Goal: Information Seeking & Learning: Learn about a topic

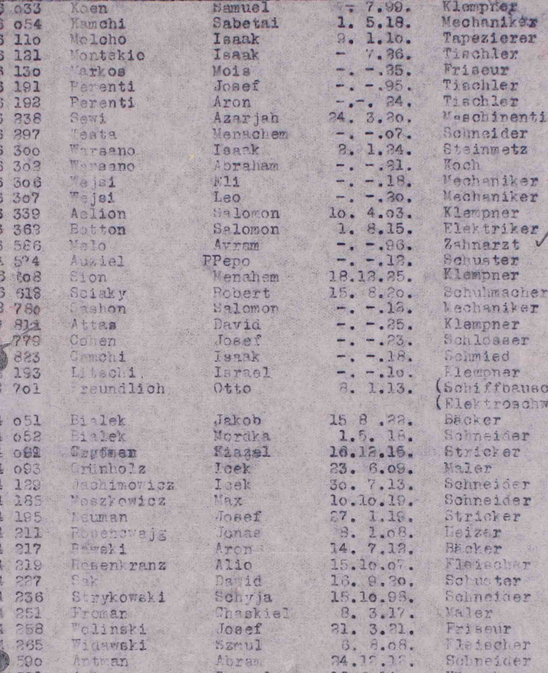
scroll to position [138, 0]
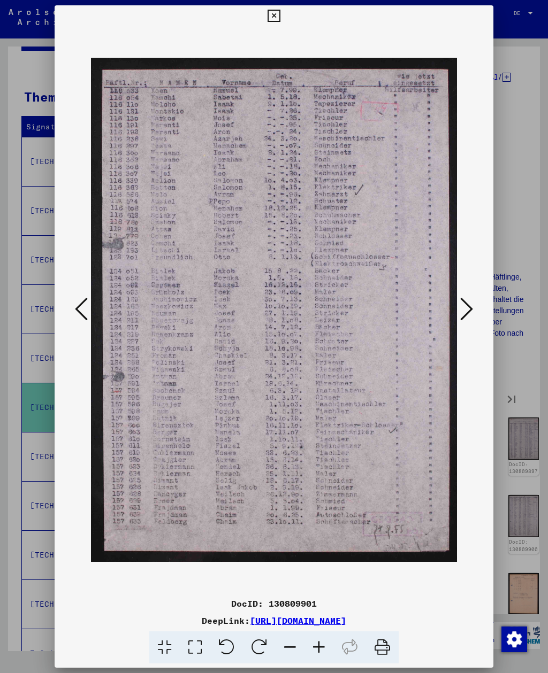
click at [469, 302] on icon at bounding box center [466, 309] width 13 height 26
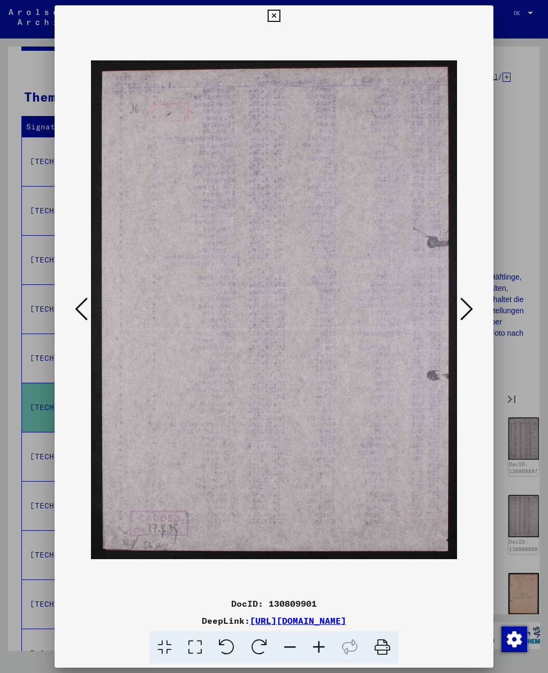
click at [468, 305] on icon at bounding box center [466, 309] width 13 height 26
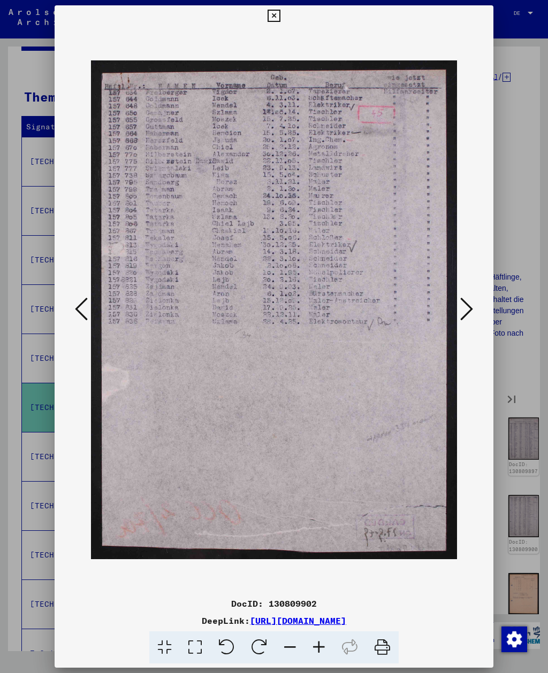
click at [472, 307] on icon at bounding box center [466, 309] width 13 height 26
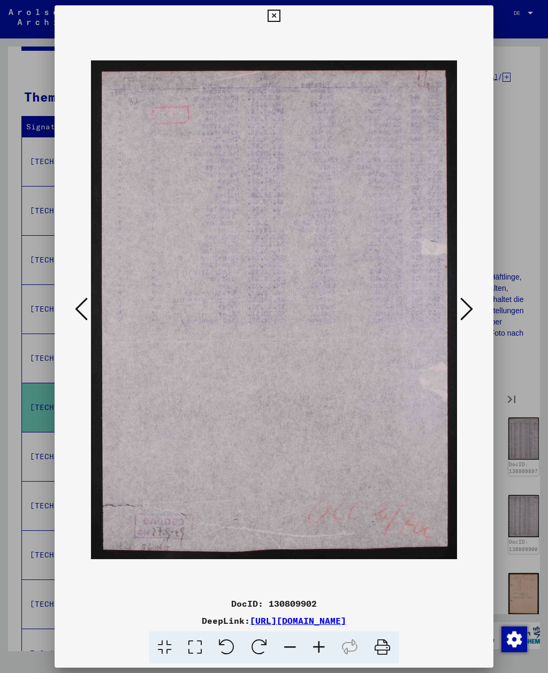
click at [471, 306] on icon at bounding box center [466, 309] width 13 height 26
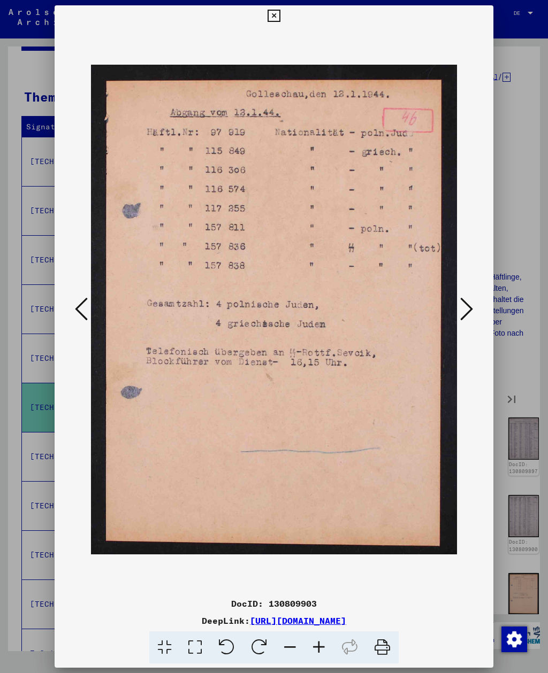
click at [473, 300] on button at bounding box center [466, 310] width 19 height 30
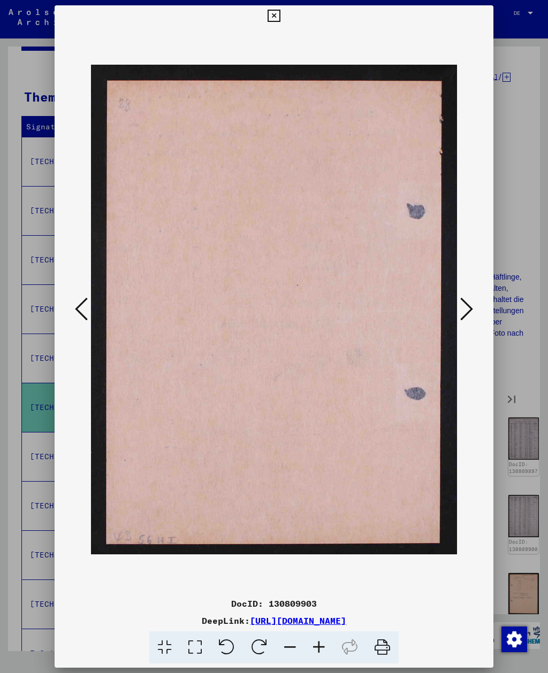
click at [472, 306] on icon at bounding box center [466, 309] width 13 height 26
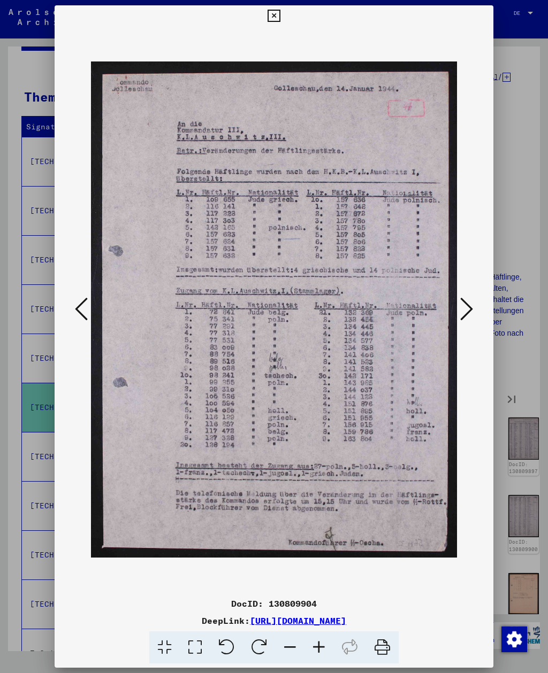
click at [467, 308] on icon at bounding box center [466, 309] width 13 height 26
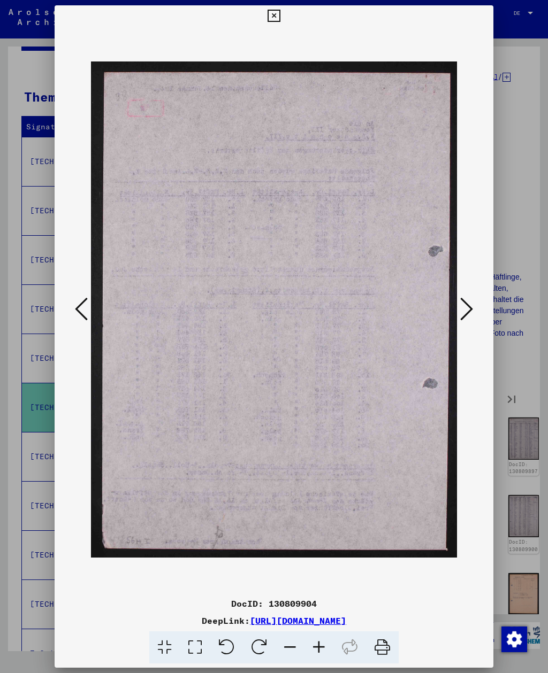
click at [468, 305] on icon at bounding box center [466, 309] width 13 height 26
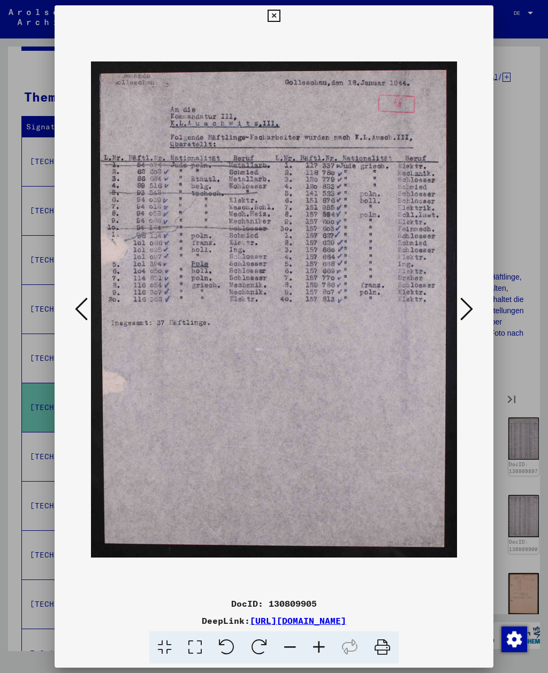
click at [469, 303] on icon at bounding box center [466, 309] width 13 height 26
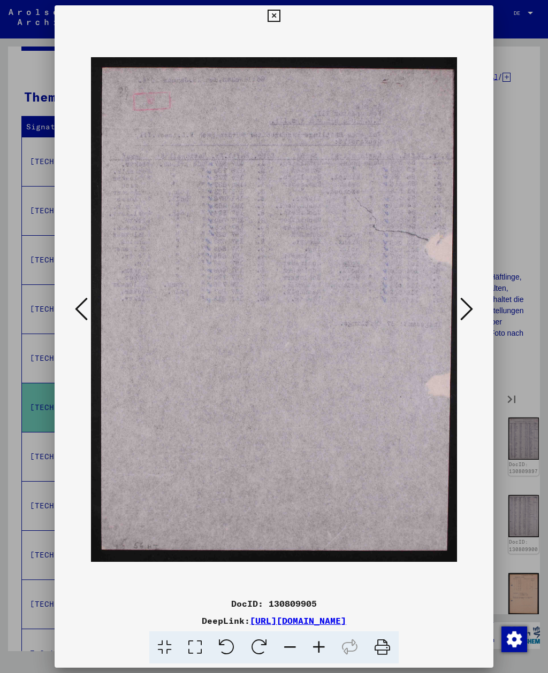
click at [468, 305] on icon at bounding box center [466, 309] width 13 height 26
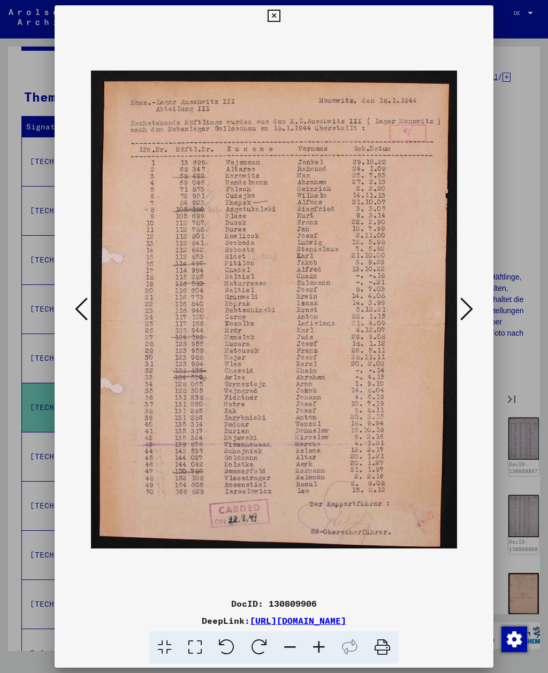
click at [470, 311] on icon at bounding box center [466, 309] width 13 height 26
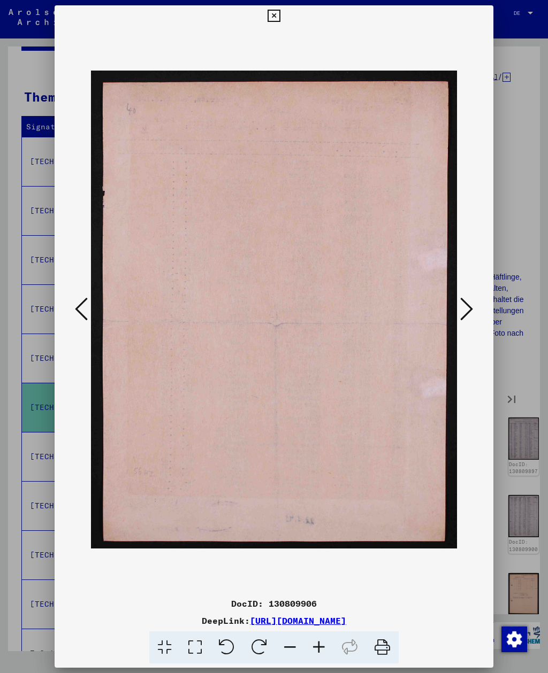
click at [465, 312] on icon at bounding box center [466, 309] width 13 height 26
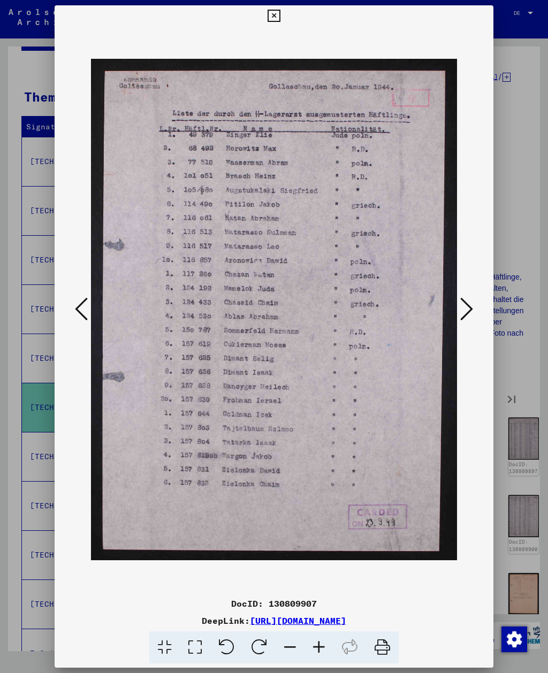
click at [466, 311] on icon at bounding box center [466, 309] width 13 height 26
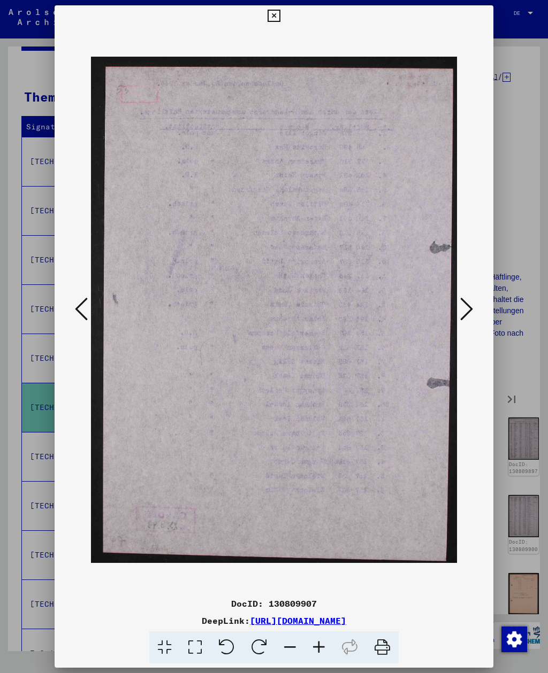
click at [464, 312] on icon at bounding box center [466, 309] width 13 height 26
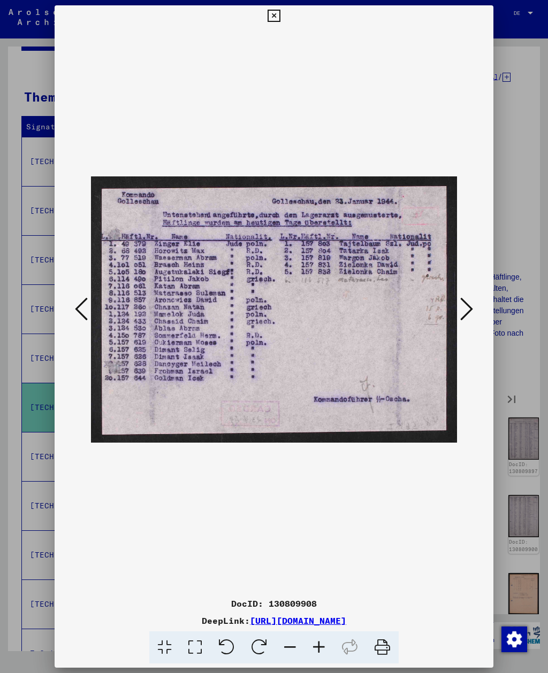
click at [466, 312] on icon at bounding box center [466, 309] width 13 height 26
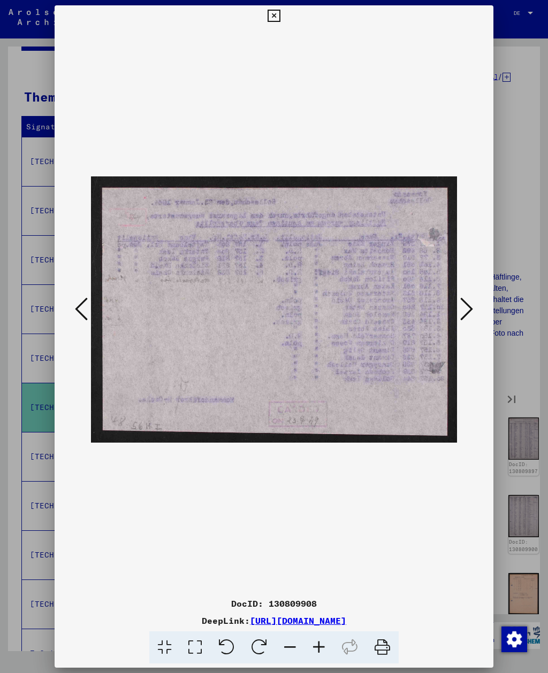
click at [464, 313] on icon at bounding box center [466, 309] width 13 height 26
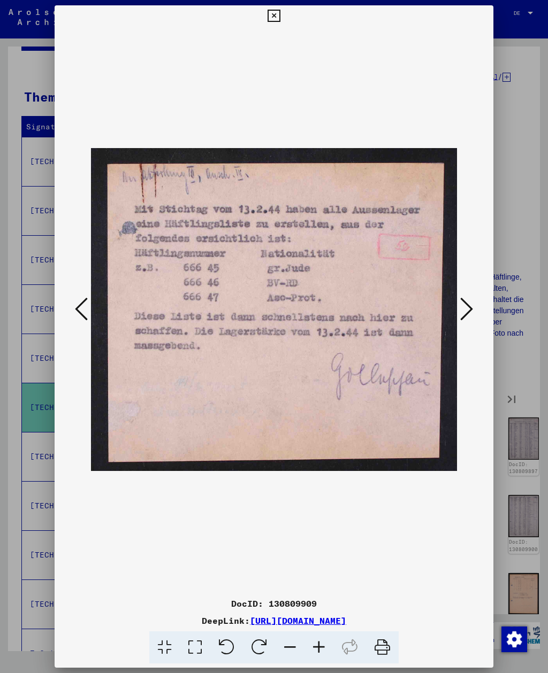
click at [465, 315] on icon at bounding box center [466, 309] width 13 height 26
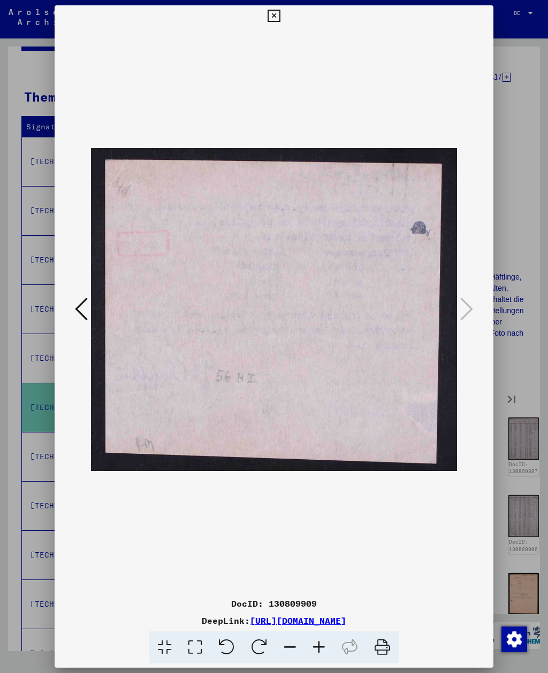
click at [280, 16] on icon at bounding box center [273, 16] width 12 height 13
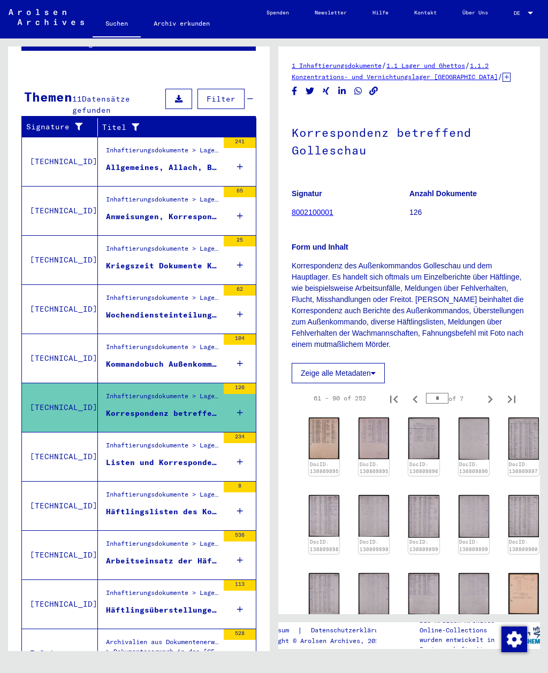
click at [491, 404] on icon "Next page" at bounding box center [489, 399] width 15 height 15
type input "*"
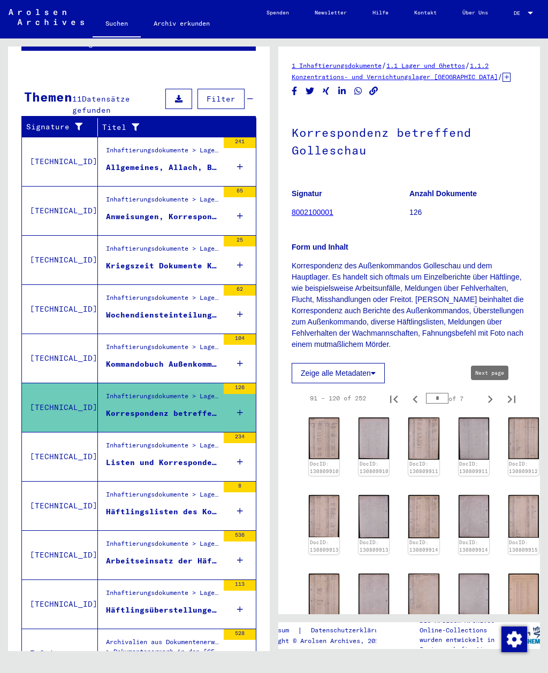
click at [333, 437] on img at bounding box center [324, 438] width 30 height 41
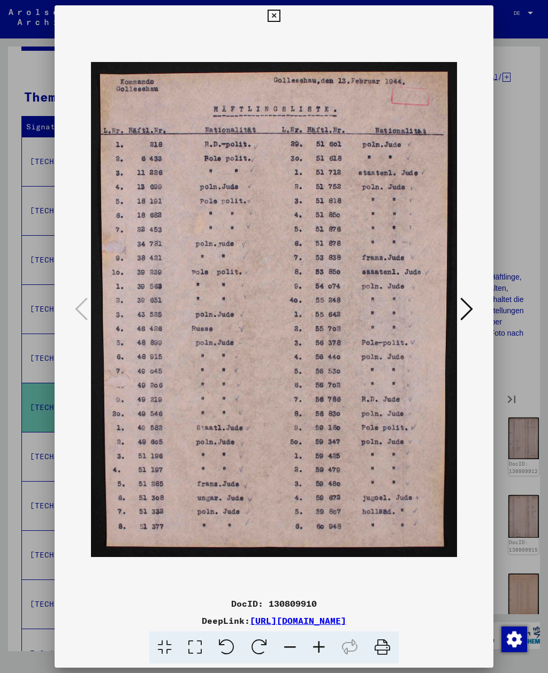
click at [470, 309] on icon at bounding box center [466, 309] width 13 height 26
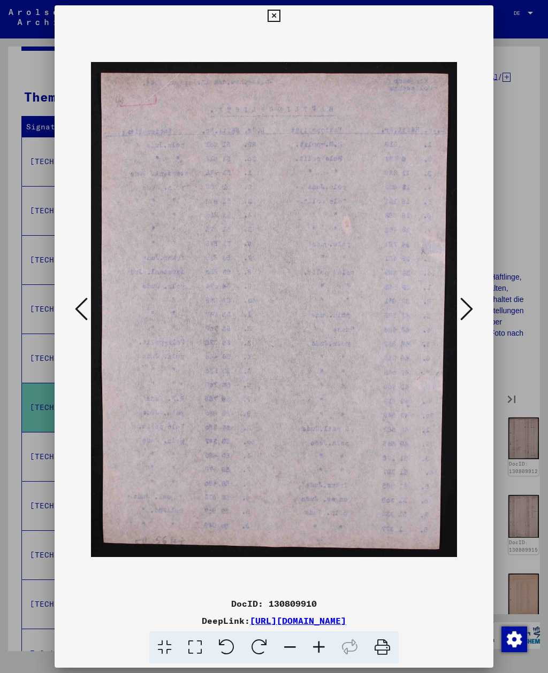
click at [470, 311] on icon at bounding box center [466, 309] width 13 height 26
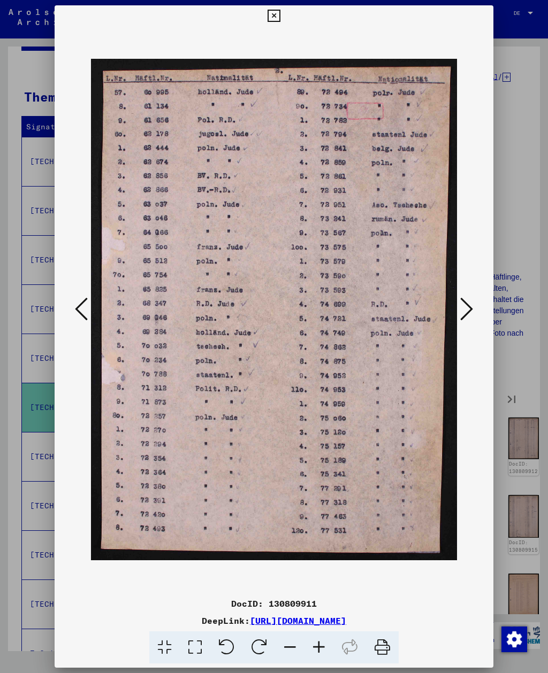
click at [471, 312] on icon at bounding box center [466, 309] width 13 height 26
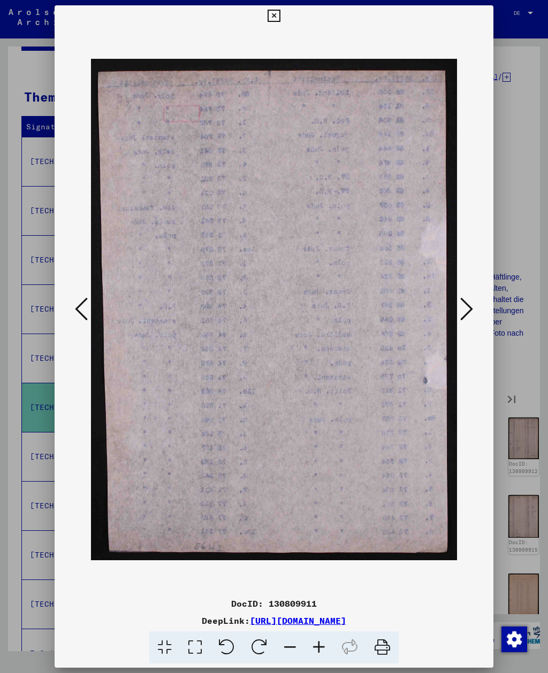
click at [468, 312] on icon at bounding box center [466, 309] width 13 height 26
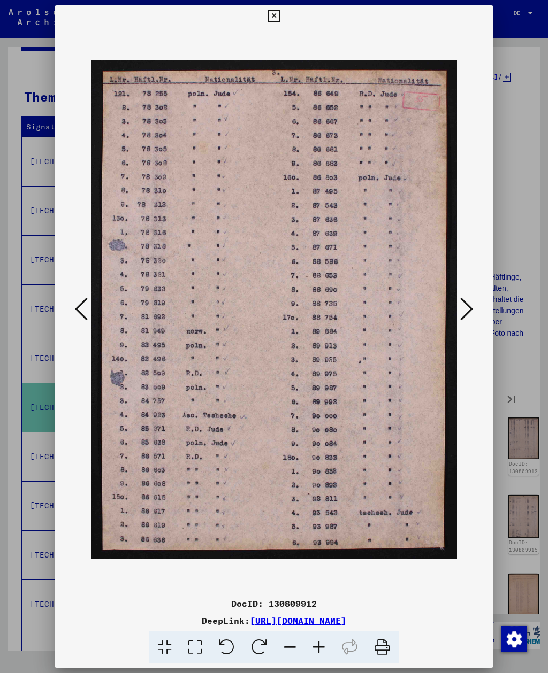
click at [468, 314] on icon at bounding box center [466, 309] width 13 height 26
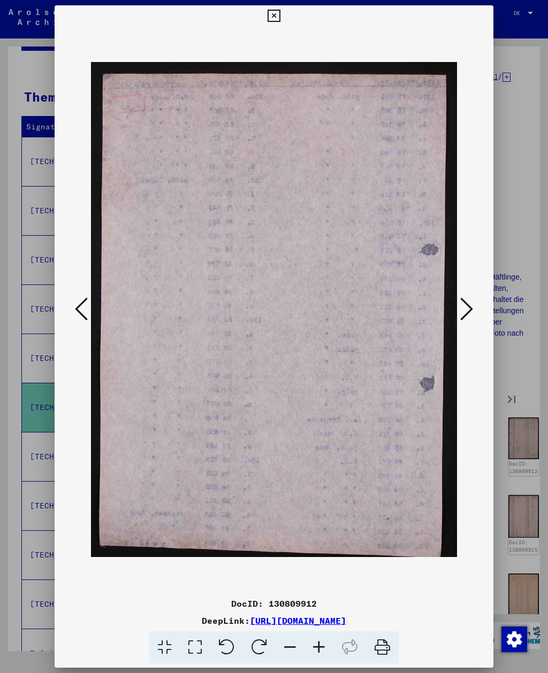
click at [468, 314] on icon at bounding box center [466, 309] width 13 height 26
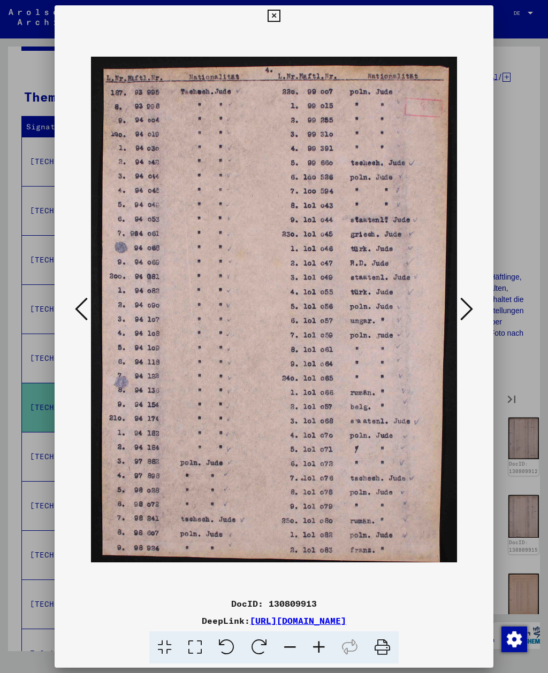
click at [468, 315] on icon at bounding box center [466, 309] width 13 height 26
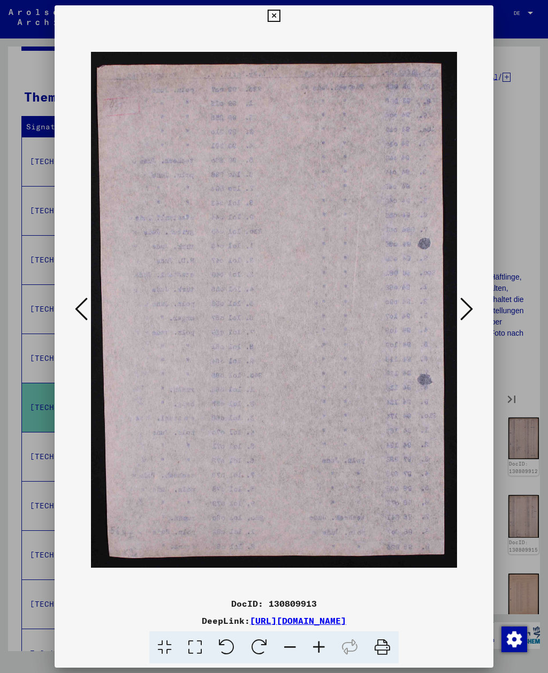
click at [468, 314] on icon at bounding box center [466, 309] width 13 height 26
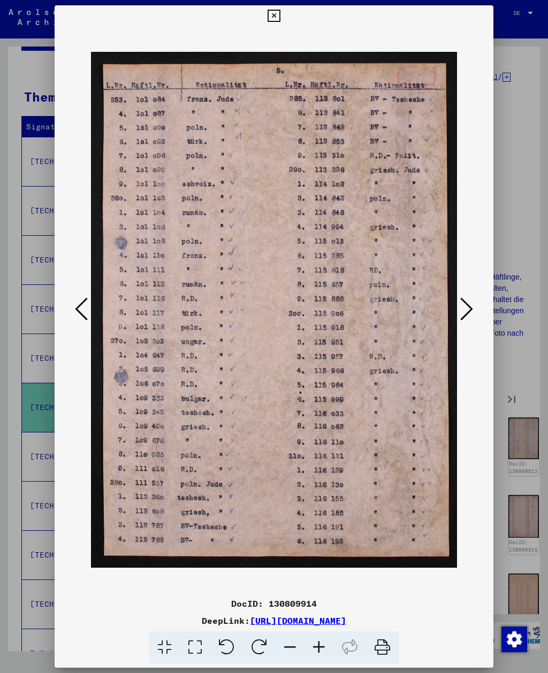
click at [469, 315] on icon at bounding box center [466, 309] width 13 height 26
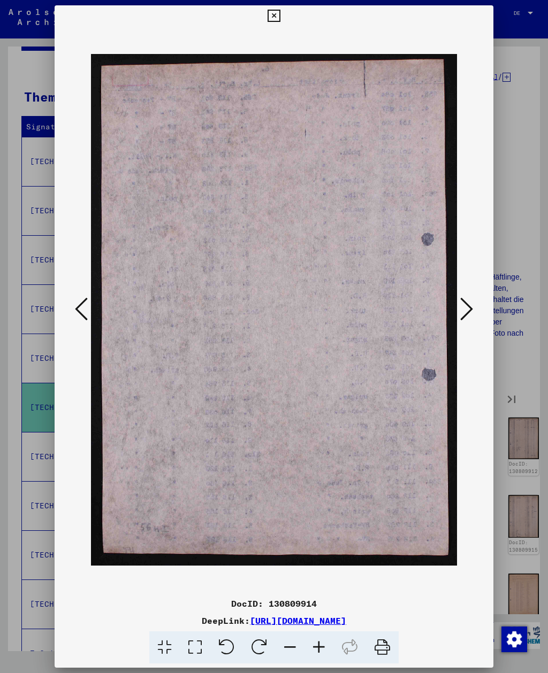
click at [468, 315] on icon at bounding box center [466, 309] width 13 height 26
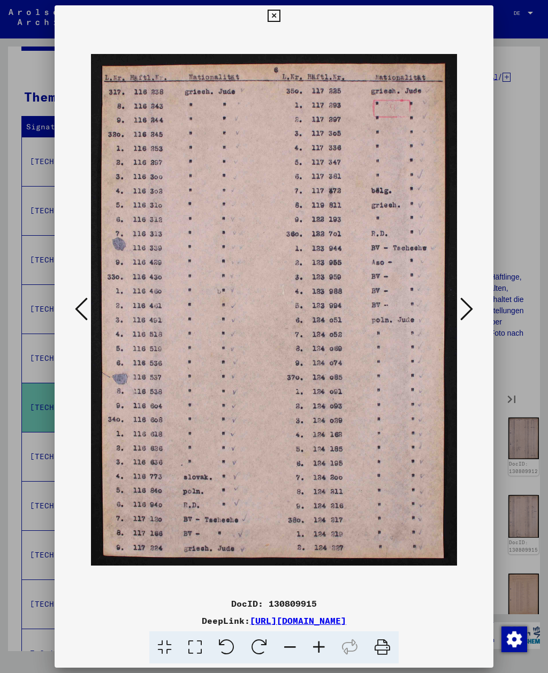
click at [468, 318] on icon at bounding box center [466, 309] width 13 height 26
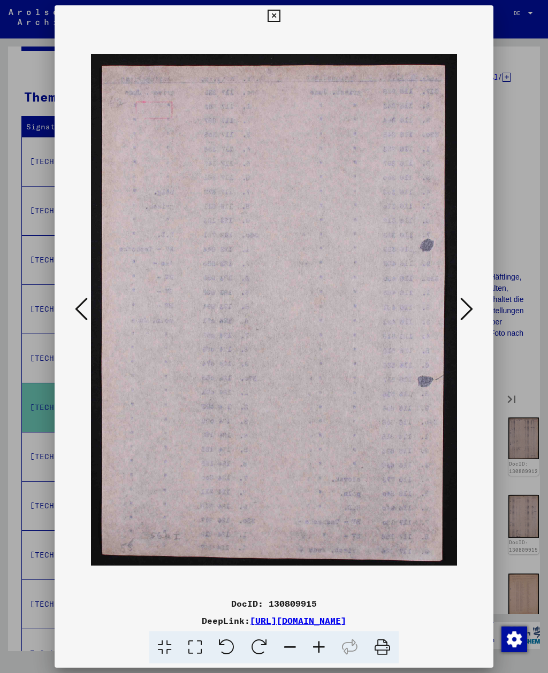
click at [469, 317] on icon at bounding box center [466, 309] width 13 height 26
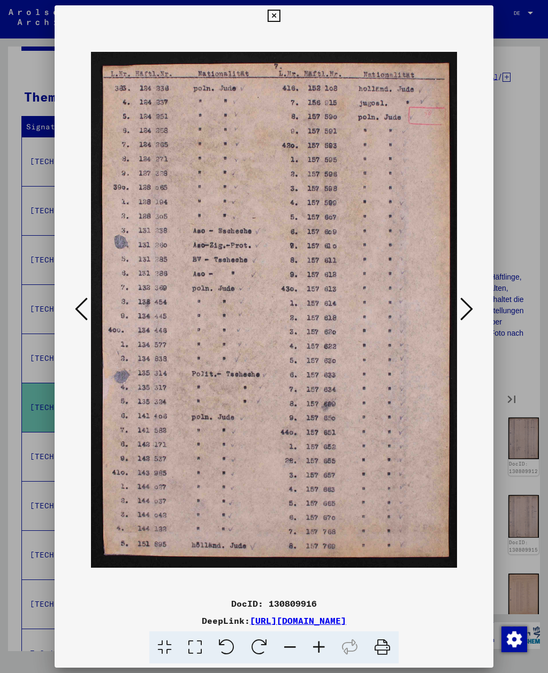
click at [470, 317] on icon at bounding box center [466, 309] width 13 height 26
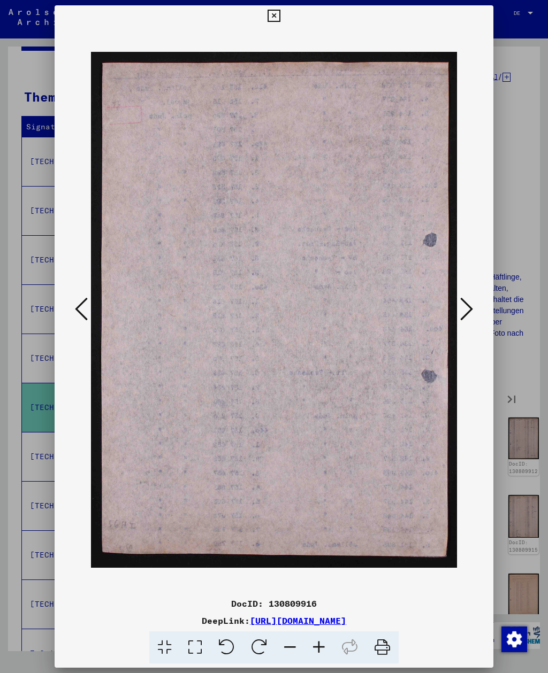
click at [469, 316] on icon at bounding box center [466, 309] width 13 height 26
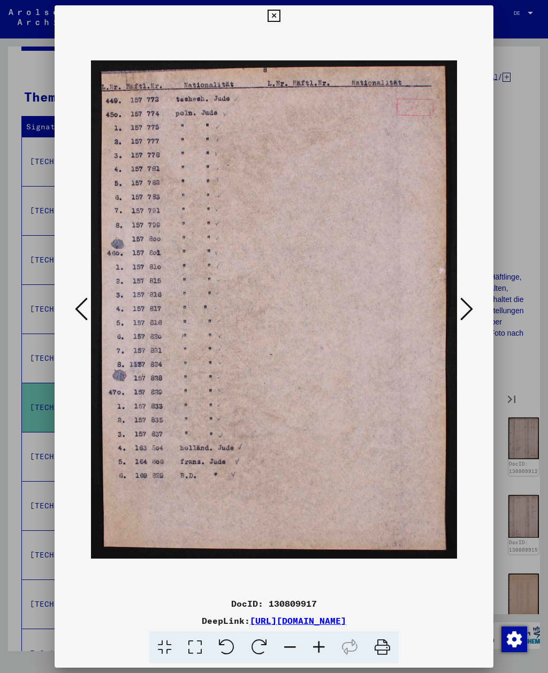
click at [470, 315] on icon at bounding box center [466, 309] width 13 height 26
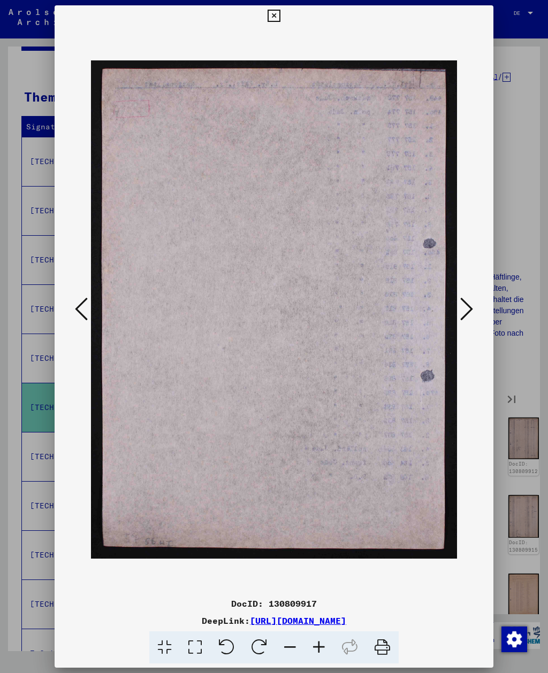
click at [468, 317] on icon at bounding box center [466, 309] width 13 height 26
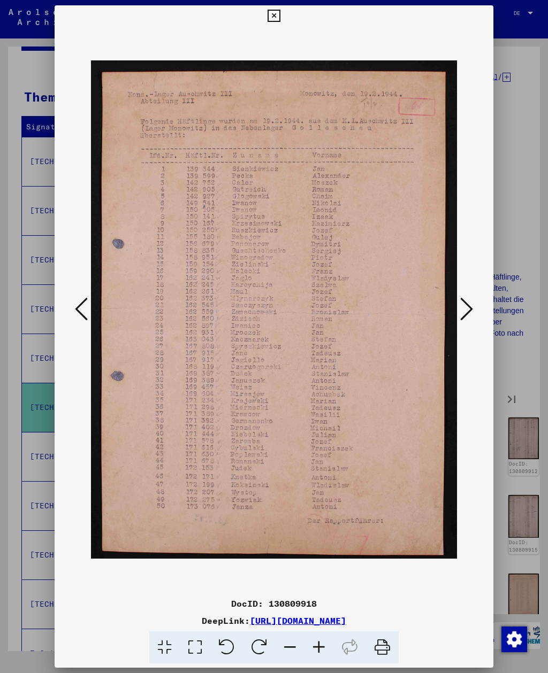
click at [464, 312] on icon at bounding box center [466, 309] width 13 height 26
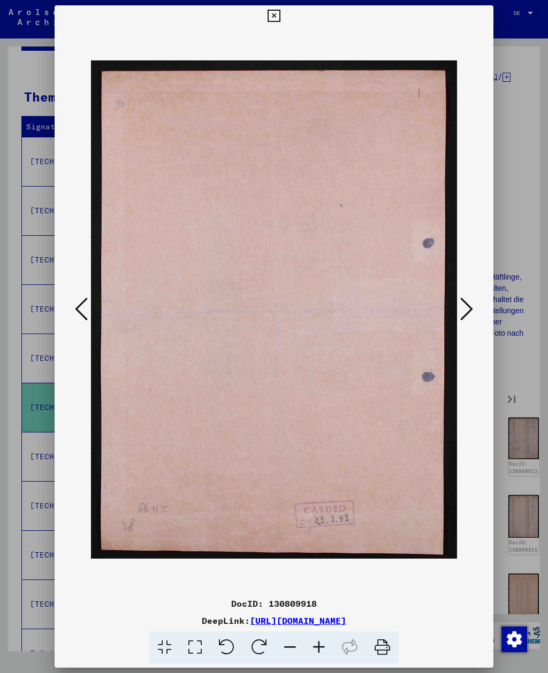
click at [466, 312] on icon at bounding box center [466, 309] width 13 height 26
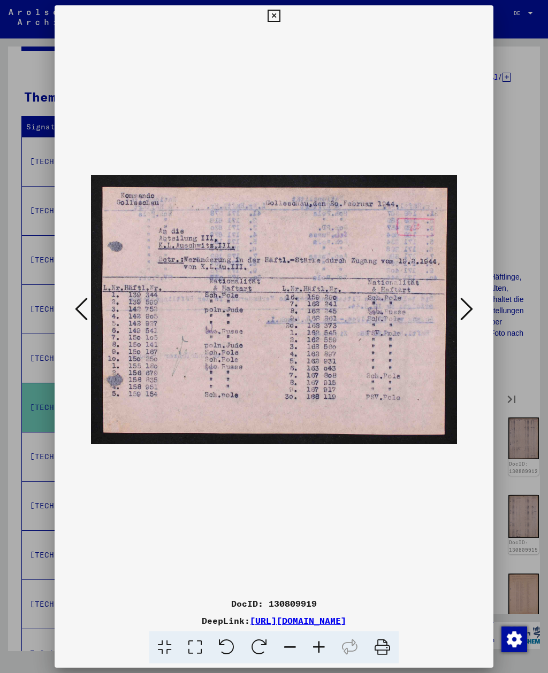
click at [468, 310] on icon at bounding box center [466, 309] width 13 height 26
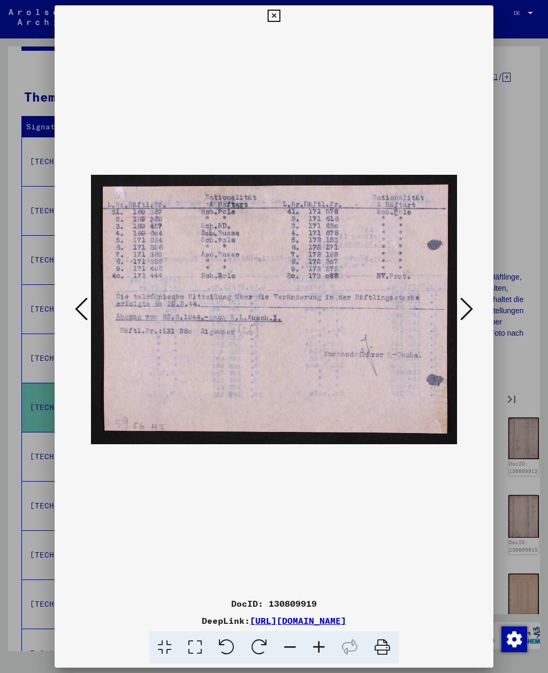
click at [467, 311] on icon at bounding box center [466, 309] width 13 height 26
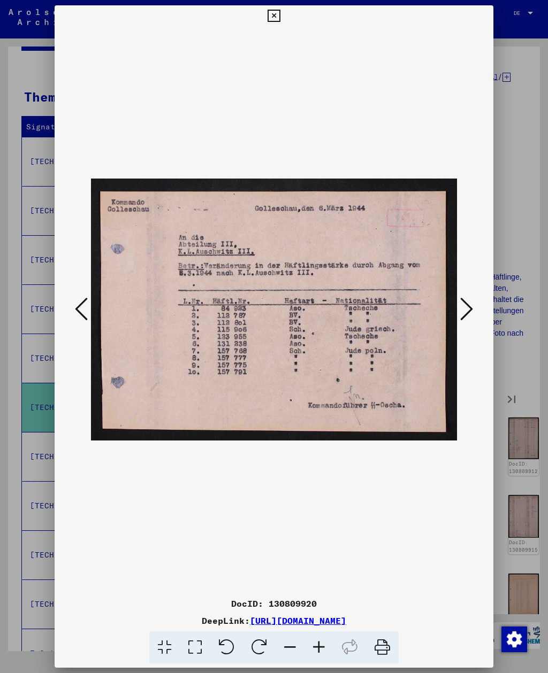
click at [79, 317] on icon at bounding box center [81, 309] width 13 height 26
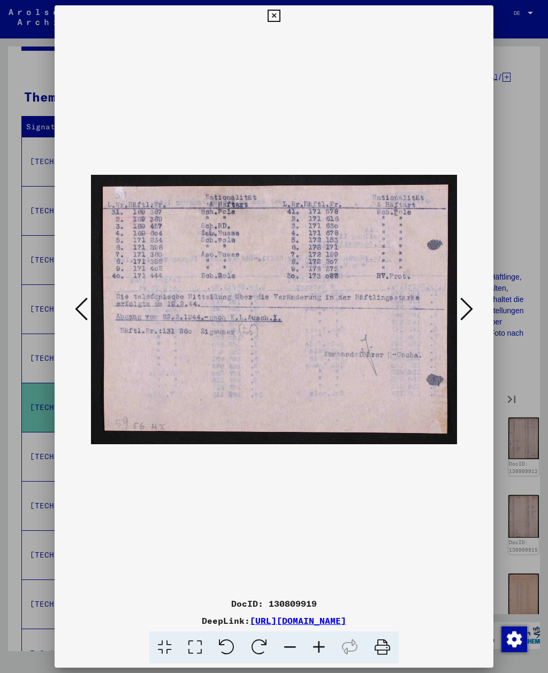
click at [462, 311] on icon at bounding box center [466, 309] width 13 height 26
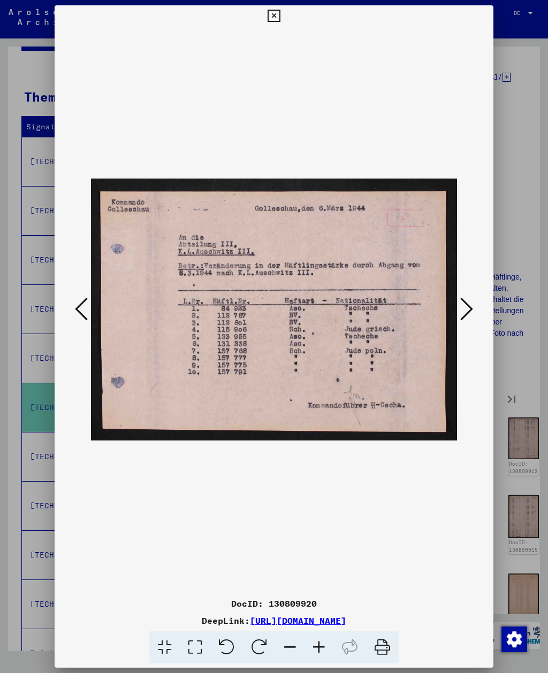
click at [88, 314] on icon at bounding box center [81, 309] width 13 height 26
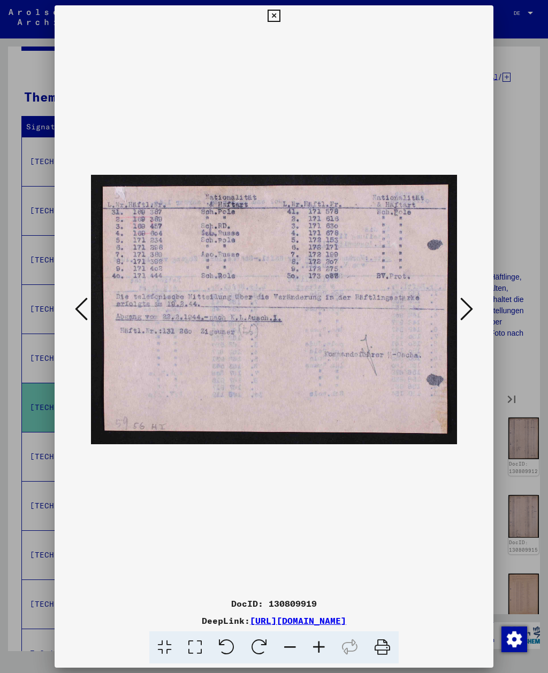
click at [85, 311] on icon at bounding box center [81, 309] width 13 height 26
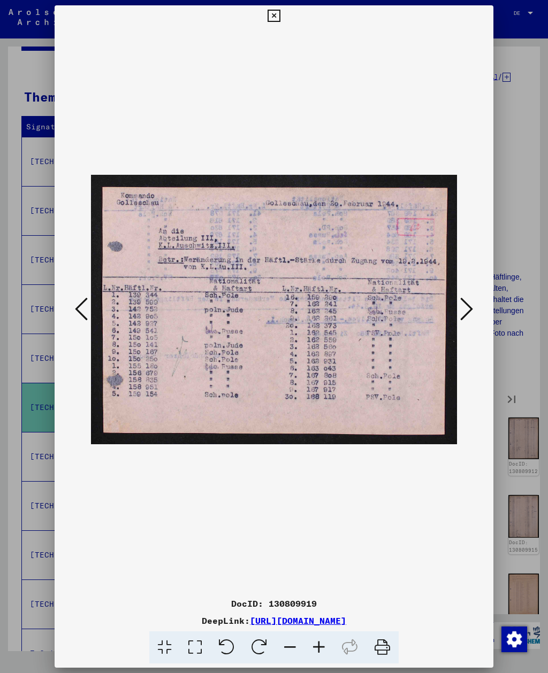
click at [466, 311] on icon at bounding box center [466, 309] width 13 height 26
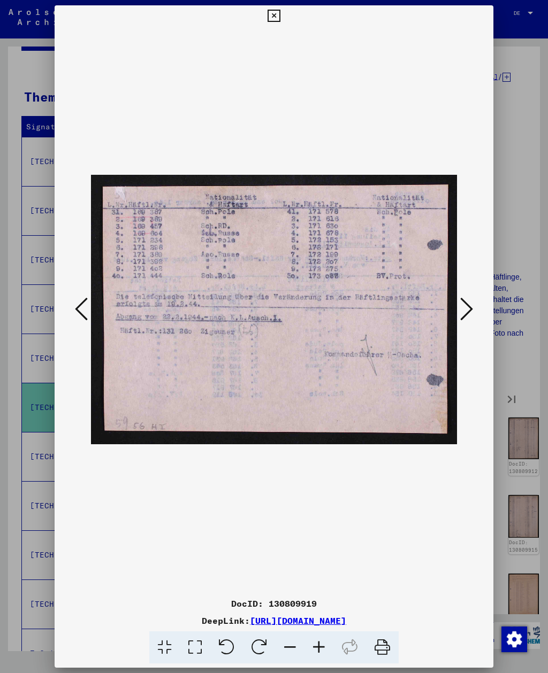
click at [463, 312] on icon at bounding box center [466, 309] width 13 height 26
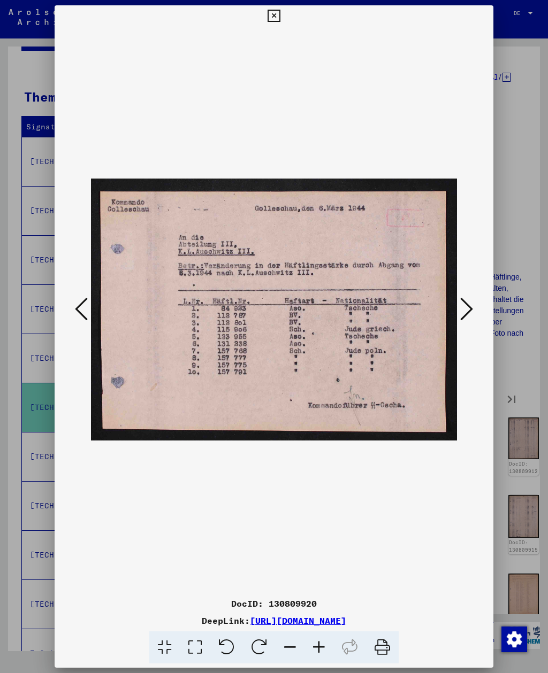
click at [466, 320] on icon at bounding box center [466, 309] width 13 height 26
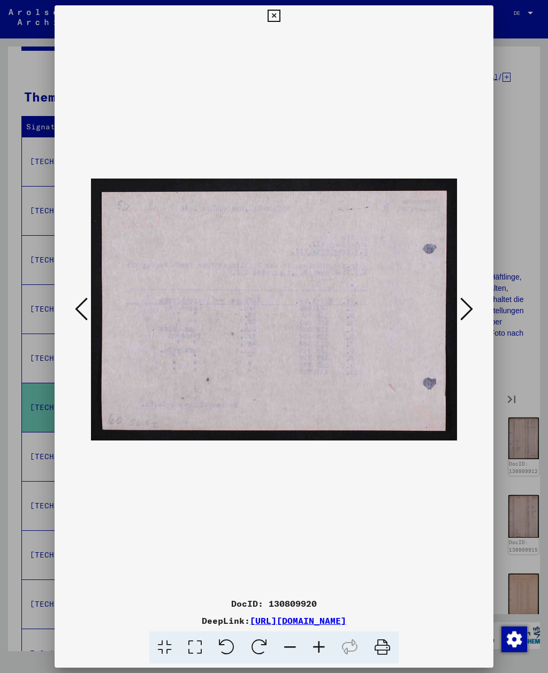
click at [463, 322] on button at bounding box center [466, 310] width 19 height 30
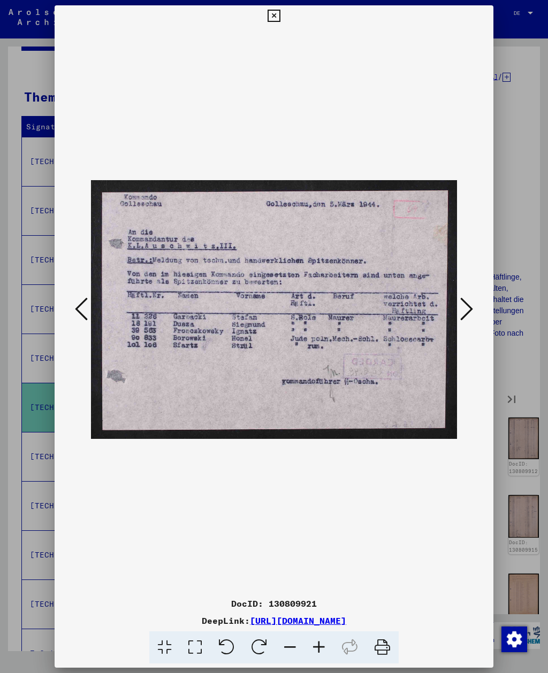
click at [465, 320] on icon at bounding box center [466, 309] width 13 height 26
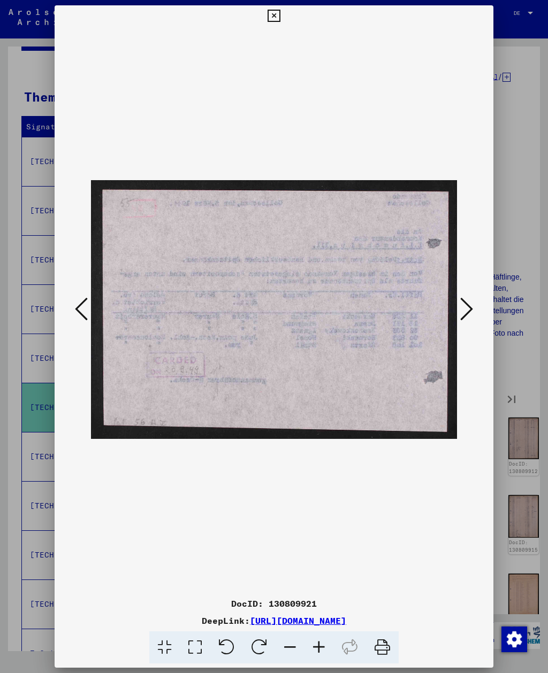
click at [465, 320] on icon at bounding box center [466, 309] width 13 height 26
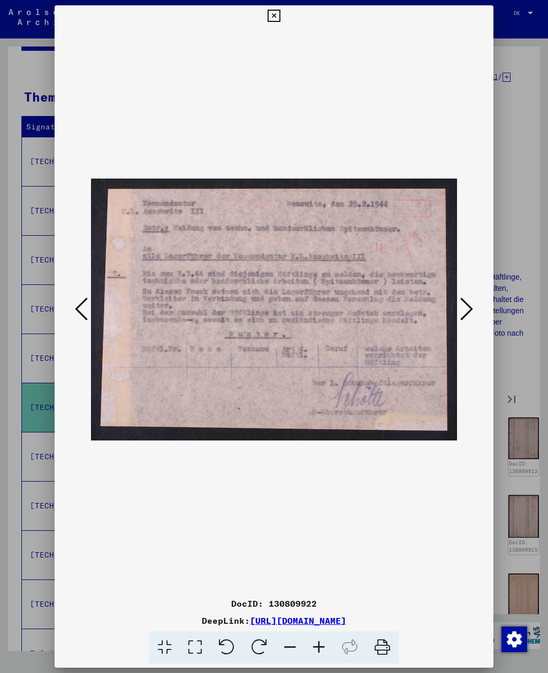
click at [460, 313] on icon at bounding box center [466, 309] width 13 height 26
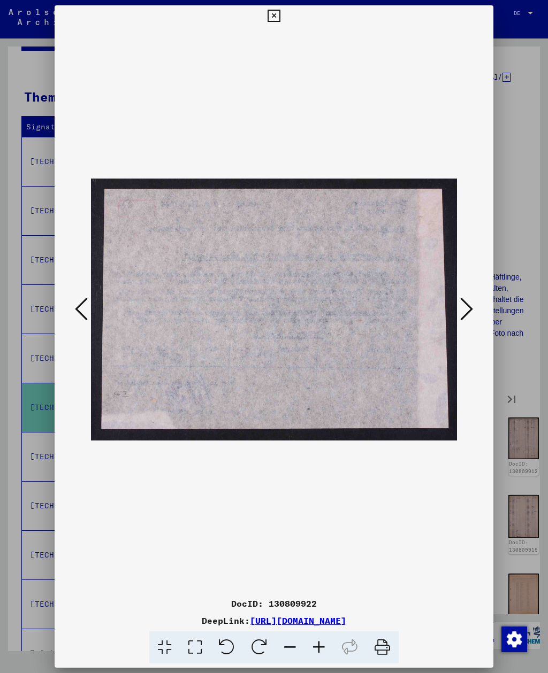
click at [460, 313] on icon at bounding box center [466, 309] width 13 height 26
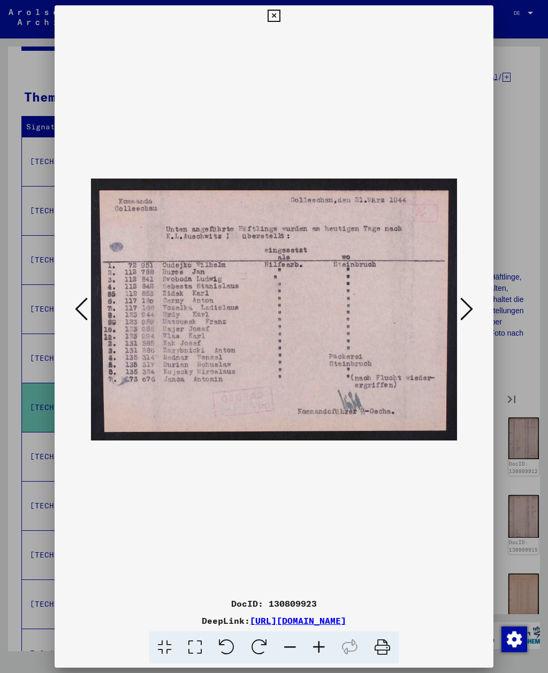
click at [460, 315] on icon at bounding box center [466, 309] width 13 height 26
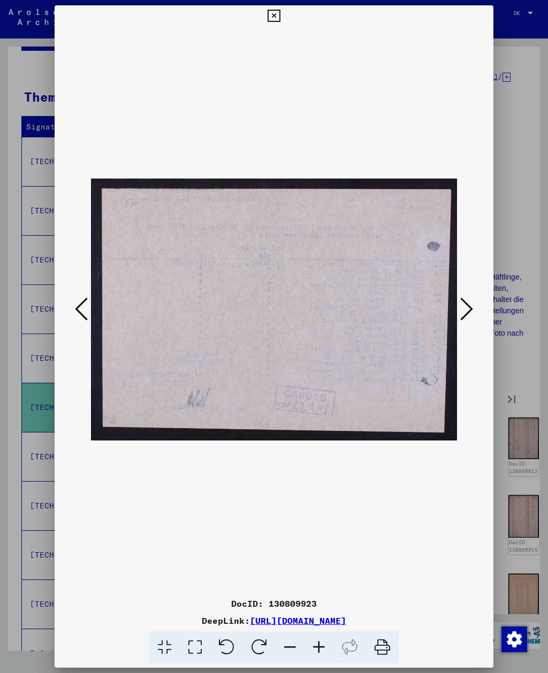
click at [465, 312] on icon at bounding box center [466, 309] width 13 height 26
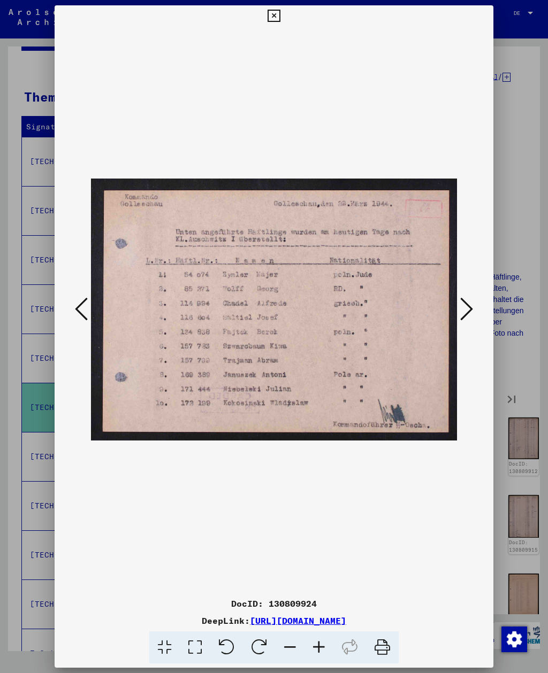
click at [463, 313] on icon at bounding box center [466, 309] width 13 height 26
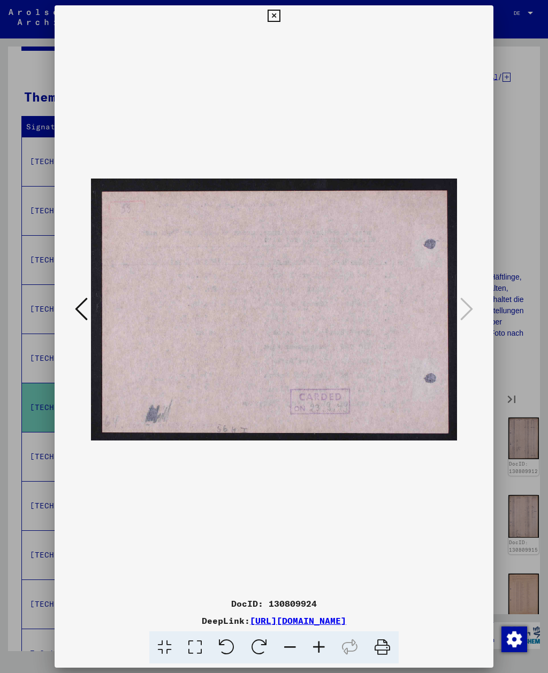
click at [481, 4] on div at bounding box center [274, 336] width 548 height 673
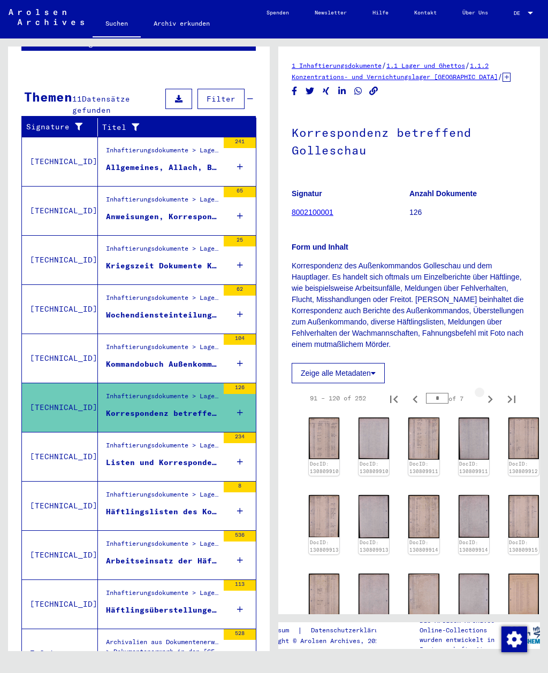
click at [494, 403] on icon "Next page" at bounding box center [489, 399] width 15 height 15
type input "*"
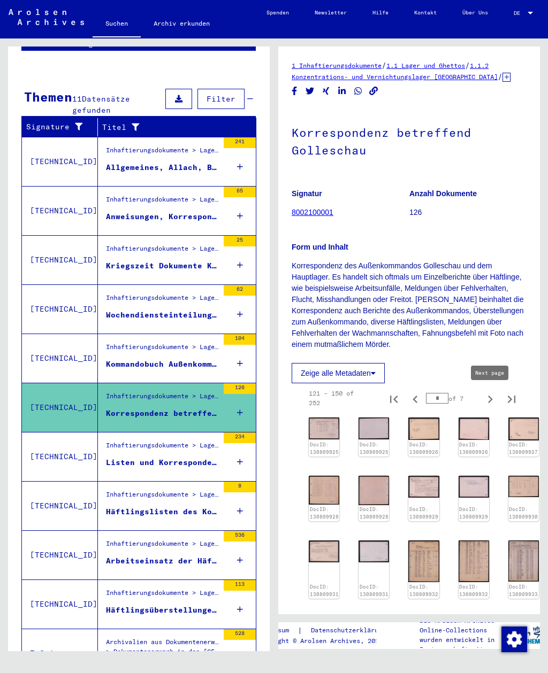
click at [332, 427] on img at bounding box center [324, 429] width 30 height 22
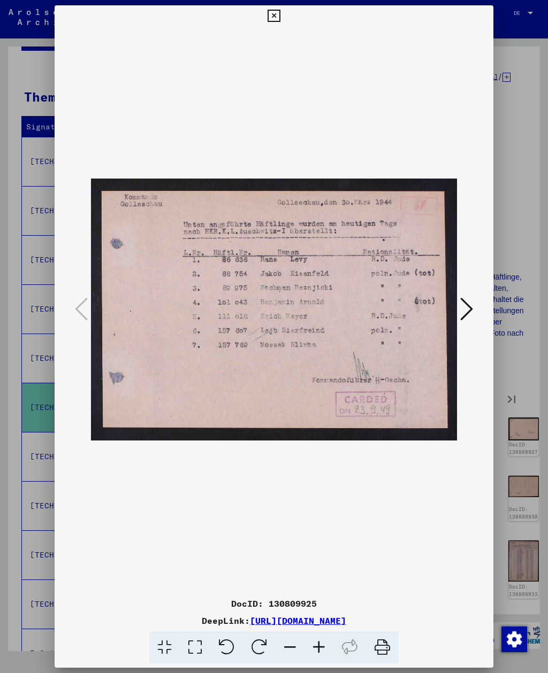
click at [461, 319] on icon at bounding box center [466, 309] width 13 height 26
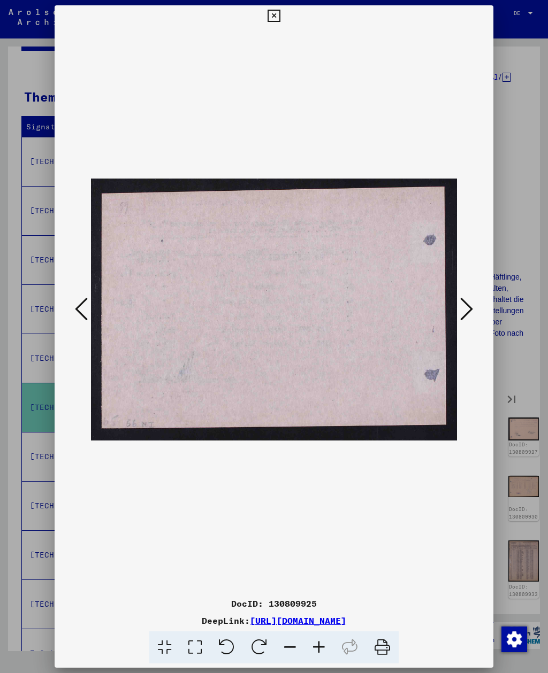
click at [460, 321] on icon at bounding box center [466, 309] width 13 height 26
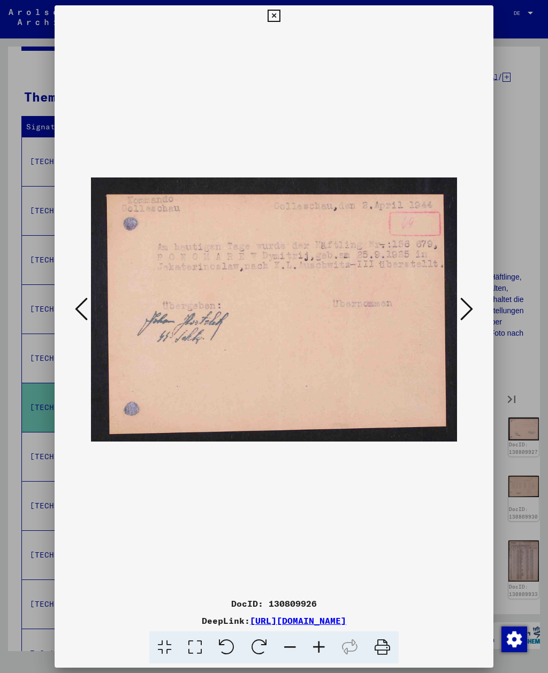
click at [461, 320] on icon at bounding box center [466, 309] width 13 height 26
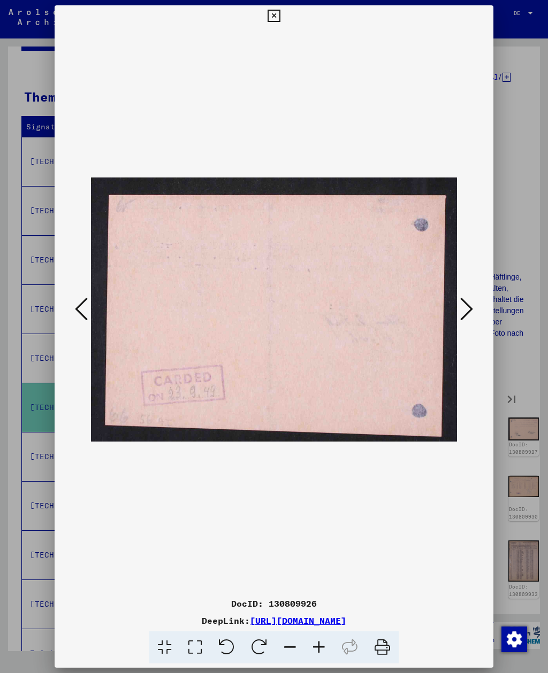
click at [460, 320] on icon at bounding box center [466, 309] width 13 height 26
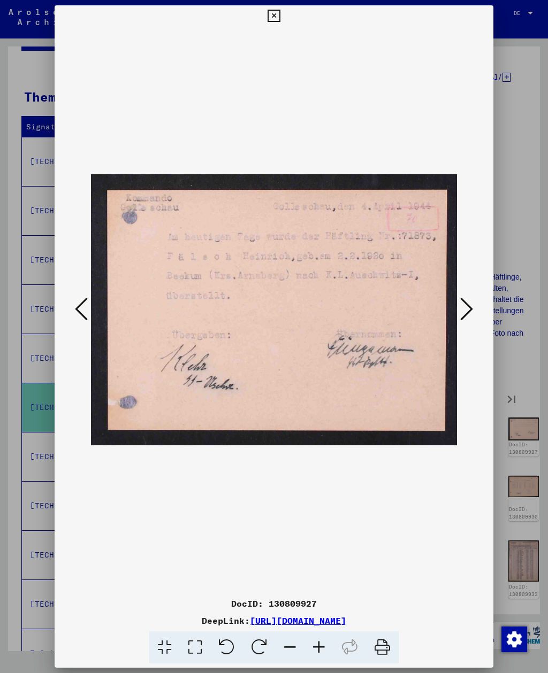
click at [461, 322] on icon at bounding box center [466, 309] width 13 height 26
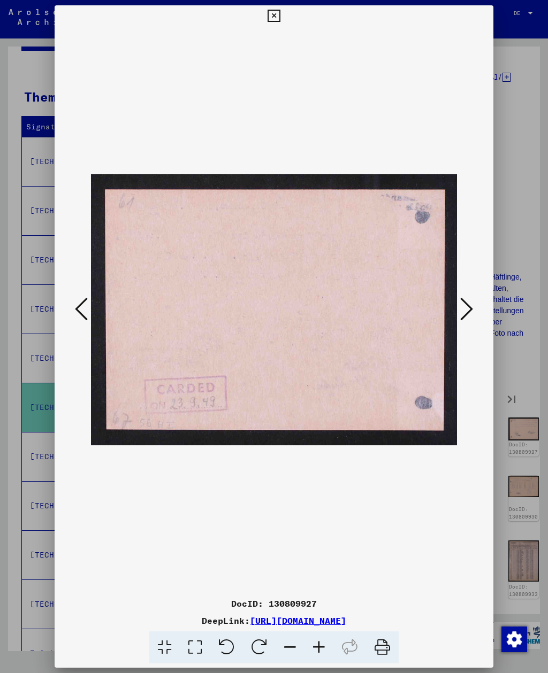
click at [461, 321] on icon at bounding box center [466, 309] width 13 height 26
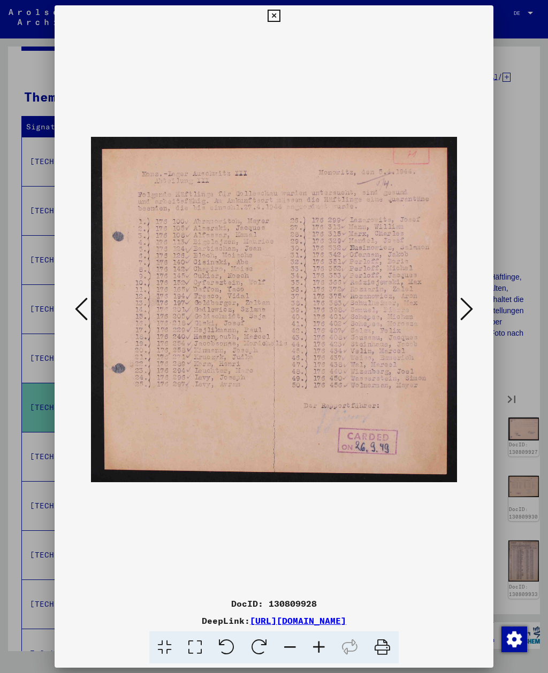
click at [462, 313] on icon at bounding box center [466, 309] width 13 height 26
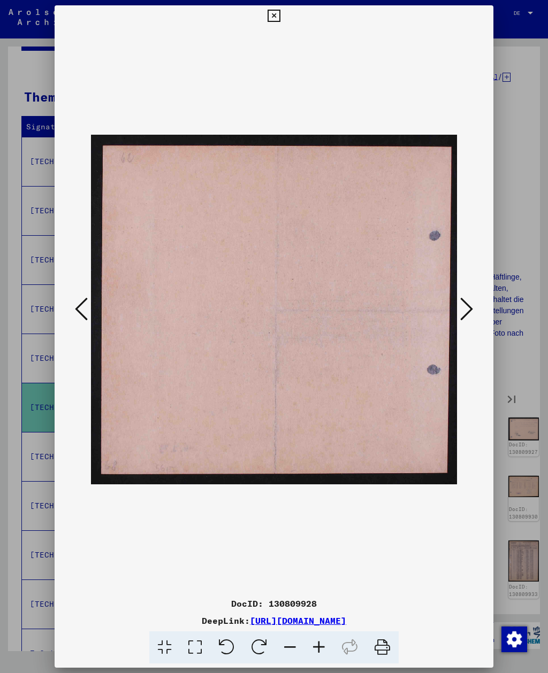
click at [462, 314] on icon at bounding box center [466, 309] width 13 height 26
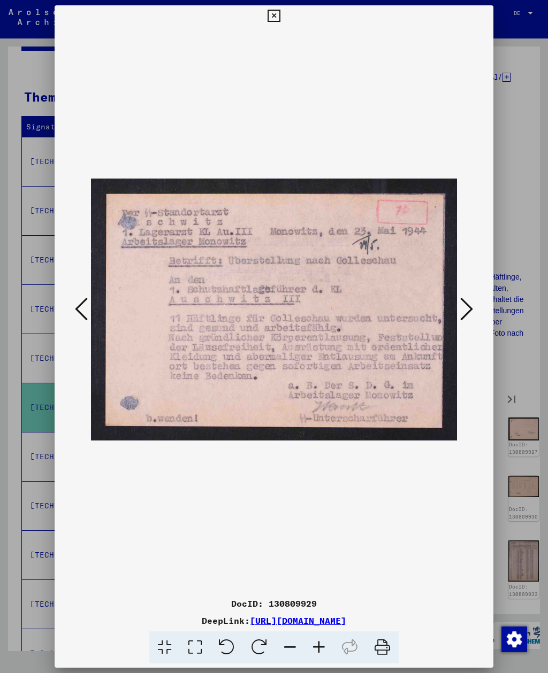
click at [465, 319] on icon at bounding box center [466, 309] width 13 height 26
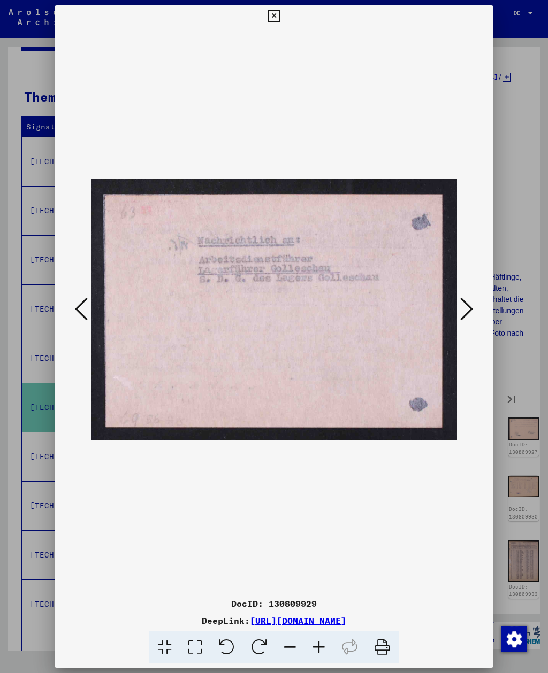
click at [465, 319] on icon at bounding box center [466, 309] width 13 height 26
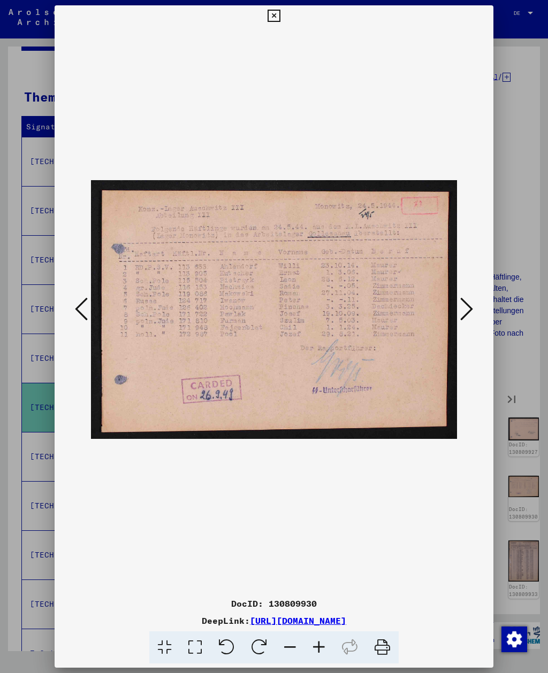
click at [466, 323] on button at bounding box center [466, 310] width 19 height 30
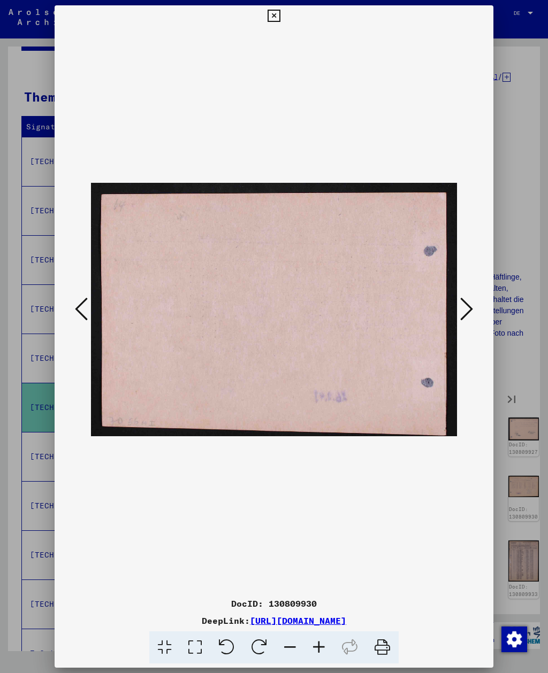
click at [468, 314] on icon at bounding box center [466, 309] width 13 height 26
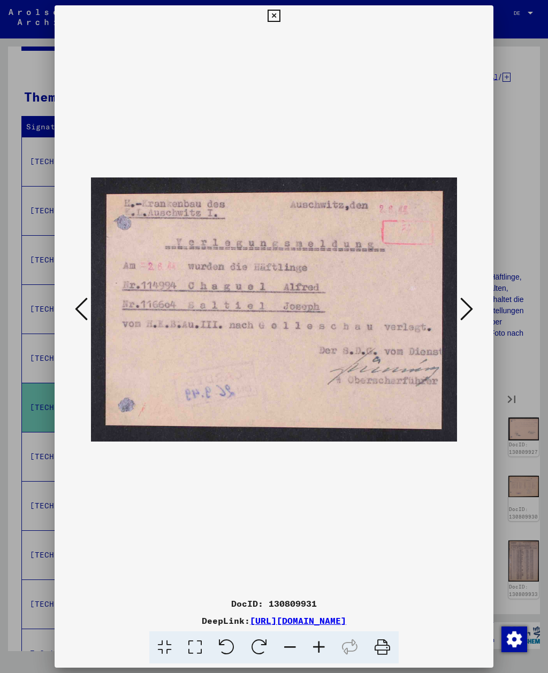
click at [467, 317] on icon at bounding box center [466, 309] width 13 height 26
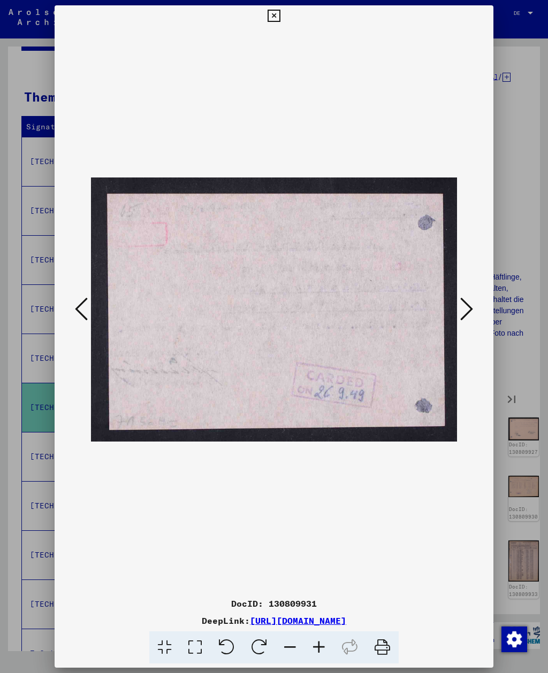
click at [466, 315] on icon at bounding box center [466, 309] width 13 height 26
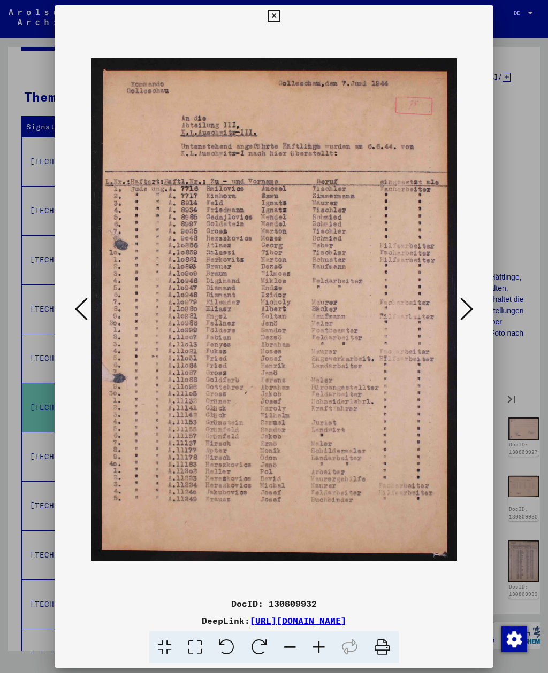
click at [467, 309] on icon at bounding box center [466, 309] width 13 height 26
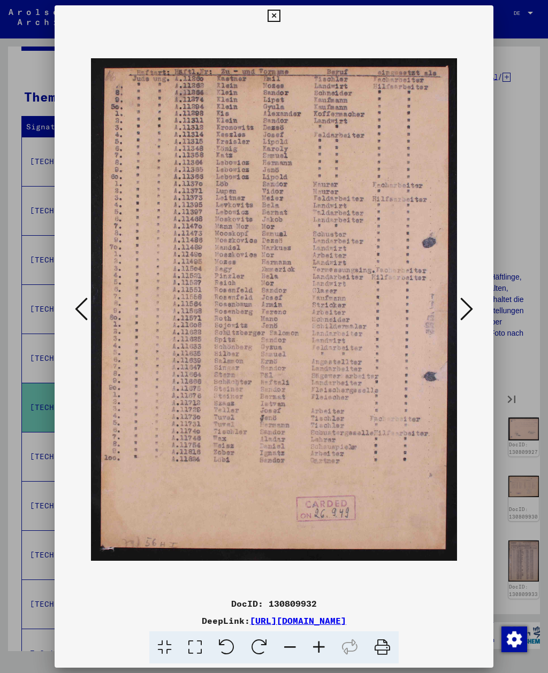
click at [464, 309] on icon at bounding box center [466, 309] width 13 height 26
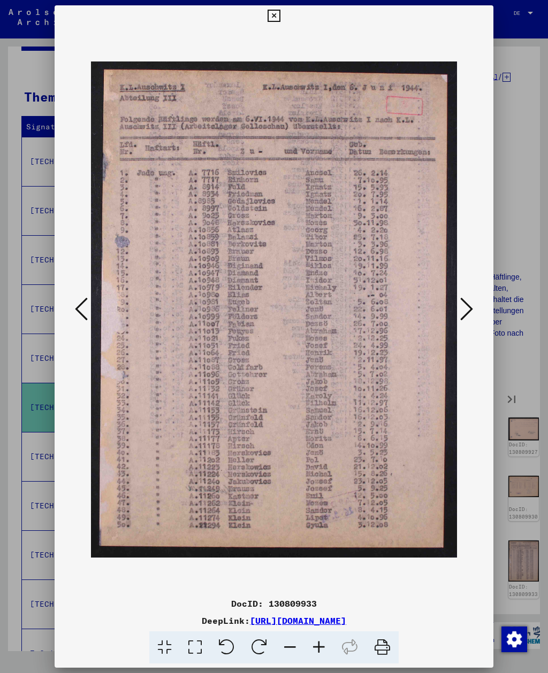
click at [464, 312] on icon at bounding box center [466, 309] width 13 height 26
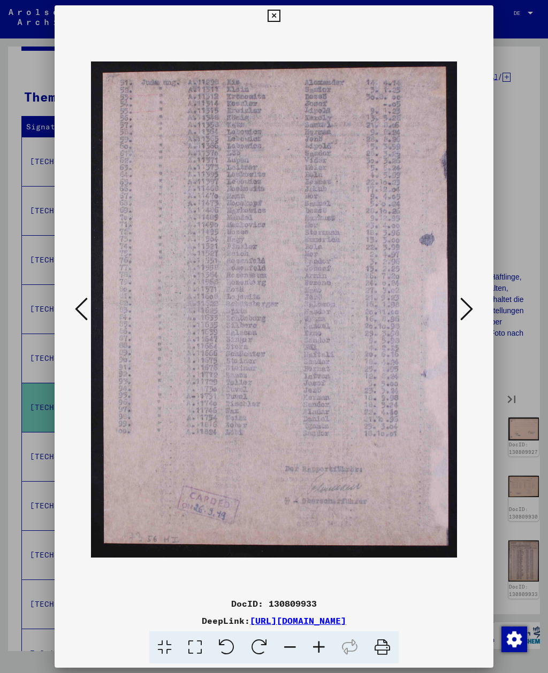
click at [461, 308] on icon at bounding box center [466, 309] width 13 height 26
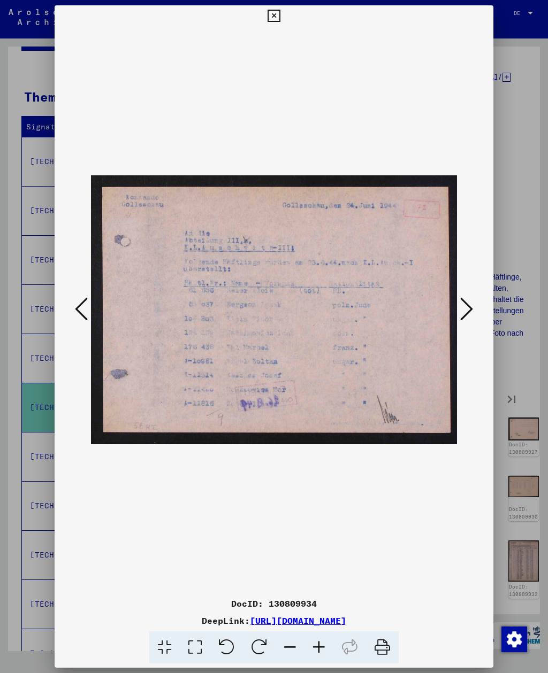
click at [84, 320] on icon at bounding box center [81, 309] width 13 height 26
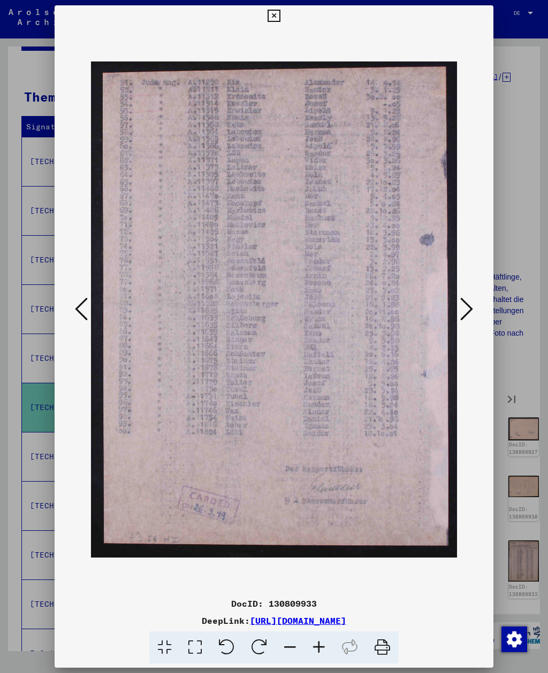
click at [465, 310] on icon at bounding box center [466, 309] width 13 height 26
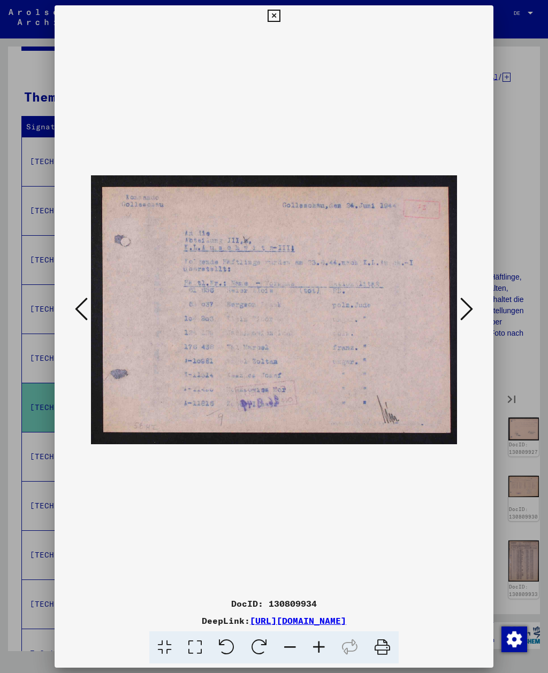
click at [464, 309] on icon at bounding box center [466, 309] width 13 height 26
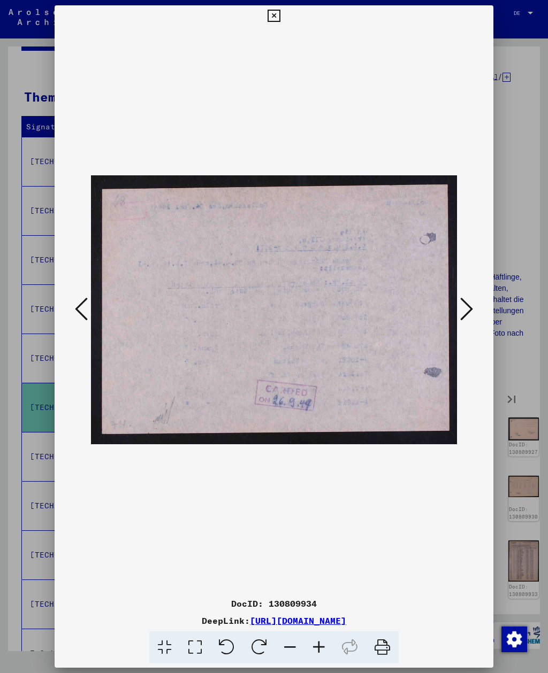
click at [466, 310] on icon at bounding box center [466, 309] width 13 height 26
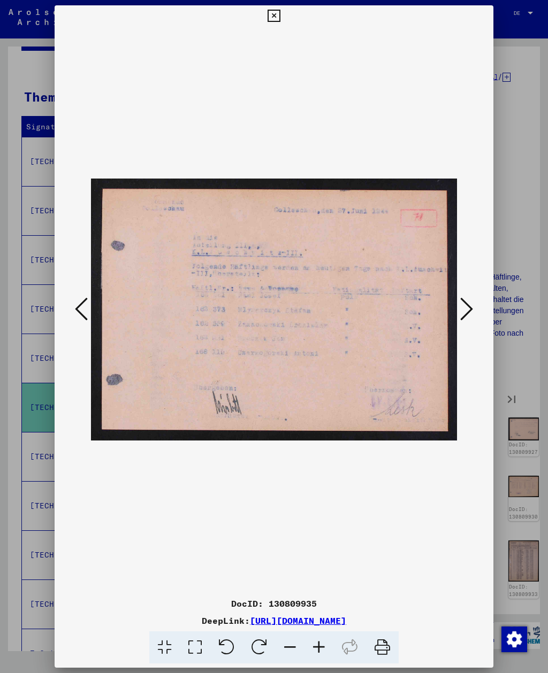
click at [465, 310] on icon at bounding box center [466, 309] width 13 height 26
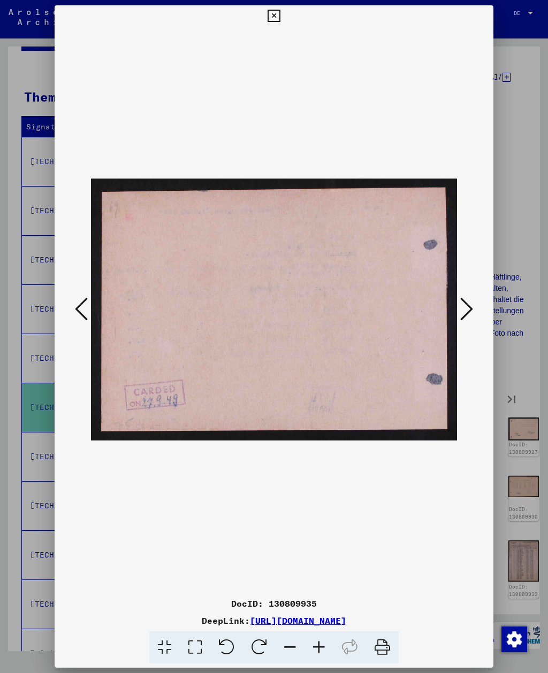
click at [466, 310] on icon at bounding box center [466, 309] width 13 height 26
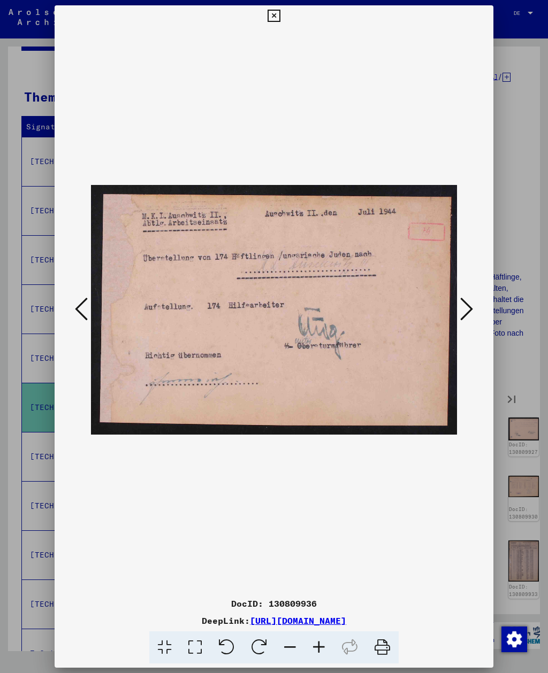
click at [466, 311] on icon at bounding box center [466, 309] width 13 height 26
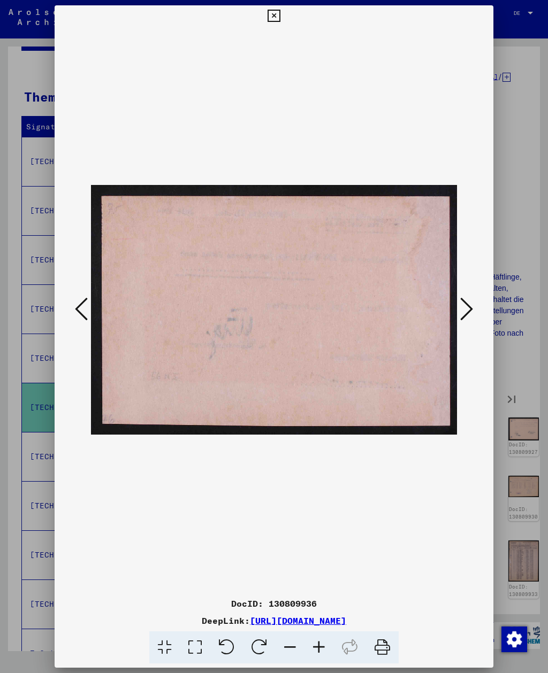
click at [466, 310] on icon at bounding box center [466, 309] width 13 height 26
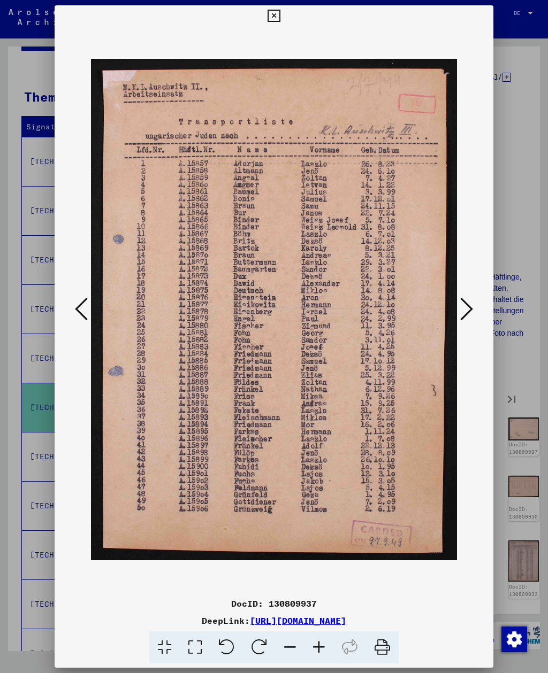
click at [466, 310] on icon at bounding box center [466, 309] width 13 height 26
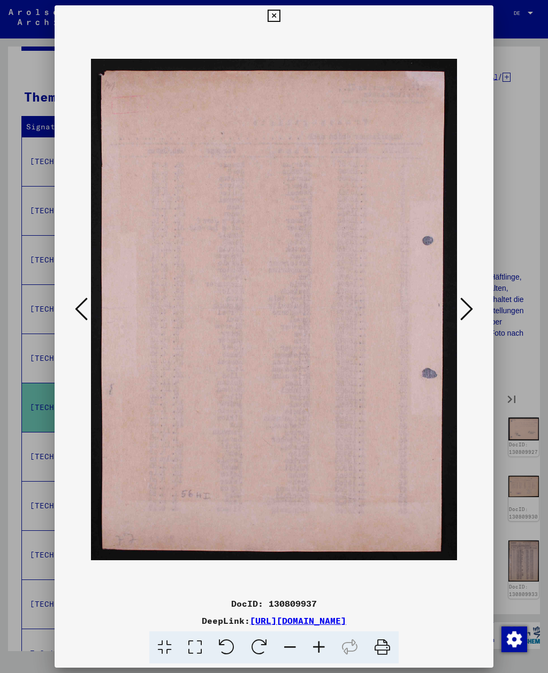
click at [466, 311] on icon at bounding box center [466, 309] width 13 height 26
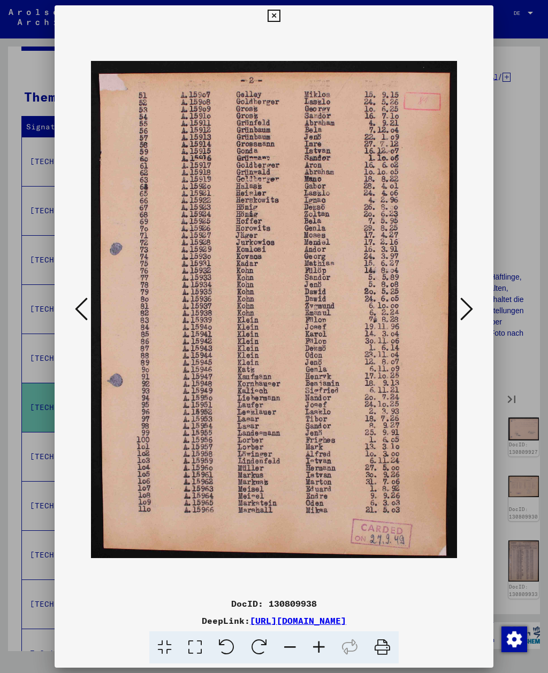
click at [466, 311] on icon at bounding box center [466, 309] width 13 height 26
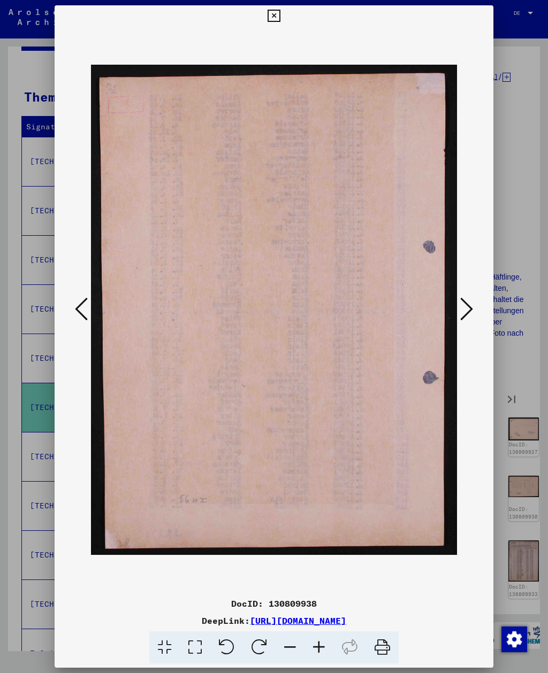
click at [466, 311] on icon at bounding box center [466, 309] width 13 height 26
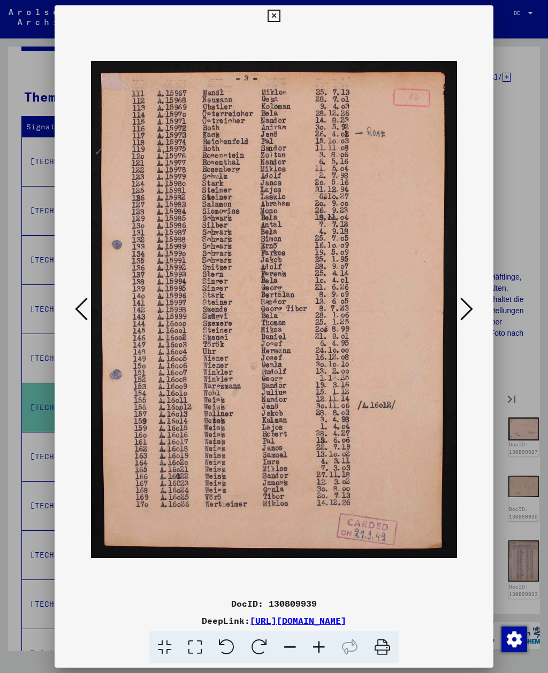
click at [465, 312] on icon at bounding box center [466, 309] width 13 height 26
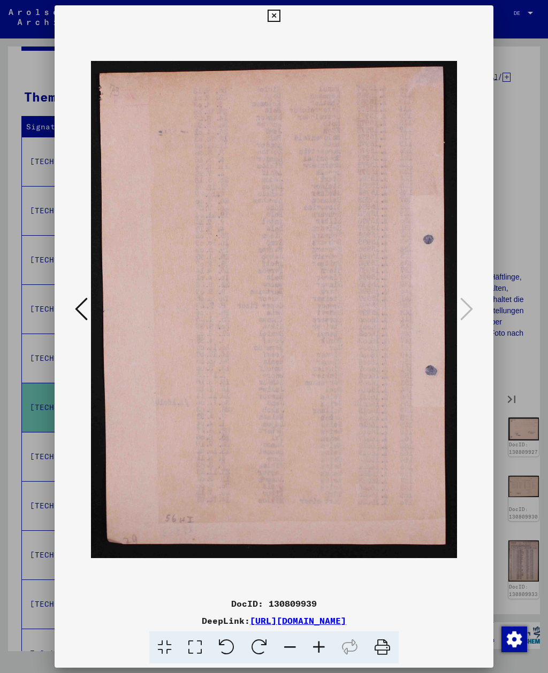
click at [280, 17] on icon at bounding box center [273, 16] width 12 height 13
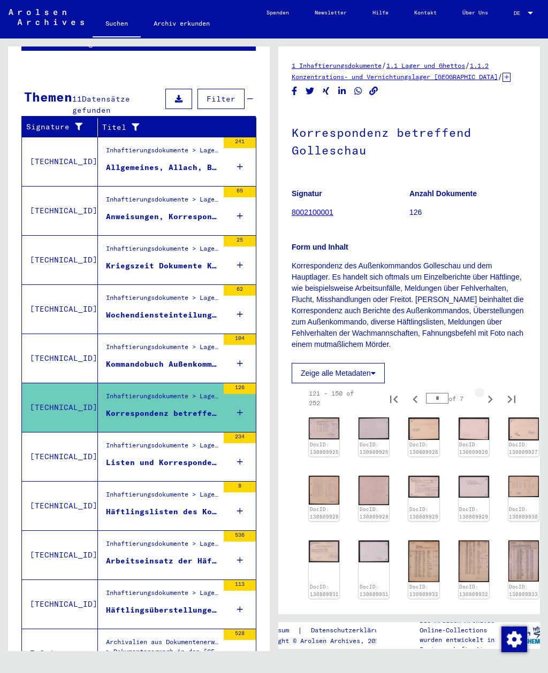
click at [489, 402] on icon "Next page" at bounding box center [490, 399] width 5 height 7
type input "*"
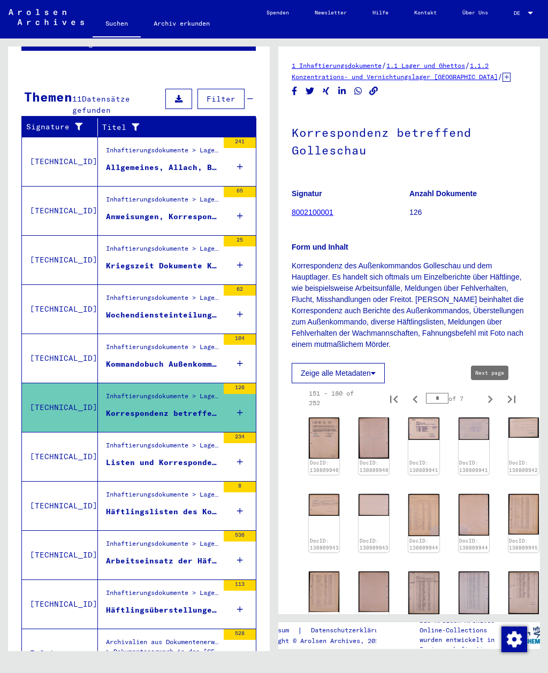
click at [328, 433] on img at bounding box center [324, 438] width 30 height 41
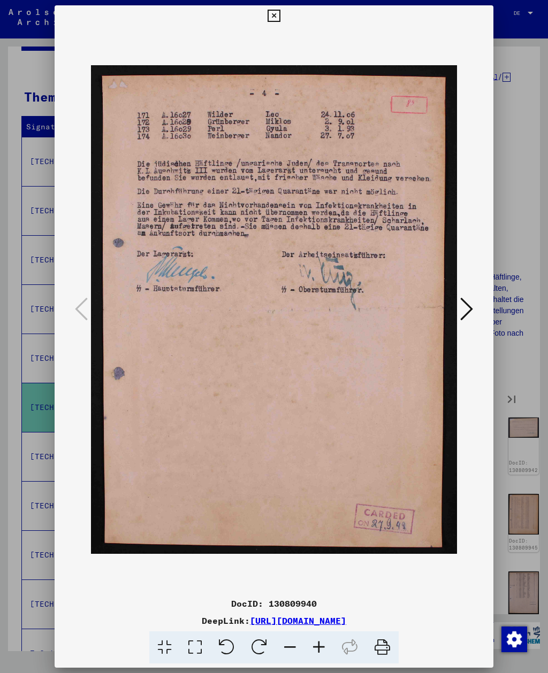
click at [463, 309] on icon at bounding box center [466, 309] width 13 height 26
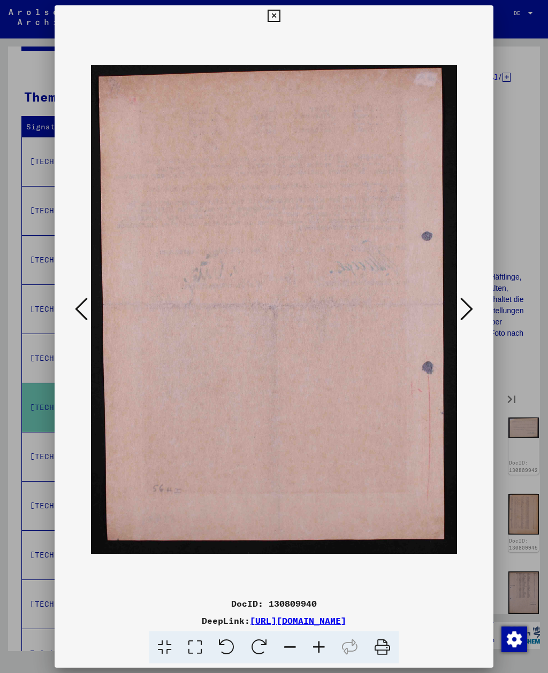
click at [463, 309] on icon at bounding box center [466, 309] width 13 height 26
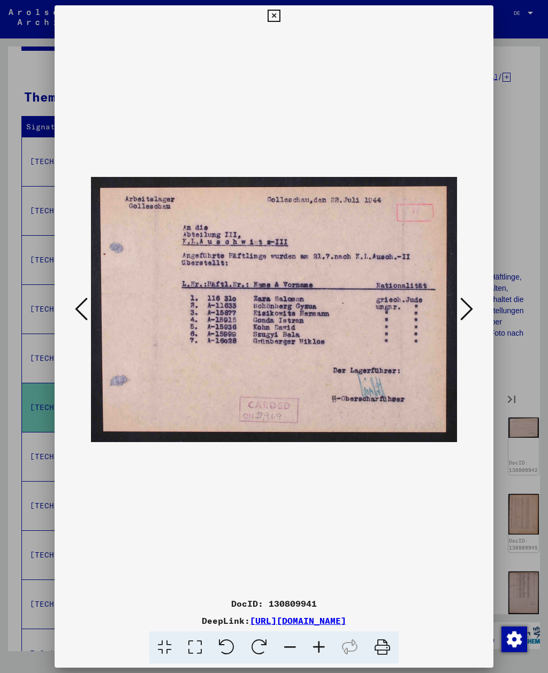
click at [462, 310] on icon at bounding box center [466, 309] width 13 height 26
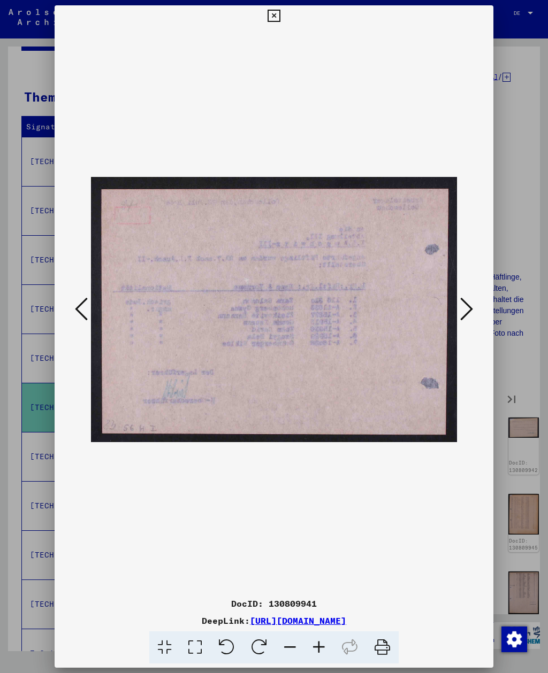
click at [461, 310] on icon at bounding box center [466, 309] width 13 height 26
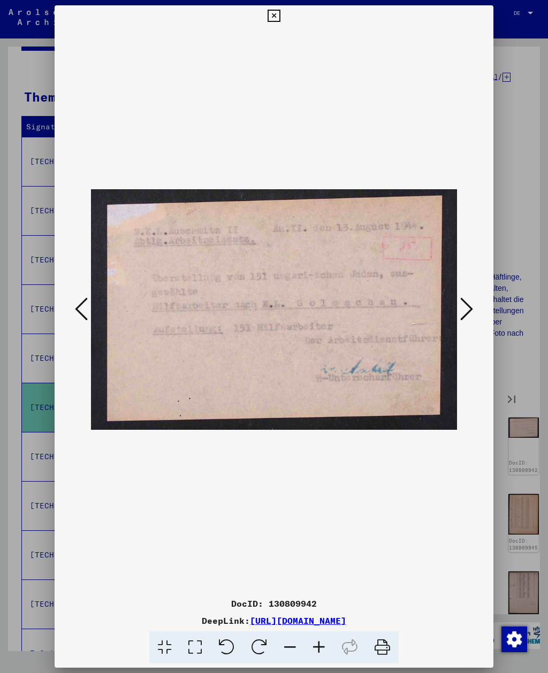
click at [460, 311] on icon at bounding box center [466, 309] width 13 height 26
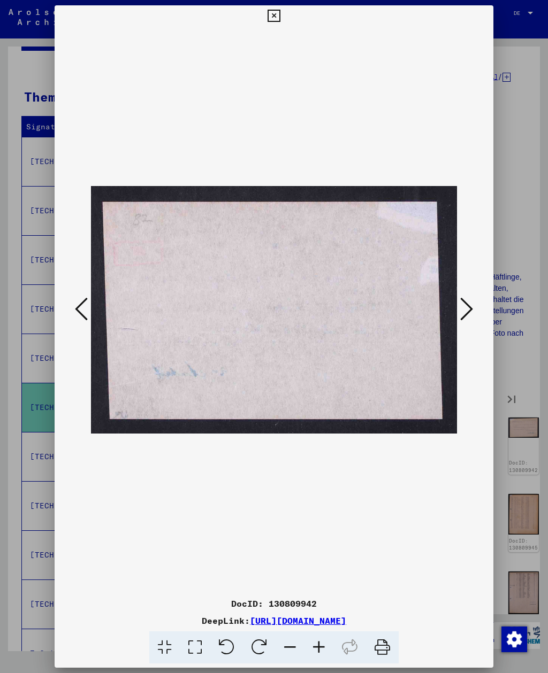
click at [460, 312] on icon at bounding box center [466, 309] width 13 height 26
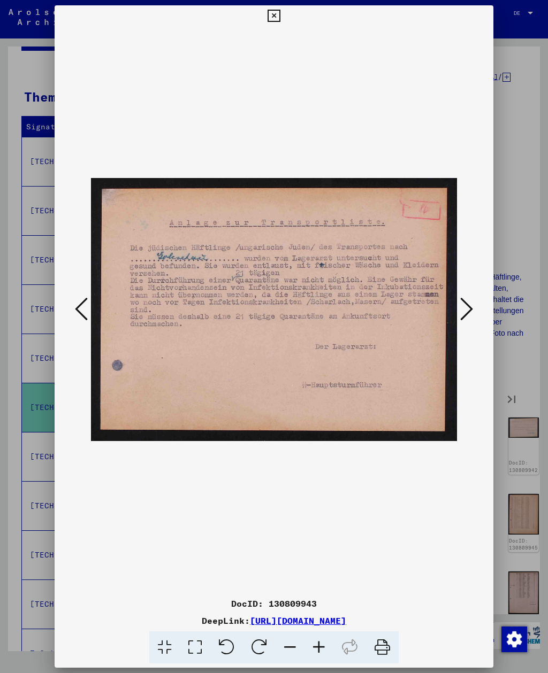
click at [461, 313] on icon at bounding box center [466, 309] width 13 height 26
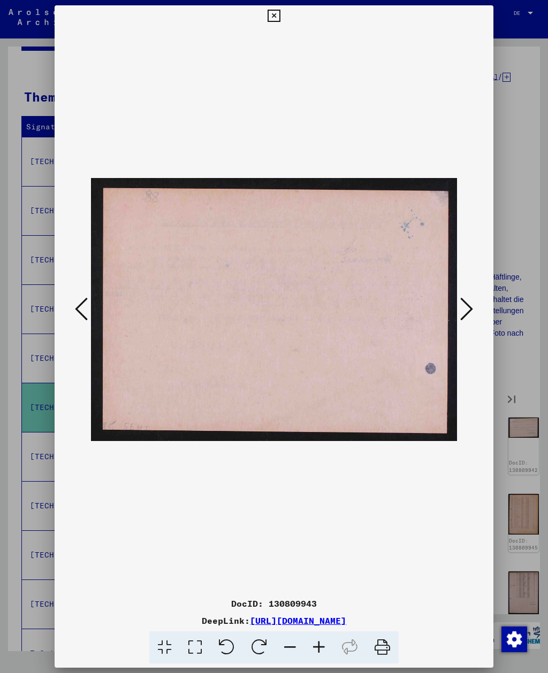
click at [461, 313] on icon at bounding box center [466, 309] width 13 height 26
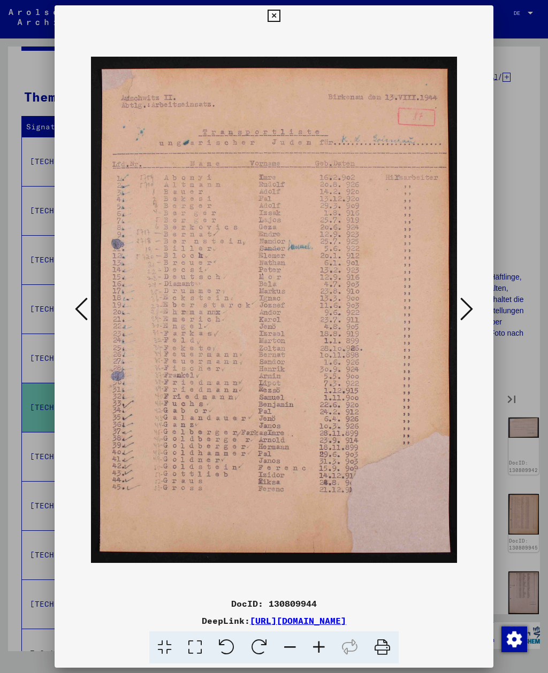
click at [462, 317] on icon at bounding box center [466, 309] width 13 height 26
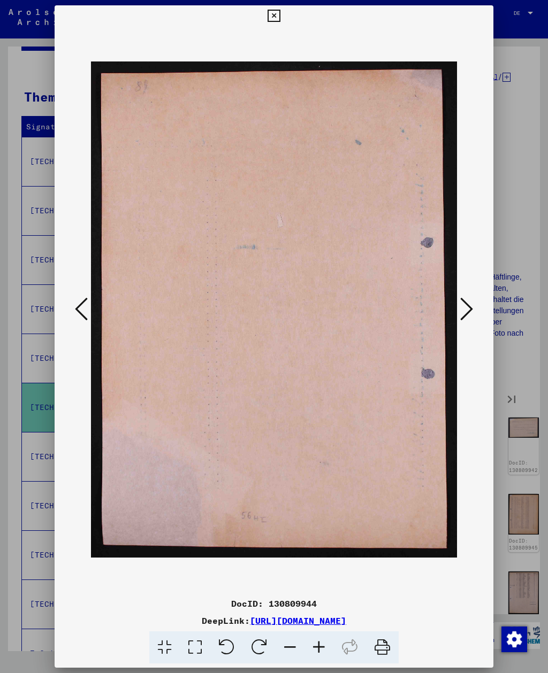
click at [462, 317] on icon at bounding box center [466, 309] width 13 height 26
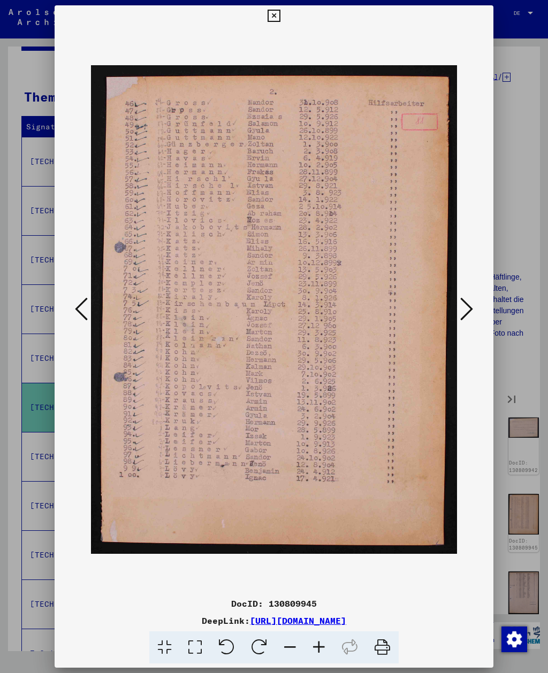
click at [462, 317] on icon at bounding box center [466, 309] width 13 height 26
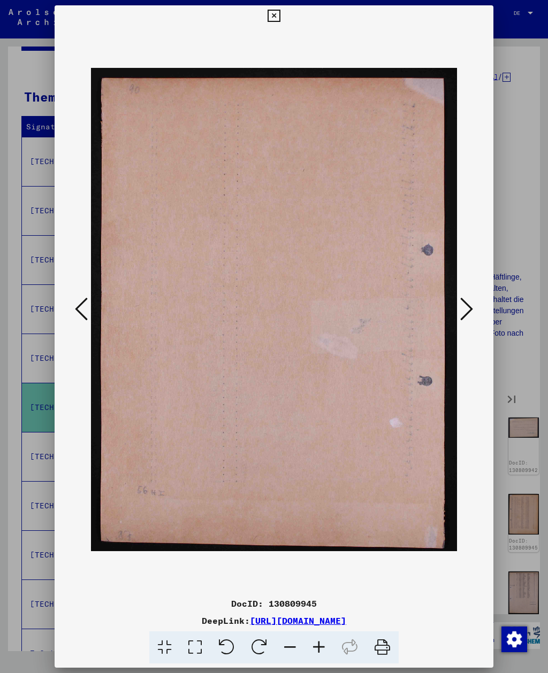
click at [462, 318] on icon at bounding box center [466, 309] width 13 height 26
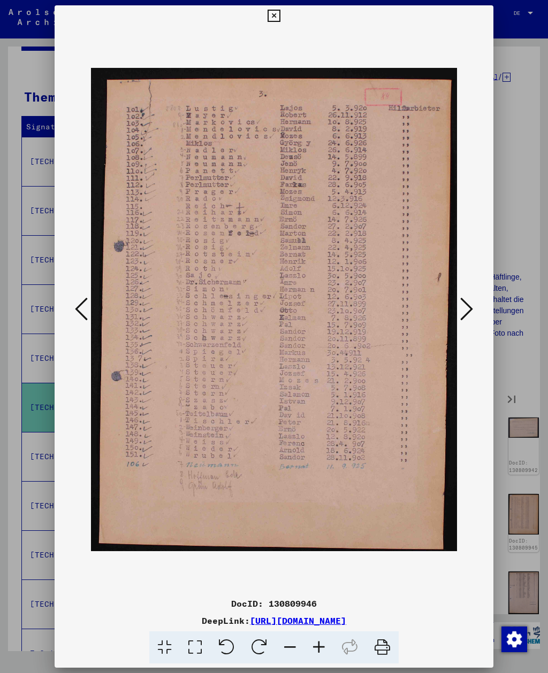
click at [462, 319] on icon at bounding box center [466, 309] width 13 height 26
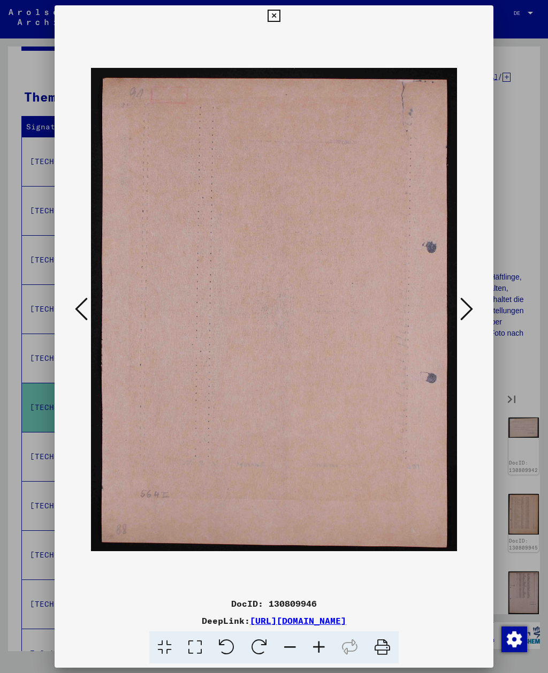
click at [462, 319] on icon at bounding box center [466, 309] width 13 height 26
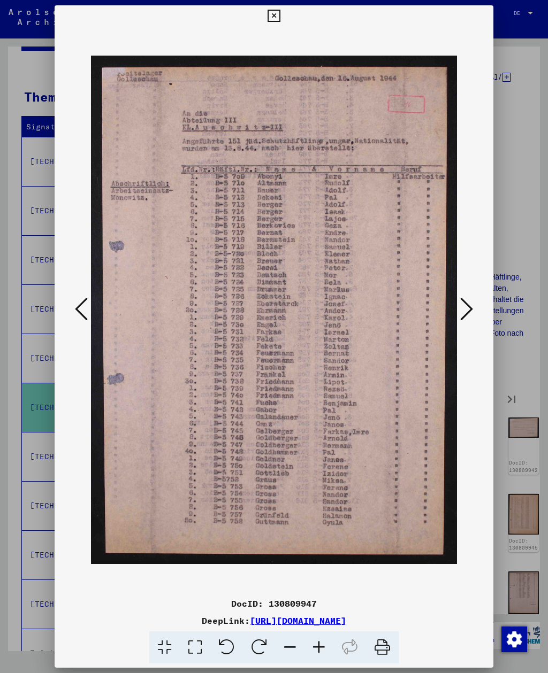
click at [462, 322] on button at bounding box center [466, 310] width 19 height 30
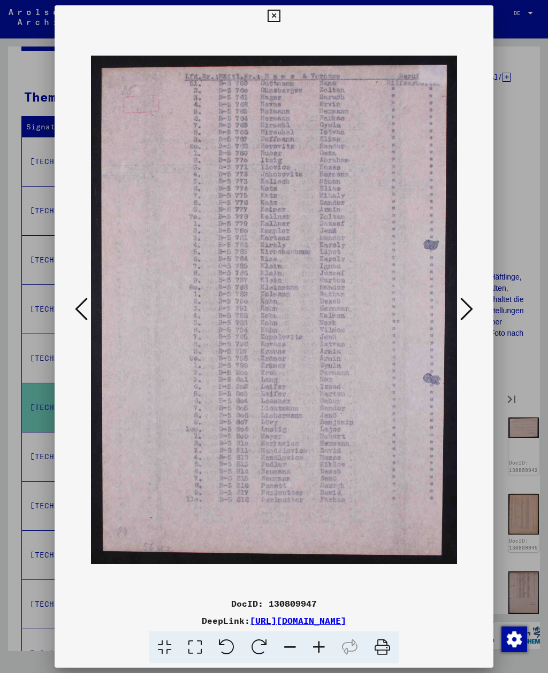
click at [462, 322] on icon at bounding box center [466, 309] width 13 height 26
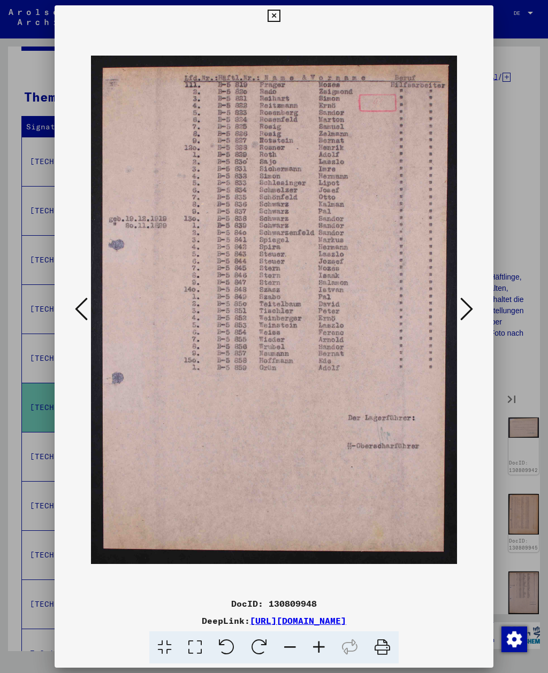
click at [462, 322] on icon at bounding box center [466, 309] width 13 height 26
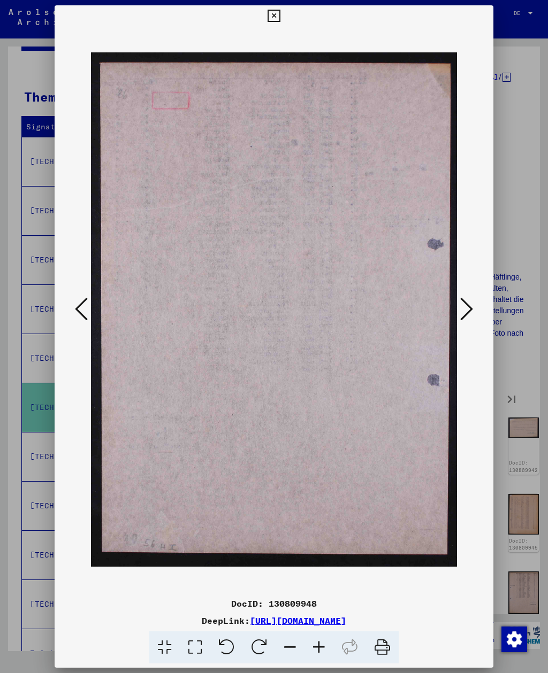
click at [463, 321] on icon at bounding box center [466, 309] width 13 height 26
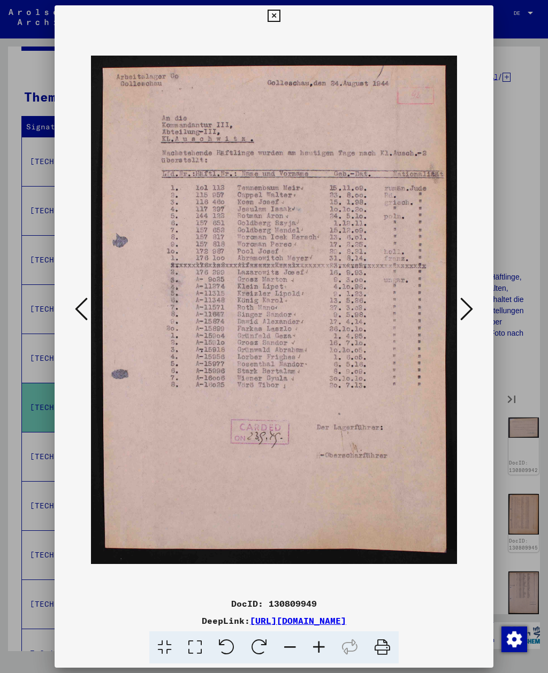
click at [461, 317] on icon at bounding box center [466, 309] width 13 height 26
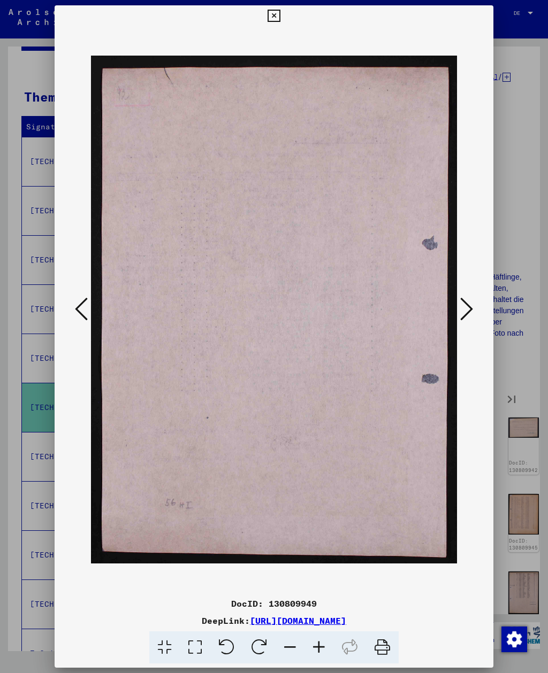
click at [461, 317] on icon at bounding box center [466, 309] width 13 height 26
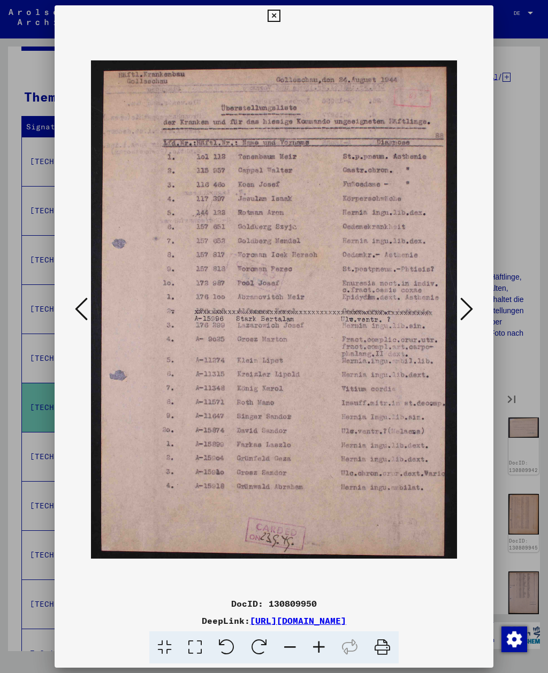
click at [460, 319] on icon at bounding box center [466, 309] width 13 height 26
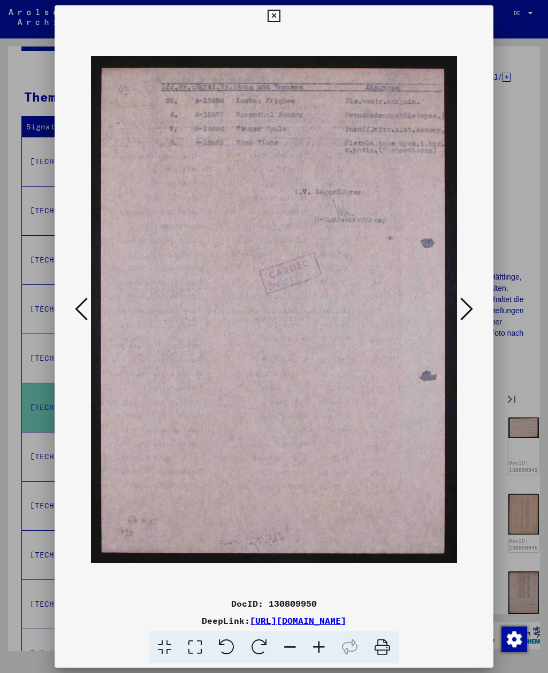
click at [461, 318] on icon at bounding box center [466, 309] width 13 height 26
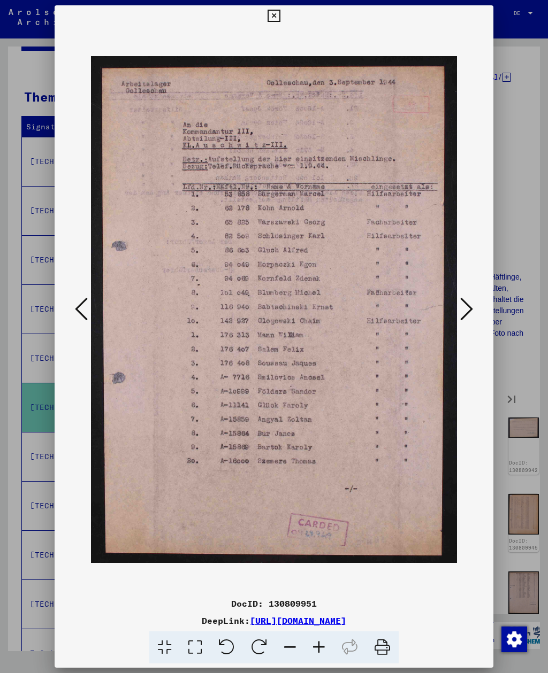
click at [461, 320] on icon at bounding box center [466, 309] width 13 height 26
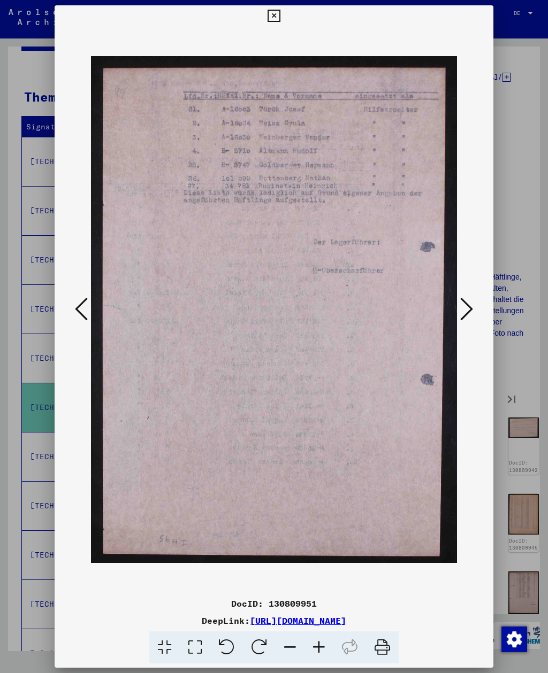
click at [461, 320] on icon at bounding box center [466, 309] width 13 height 26
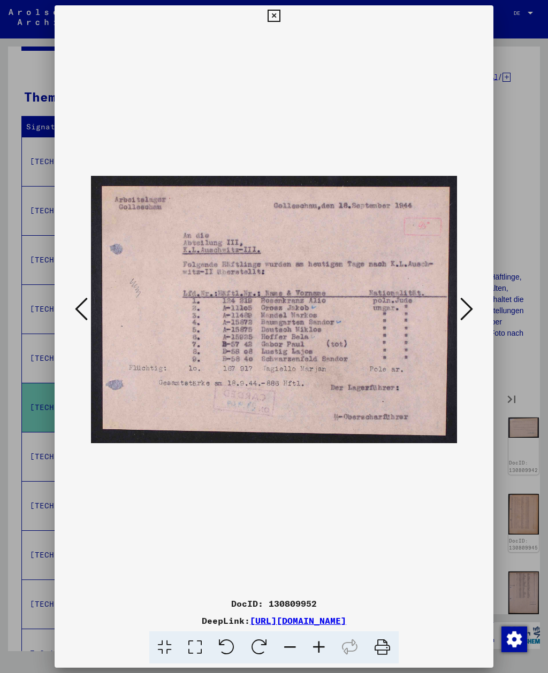
click at [461, 320] on icon at bounding box center [466, 309] width 13 height 26
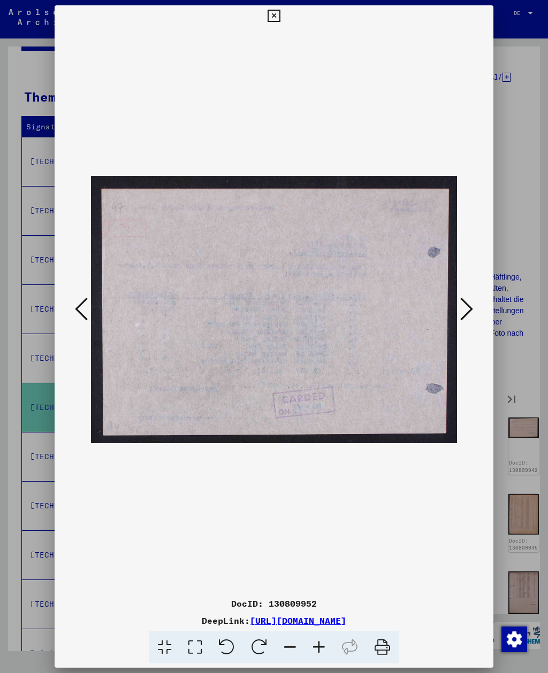
click at [460, 320] on icon at bounding box center [466, 309] width 13 height 26
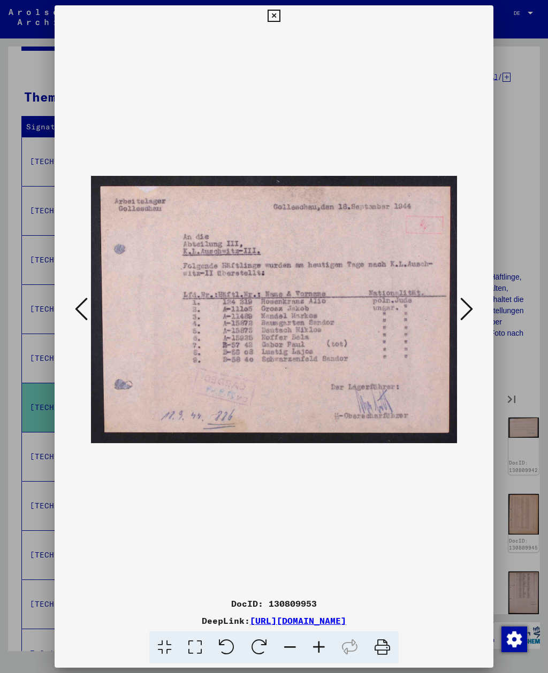
click at [461, 320] on icon at bounding box center [466, 309] width 13 height 26
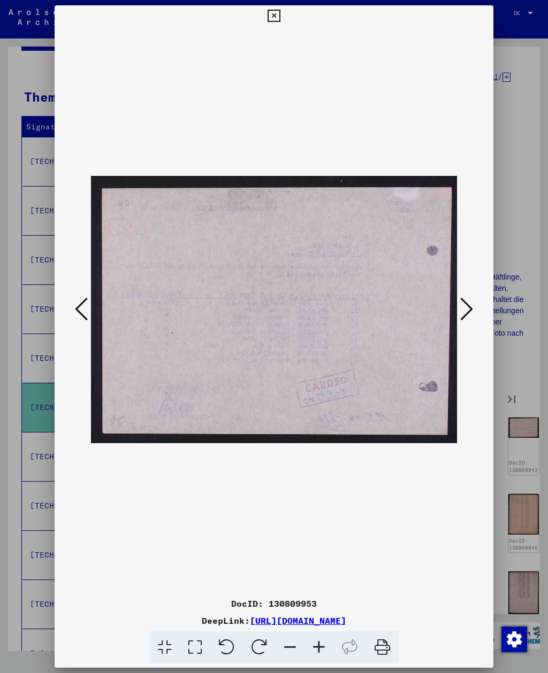
click at [461, 320] on icon at bounding box center [466, 309] width 13 height 26
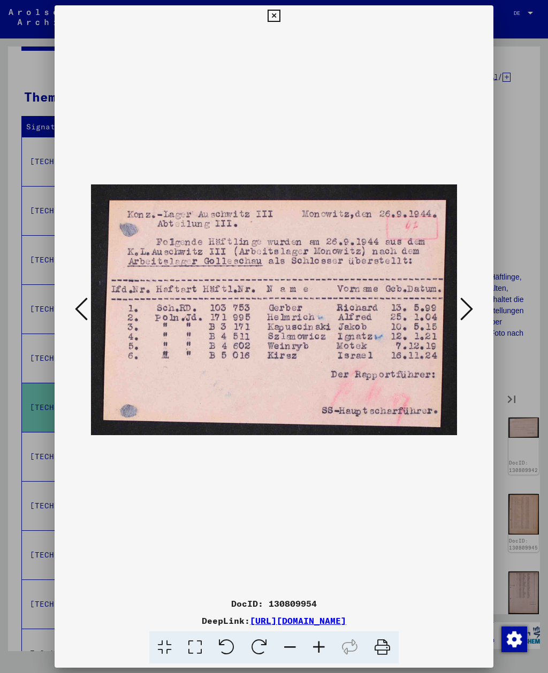
click at [461, 321] on icon at bounding box center [466, 309] width 13 height 26
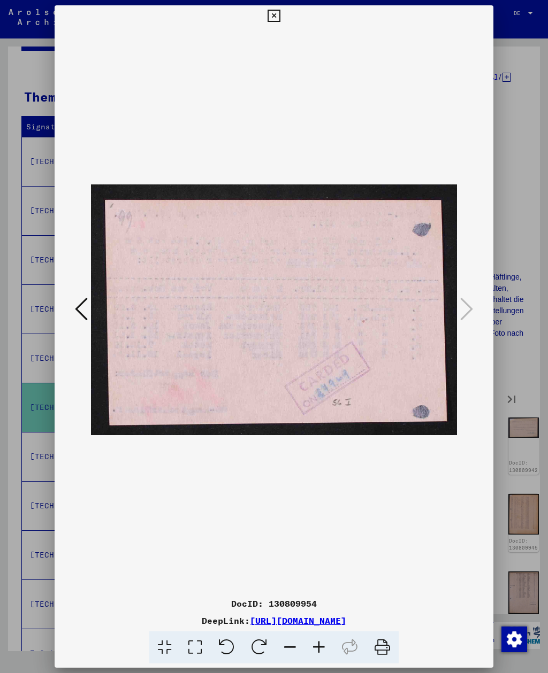
click at [455, 316] on img at bounding box center [273, 310] width 365 height 566
click at [280, 10] on icon at bounding box center [273, 16] width 12 height 13
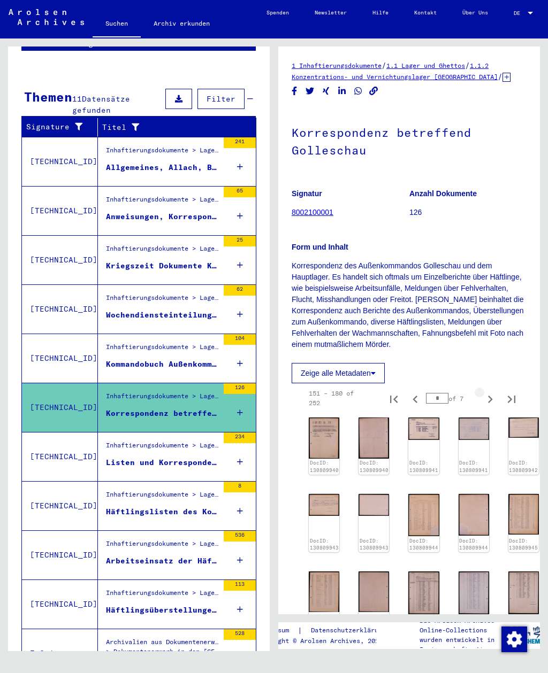
click at [490, 405] on icon "Next page" at bounding box center [489, 399] width 15 height 15
type input "*"
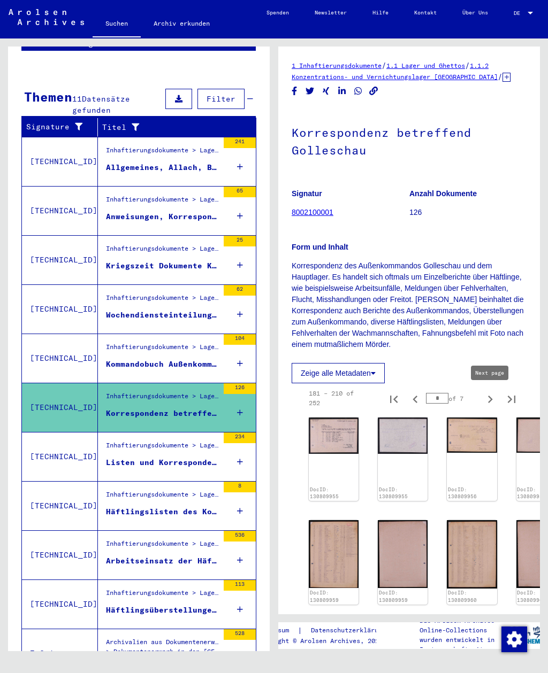
click at [327, 430] on img at bounding box center [334, 436] width 50 height 36
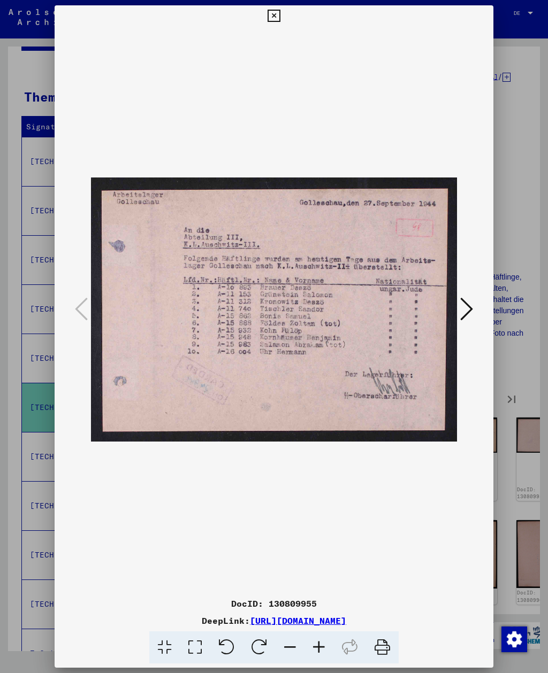
click at [465, 314] on icon at bounding box center [466, 309] width 13 height 26
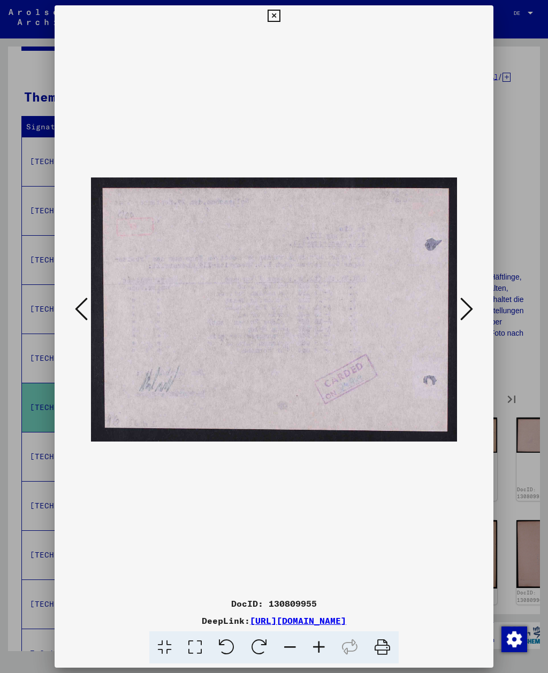
click at [464, 315] on icon at bounding box center [466, 309] width 13 height 26
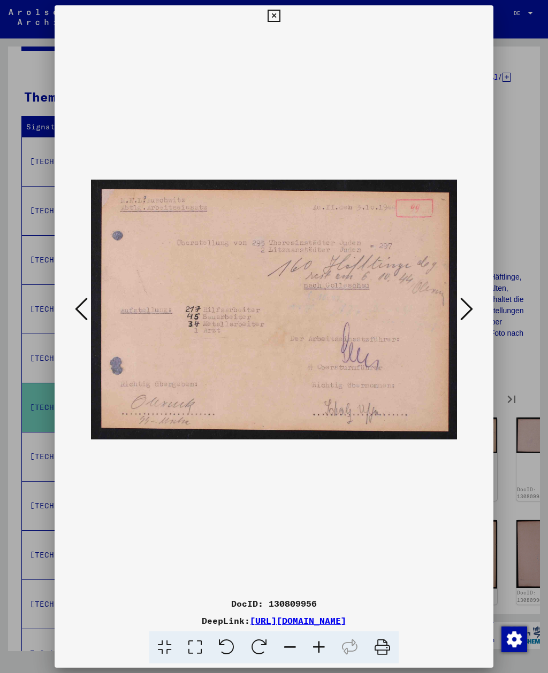
click at [463, 317] on icon at bounding box center [466, 309] width 13 height 26
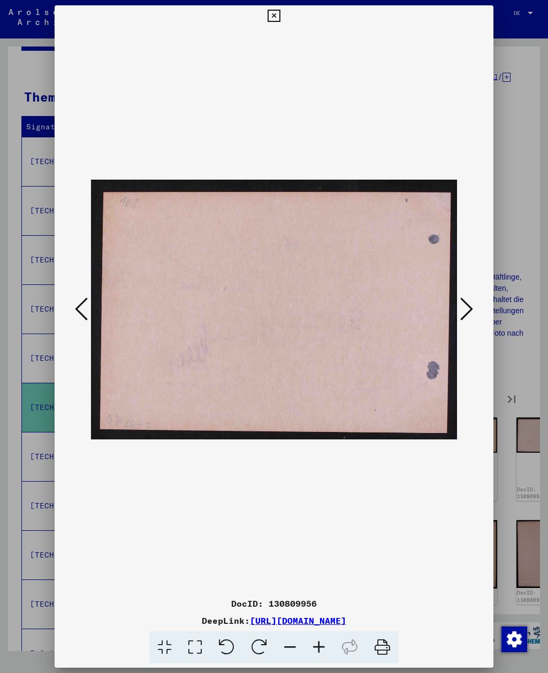
click at [462, 318] on icon at bounding box center [466, 309] width 13 height 26
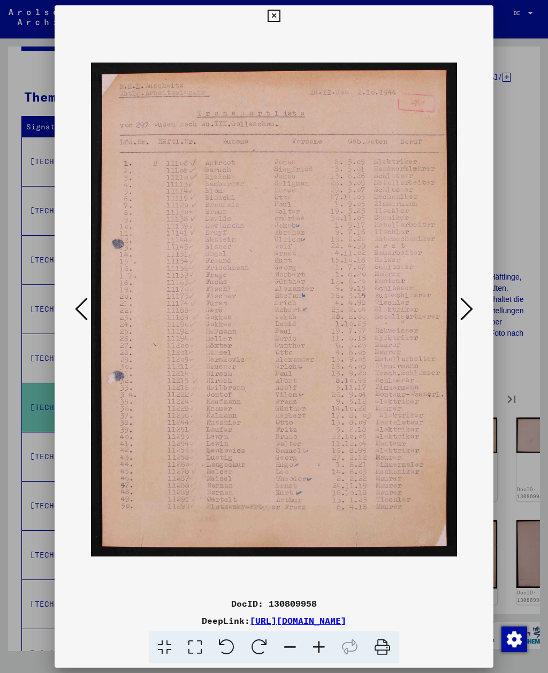
click at [463, 316] on icon at bounding box center [466, 309] width 13 height 26
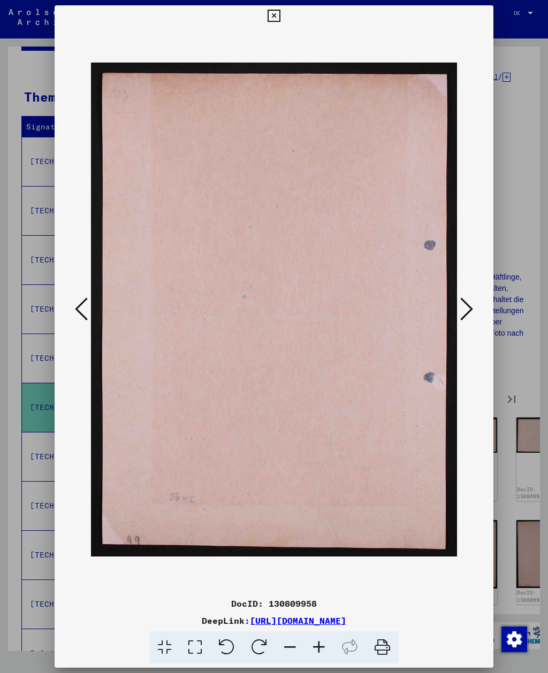
click at [463, 315] on icon at bounding box center [466, 309] width 13 height 26
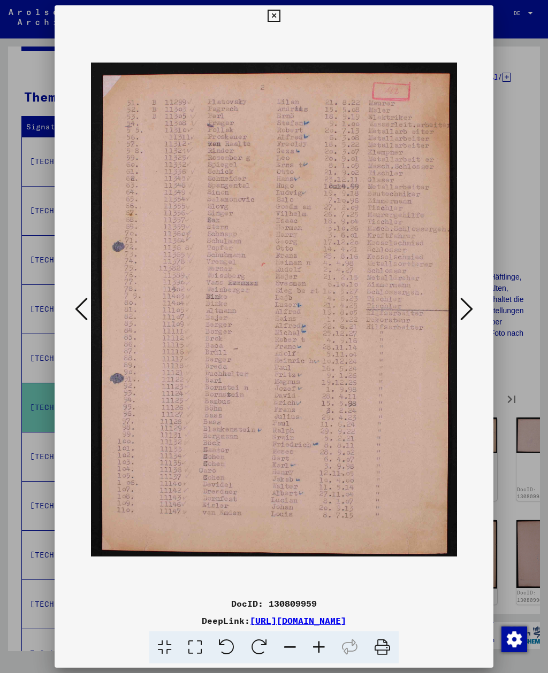
click at [464, 317] on icon at bounding box center [466, 309] width 13 height 26
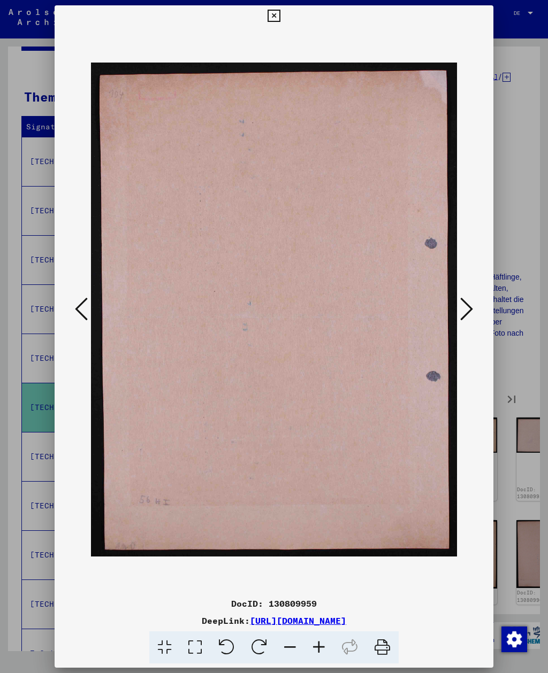
click at [464, 318] on icon at bounding box center [466, 309] width 13 height 26
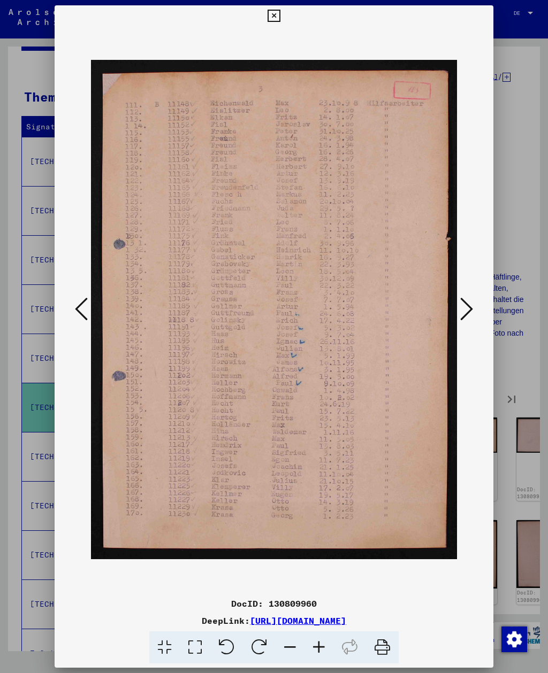
click at [462, 322] on icon at bounding box center [466, 309] width 13 height 26
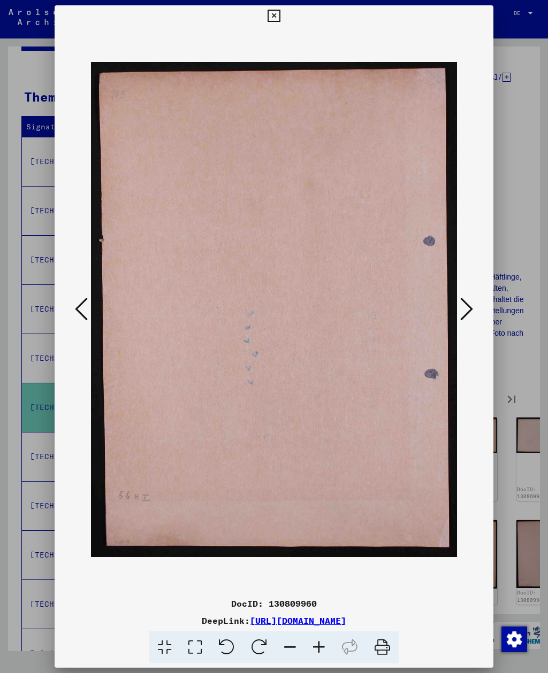
click at [461, 322] on icon at bounding box center [466, 309] width 13 height 26
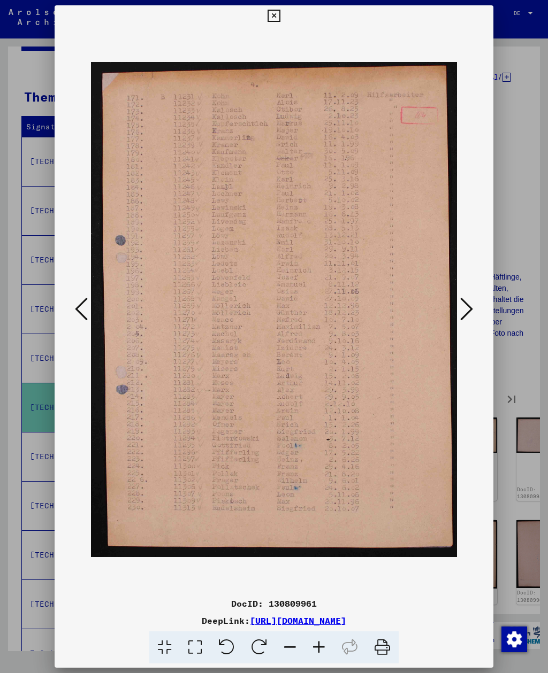
click at [462, 322] on icon at bounding box center [466, 309] width 13 height 26
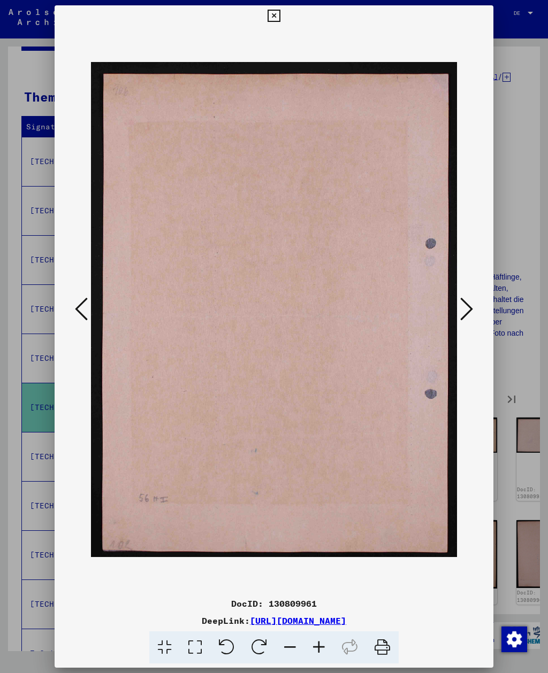
click at [462, 322] on icon at bounding box center [466, 309] width 13 height 26
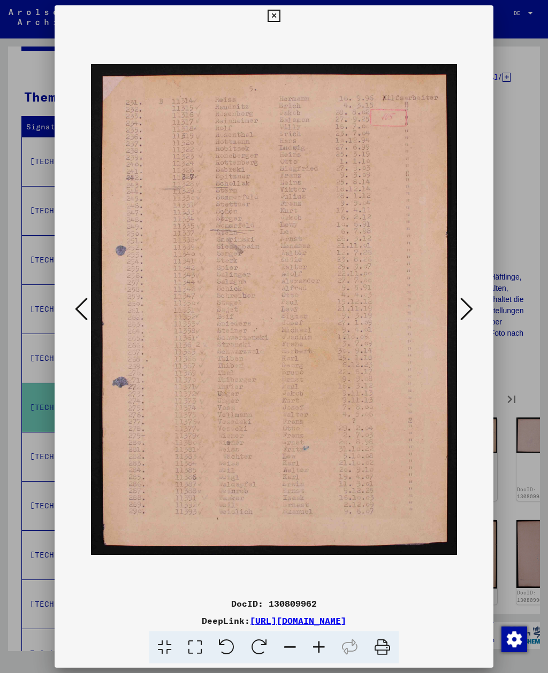
click at [462, 321] on icon at bounding box center [466, 309] width 13 height 26
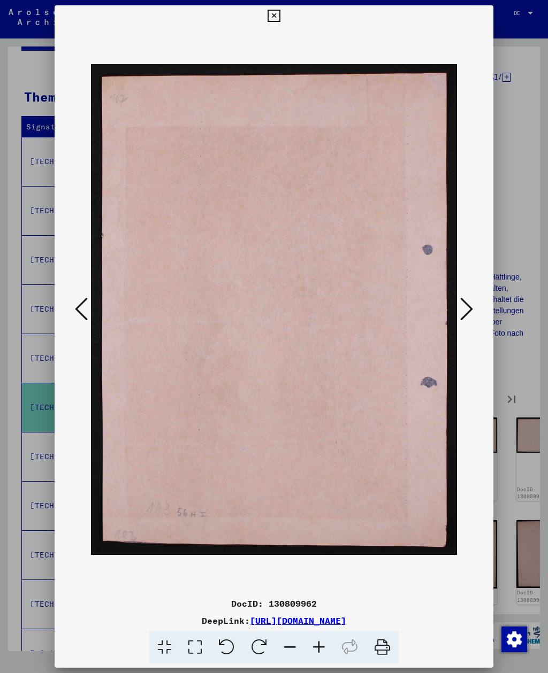
click at [462, 321] on icon at bounding box center [466, 309] width 13 height 26
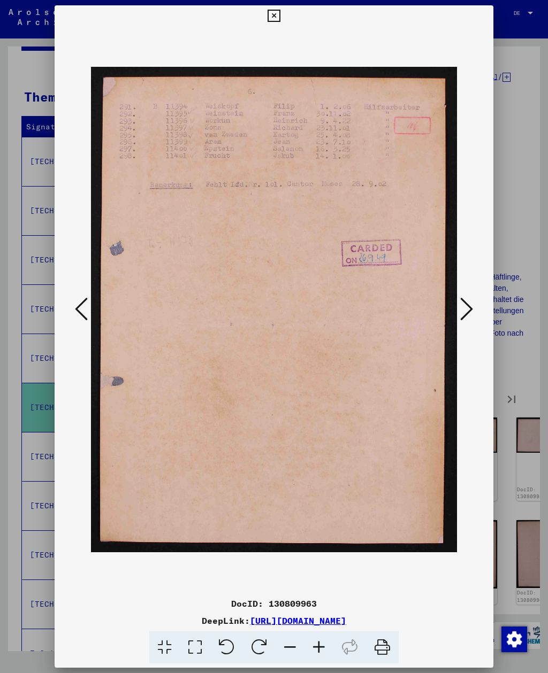
click at [462, 321] on icon at bounding box center [466, 309] width 13 height 26
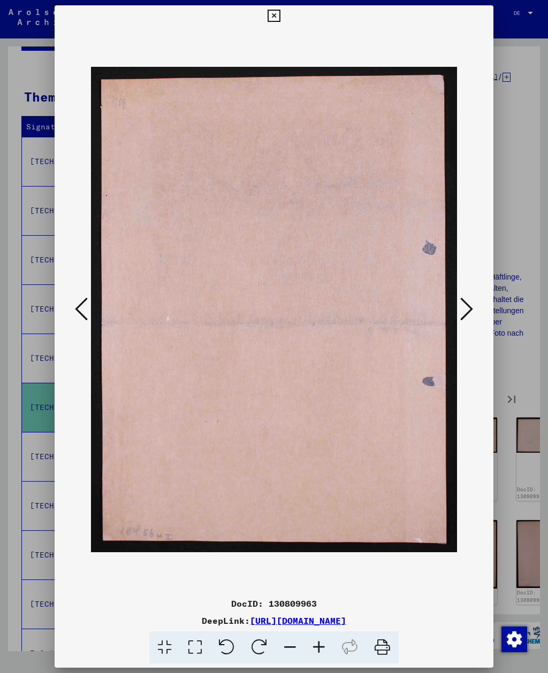
click at [462, 321] on icon at bounding box center [466, 309] width 13 height 26
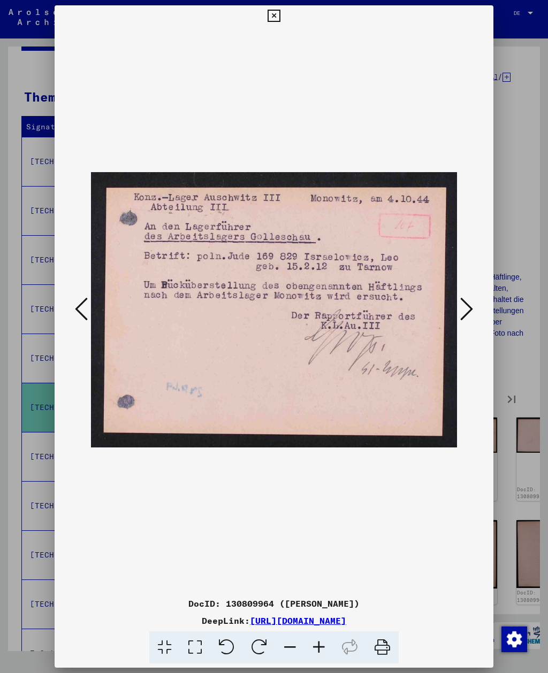
click at [464, 323] on button at bounding box center [466, 310] width 19 height 30
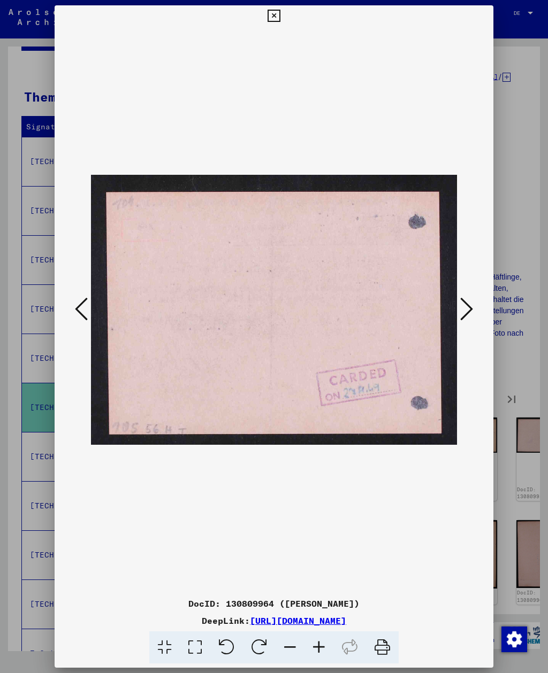
click at [464, 322] on icon at bounding box center [466, 309] width 13 height 26
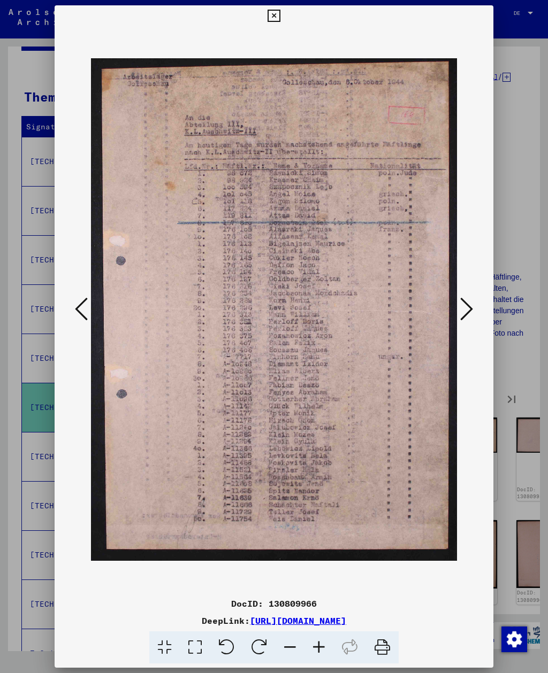
click at [463, 318] on icon at bounding box center [466, 309] width 13 height 26
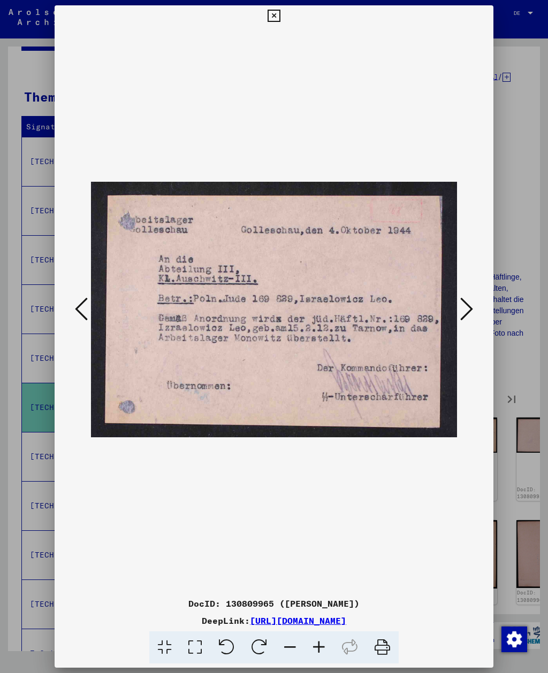
click at [464, 319] on icon at bounding box center [466, 309] width 13 height 26
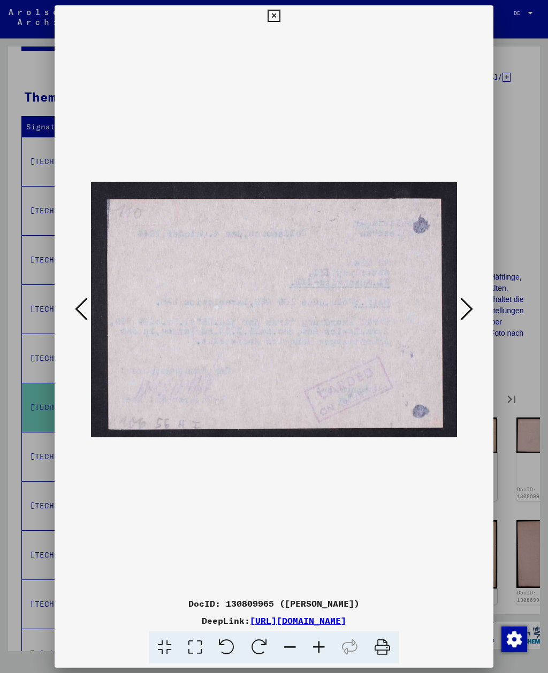
click at [463, 320] on icon at bounding box center [466, 309] width 13 height 26
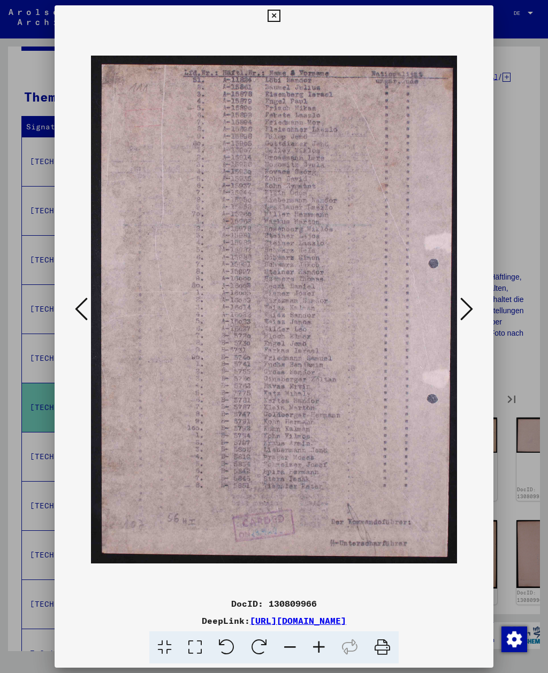
click at [463, 322] on button at bounding box center [466, 310] width 19 height 30
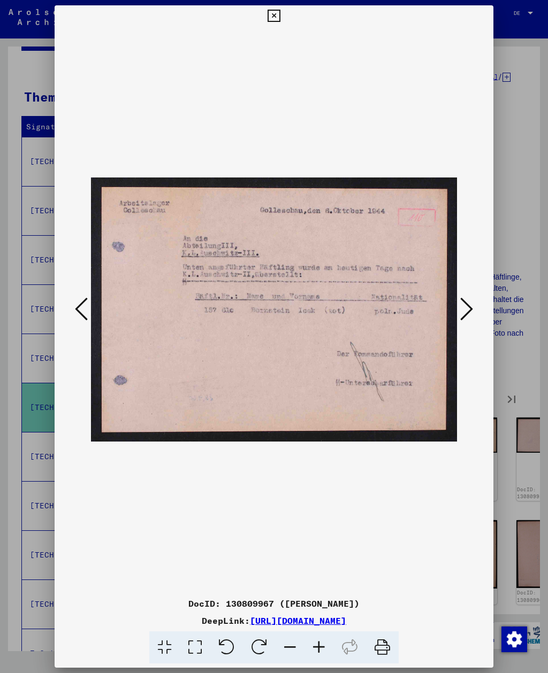
click at [462, 322] on icon at bounding box center [466, 309] width 13 height 26
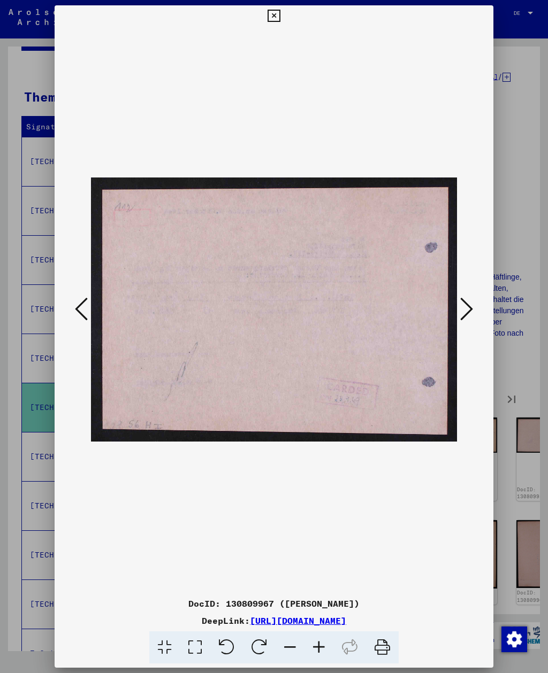
click at [83, 316] on icon at bounding box center [81, 309] width 13 height 26
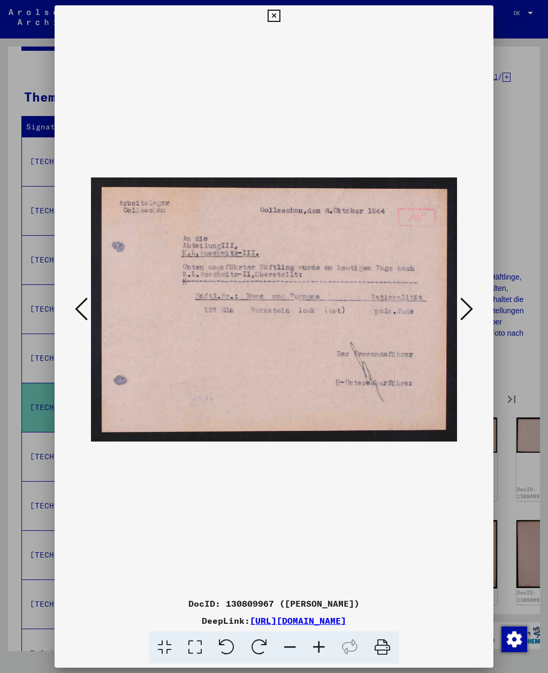
click at [471, 315] on icon at bounding box center [466, 309] width 13 height 26
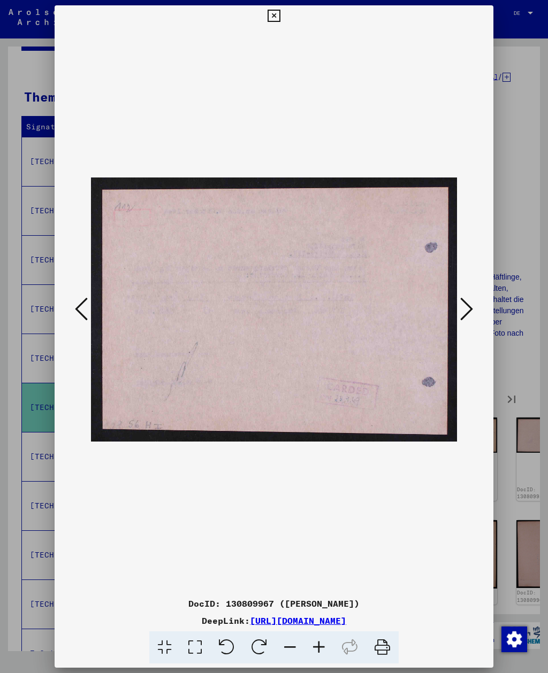
click at [469, 315] on icon at bounding box center [466, 309] width 13 height 26
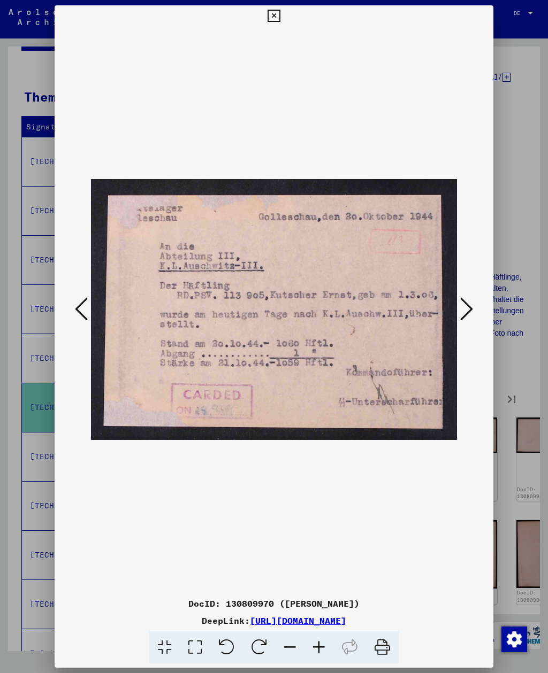
click at [469, 315] on icon at bounding box center [466, 309] width 13 height 26
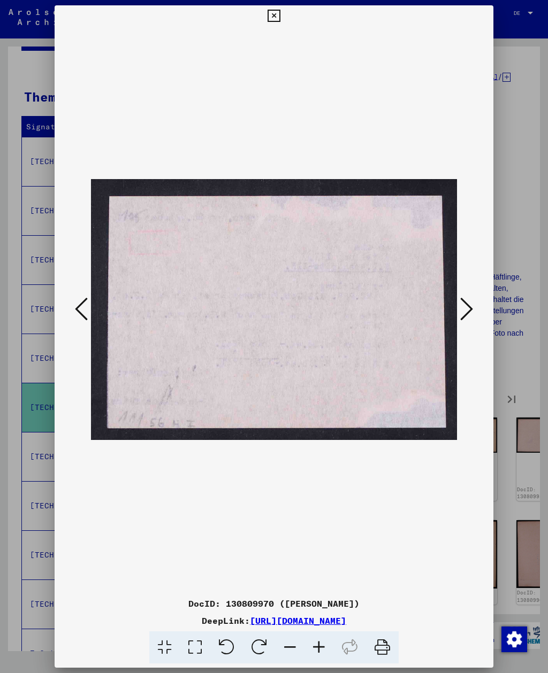
click at [468, 315] on icon at bounding box center [466, 309] width 13 height 26
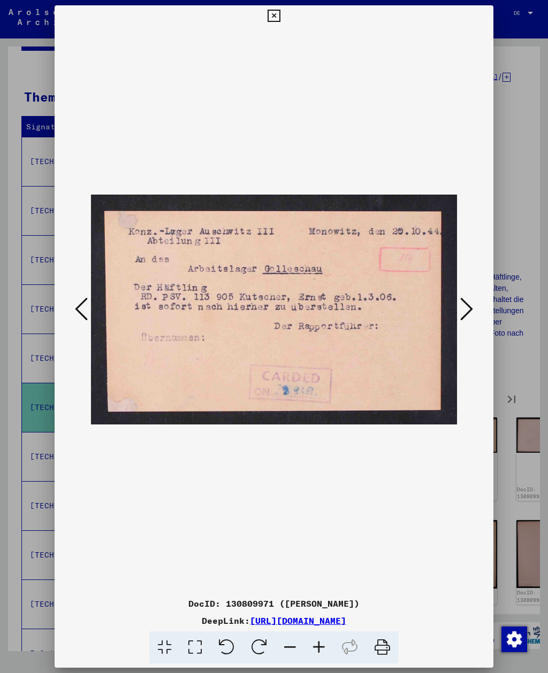
click at [470, 315] on icon at bounding box center [466, 309] width 13 height 26
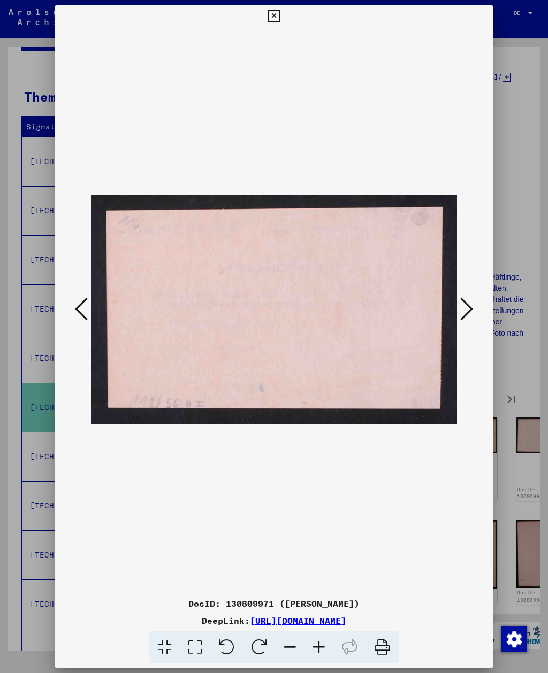
click at [469, 315] on icon at bounding box center [466, 309] width 13 height 26
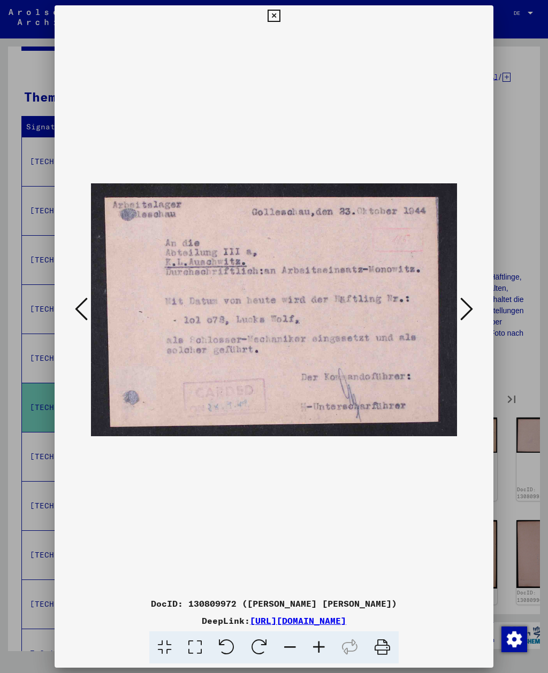
click at [467, 319] on icon at bounding box center [466, 309] width 13 height 26
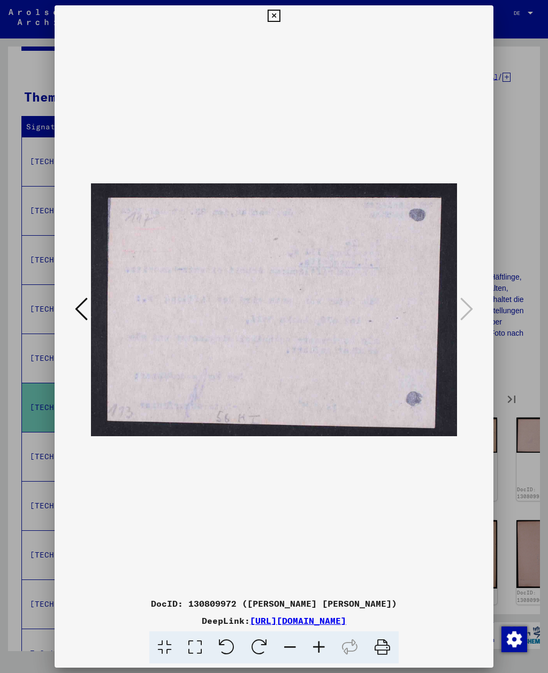
click at [280, 20] on icon at bounding box center [273, 16] width 12 height 13
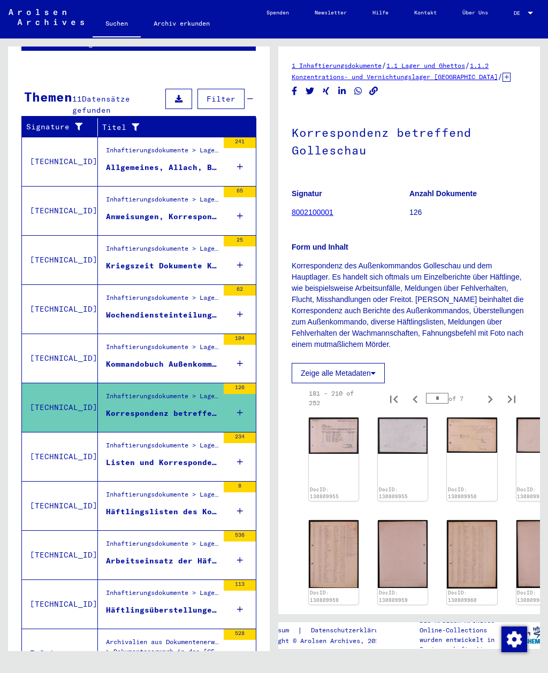
click at [179, 457] on div "Listen und Korrespondenz betreffend das Außenkommando Golleschau" at bounding box center [162, 462] width 112 height 11
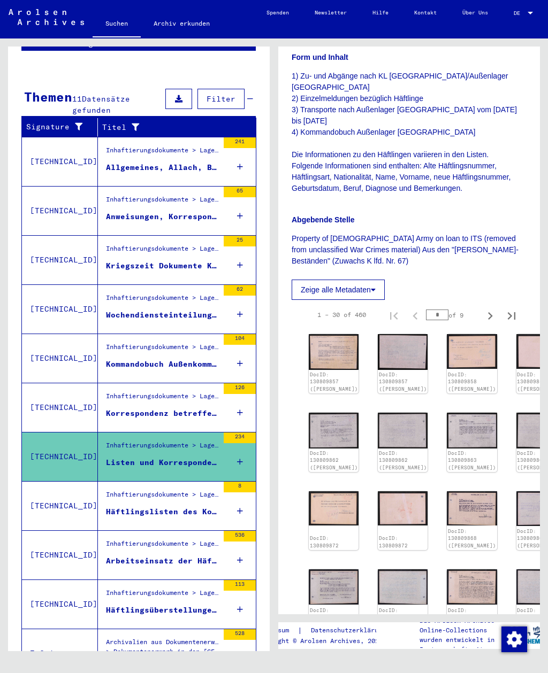
scroll to position [209, 0]
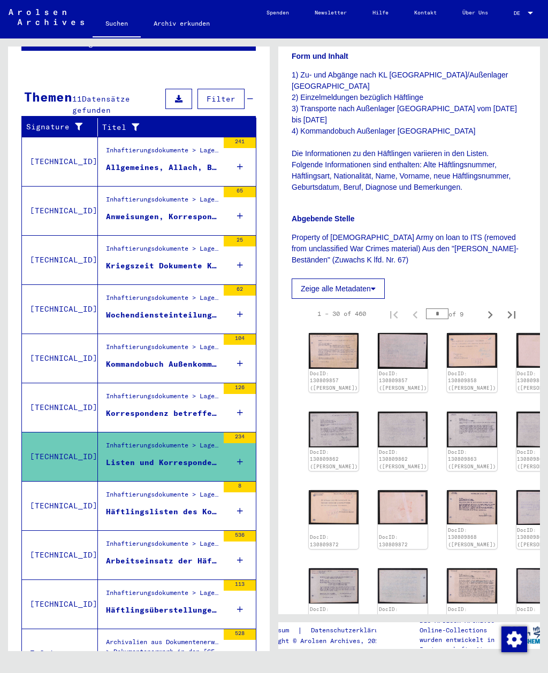
click at [331, 333] on img at bounding box center [334, 351] width 50 height 36
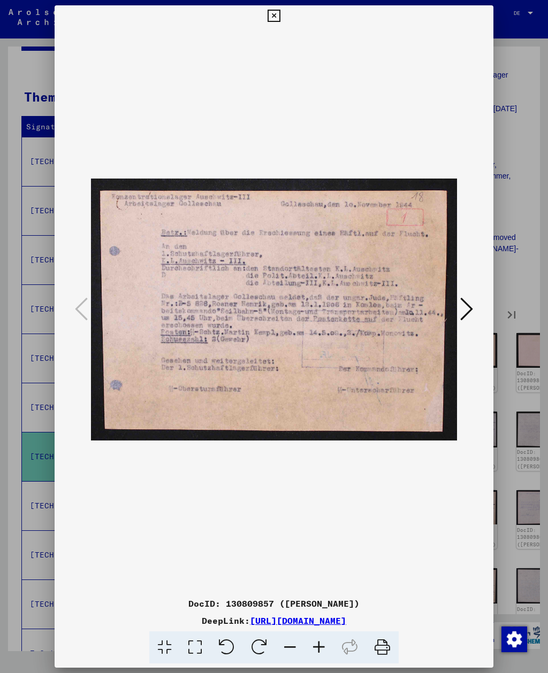
click at [471, 317] on icon at bounding box center [466, 309] width 13 height 26
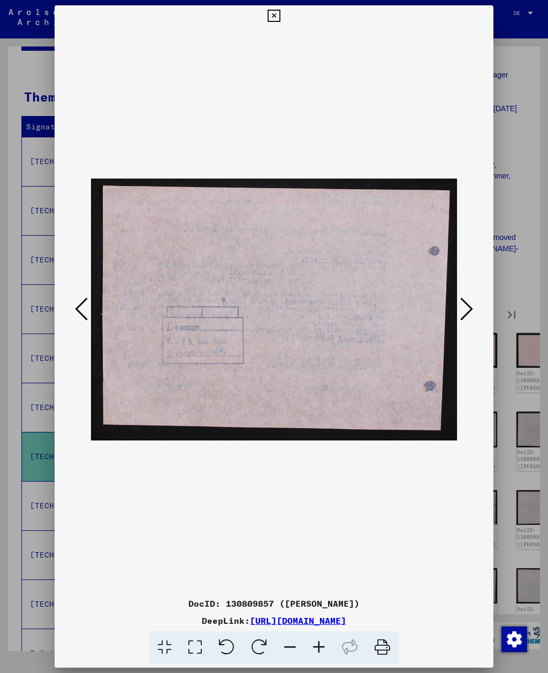
click at [471, 316] on icon at bounding box center [466, 309] width 13 height 26
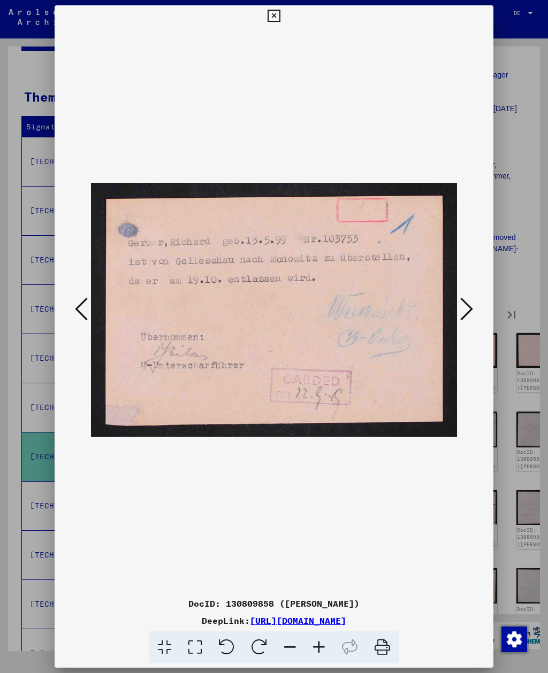
click at [469, 314] on icon at bounding box center [466, 309] width 13 height 26
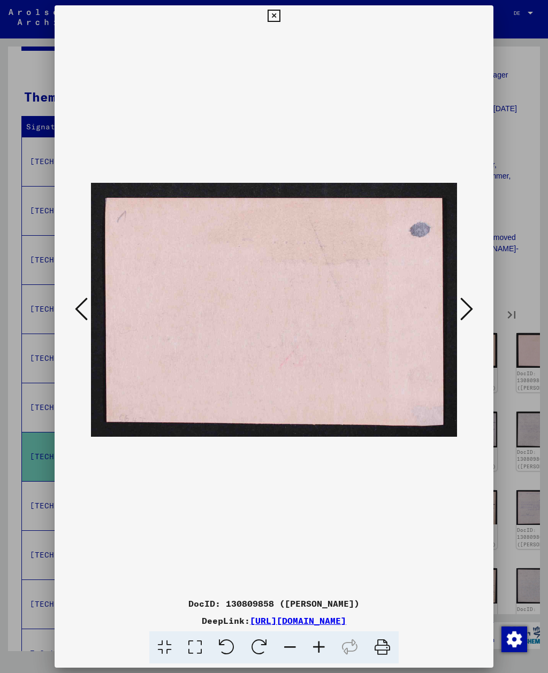
click at [468, 314] on icon at bounding box center [466, 309] width 13 height 26
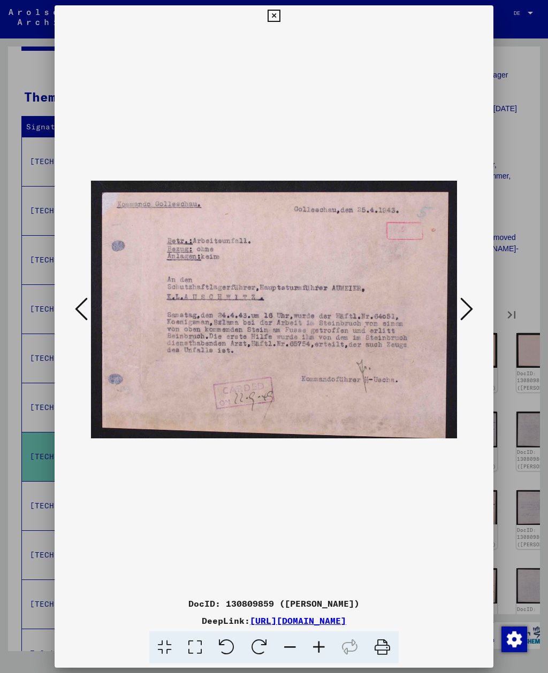
click at [464, 314] on icon at bounding box center [466, 309] width 13 height 26
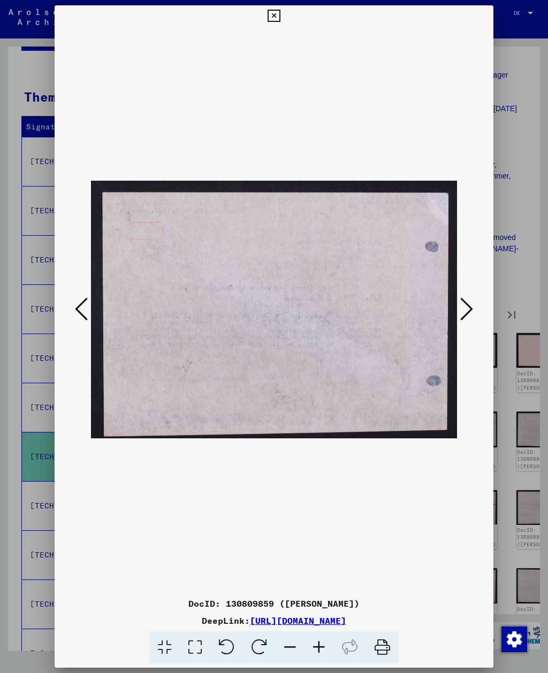
click at [464, 312] on icon at bounding box center [466, 309] width 13 height 26
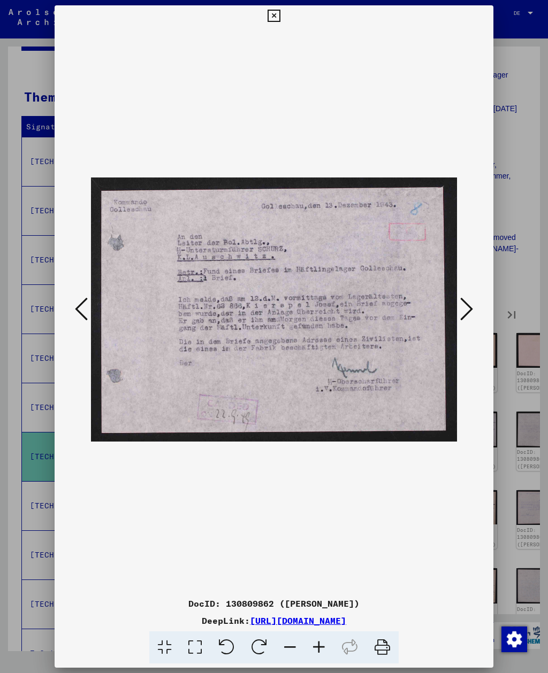
click at [464, 314] on icon at bounding box center [466, 309] width 13 height 26
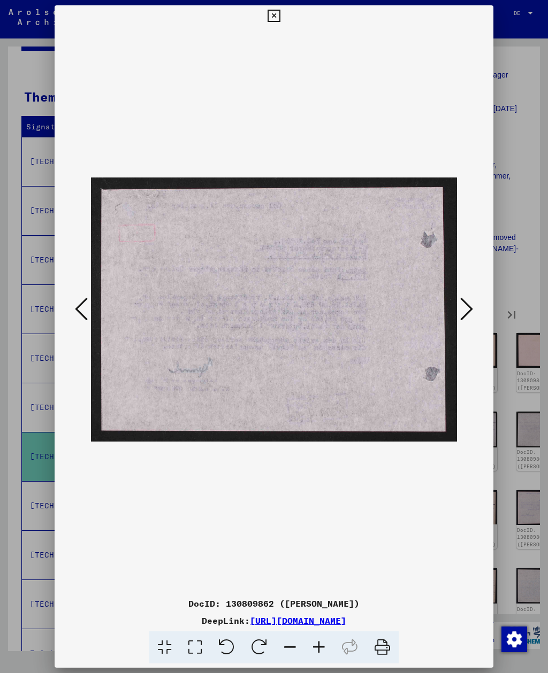
click at [464, 314] on icon at bounding box center [466, 309] width 13 height 26
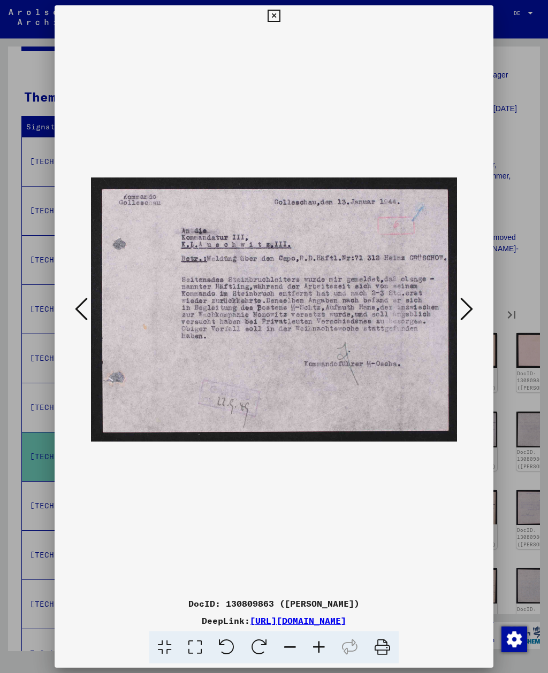
click at [464, 315] on icon at bounding box center [466, 309] width 13 height 26
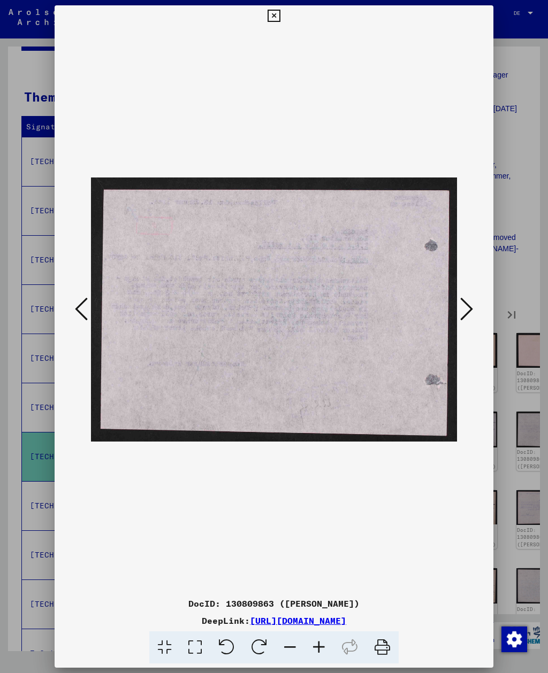
click at [463, 315] on icon at bounding box center [466, 309] width 13 height 26
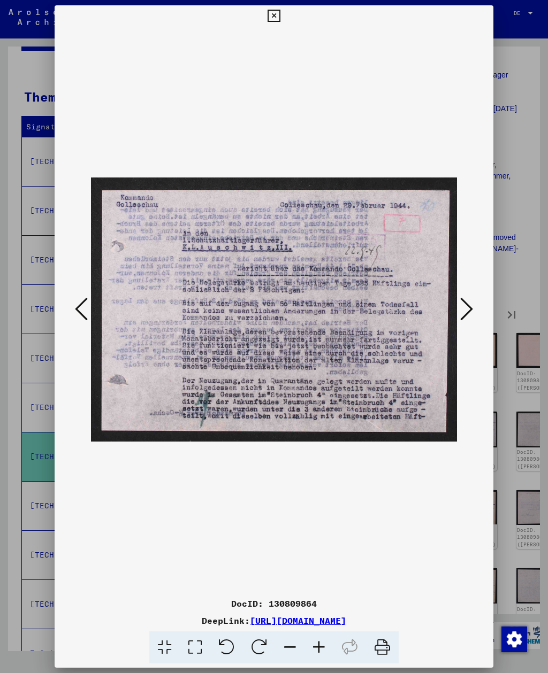
click at [466, 314] on icon at bounding box center [466, 309] width 13 height 26
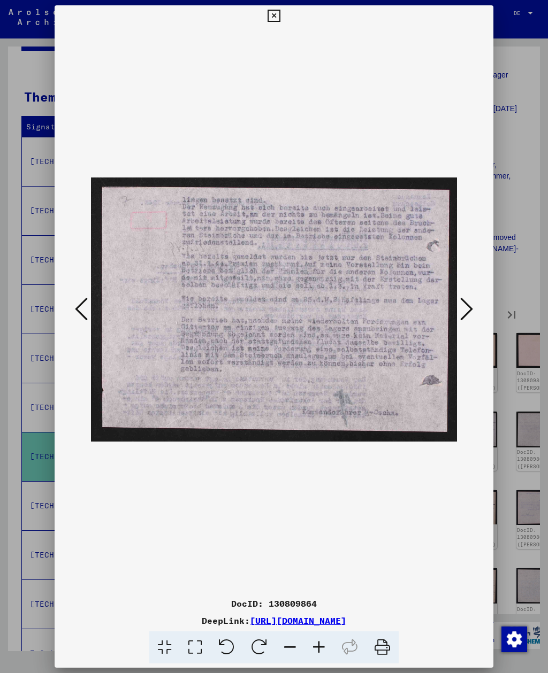
click at [465, 311] on icon at bounding box center [466, 309] width 13 height 26
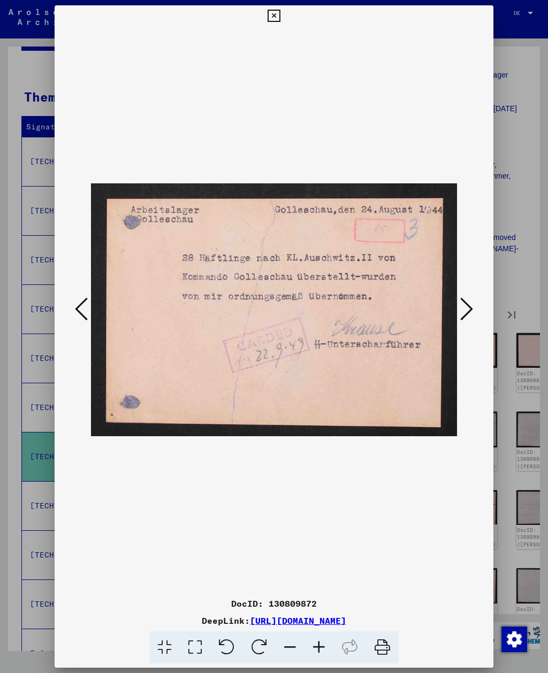
click at [465, 312] on icon at bounding box center [466, 309] width 13 height 26
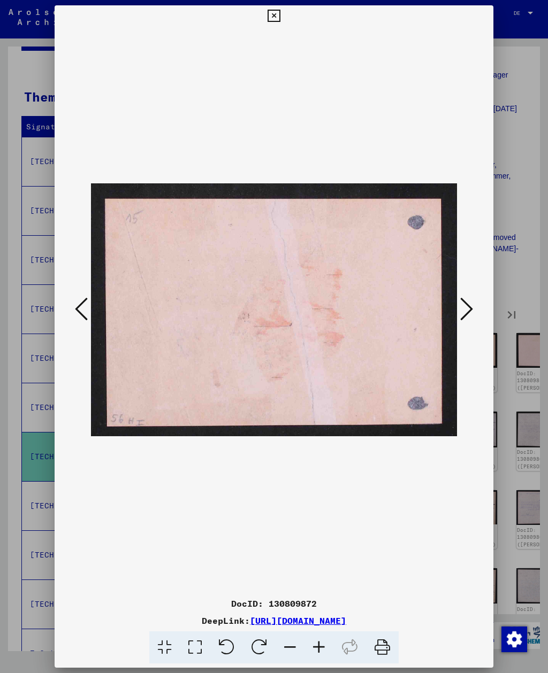
click at [464, 312] on icon at bounding box center [466, 309] width 13 height 26
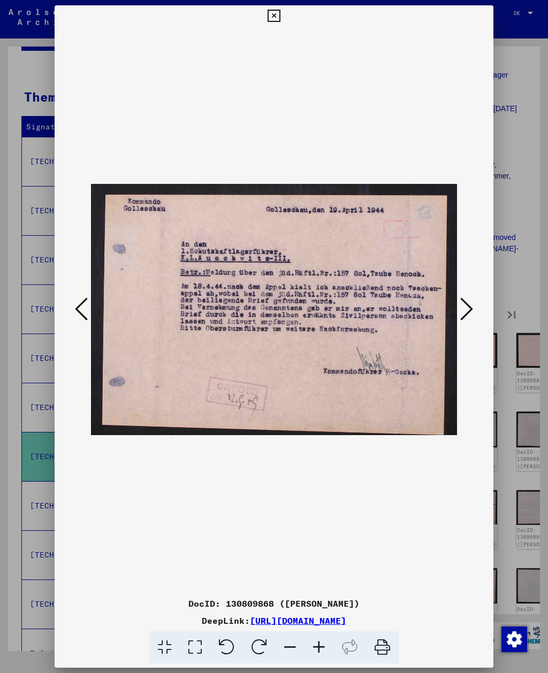
click at [464, 313] on icon at bounding box center [466, 309] width 13 height 26
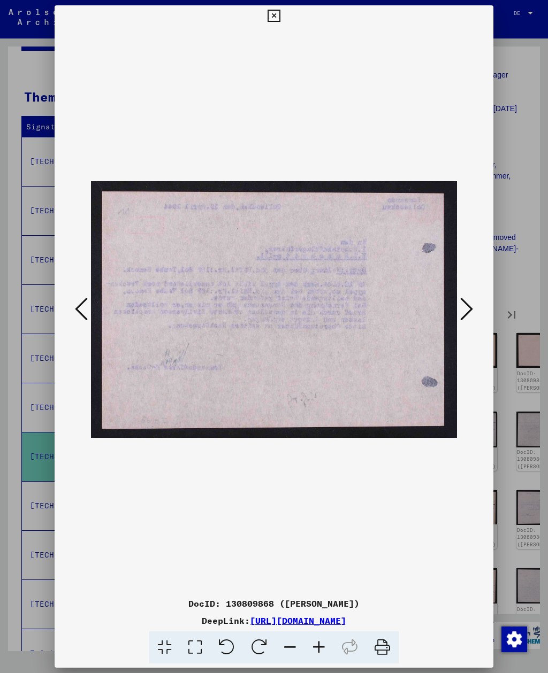
click at [464, 313] on icon at bounding box center [466, 309] width 13 height 26
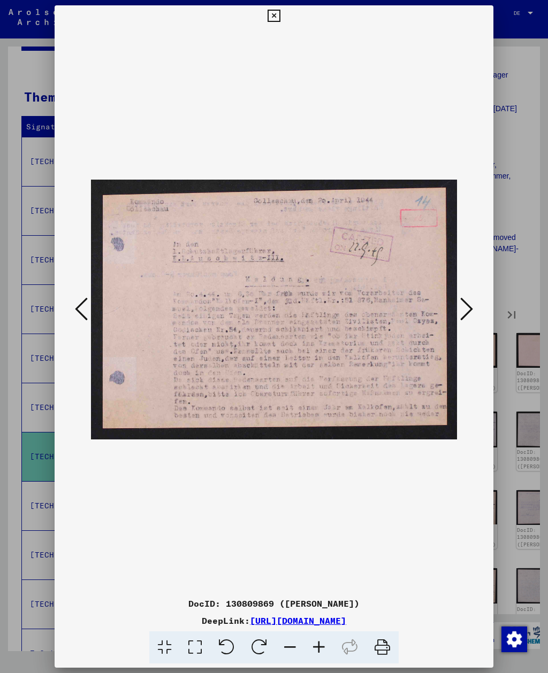
click at [464, 311] on icon at bounding box center [466, 309] width 13 height 26
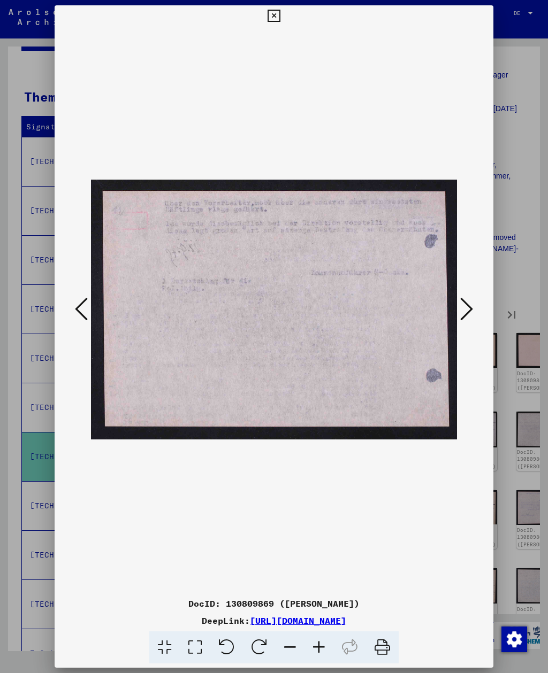
click at [464, 311] on icon at bounding box center [466, 309] width 13 height 26
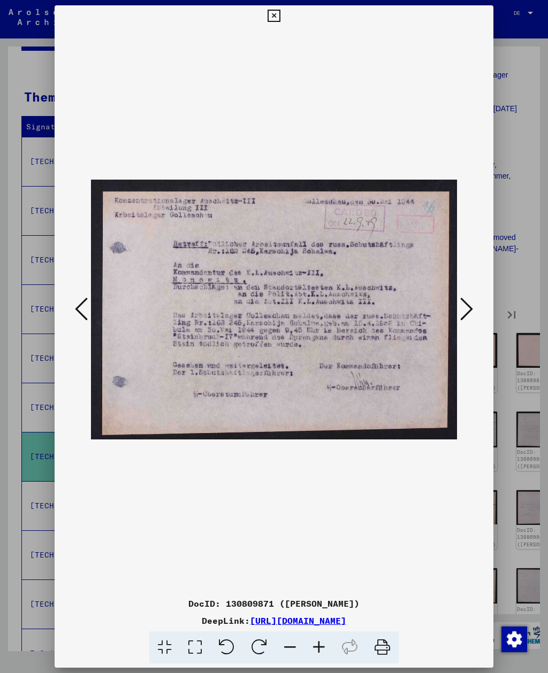
click at [462, 316] on icon at bounding box center [466, 309] width 13 height 26
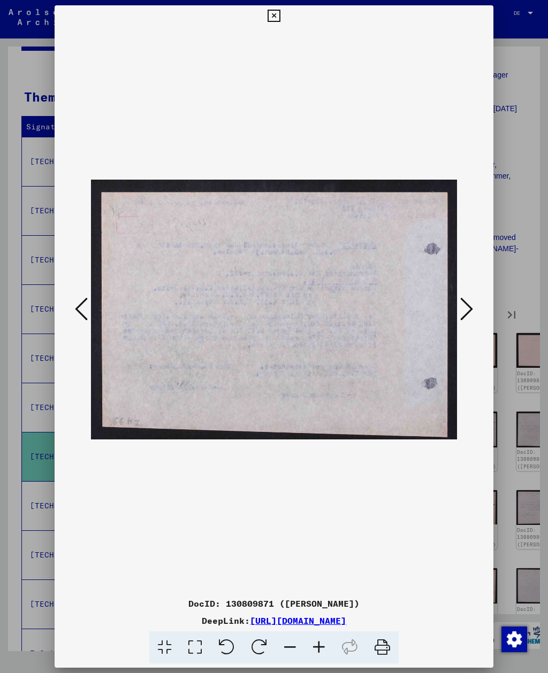
click at [463, 314] on icon at bounding box center [466, 309] width 13 height 26
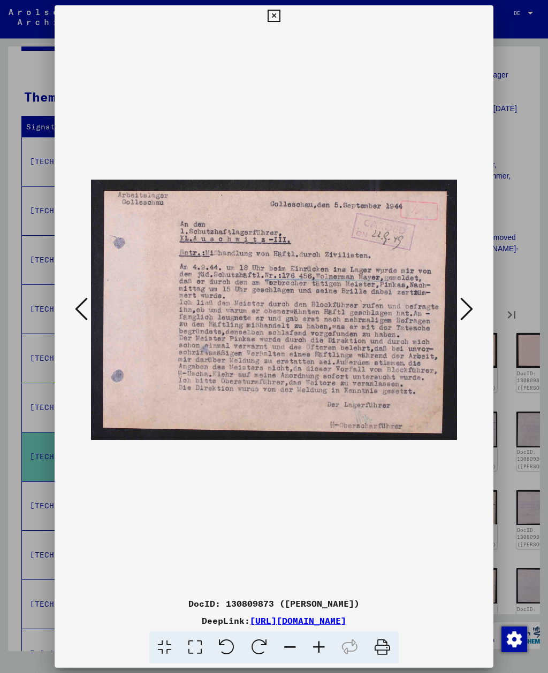
click at [465, 315] on icon at bounding box center [466, 309] width 13 height 26
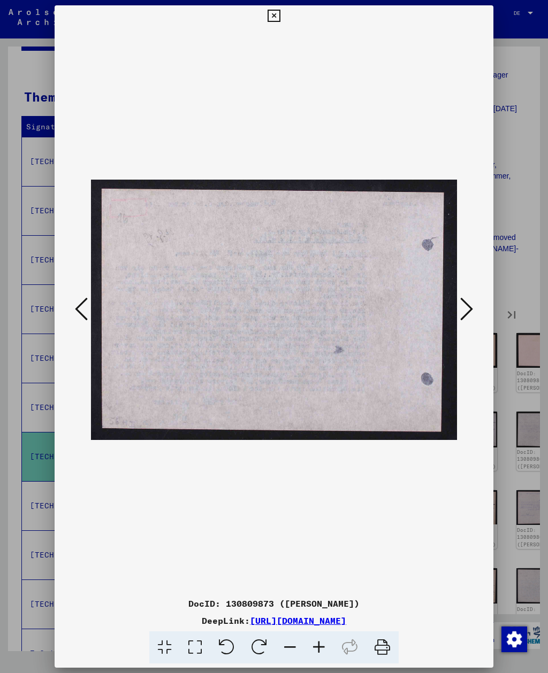
click at [466, 313] on icon at bounding box center [466, 309] width 13 height 26
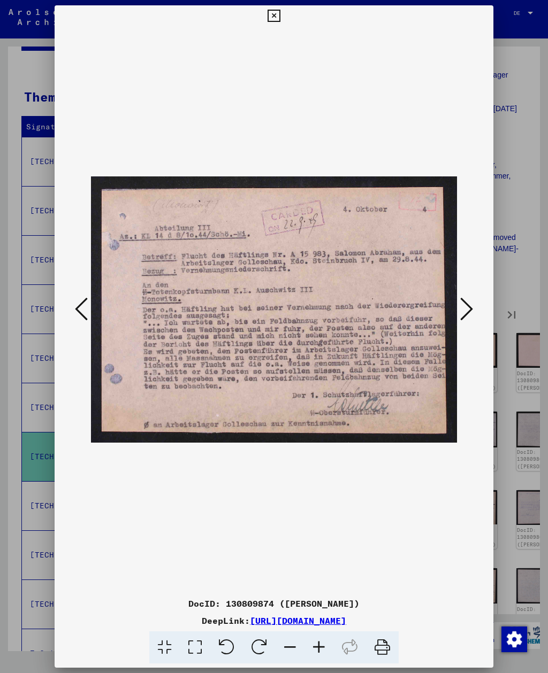
click at [467, 314] on icon at bounding box center [466, 309] width 13 height 26
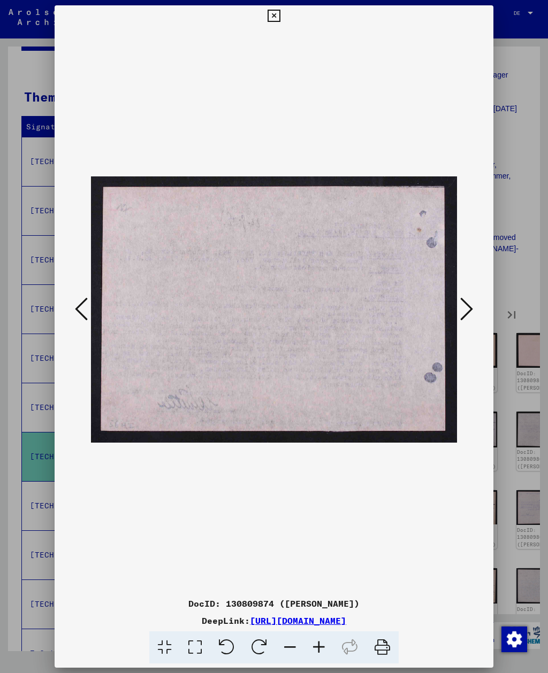
click at [466, 314] on icon at bounding box center [466, 309] width 13 height 26
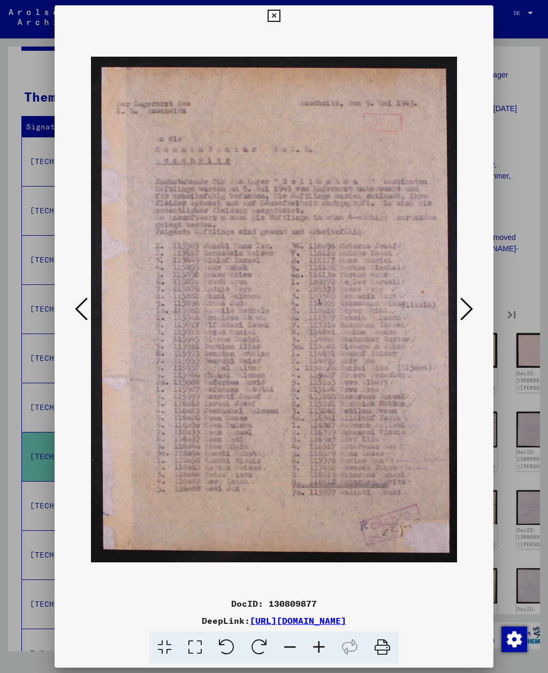
click at [465, 317] on icon at bounding box center [466, 309] width 13 height 26
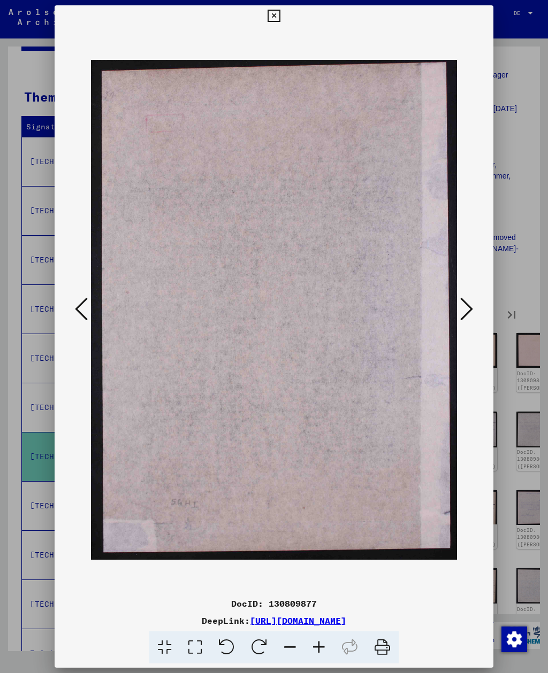
click at [465, 317] on icon at bounding box center [466, 309] width 13 height 26
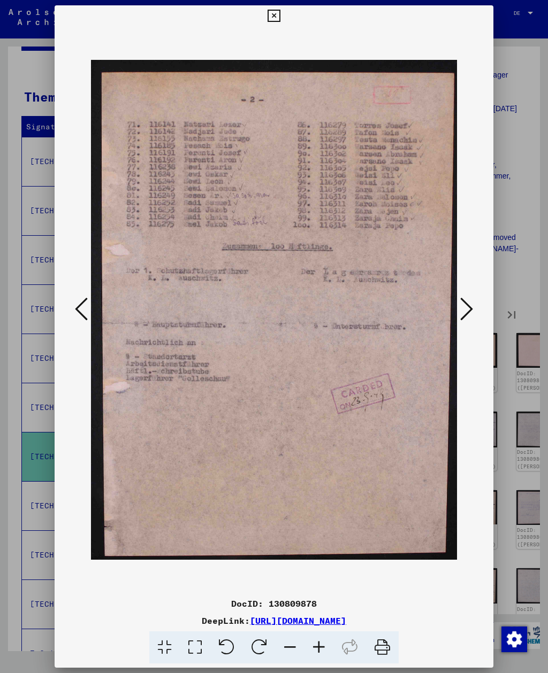
click at [466, 316] on icon at bounding box center [466, 309] width 13 height 26
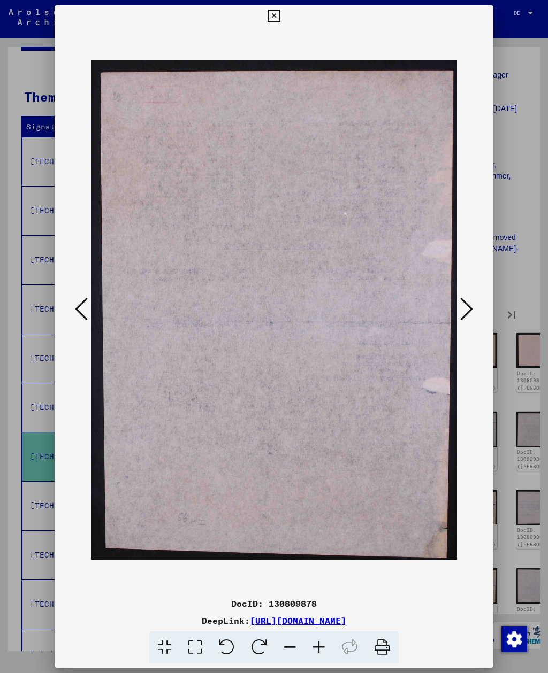
click at [466, 315] on icon at bounding box center [466, 309] width 13 height 26
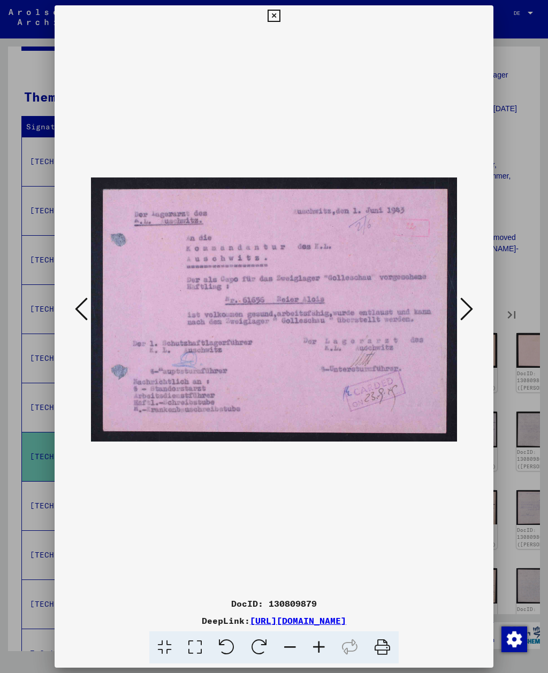
click at [465, 315] on icon at bounding box center [466, 309] width 13 height 26
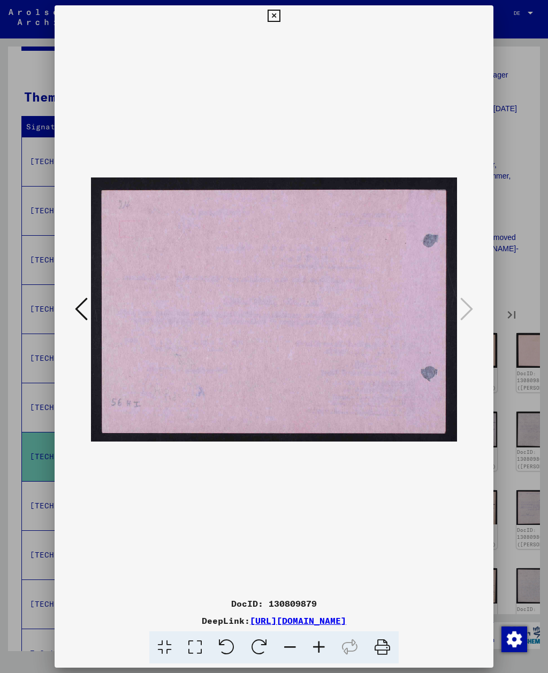
click at [280, 19] on icon at bounding box center [273, 16] width 12 height 13
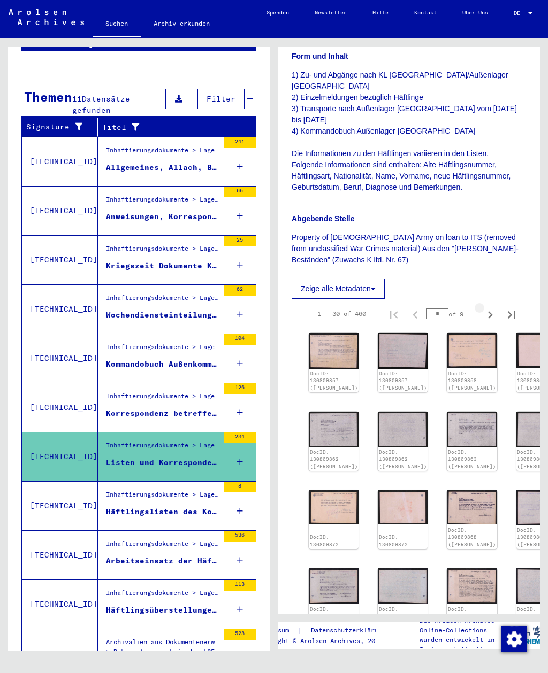
click at [489, 311] on icon "Next page" at bounding box center [490, 314] width 5 height 7
type input "*"
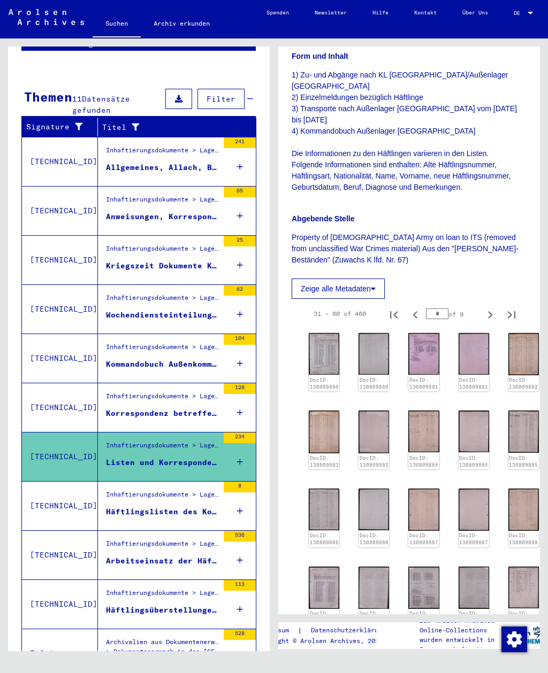
click at [333, 333] on img at bounding box center [324, 354] width 30 height 42
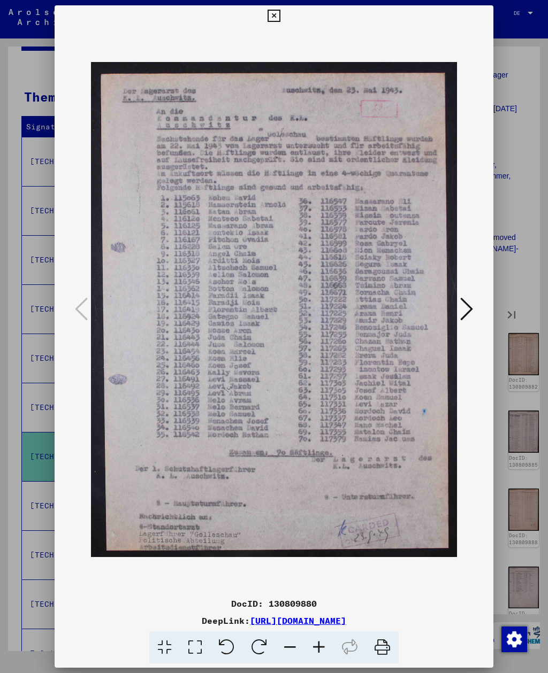
click at [467, 321] on icon at bounding box center [466, 309] width 13 height 26
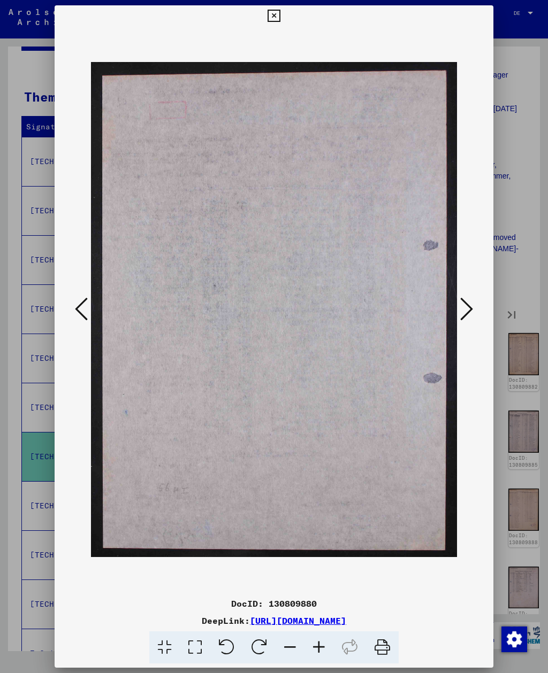
click at [466, 319] on icon at bounding box center [466, 309] width 13 height 26
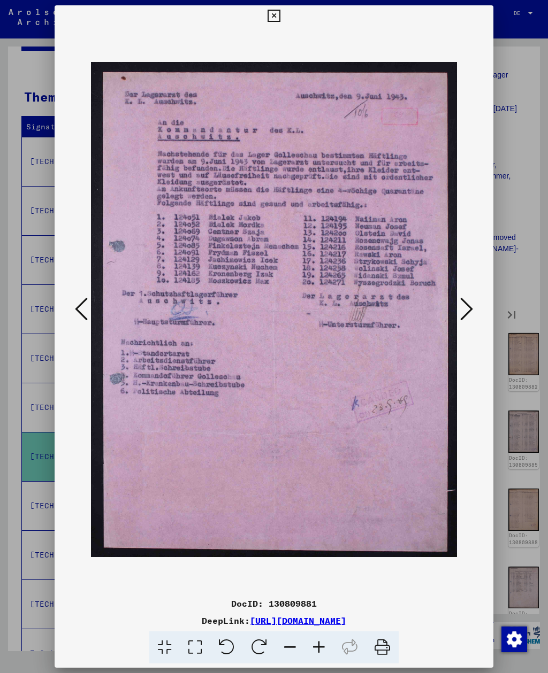
click at [469, 311] on icon at bounding box center [466, 309] width 13 height 26
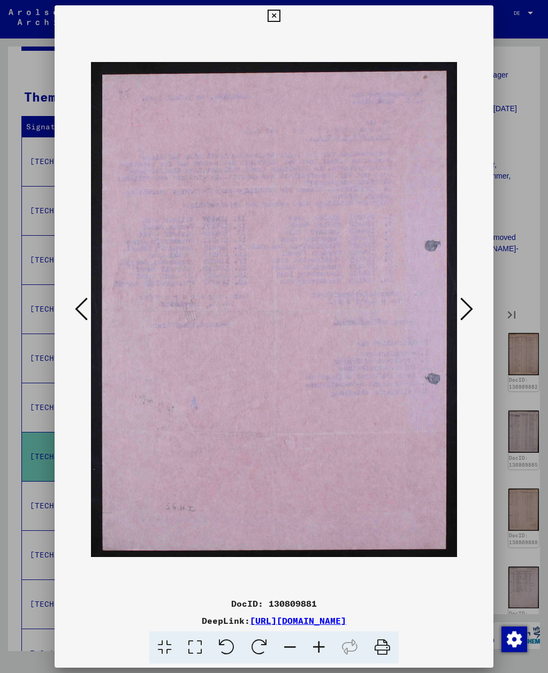
click at [466, 311] on icon at bounding box center [466, 309] width 13 height 26
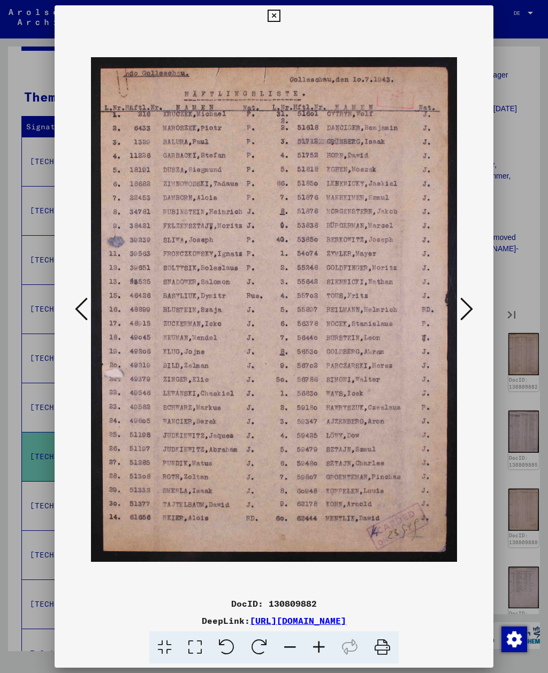
click at [459, 305] on button at bounding box center [466, 310] width 19 height 30
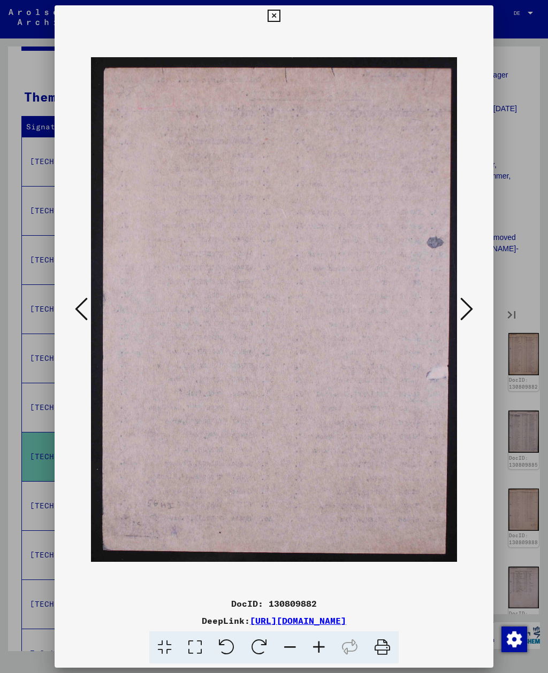
click at [456, 305] on img at bounding box center [273, 310] width 365 height 566
click at [466, 305] on icon at bounding box center [466, 309] width 13 height 26
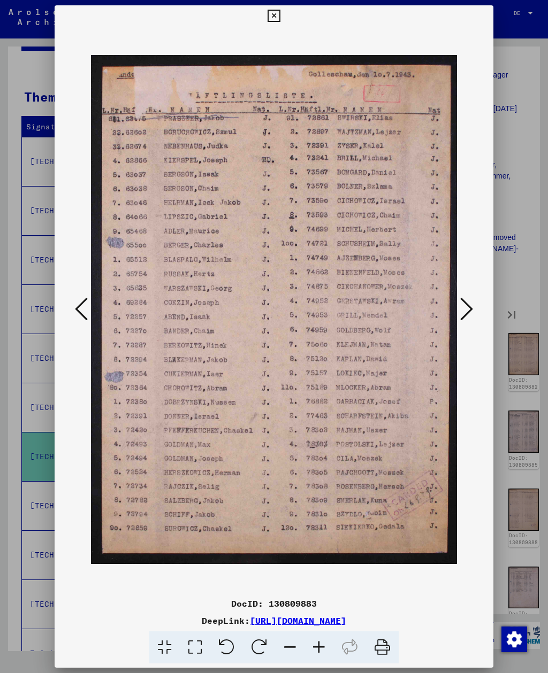
click at [469, 306] on icon at bounding box center [466, 309] width 13 height 26
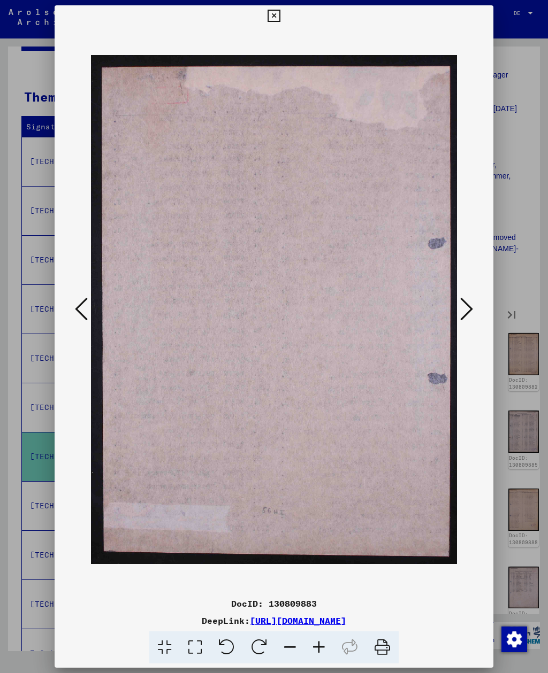
click at [469, 306] on icon at bounding box center [466, 309] width 13 height 26
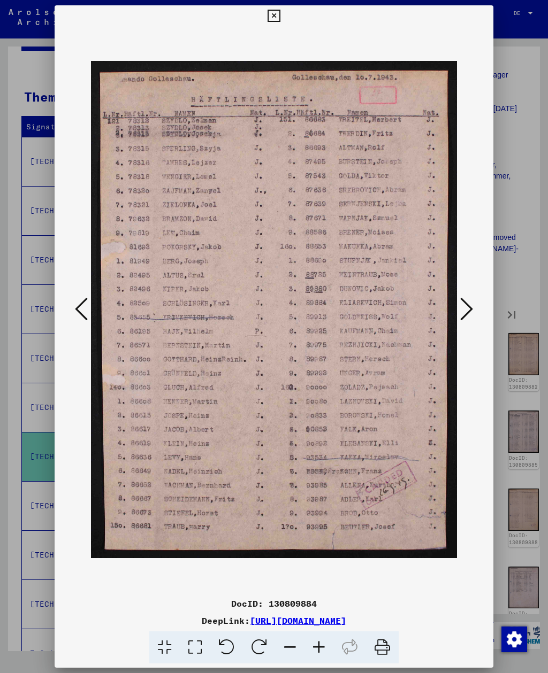
click at [469, 308] on icon at bounding box center [466, 309] width 13 height 26
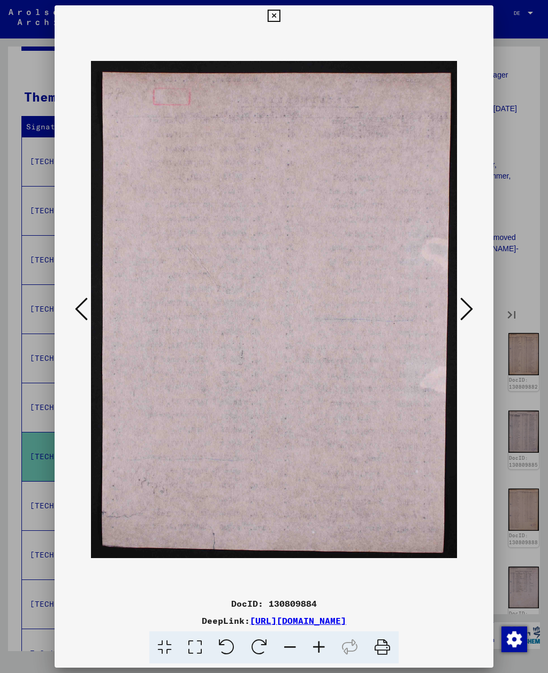
click at [468, 307] on icon at bounding box center [466, 309] width 13 height 26
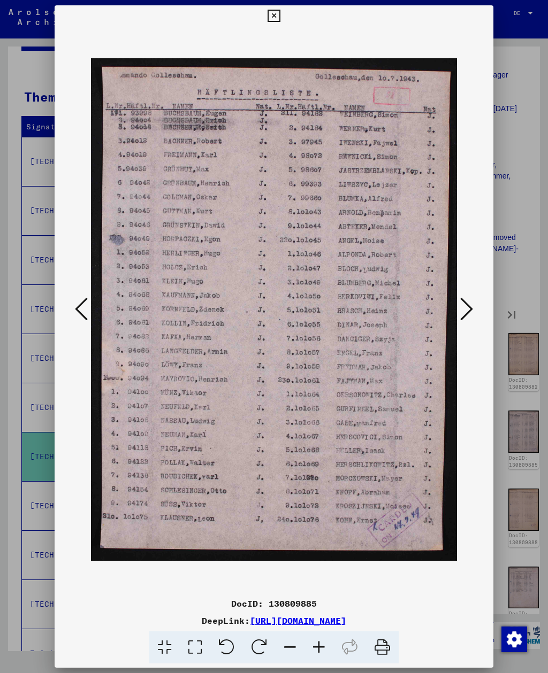
click at [468, 307] on icon at bounding box center [466, 309] width 13 height 26
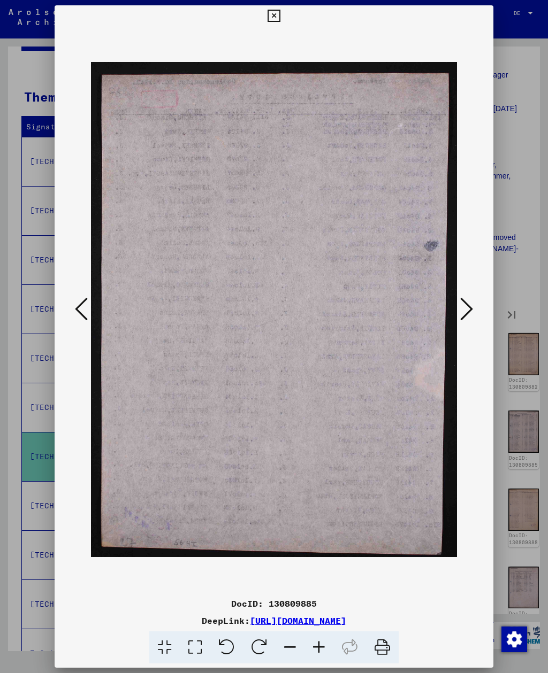
click at [467, 307] on icon at bounding box center [466, 309] width 13 height 26
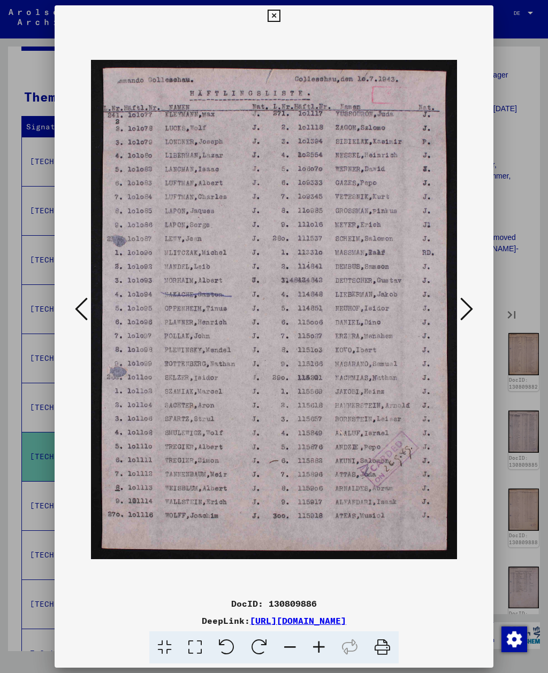
click at [467, 309] on icon at bounding box center [466, 309] width 13 height 26
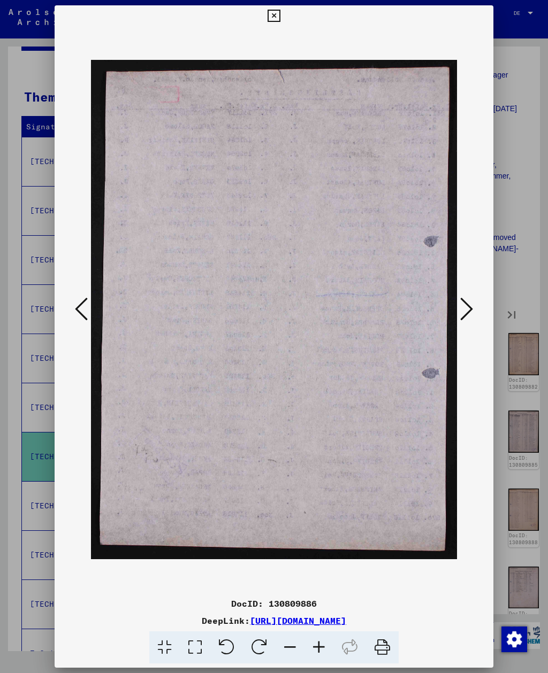
click at [467, 307] on icon at bounding box center [466, 309] width 13 height 26
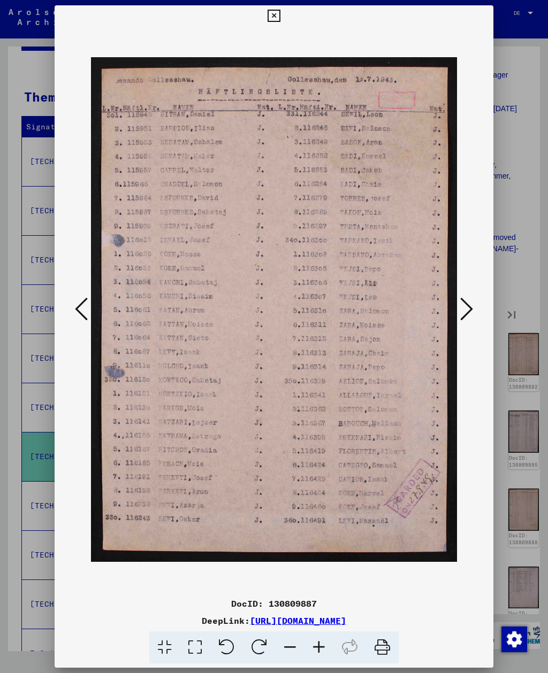
click at [467, 307] on icon at bounding box center [466, 309] width 13 height 26
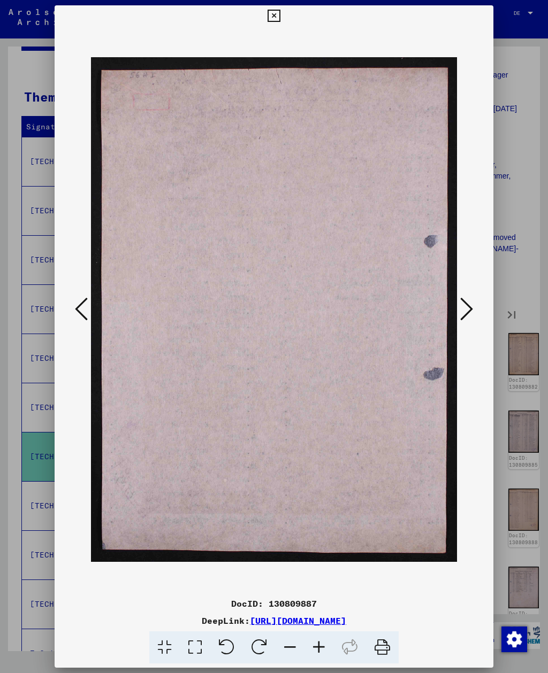
click at [468, 307] on icon at bounding box center [466, 309] width 13 height 26
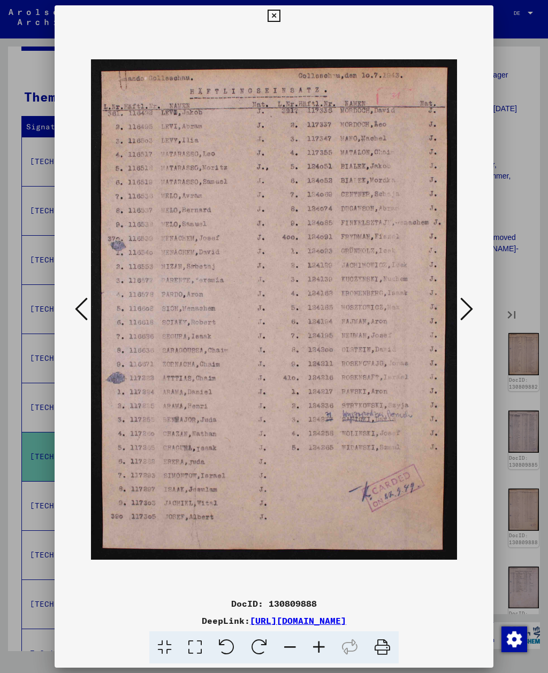
click at [462, 310] on icon at bounding box center [466, 309] width 13 height 26
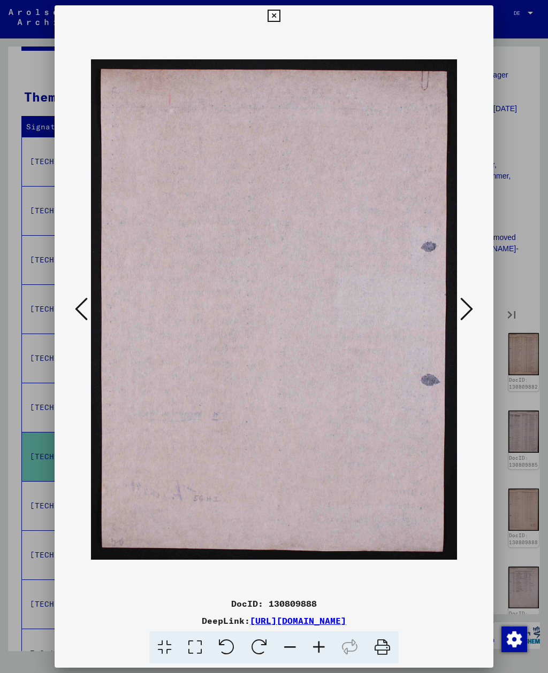
click at [461, 311] on icon at bounding box center [466, 309] width 13 height 26
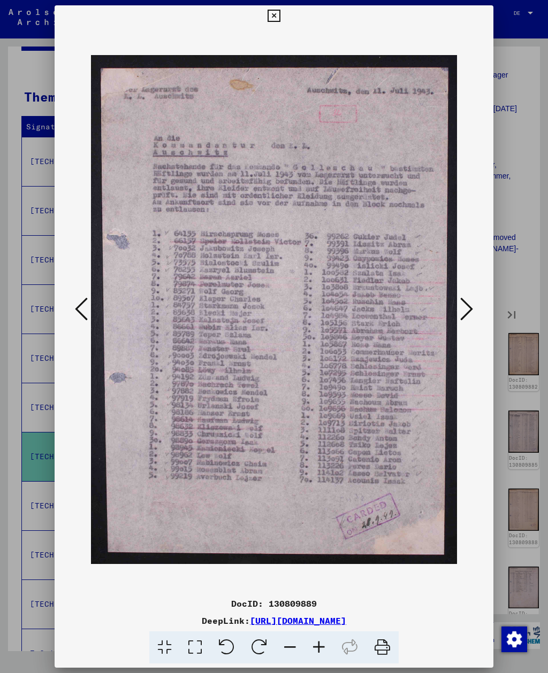
click at [460, 312] on icon at bounding box center [466, 309] width 13 height 26
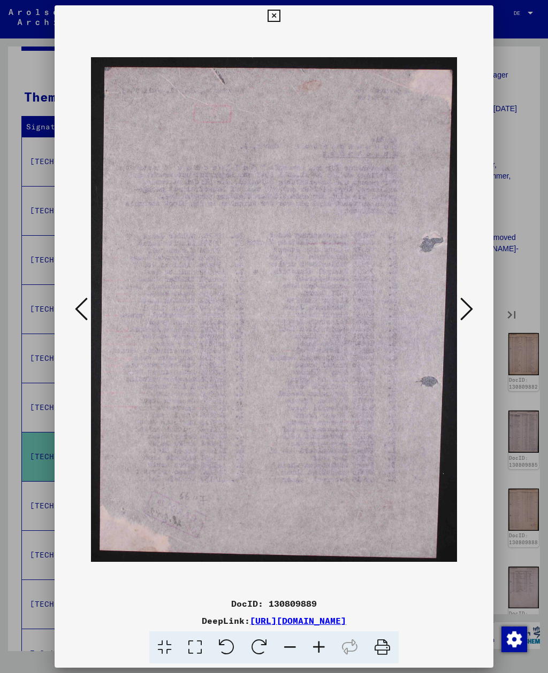
click at [460, 313] on icon at bounding box center [466, 309] width 13 height 26
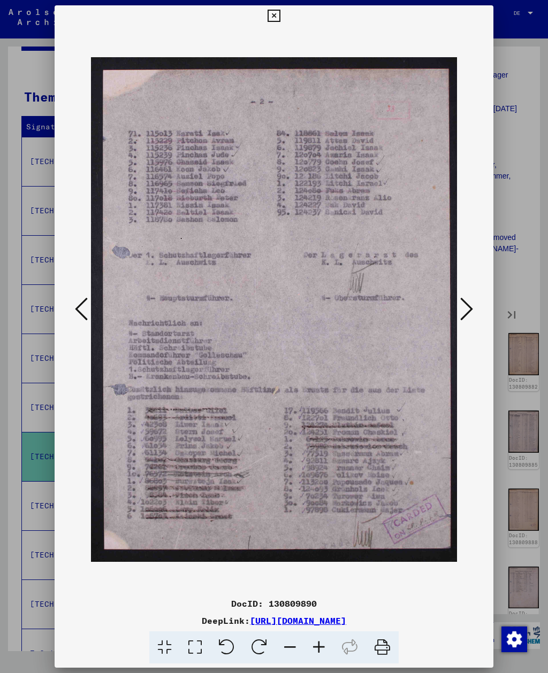
click at [457, 316] on button at bounding box center [466, 310] width 19 height 30
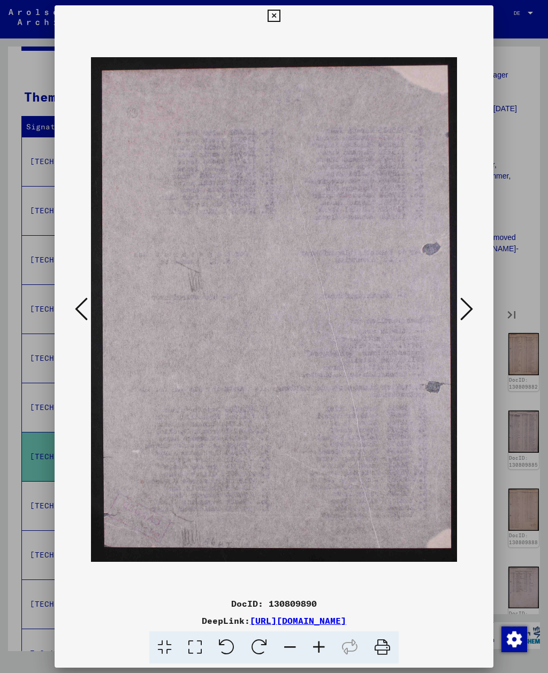
click at [457, 314] on button at bounding box center [466, 310] width 19 height 30
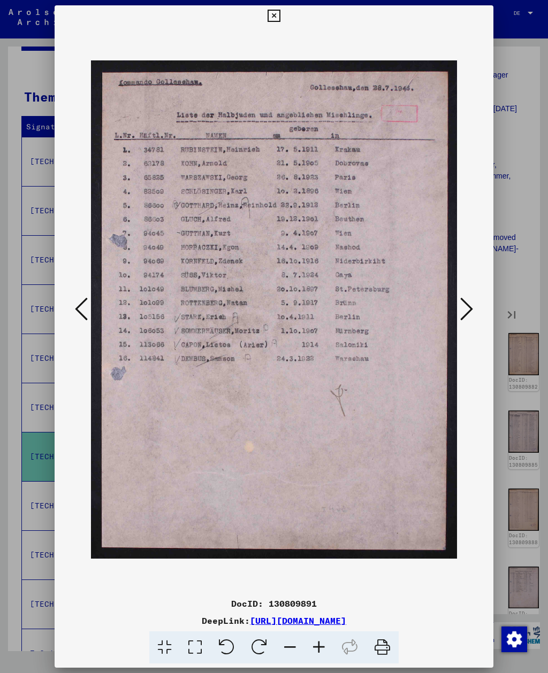
click at [457, 314] on button at bounding box center [466, 310] width 19 height 30
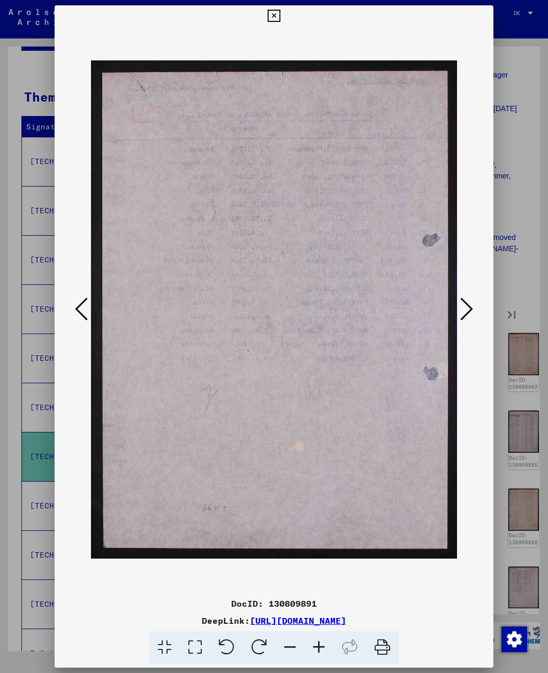
click at [457, 315] on button at bounding box center [466, 310] width 19 height 30
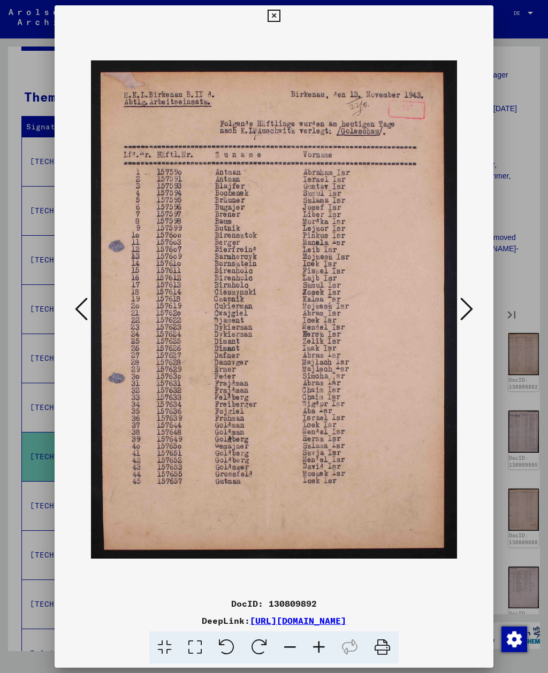
click at [456, 317] on img at bounding box center [273, 310] width 365 height 566
click at [468, 306] on icon at bounding box center [466, 309] width 13 height 26
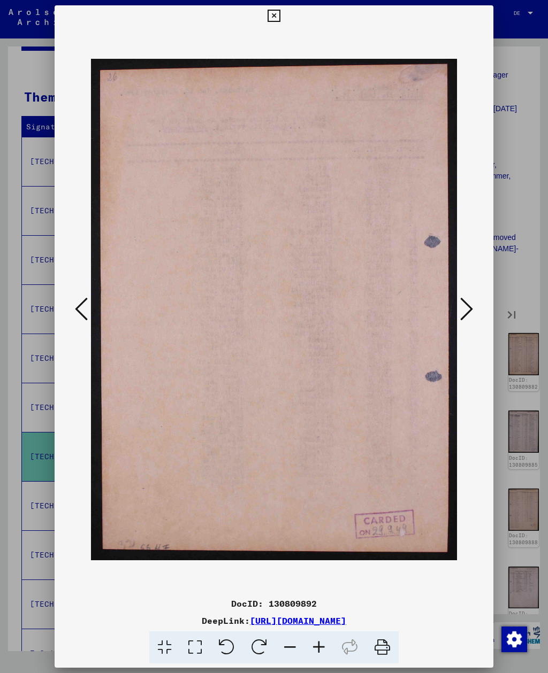
click at [467, 304] on icon at bounding box center [466, 309] width 13 height 26
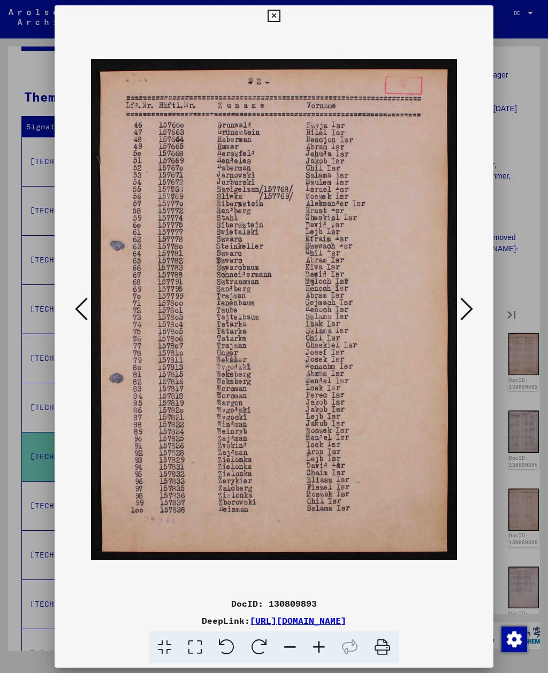
click at [465, 306] on icon at bounding box center [466, 309] width 13 height 26
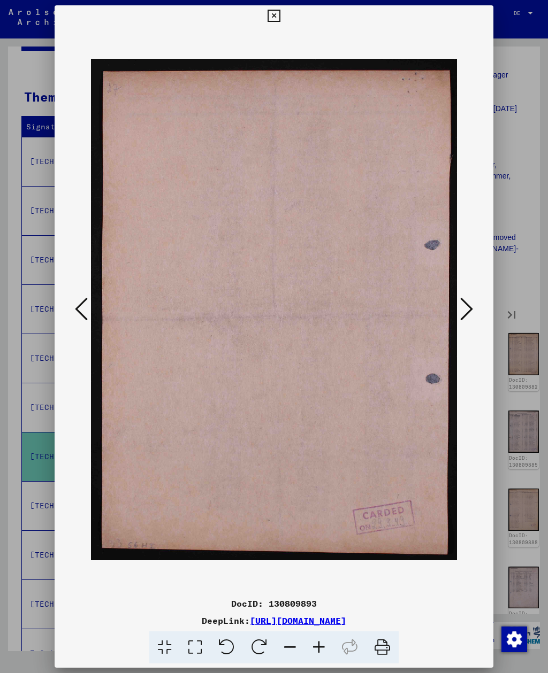
click at [464, 306] on icon at bounding box center [466, 309] width 13 height 26
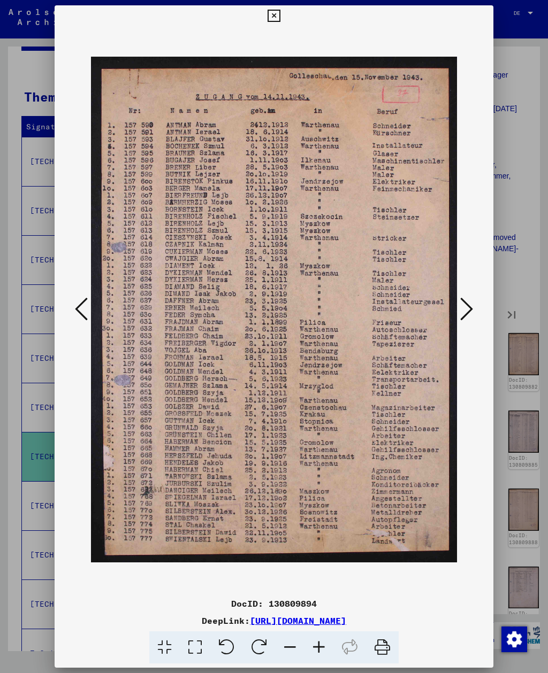
click at [468, 304] on icon at bounding box center [466, 309] width 13 height 26
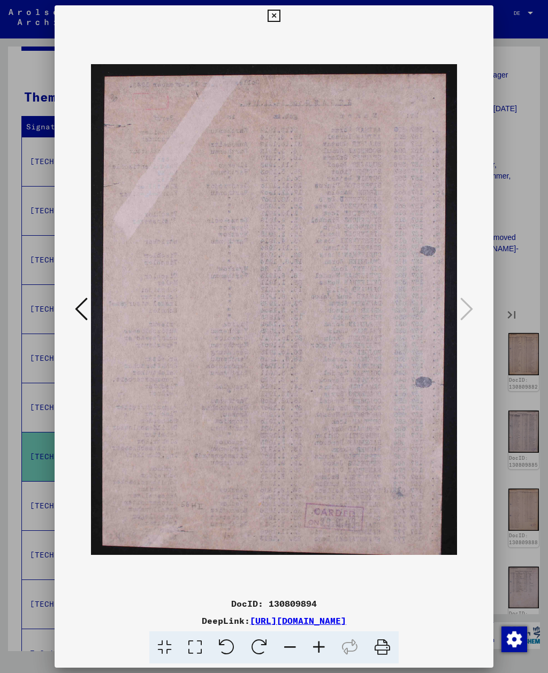
click at [280, 17] on icon at bounding box center [273, 16] width 12 height 13
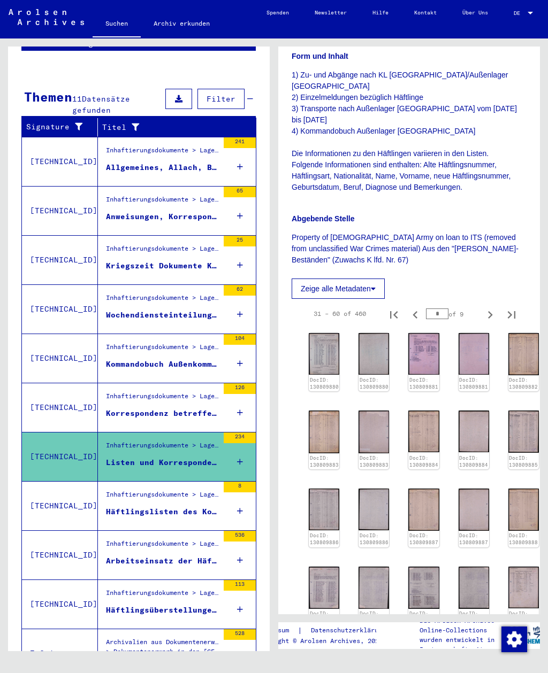
click at [491, 303] on button "Next page" at bounding box center [489, 313] width 21 height 21
type input "*"
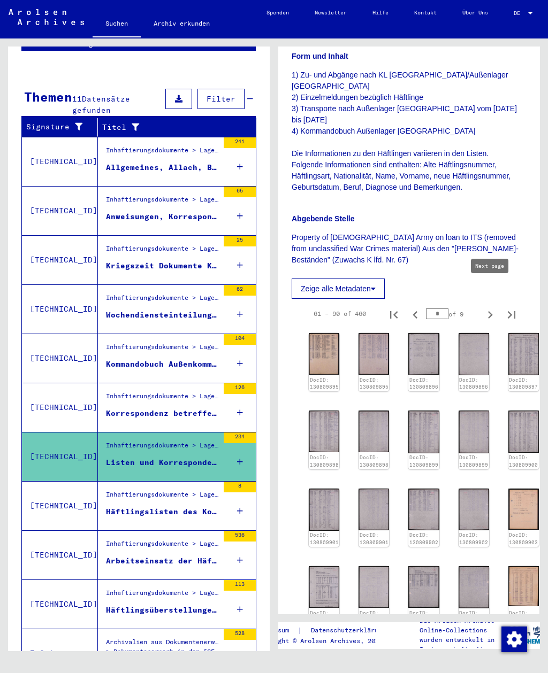
click at [332, 333] on img at bounding box center [324, 354] width 30 height 42
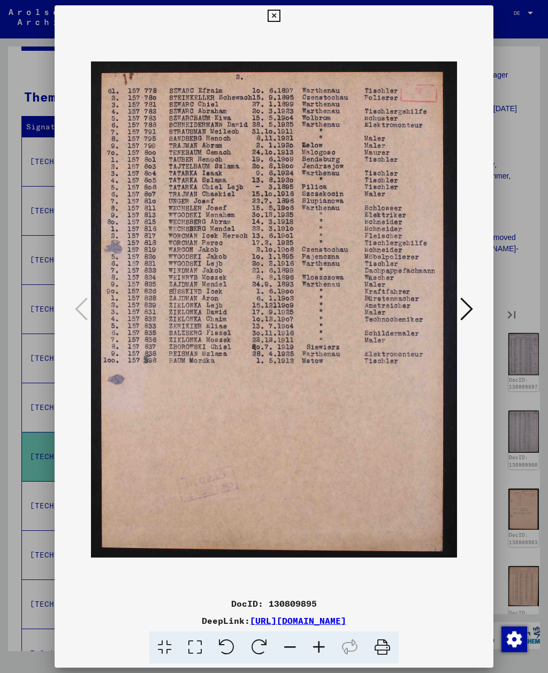
click at [461, 306] on icon at bounding box center [466, 309] width 13 height 26
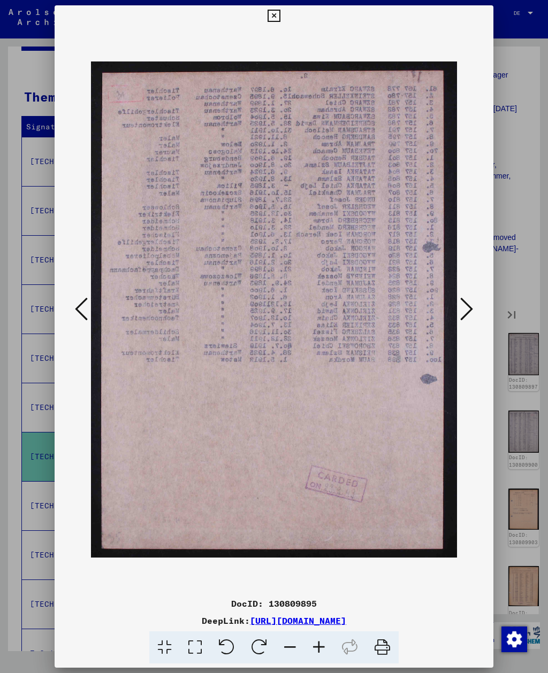
click at [461, 307] on icon at bounding box center [466, 309] width 13 height 26
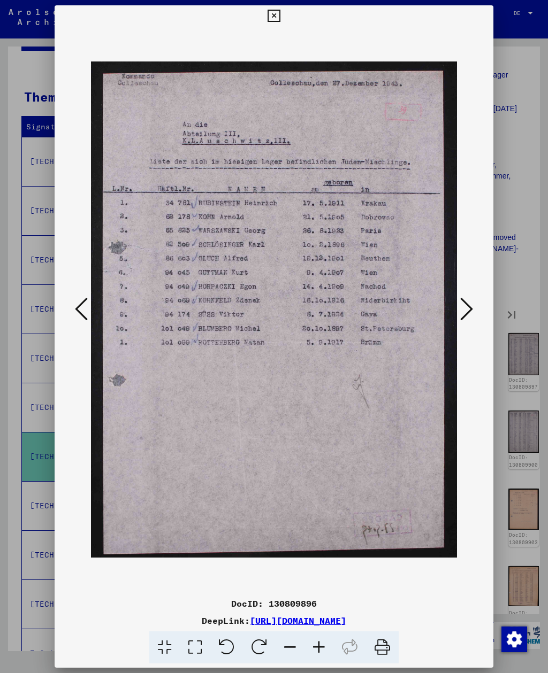
click at [462, 309] on icon at bounding box center [466, 309] width 13 height 26
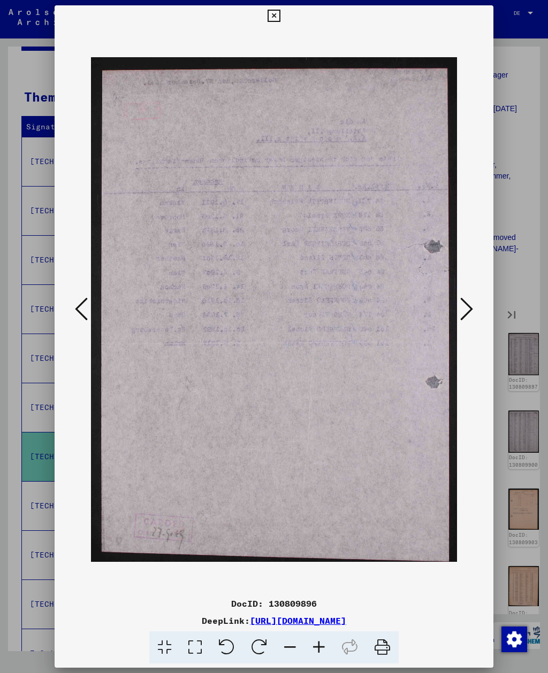
click at [461, 308] on icon at bounding box center [466, 309] width 13 height 26
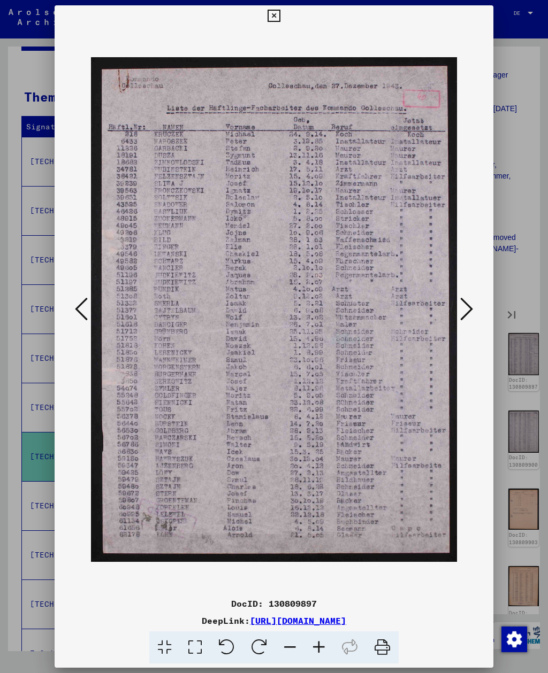
click at [462, 307] on icon at bounding box center [466, 309] width 13 height 26
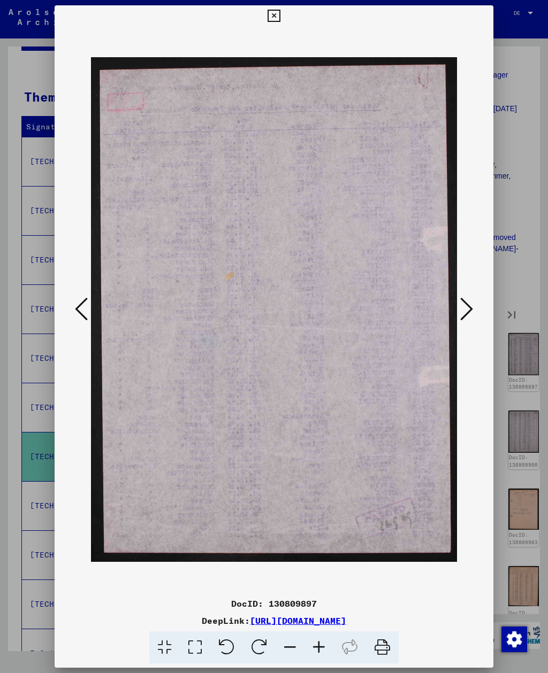
click at [462, 308] on icon at bounding box center [466, 309] width 13 height 26
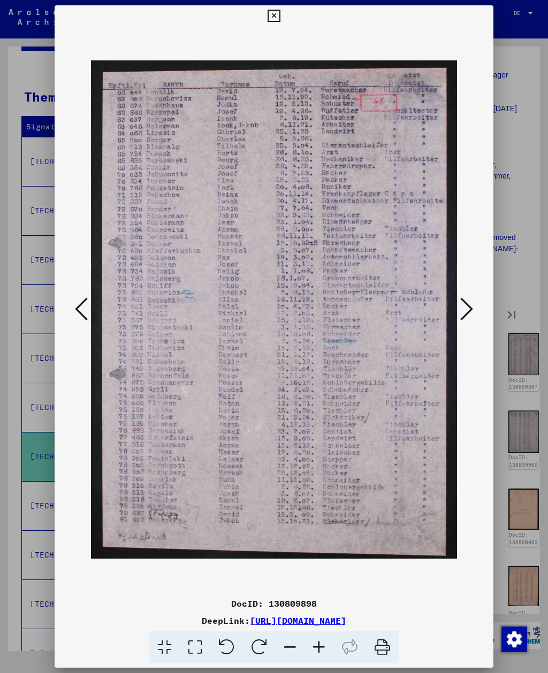
click at [462, 309] on icon at bounding box center [466, 309] width 13 height 26
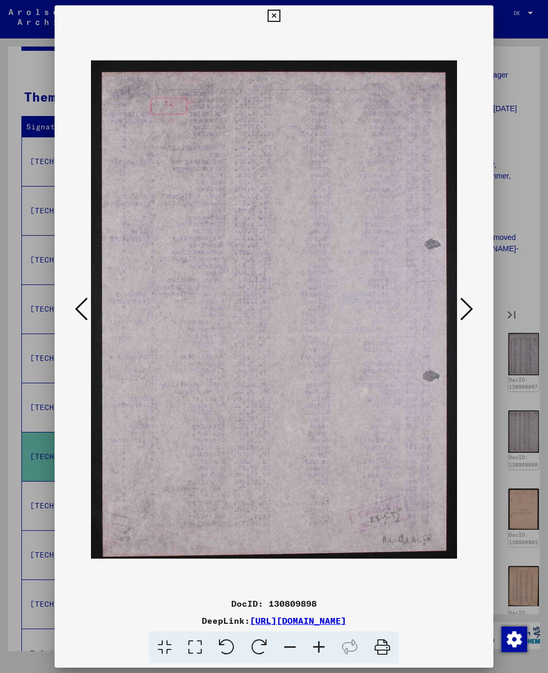
click at [462, 308] on icon at bounding box center [466, 309] width 13 height 26
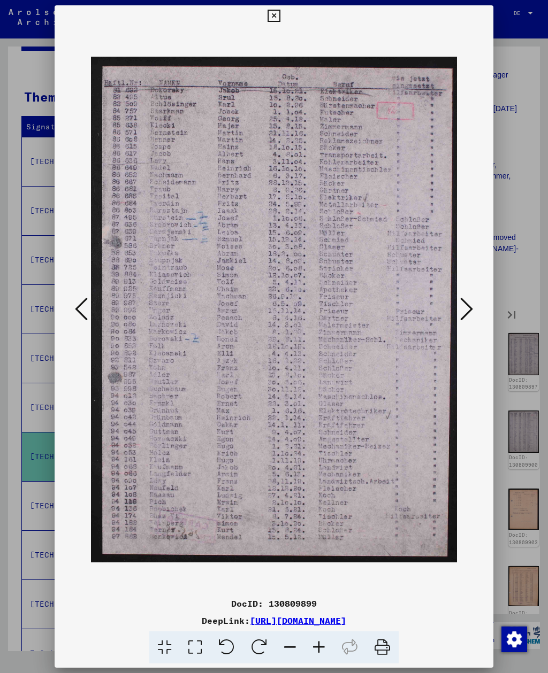
click at [462, 309] on icon at bounding box center [466, 309] width 13 height 26
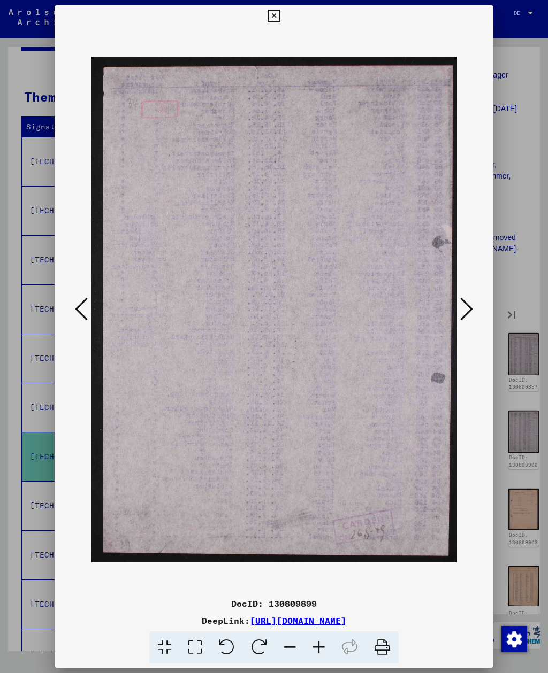
click at [463, 307] on icon at bounding box center [466, 309] width 13 height 26
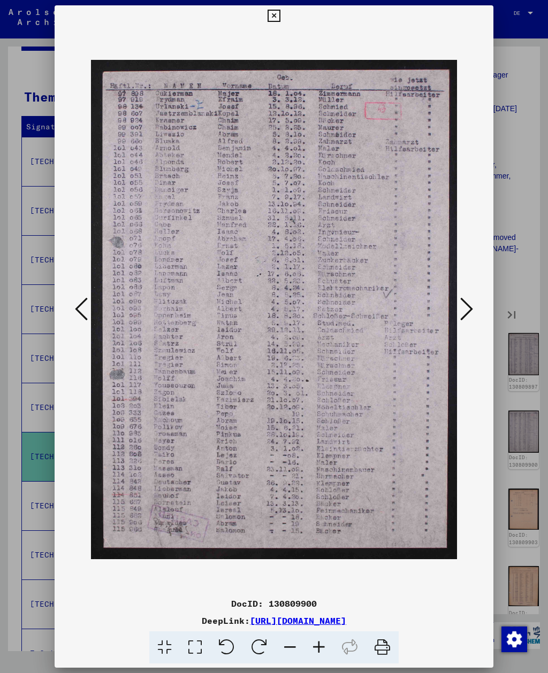
click at [464, 306] on icon at bounding box center [466, 309] width 13 height 26
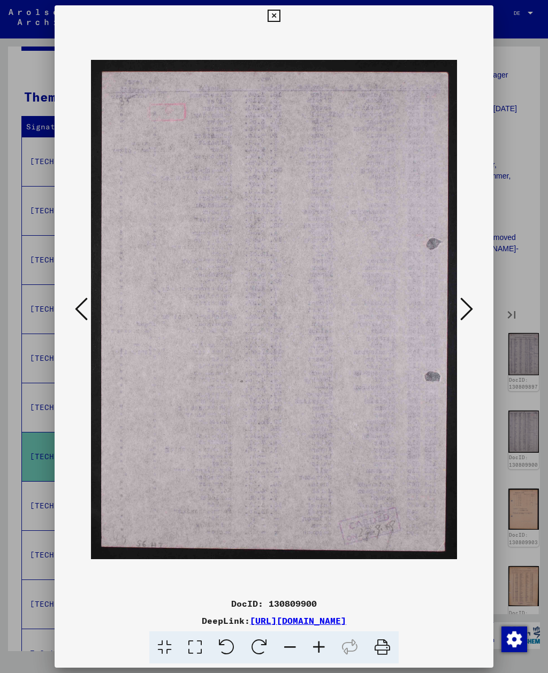
click at [464, 305] on icon at bounding box center [466, 309] width 13 height 26
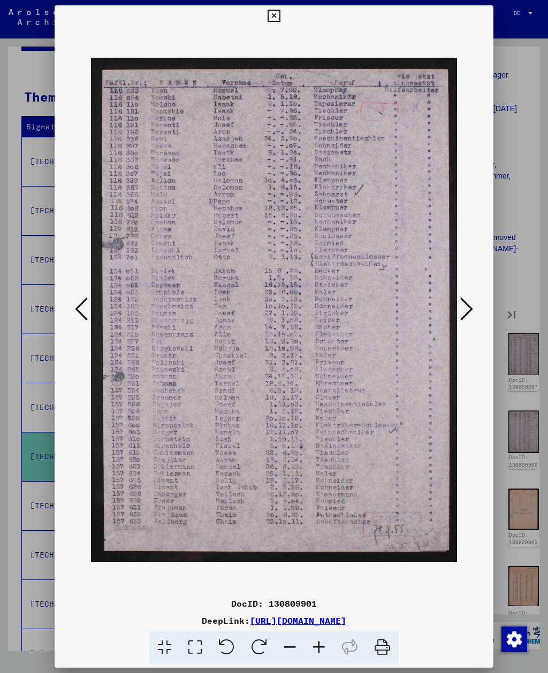
click at [462, 305] on icon at bounding box center [466, 309] width 13 height 26
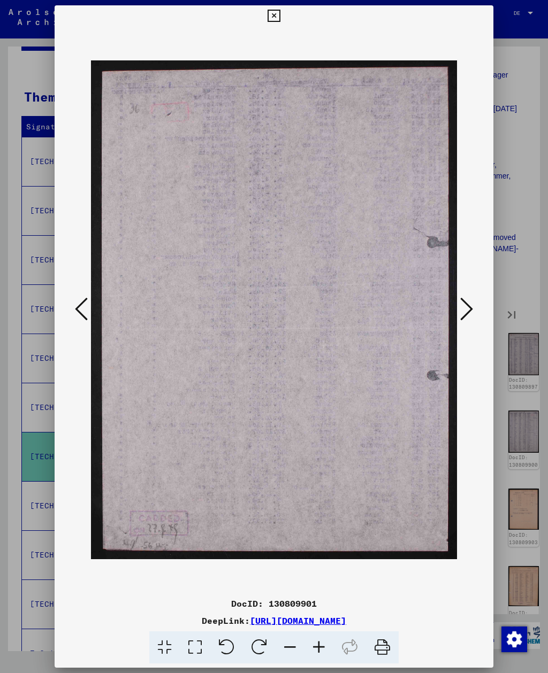
click at [463, 304] on icon at bounding box center [466, 309] width 13 height 26
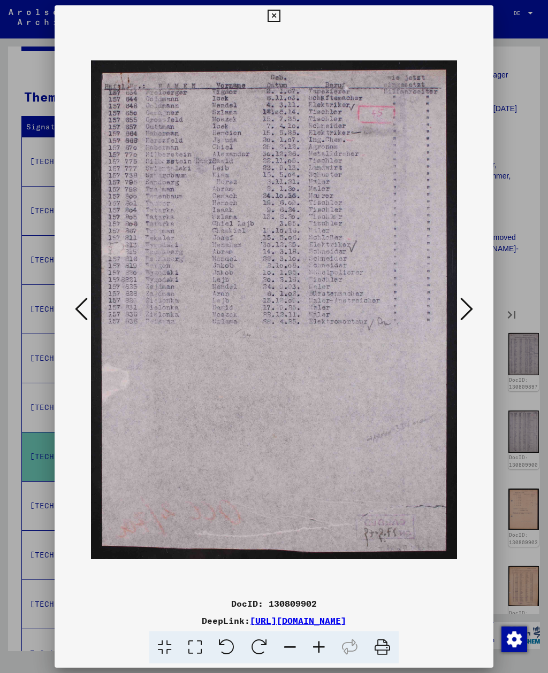
click at [465, 303] on icon at bounding box center [466, 309] width 13 height 26
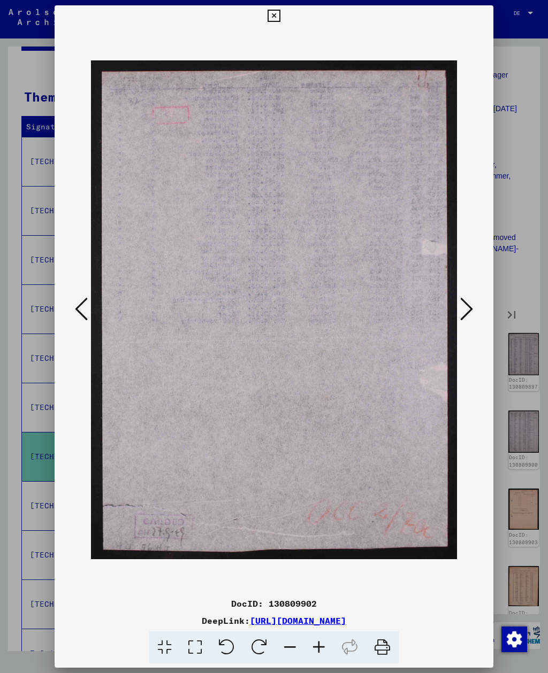
click at [464, 303] on icon at bounding box center [466, 309] width 13 height 26
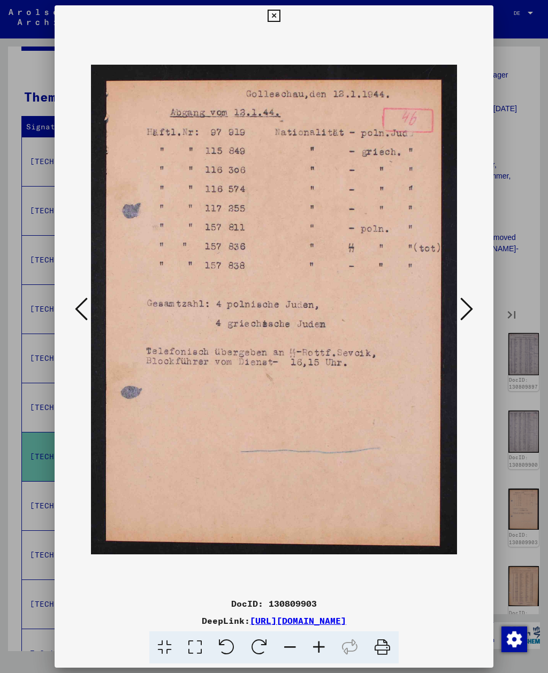
click at [465, 302] on icon at bounding box center [466, 309] width 13 height 26
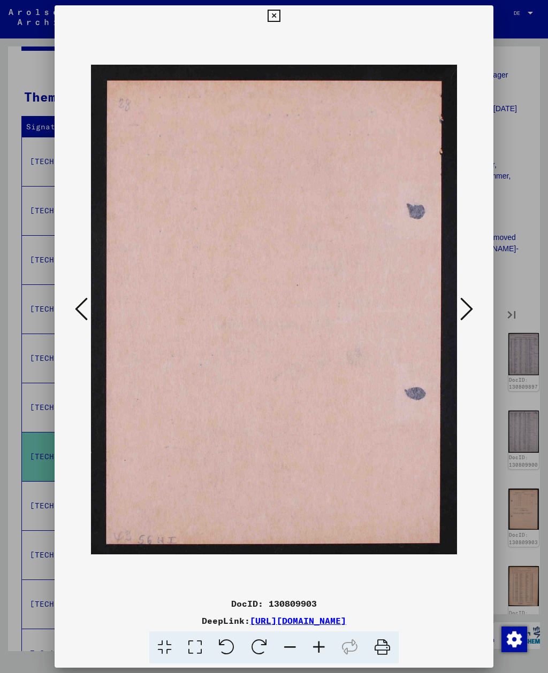
click at [464, 304] on icon at bounding box center [466, 309] width 13 height 26
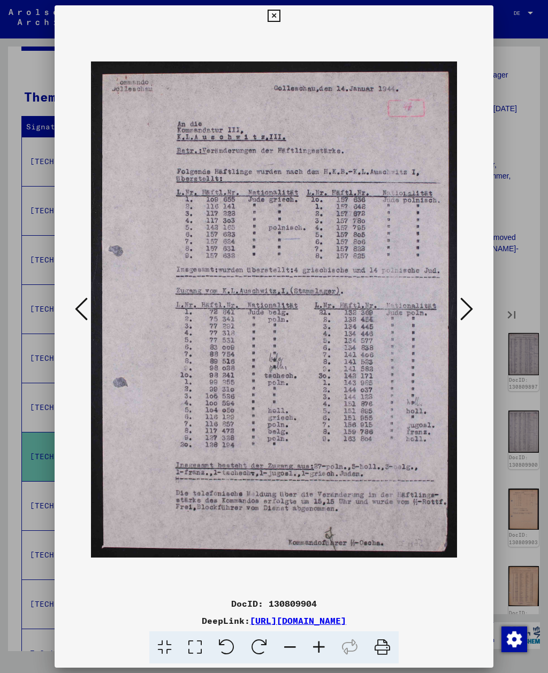
click at [464, 305] on icon at bounding box center [466, 309] width 13 height 26
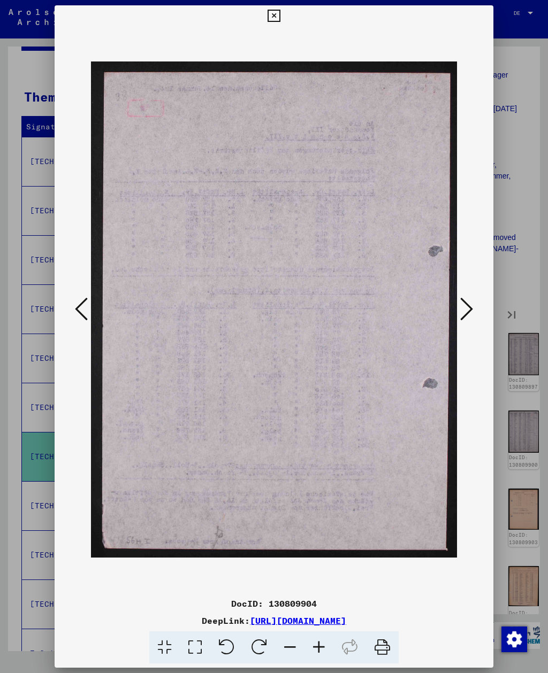
click at [464, 304] on icon at bounding box center [466, 309] width 13 height 26
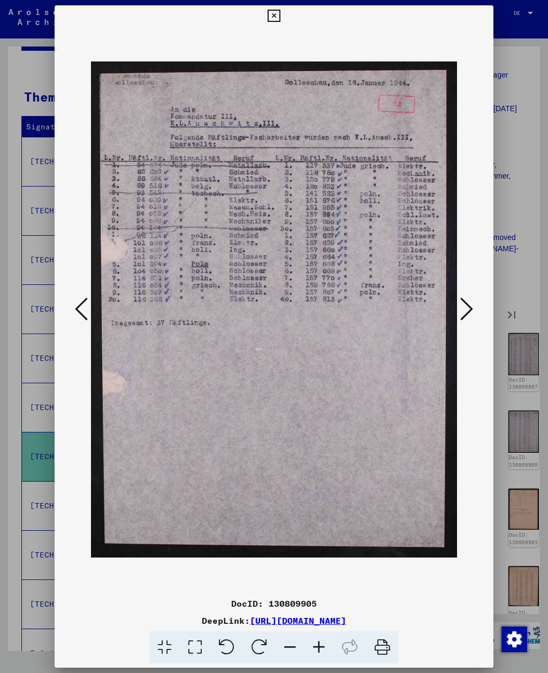
click at [465, 304] on icon at bounding box center [466, 309] width 13 height 26
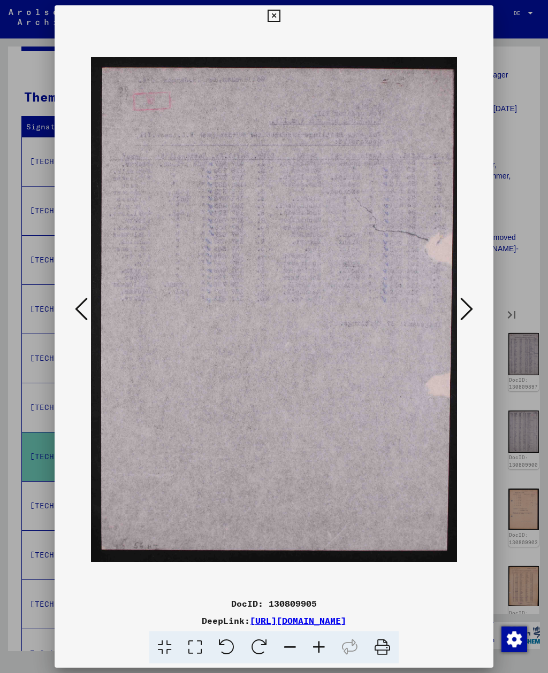
click at [464, 304] on icon at bounding box center [466, 309] width 13 height 26
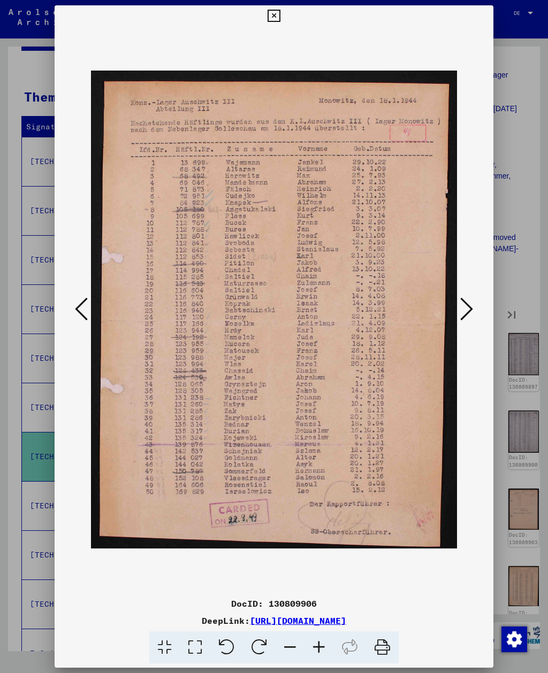
click at [465, 305] on icon at bounding box center [466, 309] width 13 height 26
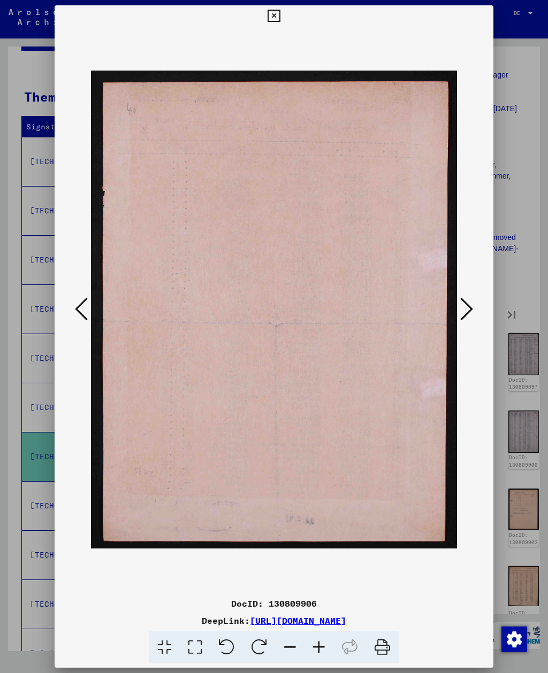
click at [465, 304] on icon at bounding box center [466, 309] width 13 height 26
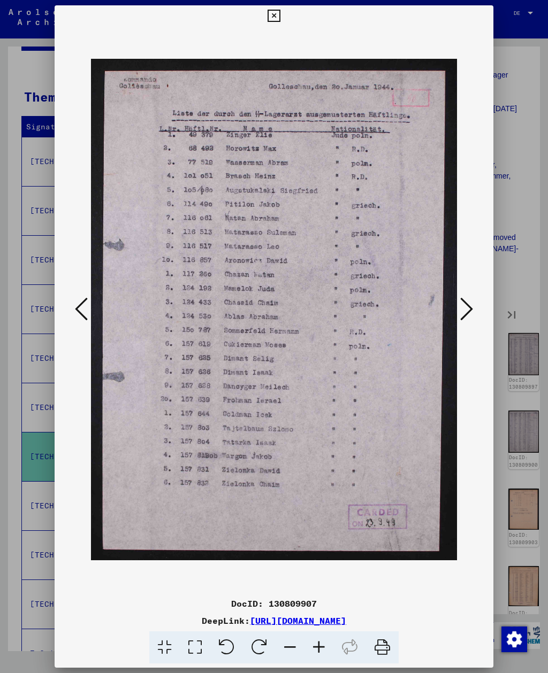
click at [464, 305] on icon at bounding box center [466, 309] width 13 height 26
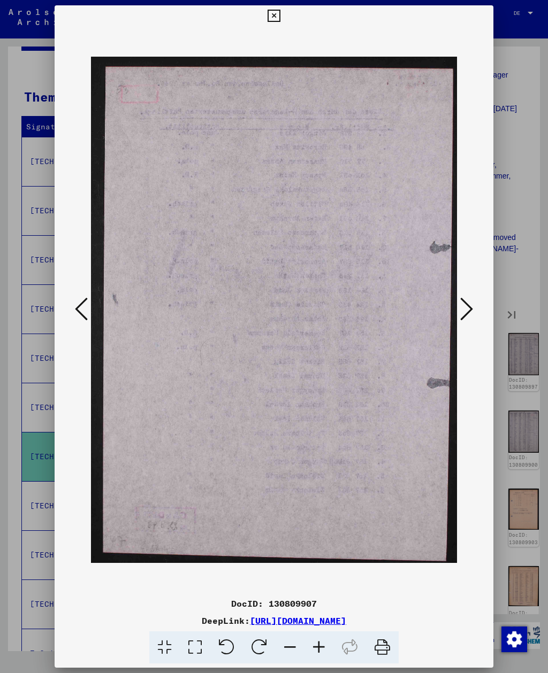
click at [464, 305] on icon at bounding box center [466, 309] width 13 height 26
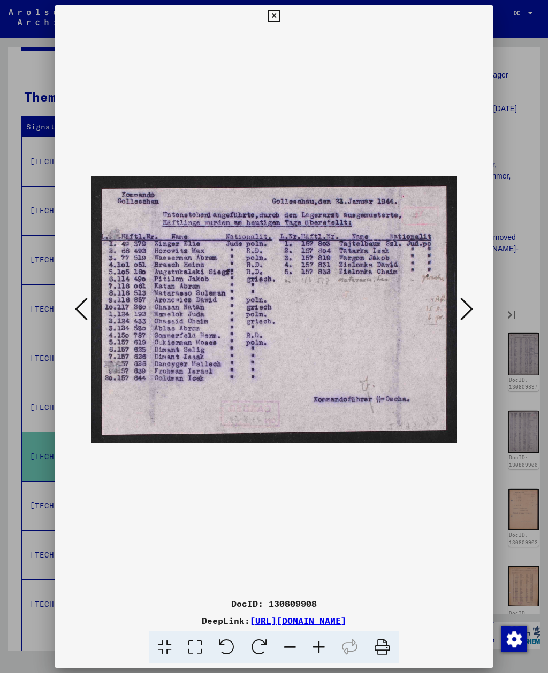
click at [462, 306] on icon at bounding box center [466, 309] width 13 height 26
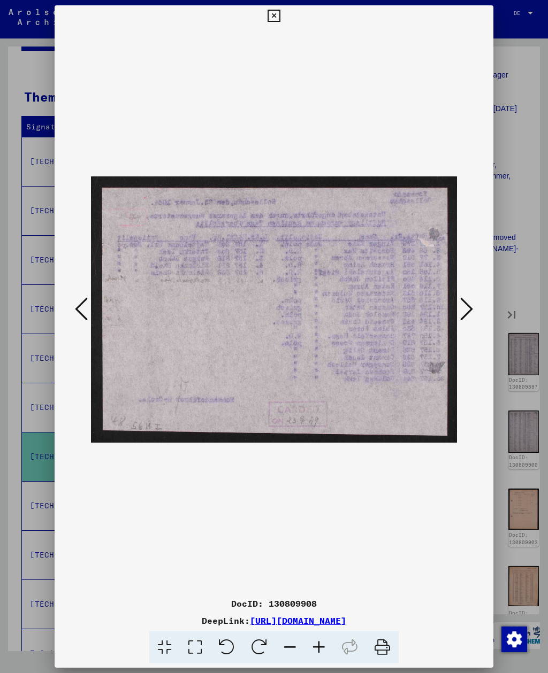
click at [462, 305] on icon at bounding box center [466, 309] width 13 height 26
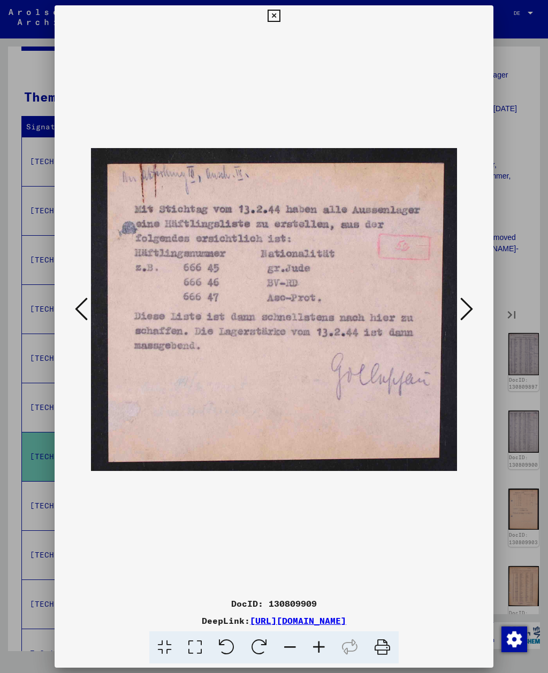
click at [463, 306] on icon at bounding box center [466, 309] width 13 height 26
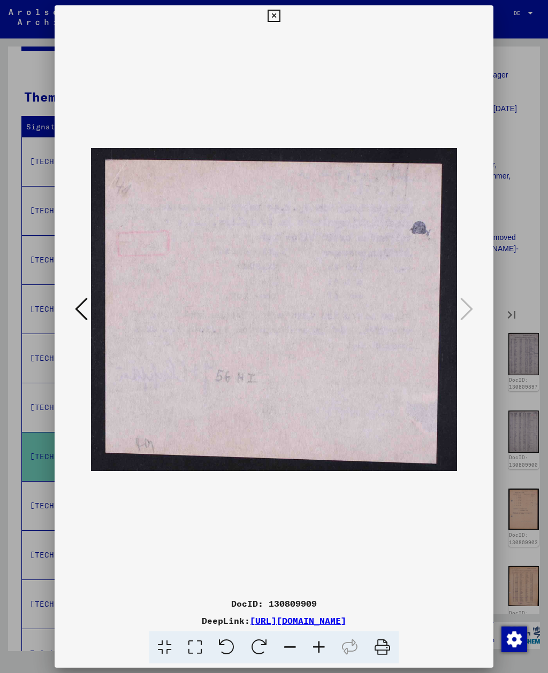
click at [280, 13] on icon at bounding box center [273, 16] width 12 height 13
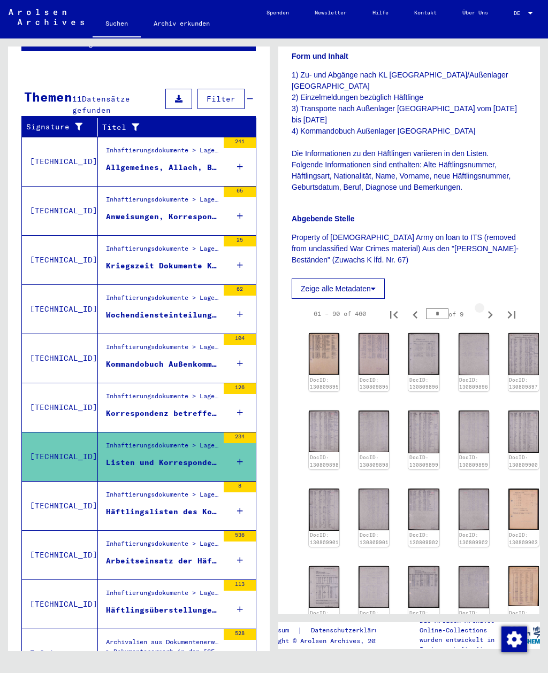
click at [491, 307] on icon "Next page" at bounding box center [489, 314] width 15 height 15
type input "*"
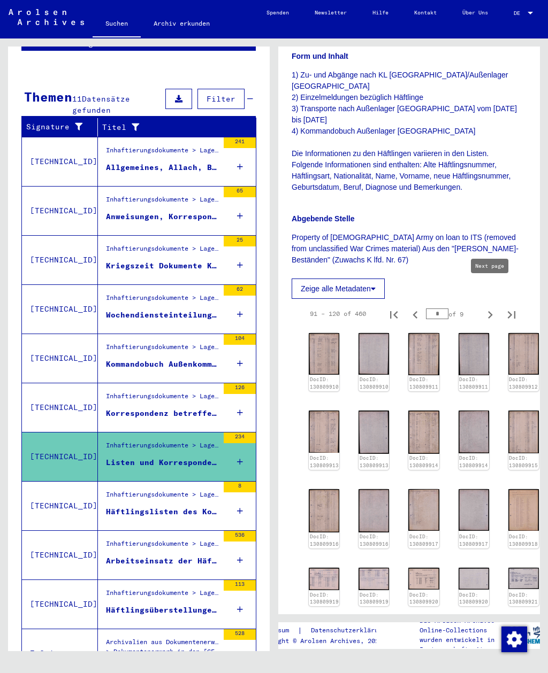
click at [318, 335] on img at bounding box center [324, 353] width 30 height 41
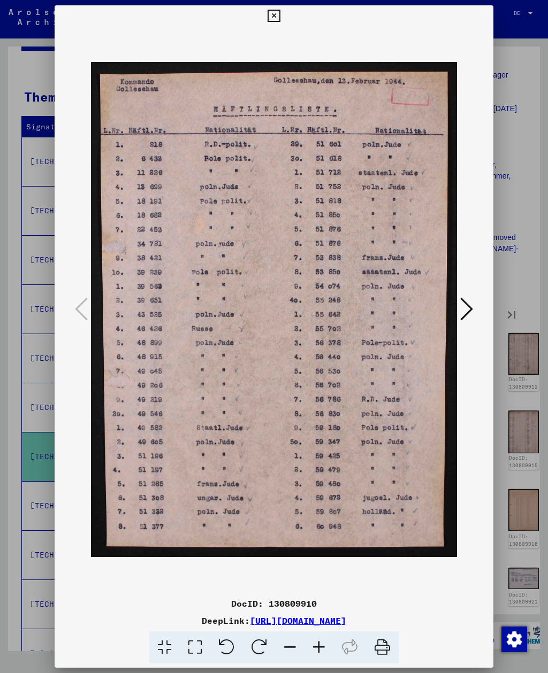
click at [462, 309] on icon at bounding box center [466, 309] width 13 height 26
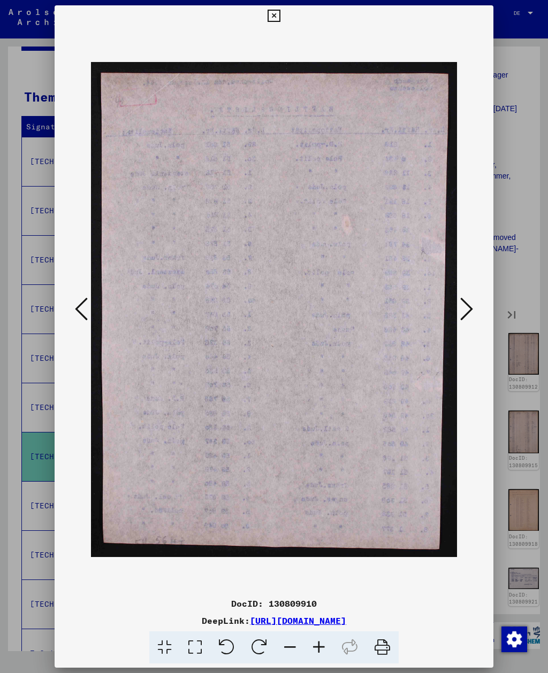
click at [462, 307] on icon at bounding box center [466, 309] width 13 height 26
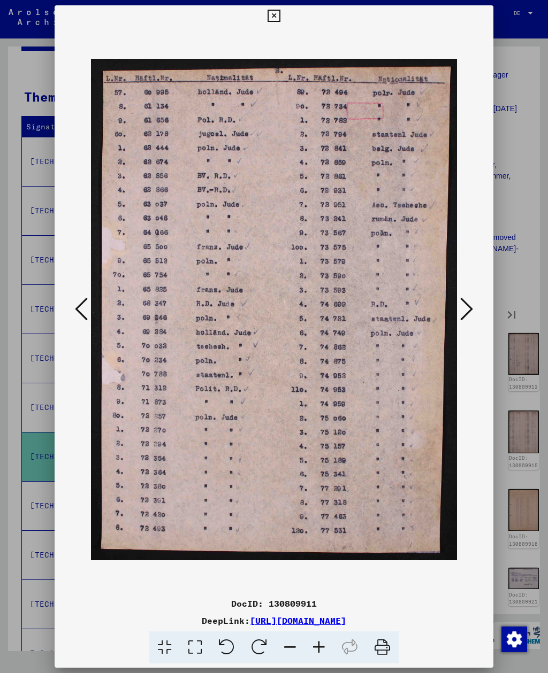
click at [460, 312] on icon at bounding box center [466, 309] width 13 height 26
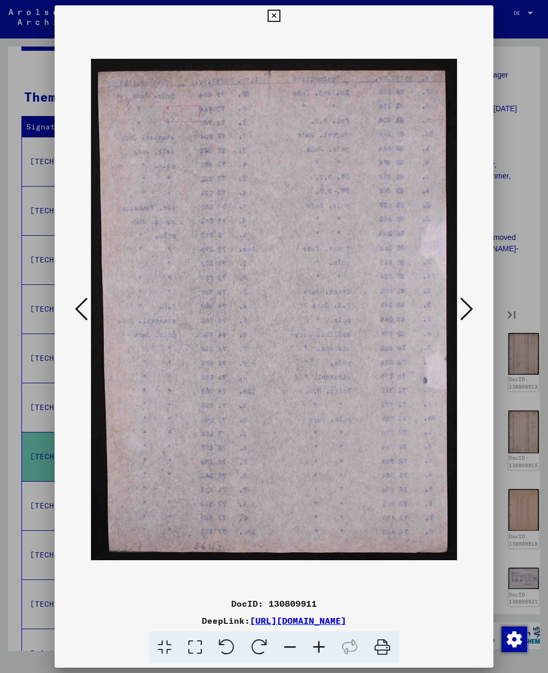
click at [460, 311] on icon at bounding box center [466, 309] width 13 height 26
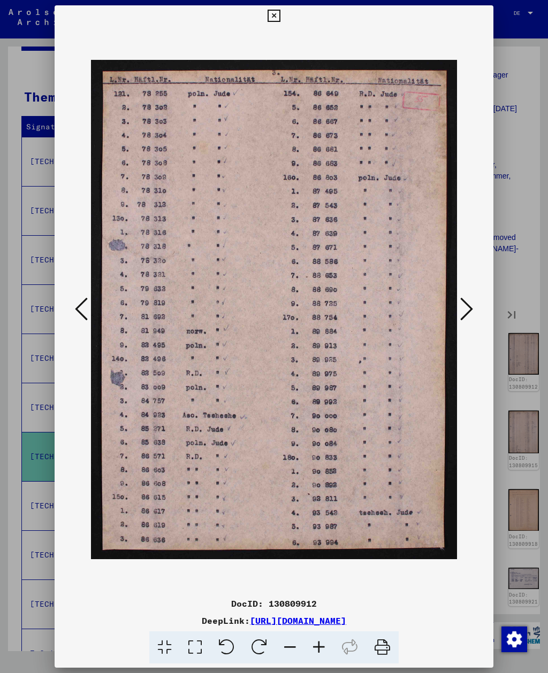
click at [458, 311] on button at bounding box center [466, 310] width 19 height 30
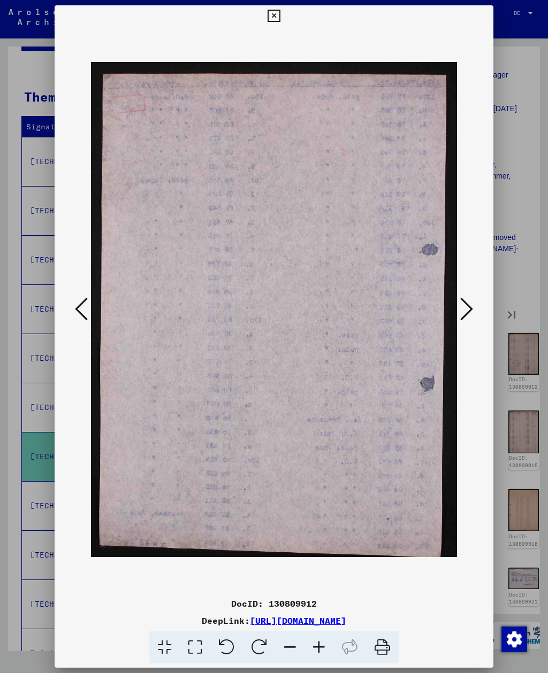
click at [458, 311] on button at bounding box center [466, 310] width 19 height 30
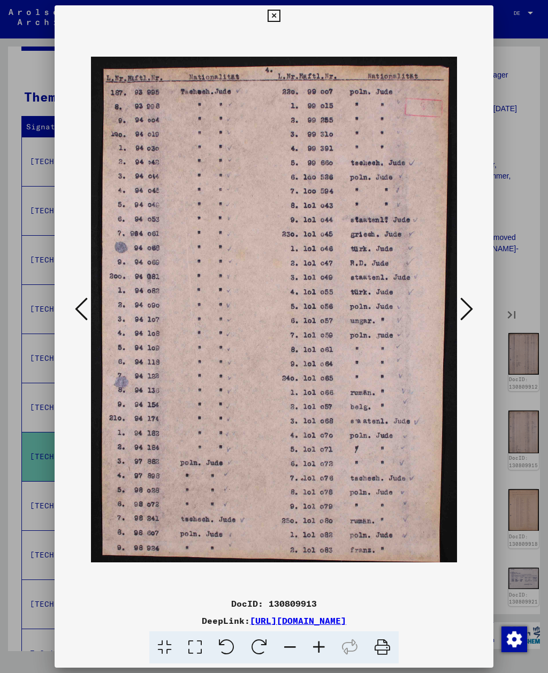
click at [459, 312] on button at bounding box center [466, 310] width 19 height 30
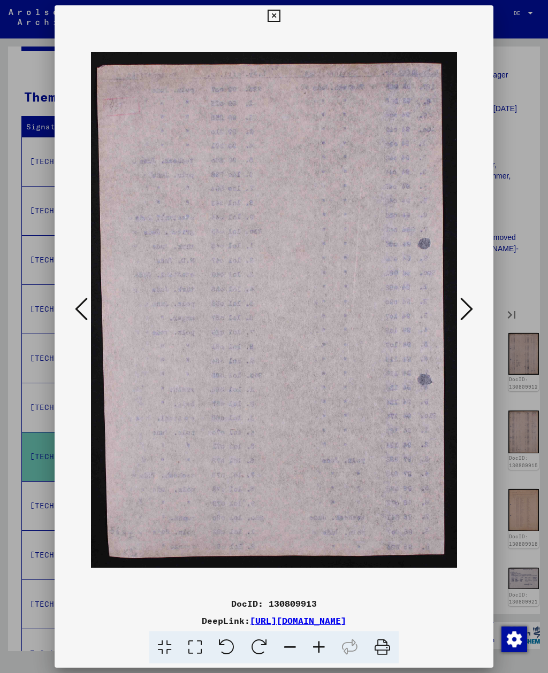
click at [459, 311] on button at bounding box center [466, 310] width 19 height 30
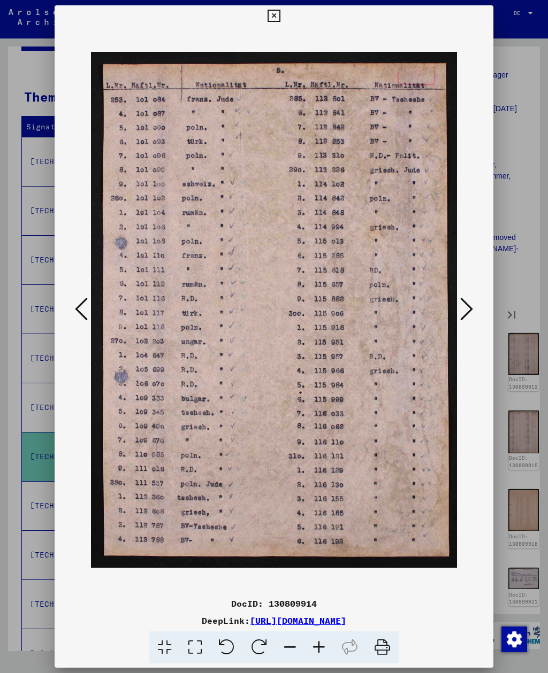
click at [458, 311] on button at bounding box center [466, 310] width 19 height 30
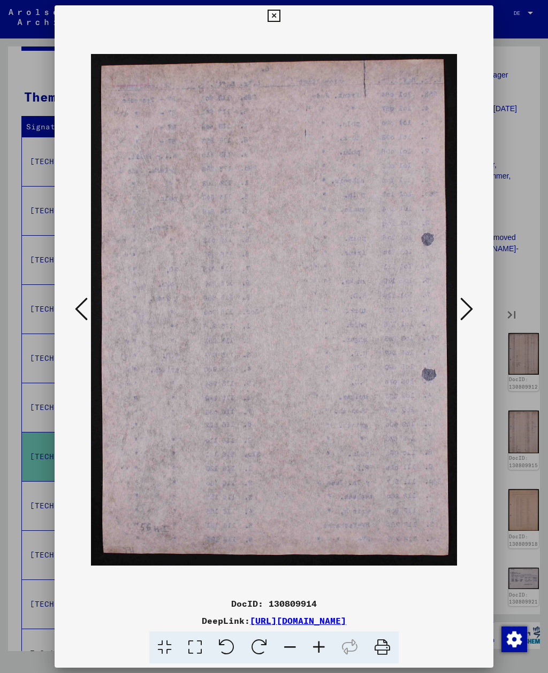
click at [459, 311] on button at bounding box center [466, 310] width 19 height 30
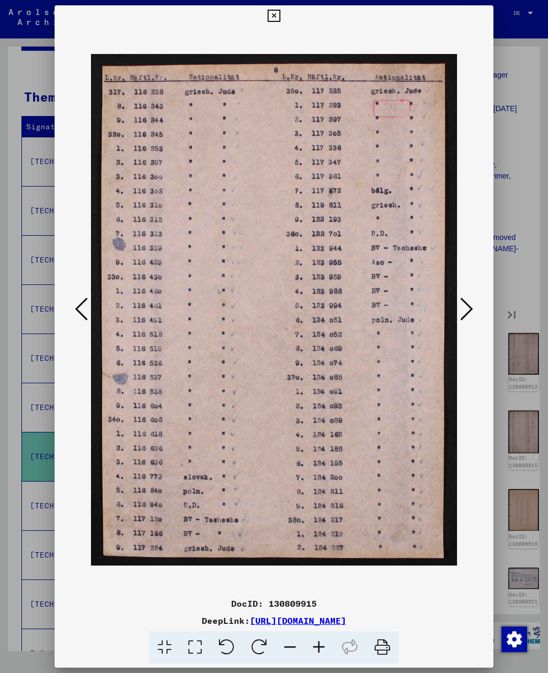
click at [458, 311] on button at bounding box center [466, 310] width 19 height 30
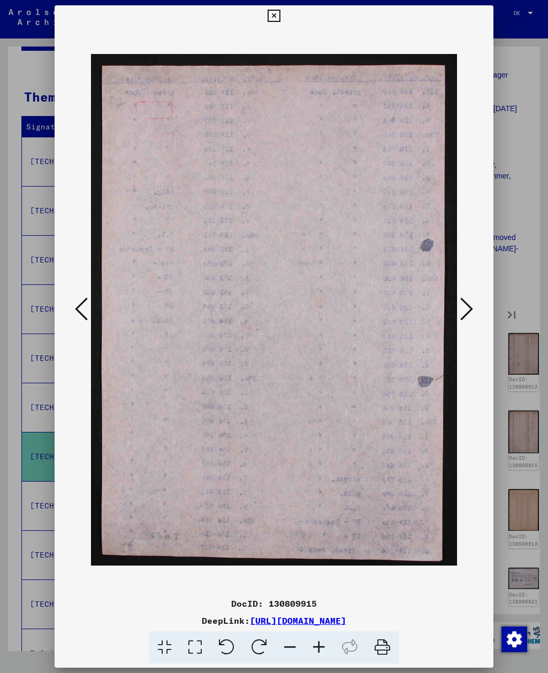
click at [459, 311] on button at bounding box center [466, 310] width 19 height 30
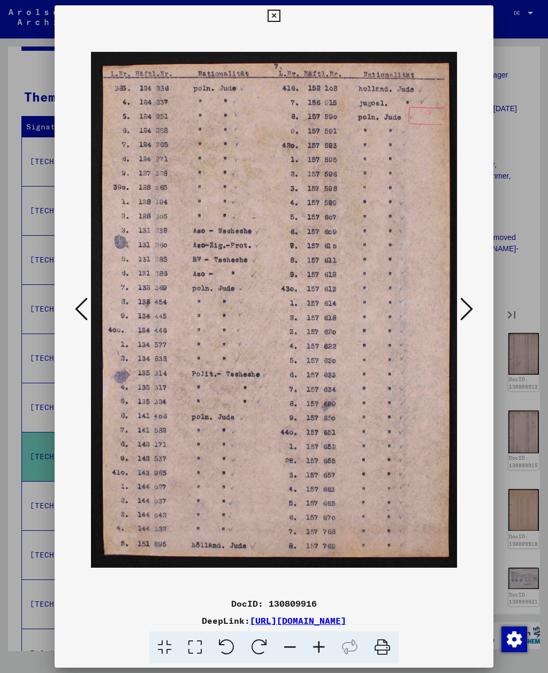
click at [460, 312] on icon at bounding box center [466, 309] width 13 height 26
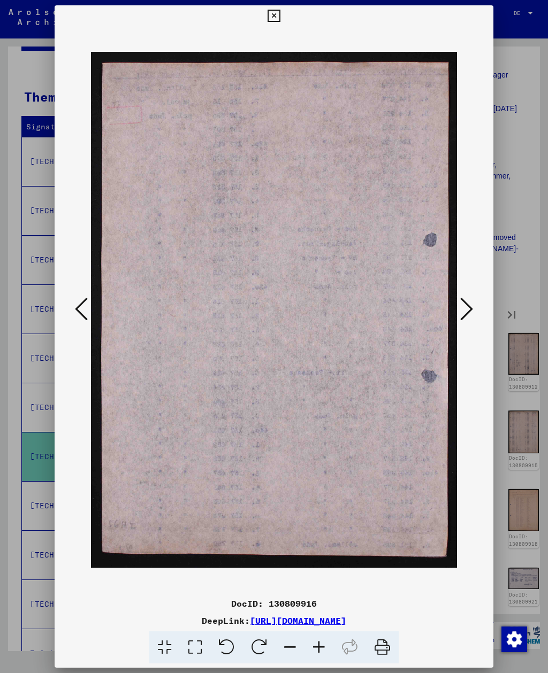
click at [460, 312] on icon at bounding box center [466, 309] width 13 height 26
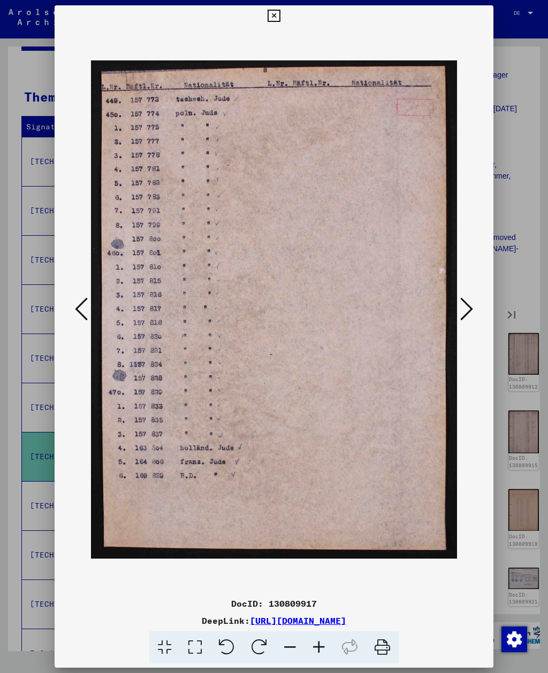
click at [460, 312] on icon at bounding box center [466, 309] width 13 height 26
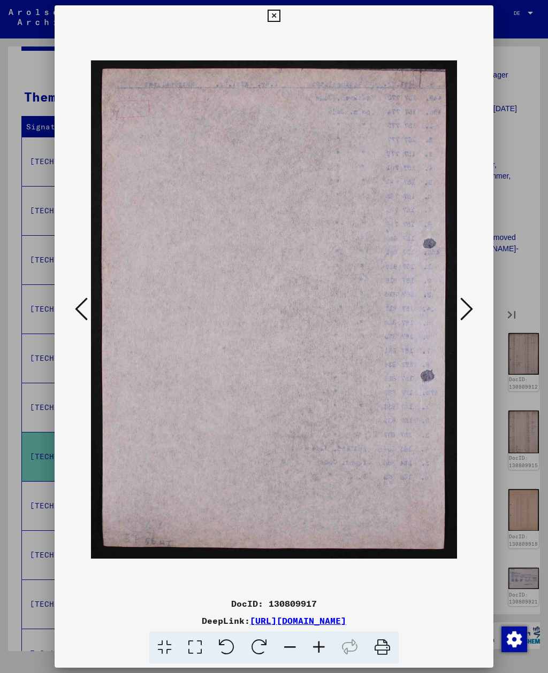
click at [459, 312] on button at bounding box center [466, 310] width 19 height 30
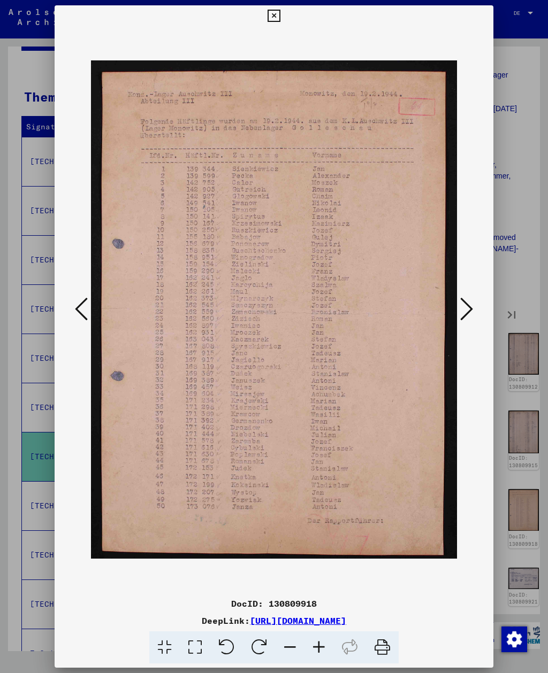
click at [462, 319] on icon at bounding box center [466, 309] width 13 height 26
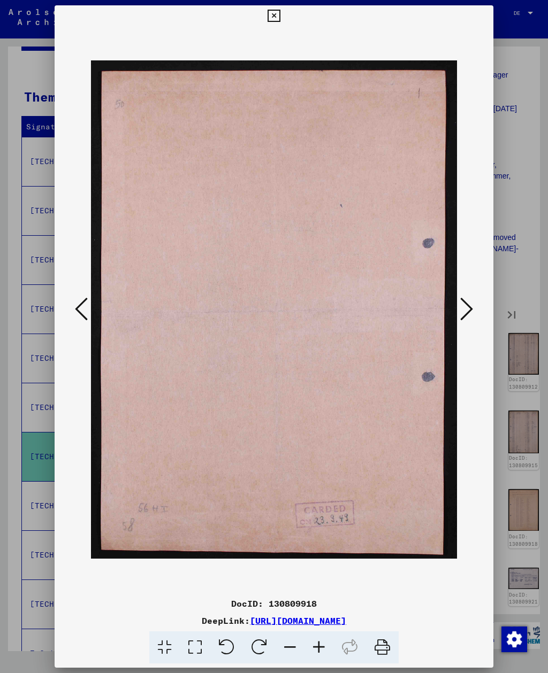
click at [466, 311] on icon at bounding box center [466, 309] width 13 height 26
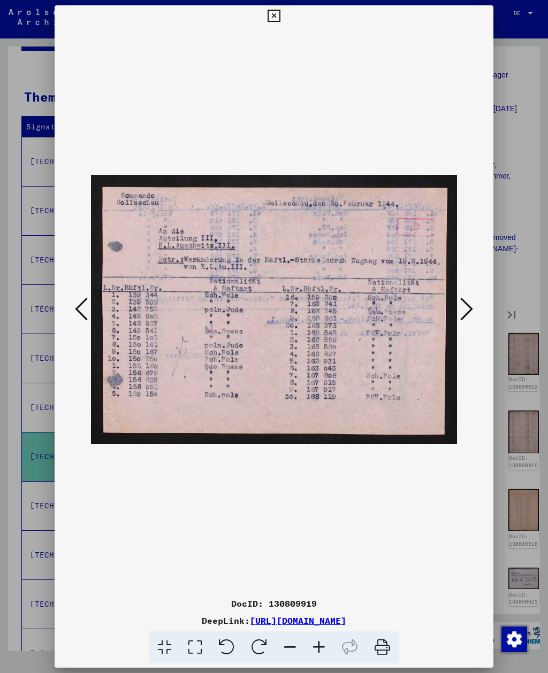
click at [472, 309] on icon at bounding box center [466, 309] width 13 height 26
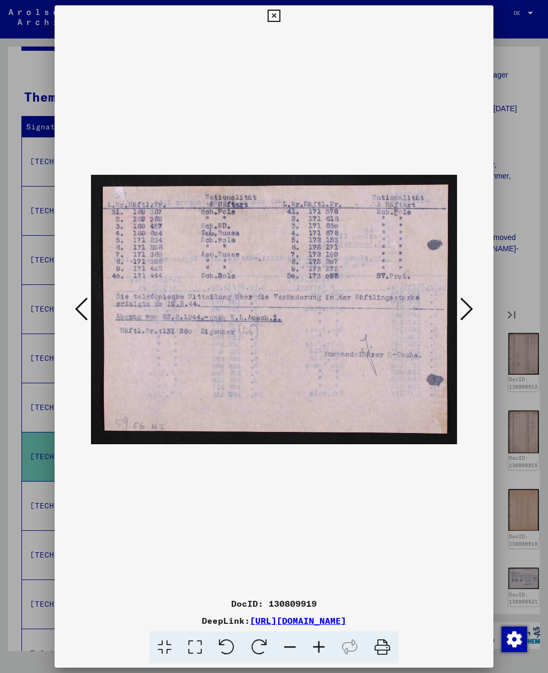
click at [84, 302] on icon at bounding box center [81, 309] width 13 height 26
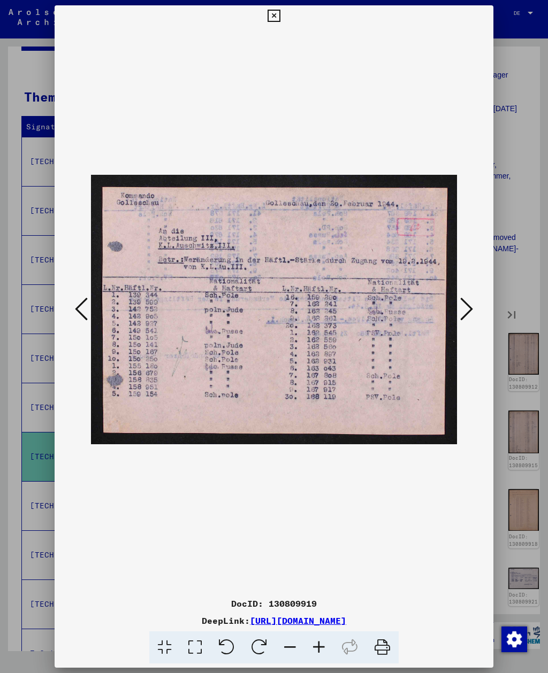
click at [467, 305] on icon at bounding box center [466, 309] width 13 height 26
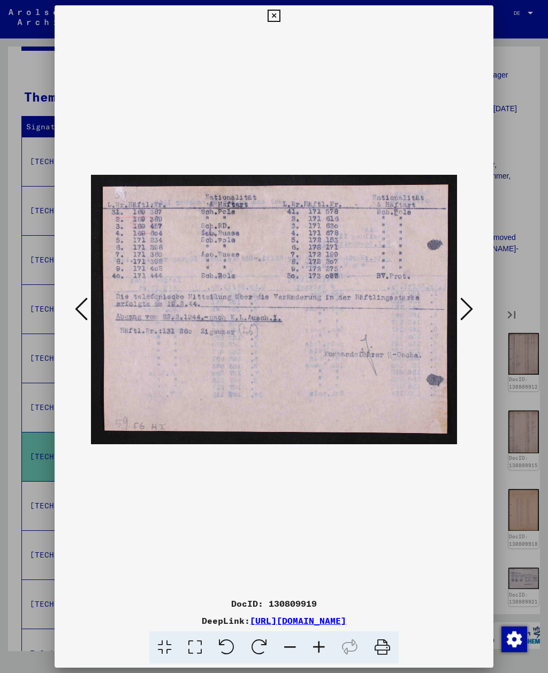
click at [467, 314] on icon at bounding box center [466, 309] width 13 height 26
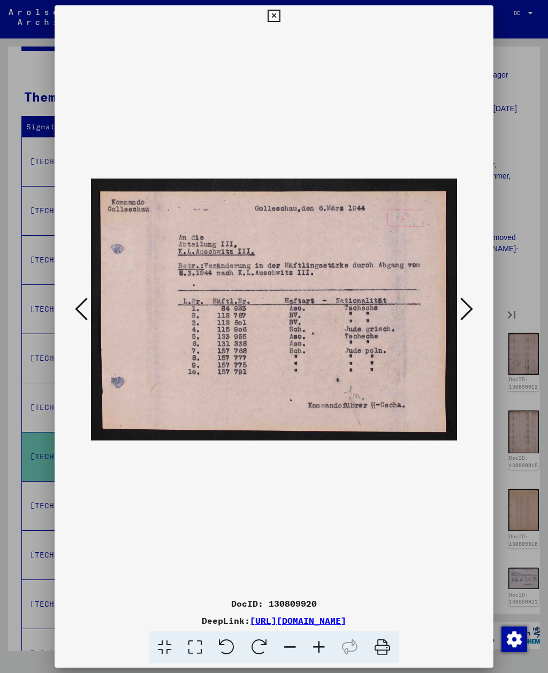
click at [467, 319] on icon at bounding box center [466, 309] width 13 height 26
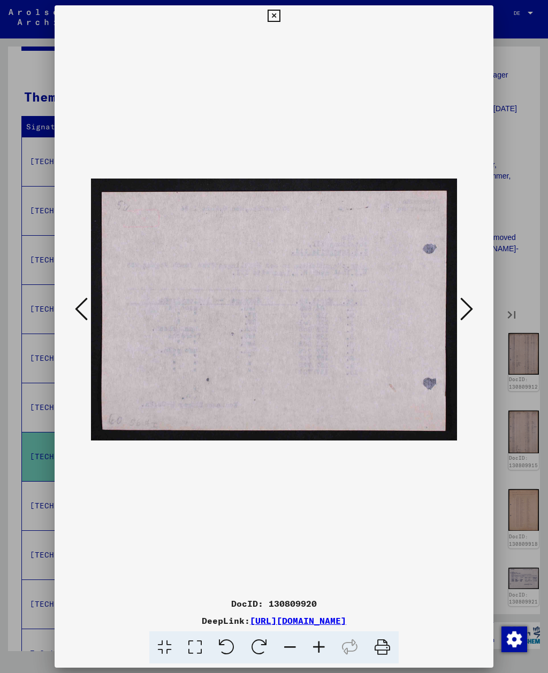
click at [469, 315] on icon at bounding box center [466, 309] width 13 height 26
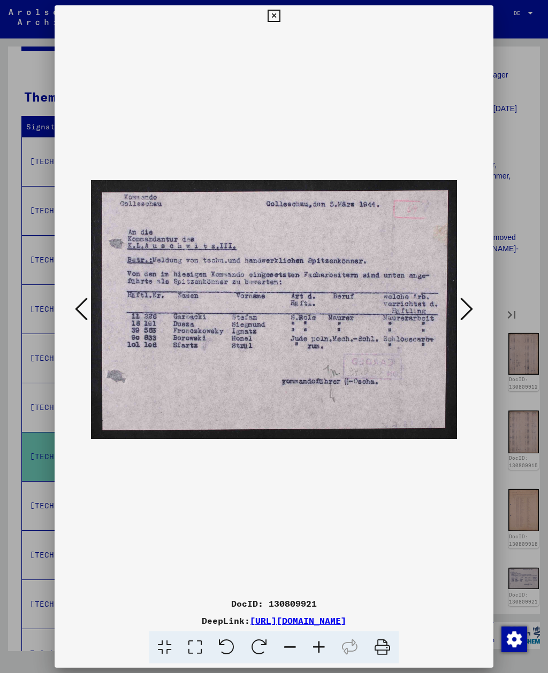
click at [472, 310] on icon at bounding box center [466, 309] width 13 height 26
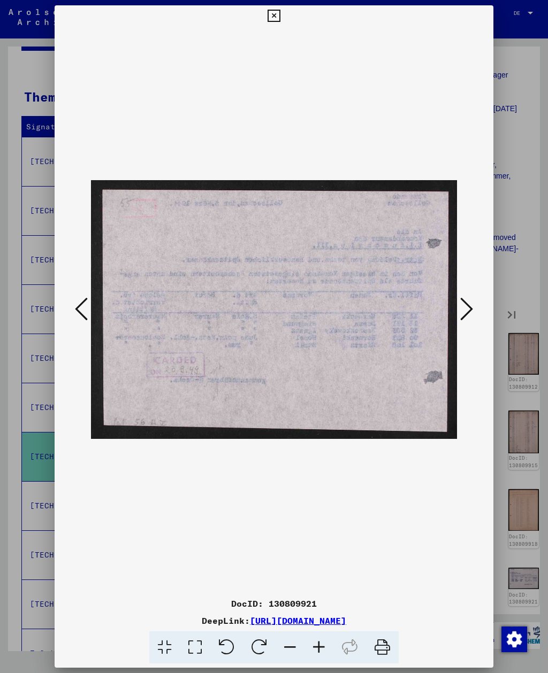
click at [471, 311] on icon at bounding box center [466, 309] width 13 height 26
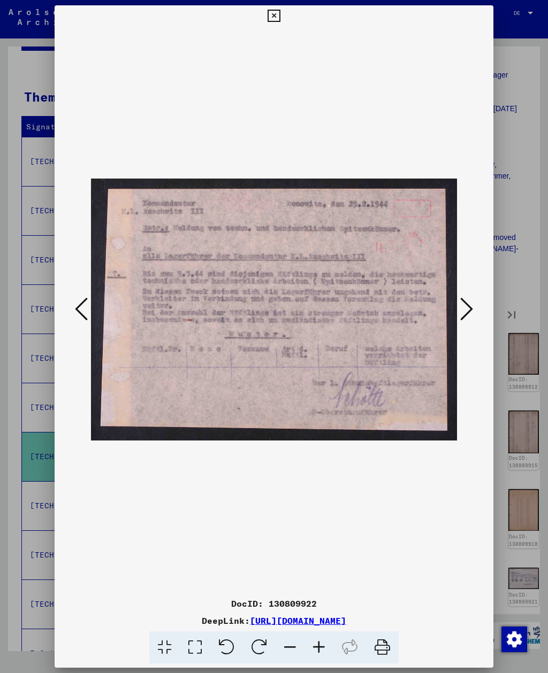
click at [471, 311] on icon at bounding box center [466, 309] width 13 height 26
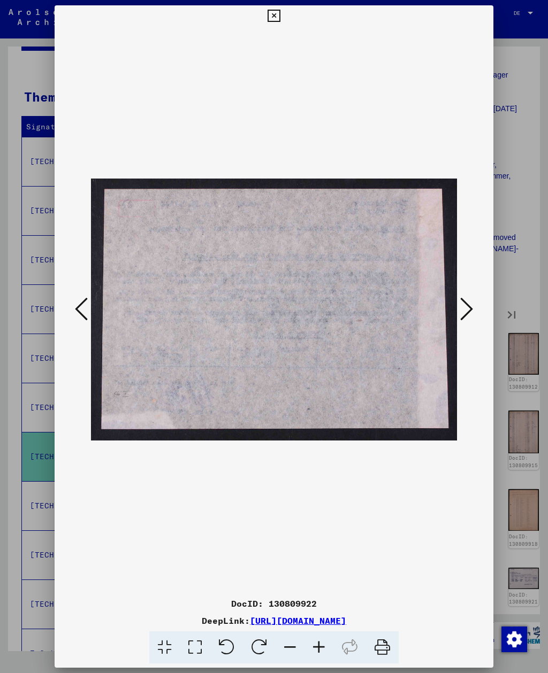
click at [470, 311] on icon at bounding box center [466, 309] width 13 height 26
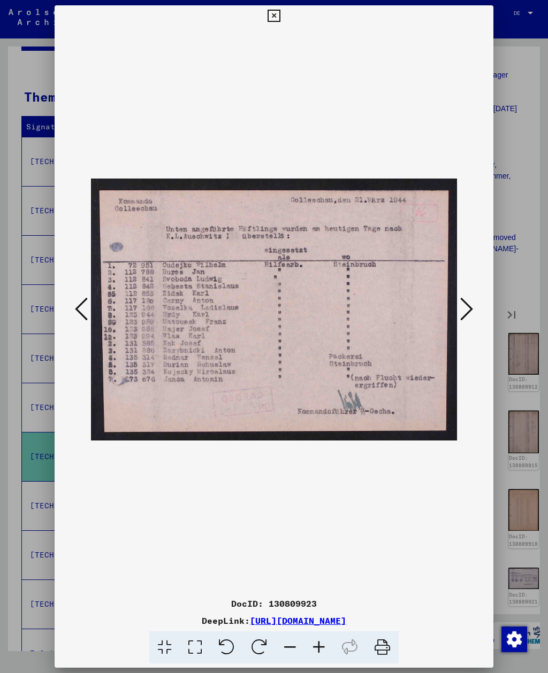
click at [470, 311] on icon at bounding box center [466, 309] width 13 height 26
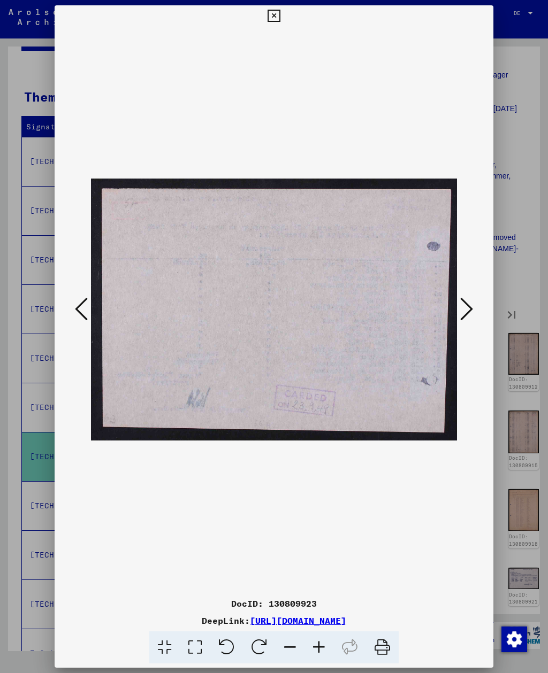
click at [469, 312] on icon at bounding box center [466, 309] width 13 height 26
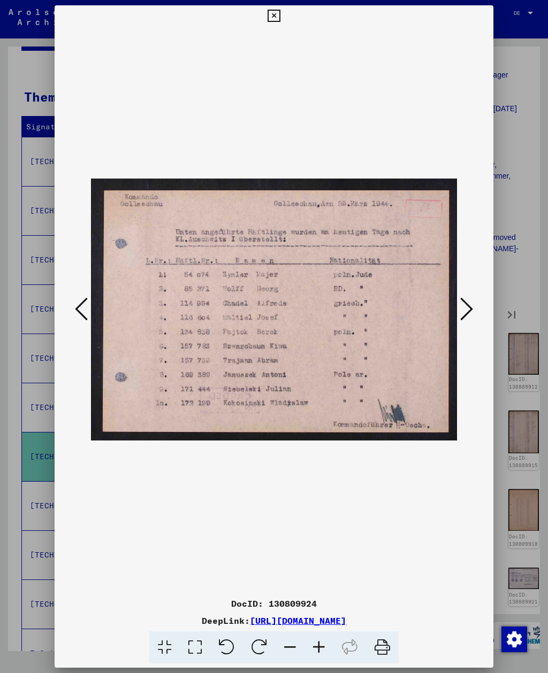
click at [470, 313] on icon at bounding box center [466, 309] width 13 height 26
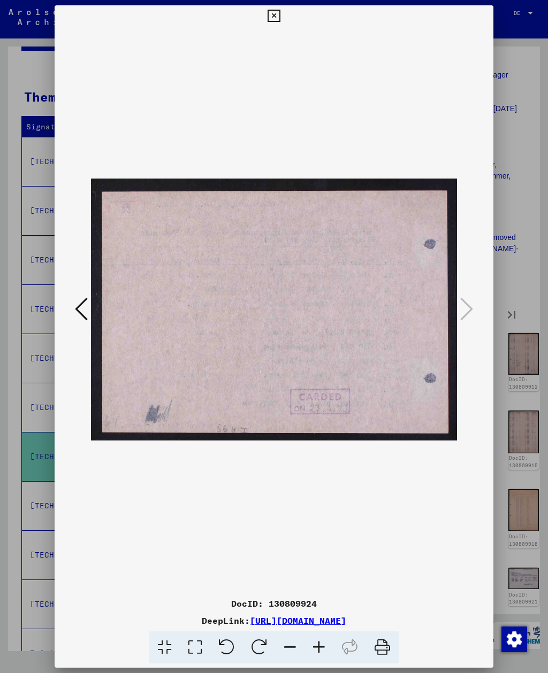
click at [81, 310] on icon at bounding box center [81, 309] width 13 height 26
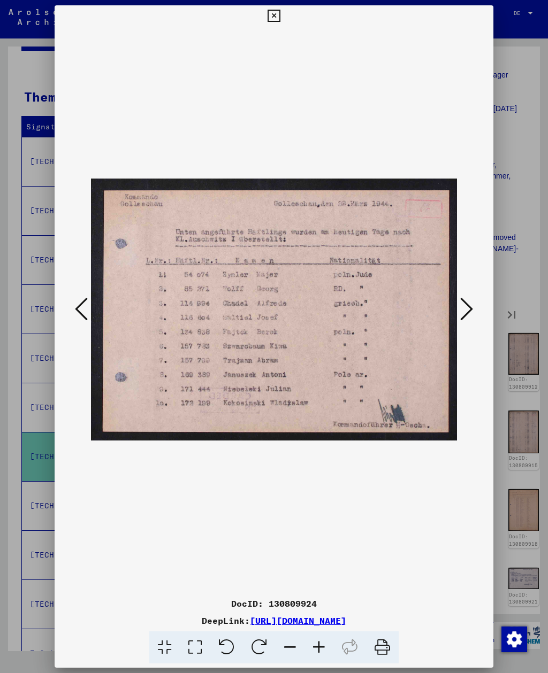
click at [472, 314] on icon at bounding box center [466, 309] width 13 height 26
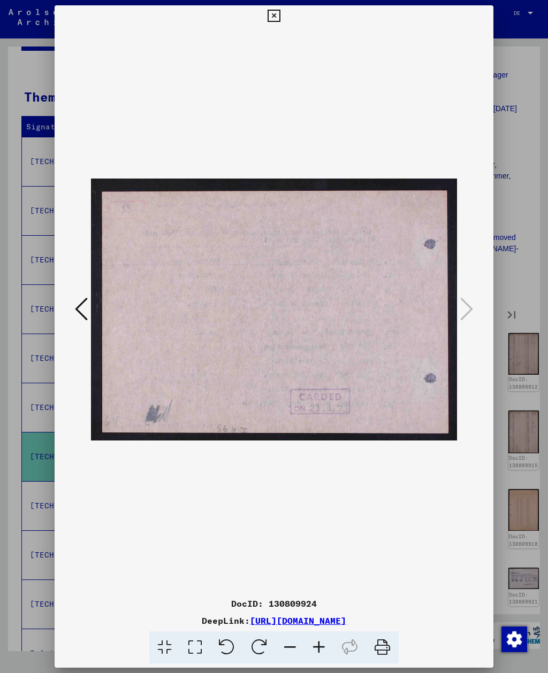
click at [283, 9] on button at bounding box center [273, 15] width 19 height 21
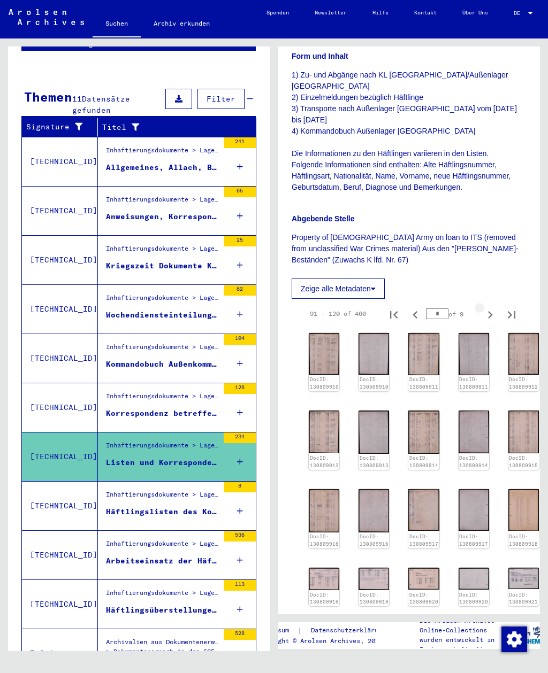
click at [486, 307] on icon "Next page" at bounding box center [489, 314] width 15 height 15
type input "*"
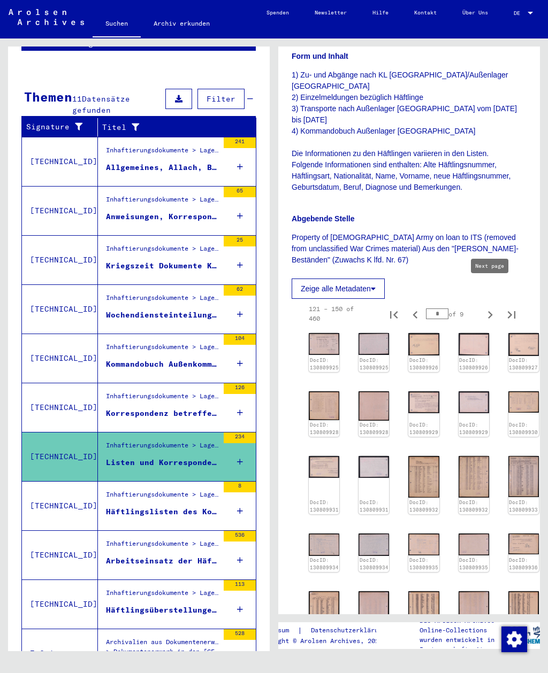
click at [314, 333] on img at bounding box center [324, 344] width 30 height 22
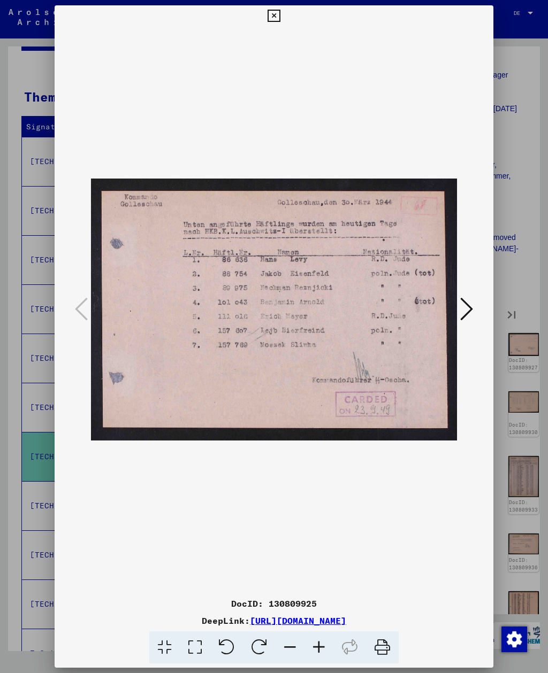
click at [465, 309] on icon at bounding box center [466, 309] width 13 height 26
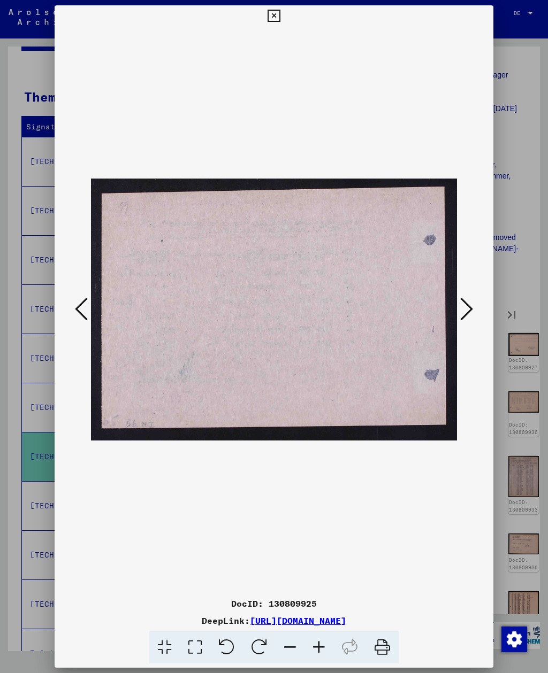
click at [464, 310] on icon at bounding box center [466, 309] width 13 height 26
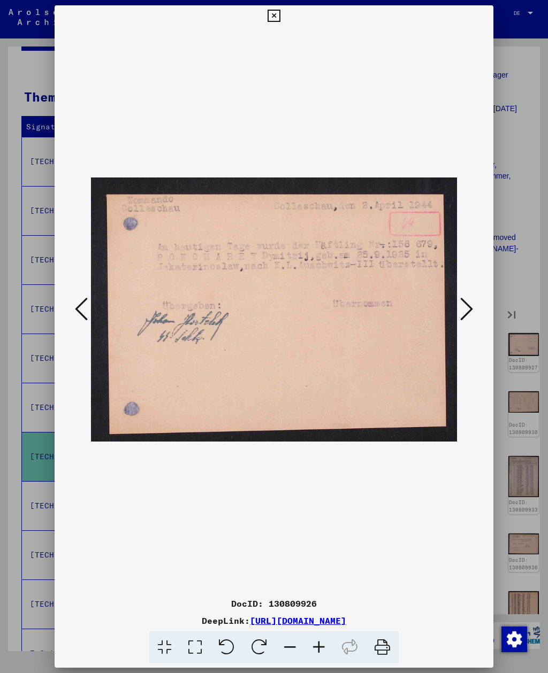
click at [464, 310] on icon at bounding box center [466, 309] width 13 height 26
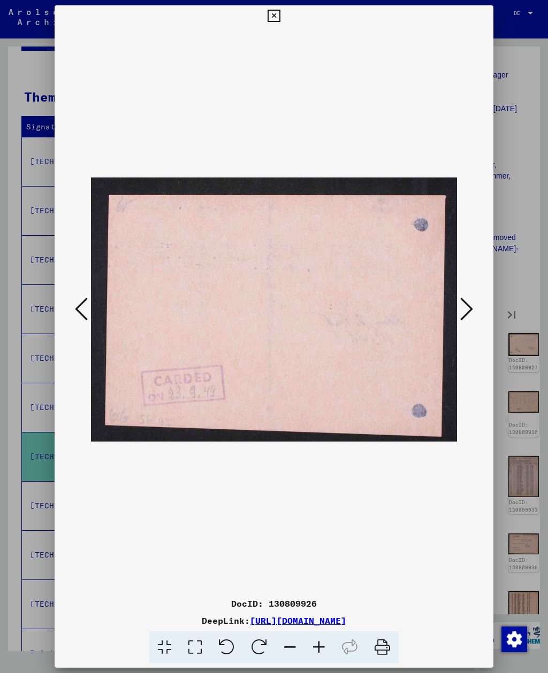
click at [464, 311] on icon at bounding box center [466, 309] width 13 height 26
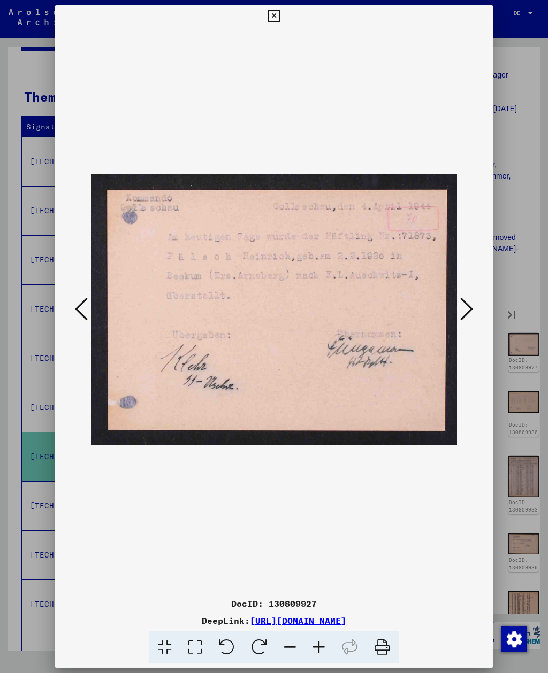
click at [462, 315] on icon at bounding box center [466, 309] width 13 height 26
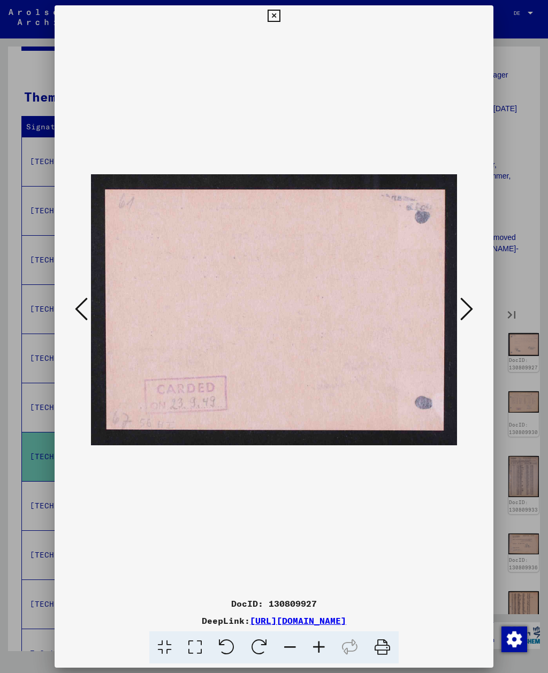
click at [79, 306] on icon at bounding box center [81, 309] width 13 height 26
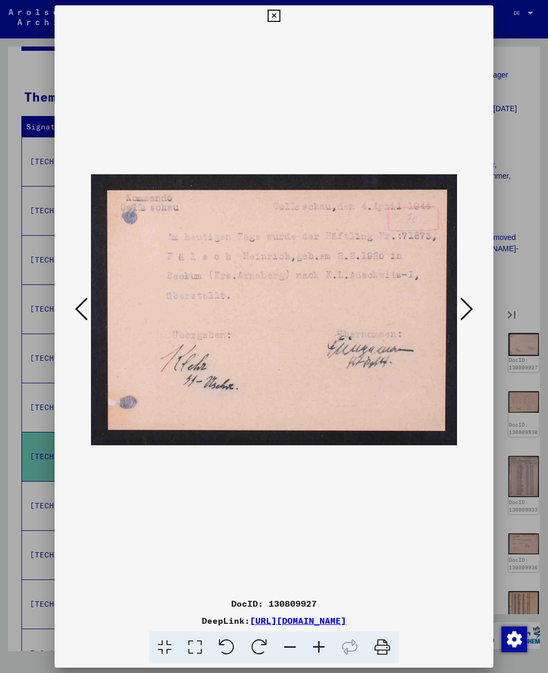
click at [465, 310] on icon at bounding box center [466, 309] width 13 height 26
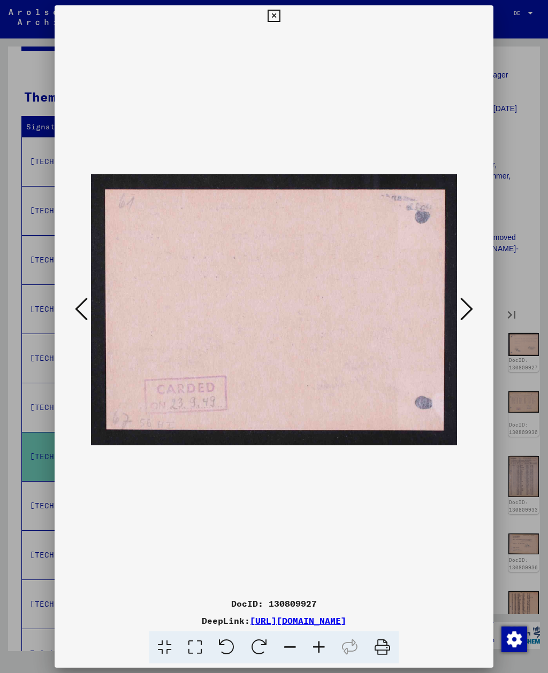
click at [465, 310] on icon at bounding box center [466, 309] width 13 height 26
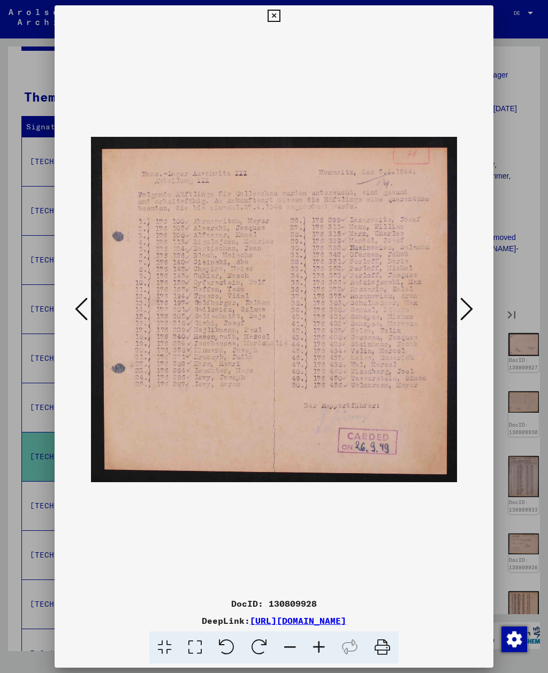
click at [464, 311] on icon at bounding box center [466, 309] width 13 height 26
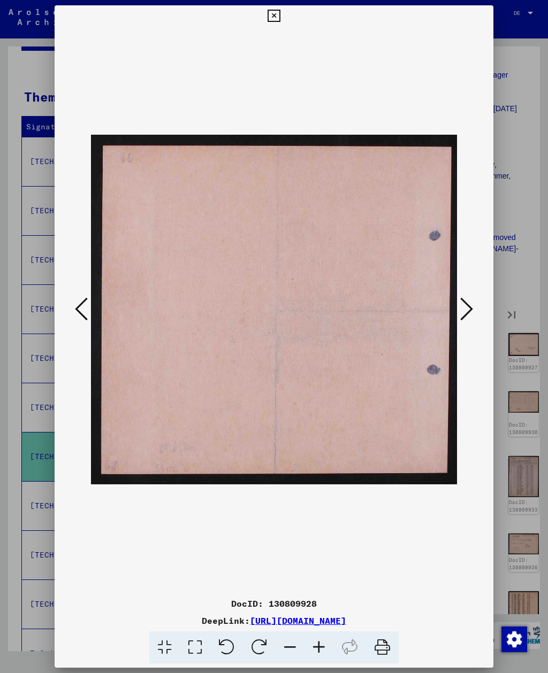
click at [464, 311] on icon at bounding box center [466, 309] width 13 height 26
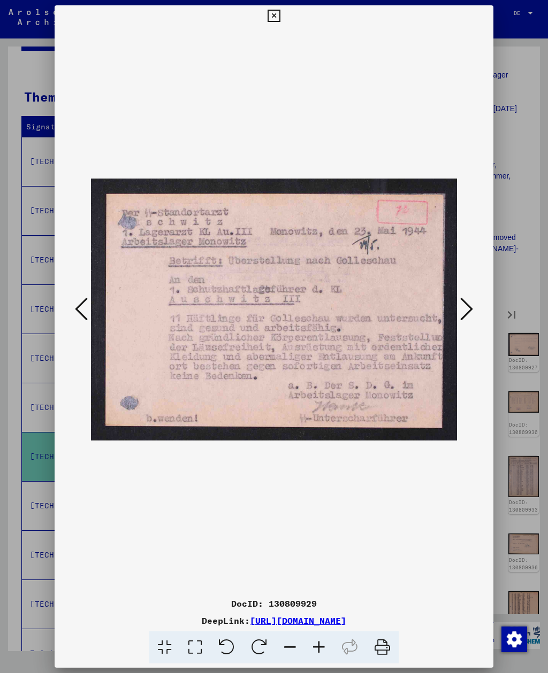
click at [465, 310] on icon at bounding box center [466, 309] width 13 height 26
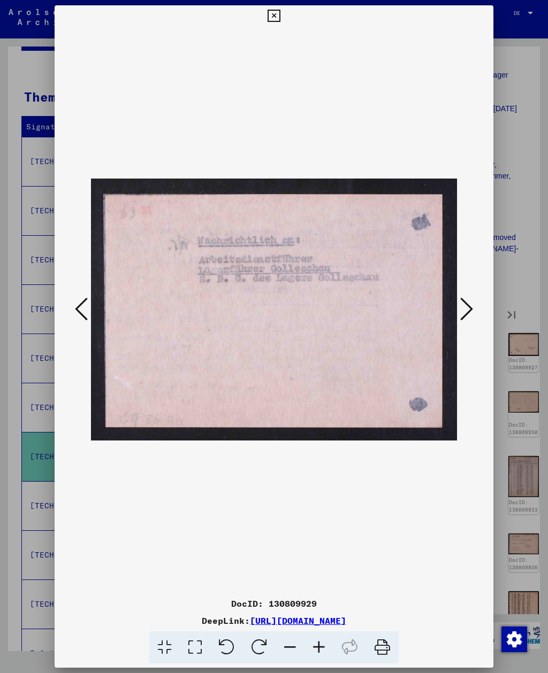
click at [468, 309] on icon at bounding box center [466, 309] width 13 height 26
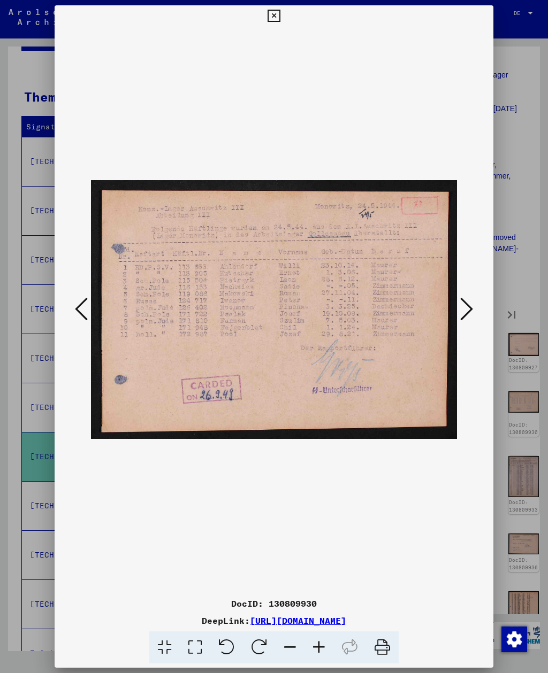
click at [467, 306] on icon at bounding box center [466, 309] width 13 height 26
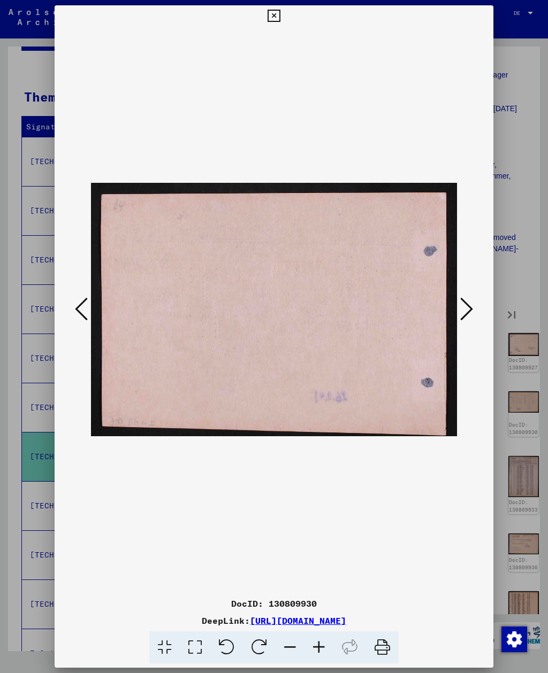
click at [467, 306] on icon at bounding box center [466, 309] width 13 height 26
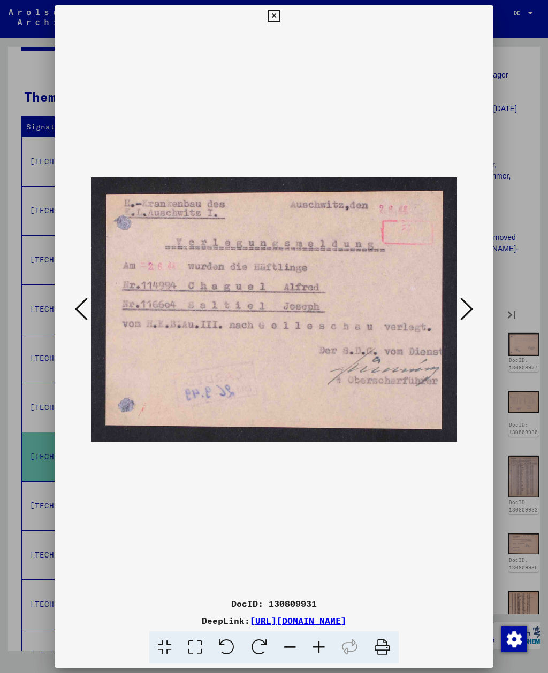
click at [464, 311] on icon at bounding box center [466, 309] width 13 height 26
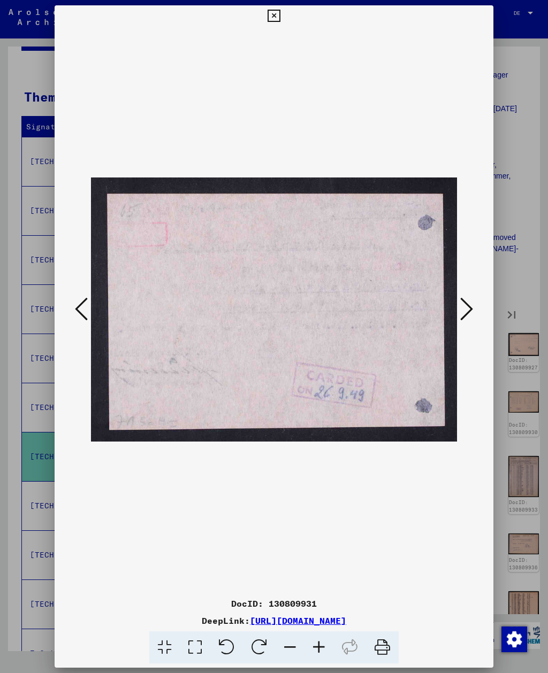
click at [464, 311] on icon at bounding box center [466, 309] width 13 height 26
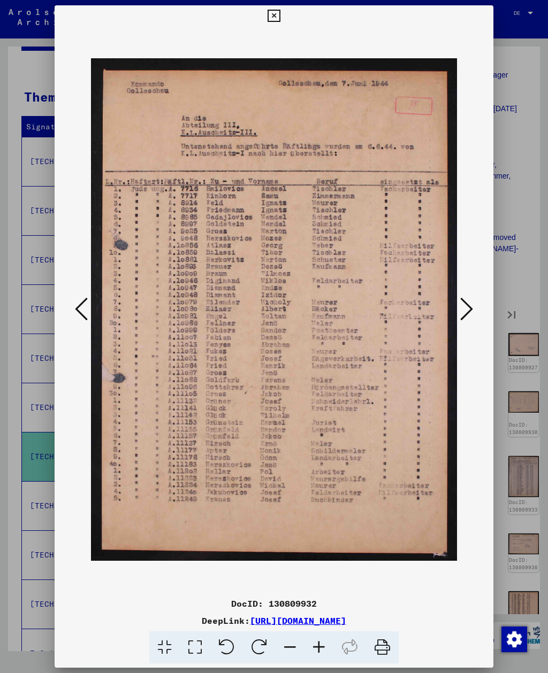
click at [461, 315] on icon at bounding box center [466, 309] width 13 height 26
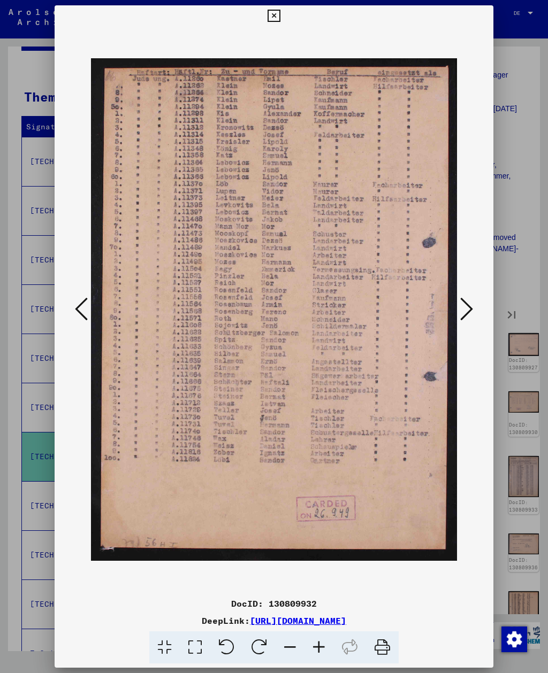
click at [462, 313] on icon at bounding box center [466, 309] width 13 height 26
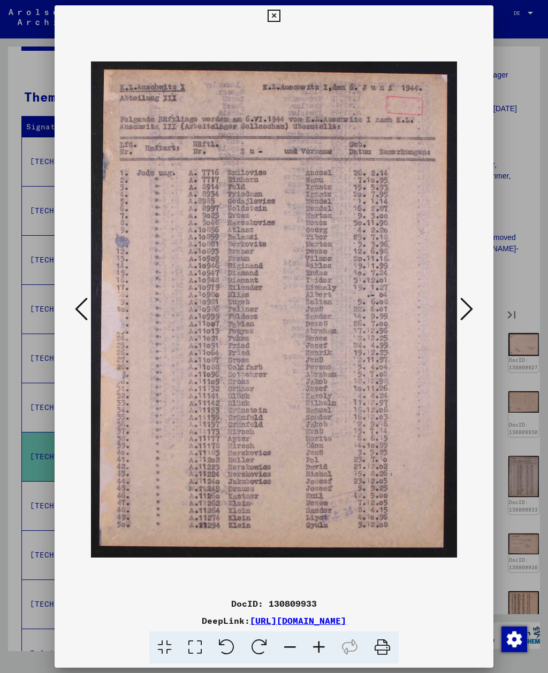
click at [462, 312] on icon at bounding box center [466, 309] width 13 height 26
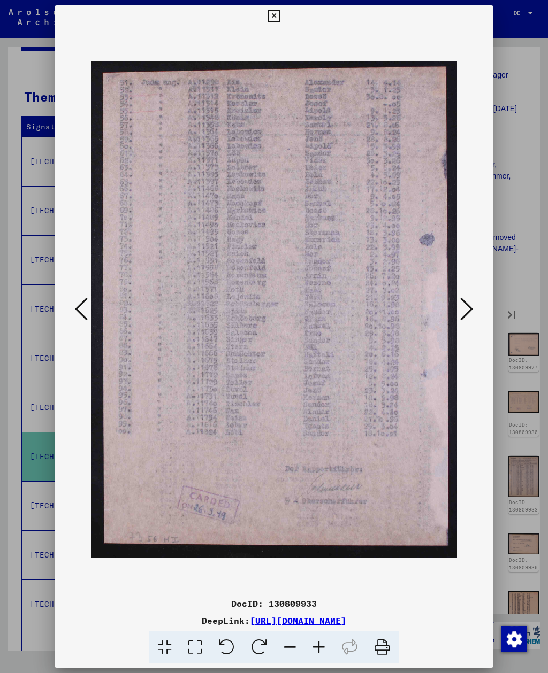
click at [462, 312] on icon at bounding box center [466, 309] width 13 height 26
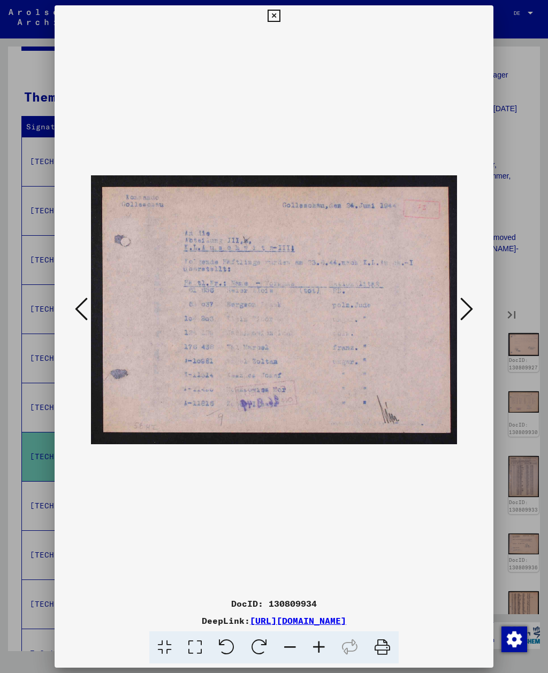
click at [462, 309] on icon at bounding box center [466, 309] width 13 height 26
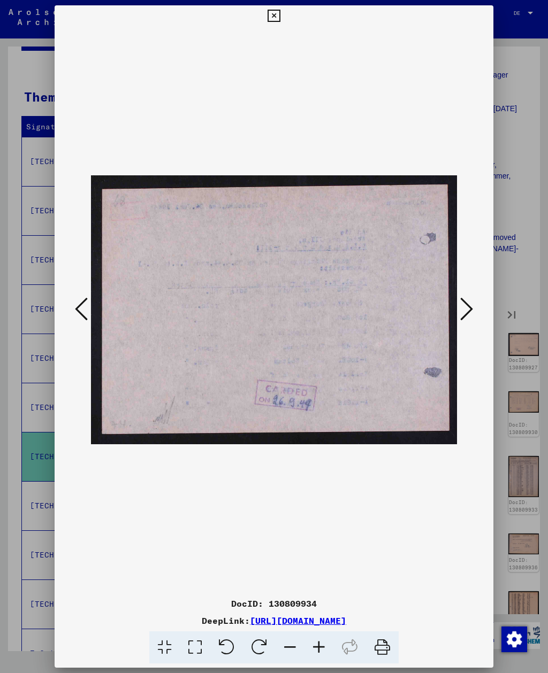
click at [465, 309] on icon at bounding box center [466, 309] width 13 height 26
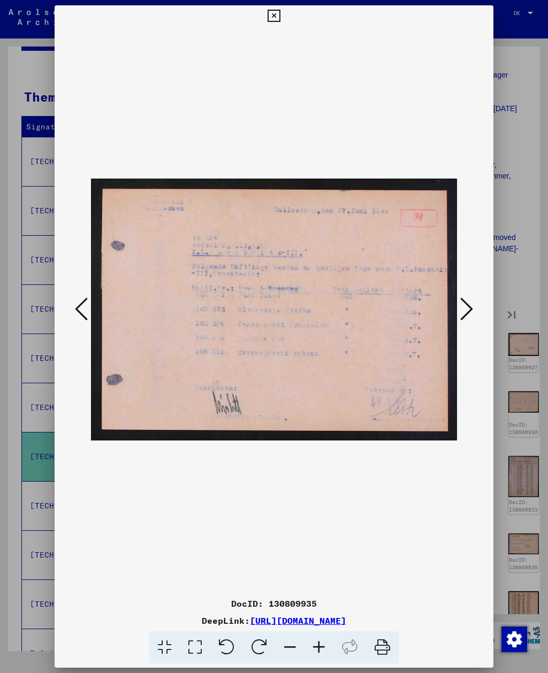
click at [461, 312] on icon at bounding box center [466, 309] width 13 height 26
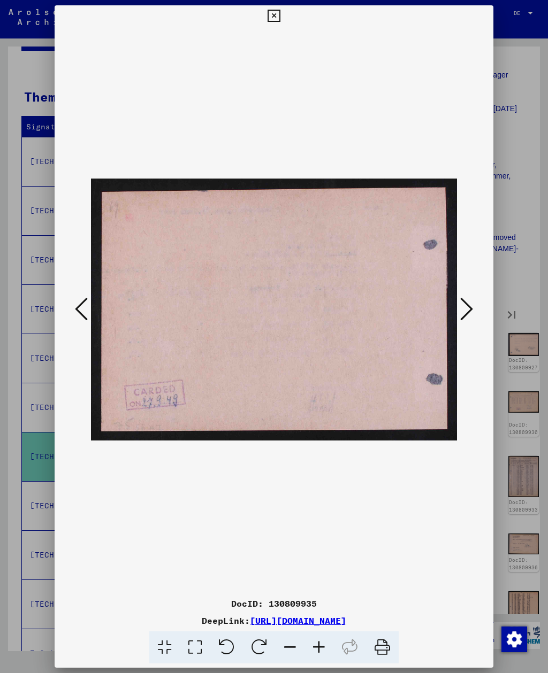
click at [461, 312] on icon at bounding box center [466, 309] width 13 height 26
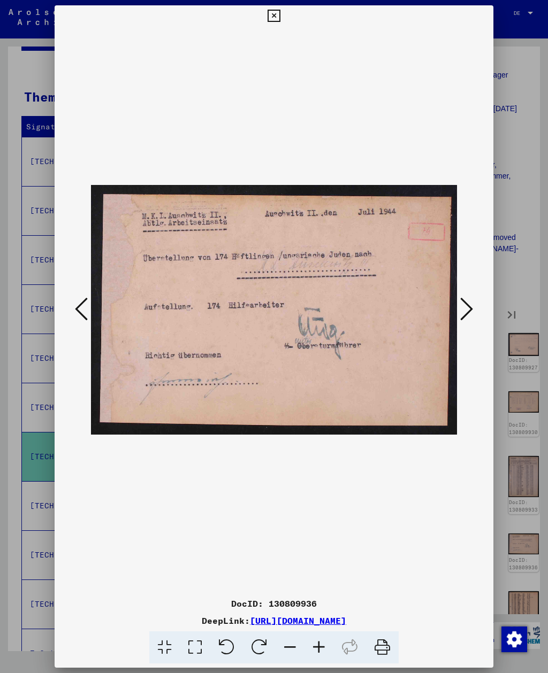
click at [461, 312] on icon at bounding box center [466, 309] width 13 height 26
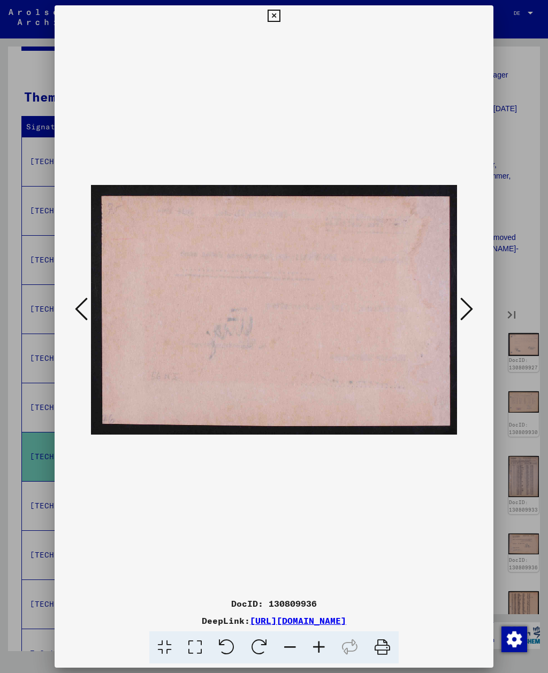
click at [461, 313] on icon at bounding box center [466, 309] width 13 height 26
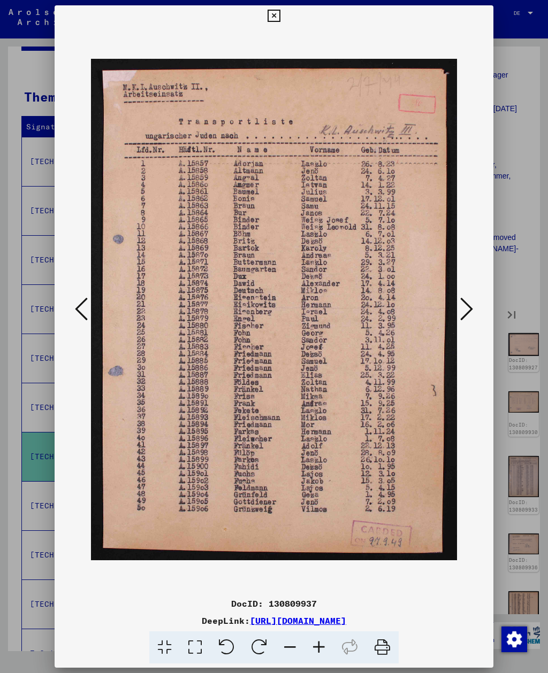
click at [460, 313] on icon at bounding box center [466, 309] width 13 height 26
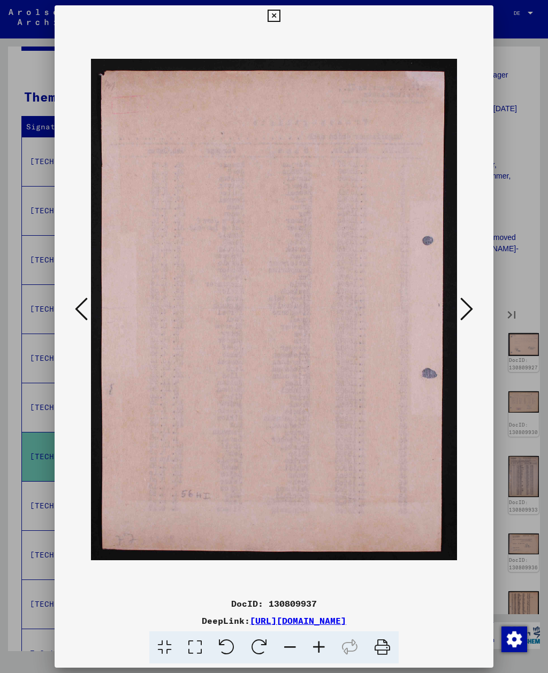
click at [461, 313] on icon at bounding box center [466, 309] width 13 height 26
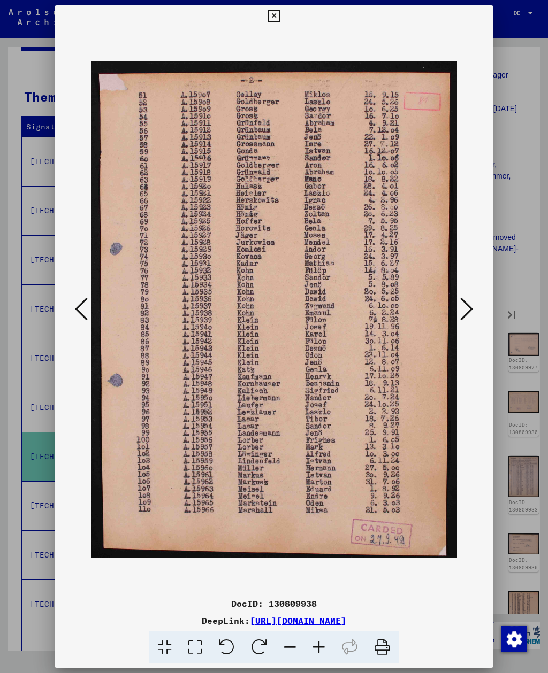
click at [460, 313] on icon at bounding box center [466, 309] width 13 height 26
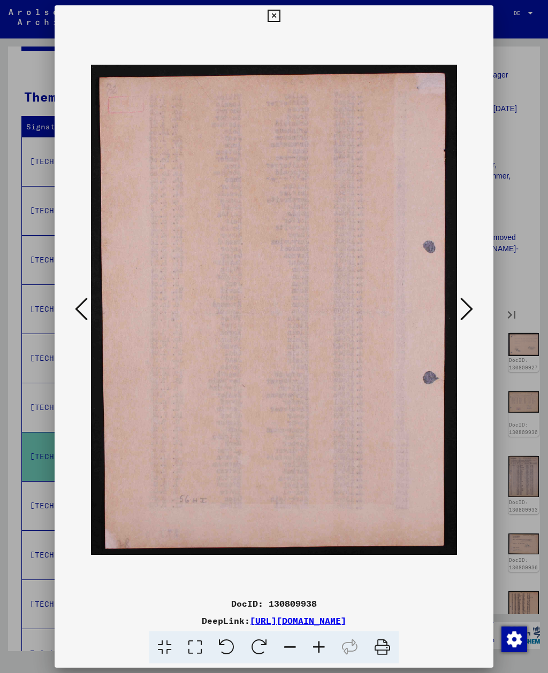
click at [460, 314] on icon at bounding box center [466, 309] width 13 height 26
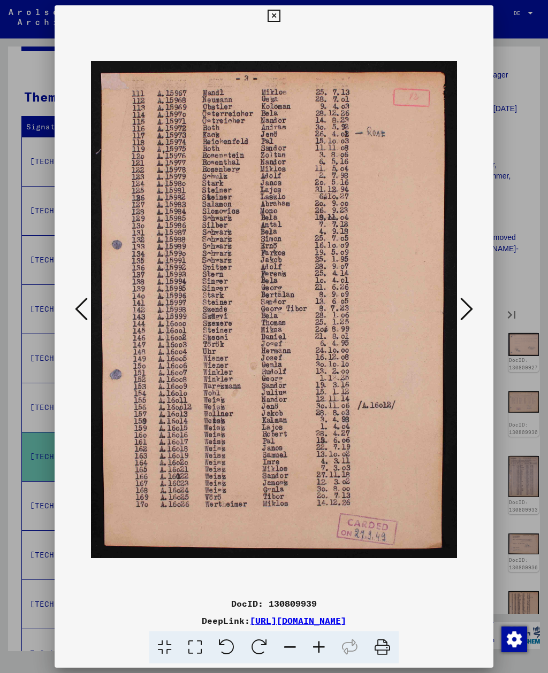
click at [460, 314] on icon at bounding box center [466, 309] width 13 height 26
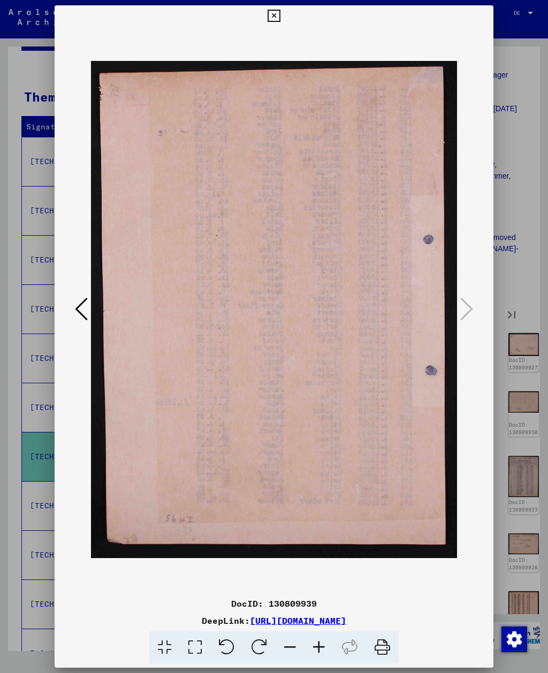
click at [283, 22] on button at bounding box center [273, 15] width 19 height 21
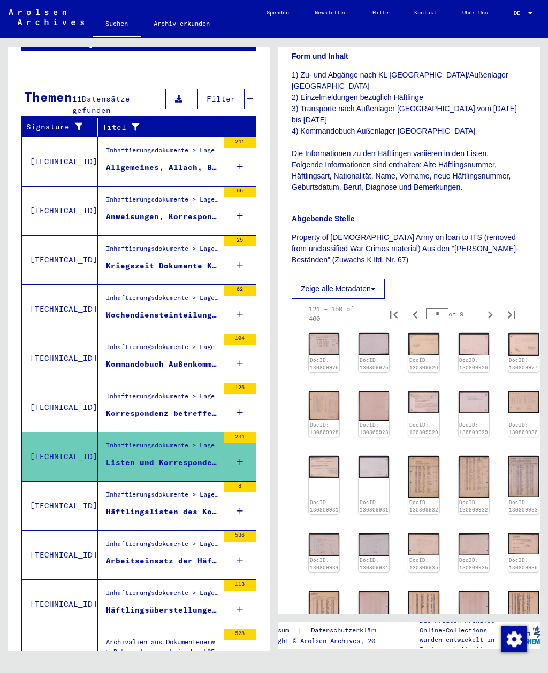
click at [486, 307] on icon "Next page" at bounding box center [489, 314] width 15 height 15
type input "*"
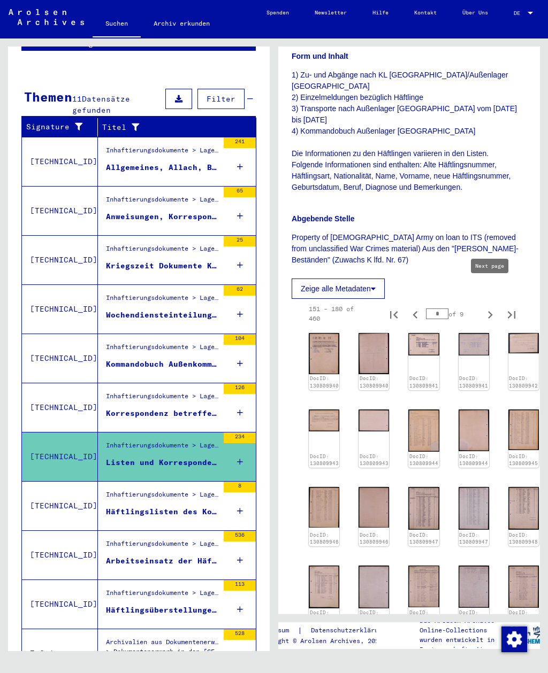
click at [321, 333] on img at bounding box center [324, 353] width 30 height 41
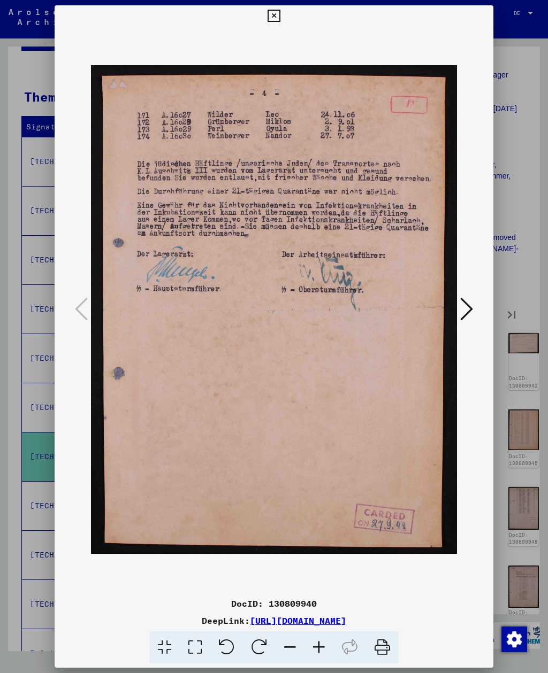
click at [467, 298] on icon at bounding box center [466, 309] width 13 height 26
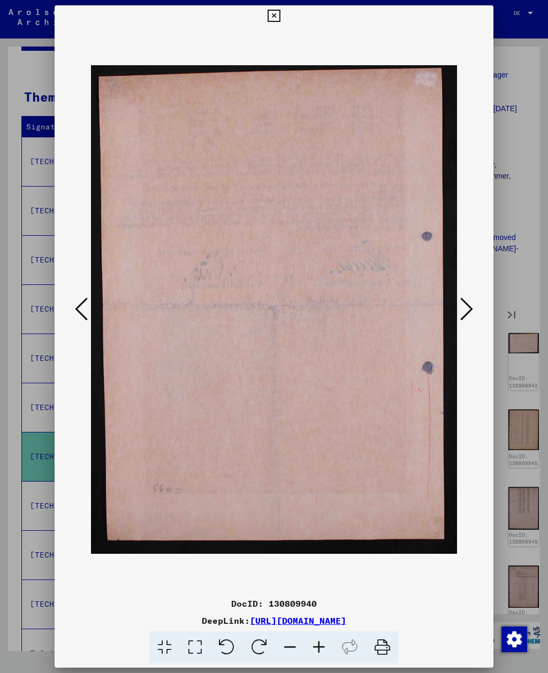
click at [466, 300] on icon at bounding box center [466, 309] width 13 height 26
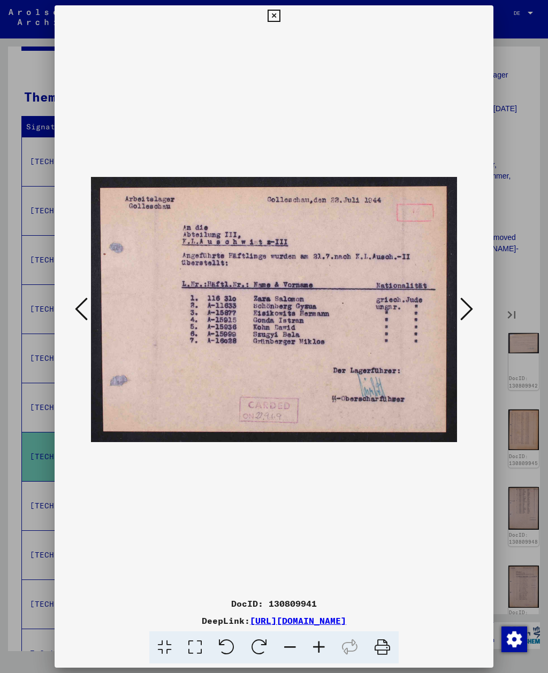
click at [466, 305] on icon at bounding box center [466, 309] width 13 height 26
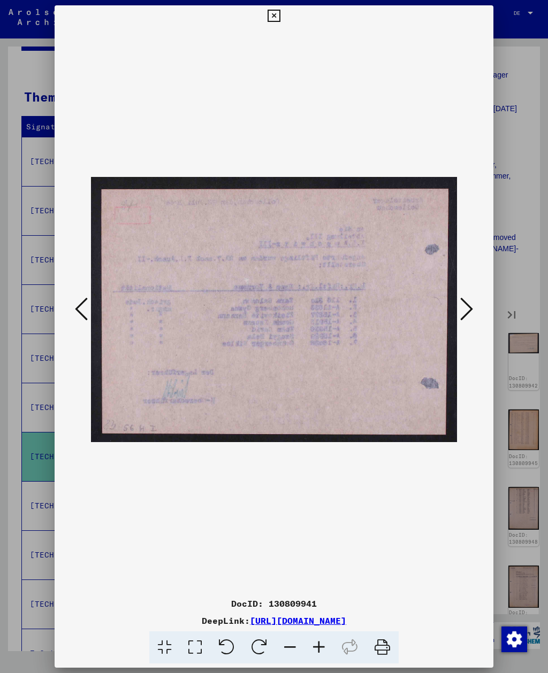
click at [463, 307] on icon at bounding box center [466, 309] width 13 height 26
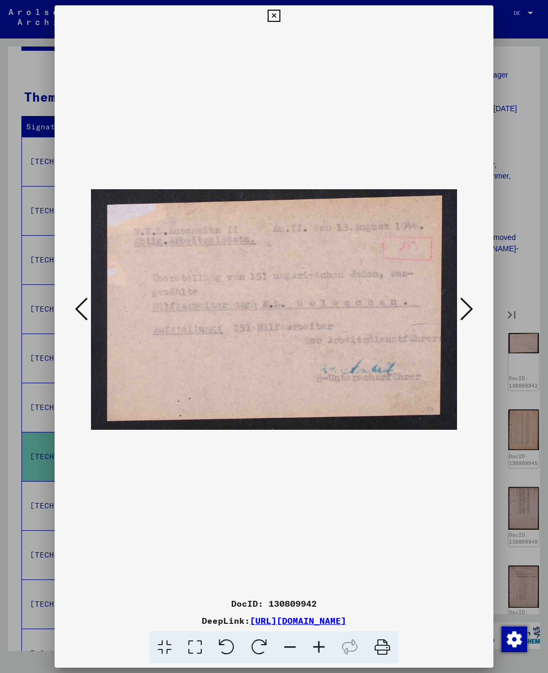
click at [464, 307] on icon at bounding box center [466, 309] width 13 height 26
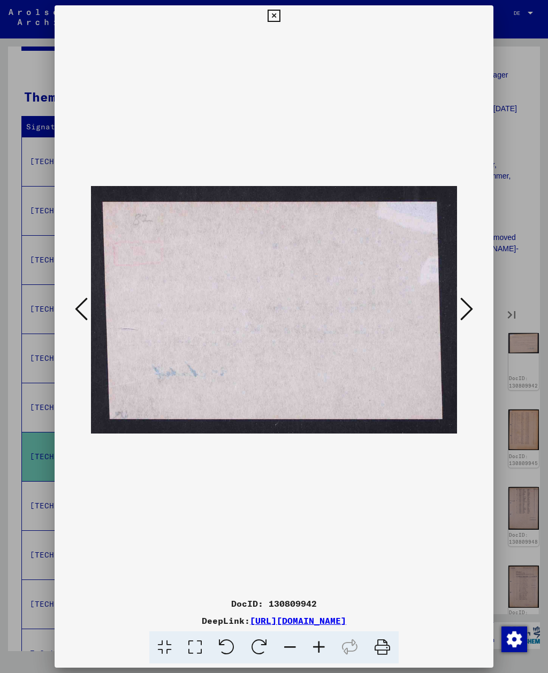
click at [464, 310] on icon at bounding box center [466, 309] width 13 height 26
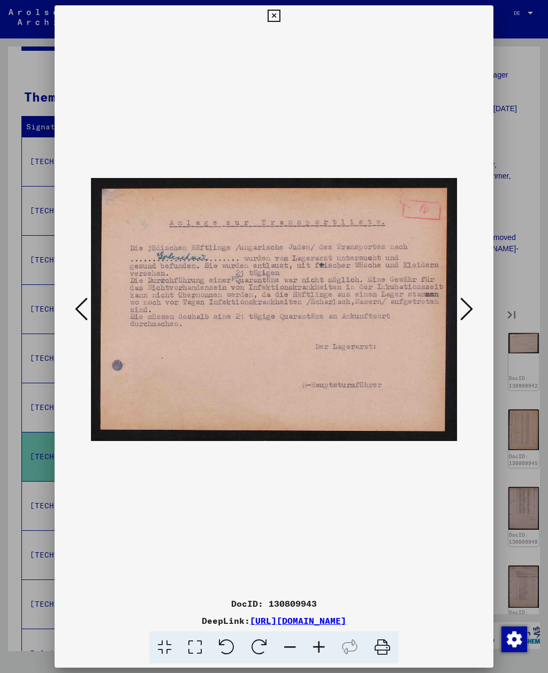
click at [465, 310] on icon at bounding box center [466, 309] width 13 height 26
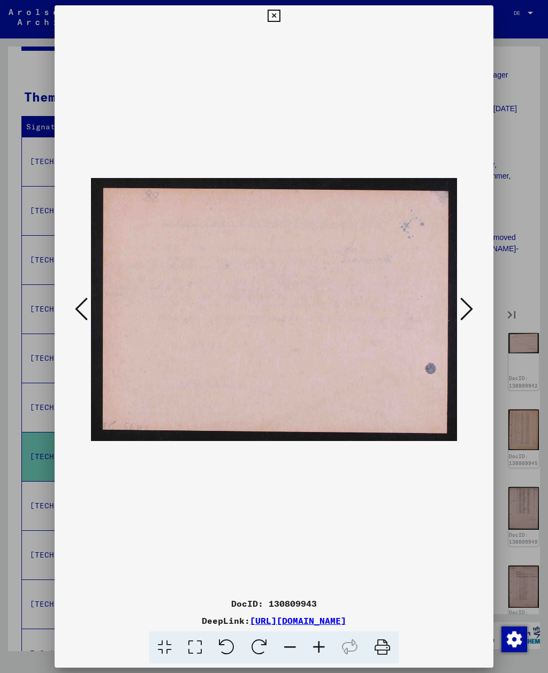
click at [465, 310] on icon at bounding box center [466, 309] width 13 height 26
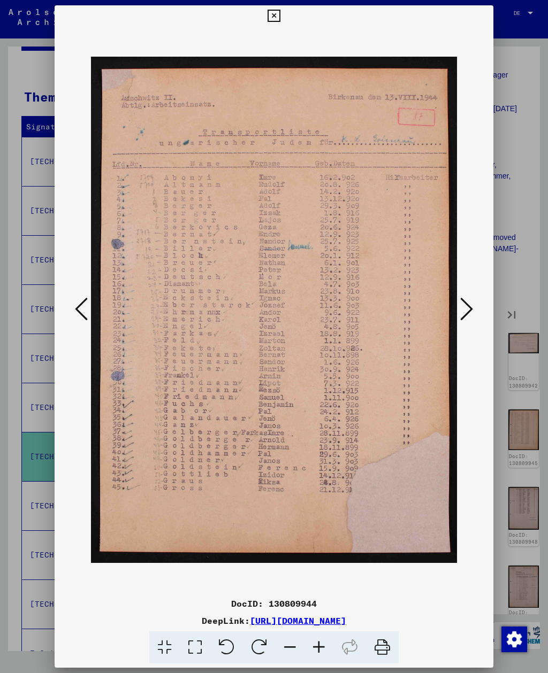
click at [465, 314] on icon at bounding box center [466, 309] width 13 height 26
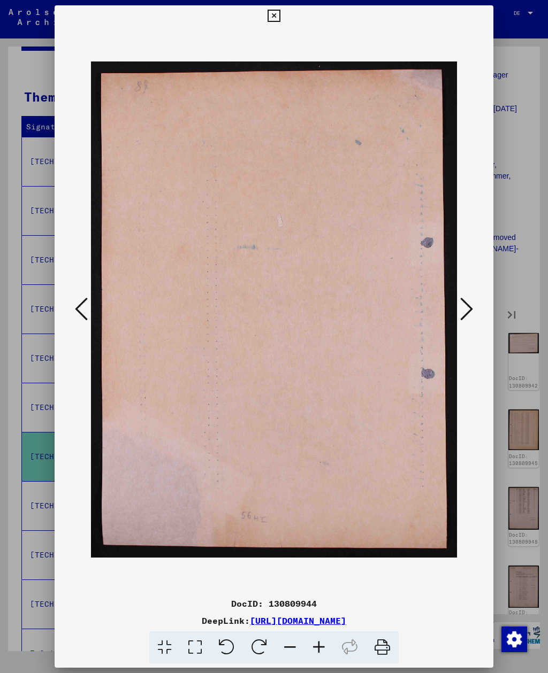
click at [464, 315] on icon at bounding box center [466, 309] width 13 height 26
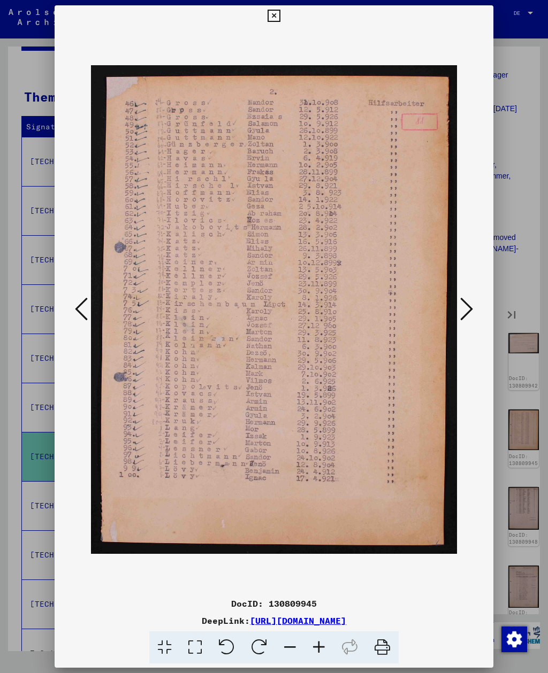
click at [464, 317] on icon at bounding box center [466, 309] width 13 height 26
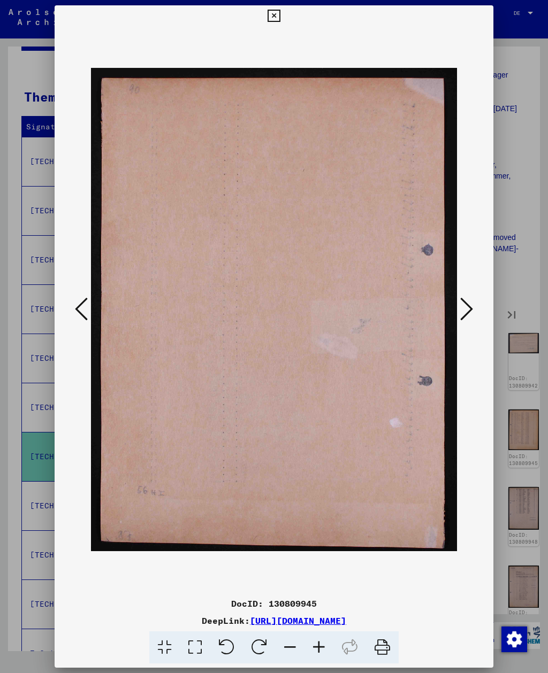
click at [464, 318] on icon at bounding box center [466, 309] width 13 height 26
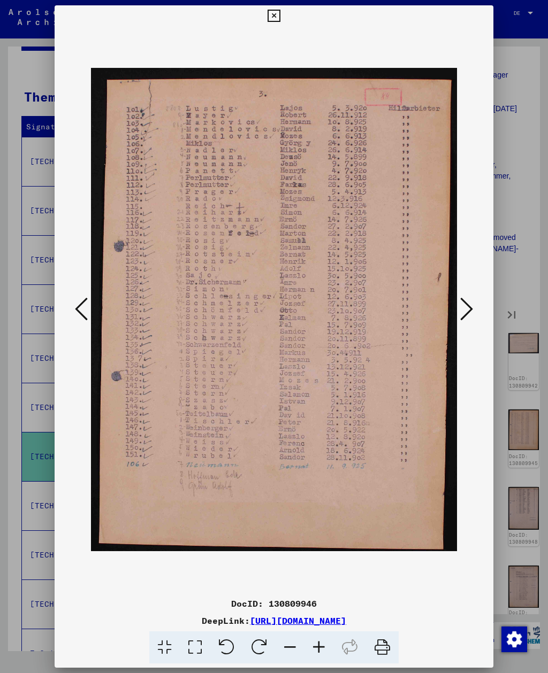
click at [463, 319] on icon at bounding box center [466, 309] width 13 height 26
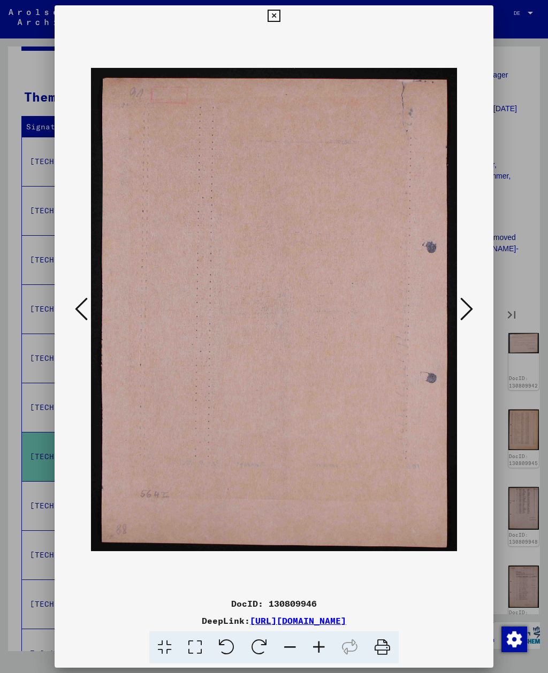
click at [461, 320] on icon at bounding box center [466, 309] width 13 height 26
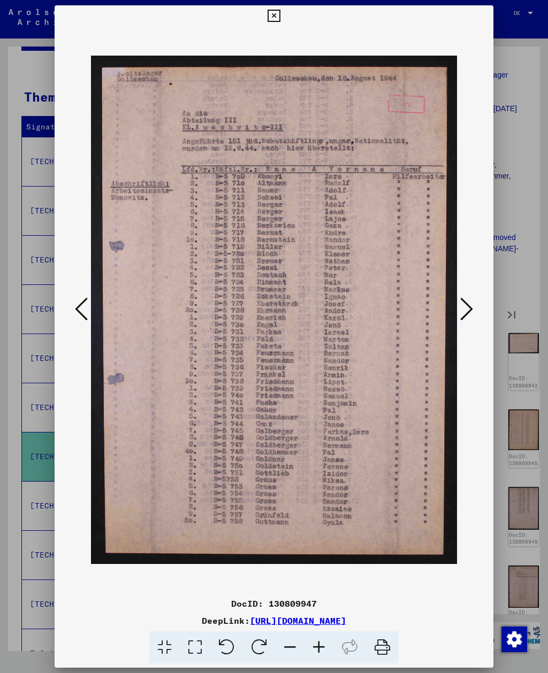
click at [462, 320] on icon at bounding box center [466, 309] width 13 height 26
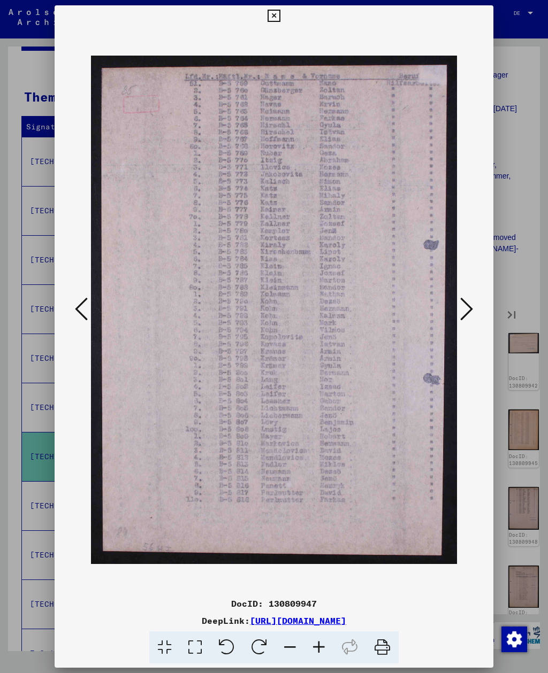
click at [461, 319] on icon at bounding box center [466, 309] width 13 height 26
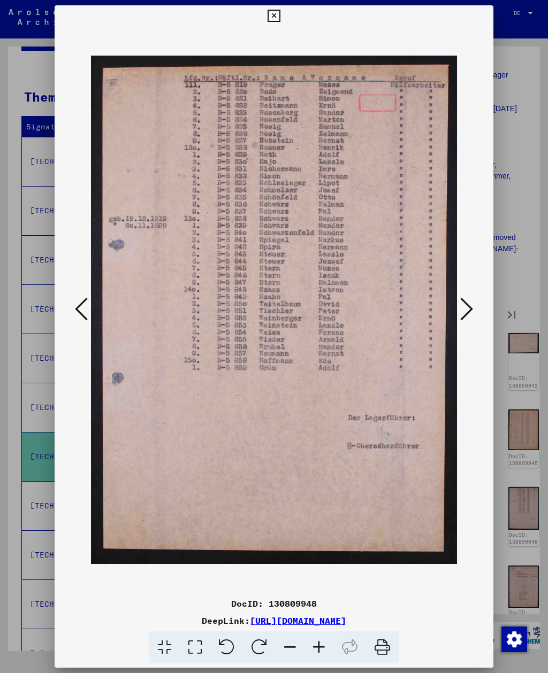
click at [461, 320] on icon at bounding box center [466, 309] width 13 height 26
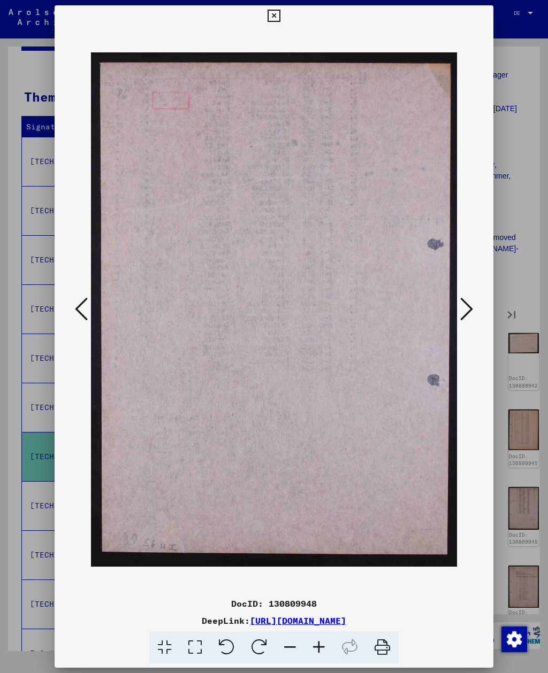
click at [461, 320] on icon at bounding box center [466, 309] width 13 height 26
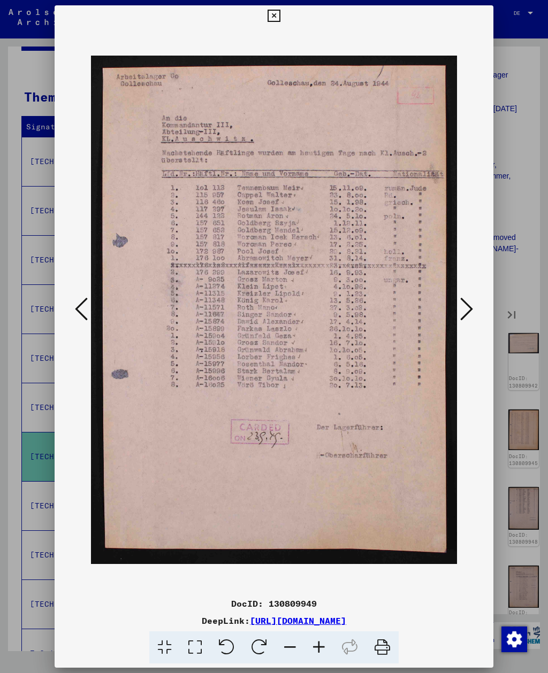
click at [462, 321] on icon at bounding box center [466, 309] width 13 height 26
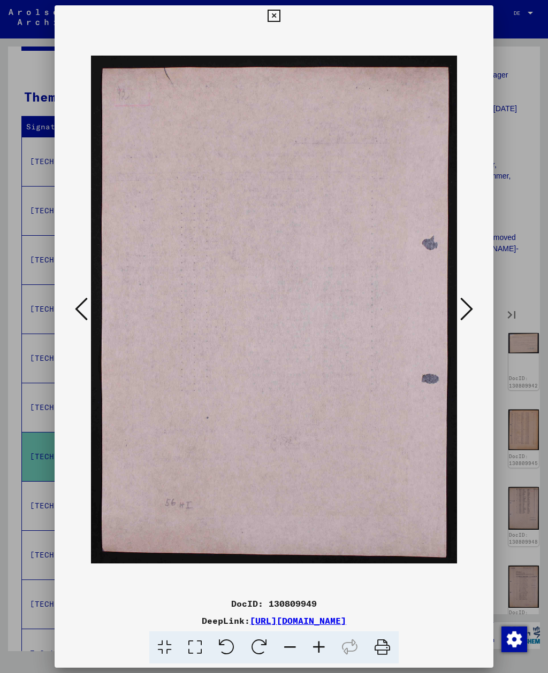
click at [462, 320] on icon at bounding box center [466, 309] width 13 height 26
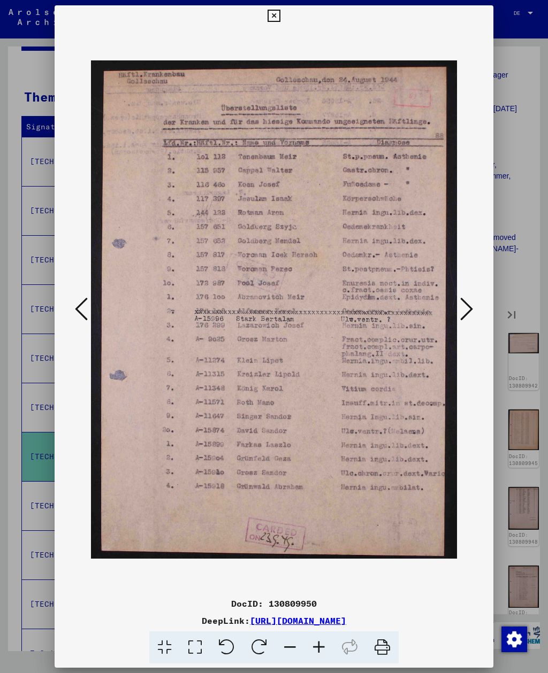
click at [461, 320] on icon at bounding box center [466, 309] width 13 height 26
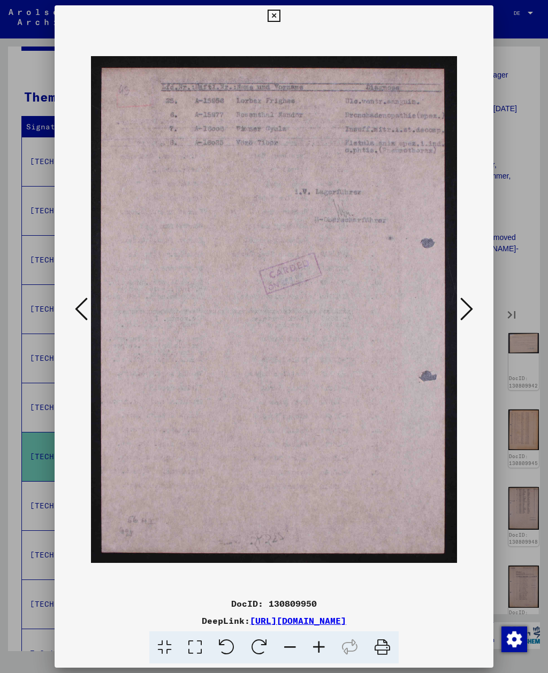
click at [461, 319] on icon at bounding box center [466, 309] width 13 height 26
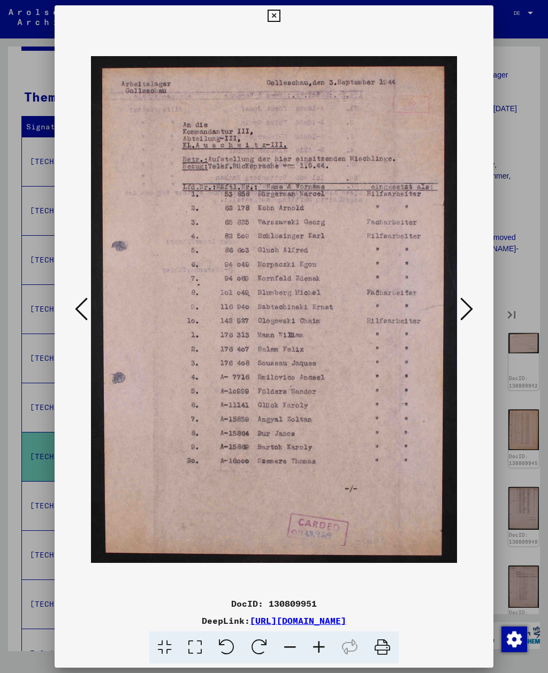
click at [461, 320] on icon at bounding box center [466, 309] width 13 height 26
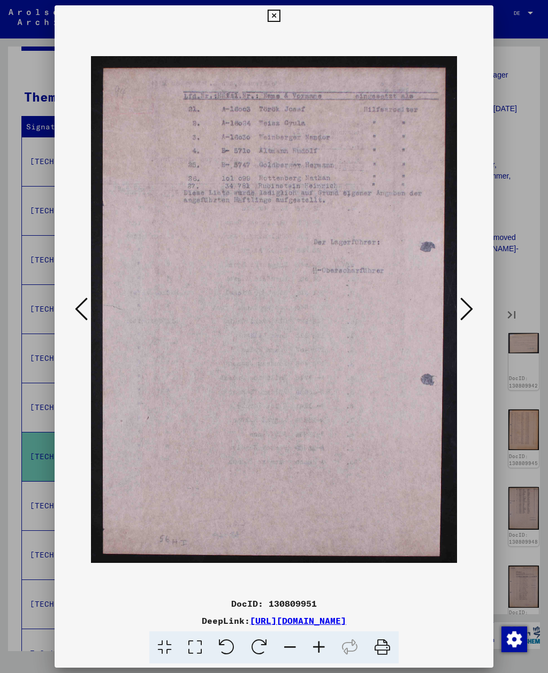
click at [460, 319] on icon at bounding box center [466, 309] width 13 height 26
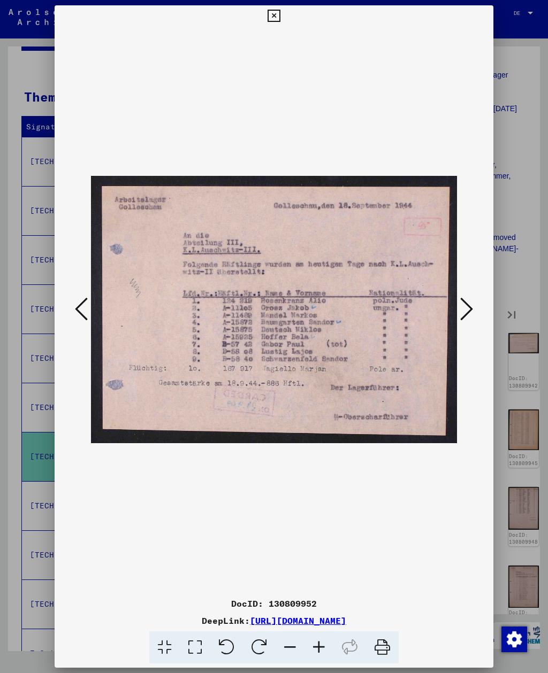
click at [460, 320] on icon at bounding box center [466, 309] width 13 height 26
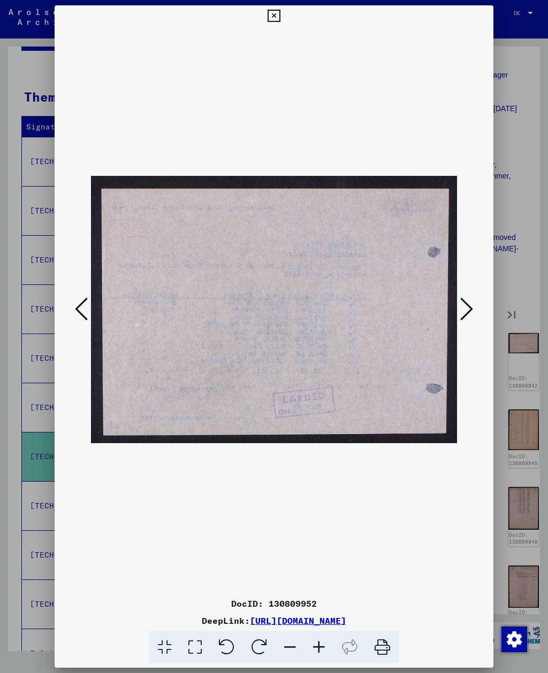
click at [460, 319] on icon at bounding box center [466, 309] width 13 height 26
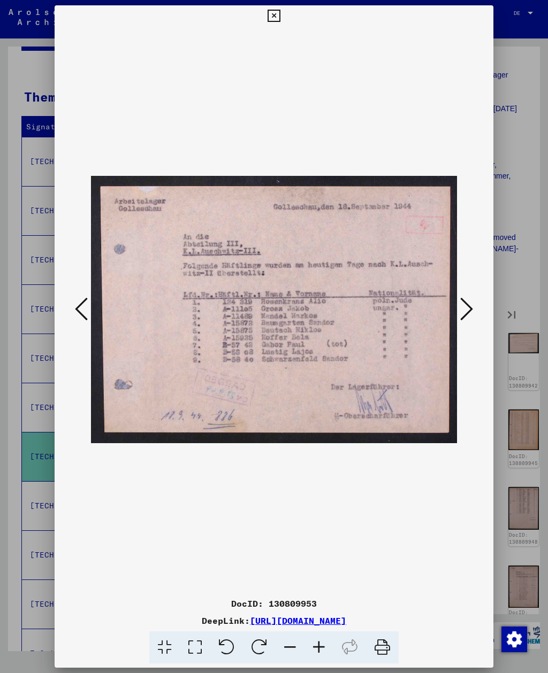
click at [461, 319] on icon at bounding box center [466, 309] width 13 height 26
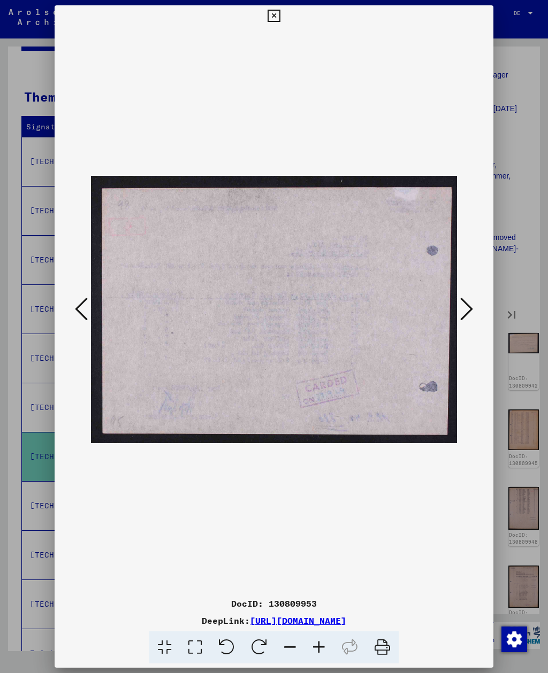
click at [465, 311] on icon at bounding box center [466, 309] width 13 height 26
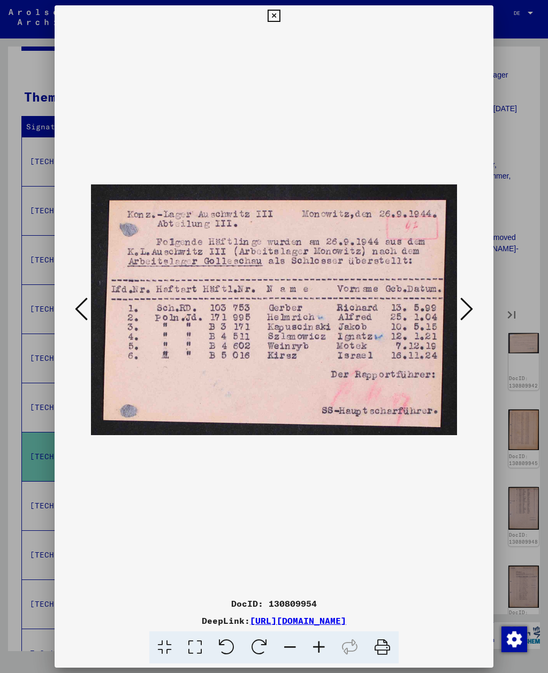
click at [462, 313] on icon at bounding box center [466, 309] width 13 height 26
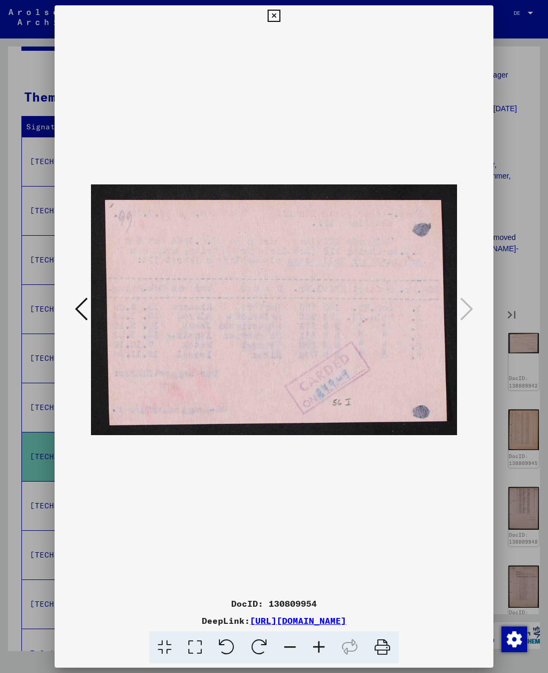
click at [455, 309] on img at bounding box center [273, 310] width 365 height 566
click at [280, 15] on icon at bounding box center [273, 16] width 12 height 13
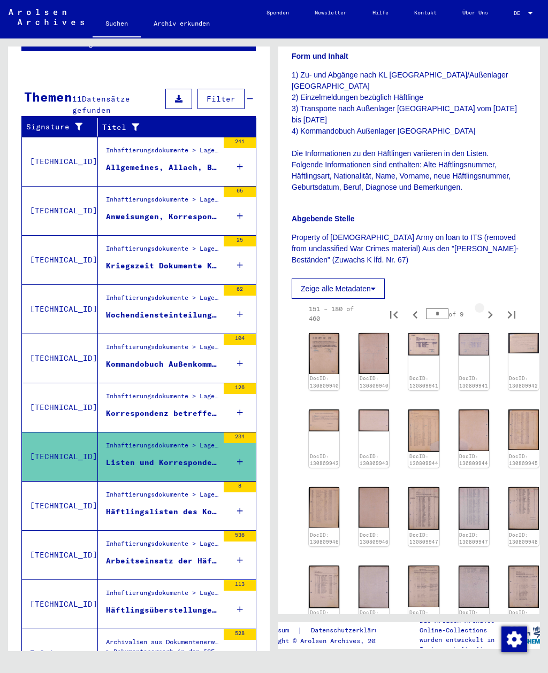
click at [483, 307] on icon "Next page" at bounding box center [489, 314] width 15 height 15
type input "*"
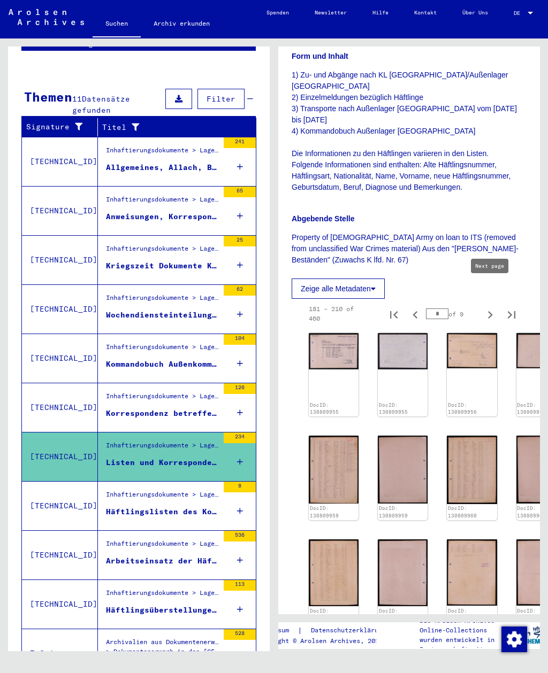
click at [327, 333] on img at bounding box center [334, 351] width 50 height 36
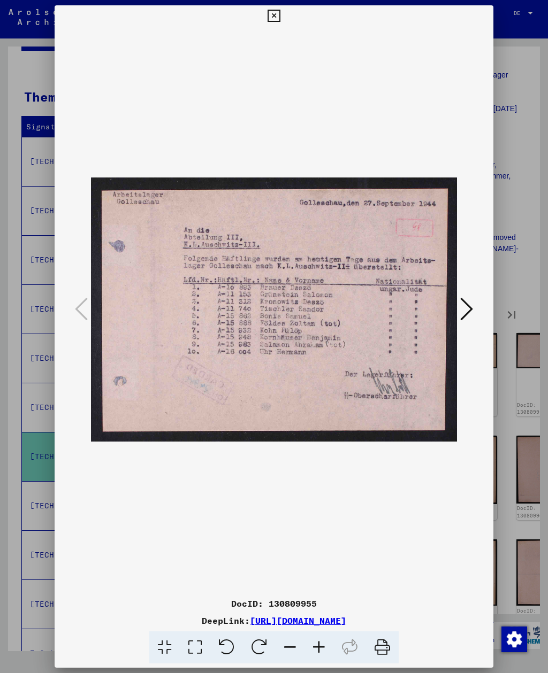
click at [469, 307] on icon at bounding box center [466, 309] width 13 height 26
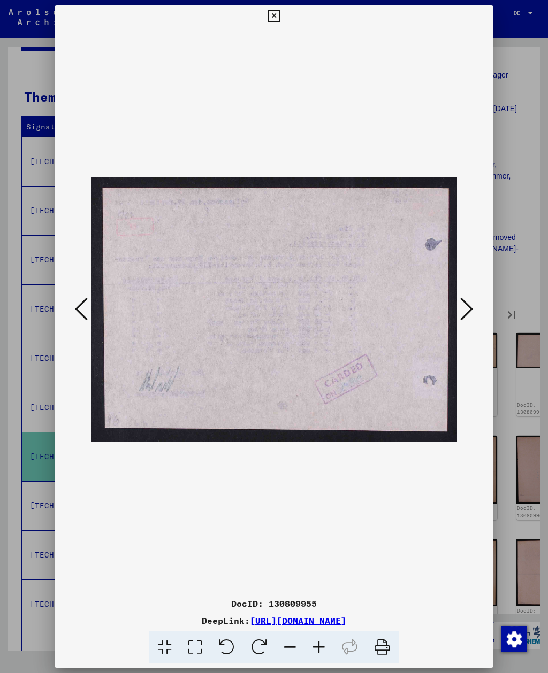
click at [465, 311] on icon at bounding box center [466, 309] width 13 height 26
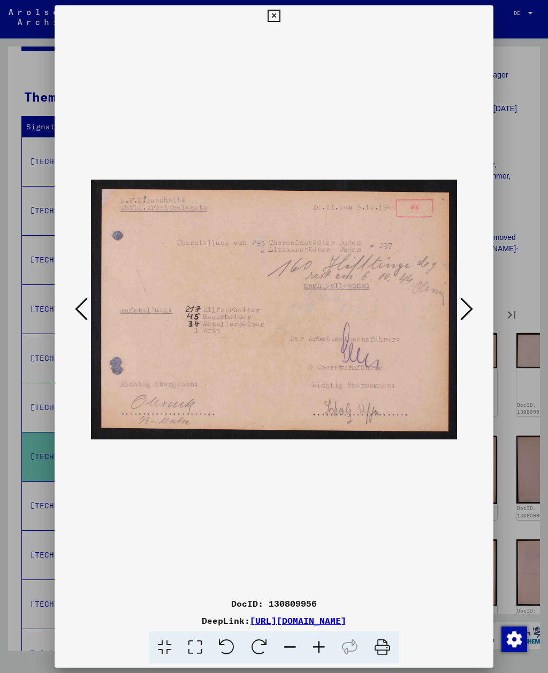
click at [465, 312] on icon at bounding box center [466, 309] width 13 height 26
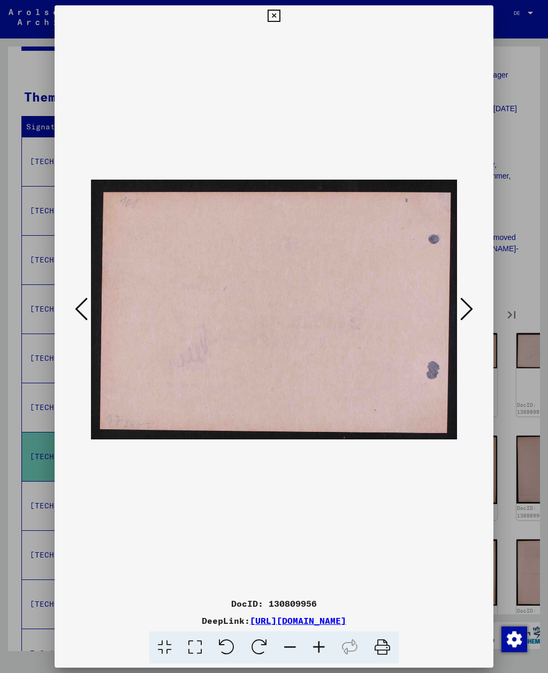
click at [464, 313] on icon at bounding box center [466, 309] width 13 height 26
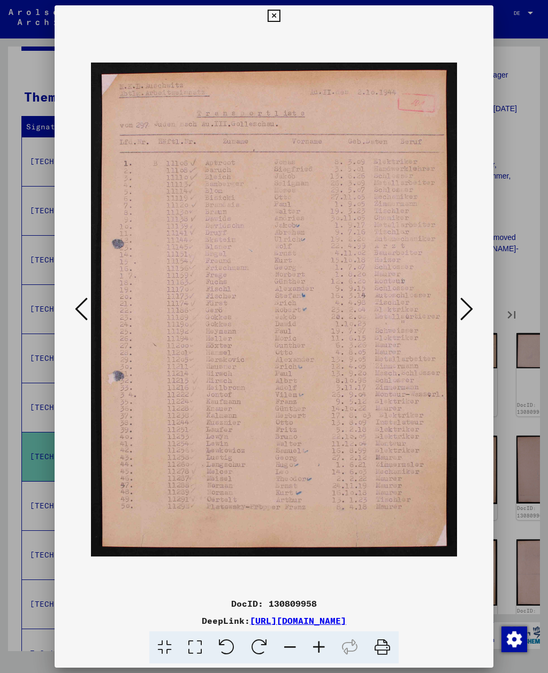
click at [464, 315] on icon at bounding box center [466, 309] width 13 height 26
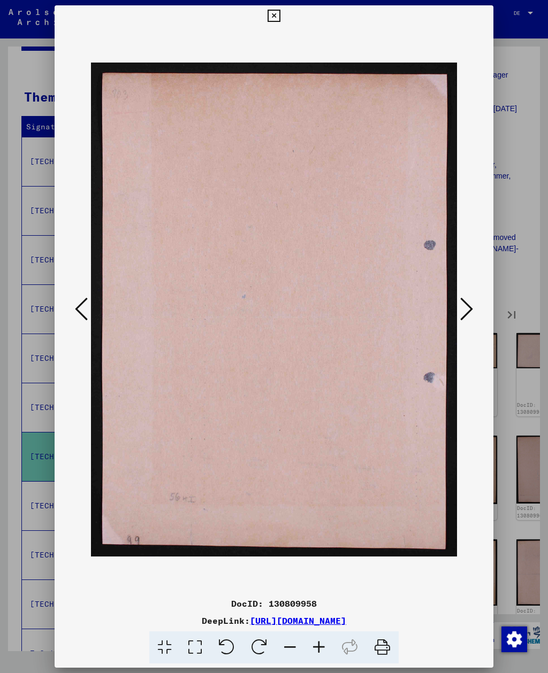
click at [464, 315] on icon at bounding box center [466, 309] width 13 height 26
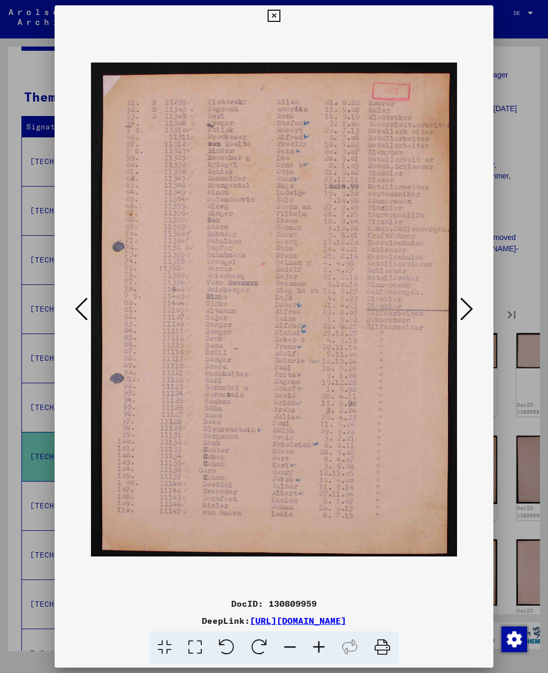
click at [463, 317] on icon at bounding box center [466, 309] width 13 height 26
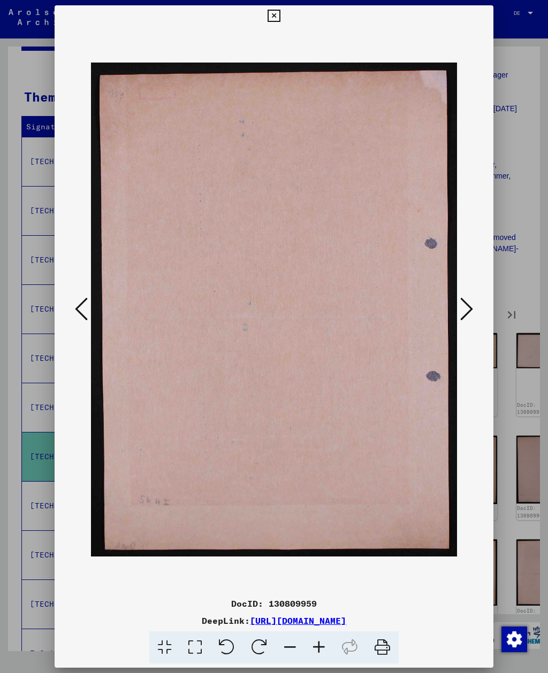
click at [462, 317] on icon at bounding box center [466, 309] width 13 height 26
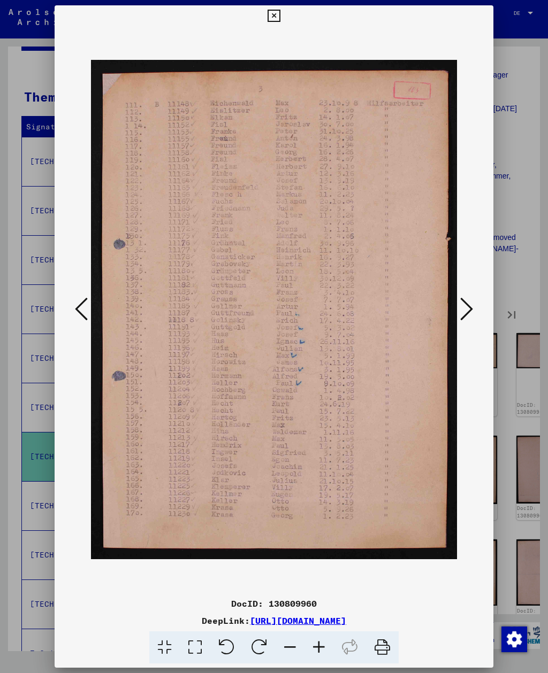
click at [462, 317] on icon at bounding box center [466, 309] width 13 height 26
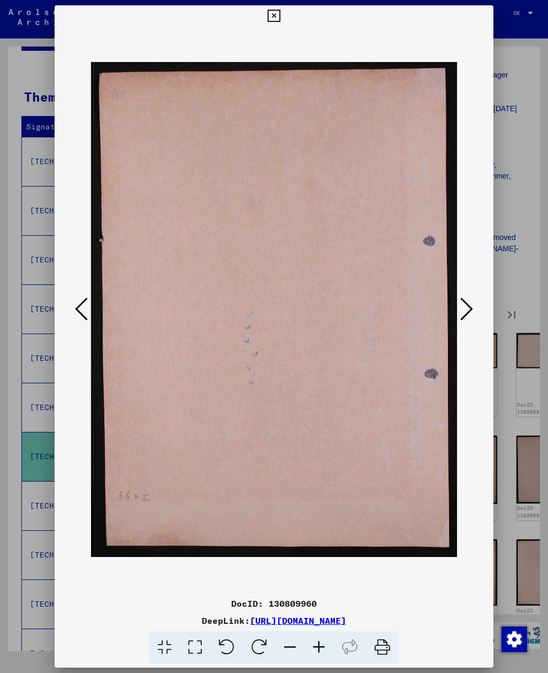
click at [462, 318] on icon at bounding box center [466, 309] width 13 height 26
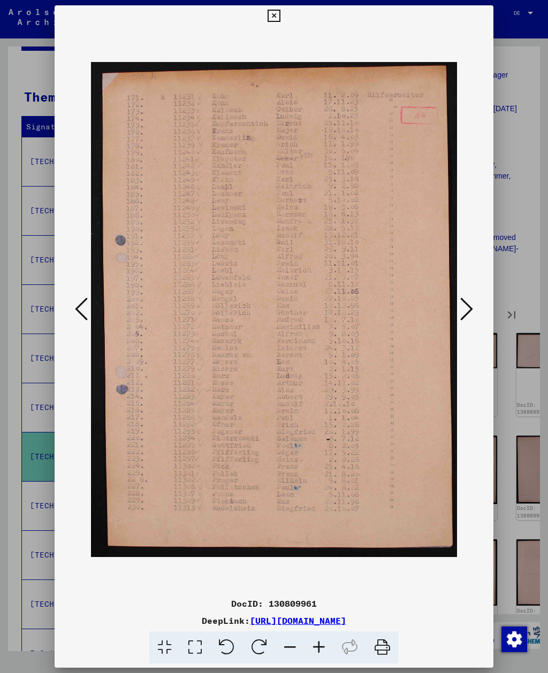
click at [462, 318] on icon at bounding box center [466, 309] width 13 height 26
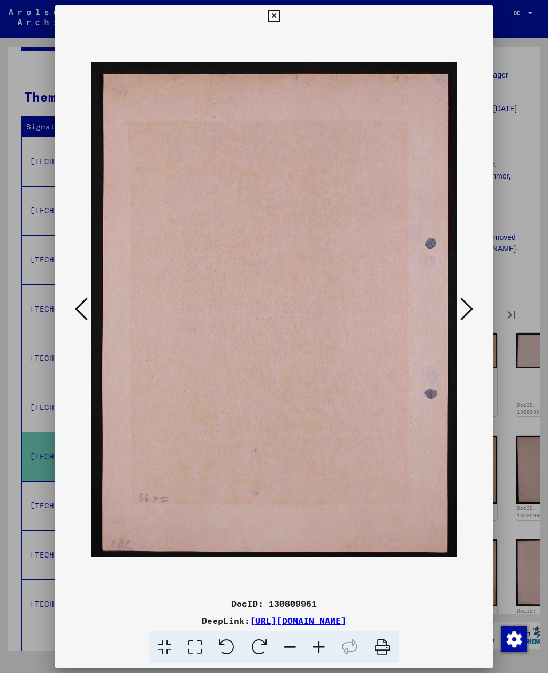
click at [461, 318] on icon at bounding box center [466, 309] width 13 height 26
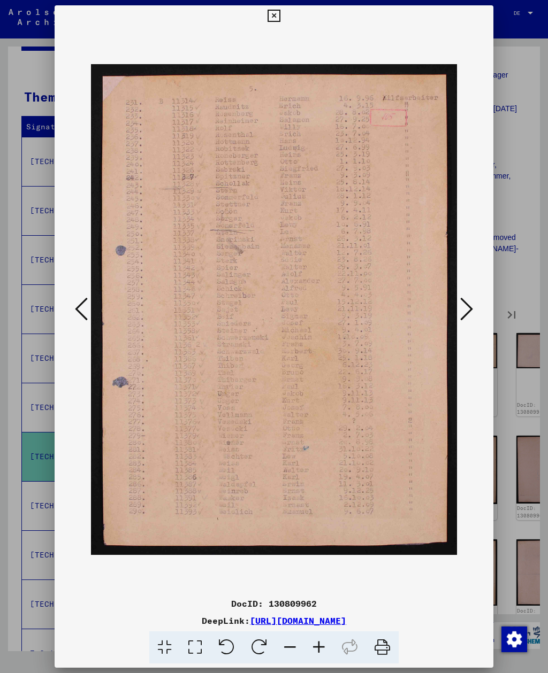
click at [462, 319] on icon at bounding box center [466, 309] width 13 height 26
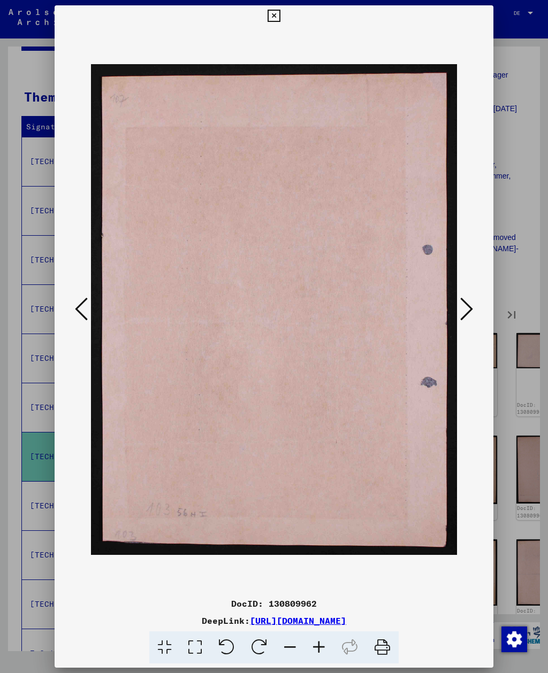
click at [461, 318] on icon at bounding box center [466, 309] width 13 height 26
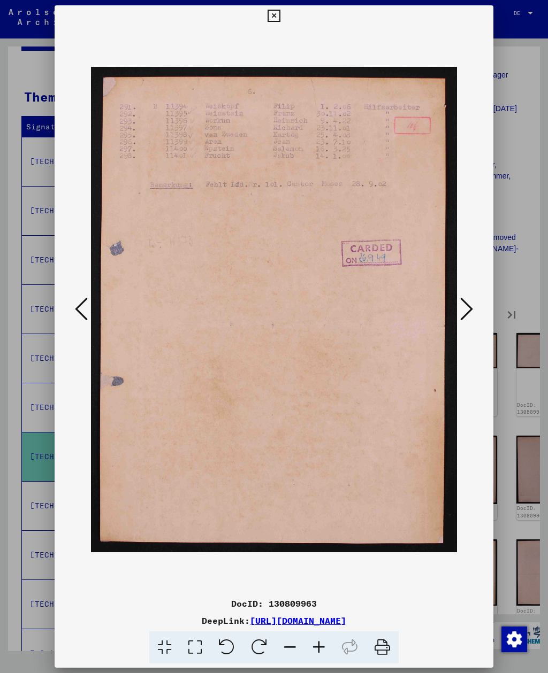
click at [463, 319] on icon at bounding box center [466, 309] width 13 height 26
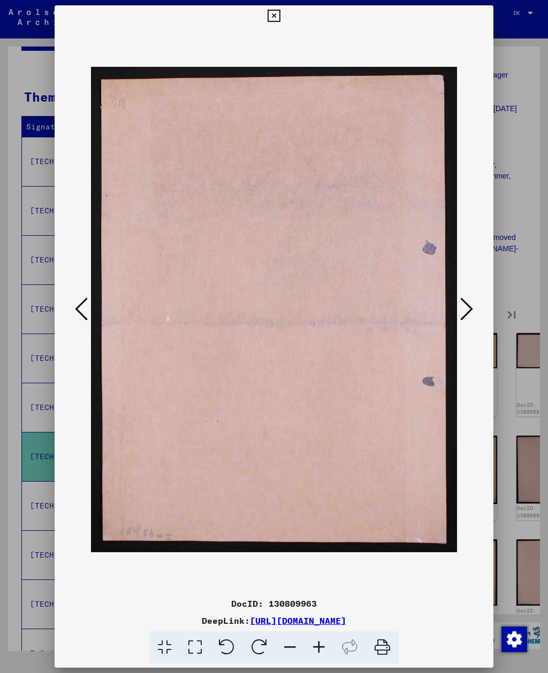
click at [463, 319] on icon at bounding box center [466, 309] width 13 height 26
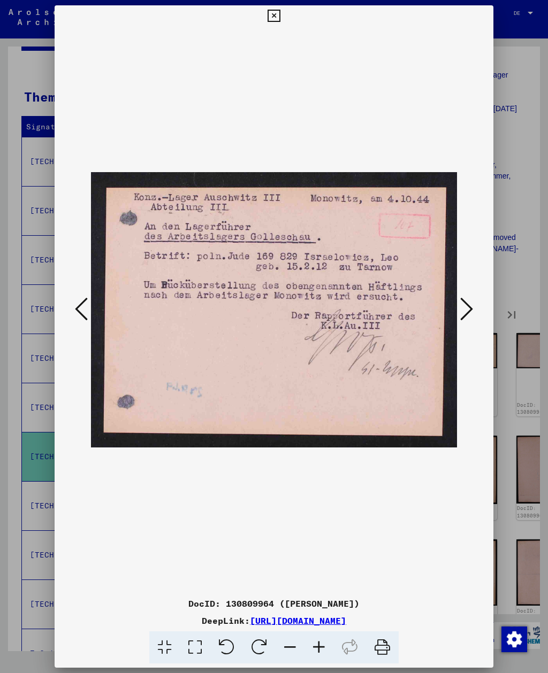
click at [461, 313] on icon at bounding box center [466, 309] width 13 height 26
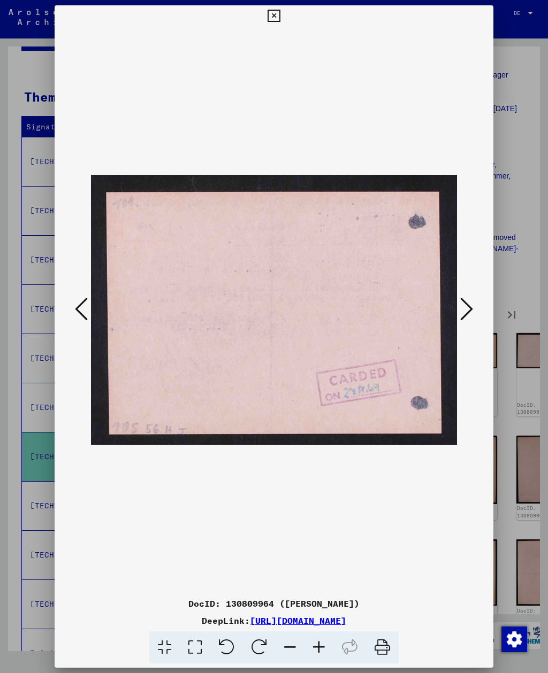
click at [462, 314] on icon at bounding box center [466, 309] width 13 height 26
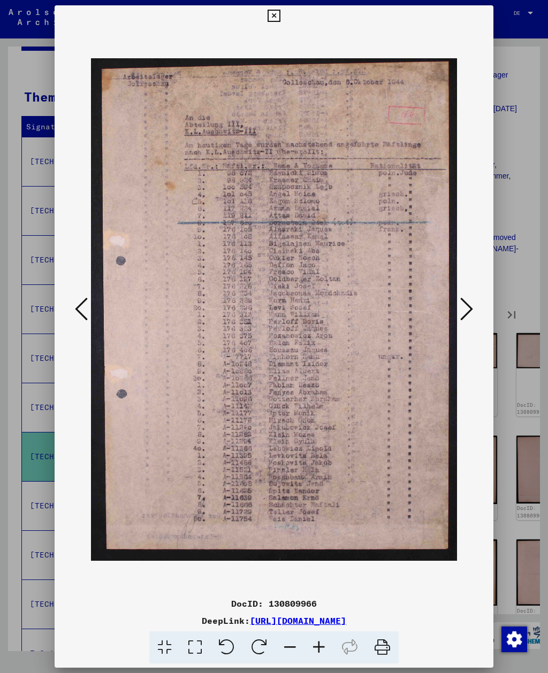
click at [466, 314] on icon at bounding box center [466, 309] width 13 height 26
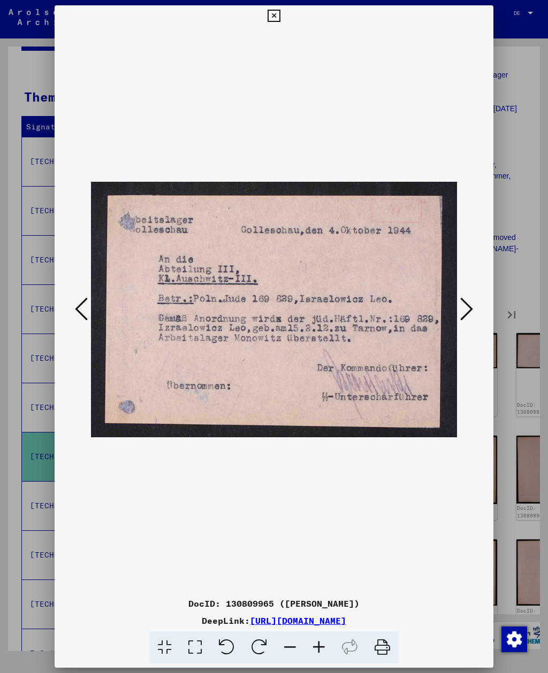
click at [466, 313] on icon at bounding box center [466, 309] width 13 height 26
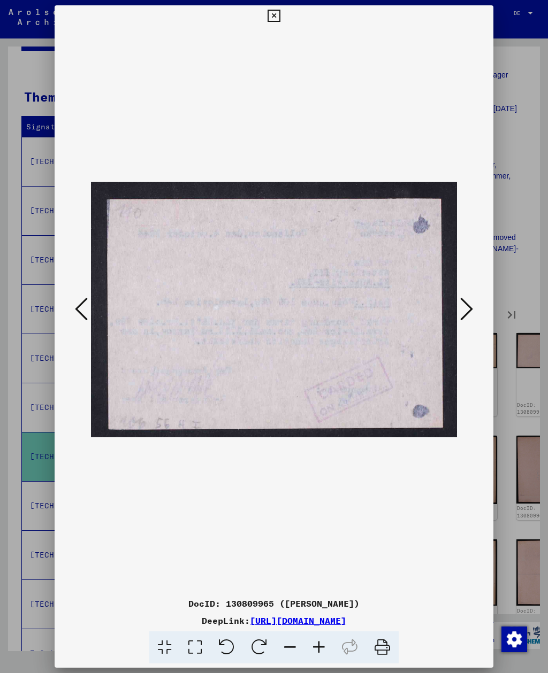
click at [466, 312] on icon at bounding box center [466, 309] width 13 height 26
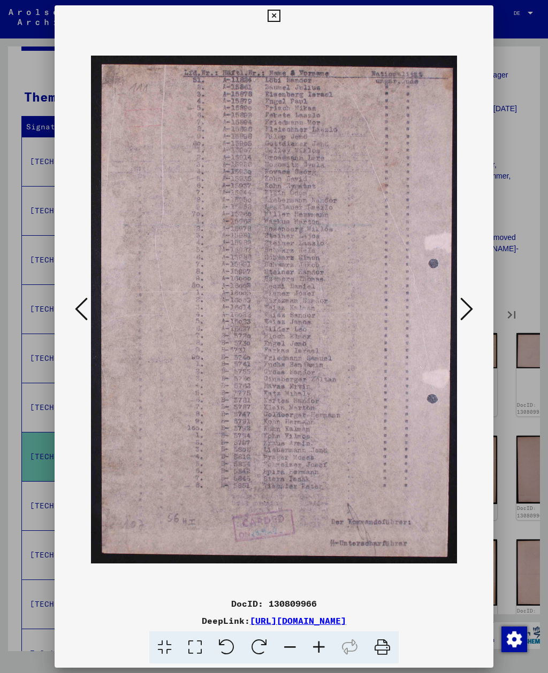
click at [465, 313] on icon at bounding box center [466, 309] width 13 height 26
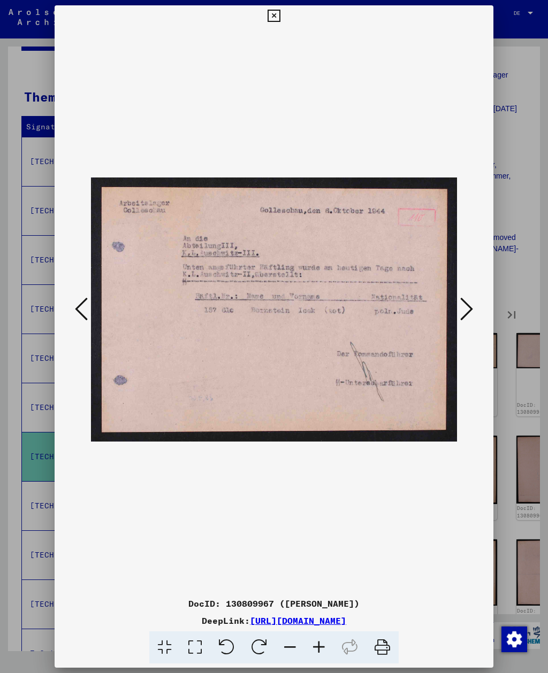
click at [464, 317] on icon at bounding box center [466, 309] width 13 height 26
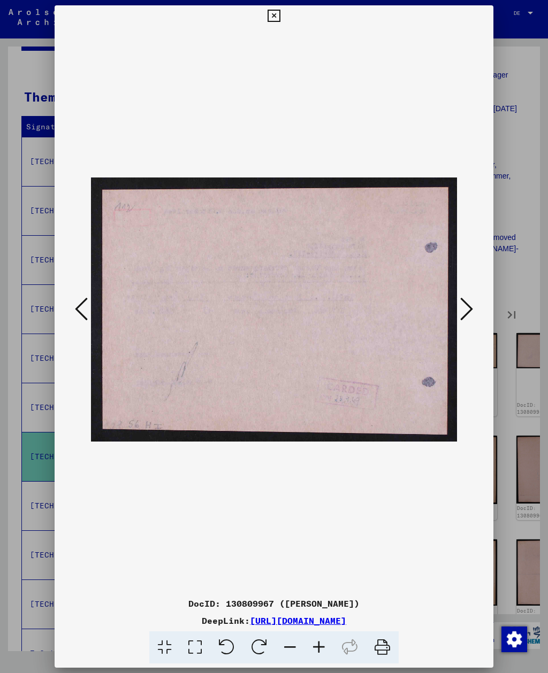
click at [464, 318] on icon at bounding box center [466, 309] width 13 height 26
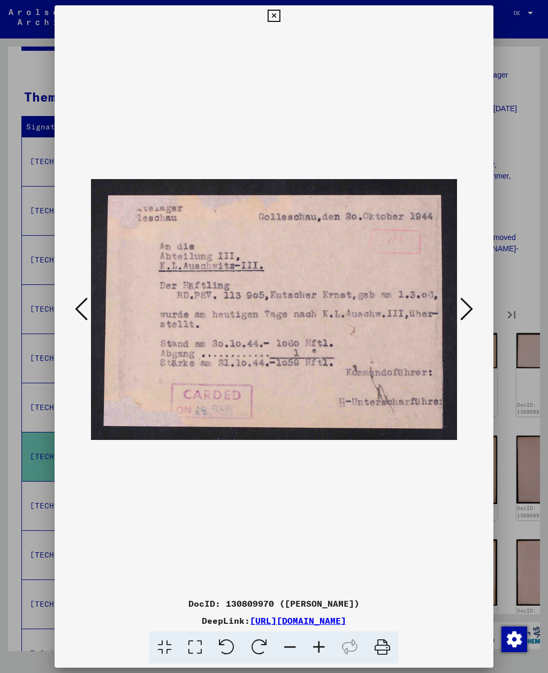
click at [462, 319] on icon at bounding box center [466, 309] width 13 height 26
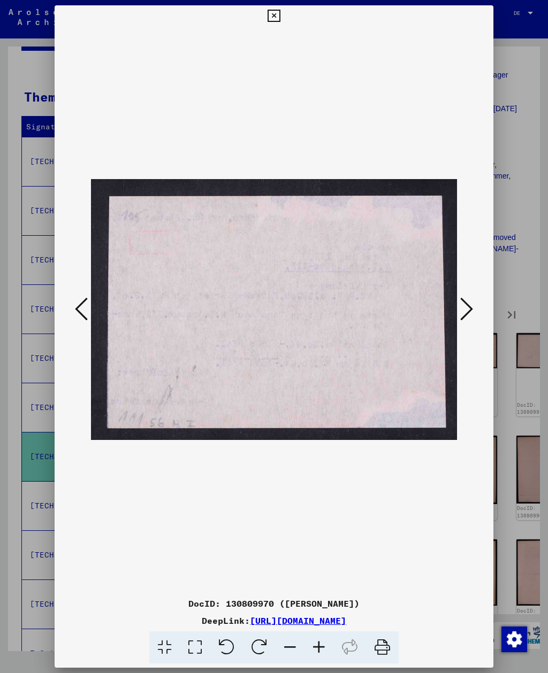
click at [462, 319] on icon at bounding box center [466, 309] width 13 height 26
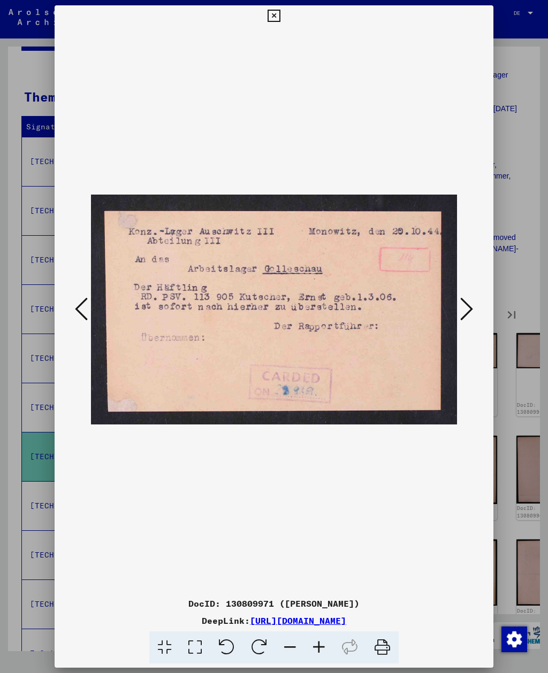
click at [462, 318] on icon at bounding box center [466, 309] width 13 height 26
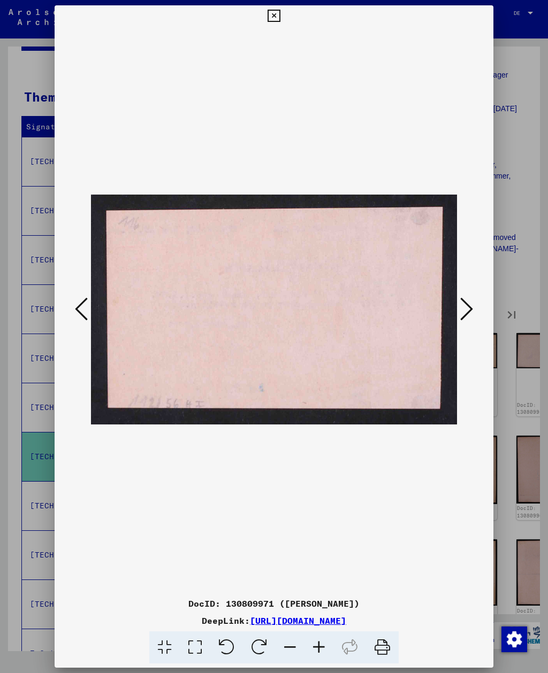
click at [462, 318] on icon at bounding box center [466, 309] width 13 height 26
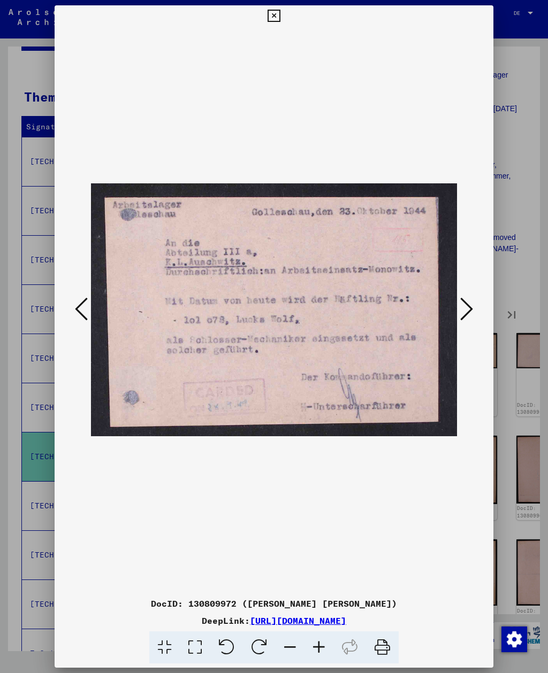
click at [462, 319] on icon at bounding box center [466, 309] width 13 height 26
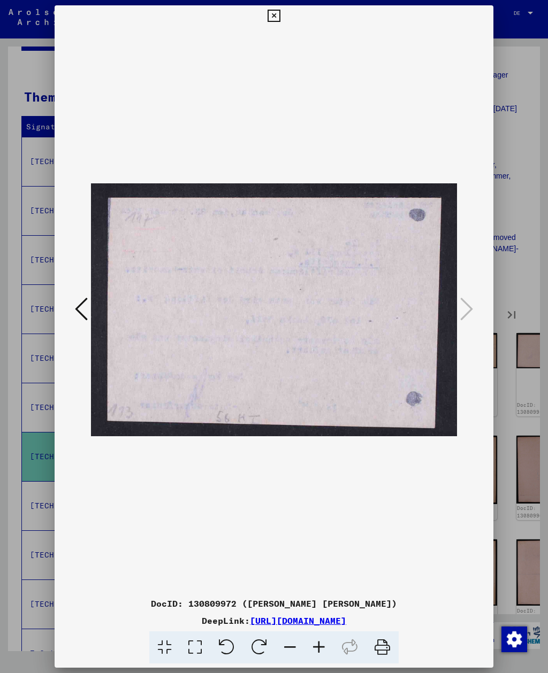
click at [283, 20] on button at bounding box center [273, 15] width 19 height 21
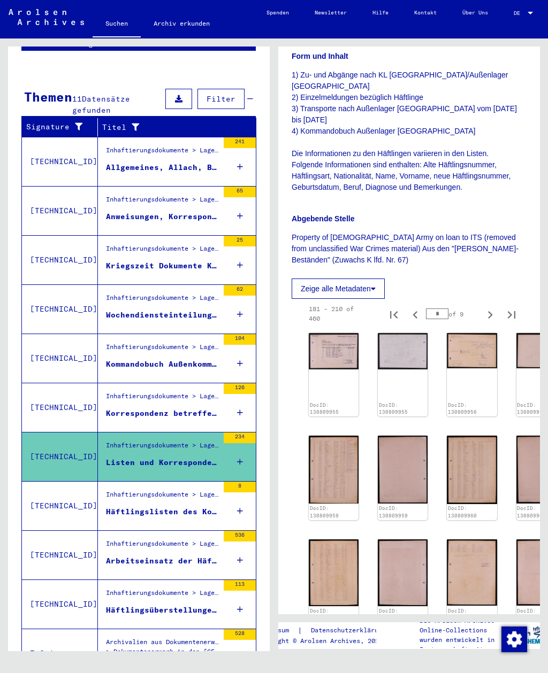
click at [488, 307] on icon "Next page" at bounding box center [489, 314] width 15 height 15
type input "*"
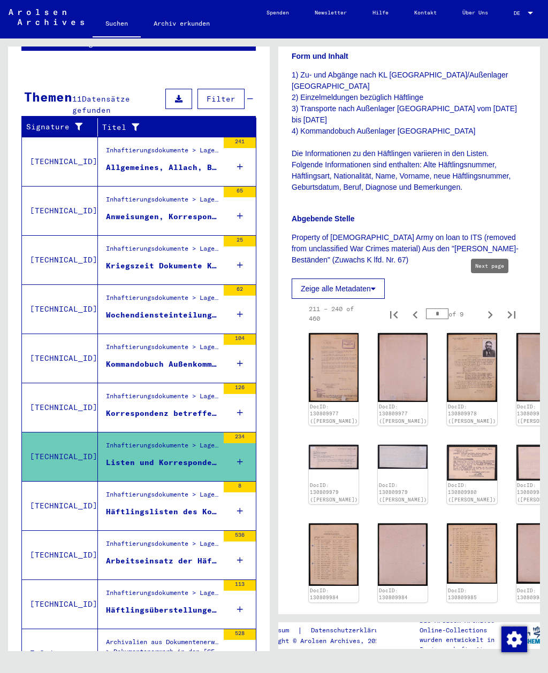
click at [329, 333] on img at bounding box center [334, 367] width 50 height 69
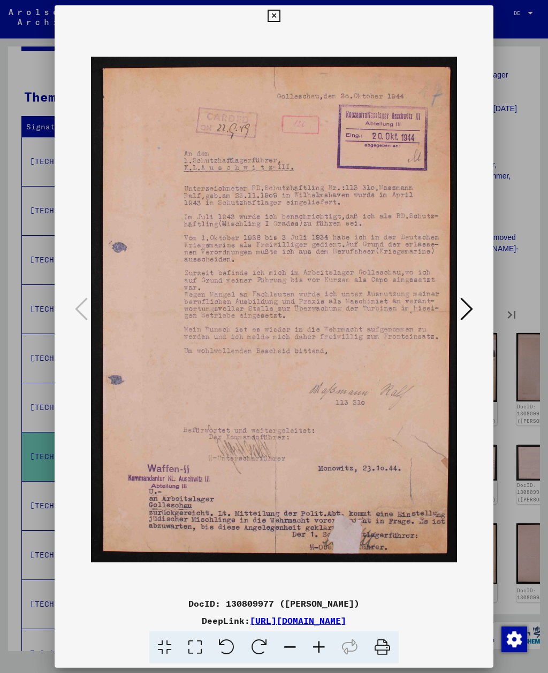
click at [469, 304] on icon at bounding box center [466, 309] width 13 height 26
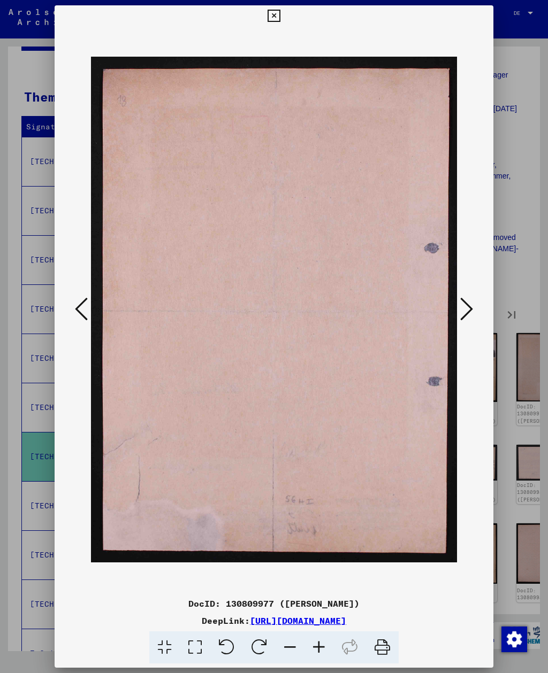
click at [468, 306] on icon at bounding box center [466, 309] width 13 height 26
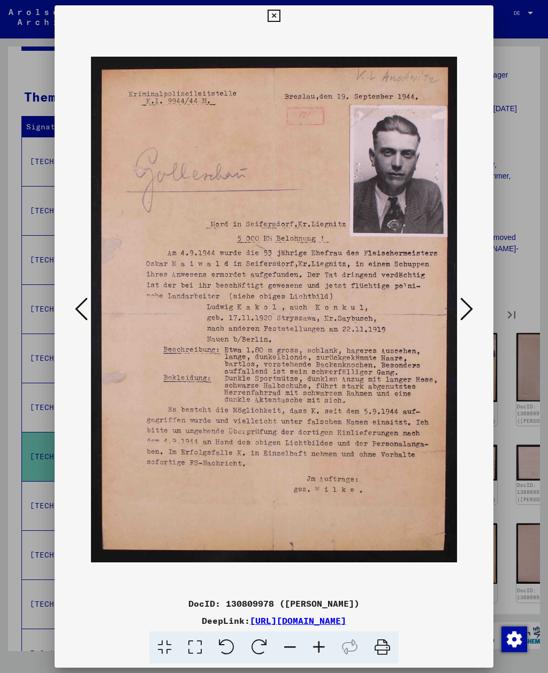
click at [473, 314] on button at bounding box center [466, 310] width 19 height 30
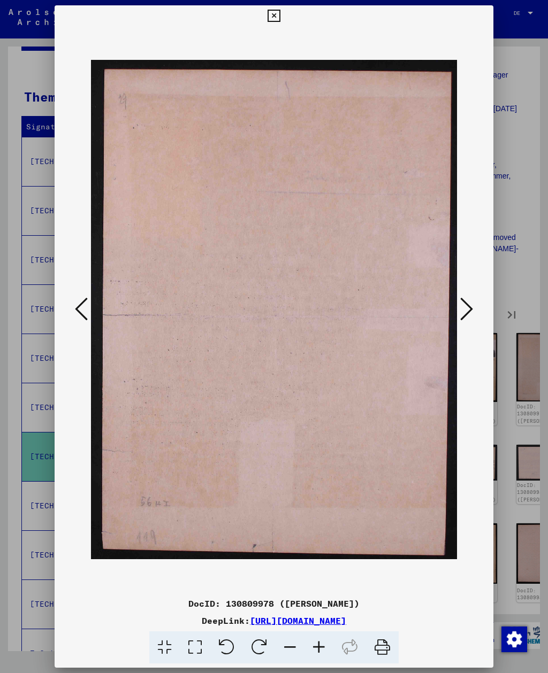
click at [471, 312] on icon at bounding box center [466, 309] width 13 height 26
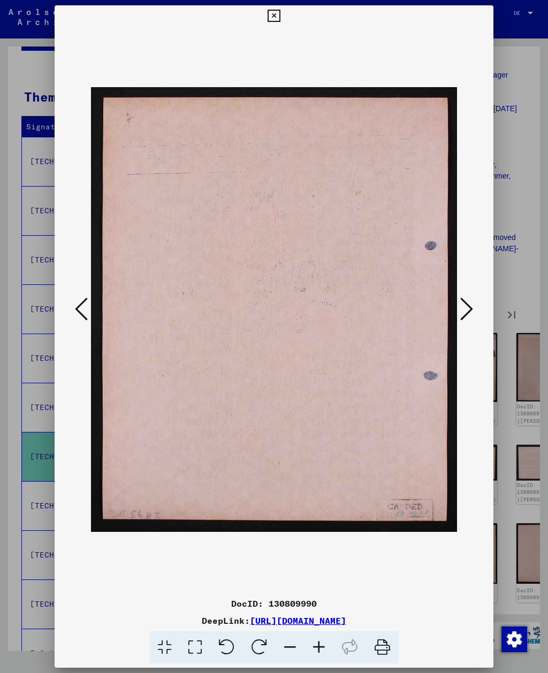
click at [469, 310] on icon at bounding box center [466, 309] width 13 height 26
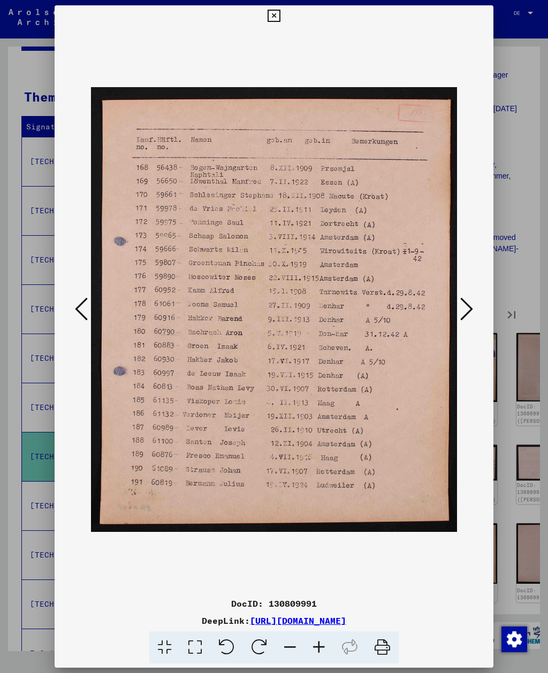
click at [468, 311] on icon at bounding box center [466, 309] width 13 height 26
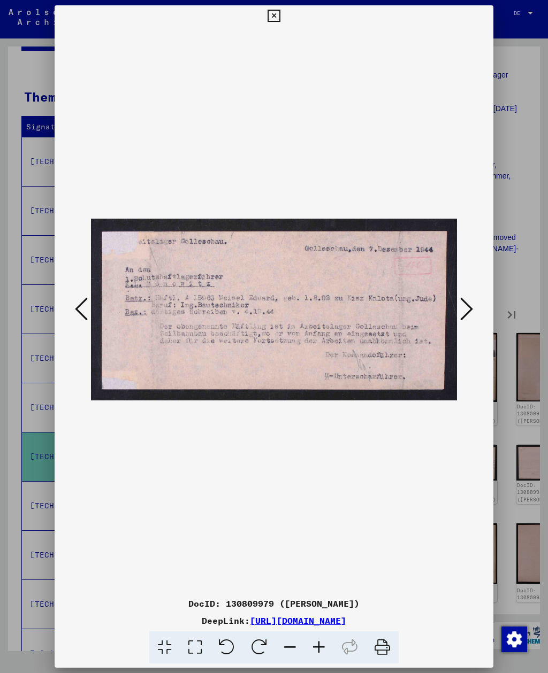
click at [468, 311] on icon at bounding box center [466, 309] width 13 height 26
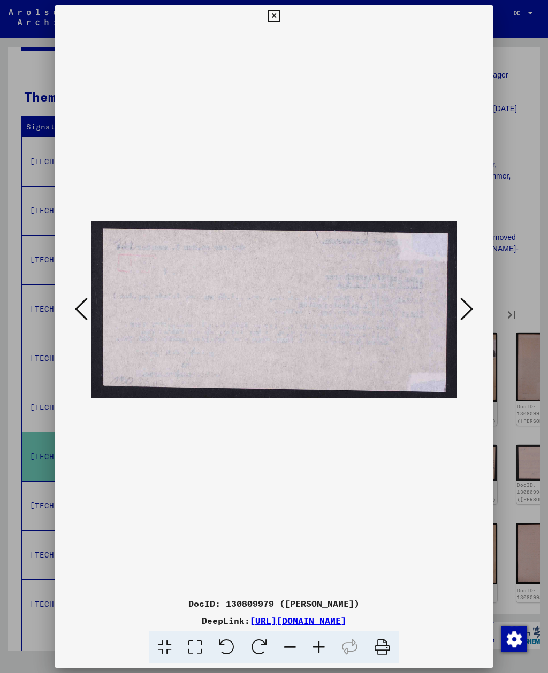
click at [468, 310] on icon at bounding box center [466, 309] width 13 height 26
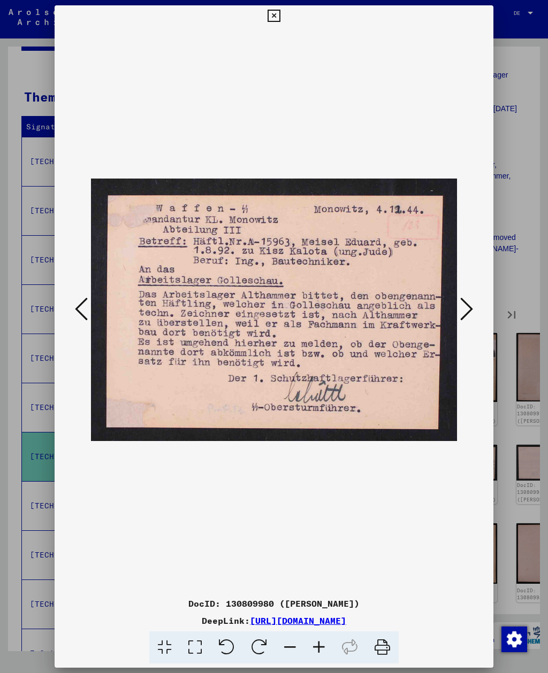
click at [469, 310] on icon at bounding box center [466, 309] width 13 height 26
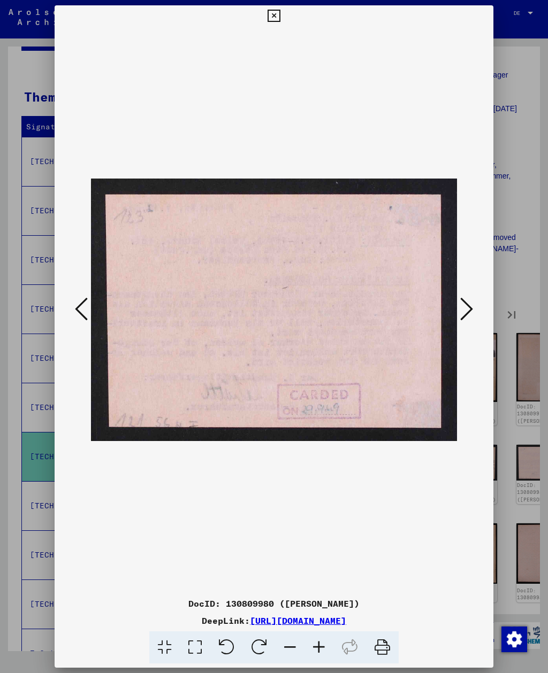
click at [468, 309] on icon at bounding box center [466, 309] width 13 height 26
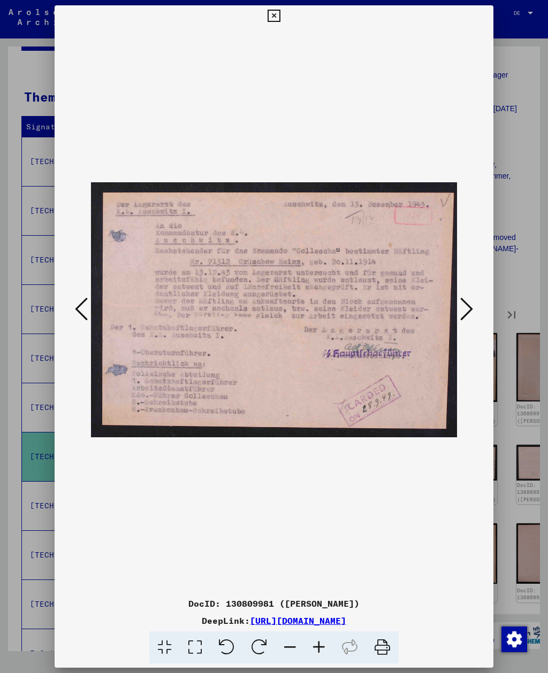
click at [466, 308] on icon at bounding box center [466, 309] width 13 height 26
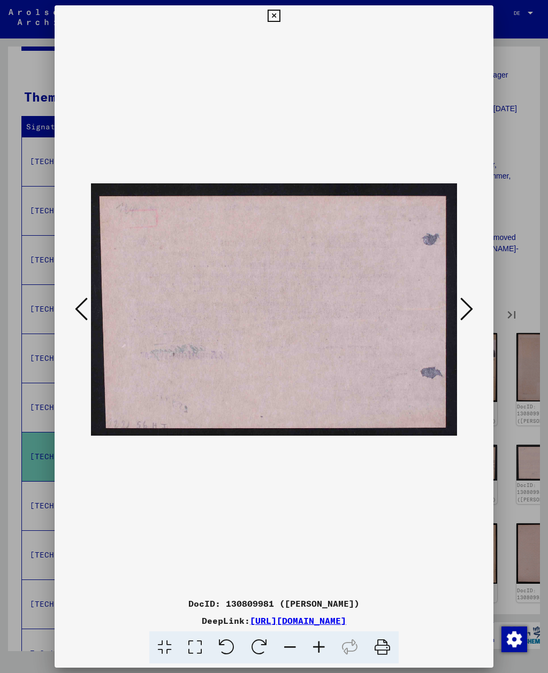
click at [466, 307] on icon at bounding box center [466, 309] width 13 height 26
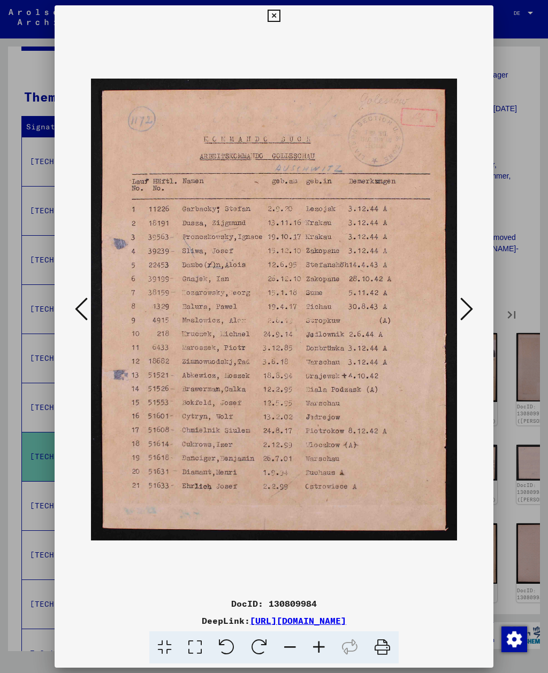
click at [464, 312] on icon at bounding box center [466, 309] width 13 height 26
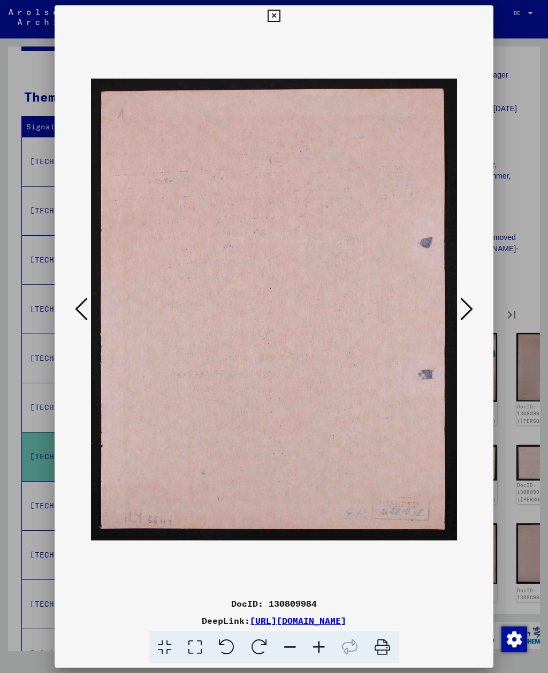
click at [464, 311] on icon at bounding box center [466, 309] width 13 height 26
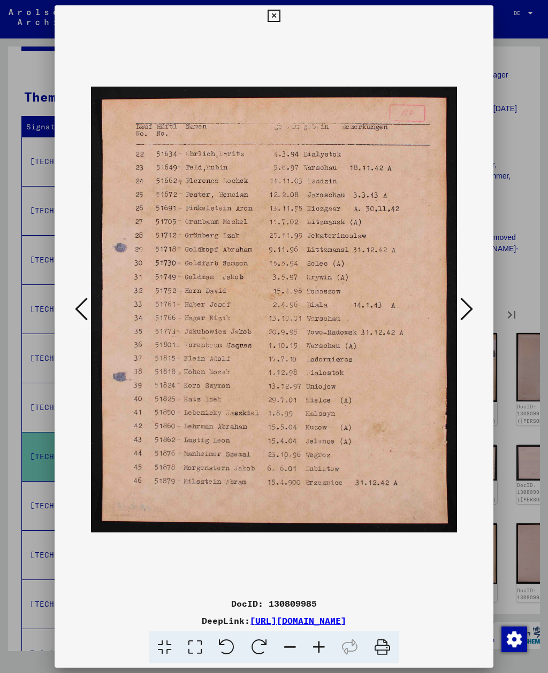
click at [463, 313] on icon at bounding box center [466, 309] width 13 height 26
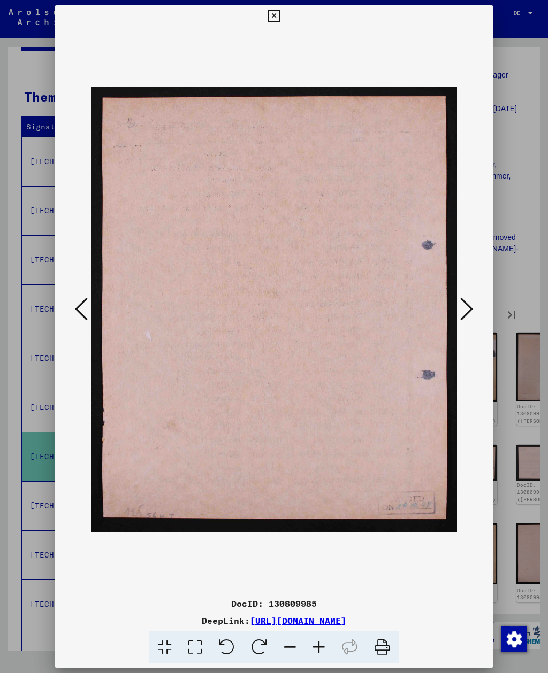
click at [463, 313] on icon at bounding box center [466, 309] width 13 height 26
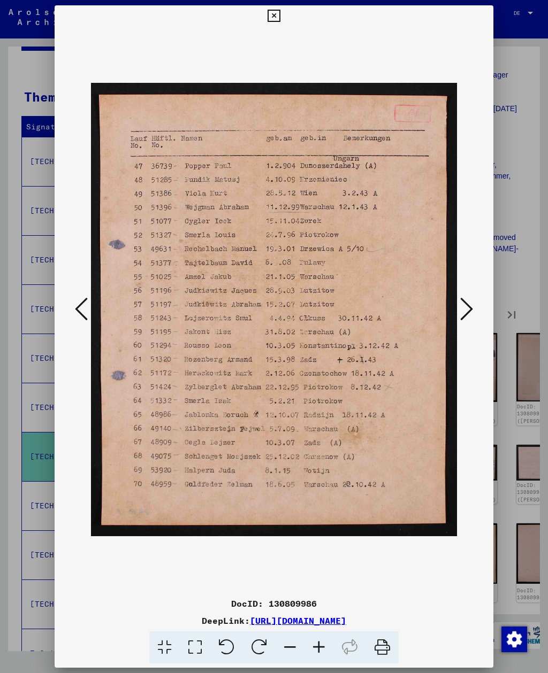
click at [462, 313] on icon at bounding box center [466, 309] width 13 height 26
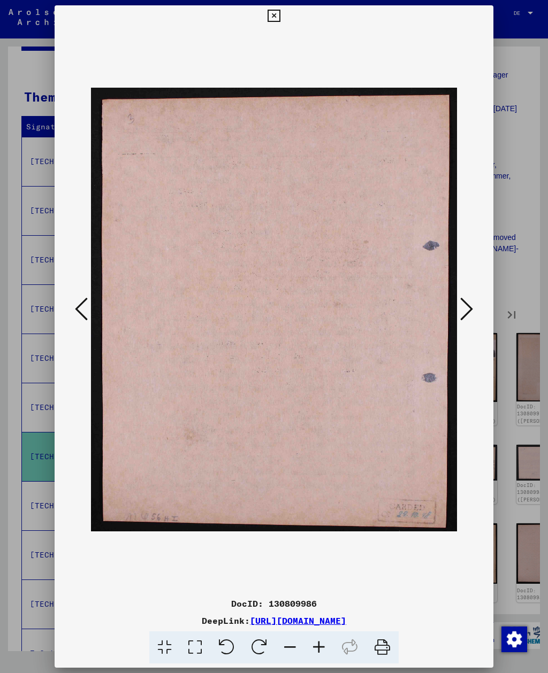
click at [462, 313] on icon at bounding box center [466, 309] width 13 height 26
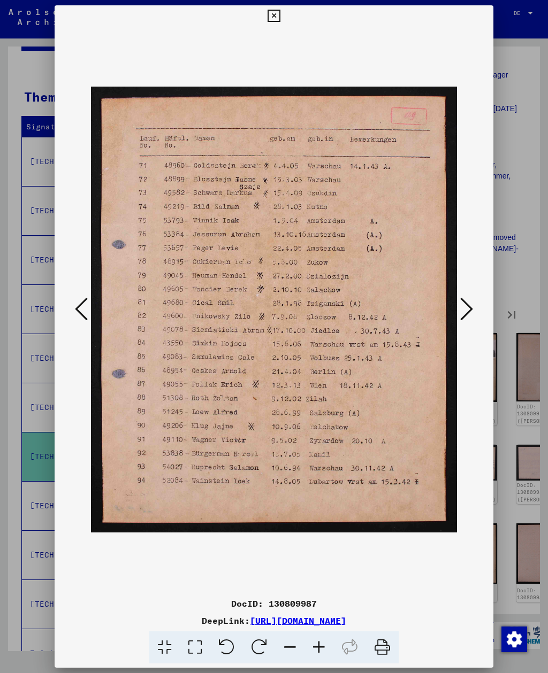
click at [462, 313] on icon at bounding box center [466, 309] width 13 height 26
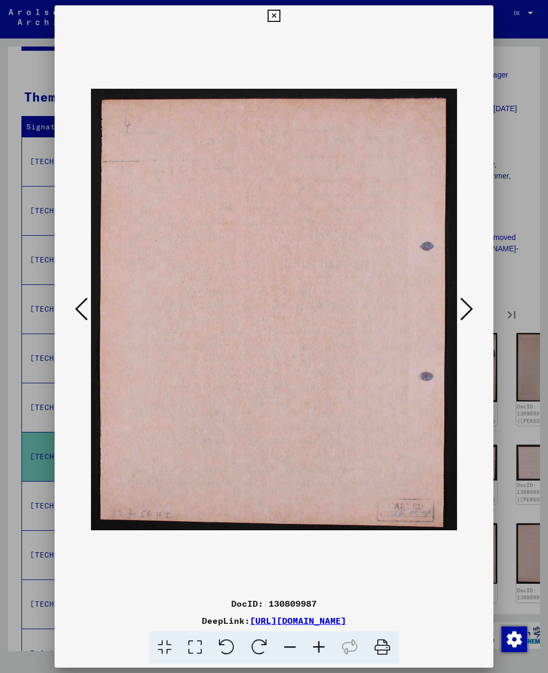
click at [462, 313] on icon at bounding box center [466, 309] width 13 height 26
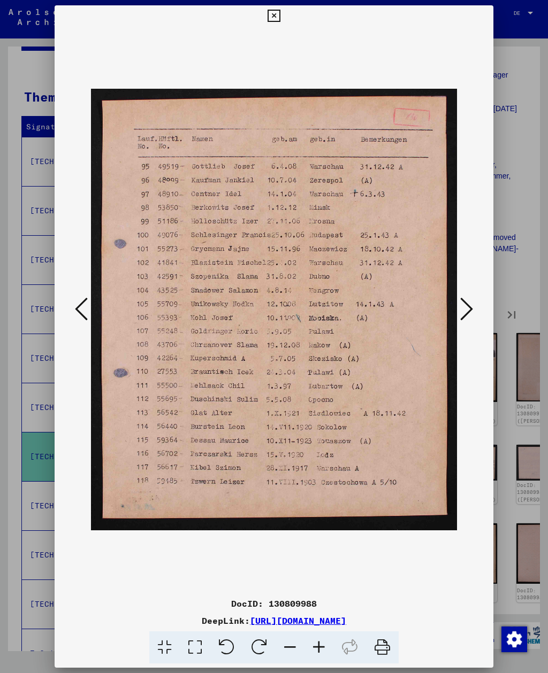
click at [463, 312] on icon at bounding box center [466, 309] width 13 height 26
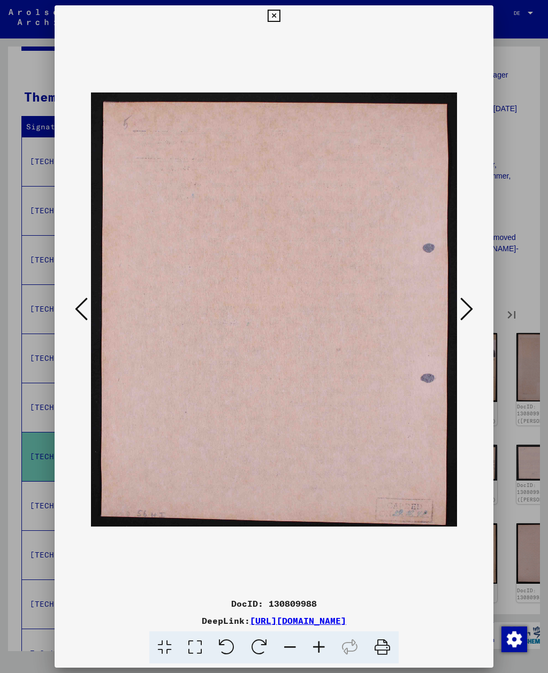
click at [462, 313] on icon at bounding box center [466, 309] width 13 height 26
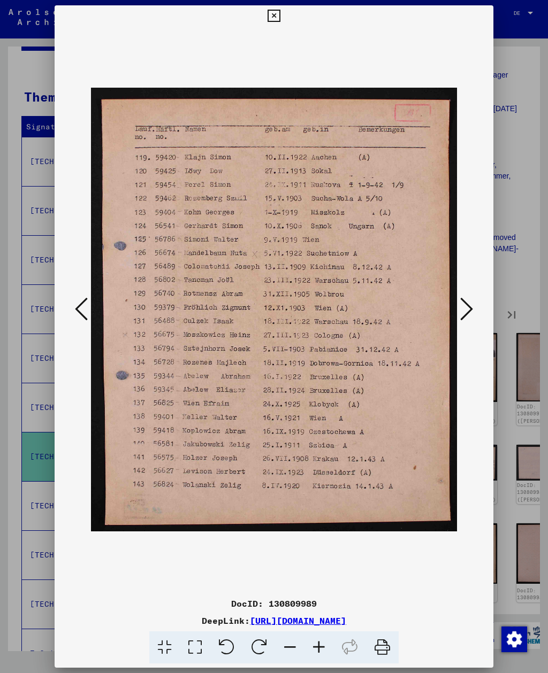
click at [462, 313] on icon at bounding box center [466, 309] width 13 height 26
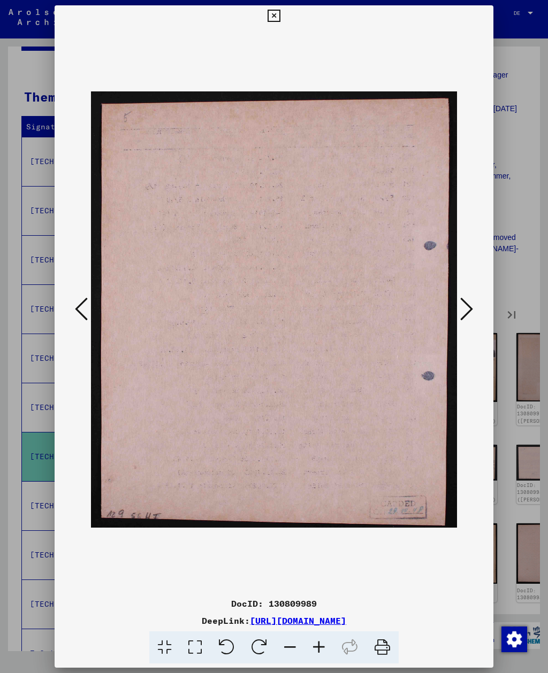
click at [461, 314] on icon at bounding box center [466, 309] width 13 height 26
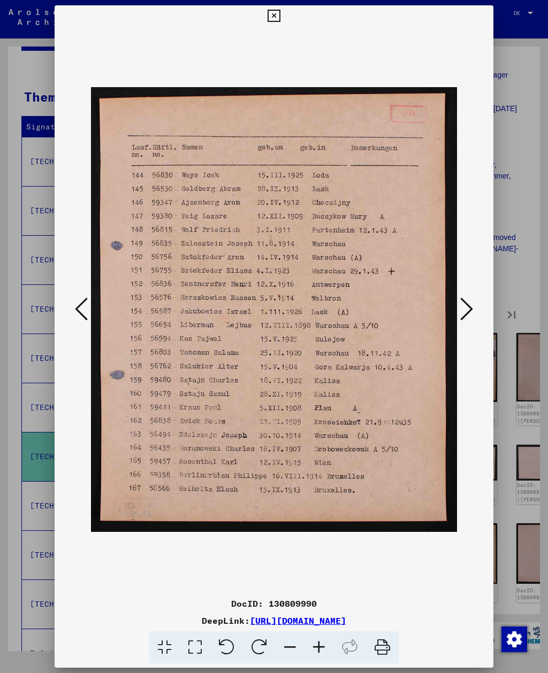
click at [461, 314] on icon at bounding box center [466, 309] width 13 height 26
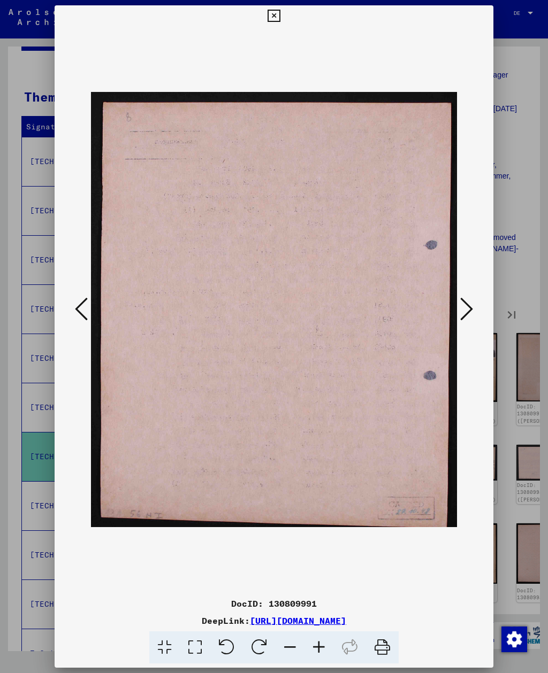
click at [460, 314] on icon at bounding box center [466, 309] width 13 height 26
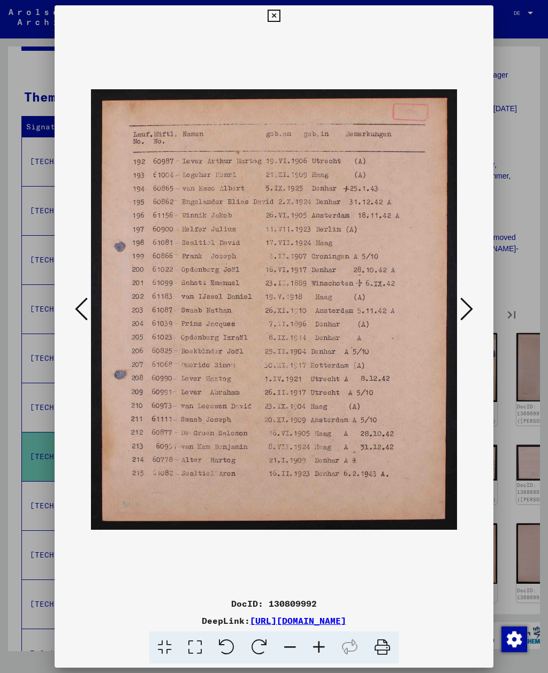
click at [461, 315] on icon at bounding box center [466, 309] width 13 height 26
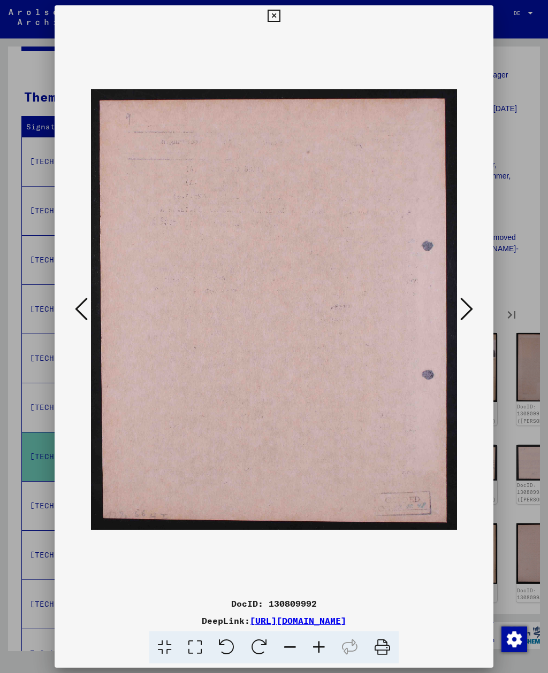
click at [461, 315] on icon at bounding box center [466, 309] width 13 height 26
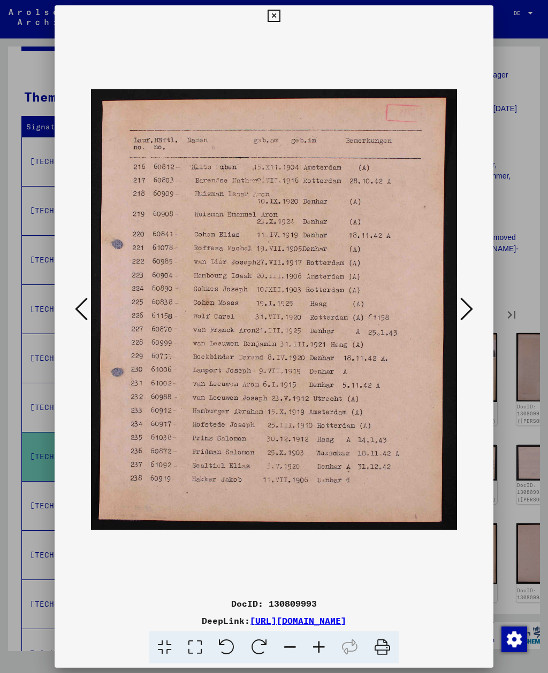
click at [460, 315] on icon at bounding box center [466, 309] width 13 height 26
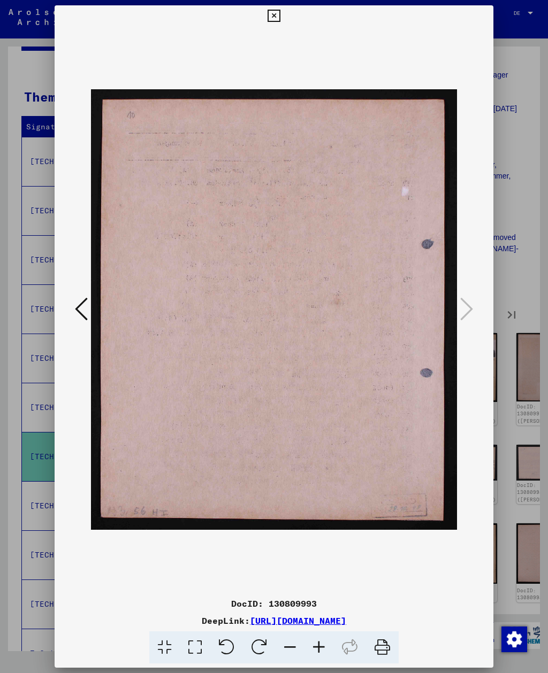
click at [456, 310] on img at bounding box center [273, 310] width 365 height 566
click at [280, 17] on icon at bounding box center [273, 16] width 12 height 13
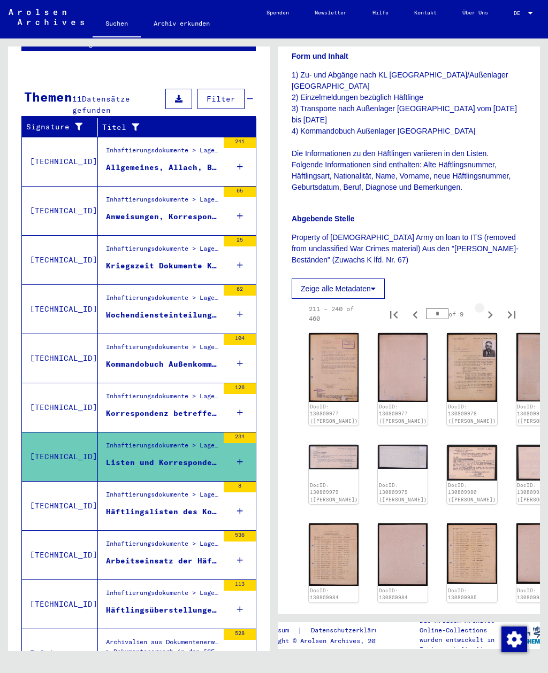
click at [492, 307] on icon "Next page" at bounding box center [489, 314] width 15 height 15
type input "*"
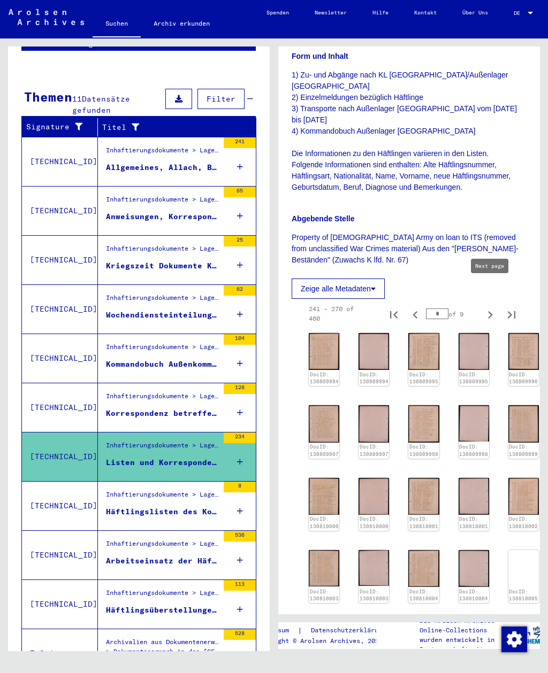
click at [324, 333] on img at bounding box center [324, 351] width 30 height 37
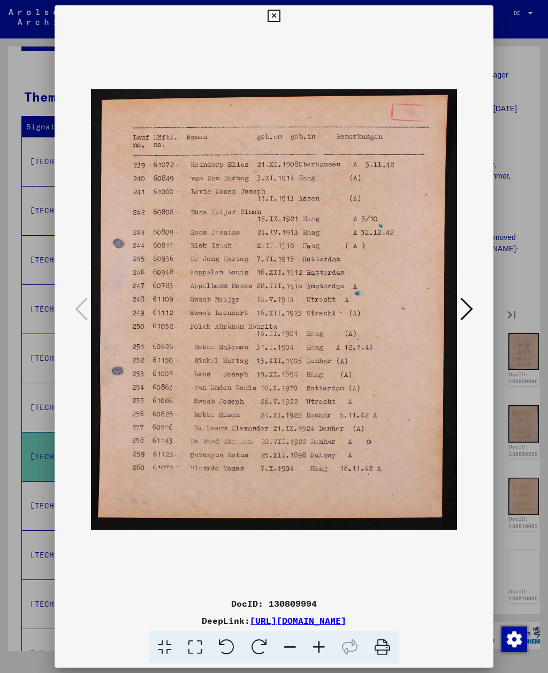
click at [461, 311] on icon at bounding box center [466, 309] width 13 height 26
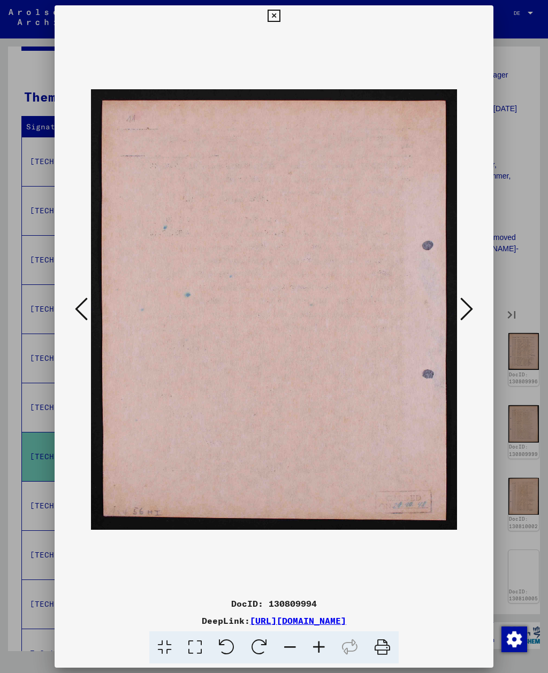
click at [461, 310] on icon at bounding box center [466, 309] width 13 height 26
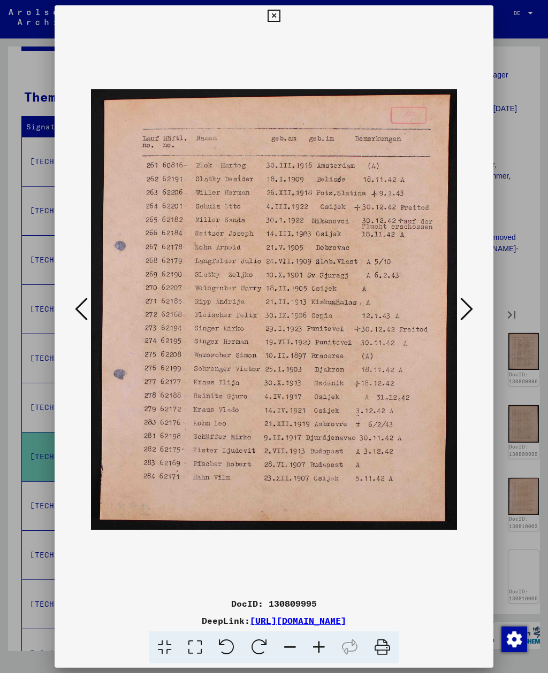
click at [462, 313] on icon at bounding box center [466, 309] width 13 height 26
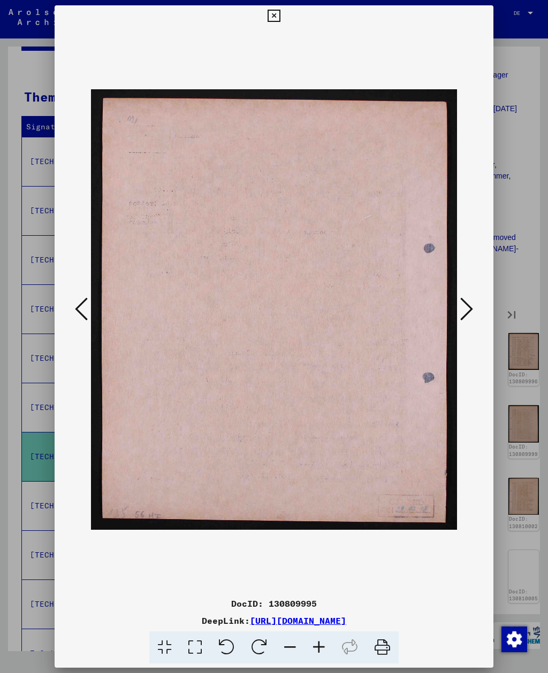
click at [461, 313] on icon at bounding box center [466, 309] width 13 height 26
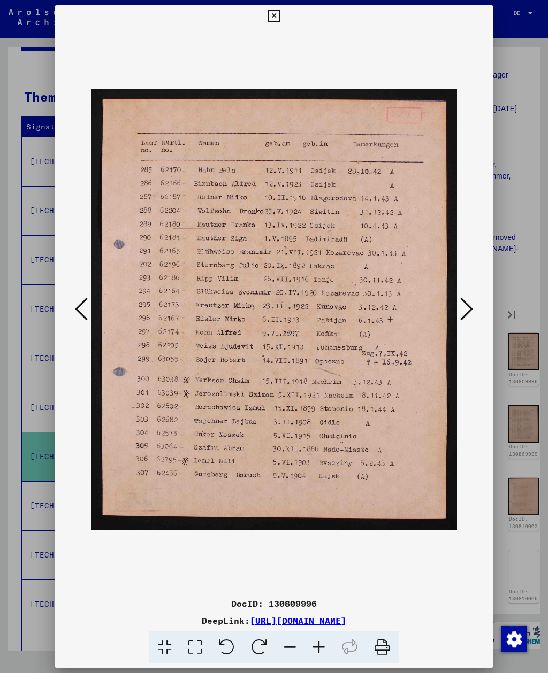
click at [461, 313] on icon at bounding box center [466, 309] width 13 height 26
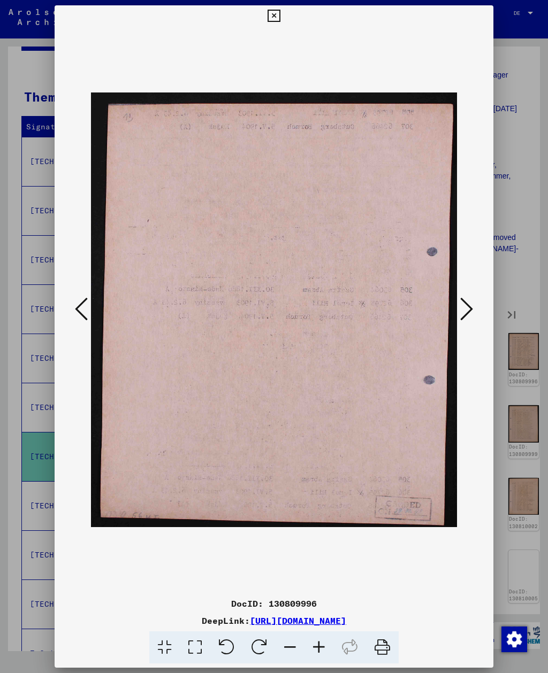
click at [461, 313] on icon at bounding box center [466, 309] width 13 height 26
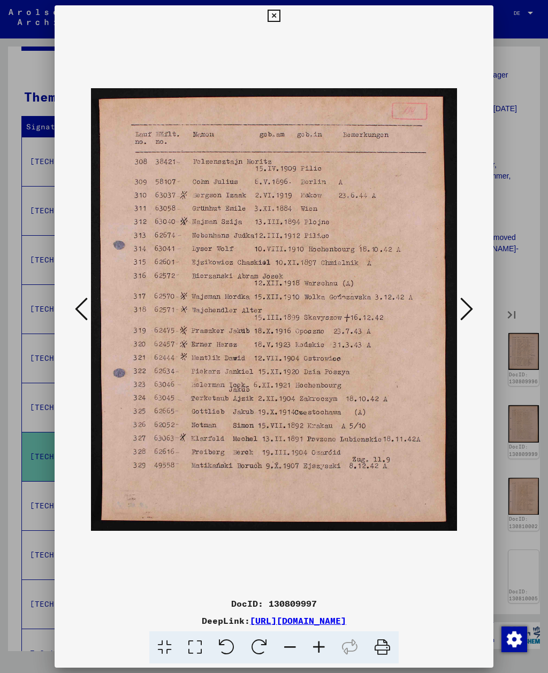
click at [462, 313] on icon at bounding box center [466, 309] width 13 height 26
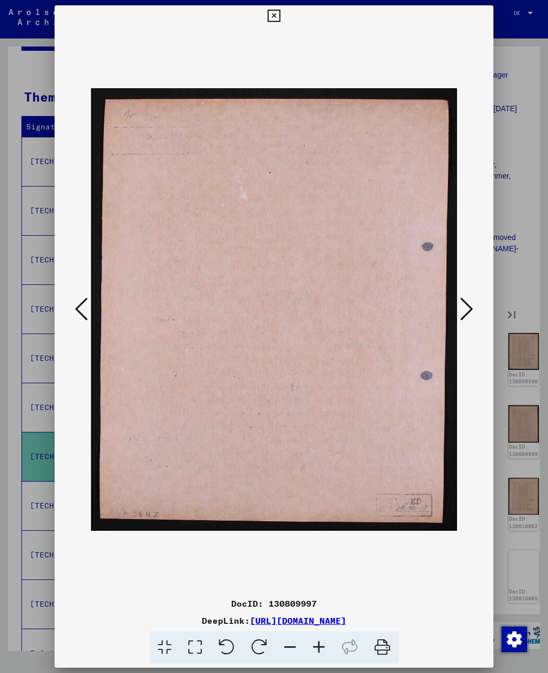
click at [462, 312] on icon at bounding box center [466, 309] width 13 height 26
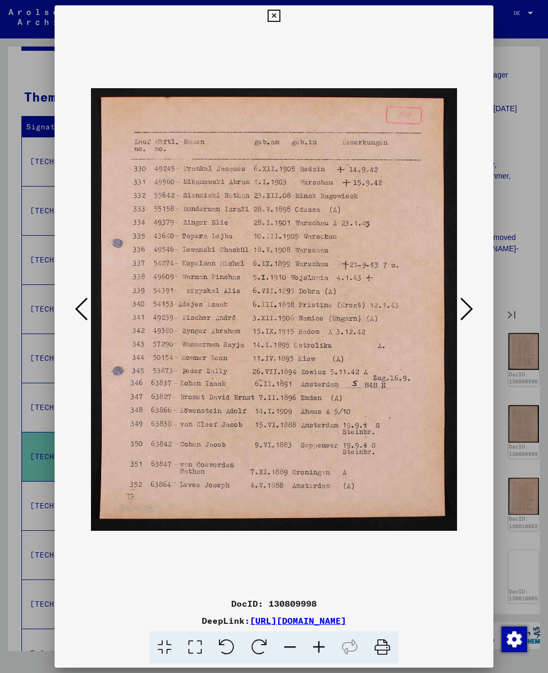
click at [462, 313] on icon at bounding box center [466, 309] width 13 height 26
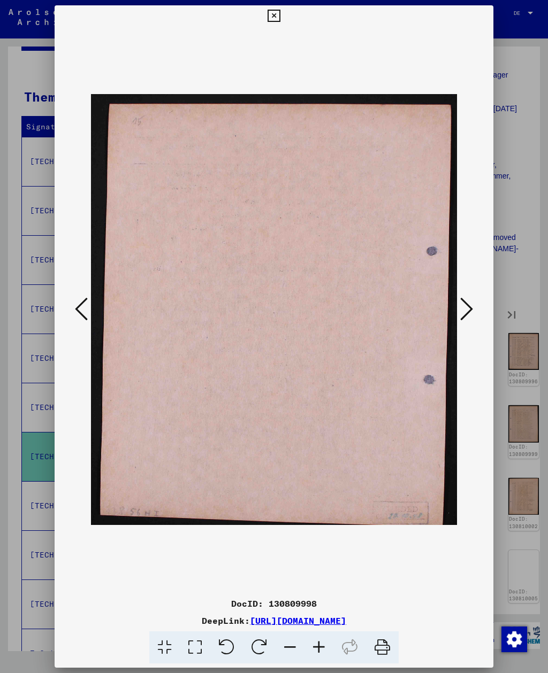
click at [460, 312] on icon at bounding box center [466, 309] width 13 height 26
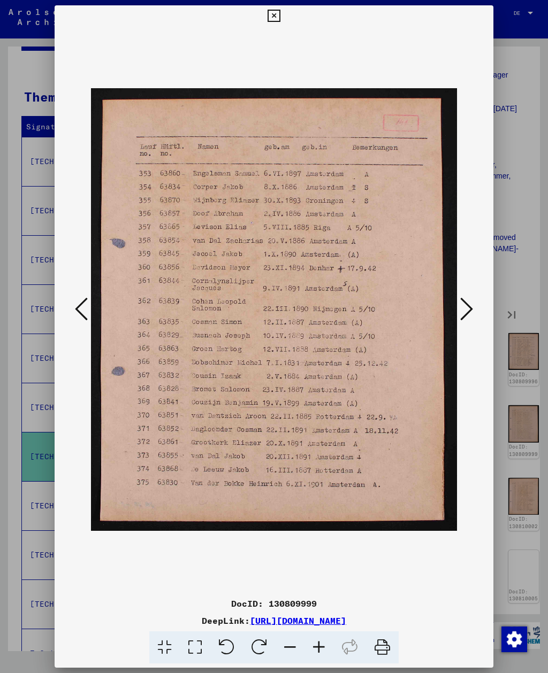
click at [461, 313] on icon at bounding box center [466, 309] width 13 height 26
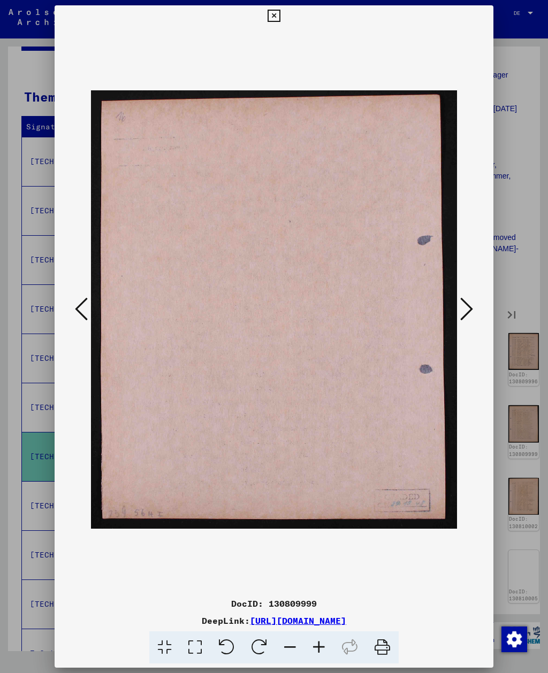
click at [461, 315] on icon at bounding box center [466, 309] width 13 height 26
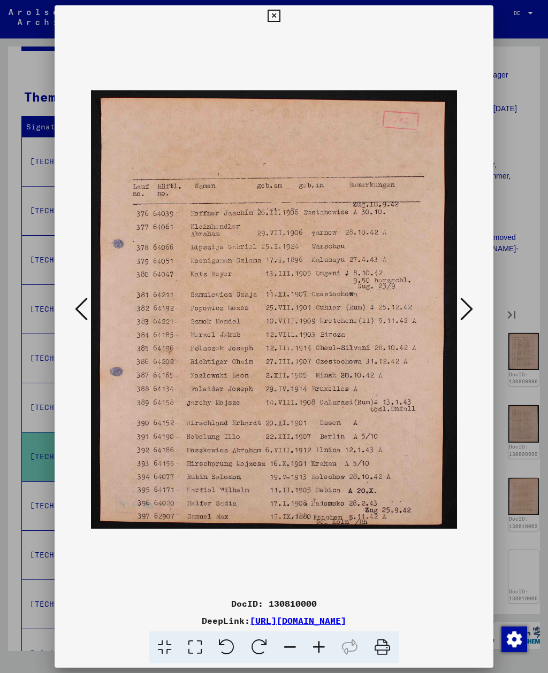
click at [461, 314] on icon at bounding box center [466, 309] width 13 height 26
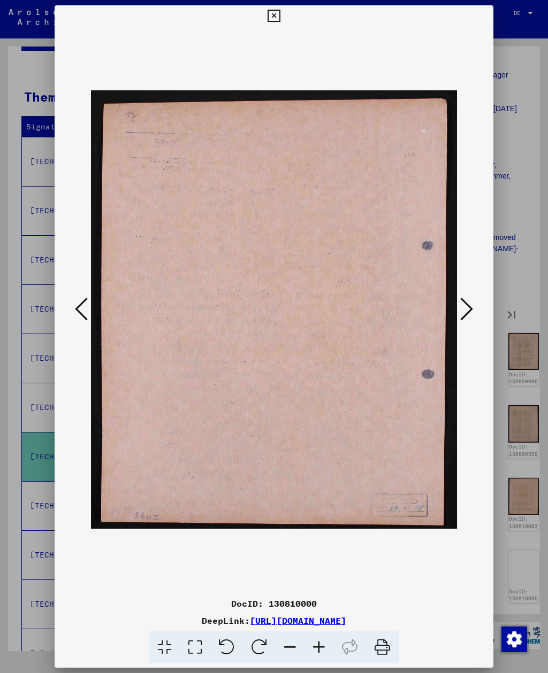
click at [461, 314] on icon at bounding box center [466, 309] width 13 height 26
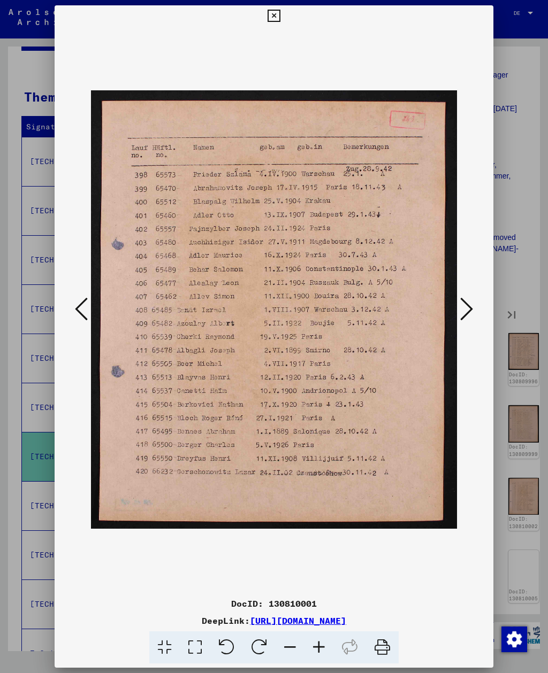
click at [461, 314] on icon at bounding box center [466, 309] width 13 height 26
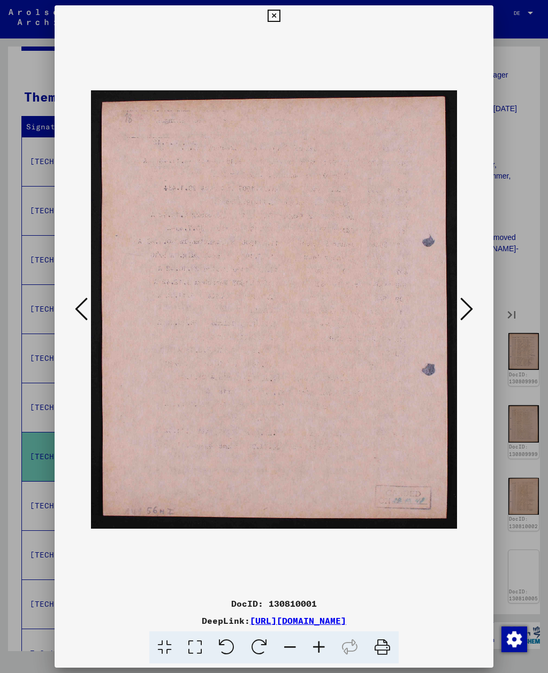
click at [460, 314] on icon at bounding box center [466, 309] width 13 height 26
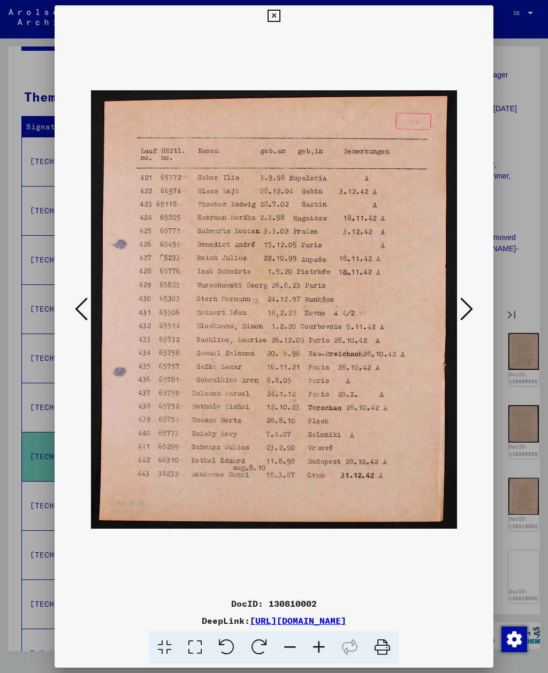
click at [461, 314] on icon at bounding box center [466, 309] width 13 height 26
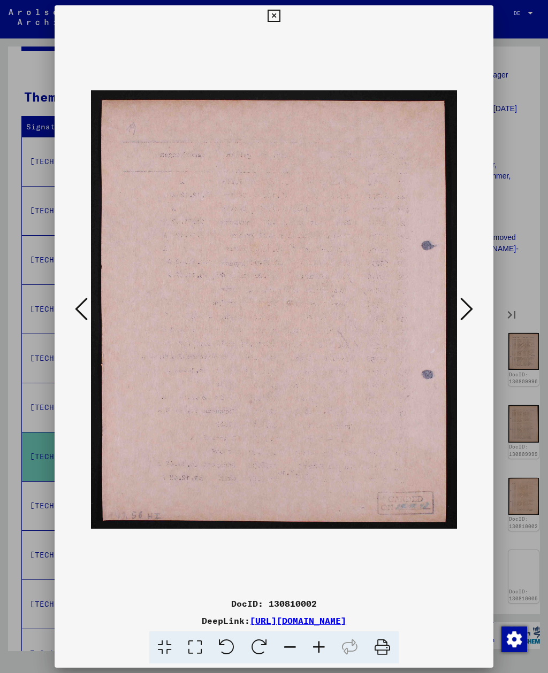
click at [461, 314] on icon at bounding box center [466, 309] width 13 height 26
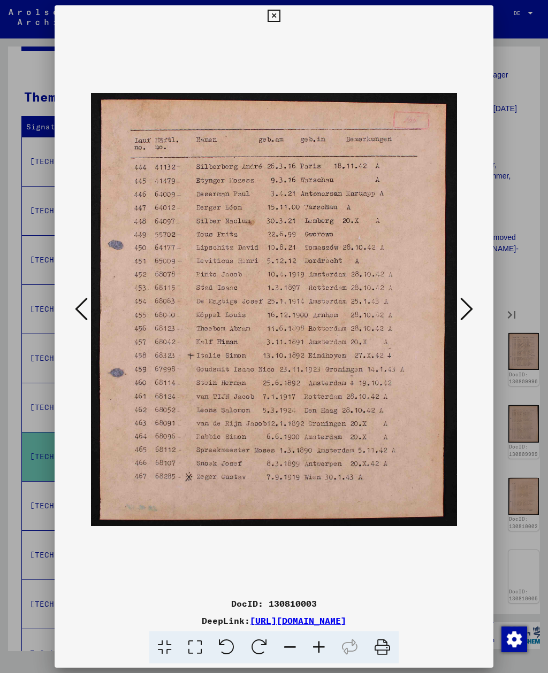
click at [462, 314] on icon at bounding box center [466, 309] width 13 height 26
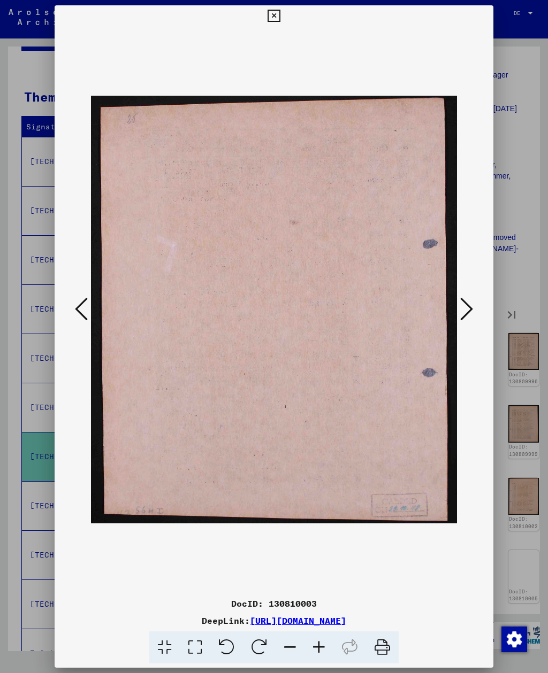
click at [461, 314] on icon at bounding box center [466, 309] width 13 height 26
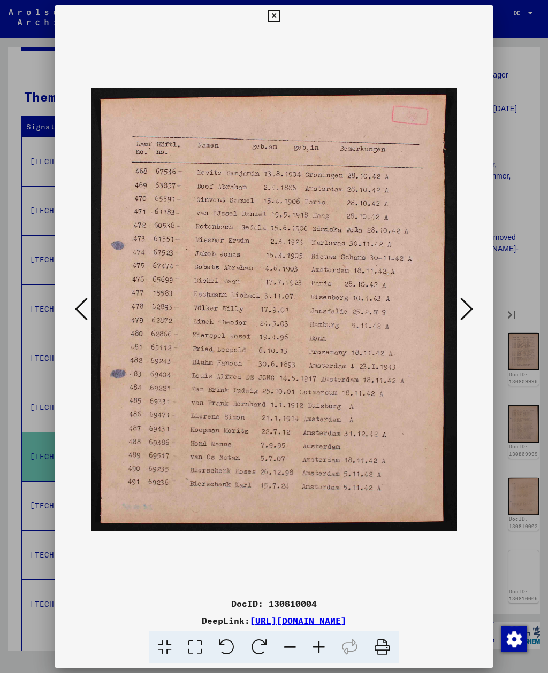
click at [462, 313] on icon at bounding box center [466, 309] width 13 height 26
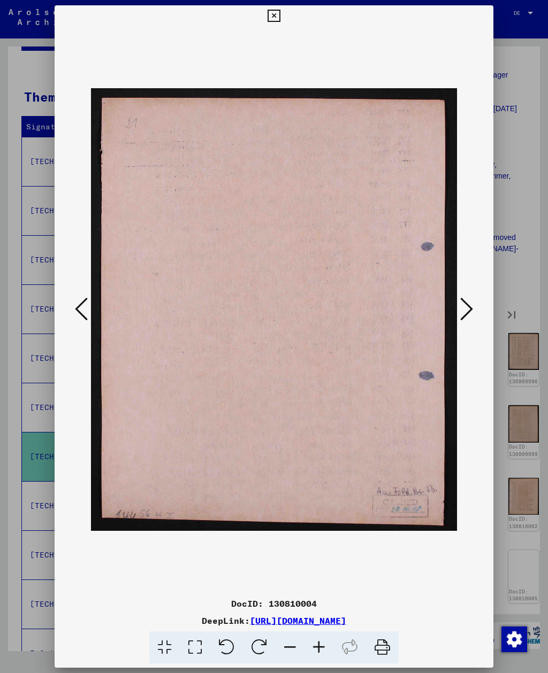
click at [461, 313] on icon at bounding box center [466, 309] width 13 height 26
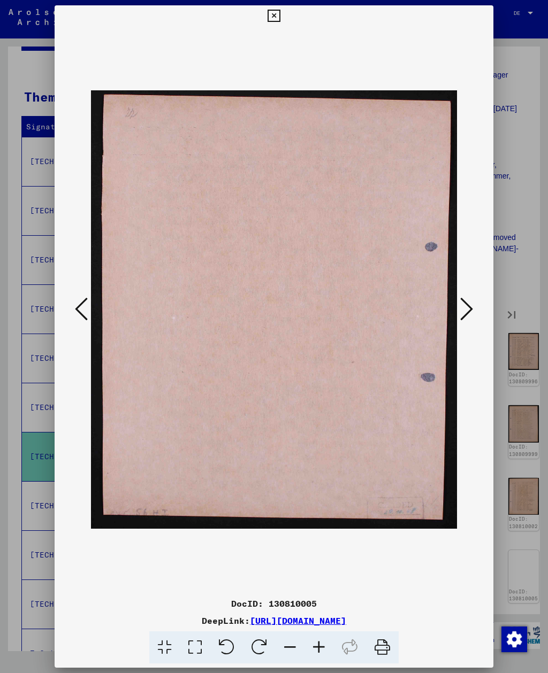
click at [460, 314] on icon at bounding box center [466, 309] width 13 height 26
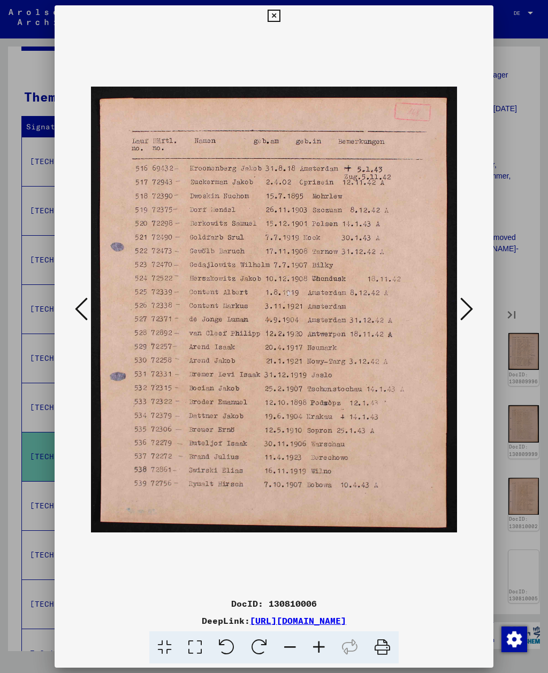
click at [461, 313] on icon at bounding box center [466, 309] width 13 height 26
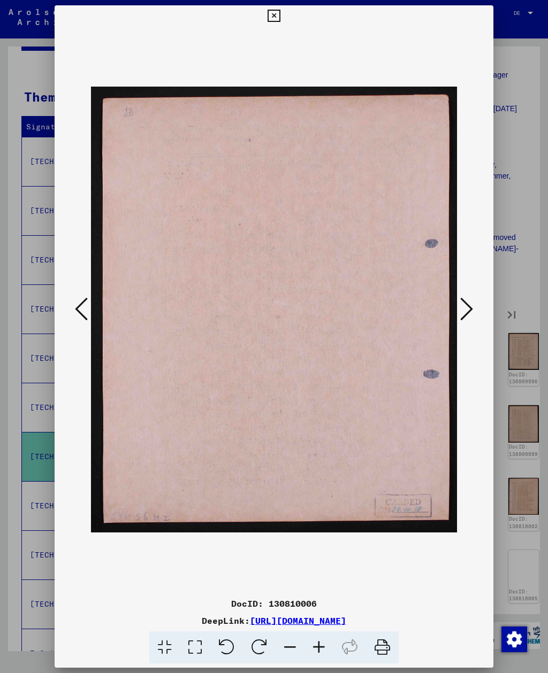
click at [459, 314] on button at bounding box center [466, 310] width 19 height 30
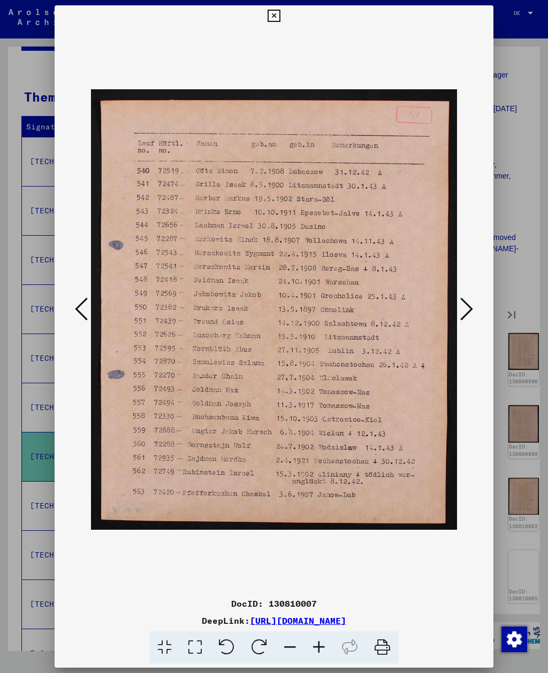
click at [460, 314] on icon at bounding box center [466, 309] width 13 height 26
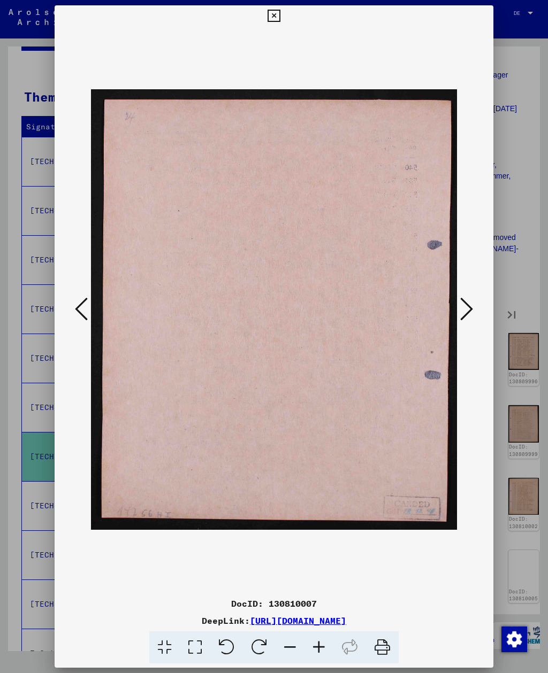
click at [461, 313] on icon at bounding box center [466, 309] width 13 height 26
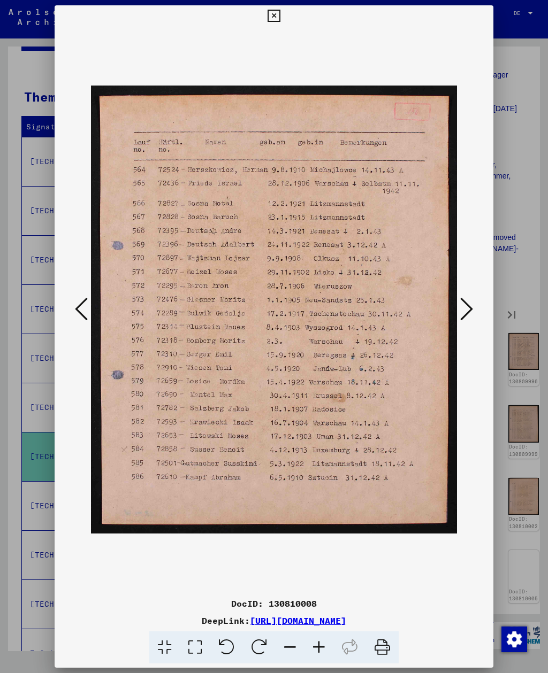
click at [464, 313] on icon at bounding box center [466, 309] width 13 height 26
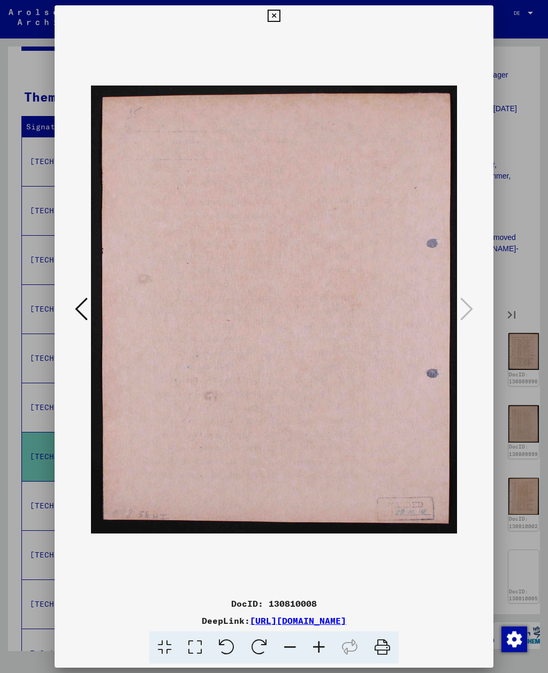
click at [280, 15] on icon at bounding box center [273, 16] width 12 height 13
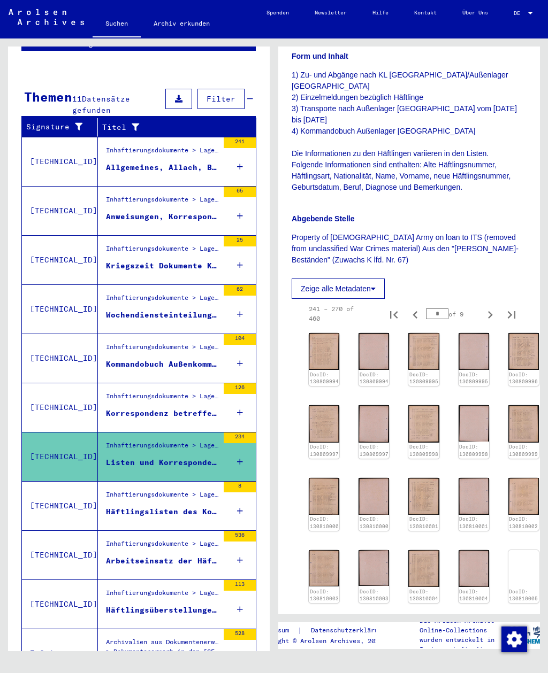
click at [174, 490] on div "Inhaftierungsdokumente > Lager und Ghettos > Konzentrations- und Vernichtungsla…" at bounding box center [162, 497] width 112 height 15
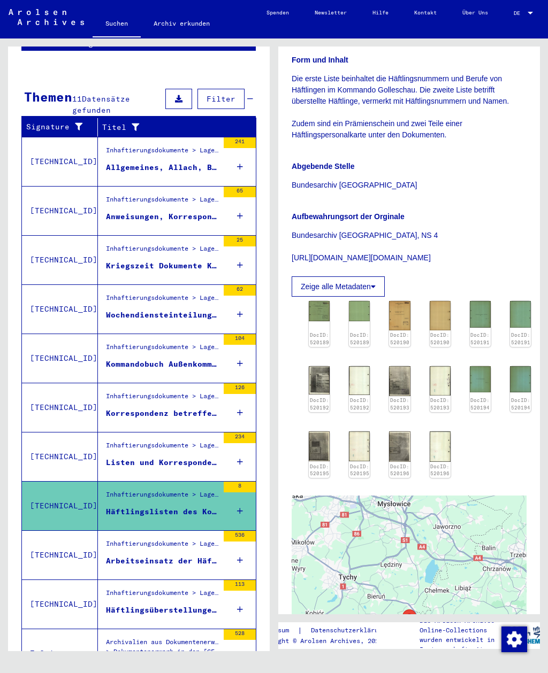
scroll to position [205, 0]
click at [323, 311] on img at bounding box center [319, 310] width 21 height 20
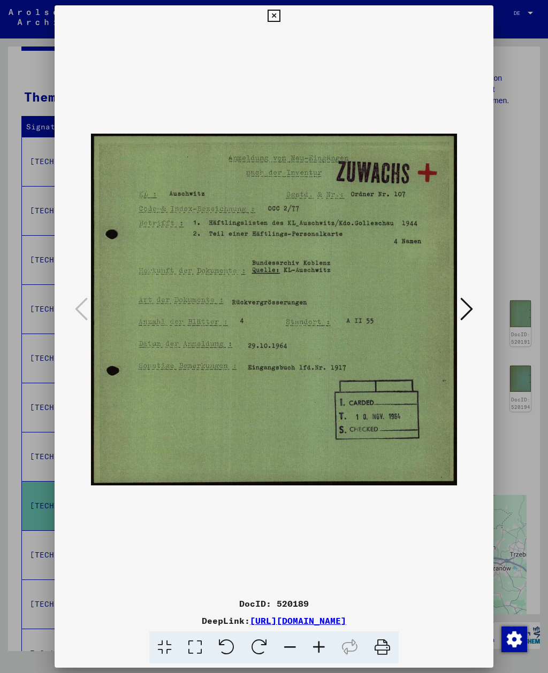
click at [460, 311] on icon at bounding box center [466, 309] width 13 height 26
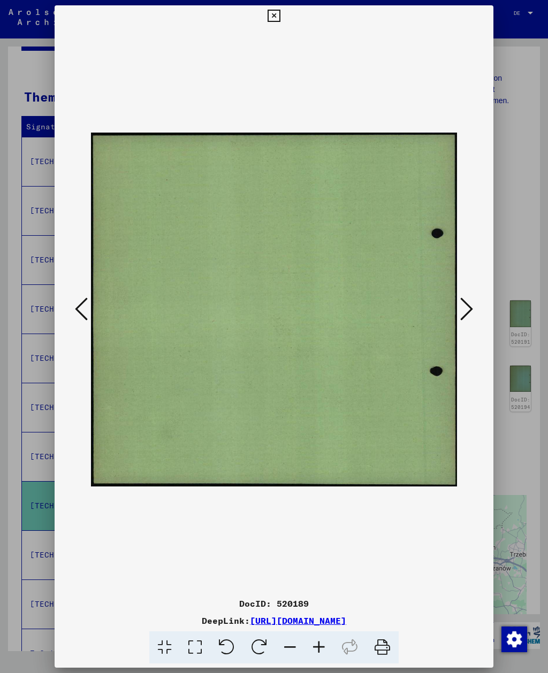
click at [461, 310] on icon at bounding box center [466, 309] width 13 height 26
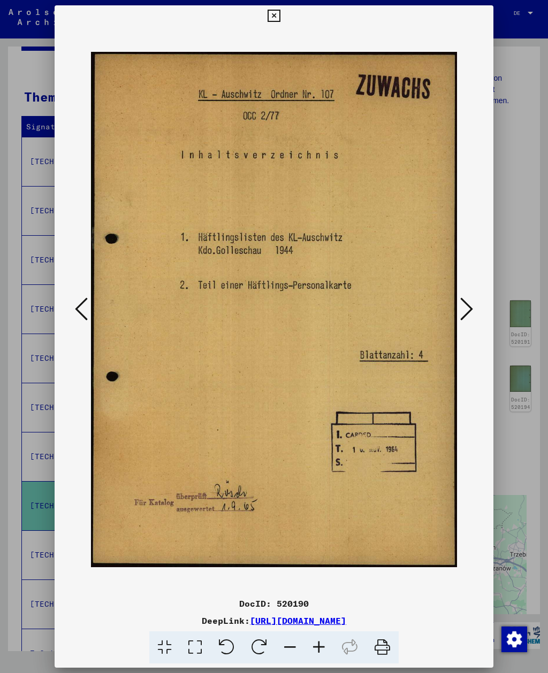
click at [462, 313] on icon at bounding box center [466, 309] width 13 height 26
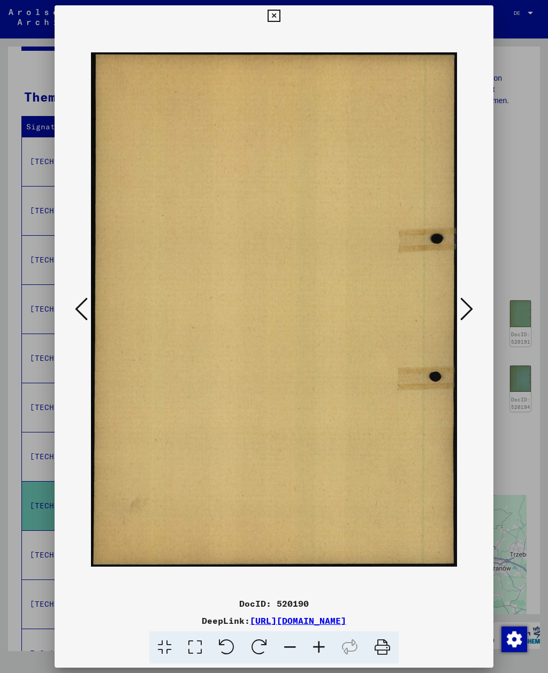
click at [461, 313] on icon at bounding box center [466, 309] width 13 height 26
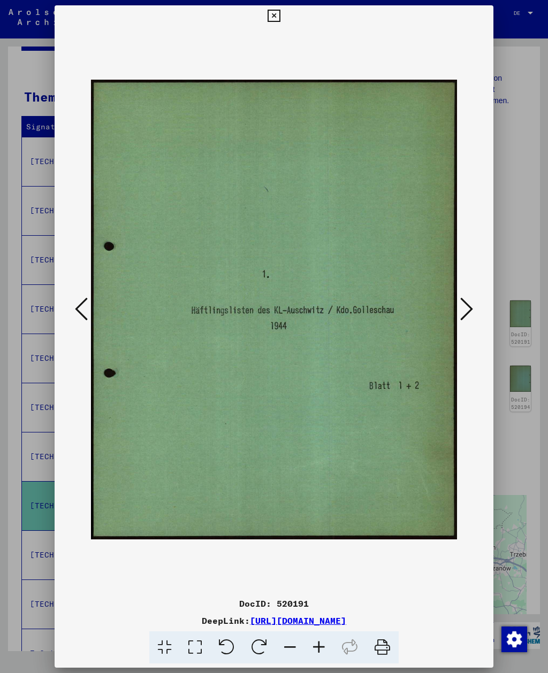
click at [461, 310] on icon at bounding box center [466, 309] width 13 height 26
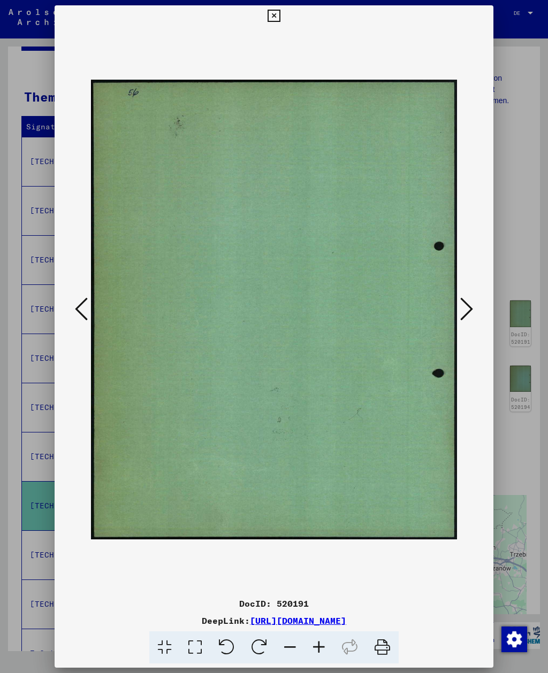
click at [460, 311] on icon at bounding box center [466, 309] width 13 height 26
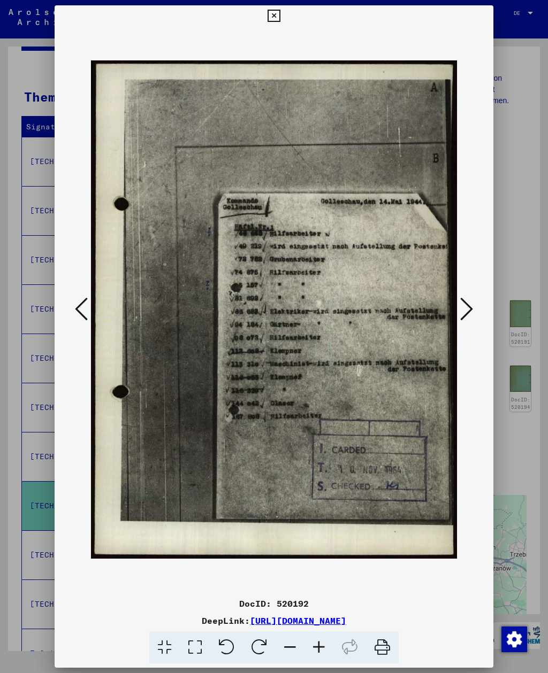
click at [461, 311] on icon at bounding box center [466, 309] width 13 height 26
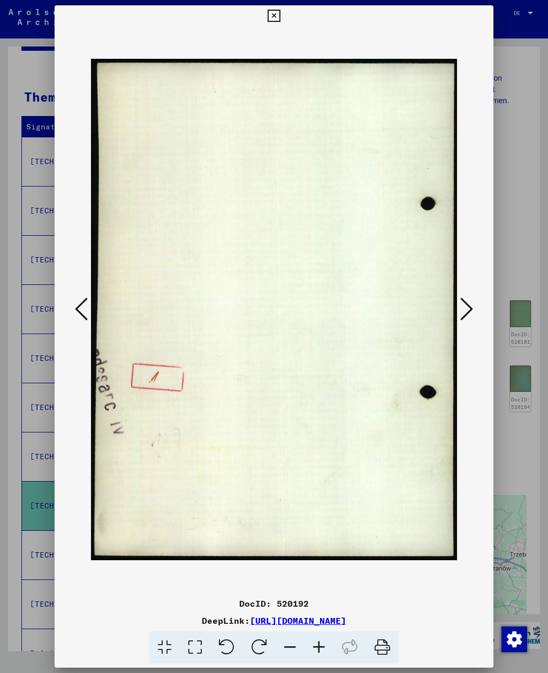
click at [461, 311] on icon at bounding box center [466, 309] width 13 height 26
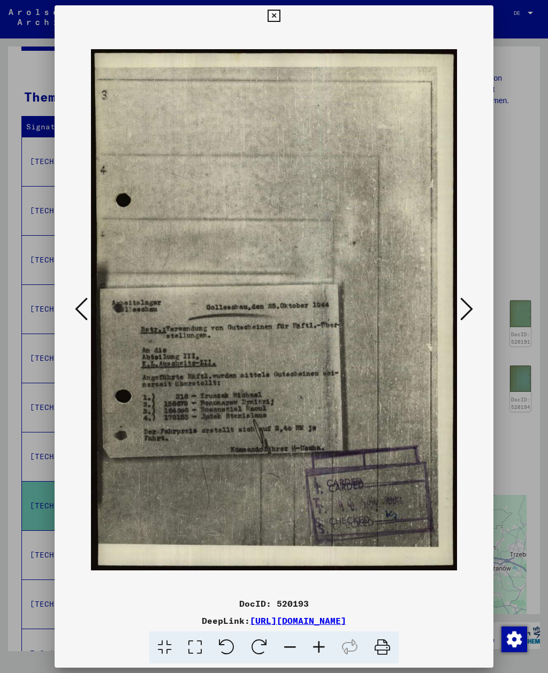
click at [460, 314] on icon at bounding box center [466, 309] width 13 height 26
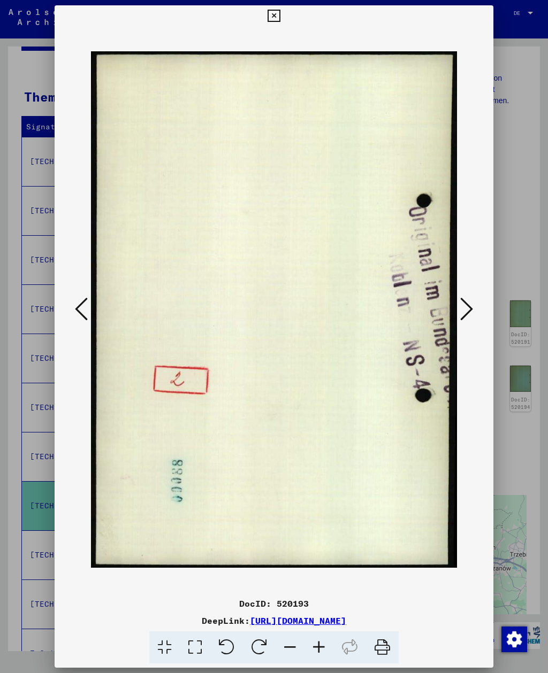
click at [459, 313] on button at bounding box center [466, 310] width 19 height 30
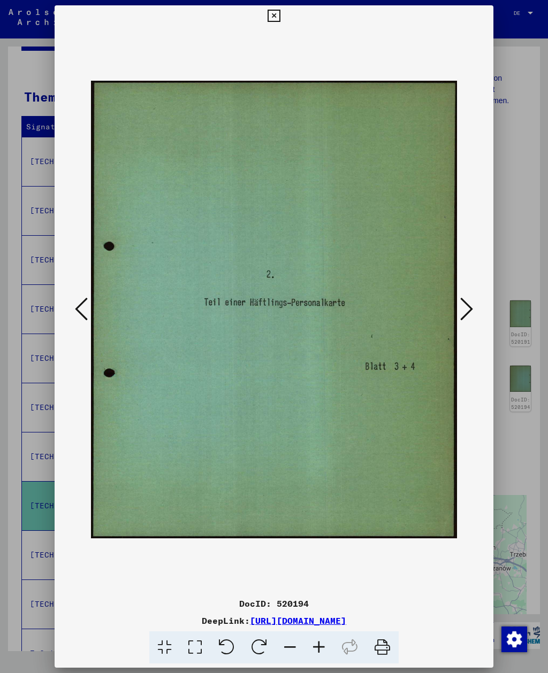
click at [460, 313] on icon at bounding box center [466, 309] width 13 height 26
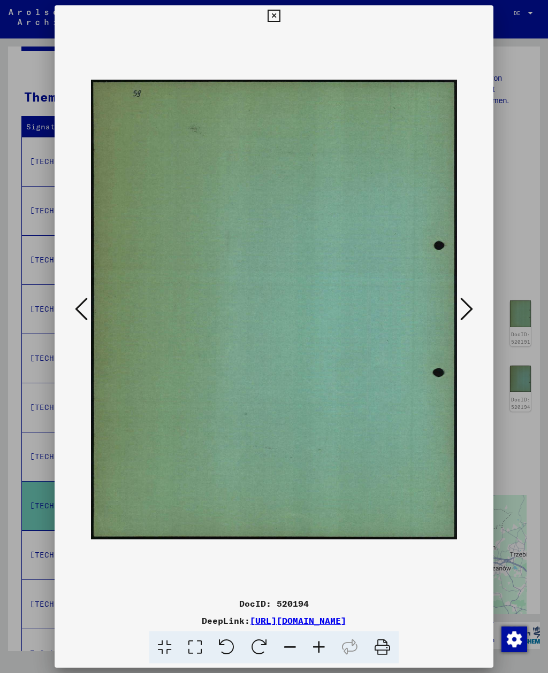
click at [460, 313] on icon at bounding box center [466, 309] width 13 height 26
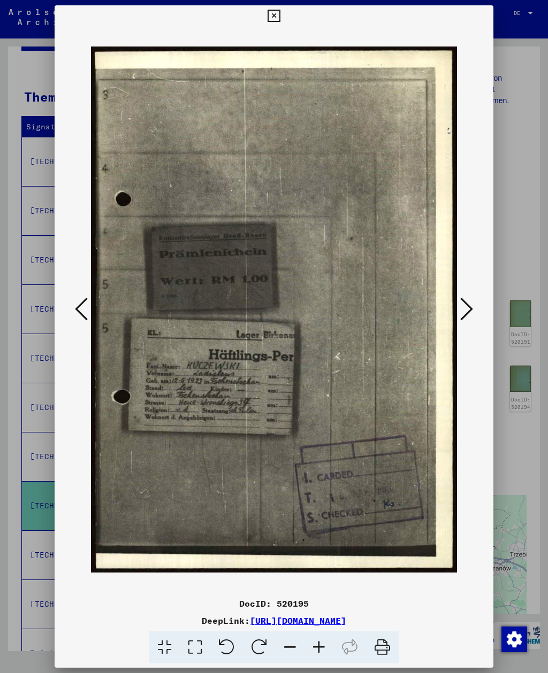
click at [458, 314] on button at bounding box center [466, 310] width 19 height 30
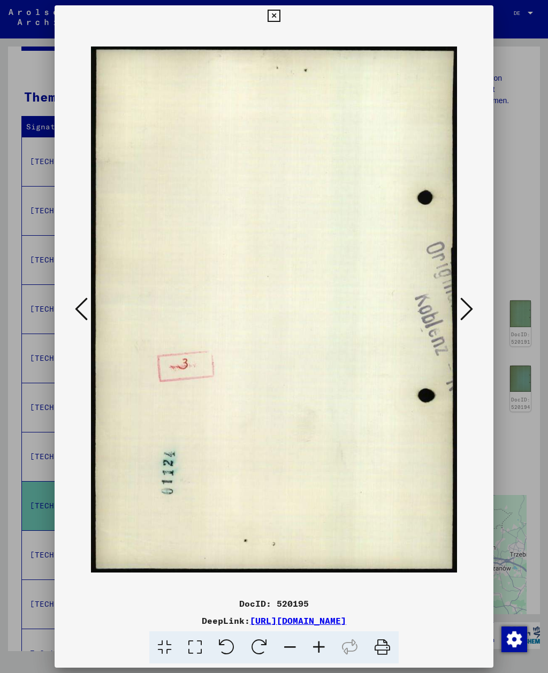
click at [458, 314] on button at bounding box center [466, 310] width 19 height 30
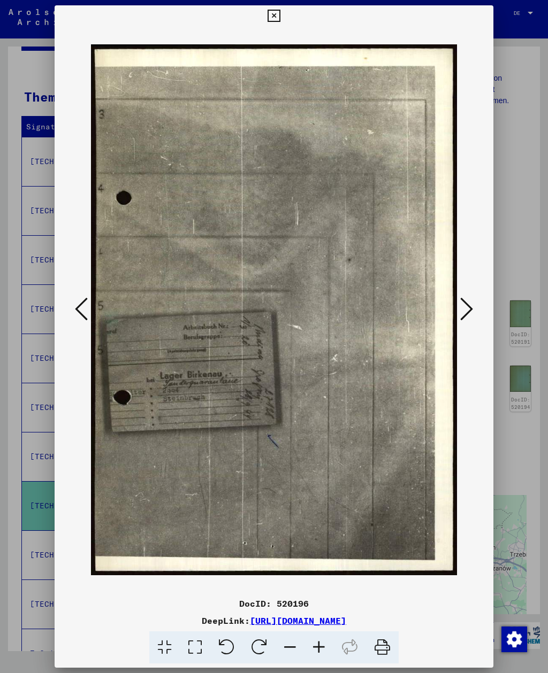
click at [457, 318] on button at bounding box center [466, 310] width 19 height 30
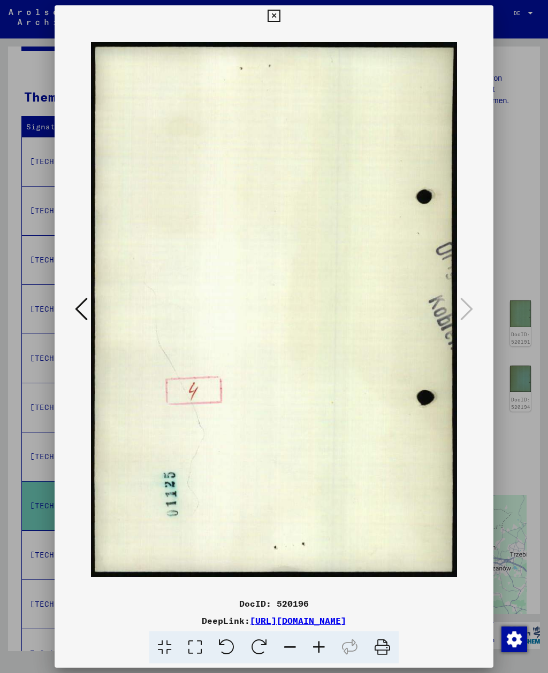
click at [454, 315] on img at bounding box center [273, 310] width 365 height 566
click at [454, 312] on img at bounding box center [273, 310] width 365 height 566
click at [280, 13] on icon at bounding box center [273, 16] width 12 height 13
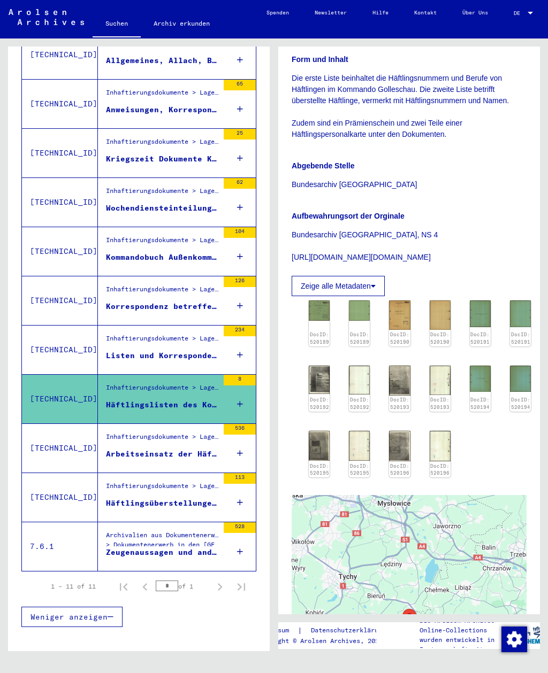
scroll to position [244, 0]
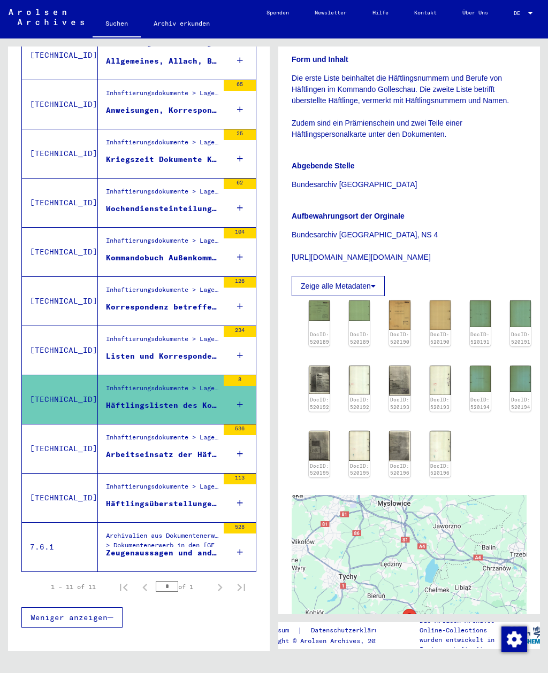
click at [187, 449] on div "Arbeitseinsatz der Häftlinge im Konzentrationslager [GEOGRAPHIC_DATA] Kommando …" at bounding box center [162, 454] width 112 height 11
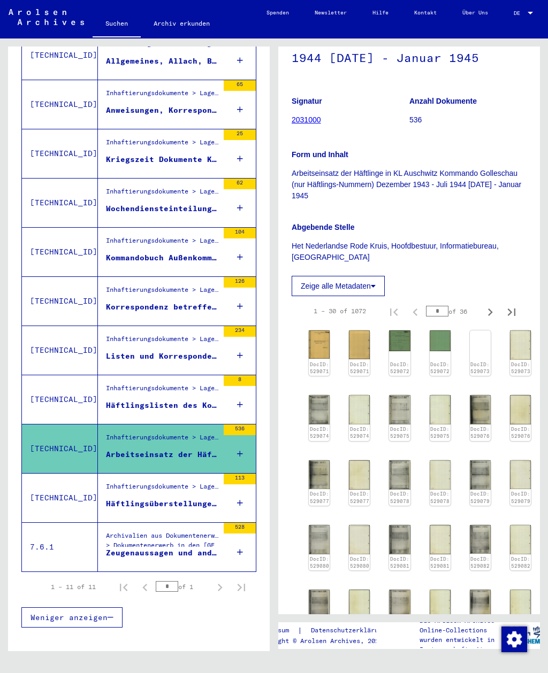
scroll to position [222, 0]
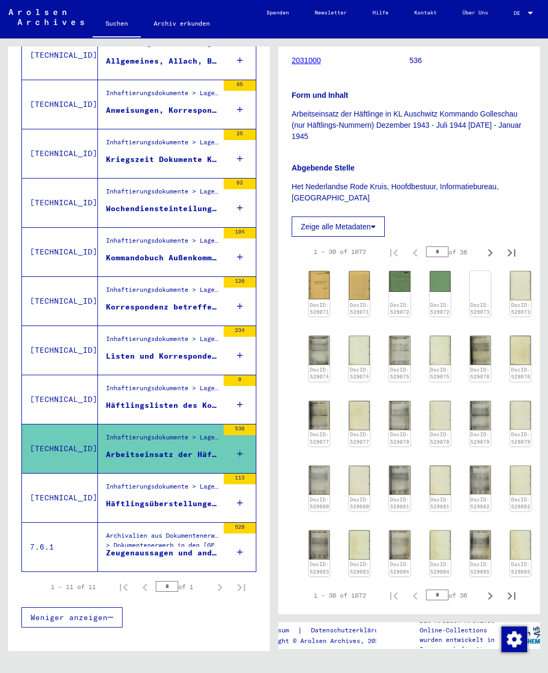
click at [317, 292] on img at bounding box center [319, 285] width 21 height 28
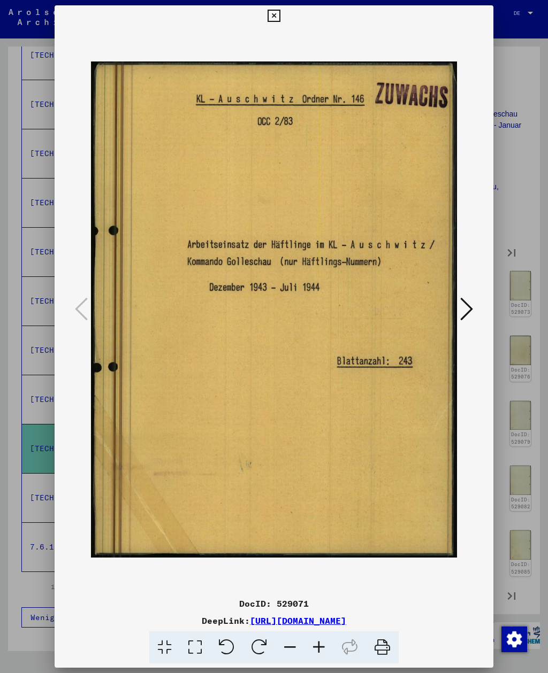
click at [471, 311] on icon at bounding box center [466, 309] width 13 height 26
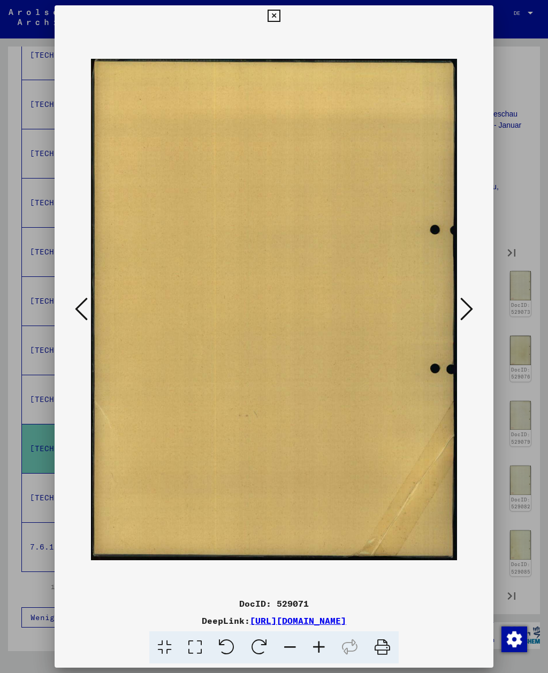
click at [468, 314] on icon at bounding box center [466, 309] width 13 height 26
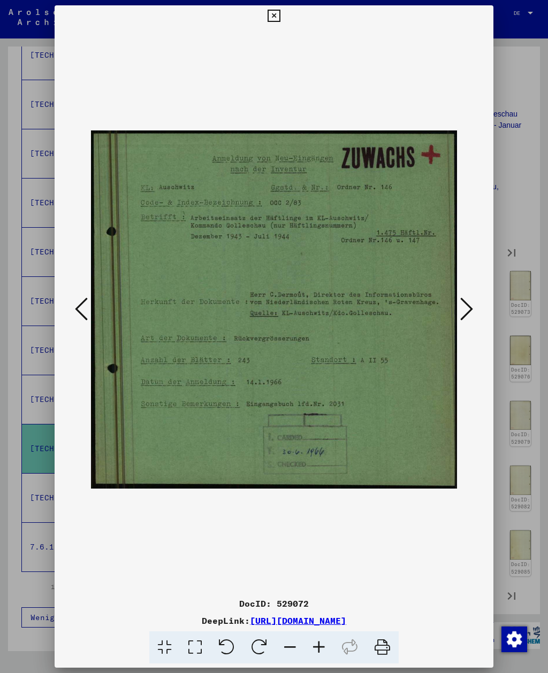
click at [466, 317] on icon at bounding box center [466, 309] width 13 height 26
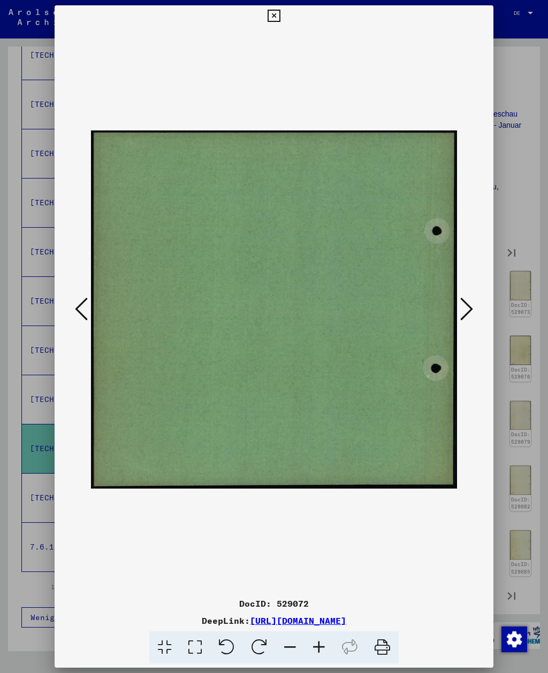
click at [466, 317] on icon at bounding box center [466, 309] width 13 height 26
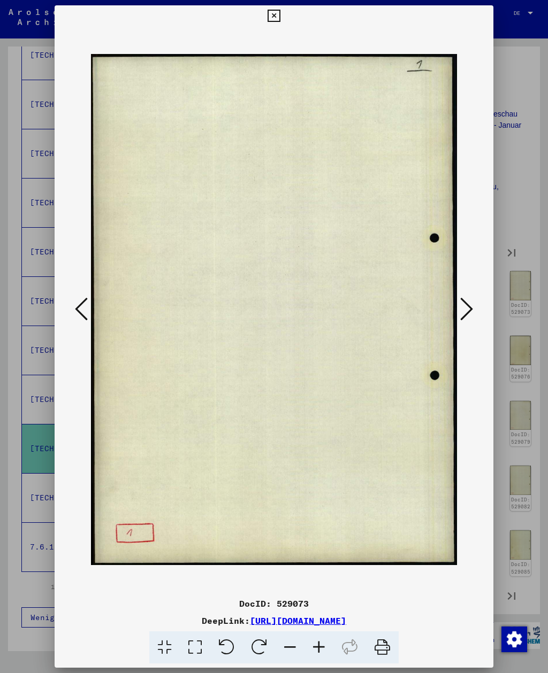
click at [465, 317] on icon at bounding box center [466, 309] width 13 height 26
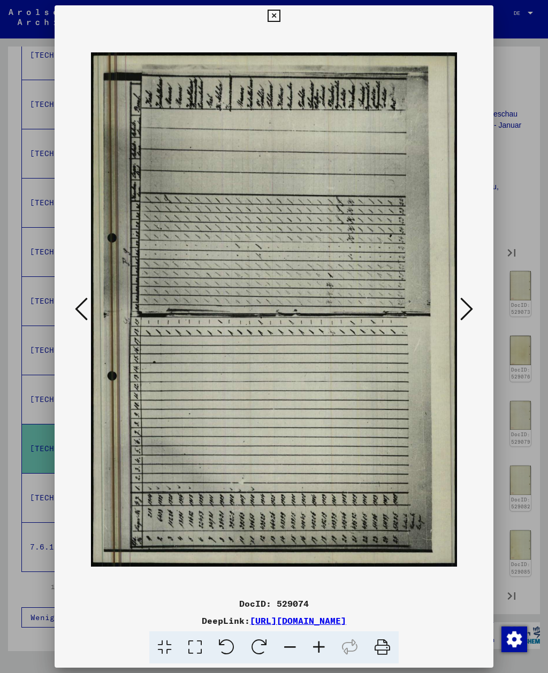
click at [466, 317] on icon at bounding box center [466, 309] width 13 height 26
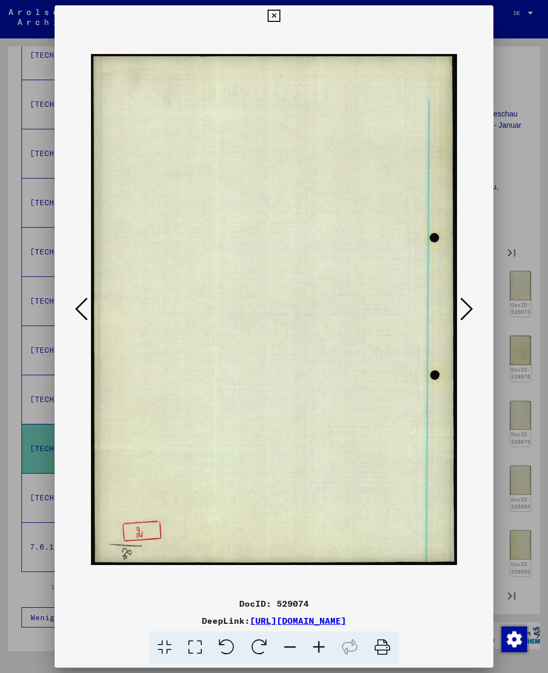
click at [465, 317] on icon at bounding box center [466, 309] width 13 height 26
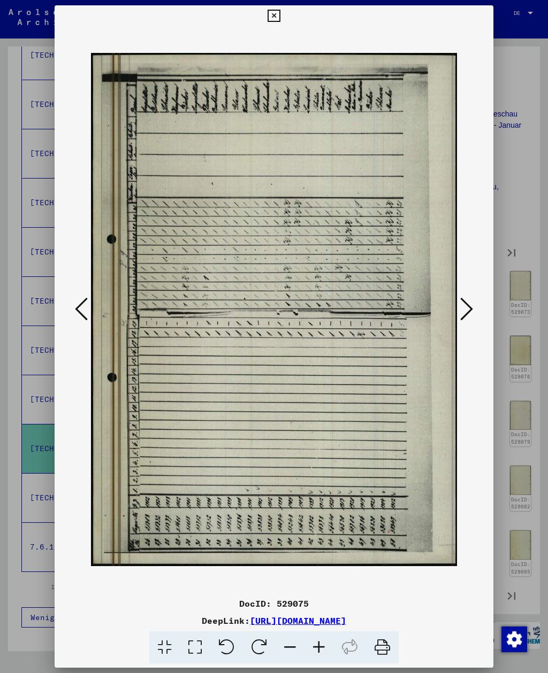
click at [465, 318] on icon at bounding box center [466, 309] width 13 height 26
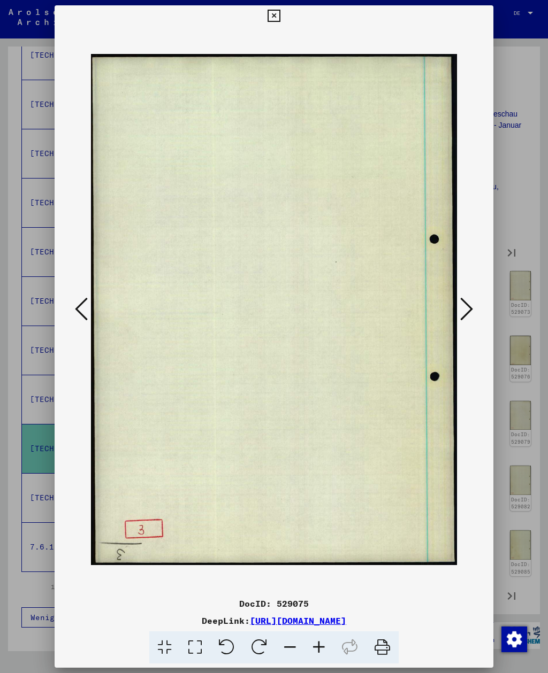
click at [464, 318] on icon at bounding box center [466, 309] width 13 height 26
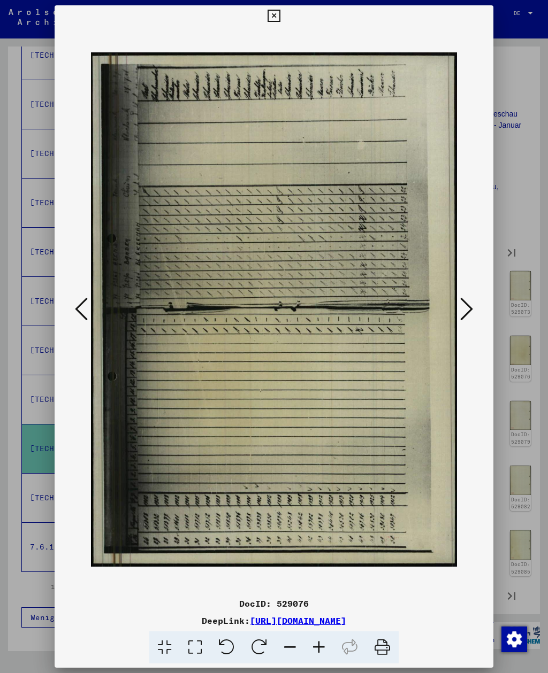
click at [464, 318] on icon at bounding box center [466, 309] width 13 height 26
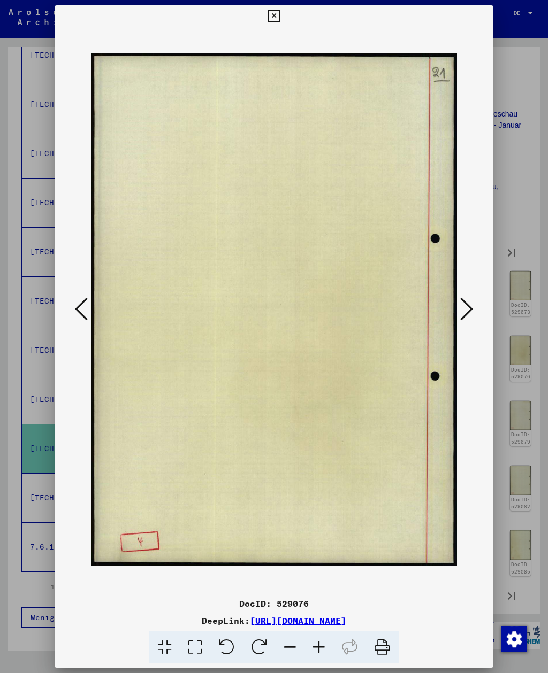
click at [463, 317] on icon at bounding box center [466, 309] width 13 height 26
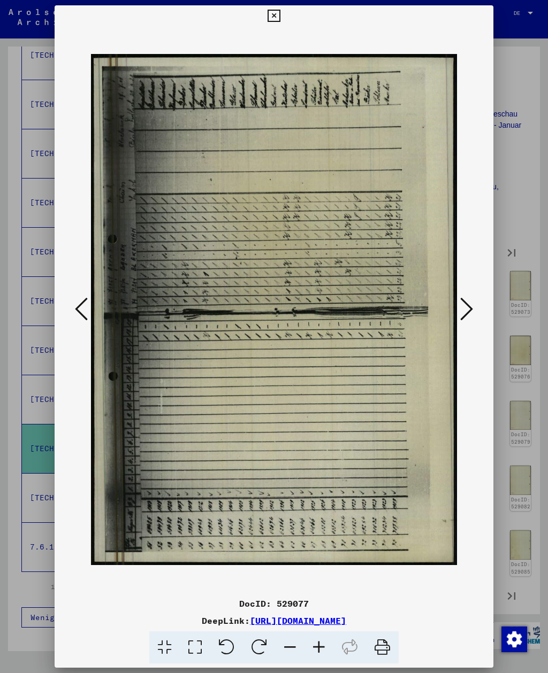
click at [464, 318] on icon at bounding box center [466, 309] width 13 height 26
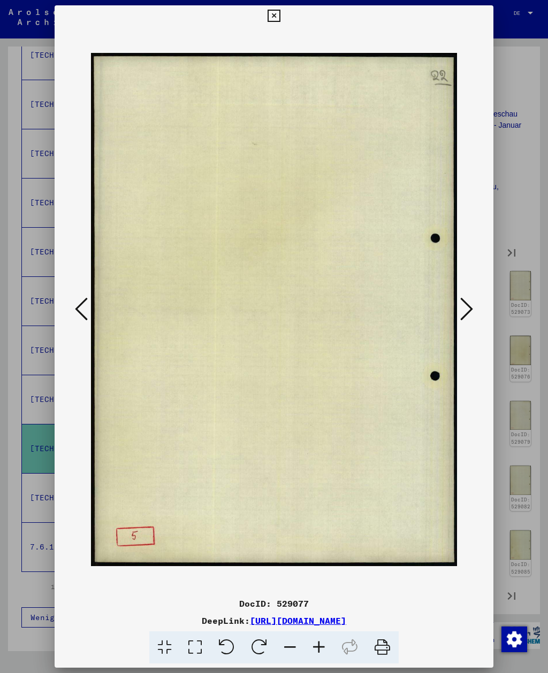
click at [464, 317] on icon at bounding box center [466, 309] width 13 height 26
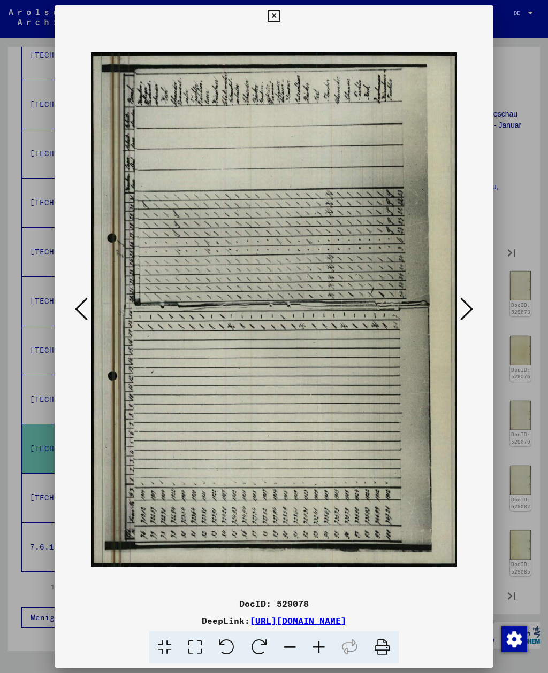
click at [464, 317] on icon at bounding box center [466, 309] width 13 height 26
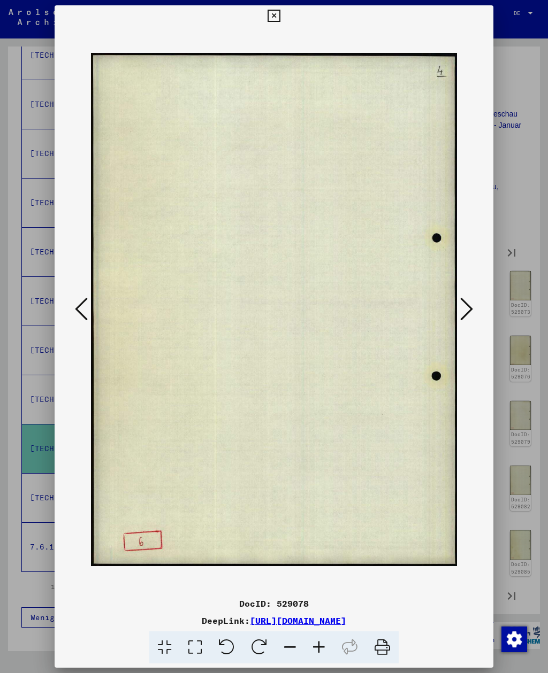
click at [465, 317] on icon at bounding box center [466, 309] width 13 height 26
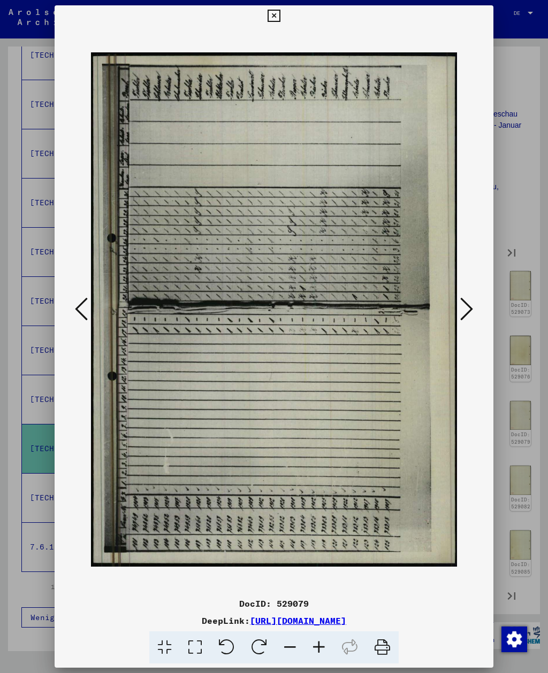
click at [465, 317] on icon at bounding box center [466, 309] width 13 height 26
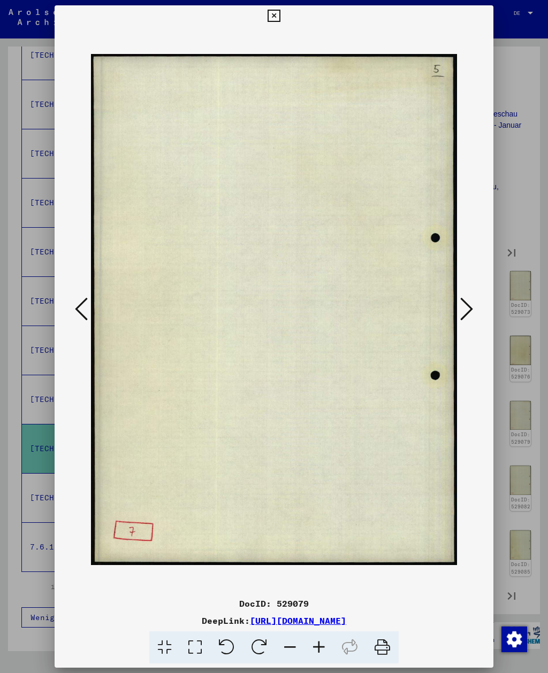
click at [465, 317] on icon at bounding box center [466, 309] width 13 height 26
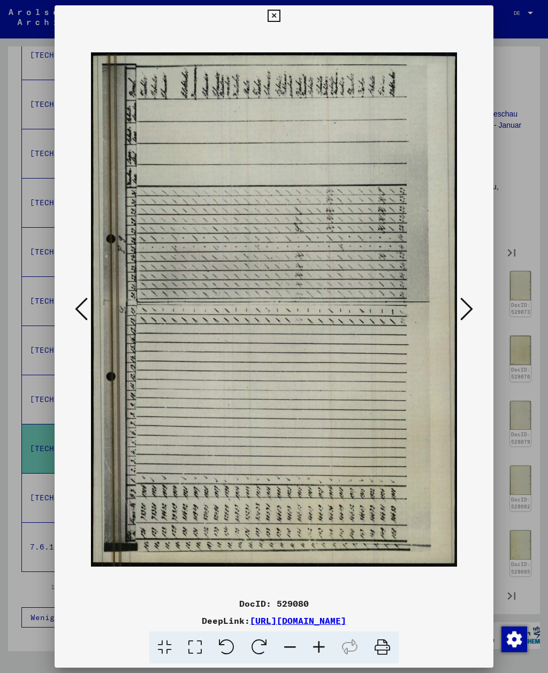
click at [465, 317] on icon at bounding box center [466, 309] width 13 height 26
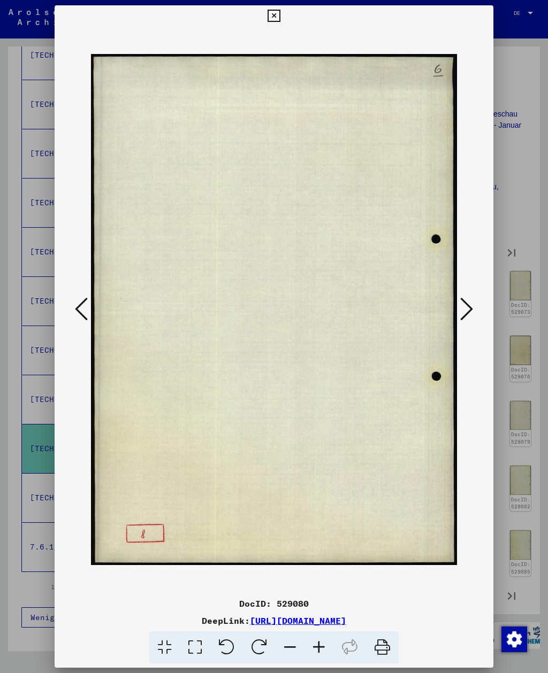
click at [465, 317] on icon at bounding box center [466, 309] width 13 height 26
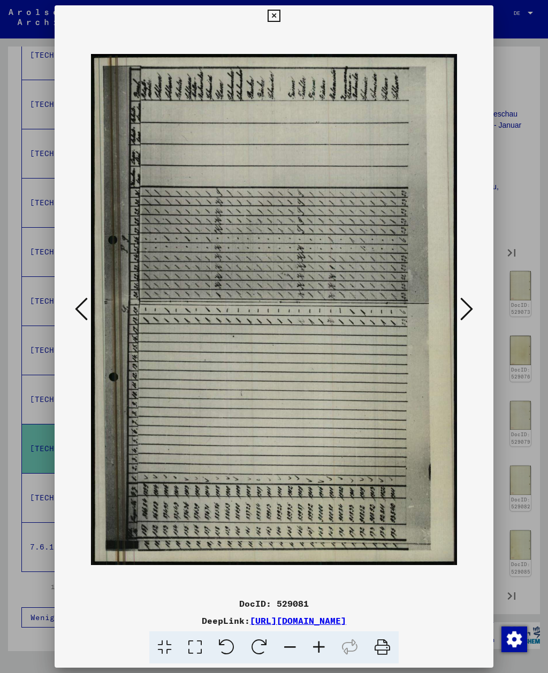
click at [465, 318] on icon at bounding box center [466, 309] width 13 height 26
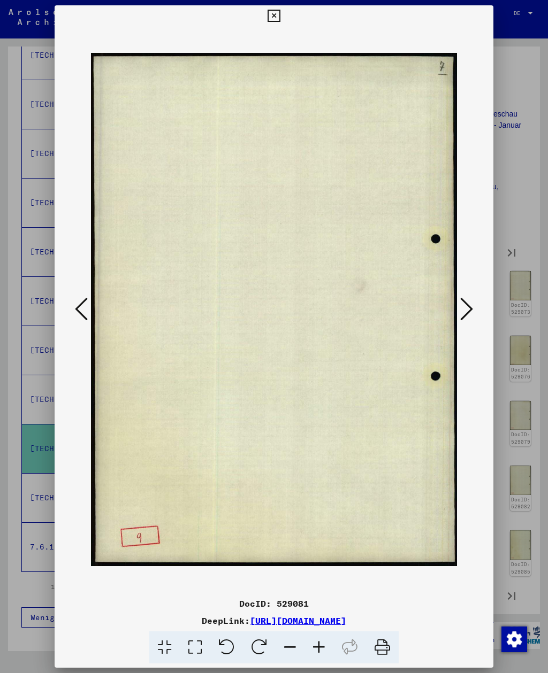
click at [466, 318] on icon at bounding box center [466, 309] width 13 height 26
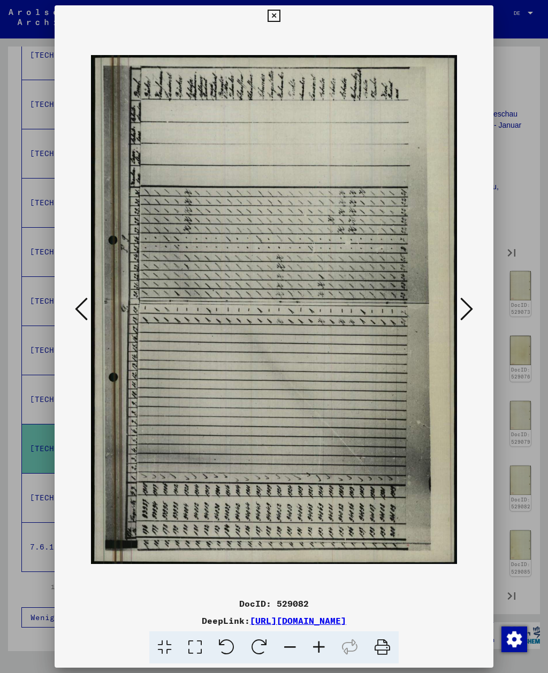
click at [466, 318] on icon at bounding box center [466, 309] width 13 height 26
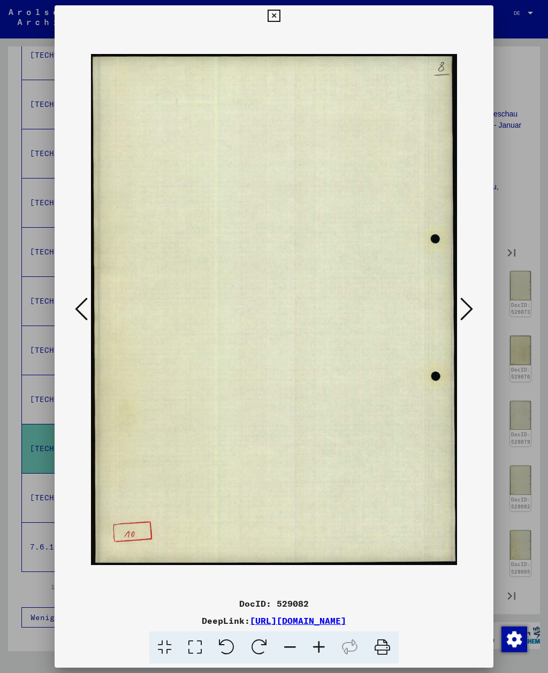
click at [466, 317] on icon at bounding box center [466, 309] width 13 height 26
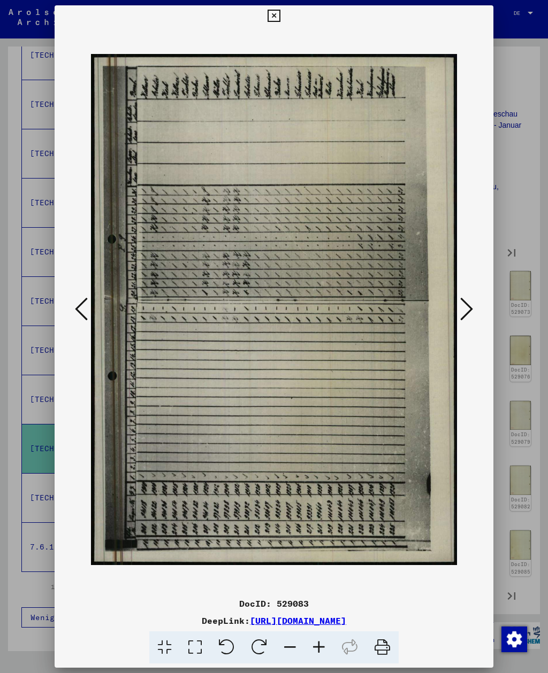
click at [467, 317] on icon at bounding box center [466, 309] width 13 height 26
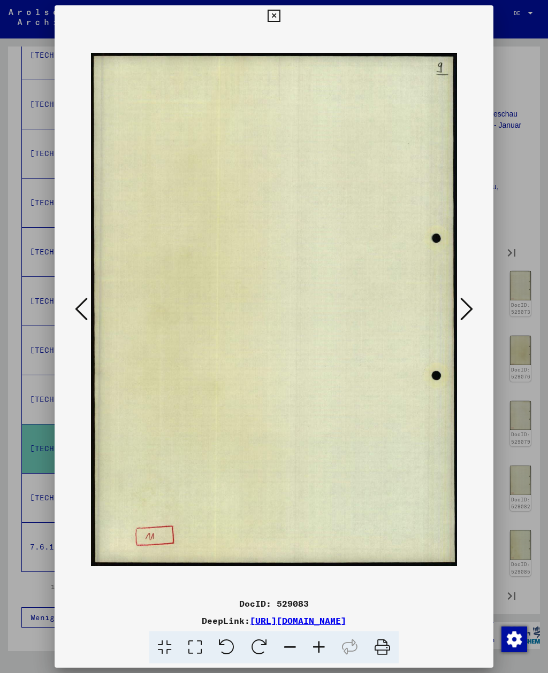
click at [469, 313] on icon at bounding box center [466, 309] width 13 height 26
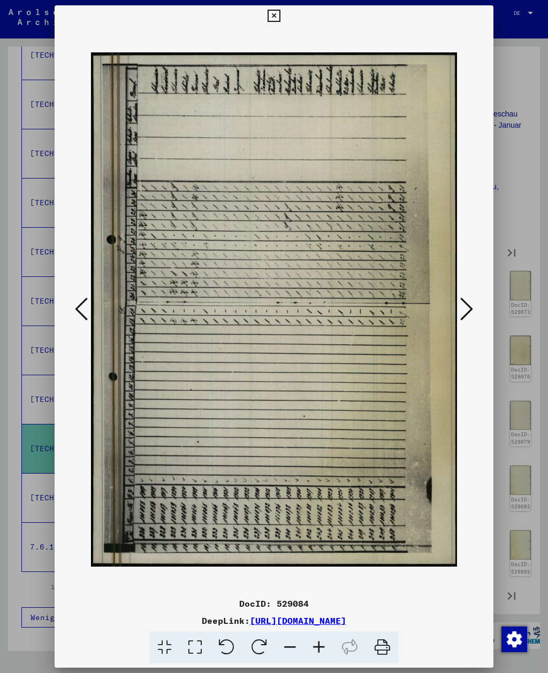
click at [468, 315] on icon at bounding box center [466, 309] width 13 height 26
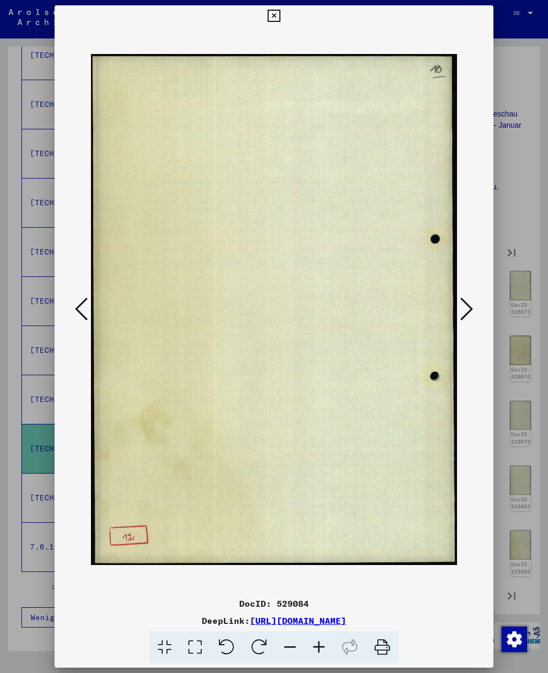
click at [471, 314] on icon at bounding box center [466, 309] width 13 height 26
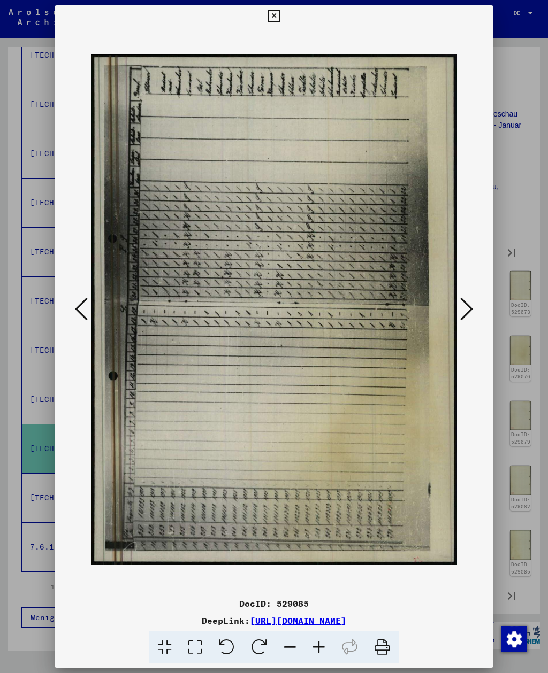
click at [469, 315] on icon at bounding box center [466, 309] width 13 height 26
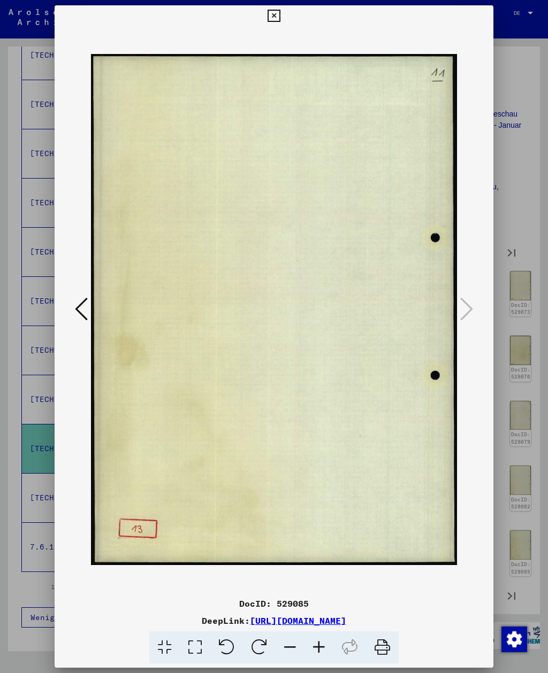
click at [283, 22] on button at bounding box center [273, 15] width 19 height 21
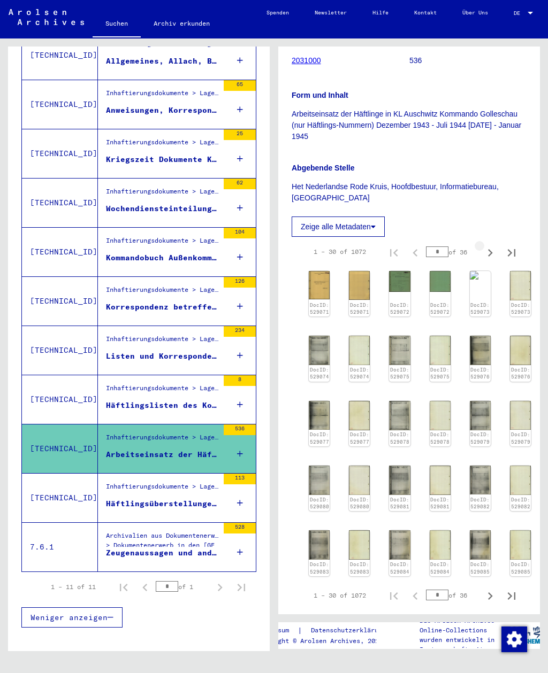
click at [485, 261] on button "Next page" at bounding box center [489, 251] width 21 height 21
type input "*"
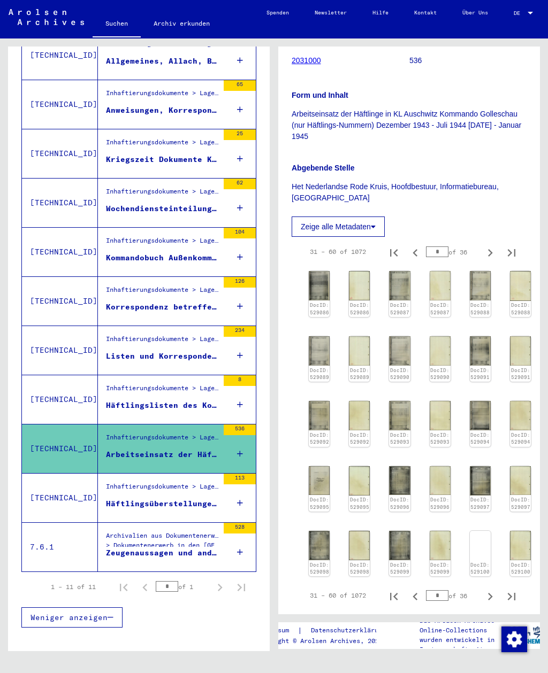
click at [324, 292] on img at bounding box center [319, 285] width 21 height 29
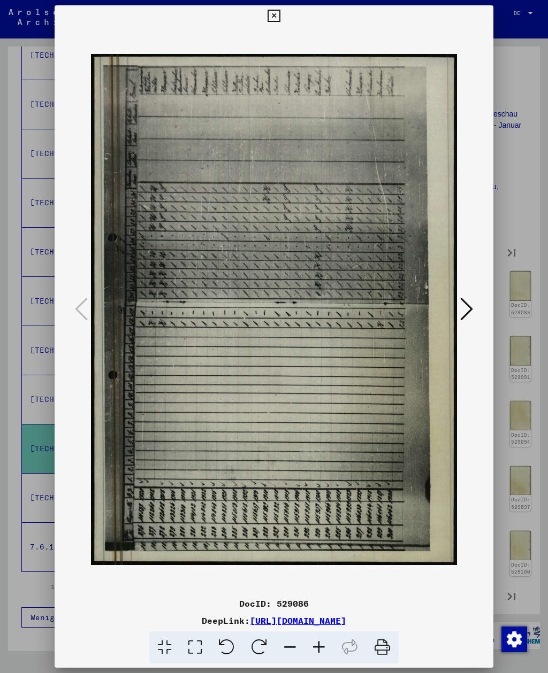
click at [464, 308] on icon at bounding box center [466, 309] width 13 height 26
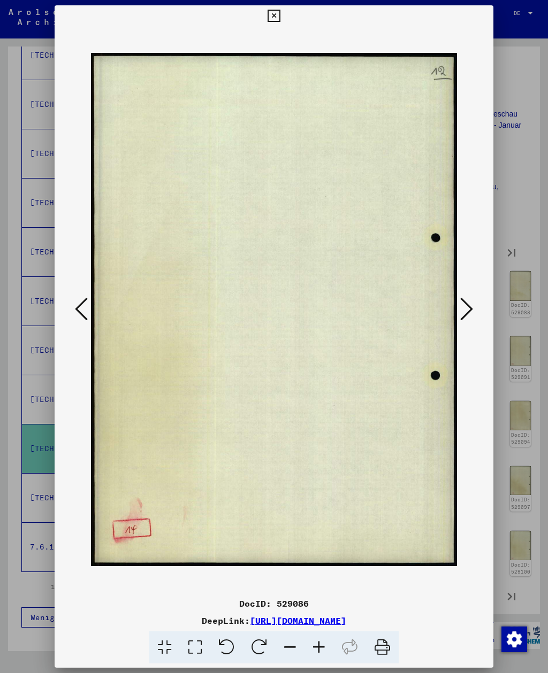
click at [467, 310] on icon at bounding box center [466, 309] width 13 height 26
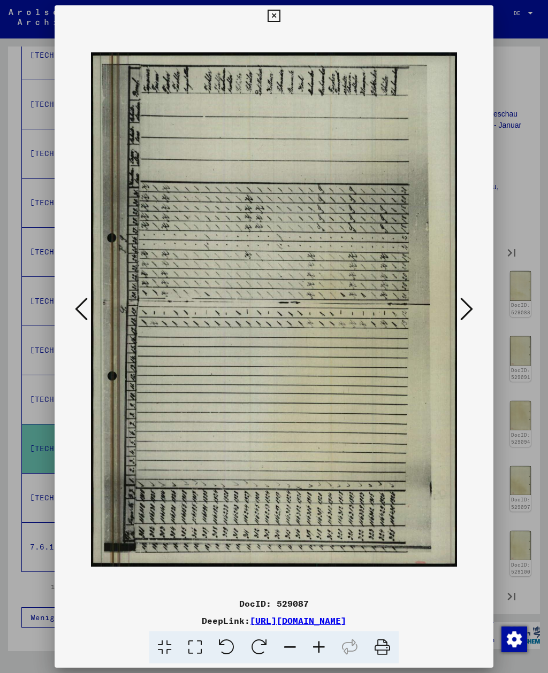
click at [465, 315] on icon at bounding box center [466, 309] width 13 height 26
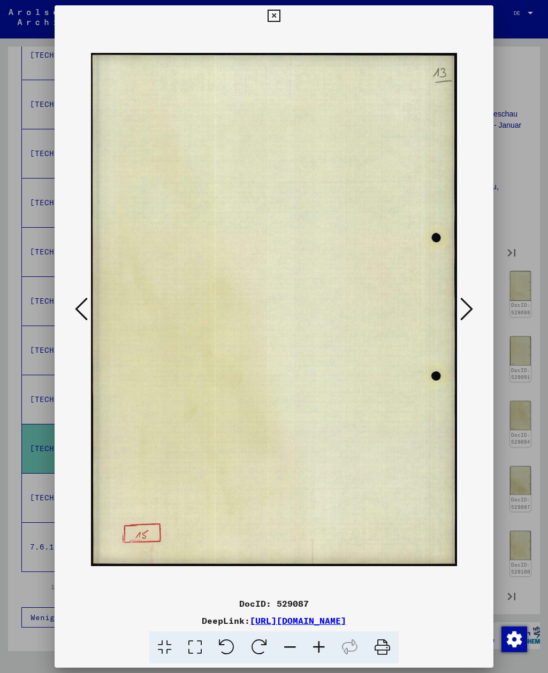
click at [466, 315] on icon at bounding box center [466, 309] width 13 height 26
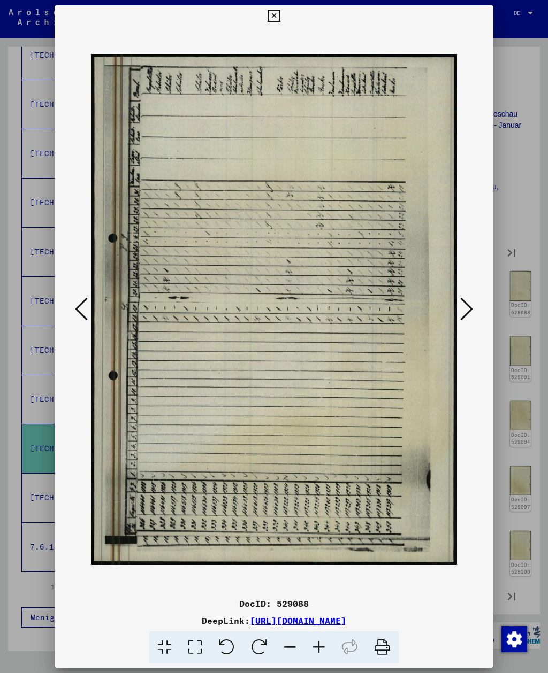
click at [467, 314] on icon at bounding box center [466, 309] width 13 height 26
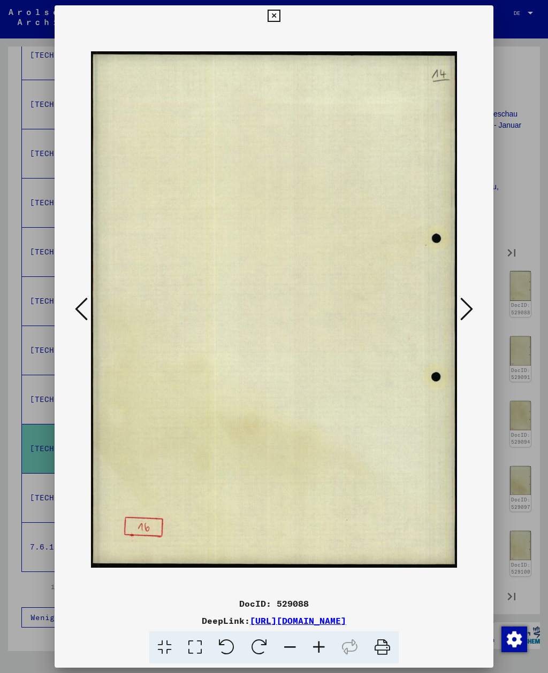
click at [462, 312] on icon at bounding box center [466, 309] width 13 height 26
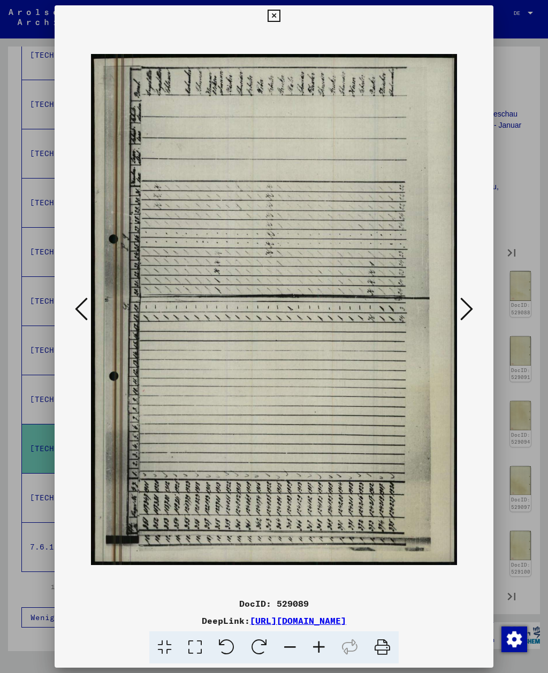
click at [463, 314] on icon at bounding box center [466, 309] width 13 height 26
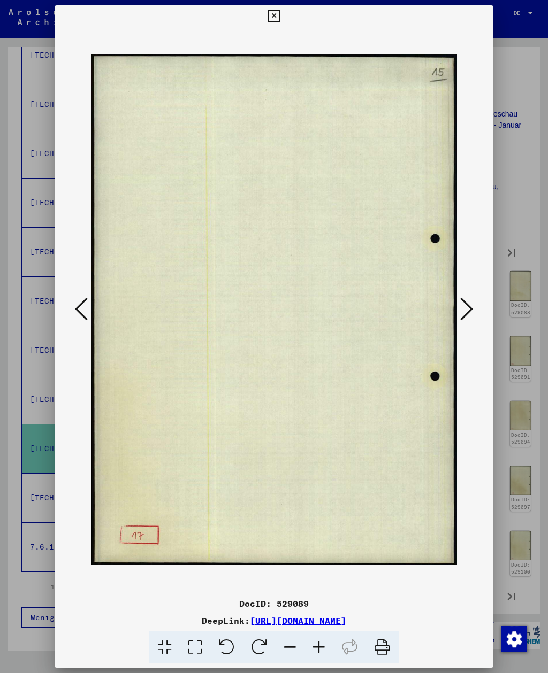
click at [463, 316] on icon at bounding box center [466, 309] width 13 height 26
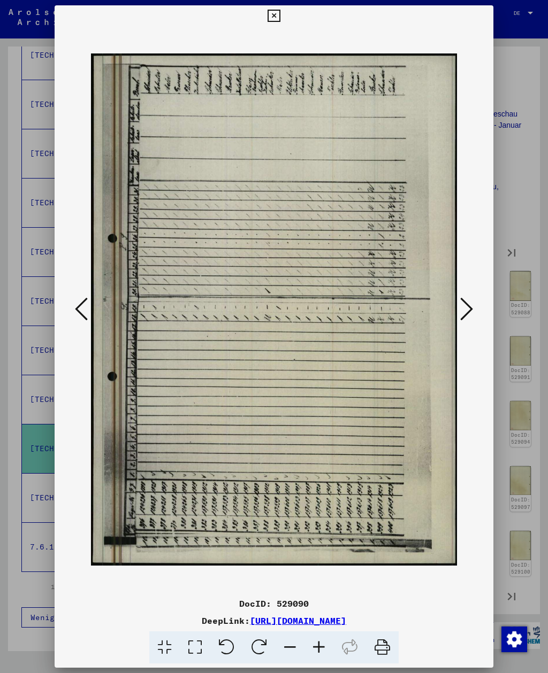
click at [462, 317] on icon at bounding box center [466, 309] width 13 height 26
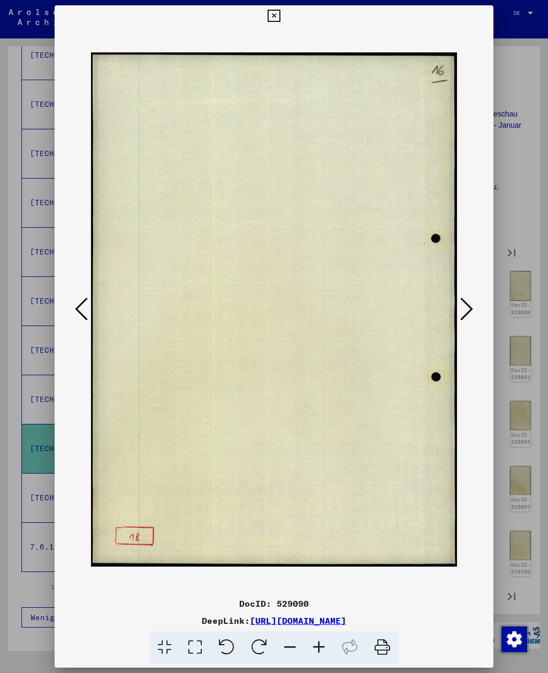
click at [461, 318] on icon at bounding box center [466, 309] width 13 height 26
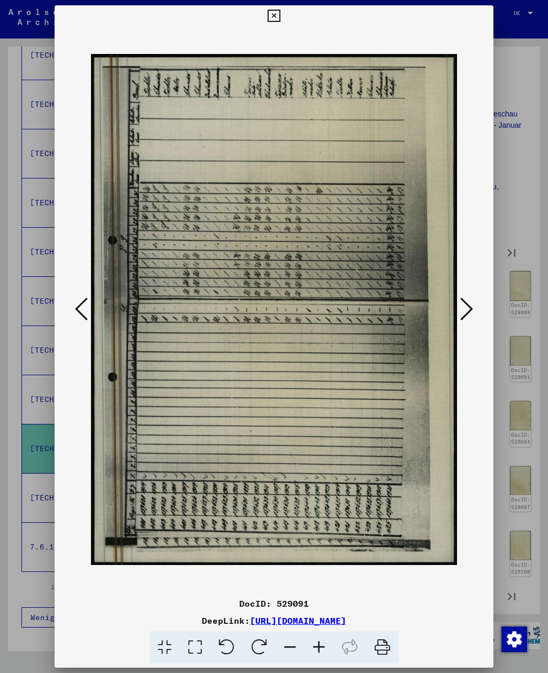
click at [460, 318] on icon at bounding box center [466, 309] width 13 height 26
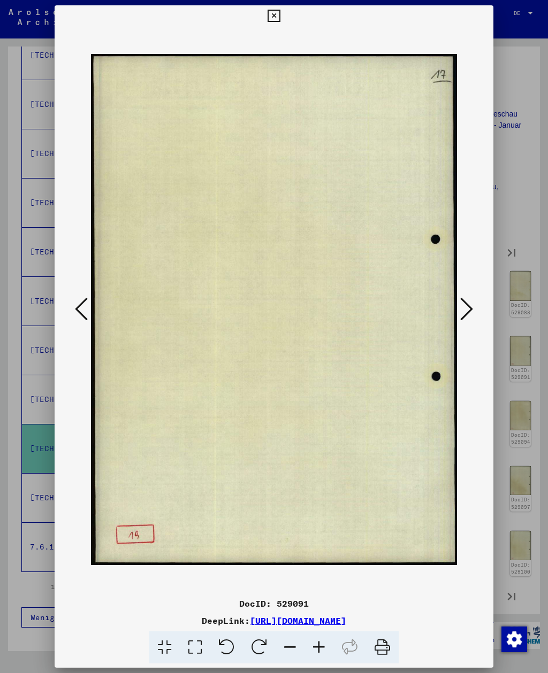
click at [460, 318] on icon at bounding box center [466, 309] width 13 height 26
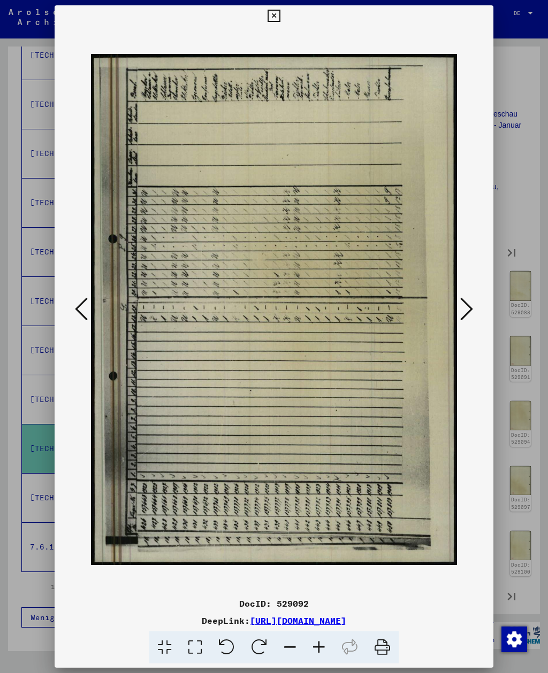
click at [460, 319] on icon at bounding box center [466, 309] width 13 height 26
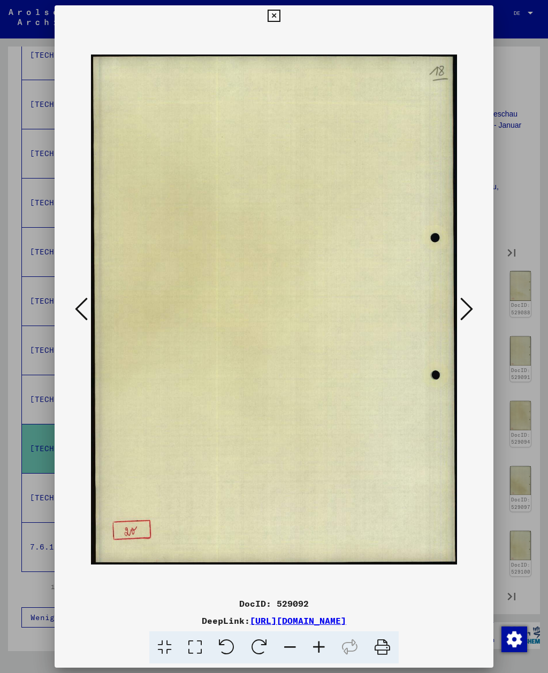
click at [461, 318] on icon at bounding box center [466, 309] width 13 height 26
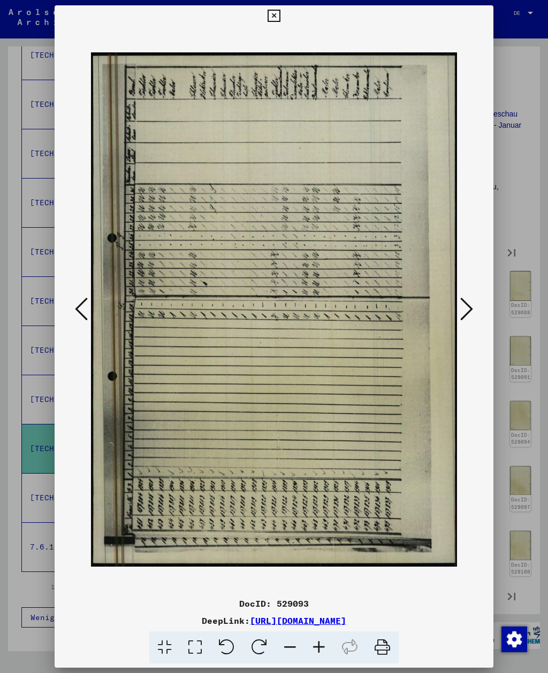
click at [462, 317] on icon at bounding box center [466, 309] width 13 height 26
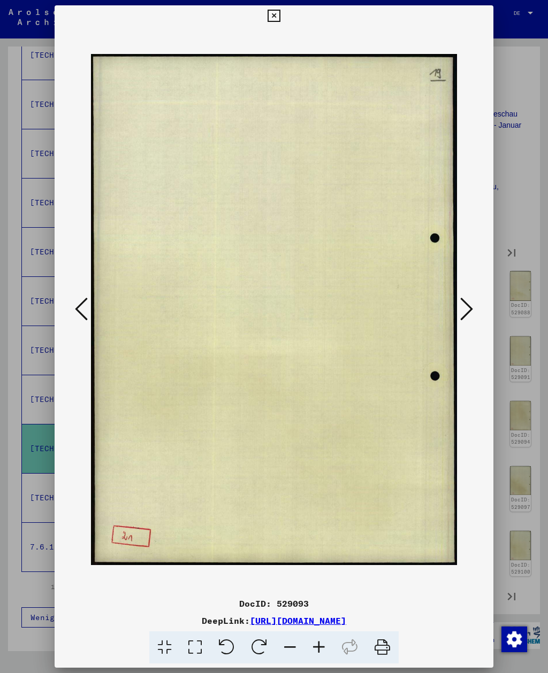
click at [460, 318] on icon at bounding box center [466, 309] width 13 height 26
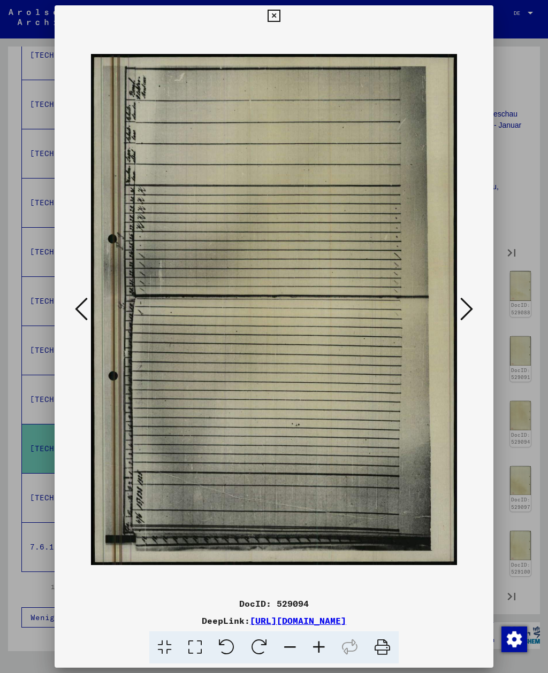
click at [461, 318] on icon at bounding box center [466, 309] width 13 height 26
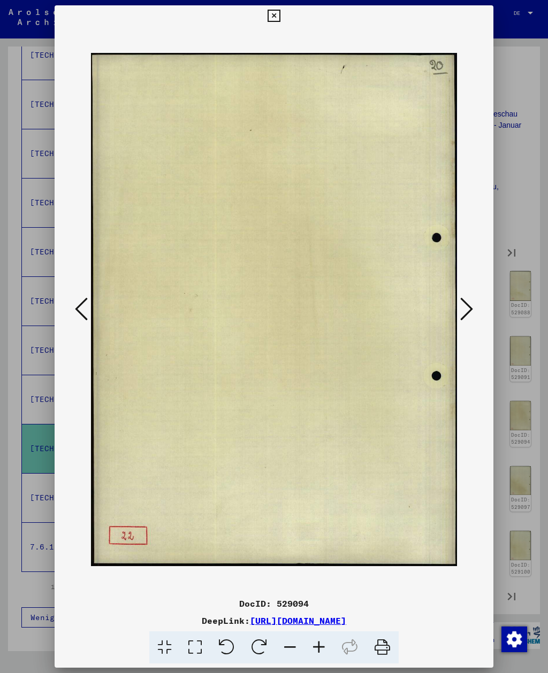
click at [461, 318] on icon at bounding box center [466, 309] width 13 height 26
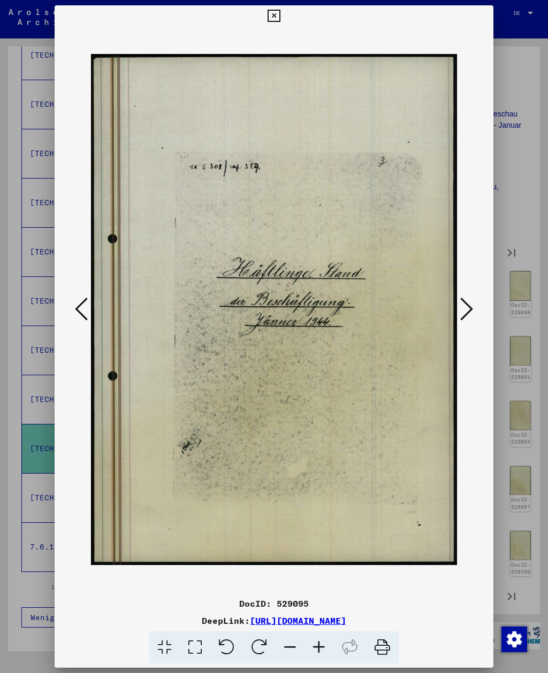
click at [458, 321] on button at bounding box center [466, 310] width 19 height 30
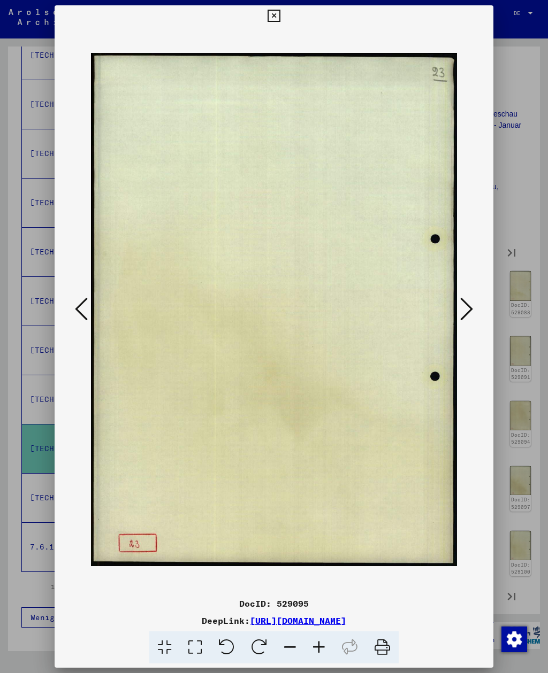
click at [457, 321] on button at bounding box center [466, 310] width 19 height 30
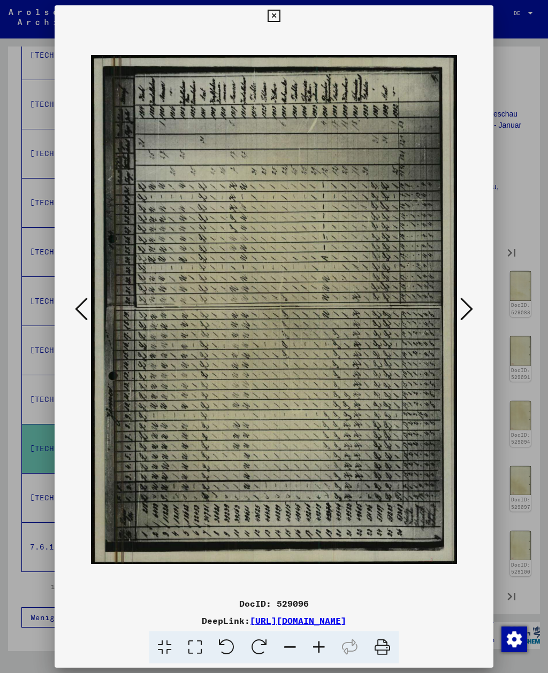
click at [280, 17] on icon at bounding box center [273, 16] width 12 height 13
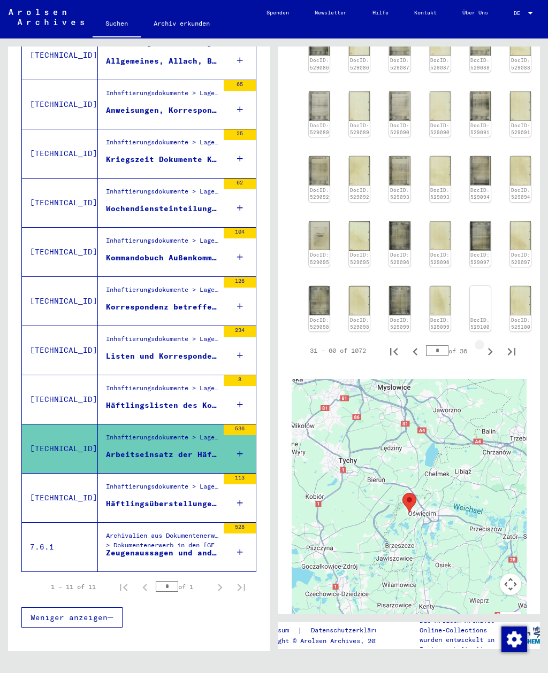
click at [491, 346] on icon "Next page" at bounding box center [489, 351] width 15 height 15
type input "*"
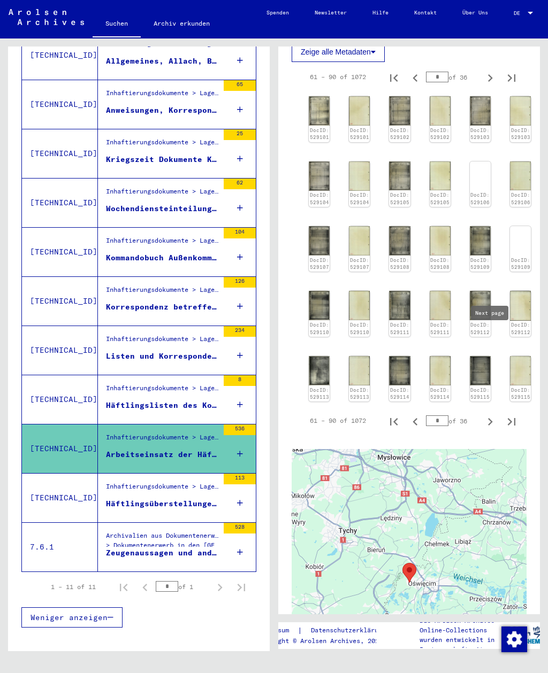
click at [475, 366] on img at bounding box center [479, 370] width 21 height 29
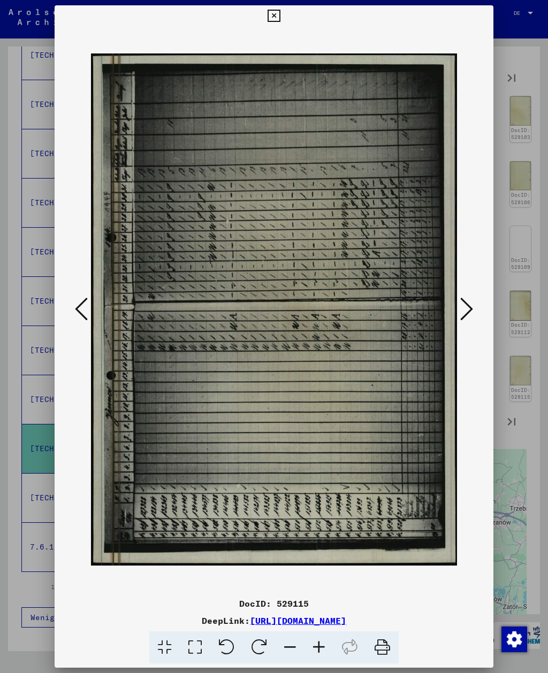
click at [467, 310] on icon at bounding box center [466, 309] width 13 height 26
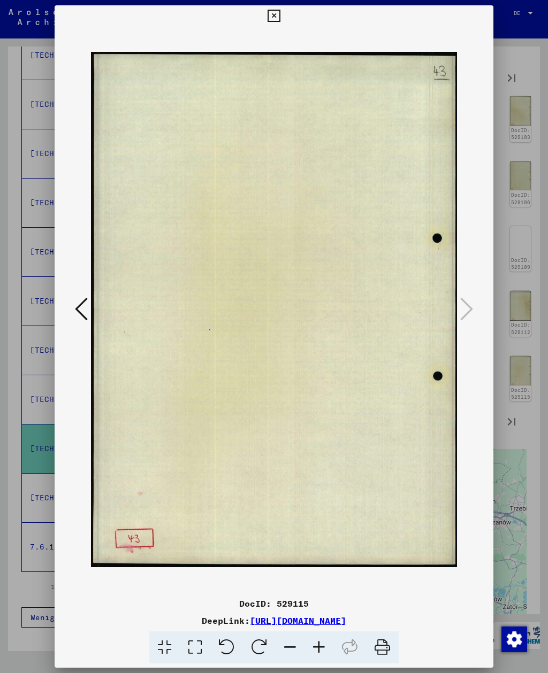
click at [283, 8] on button at bounding box center [273, 15] width 19 height 21
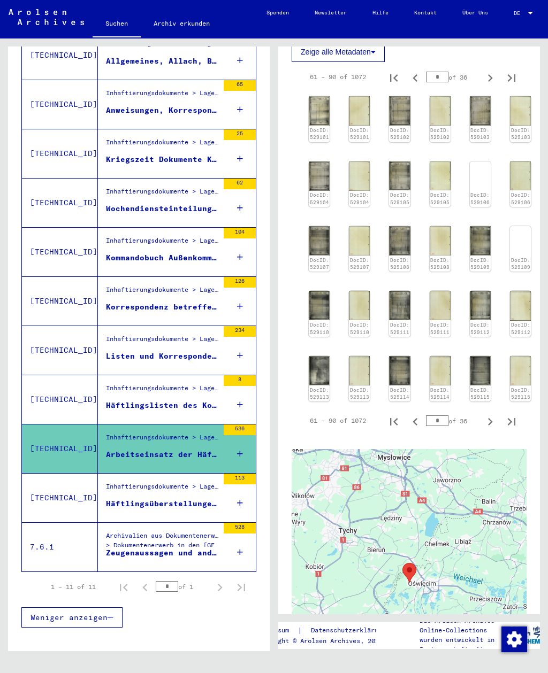
click at [490, 414] on icon "Next page" at bounding box center [489, 421] width 15 height 15
type input "*"
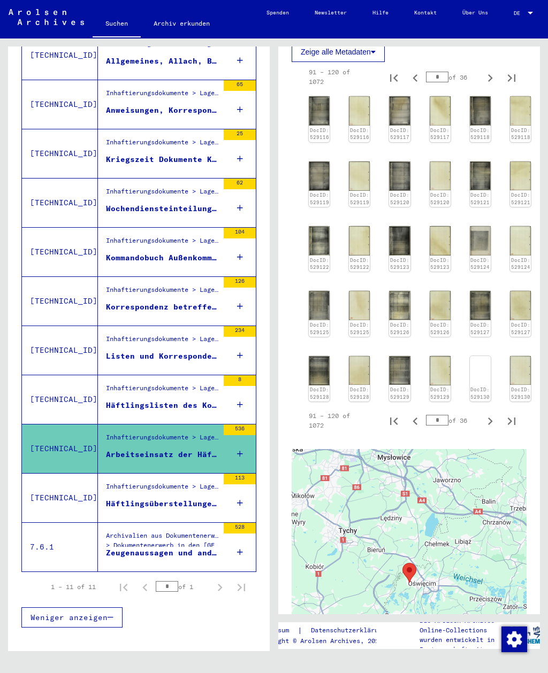
click at [479, 356] on img at bounding box center [479, 356] width 21 height 0
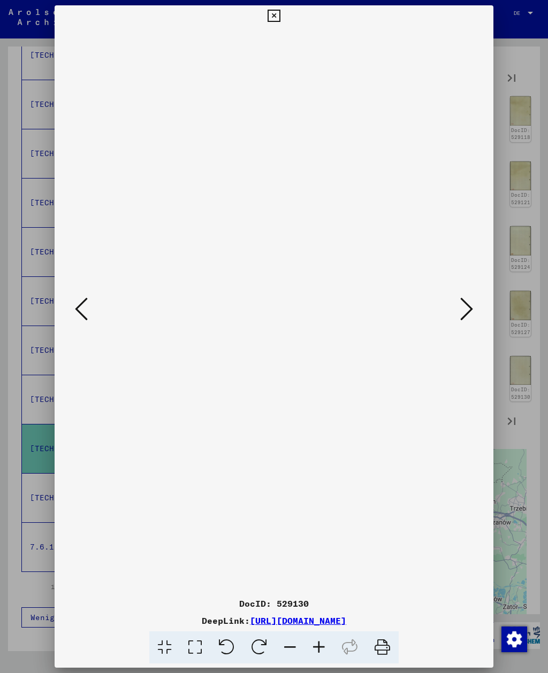
click at [471, 309] on icon at bounding box center [466, 309] width 13 height 26
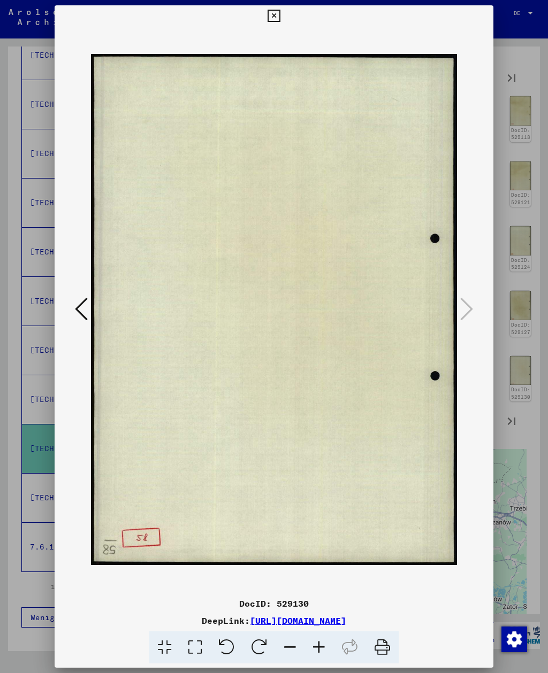
click at [280, 19] on icon at bounding box center [273, 16] width 12 height 13
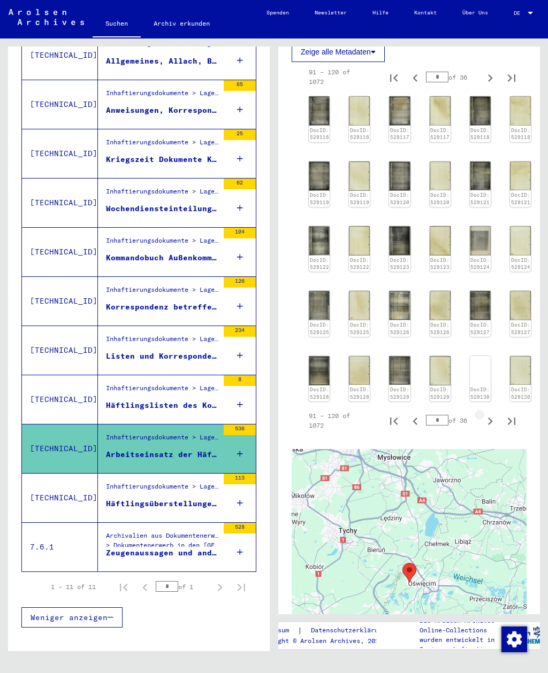
click at [485, 414] on icon "Next page" at bounding box center [489, 421] width 15 height 15
type input "*"
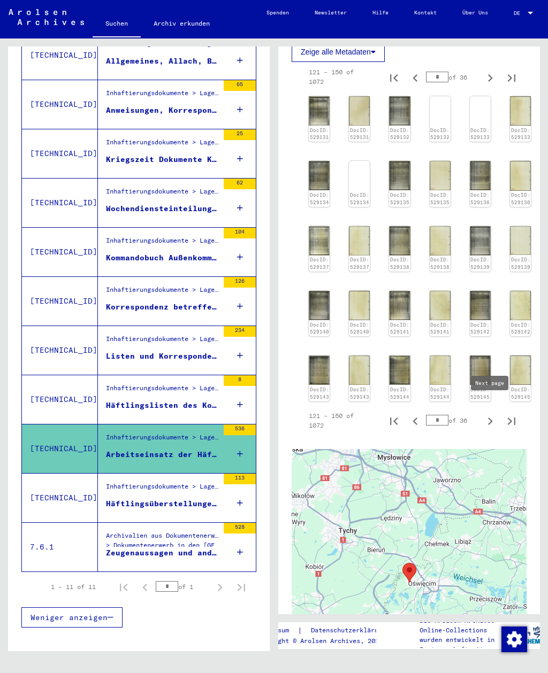
click at [397, 305] on img at bounding box center [399, 305] width 21 height 29
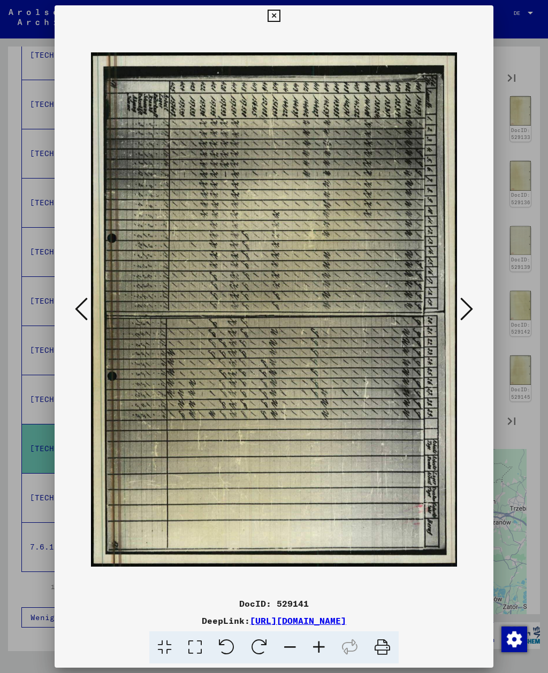
click at [455, 302] on img at bounding box center [273, 310] width 365 height 566
click at [465, 310] on icon at bounding box center [466, 309] width 13 height 26
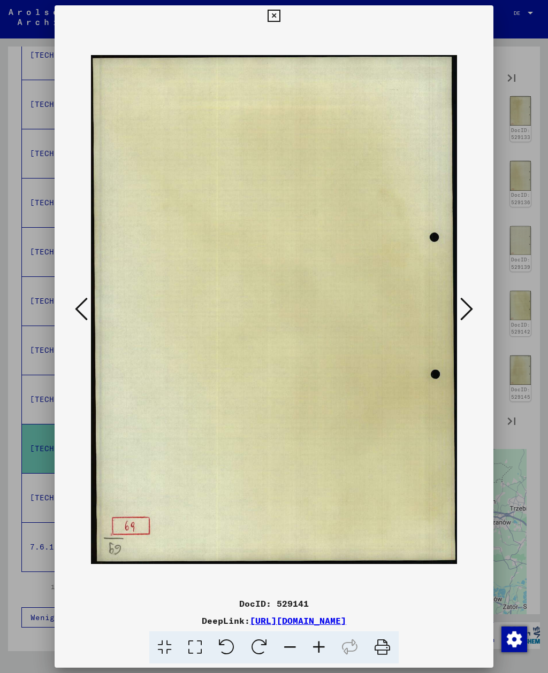
click at [466, 310] on icon at bounding box center [466, 309] width 13 height 26
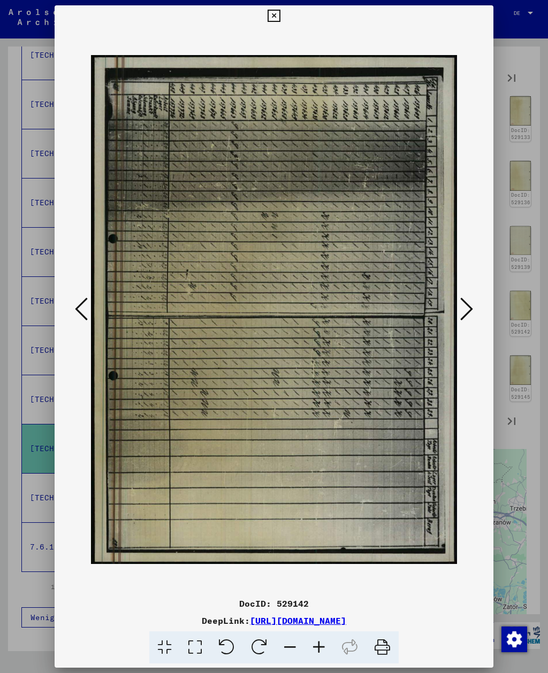
click at [466, 309] on icon at bounding box center [466, 309] width 13 height 26
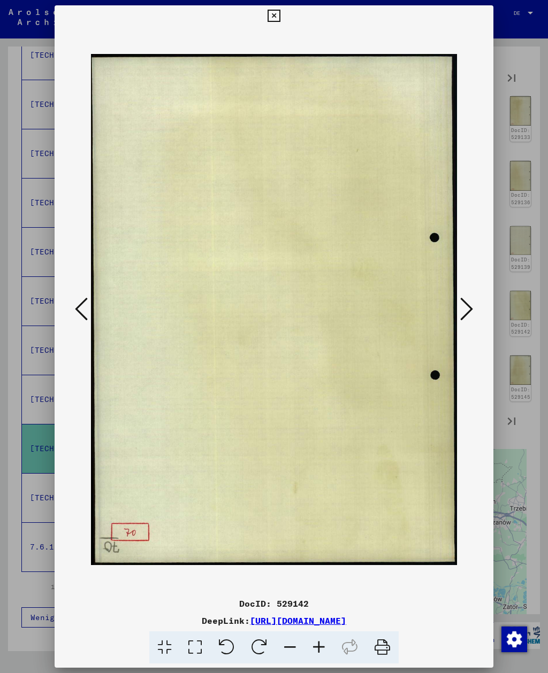
click at [464, 310] on icon at bounding box center [466, 309] width 13 height 26
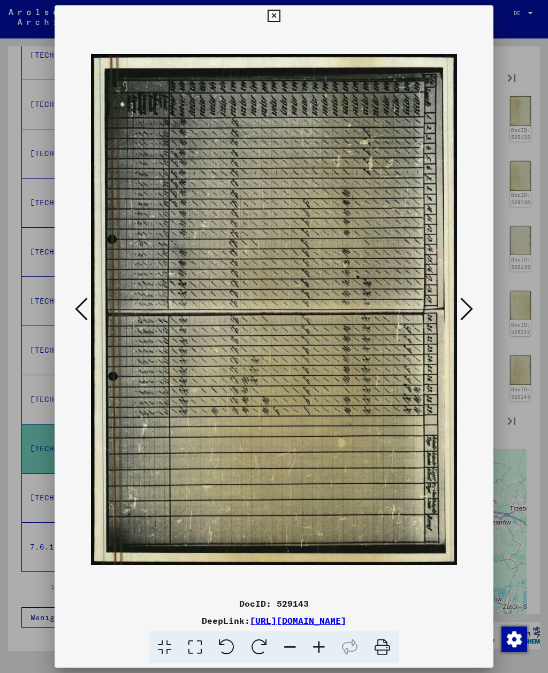
click at [464, 310] on icon at bounding box center [466, 309] width 13 height 26
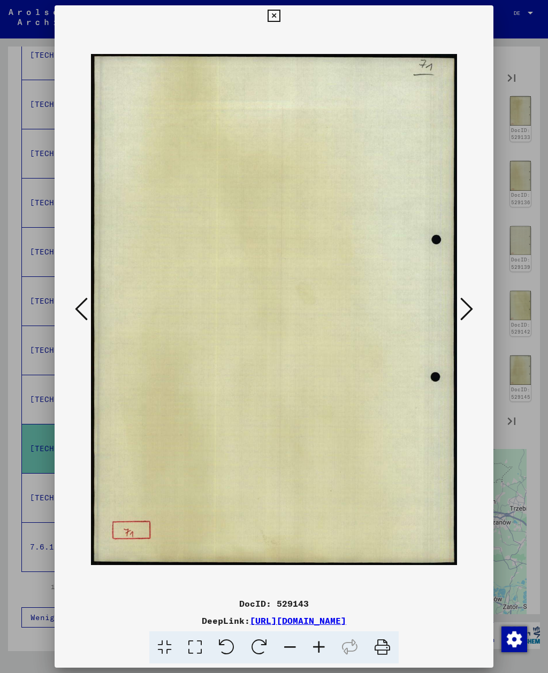
click at [462, 311] on icon at bounding box center [466, 309] width 13 height 26
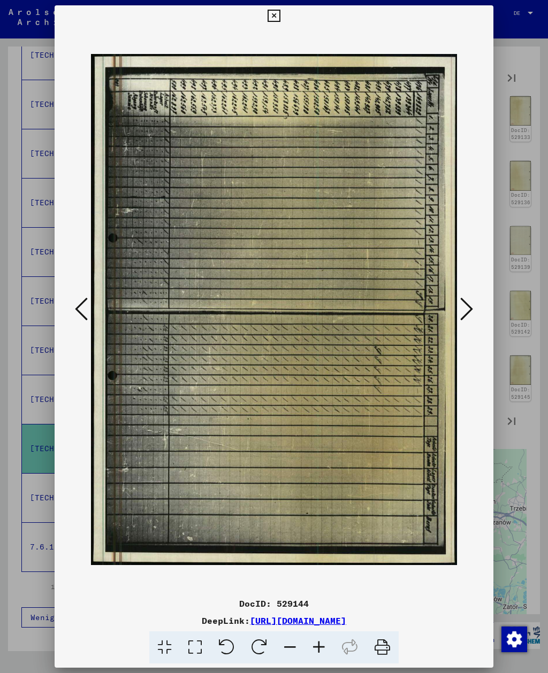
click at [462, 311] on icon at bounding box center [466, 309] width 13 height 26
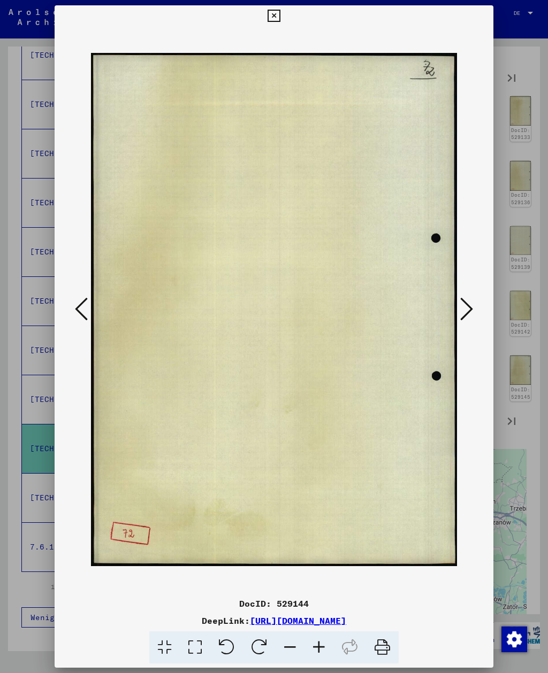
click at [460, 312] on icon at bounding box center [466, 309] width 13 height 26
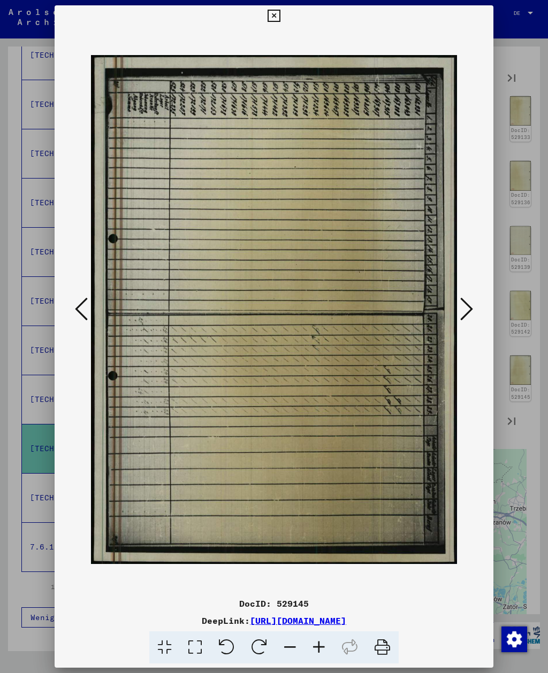
click at [456, 295] on img at bounding box center [273, 310] width 365 height 566
click at [458, 297] on button at bounding box center [466, 310] width 19 height 30
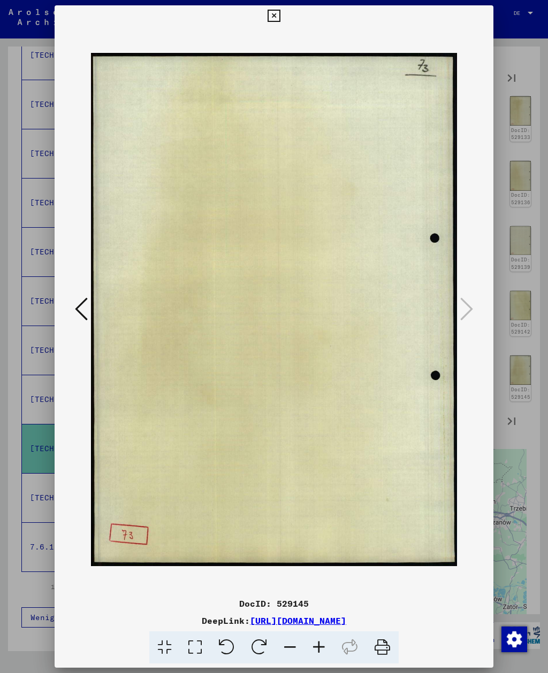
click at [454, 295] on img at bounding box center [273, 310] width 365 height 566
click at [280, 20] on icon at bounding box center [273, 16] width 12 height 13
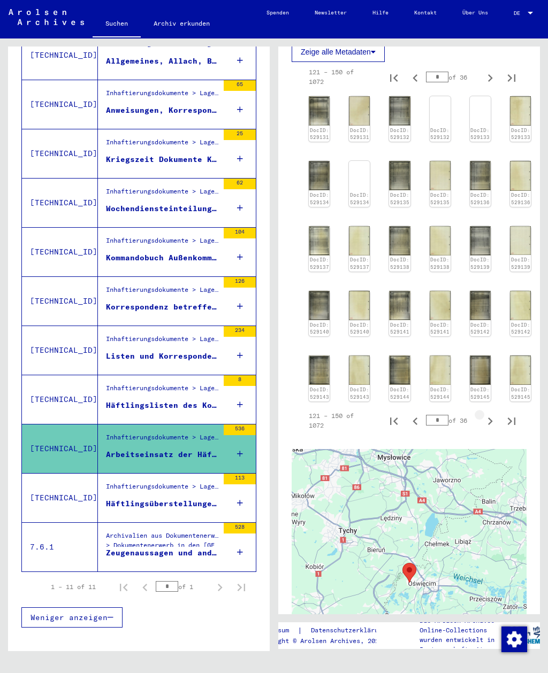
click at [493, 417] on icon "Next page" at bounding box center [489, 421] width 15 height 15
type input "*"
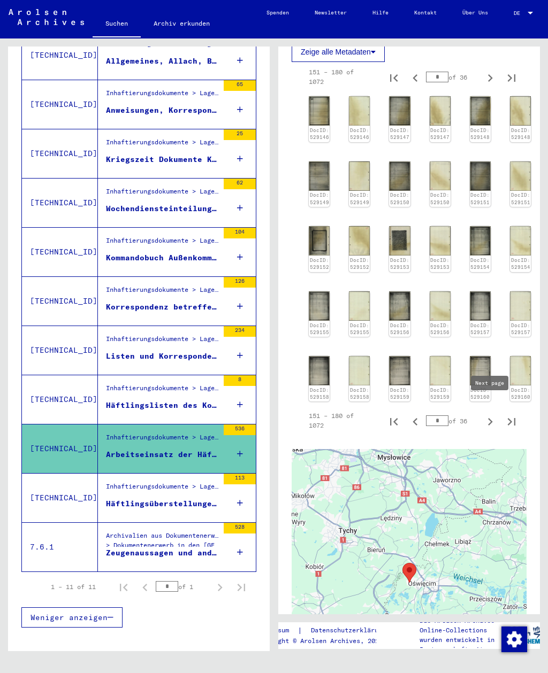
click at [319, 242] on img at bounding box center [319, 240] width 21 height 29
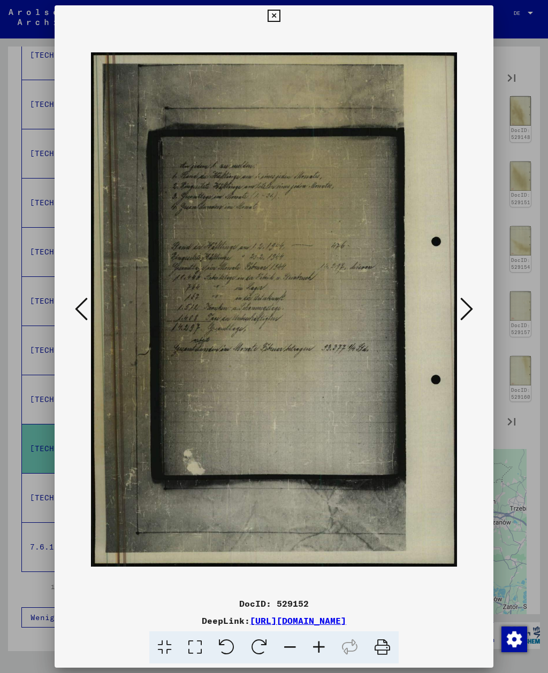
click at [465, 308] on icon at bounding box center [466, 309] width 13 height 26
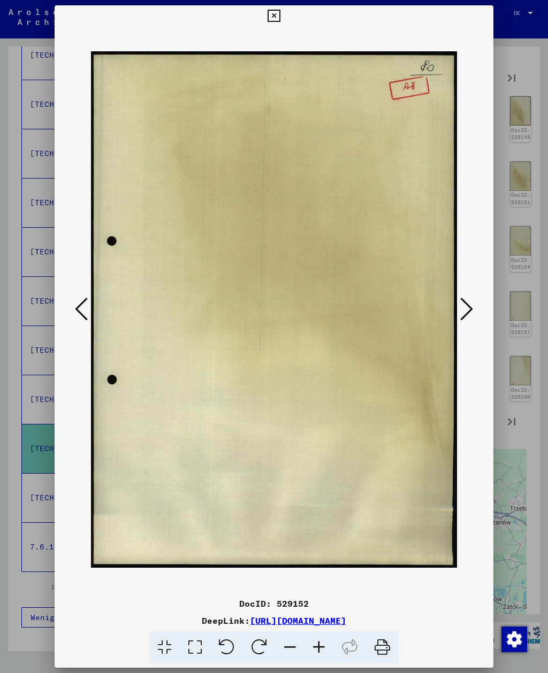
click at [465, 307] on icon at bounding box center [466, 309] width 13 height 26
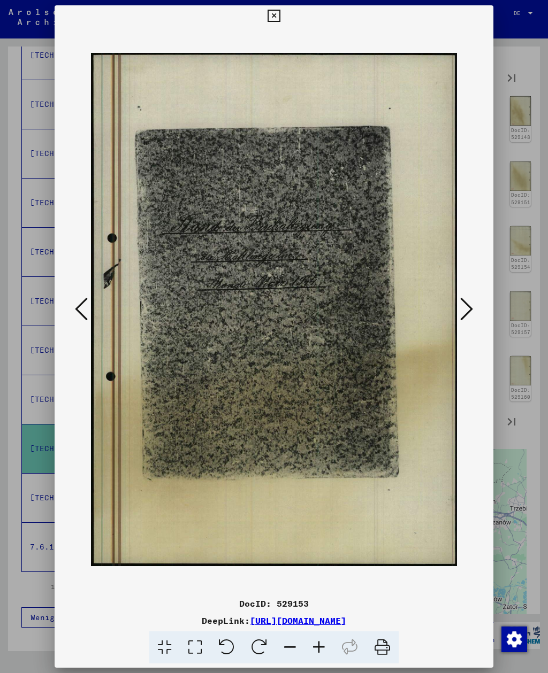
click at [463, 310] on icon at bounding box center [466, 309] width 13 height 26
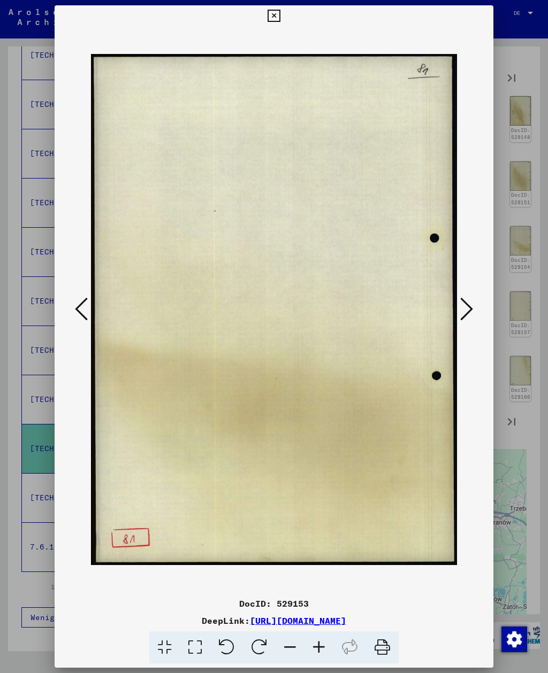
click at [460, 311] on icon at bounding box center [466, 309] width 13 height 26
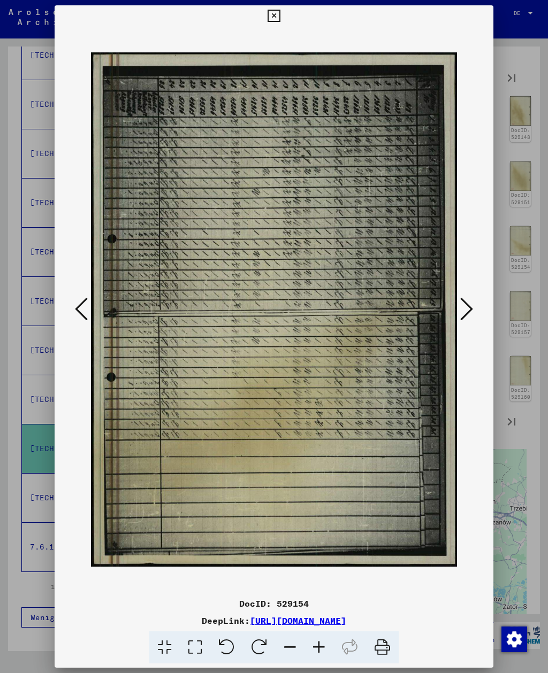
click at [464, 315] on icon at bounding box center [466, 309] width 13 height 26
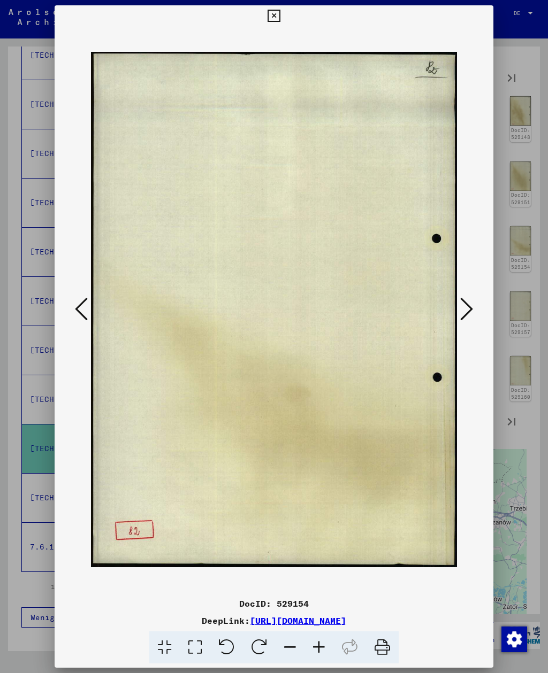
click at [465, 315] on icon at bounding box center [466, 309] width 13 height 26
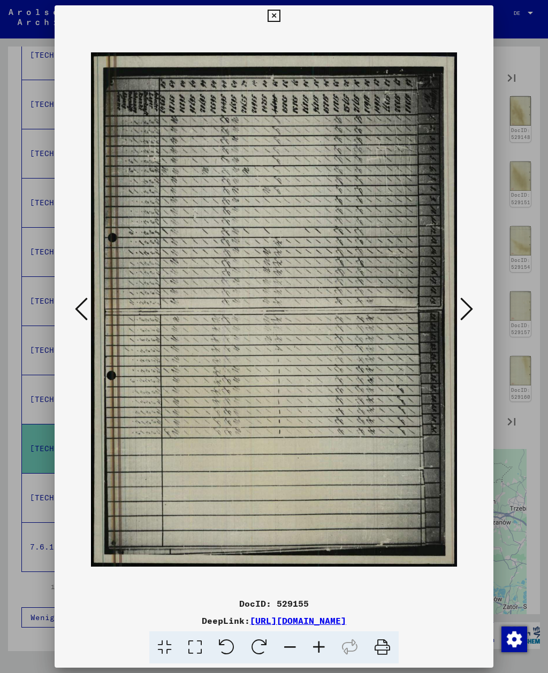
click at [462, 304] on icon at bounding box center [466, 309] width 13 height 26
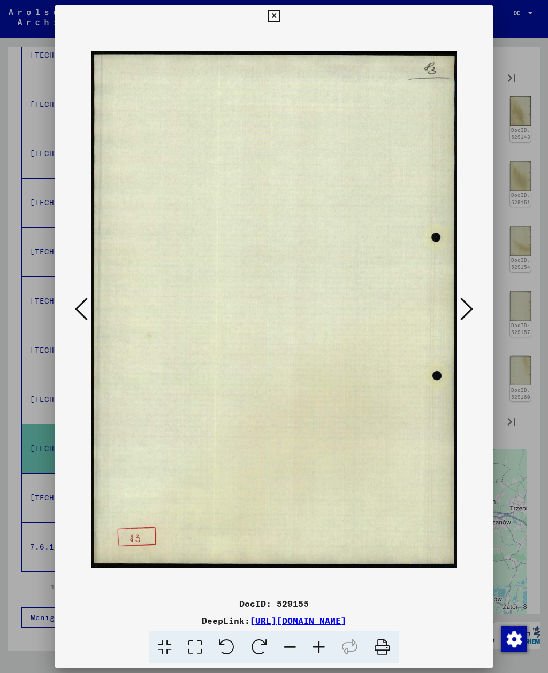
click at [461, 306] on icon at bounding box center [466, 309] width 13 height 26
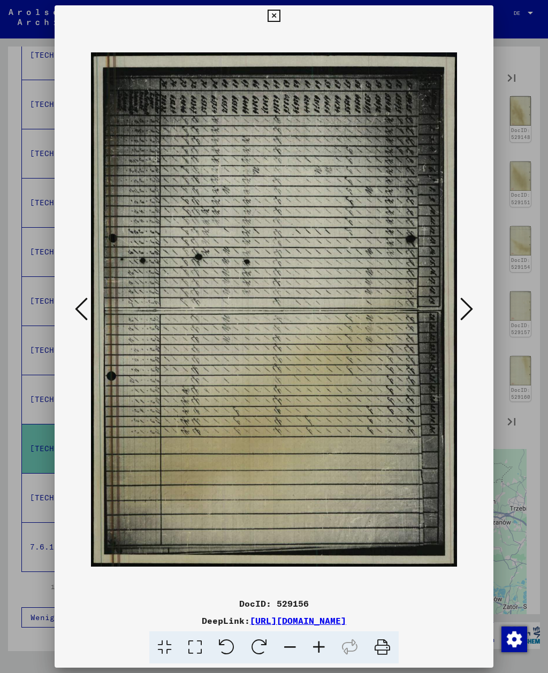
click at [461, 306] on icon at bounding box center [466, 309] width 13 height 26
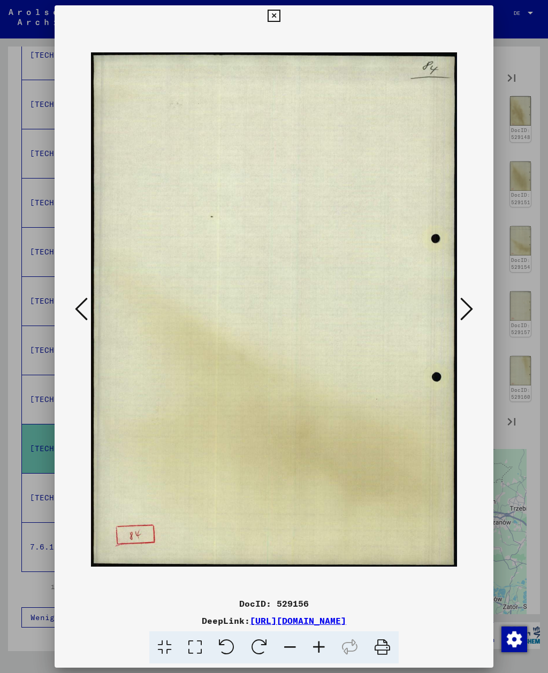
click at [461, 306] on icon at bounding box center [466, 309] width 13 height 26
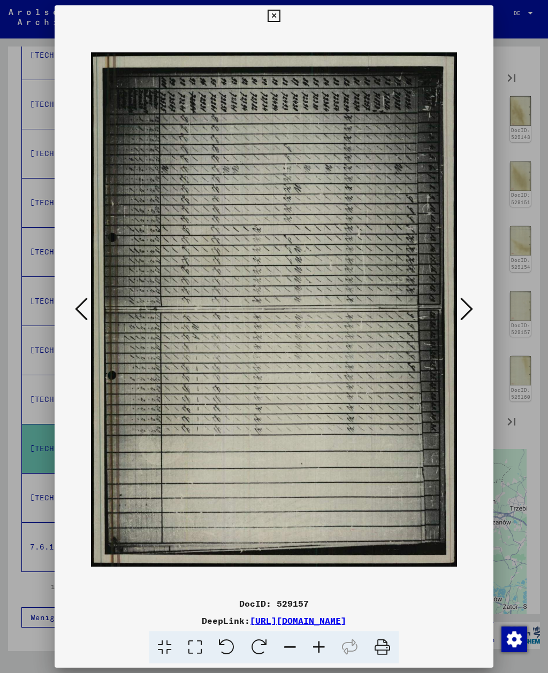
click at [457, 309] on button at bounding box center [466, 310] width 19 height 30
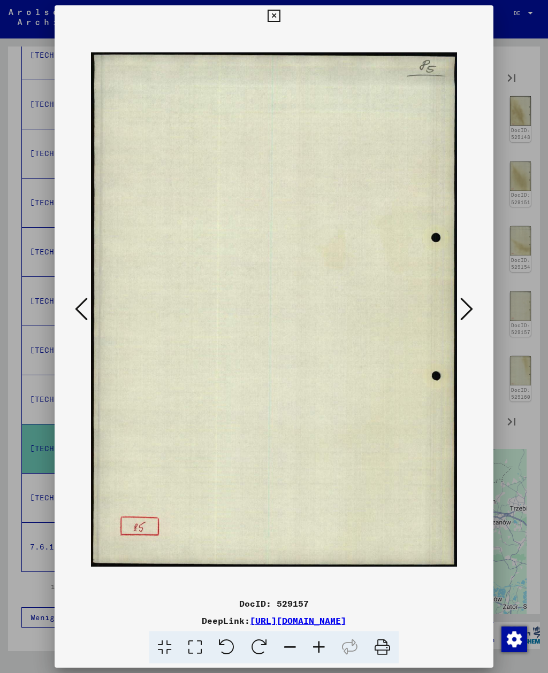
click at [456, 309] on img at bounding box center [273, 310] width 365 height 566
click at [454, 309] on img at bounding box center [273, 310] width 365 height 566
click at [460, 311] on icon at bounding box center [466, 309] width 13 height 26
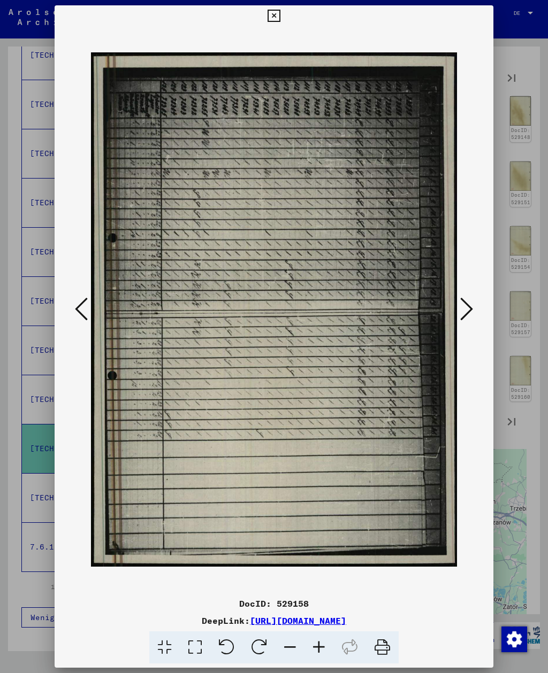
click at [458, 314] on button at bounding box center [466, 310] width 19 height 30
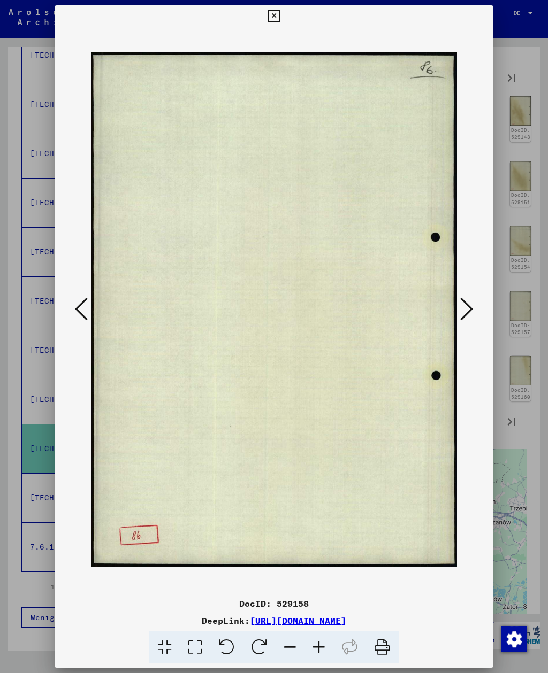
click at [458, 315] on button at bounding box center [466, 310] width 19 height 30
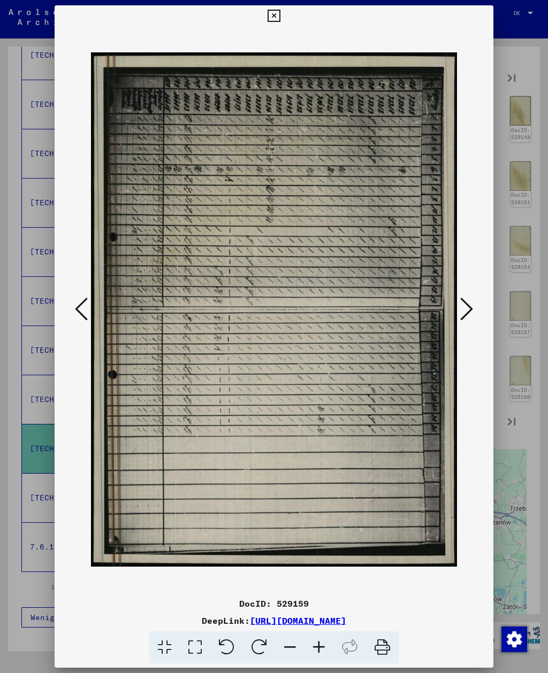
click at [457, 315] on button at bounding box center [466, 310] width 19 height 30
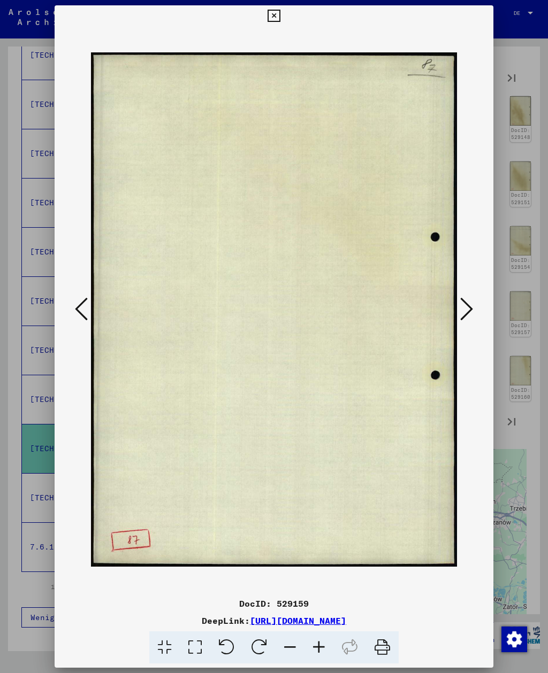
click at [456, 317] on img at bounding box center [273, 310] width 365 height 566
click at [452, 318] on img at bounding box center [273, 310] width 365 height 566
click at [471, 312] on icon at bounding box center [466, 309] width 13 height 26
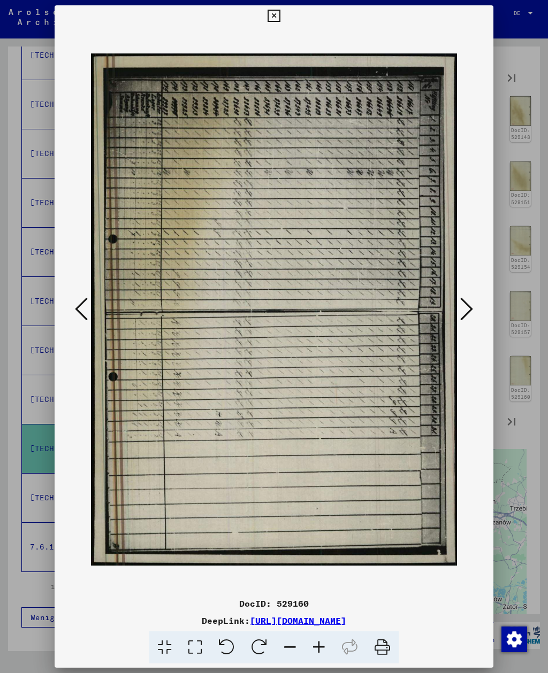
click at [467, 312] on icon at bounding box center [466, 309] width 13 height 26
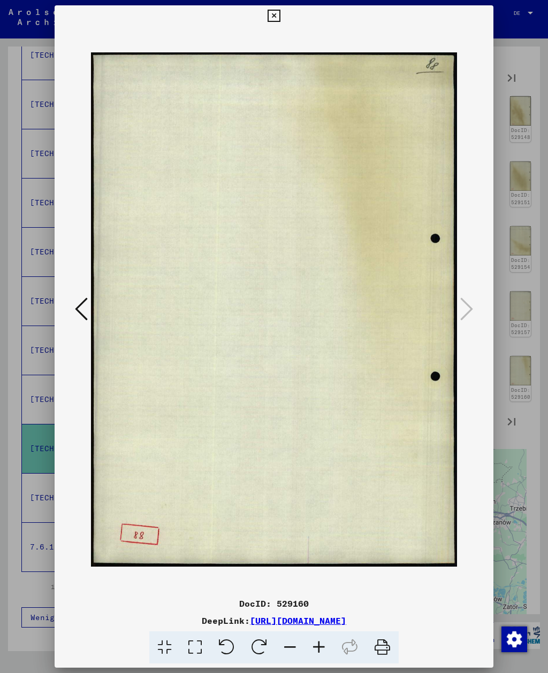
click at [456, 314] on img at bounding box center [273, 310] width 365 height 566
click at [456, 318] on img at bounding box center [273, 310] width 365 height 566
click at [283, 26] on button at bounding box center [273, 15] width 19 height 21
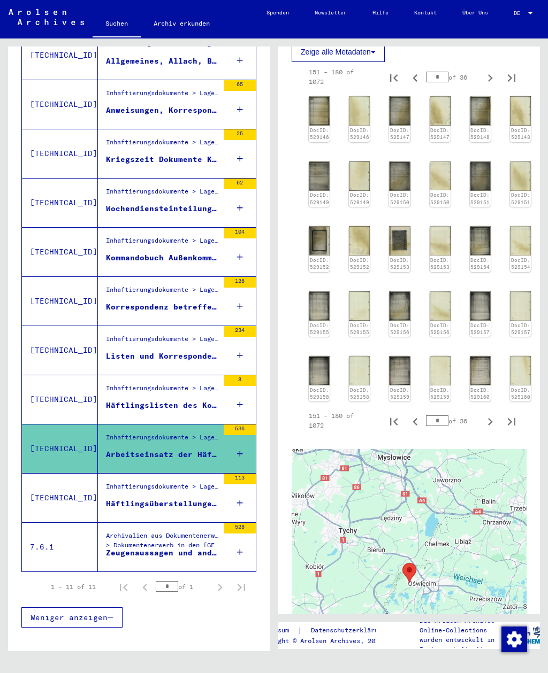
click at [488, 416] on icon "Next page" at bounding box center [489, 421] width 15 height 15
type input "*"
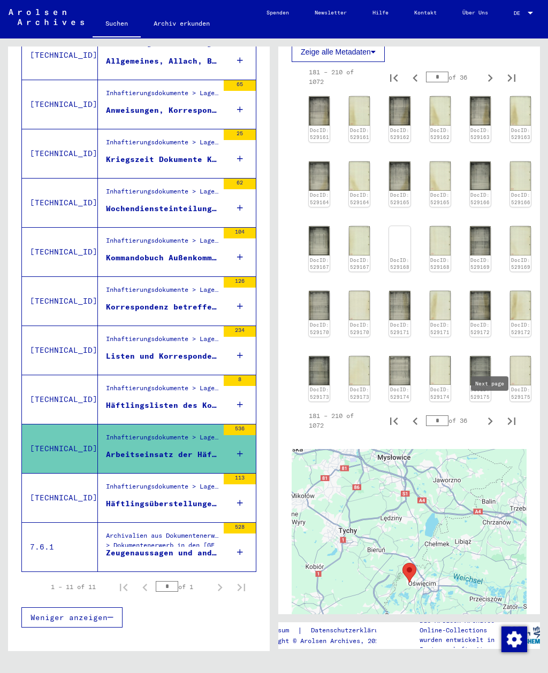
click at [394, 297] on img at bounding box center [399, 305] width 21 height 29
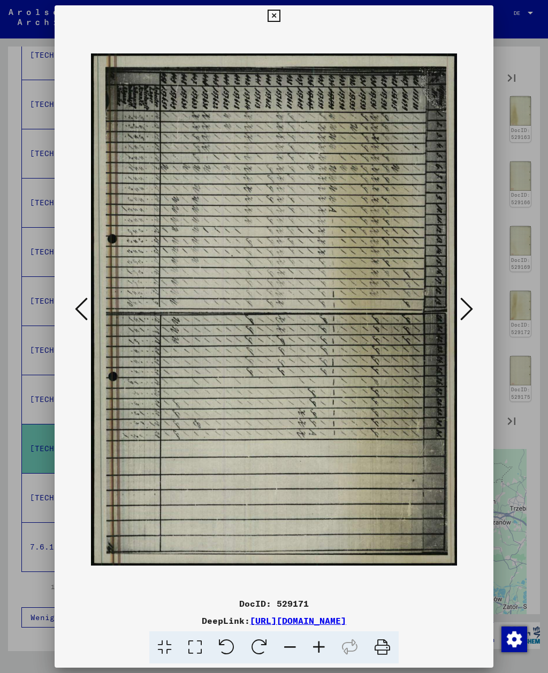
click at [455, 303] on img at bounding box center [273, 310] width 365 height 566
click at [466, 310] on icon at bounding box center [466, 309] width 13 height 26
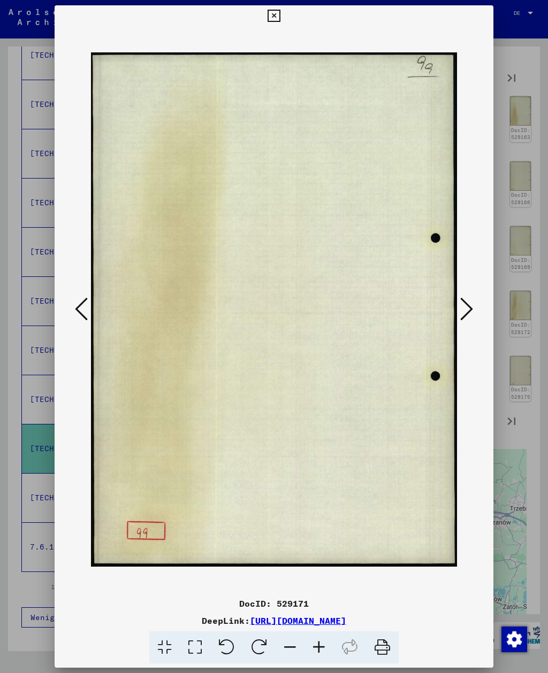
click at [466, 312] on icon at bounding box center [466, 309] width 13 height 26
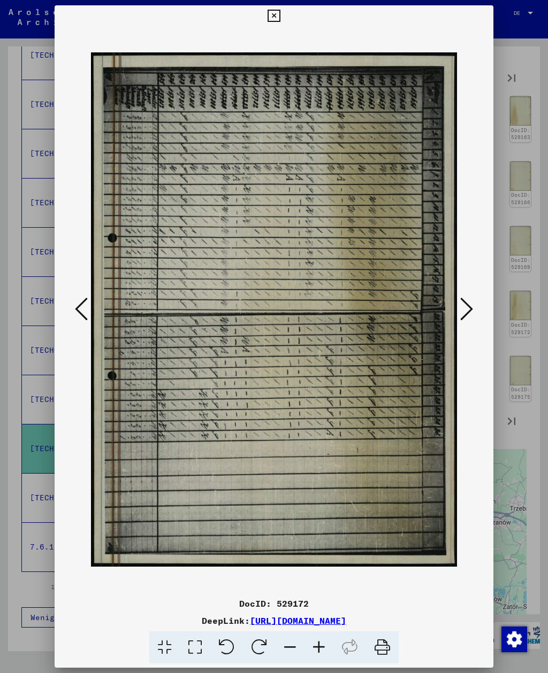
click at [465, 311] on icon at bounding box center [466, 309] width 13 height 26
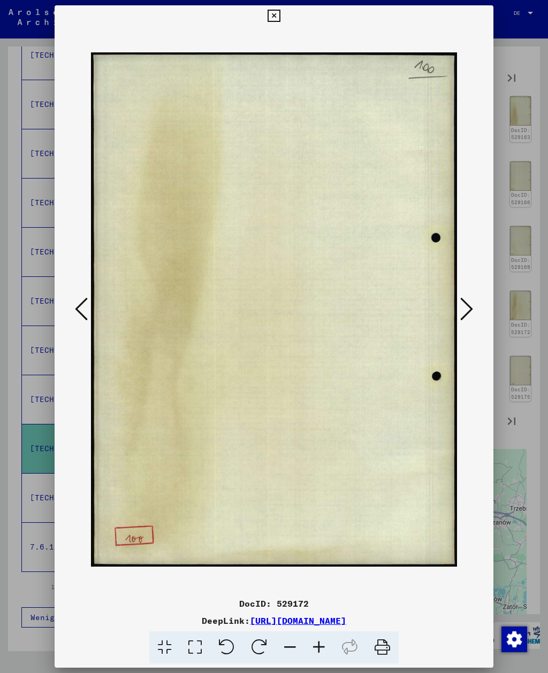
click at [462, 313] on icon at bounding box center [466, 309] width 13 height 26
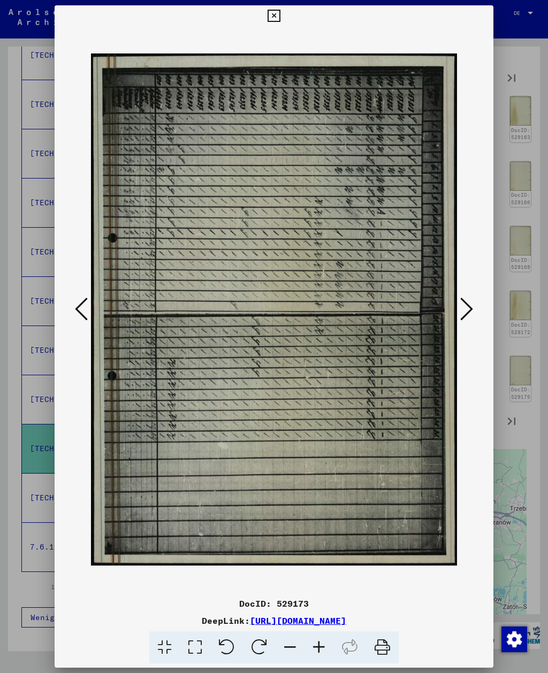
click at [461, 313] on icon at bounding box center [466, 309] width 13 height 26
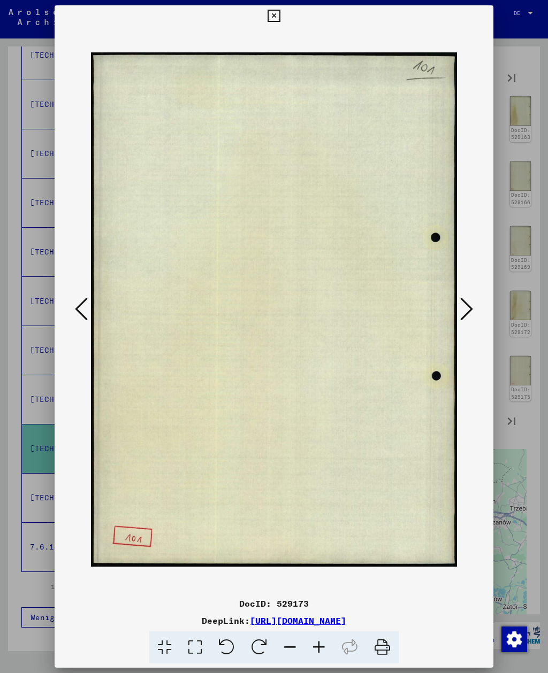
click at [460, 314] on icon at bounding box center [466, 309] width 13 height 26
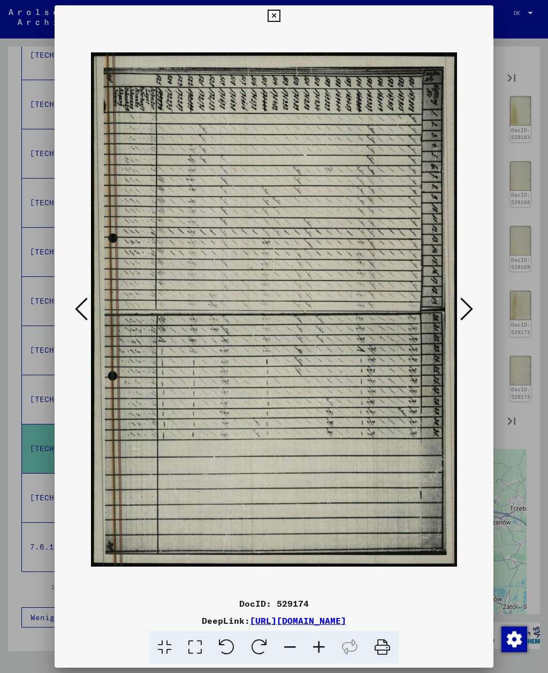
click at [468, 315] on icon at bounding box center [466, 309] width 13 height 26
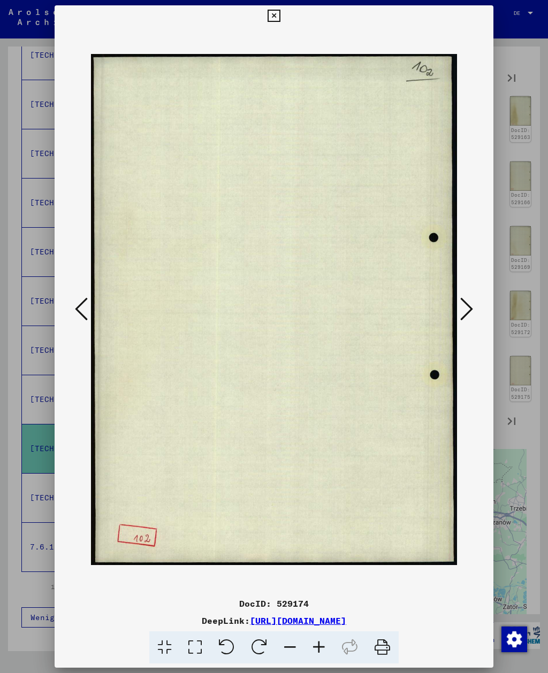
click at [280, 14] on icon at bounding box center [273, 16] width 12 height 13
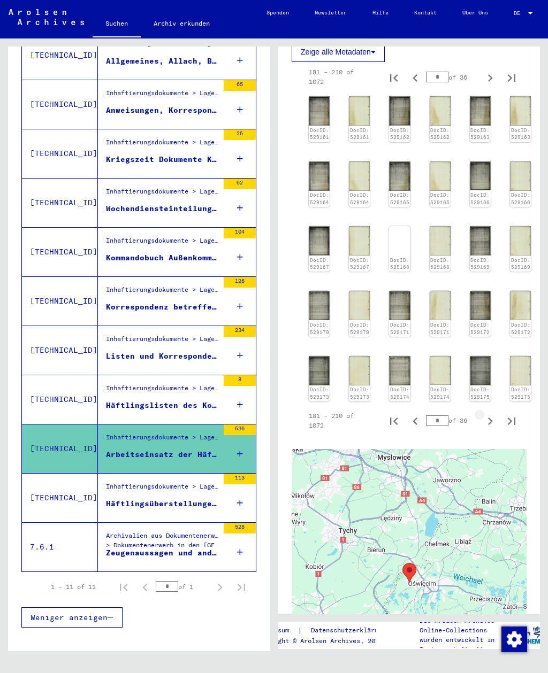
click at [489, 414] on icon "Next page" at bounding box center [489, 421] width 15 height 15
type input "*"
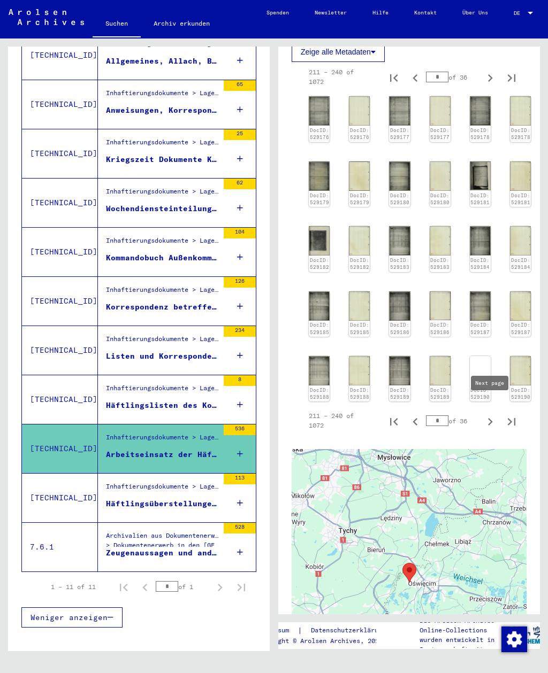
click at [480, 168] on img at bounding box center [479, 175] width 21 height 29
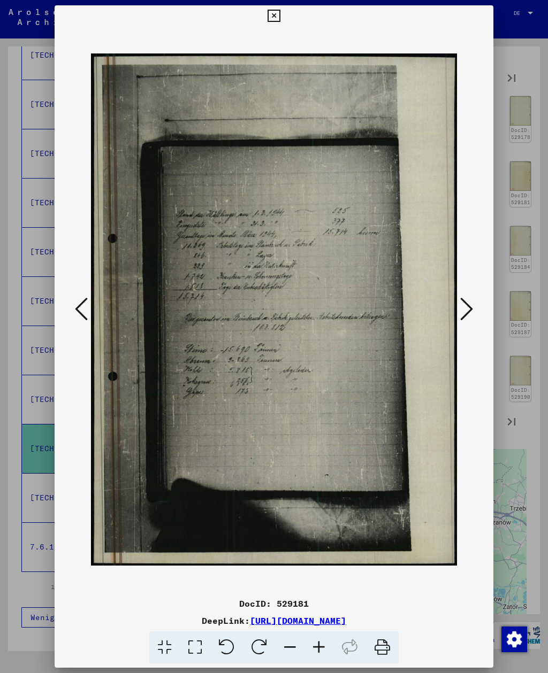
click at [468, 307] on icon at bounding box center [466, 309] width 13 height 26
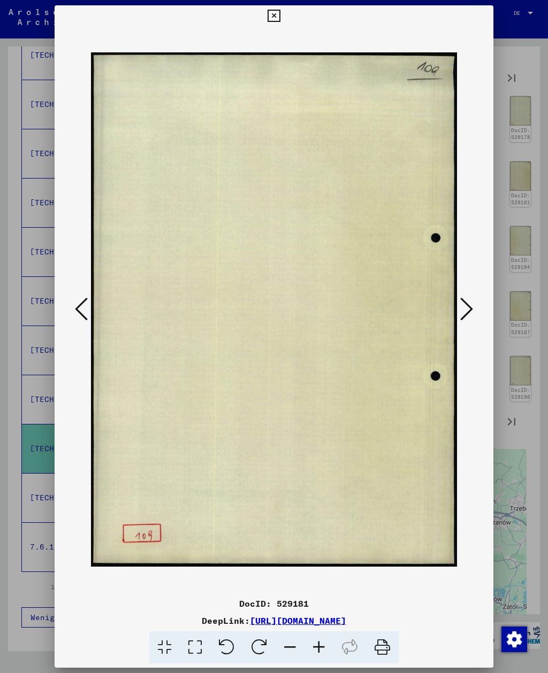
click at [469, 308] on icon at bounding box center [466, 309] width 13 height 26
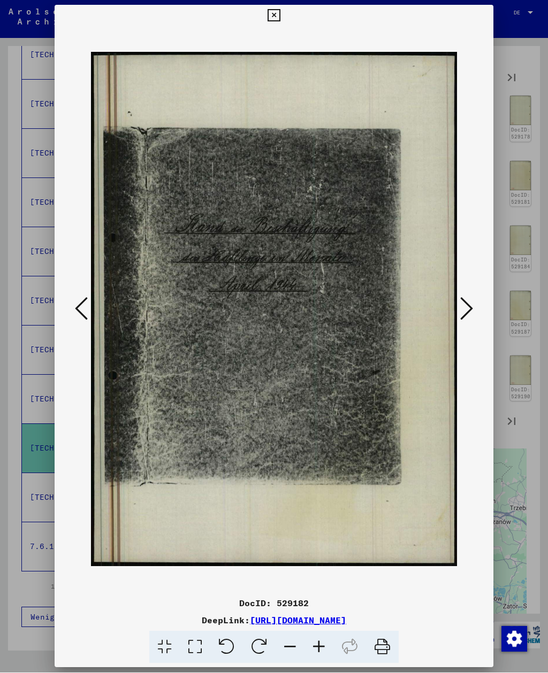
click at [466, 307] on icon at bounding box center [466, 309] width 13 height 26
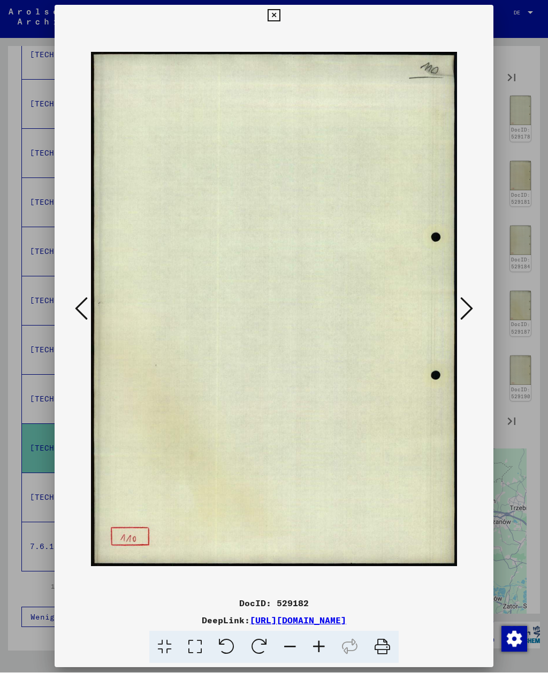
click at [467, 310] on icon at bounding box center [466, 309] width 13 height 26
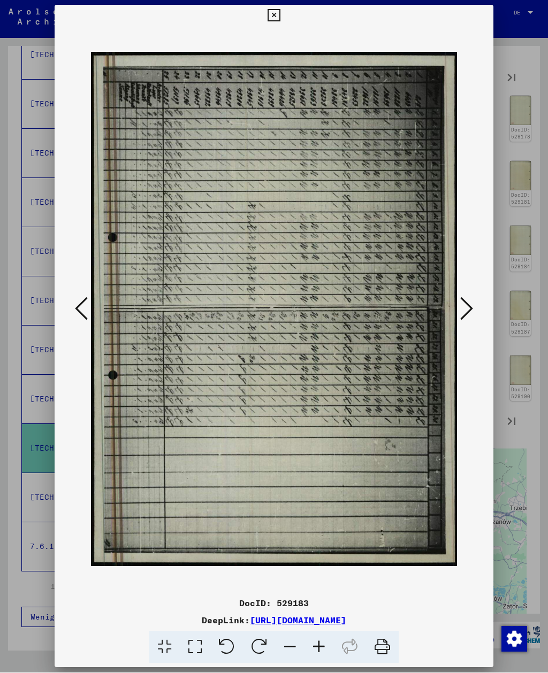
click at [471, 309] on icon at bounding box center [466, 309] width 13 height 26
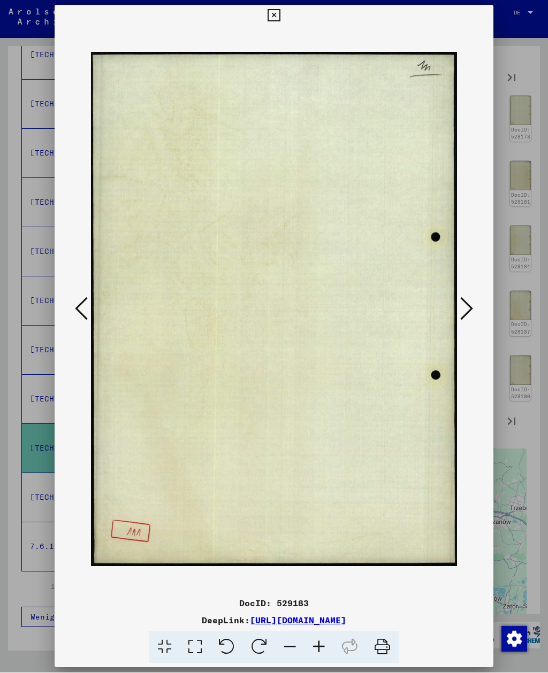
click at [472, 310] on icon at bounding box center [466, 309] width 13 height 26
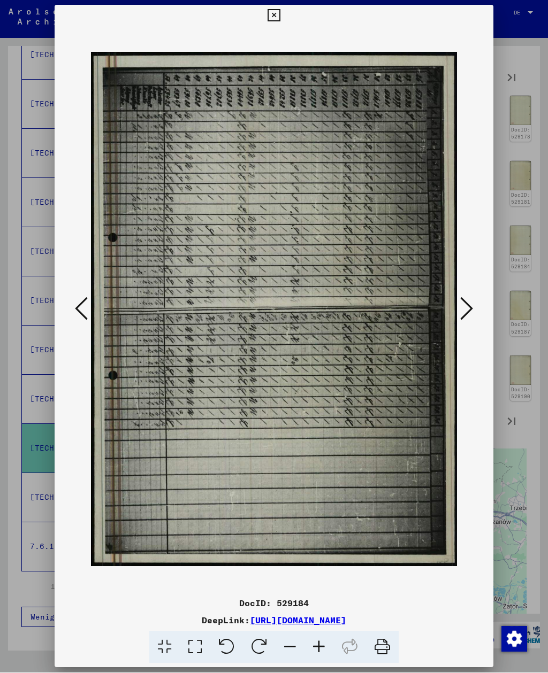
click at [473, 310] on button at bounding box center [466, 310] width 19 height 30
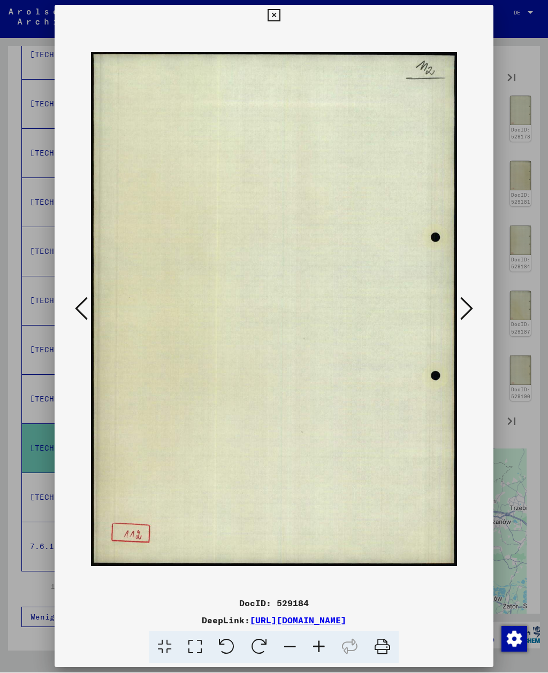
click at [473, 310] on button at bounding box center [466, 310] width 19 height 30
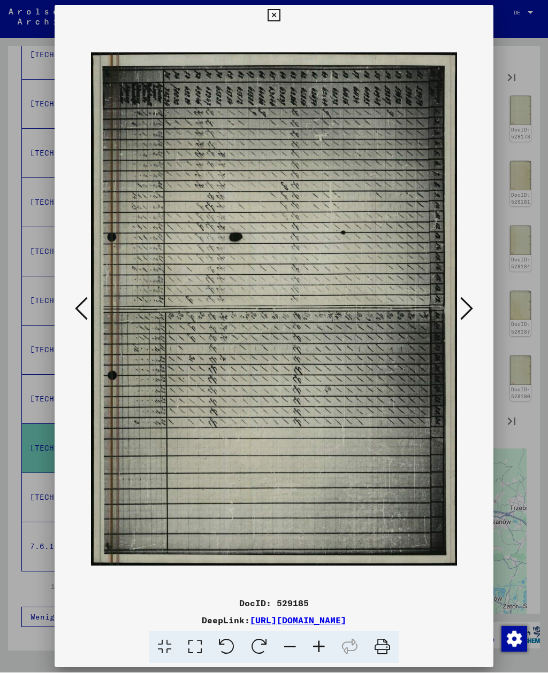
click at [473, 310] on button at bounding box center [466, 310] width 19 height 30
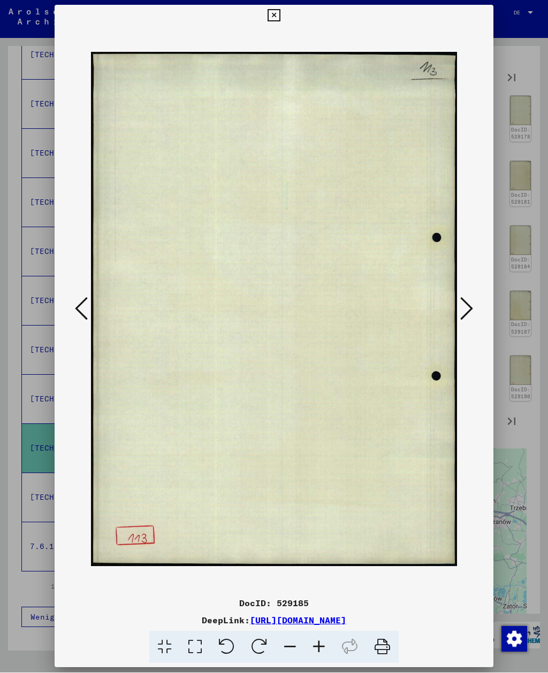
click at [473, 310] on button at bounding box center [466, 310] width 19 height 30
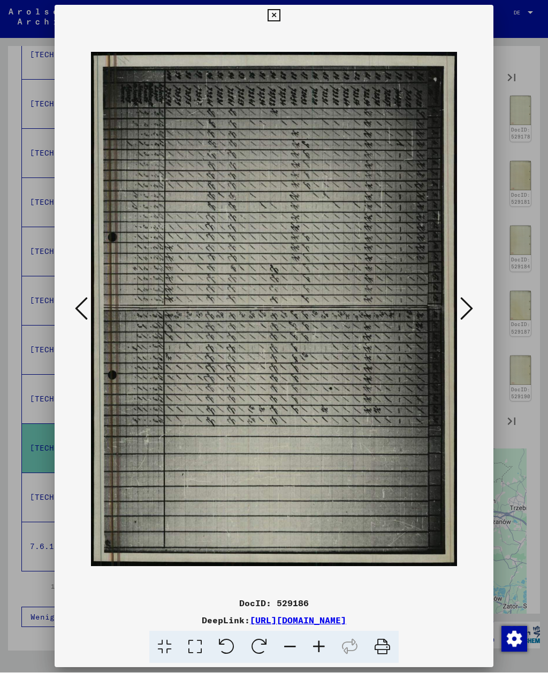
click at [473, 311] on button at bounding box center [466, 310] width 19 height 30
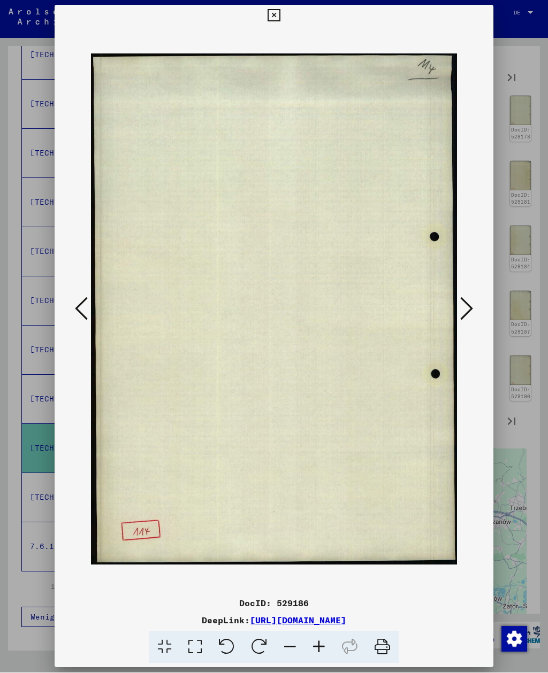
click at [473, 311] on button at bounding box center [466, 310] width 19 height 30
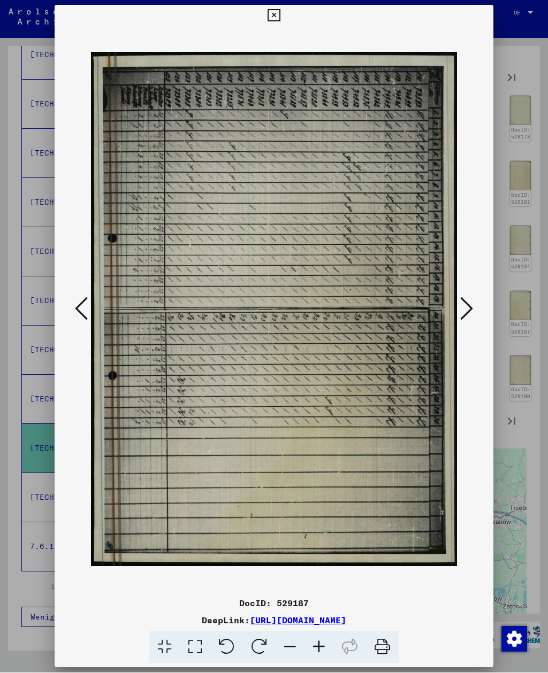
click at [474, 311] on button at bounding box center [466, 310] width 19 height 30
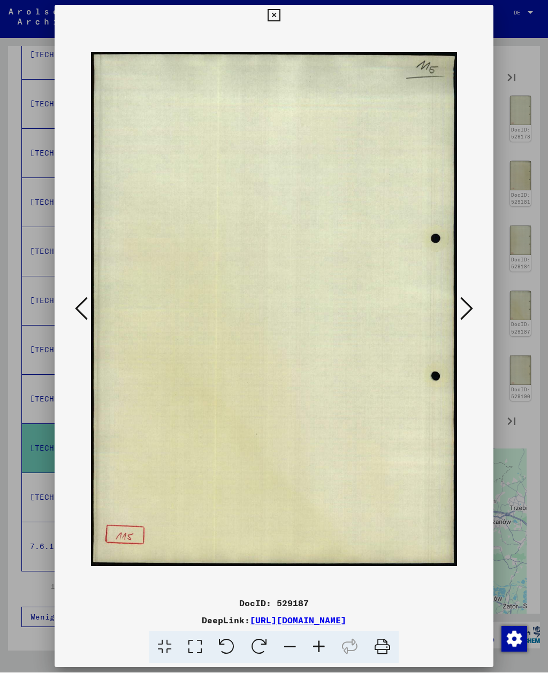
click at [473, 311] on button at bounding box center [466, 310] width 19 height 30
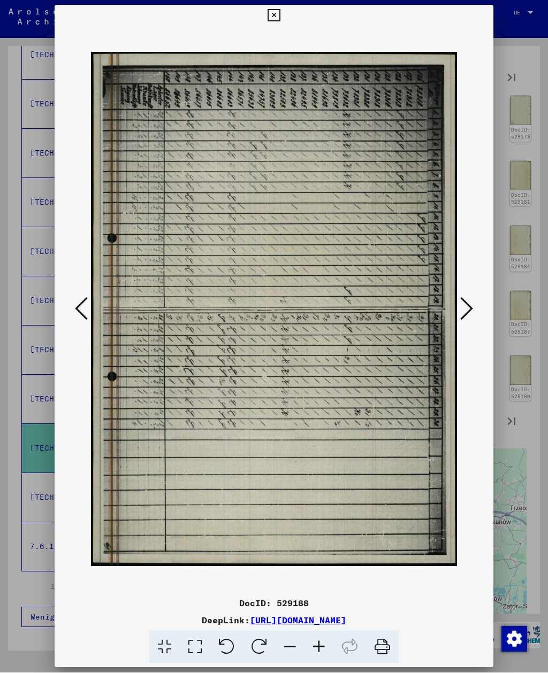
click at [473, 312] on button at bounding box center [466, 310] width 19 height 30
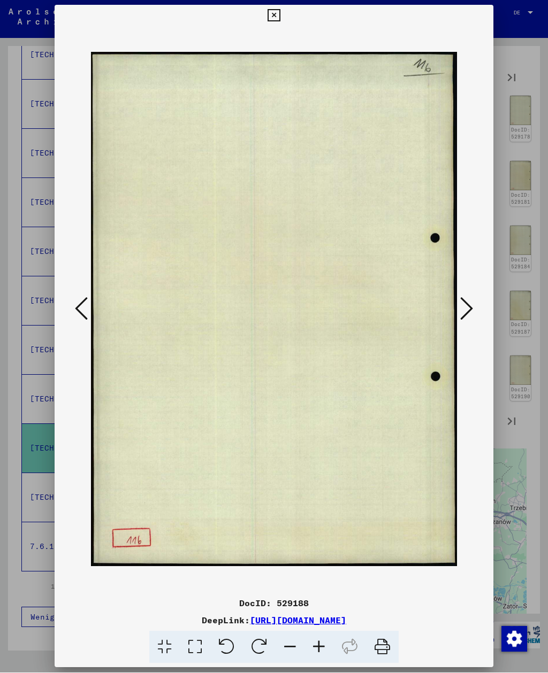
click at [472, 312] on icon at bounding box center [466, 309] width 13 height 26
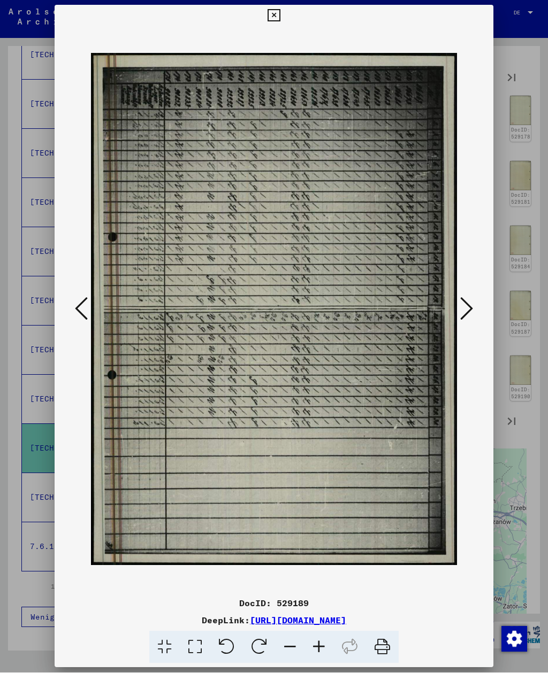
click at [473, 313] on button at bounding box center [466, 310] width 19 height 30
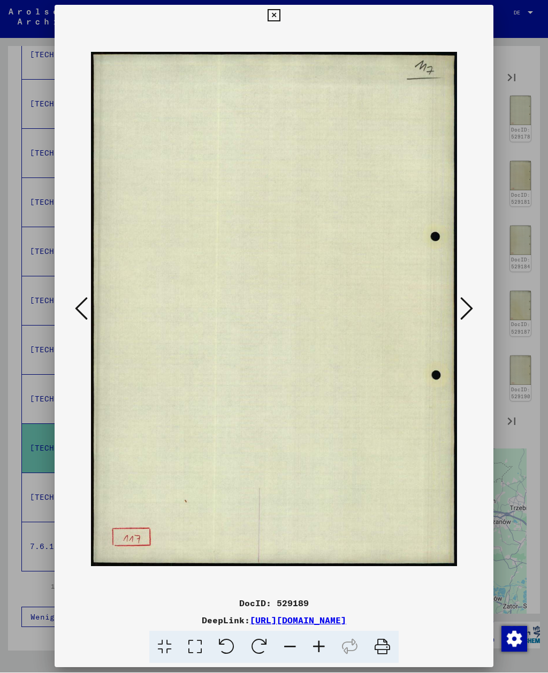
click at [472, 313] on icon at bounding box center [466, 309] width 13 height 26
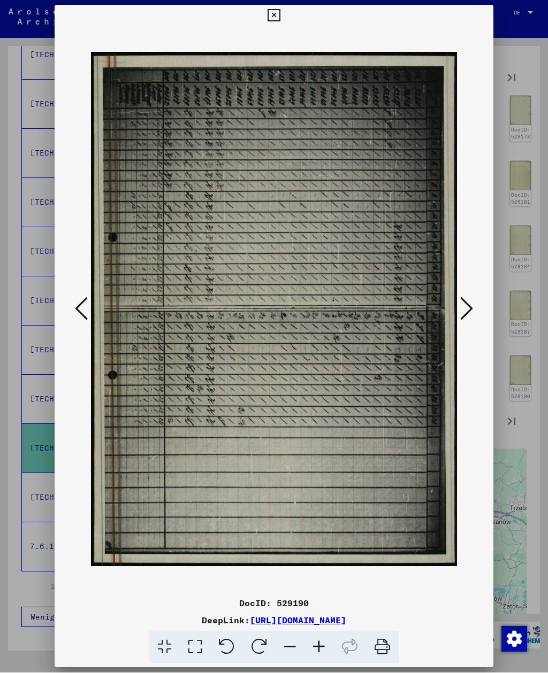
click at [473, 313] on button at bounding box center [466, 310] width 19 height 30
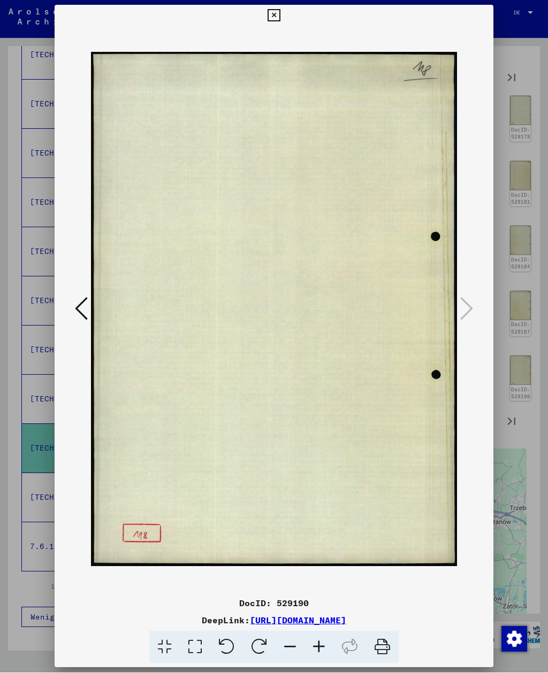
click at [280, 18] on icon at bounding box center [273, 16] width 12 height 13
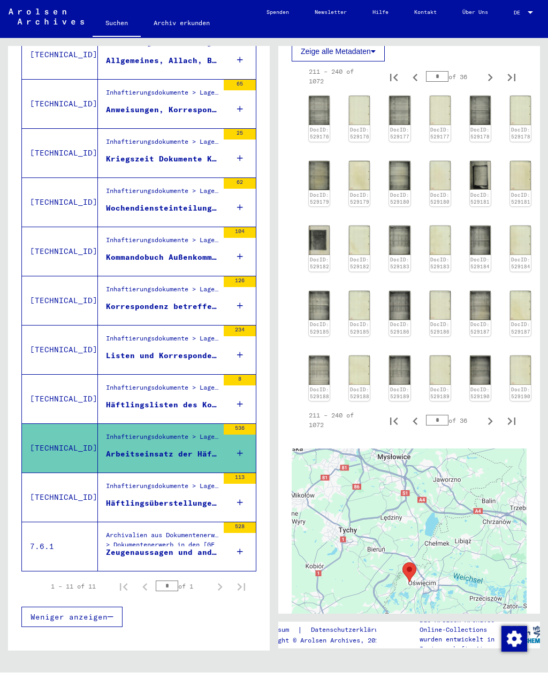
click at [490, 78] on icon "Next page" at bounding box center [489, 78] width 15 height 15
type input "*"
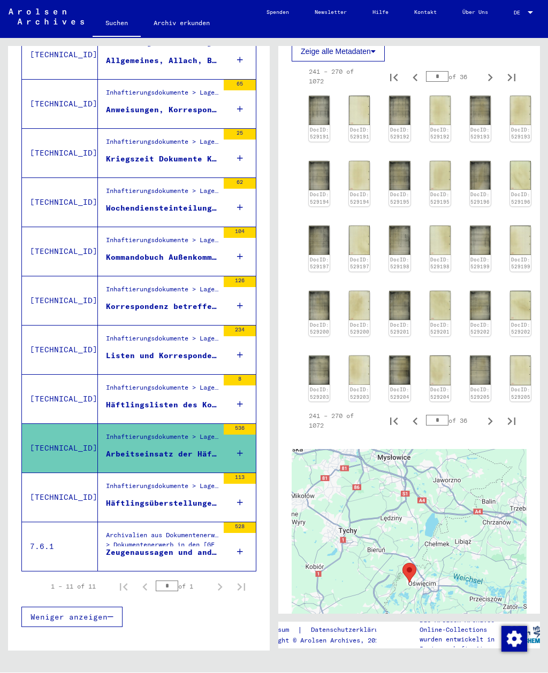
click at [401, 304] on img at bounding box center [399, 305] width 21 height 29
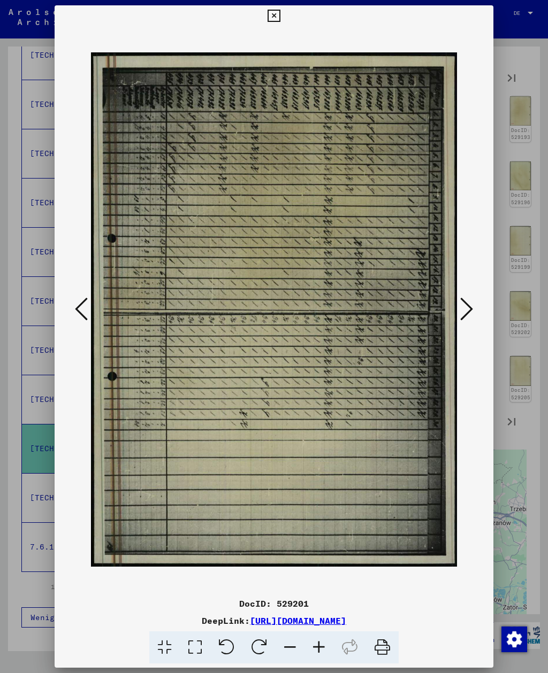
click at [283, 10] on button at bounding box center [273, 15] width 19 height 21
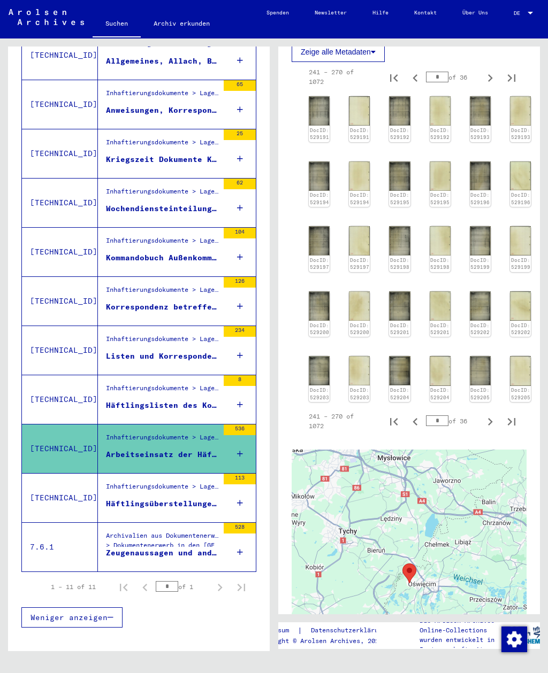
click at [492, 414] on icon "Next page" at bounding box center [489, 421] width 15 height 15
type input "**"
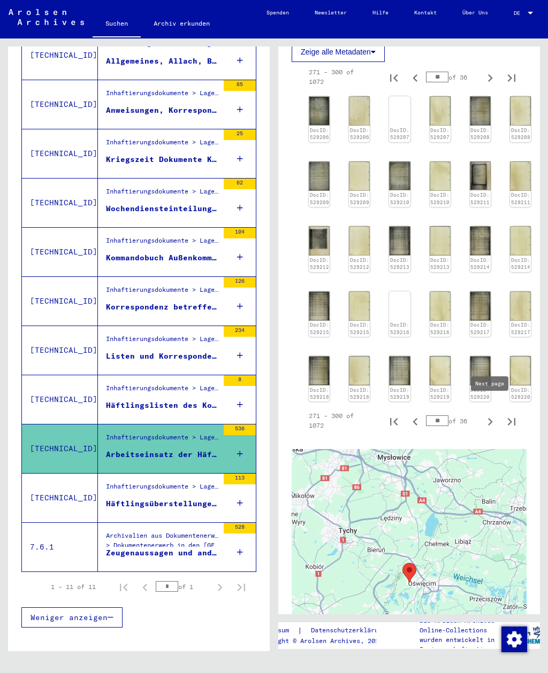
click at [323, 234] on img at bounding box center [319, 240] width 21 height 29
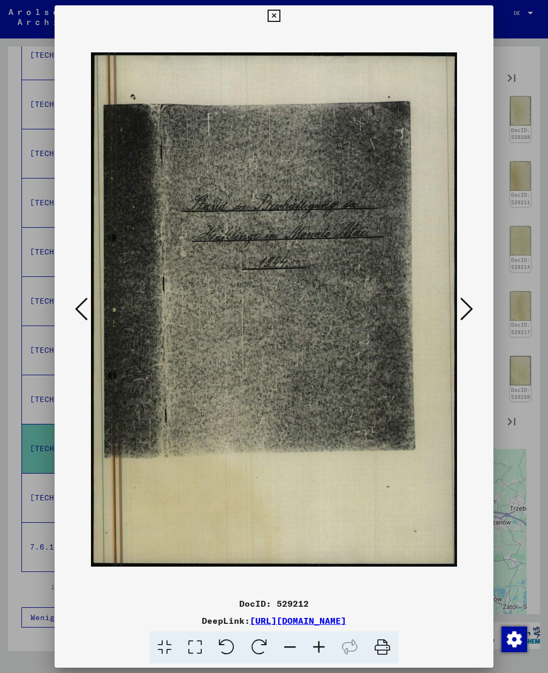
click at [283, 17] on button at bounding box center [273, 15] width 19 height 21
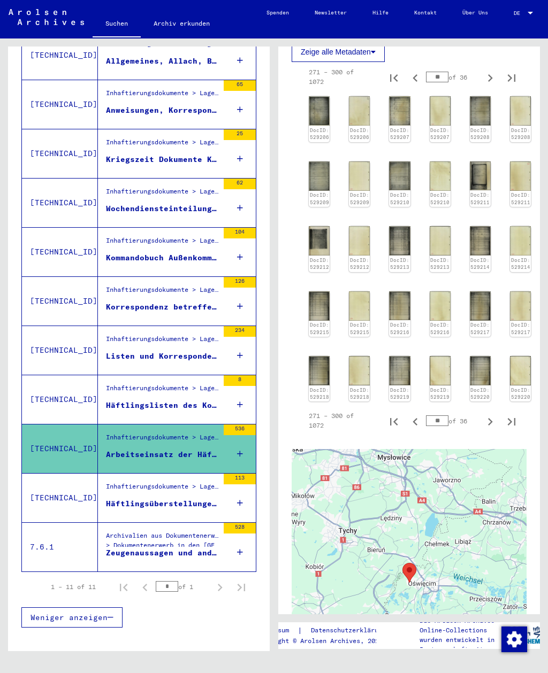
click at [489, 79] on icon "Next page" at bounding box center [489, 78] width 15 height 15
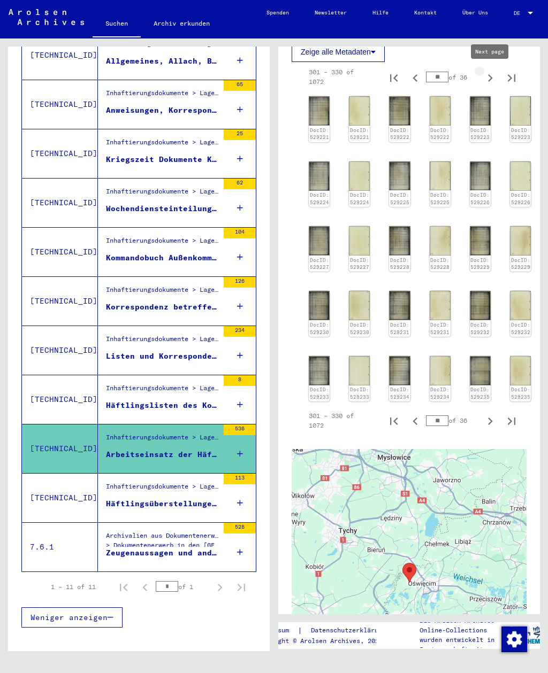
type input "**"
click at [482, 359] on img at bounding box center [479, 370] width 21 height 29
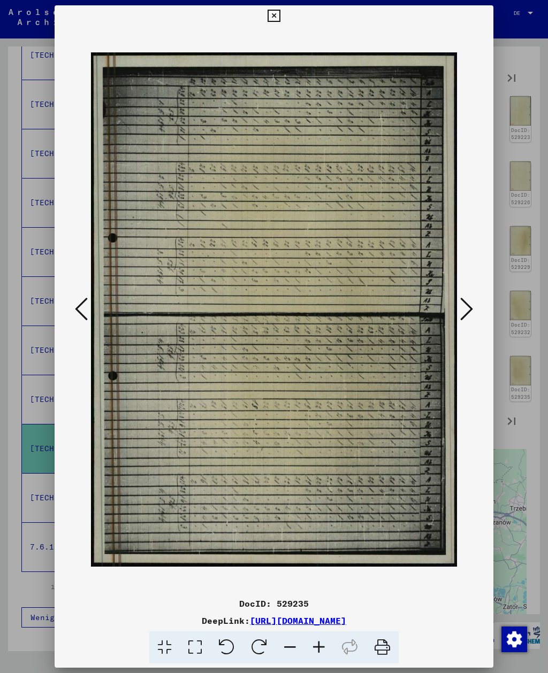
click at [457, 308] on button at bounding box center [466, 310] width 19 height 30
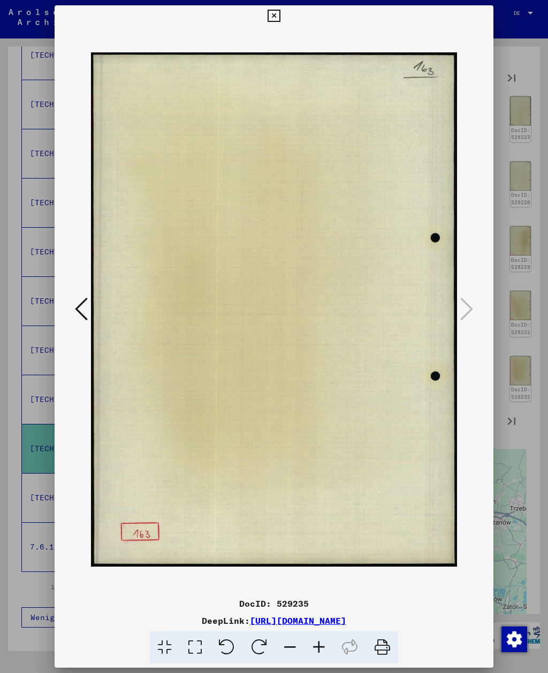
click at [456, 302] on img at bounding box center [273, 310] width 365 height 566
click at [280, 16] on icon at bounding box center [273, 16] width 12 height 13
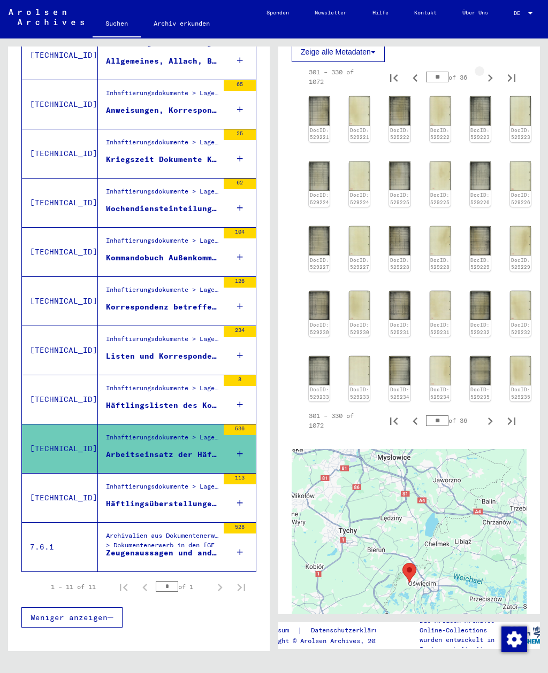
click at [494, 82] on icon "Next page" at bounding box center [489, 78] width 15 height 15
type input "**"
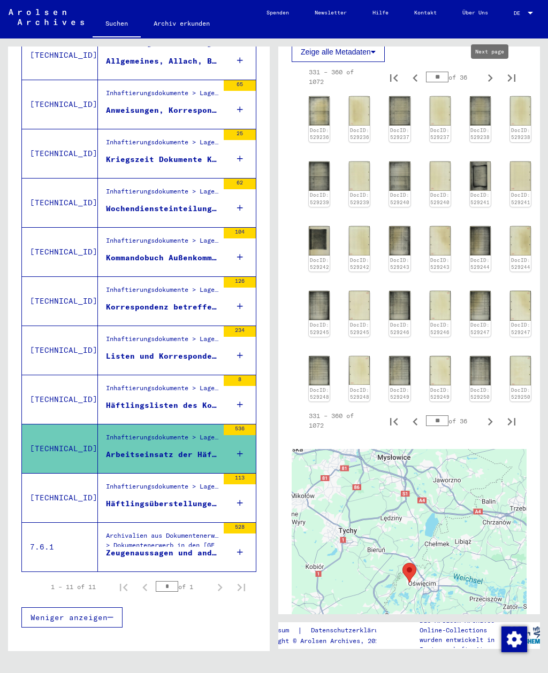
click at [327, 118] on img at bounding box center [319, 110] width 21 height 29
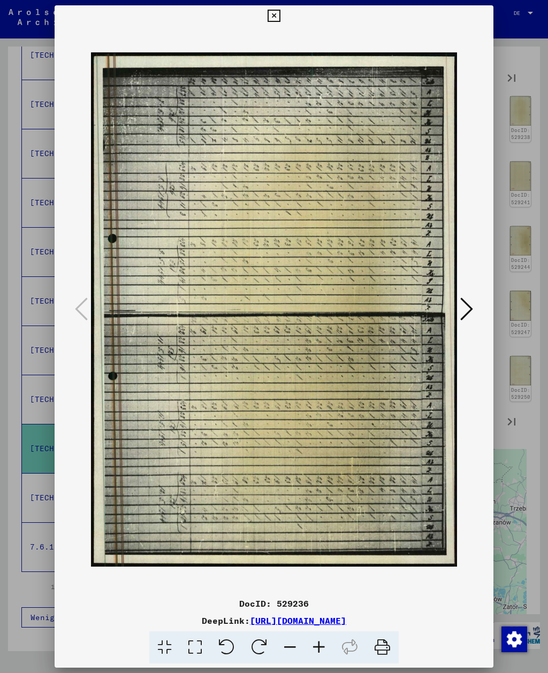
click at [452, 313] on img at bounding box center [273, 310] width 365 height 566
click at [461, 312] on icon at bounding box center [466, 309] width 13 height 26
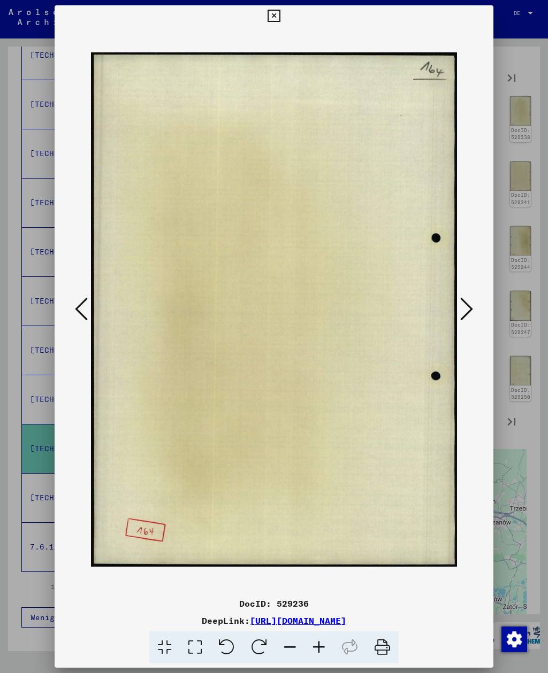
click at [458, 310] on button at bounding box center [466, 310] width 19 height 30
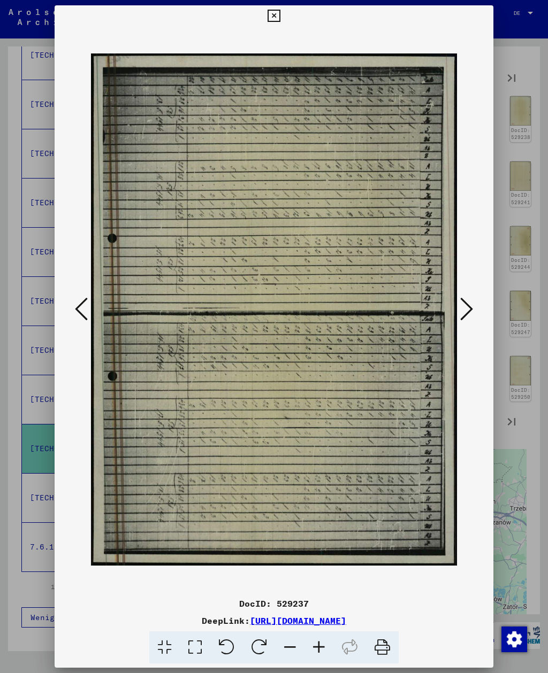
click at [455, 310] on img at bounding box center [273, 310] width 365 height 566
click at [468, 313] on icon at bounding box center [466, 309] width 13 height 26
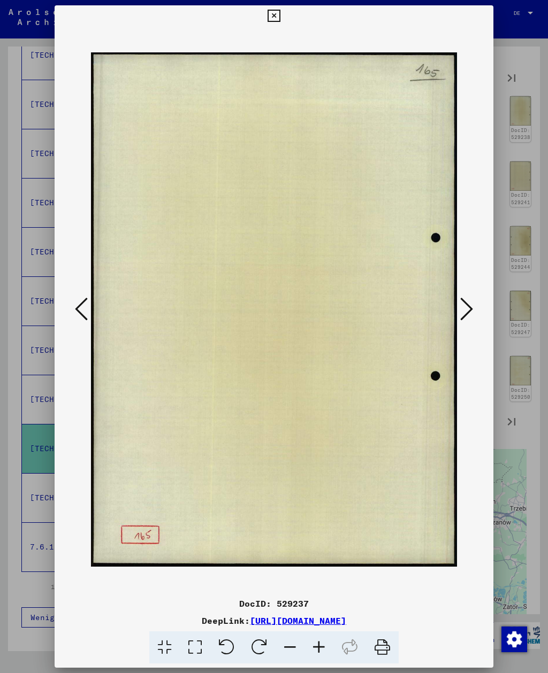
click at [465, 313] on icon at bounding box center [466, 309] width 13 height 26
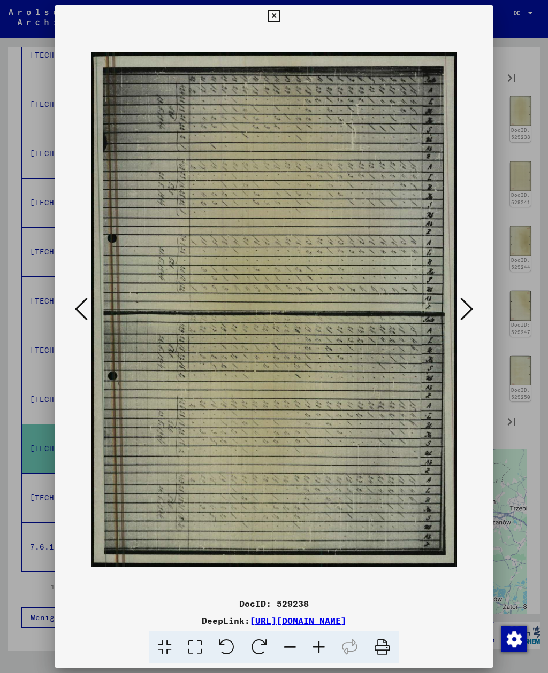
click at [462, 309] on icon at bounding box center [466, 309] width 13 height 26
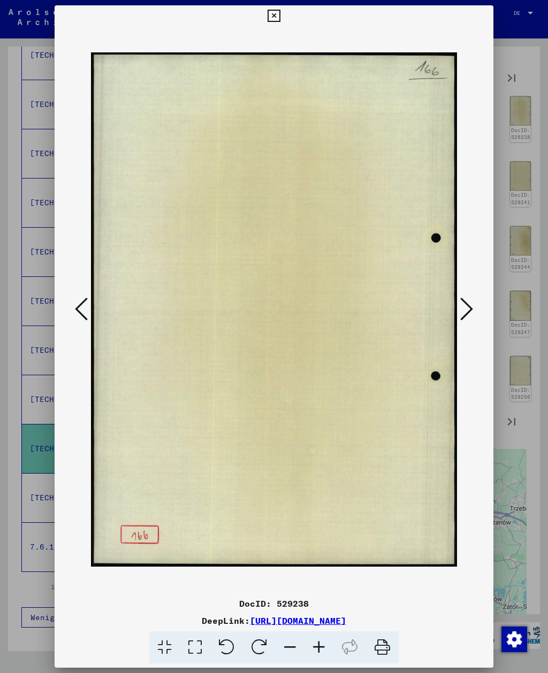
click at [462, 309] on icon at bounding box center [466, 309] width 13 height 26
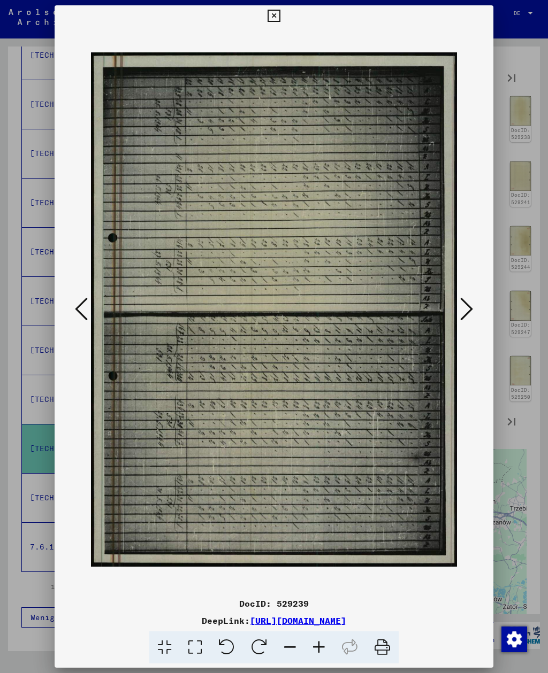
click at [460, 310] on icon at bounding box center [466, 309] width 13 height 26
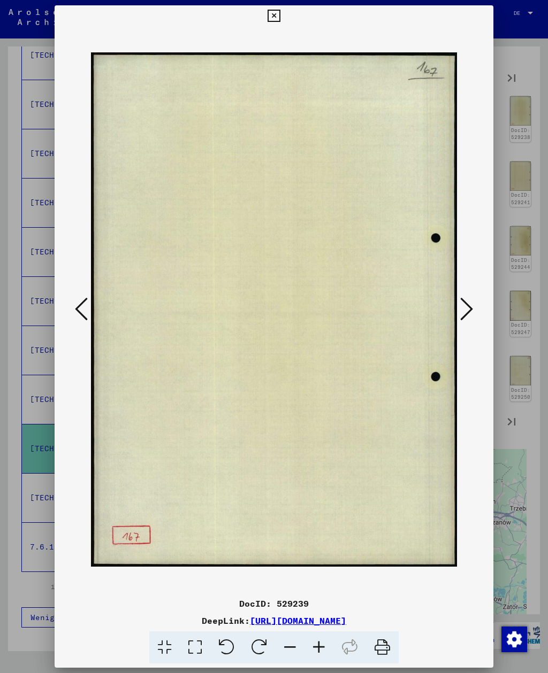
click at [458, 311] on button at bounding box center [466, 310] width 19 height 30
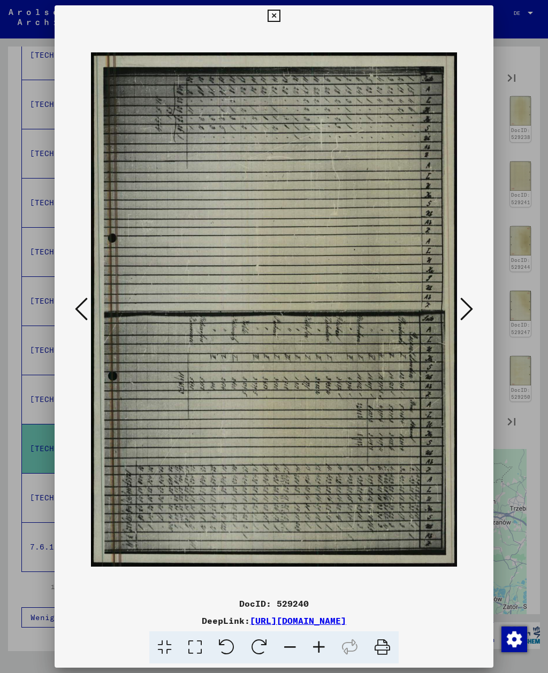
click at [458, 312] on button at bounding box center [466, 310] width 19 height 30
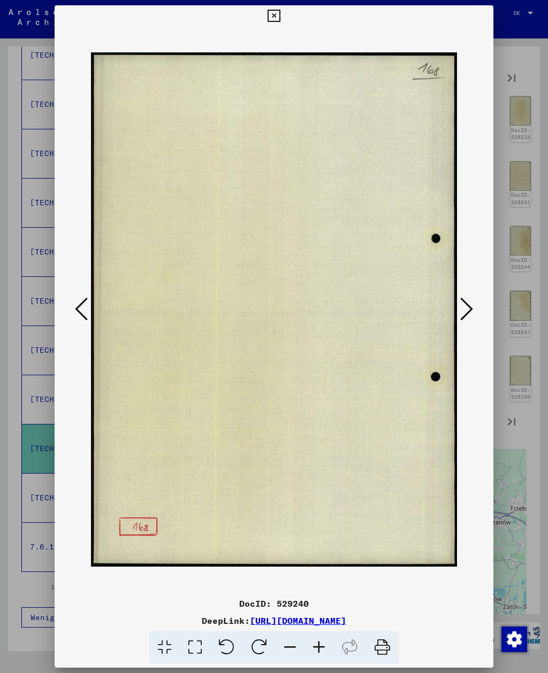
click at [457, 311] on button at bounding box center [466, 310] width 19 height 30
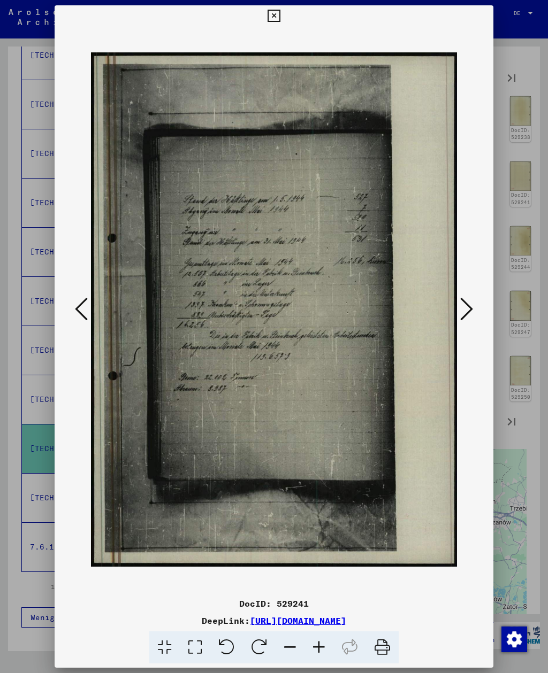
click at [466, 309] on icon at bounding box center [466, 309] width 13 height 26
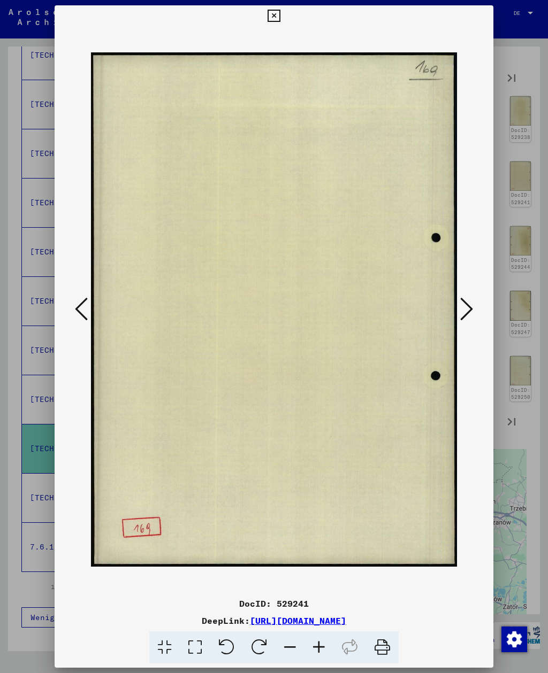
click at [465, 307] on icon at bounding box center [466, 309] width 13 height 26
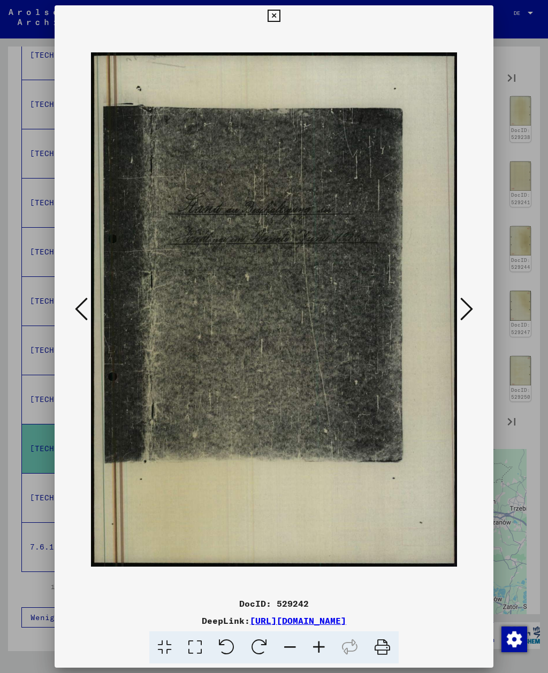
click at [468, 308] on icon at bounding box center [466, 309] width 13 height 26
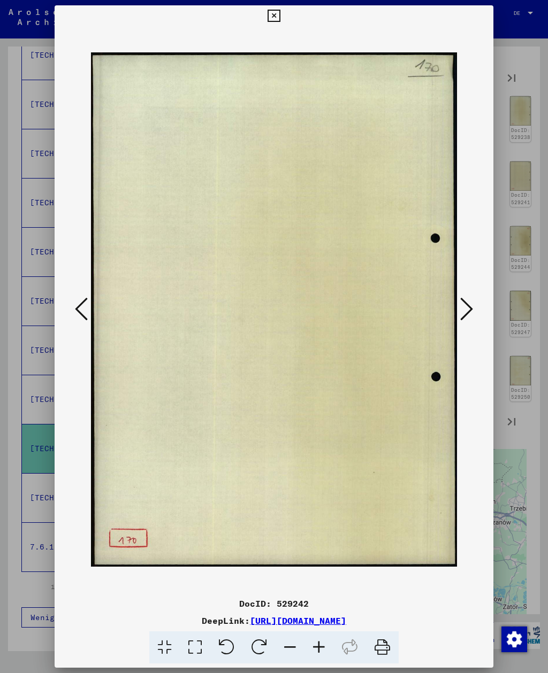
click at [468, 309] on icon at bounding box center [466, 309] width 13 height 26
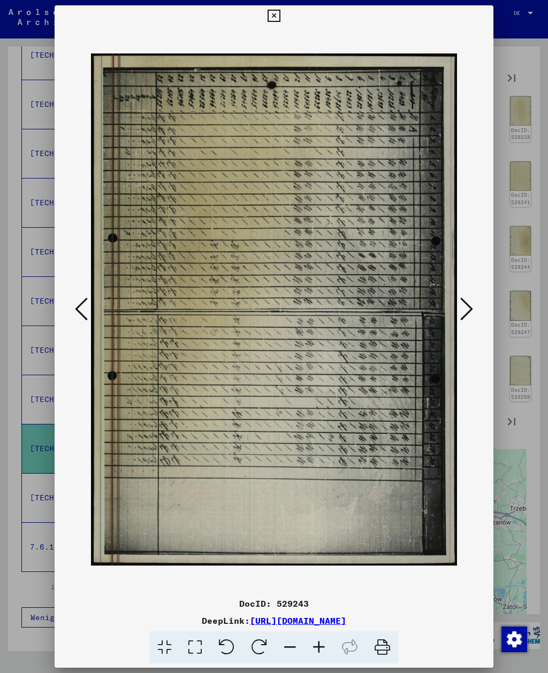
click at [280, 12] on icon at bounding box center [273, 16] width 12 height 13
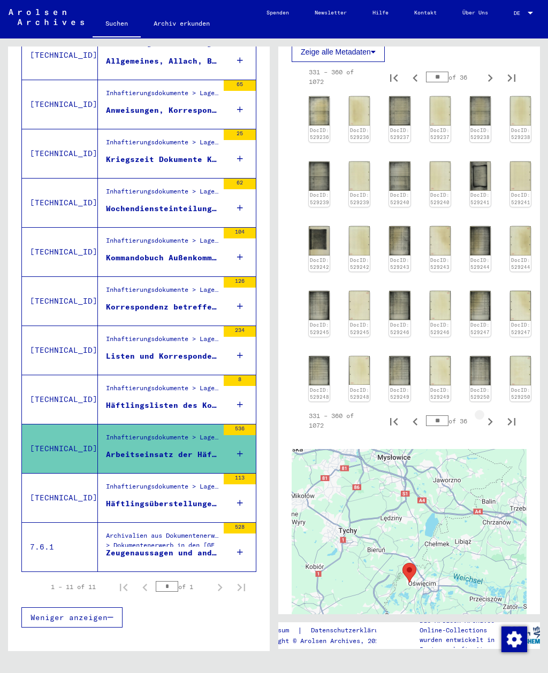
click at [492, 414] on icon "Next page" at bounding box center [489, 421] width 15 height 15
type input "**"
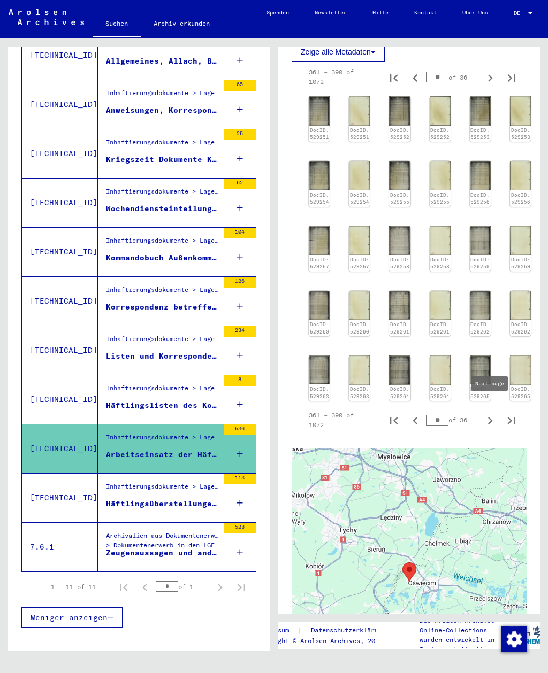
click at [318, 177] on img at bounding box center [319, 175] width 21 height 29
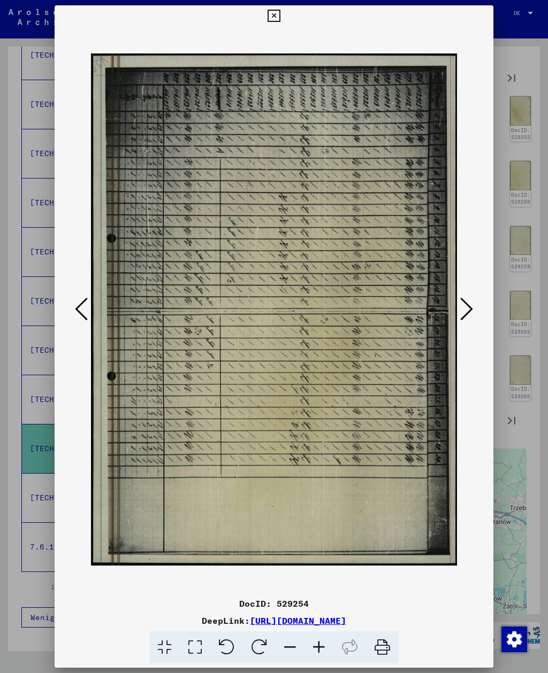
click at [470, 310] on icon at bounding box center [466, 309] width 13 height 26
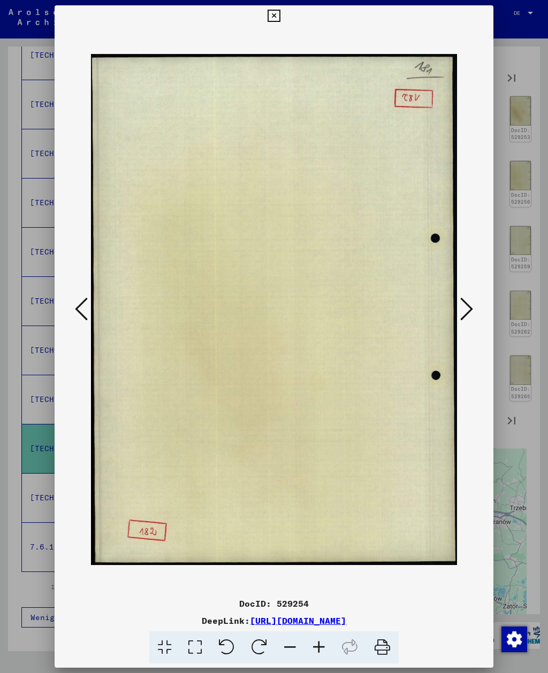
click at [469, 311] on icon at bounding box center [466, 309] width 13 height 26
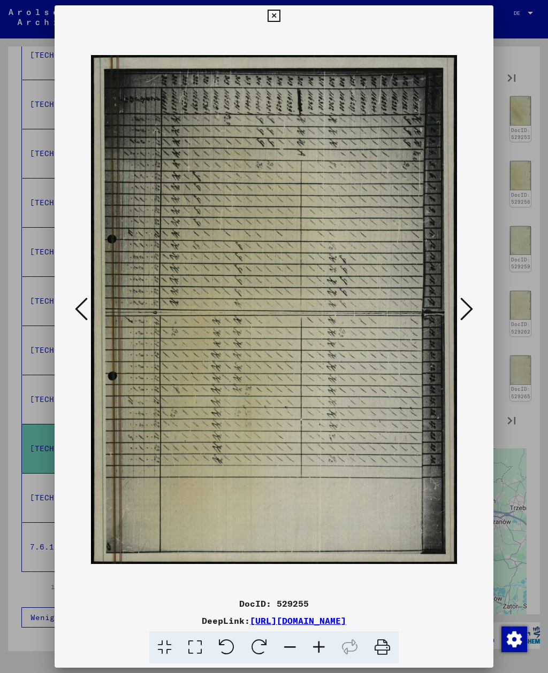
click at [469, 311] on icon at bounding box center [466, 309] width 13 height 26
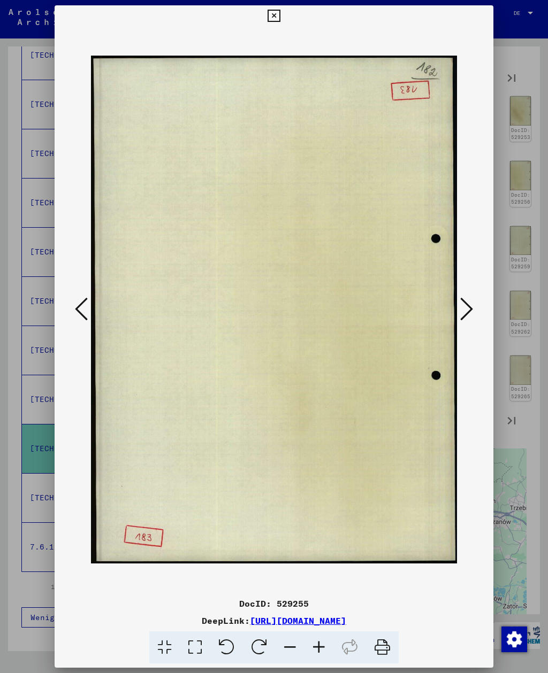
click at [468, 312] on icon at bounding box center [466, 309] width 13 height 26
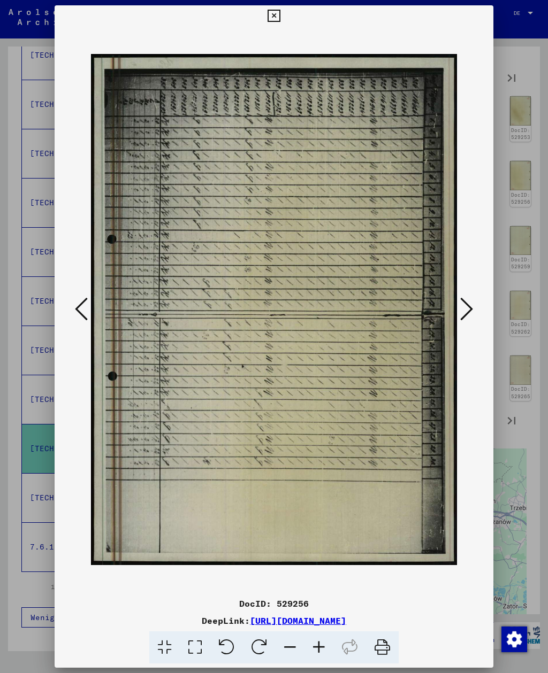
click at [467, 313] on icon at bounding box center [466, 309] width 13 height 26
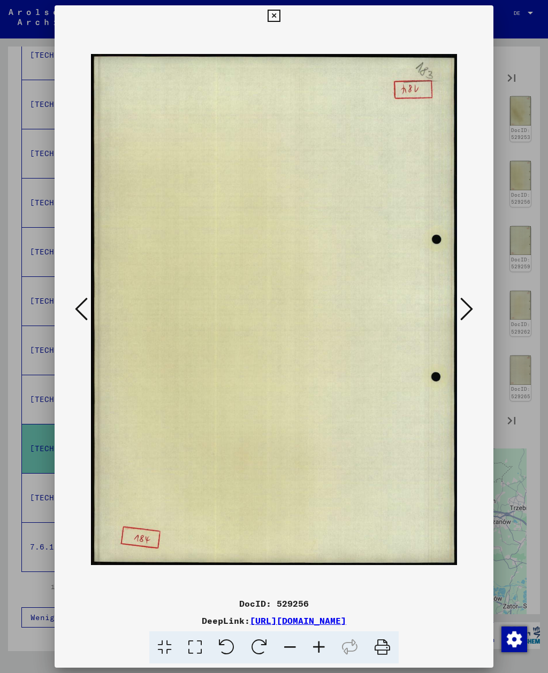
click at [467, 313] on icon at bounding box center [466, 309] width 13 height 26
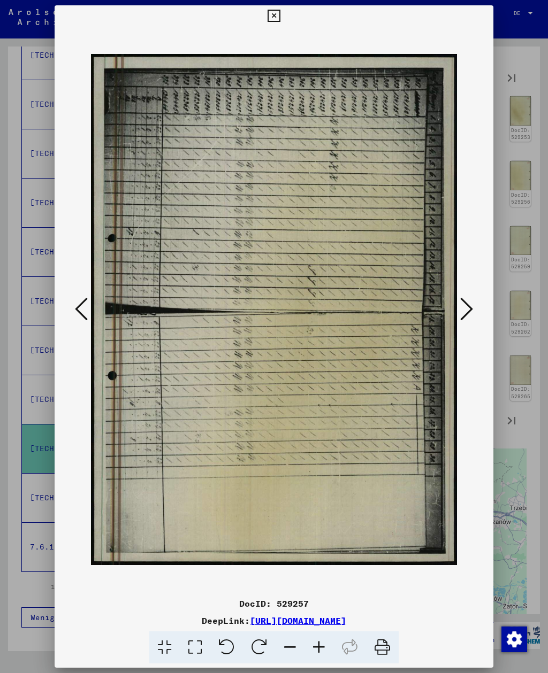
click at [466, 314] on icon at bounding box center [466, 309] width 13 height 26
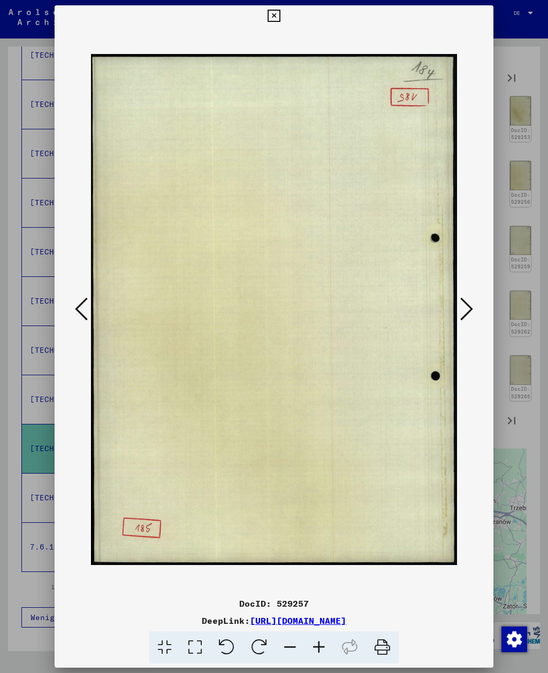
click at [466, 314] on icon at bounding box center [466, 309] width 13 height 26
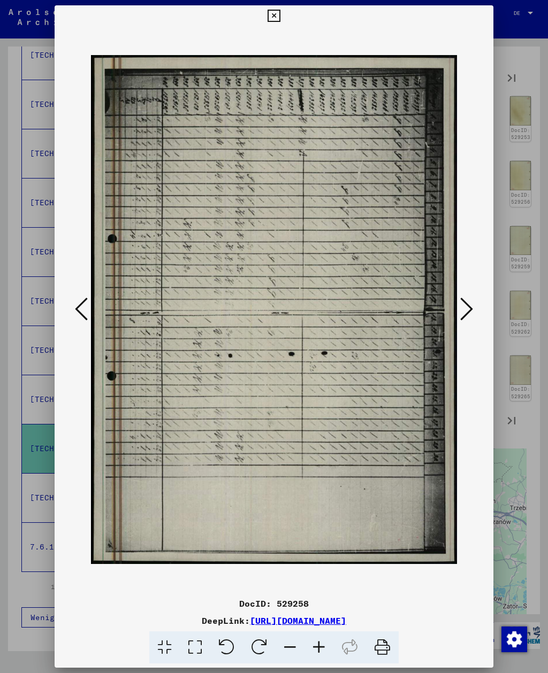
click at [466, 315] on icon at bounding box center [466, 309] width 13 height 26
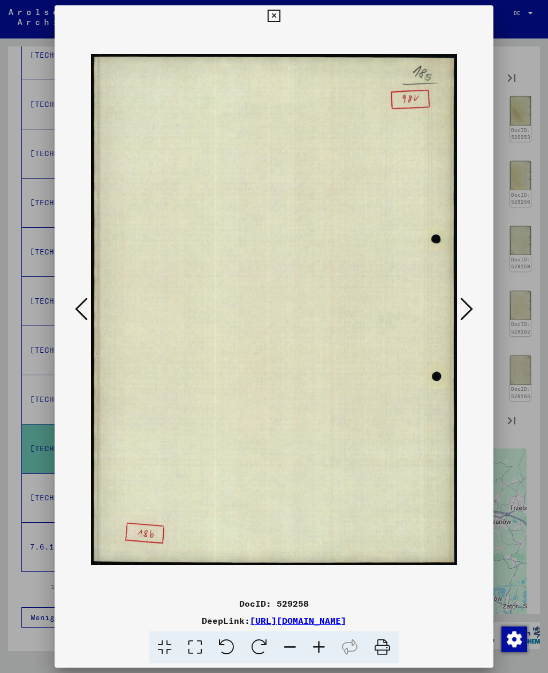
click at [466, 315] on icon at bounding box center [466, 309] width 13 height 26
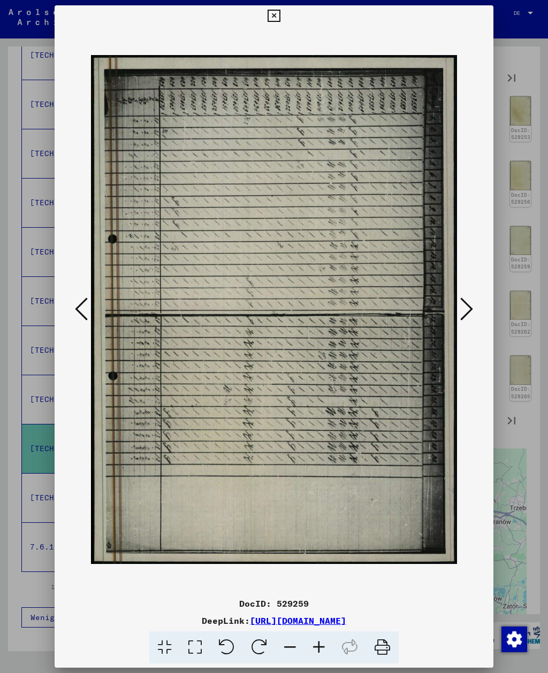
click at [465, 315] on icon at bounding box center [466, 309] width 13 height 26
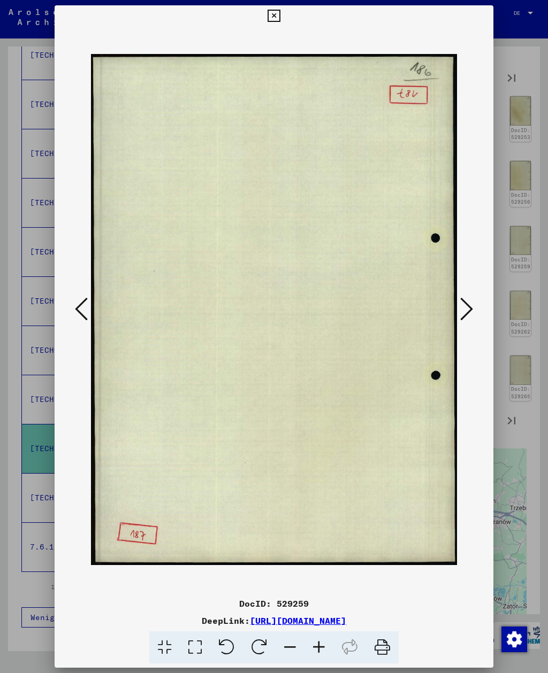
click at [465, 315] on icon at bounding box center [466, 309] width 13 height 26
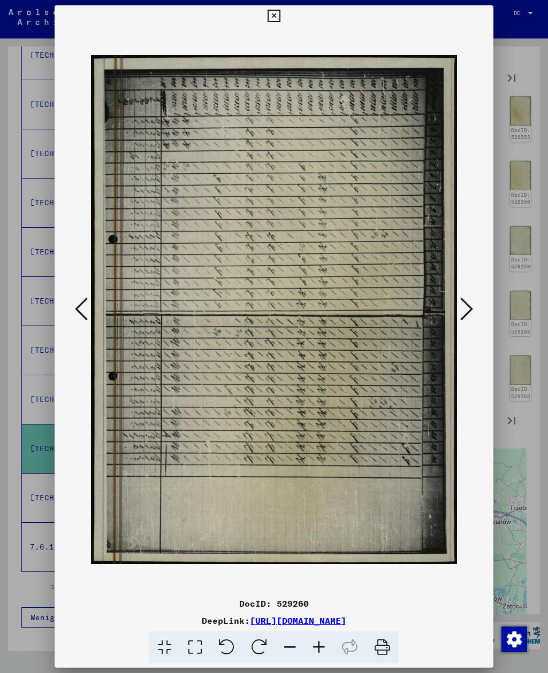
click at [464, 317] on icon at bounding box center [466, 309] width 13 height 26
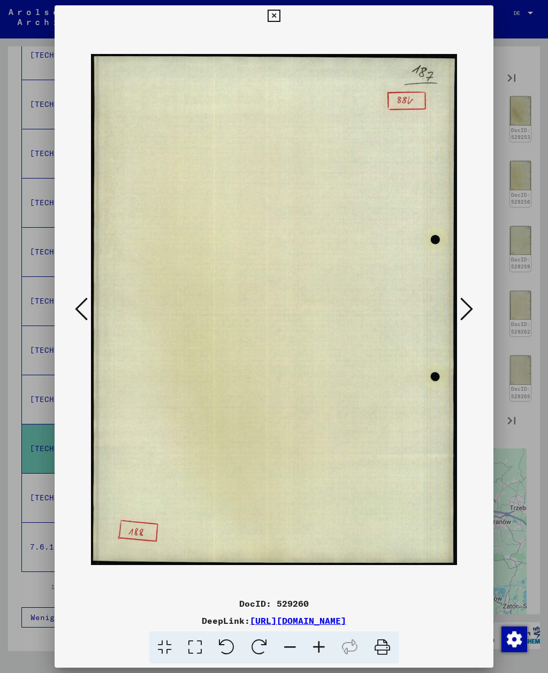
click at [464, 317] on icon at bounding box center [466, 309] width 13 height 26
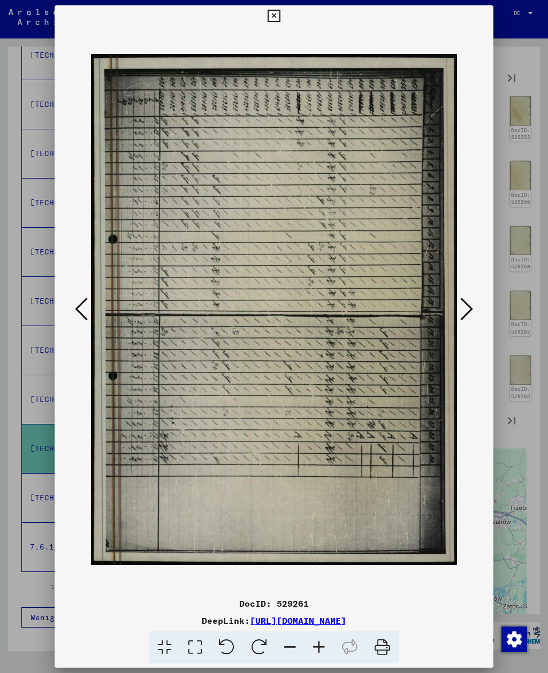
click at [460, 310] on icon at bounding box center [466, 309] width 13 height 26
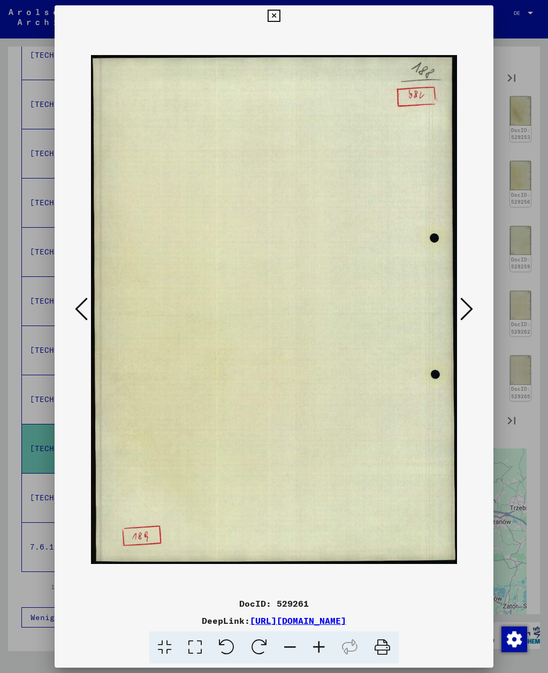
click at [462, 311] on icon at bounding box center [466, 309] width 13 height 26
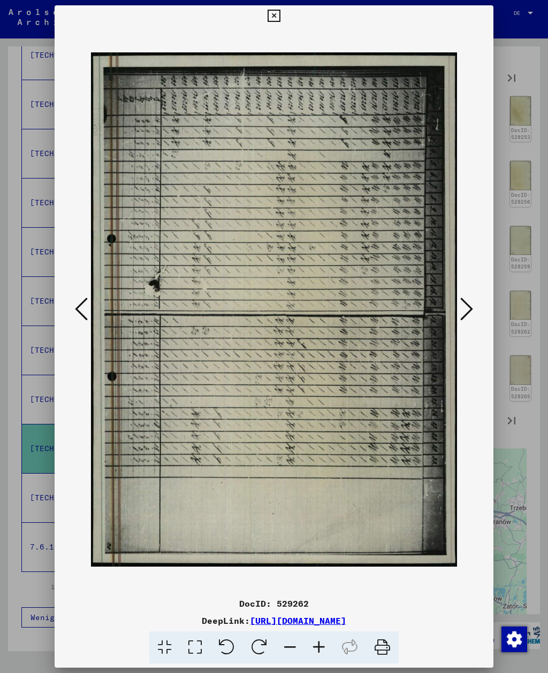
click at [461, 316] on icon at bounding box center [466, 309] width 13 height 26
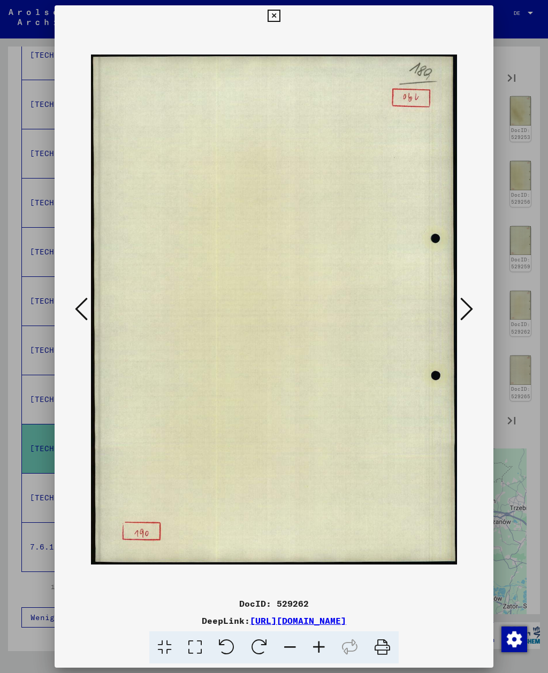
click at [461, 317] on icon at bounding box center [466, 309] width 13 height 26
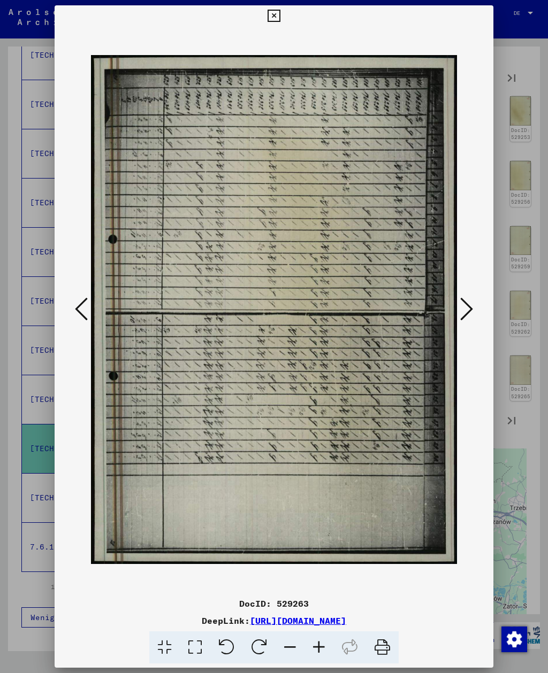
click at [461, 318] on icon at bounding box center [466, 309] width 13 height 26
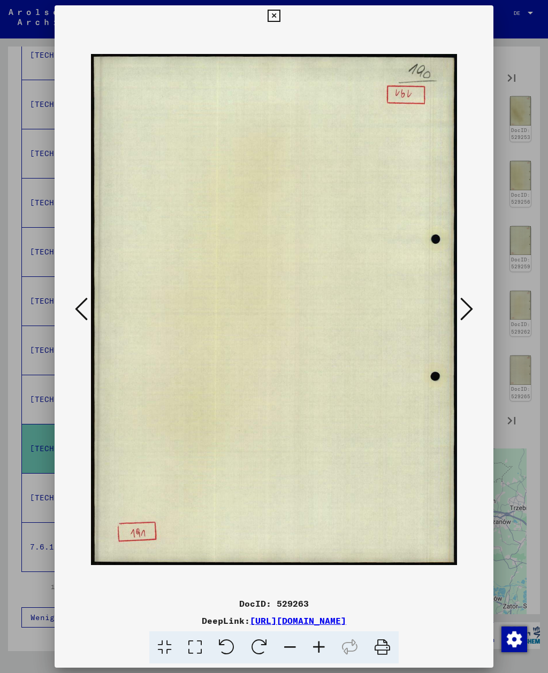
click at [461, 318] on icon at bounding box center [466, 309] width 13 height 26
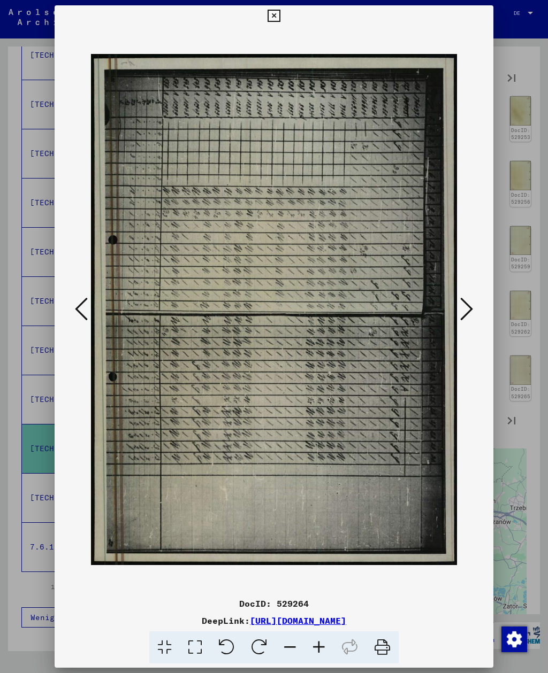
click at [463, 303] on icon at bounding box center [466, 309] width 13 height 26
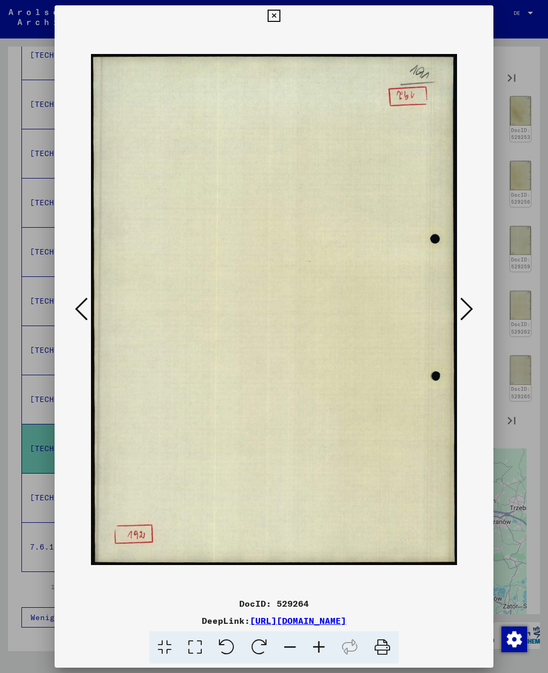
click at [462, 304] on icon at bounding box center [466, 309] width 13 height 26
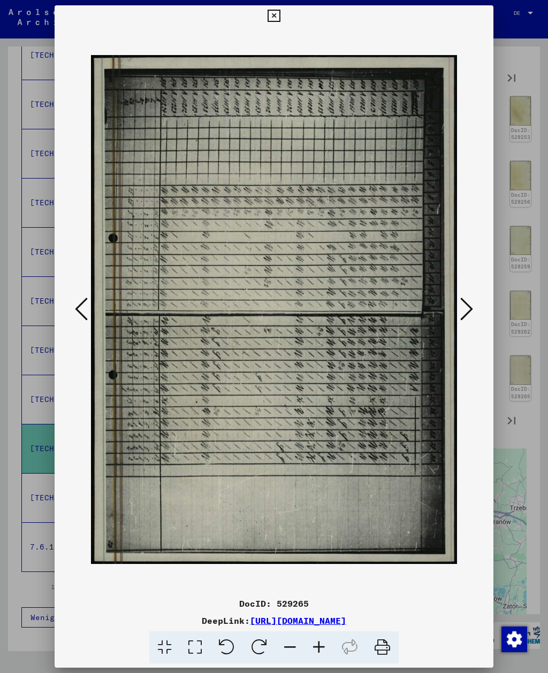
click at [458, 304] on button at bounding box center [466, 310] width 19 height 30
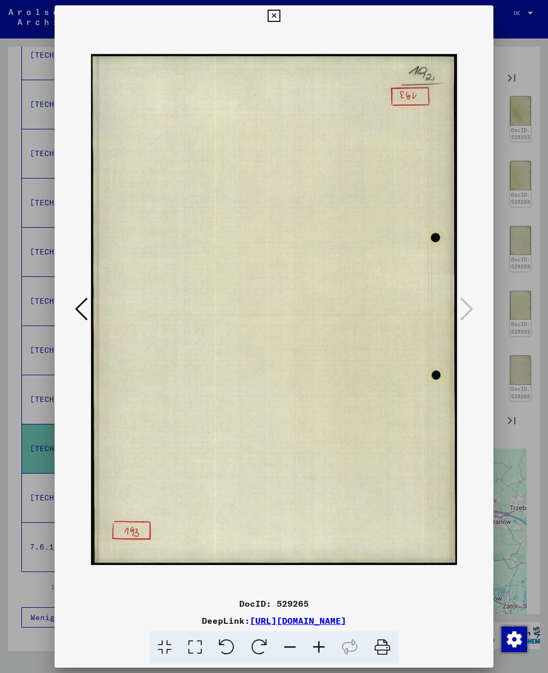
click at [456, 302] on img at bounding box center [273, 310] width 365 height 566
click at [280, 21] on icon at bounding box center [273, 16] width 12 height 13
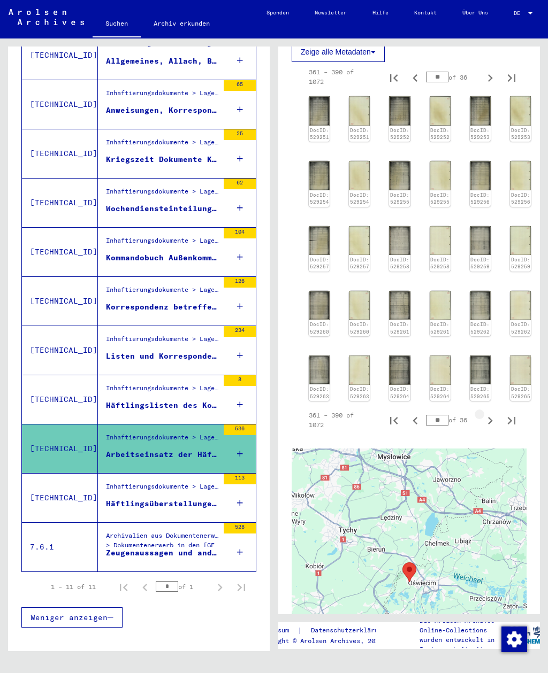
click at [489, 413] on icon "Next page" at bounding box center [489, 420] width 15 height 15
type input "**"
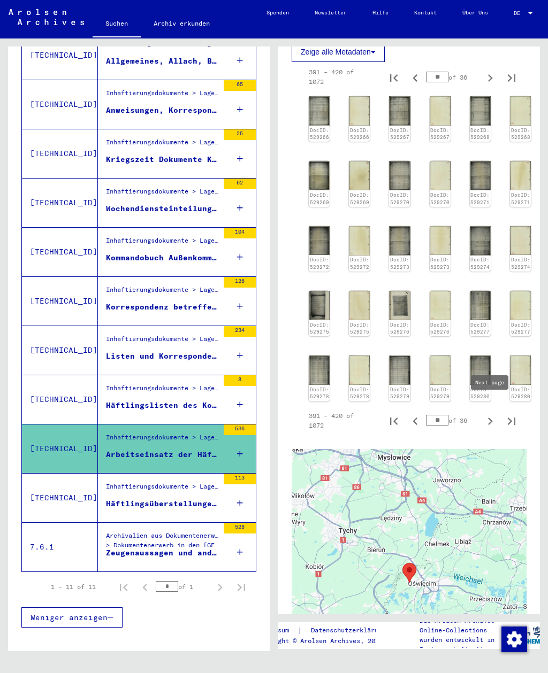
click at [392, 307] on img at bounding box center [399, 305] width 21 height 29
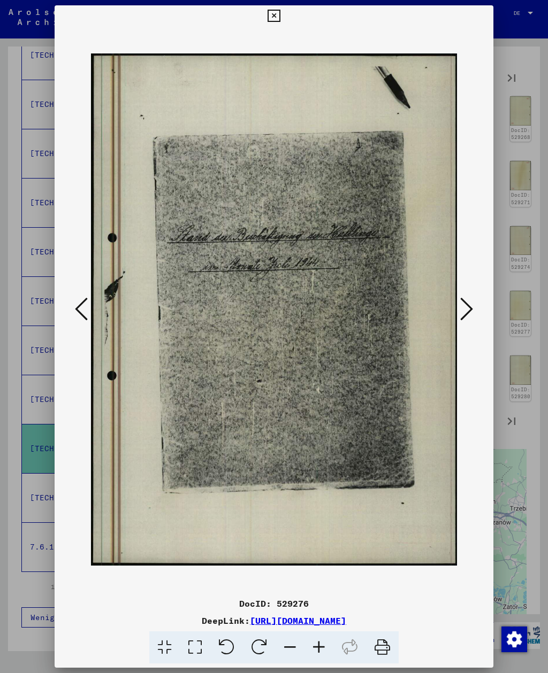
click at [1, 129] on div at bounding box center [274, 336] width 548 height 673
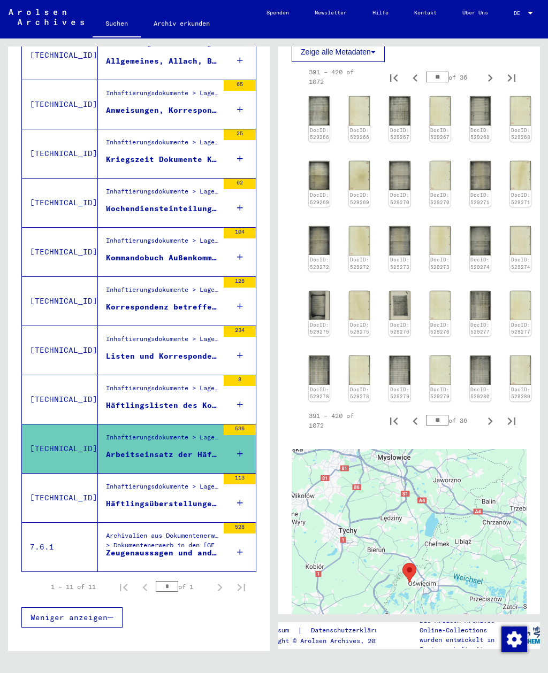
click at [310, 298] on img at bounding box center [319, 305] width 21 height 29
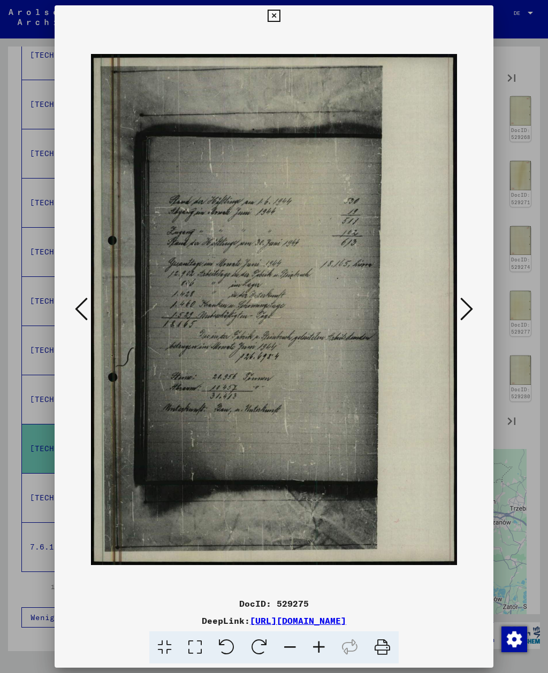
click at [475, 305] on button at bounding box center [466, 310] width 19 height 30
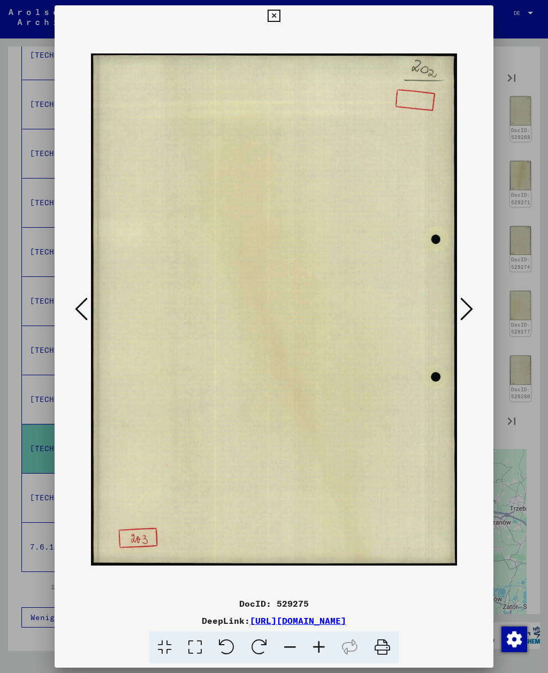
click at [469, 309] on icon at bounding box center [466, 309] width 13 height 26
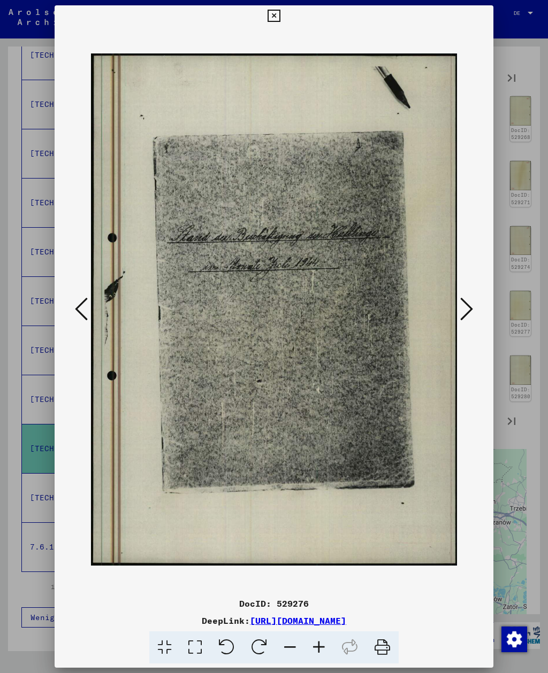
click at [468, 313] on icon at bounding box center [466, 309] width 13 height 26
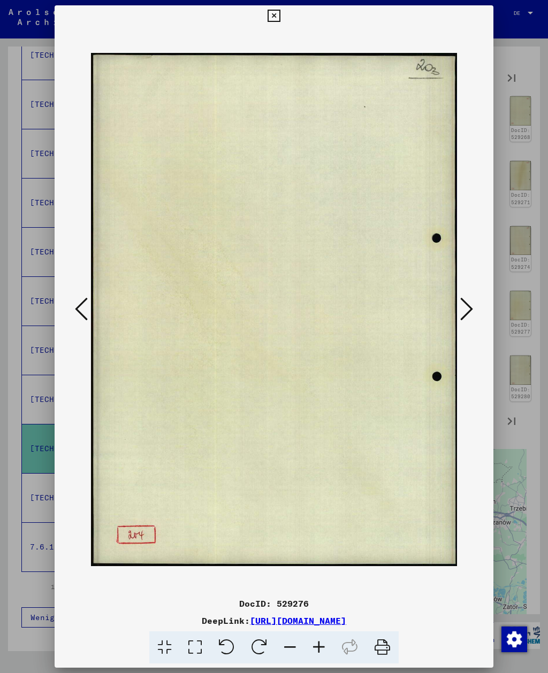
click at [465, 314] on icon at bounding box center [466, 309] width 13 height 26
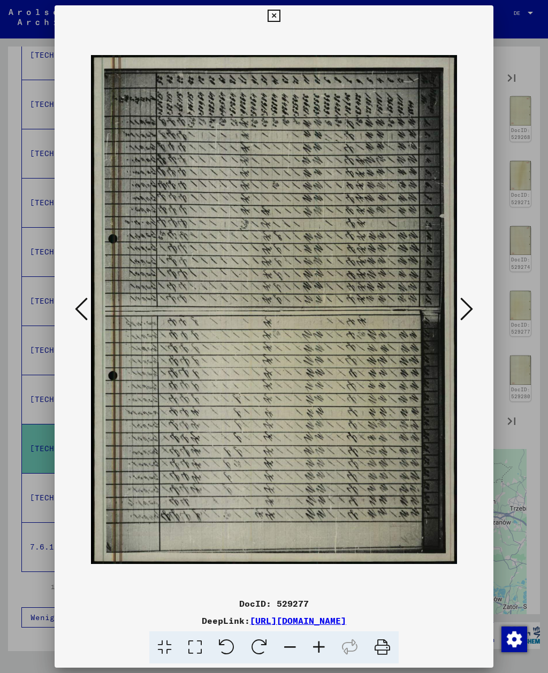
click at [464, 315] on icon at bounding box center [466, 309] width 13 height 26
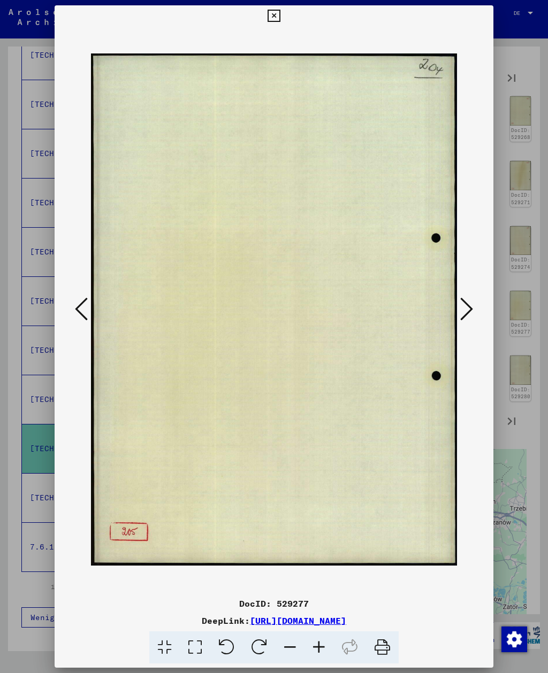
click at [461, 317] on icon at bounding box center [466, 309] width 13 height 26
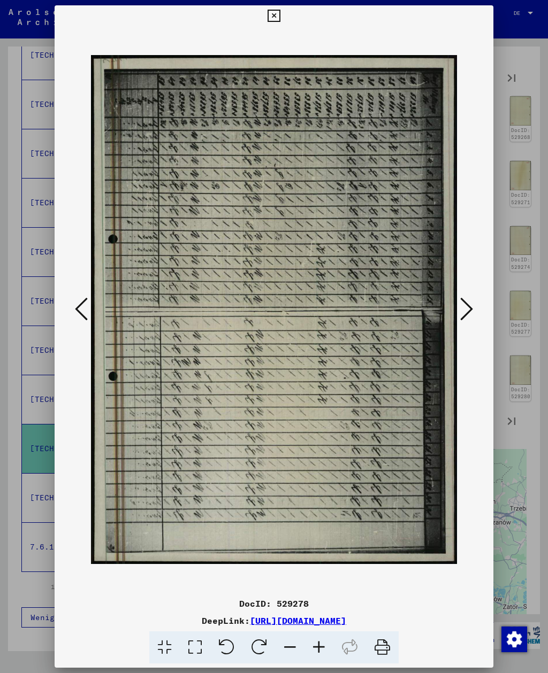
click at [458, 303] on button at bounding box center [466, 310] width 19 height 30
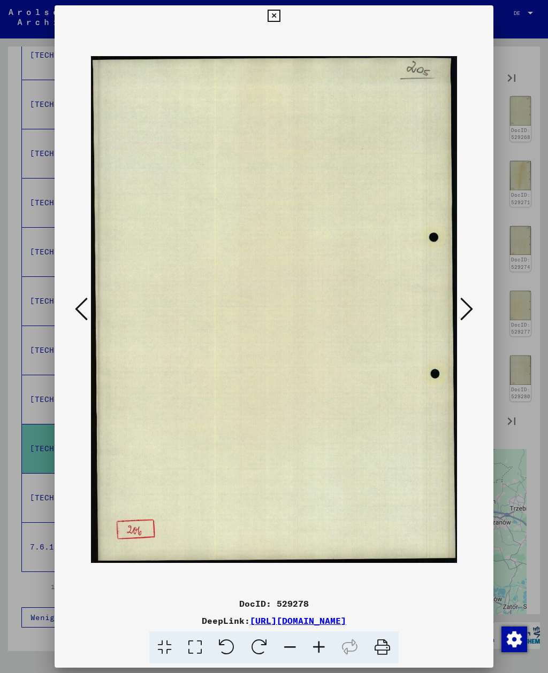
click at [455, 306] on img at bounding box center [273, 310] width 365 height 566
click at [455, 309] on img at bounding box center [273, 310] width 365 height 566
click at [280, 19] on icon at bounding box center [273, 16] width 12 height 13
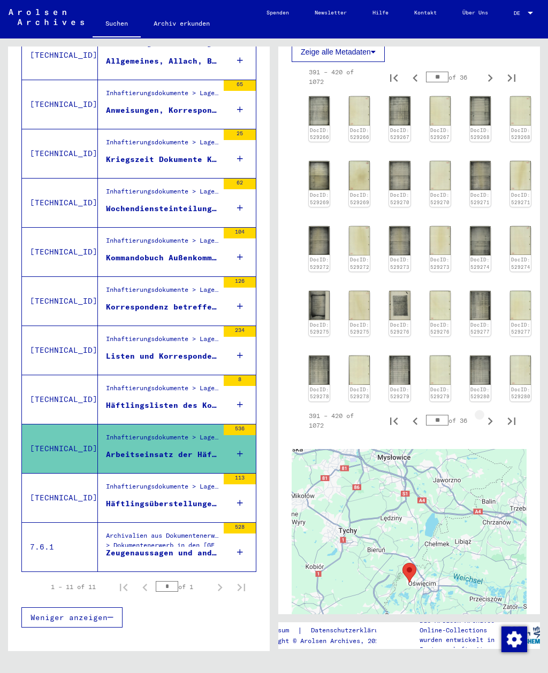
click at [489, 418] on icon "Next page" at bounding box center [490, 421] width 5 height 7
type input "**"
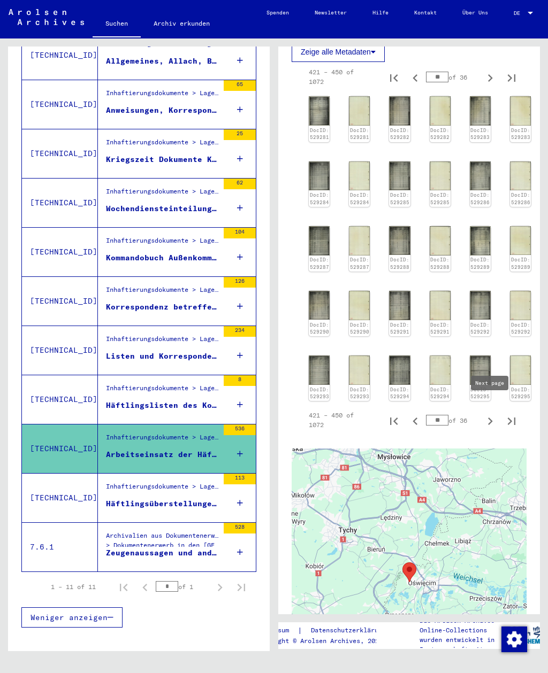
click at [316, 240] on img at bounding box center [319, 240] width 21 height 29
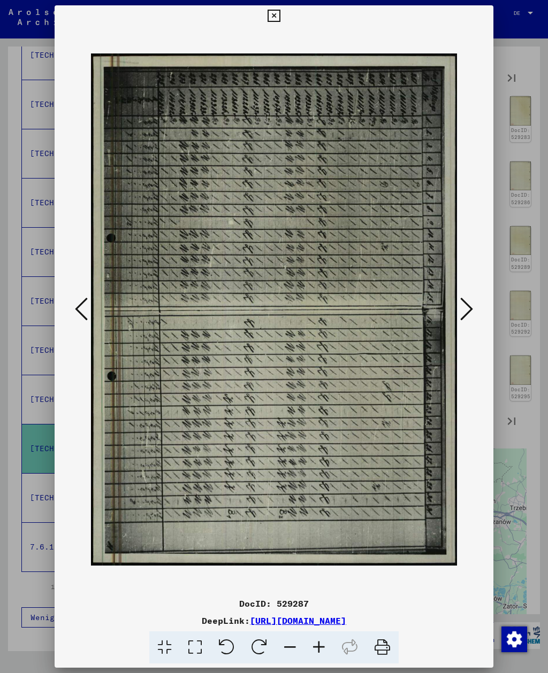
click at [464, 305] on icon at bounding box center [466, 309] width 13 height 26
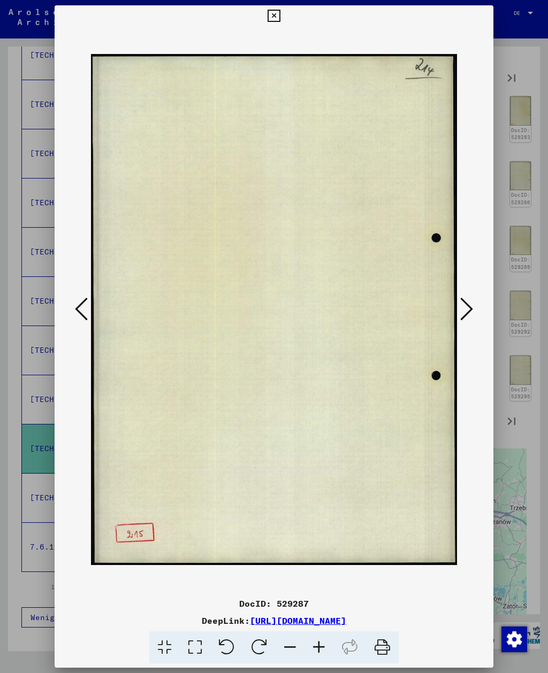
click at [461, 309] on icon at bounding box center [466, 309] width 13 height 26
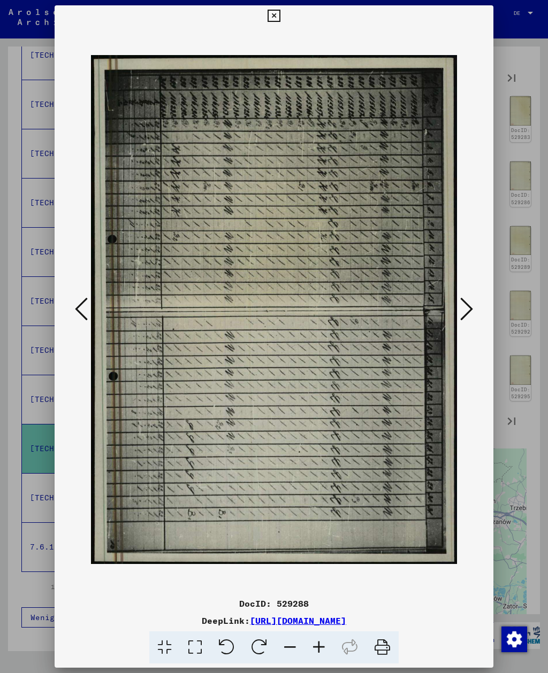
click at [465, 312] on icon at bounding box center [466, 309] width 13 height 26
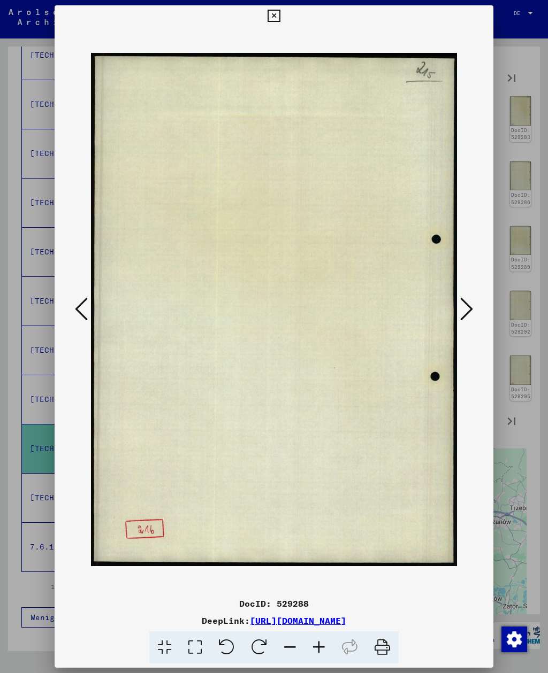
click at [464, 313] on icon at bounding box center [466, 309] width 13 height 26
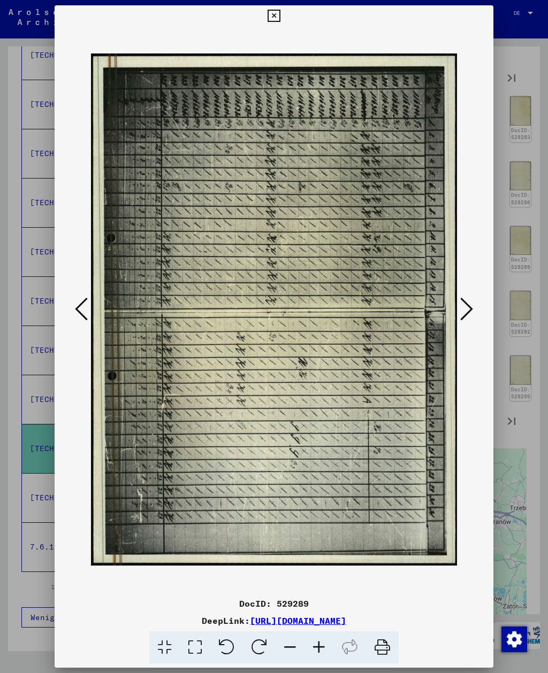
click at [464, 314] on icon at bounding box center [466, 309] width 13 height 26
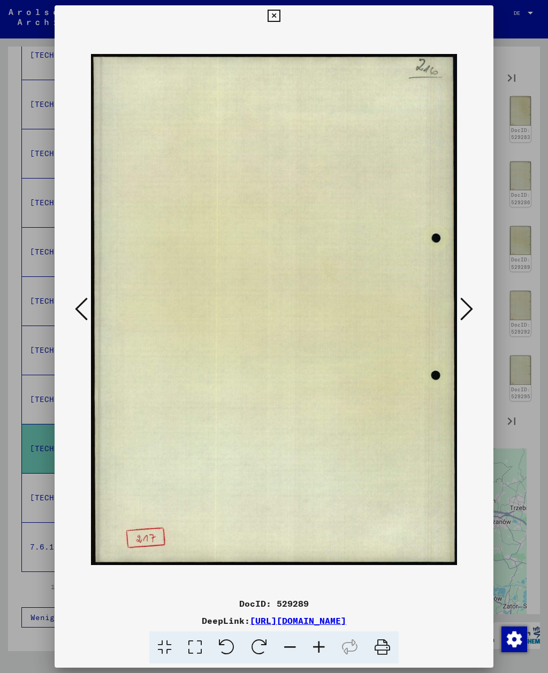
click at [462, 314] on icon at bounding box center [466, 309] width 13 height 26
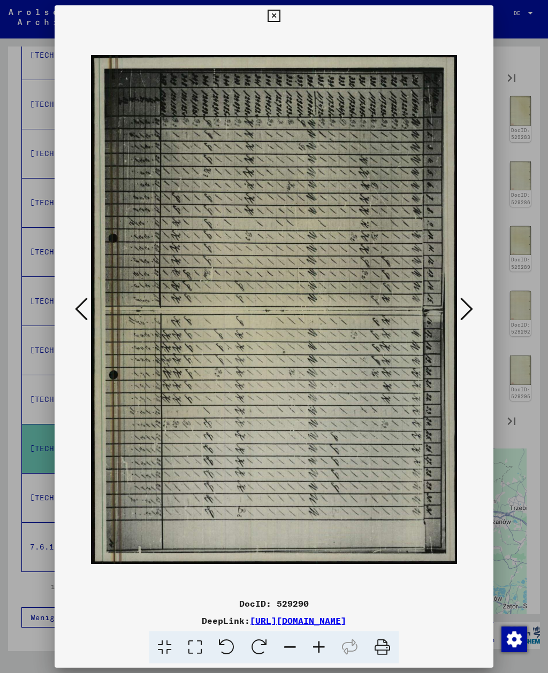
click at [462, 314] on icon at bounding box center [466, 309] width 13 height 26
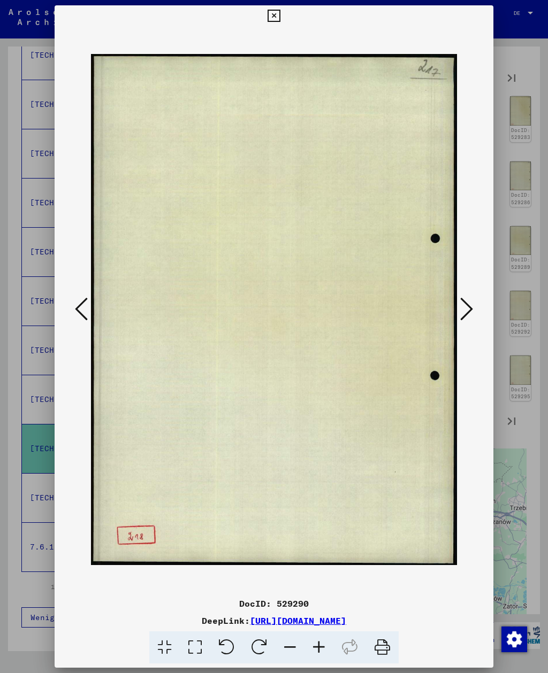
click at [461, 315] on icon at bounding box center [466, 309] width 13 height 26
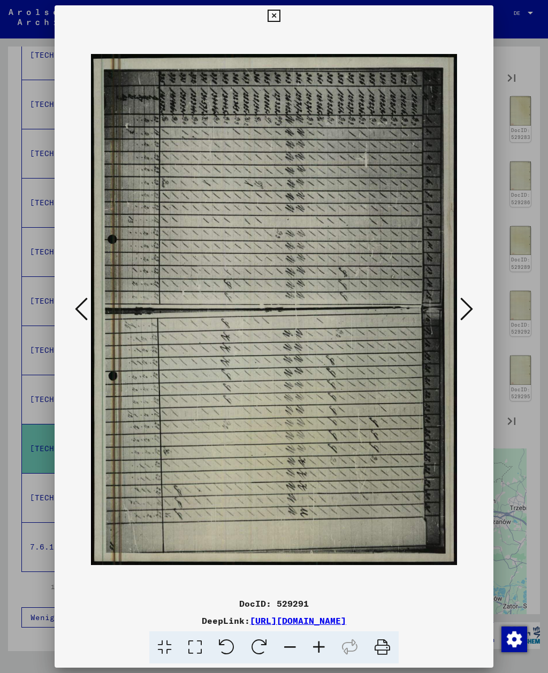
click at [460, 315] on icon at bounding box center [466, 309] width 13 height 26
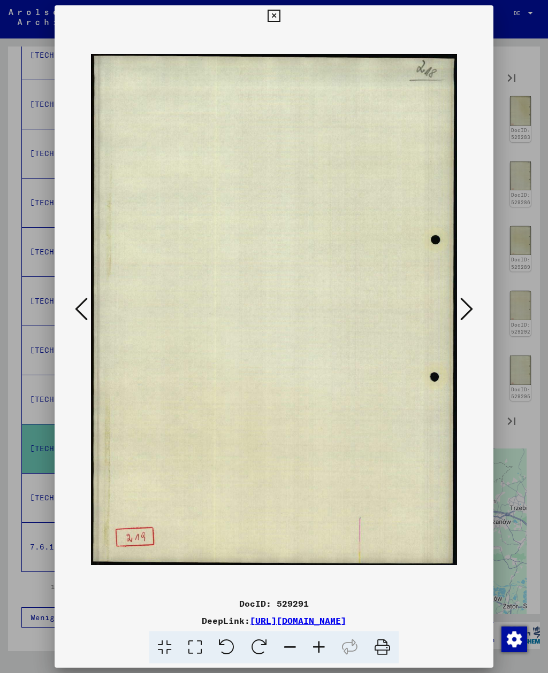
click at [467, 301] on icon at bounding box center [466, 309] width 13 height 26
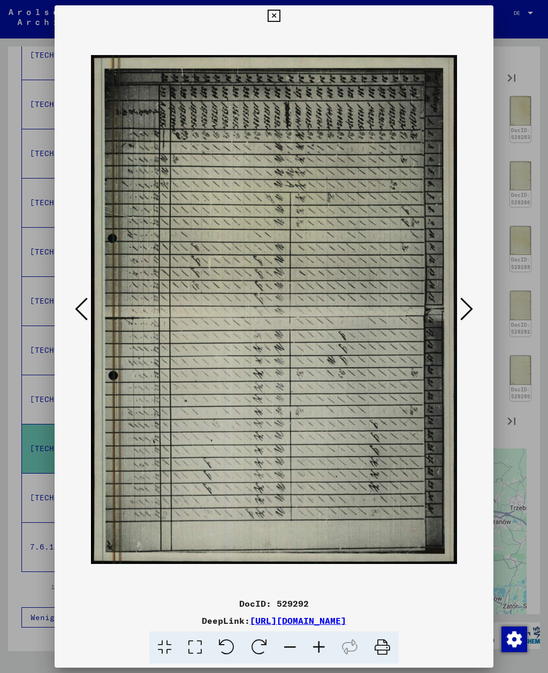
click at [465, 306] on icon at bounding box center [466, 309] width 13 height 26
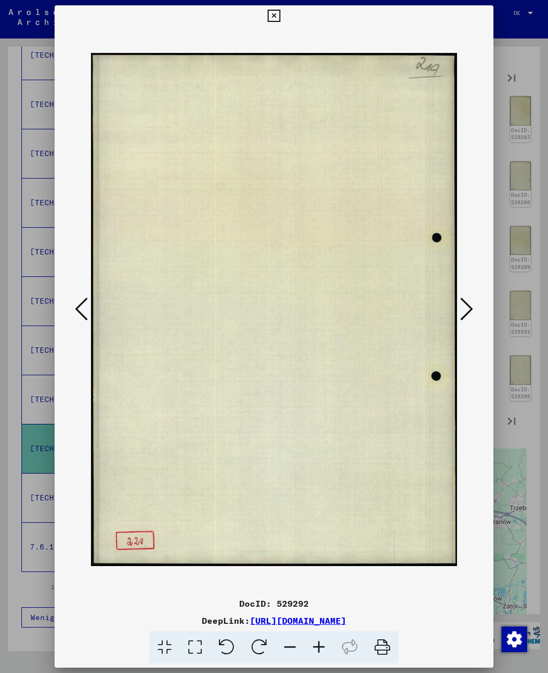
click at [462, 309] on icon at bounding box center [466, 309] width 13 height 26
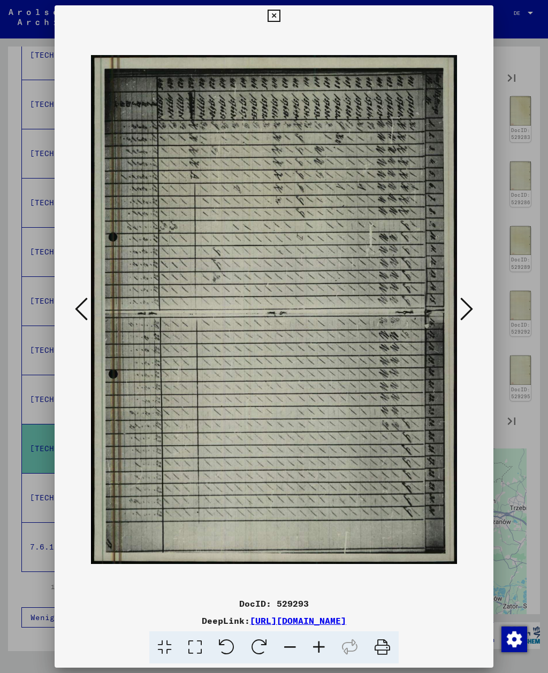
click at [461, 309] on icon at bounding box center [466, 309] width 13 height 26
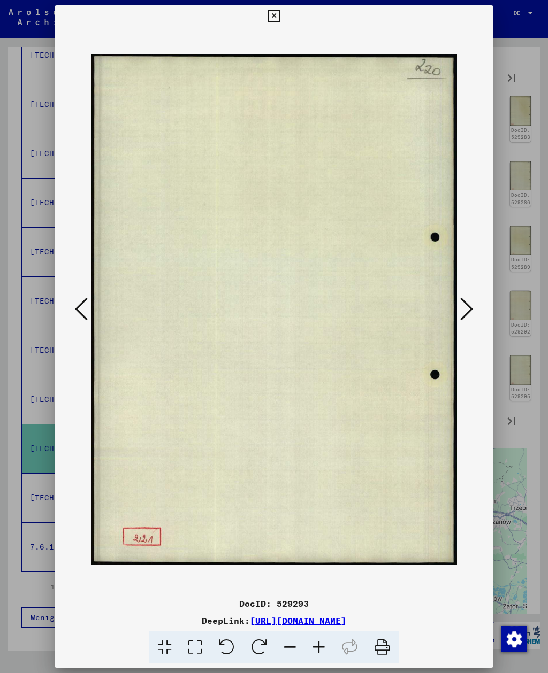
click at [458, 311] on button at bounding box center [466, 310] width 19 height 30
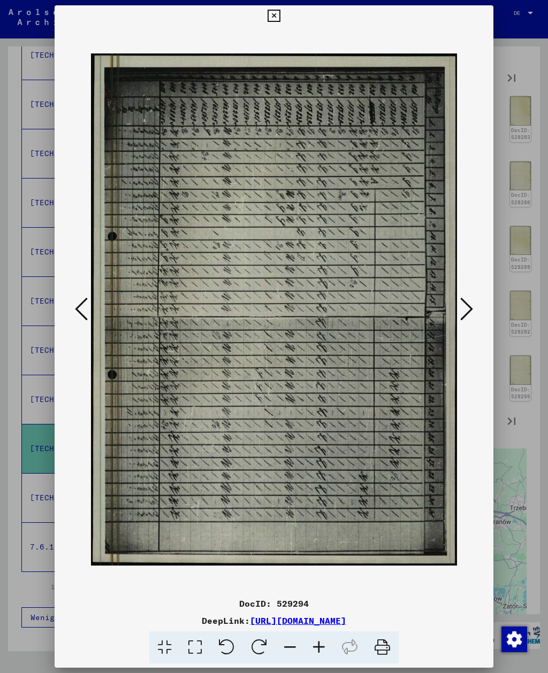
click at [458, 312] on button at bounding box center [466, 310] width 19 height 30
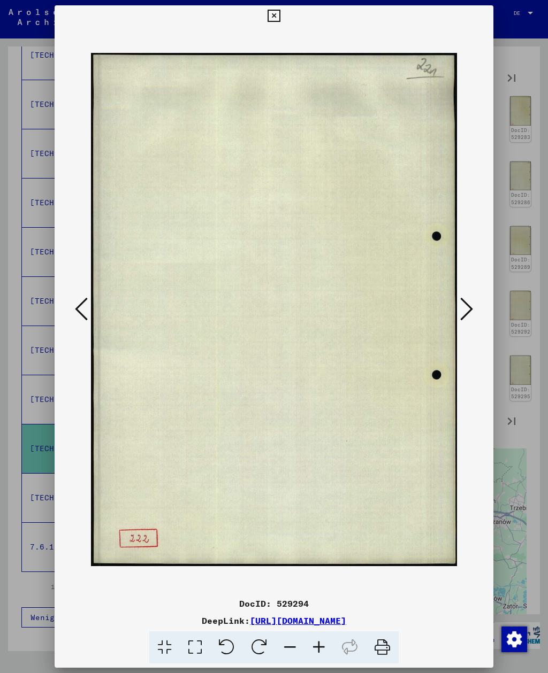
click at [457, 313] on button at bounding box center [466, 310] width 19 height 30
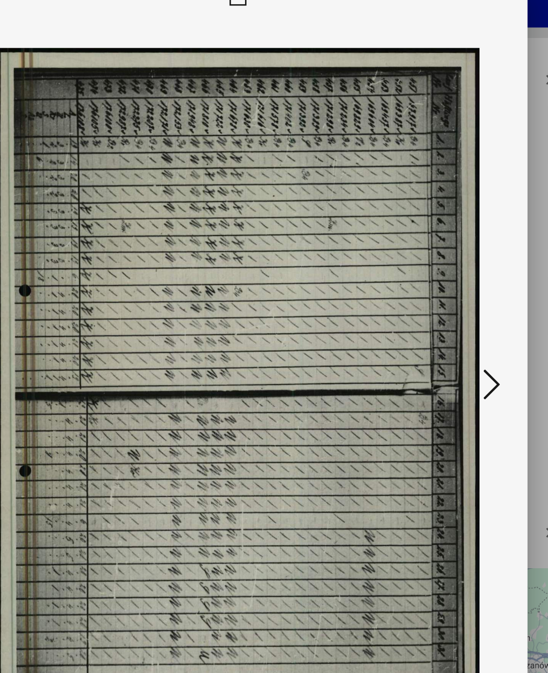
click at [460, 296] on icon at bounding box center [466, 309] width 13 height 26
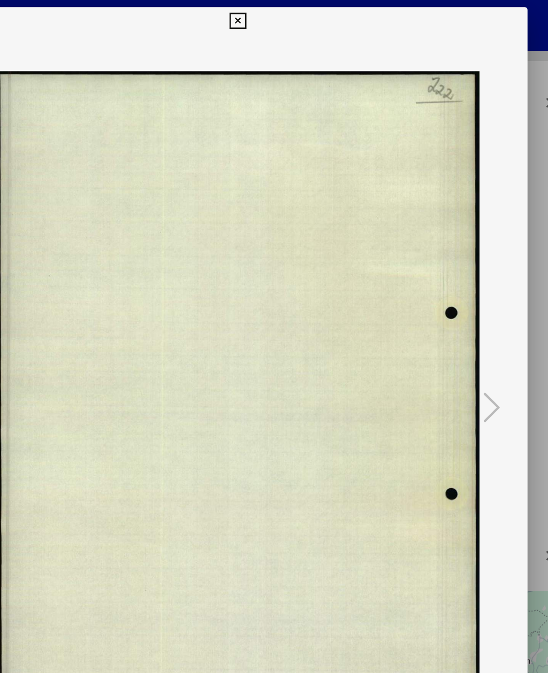
click at [280, 16] on icon at bounding box center [273, 16] width 12 height 13
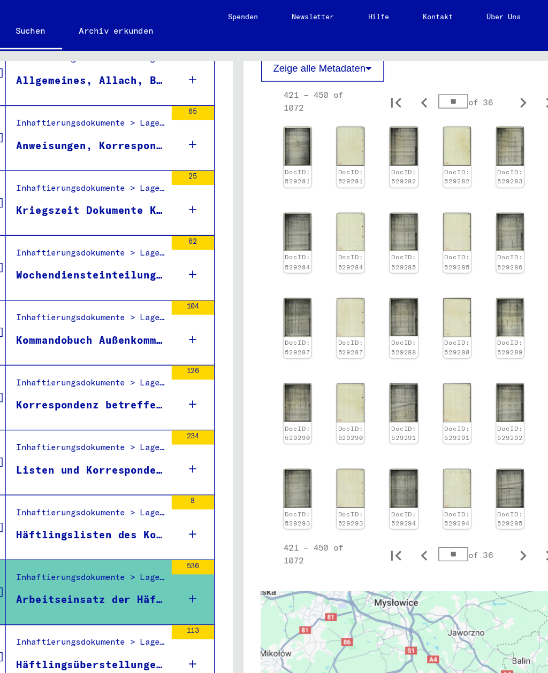
scroll to position [12, 0]
click at [106, 482] on div "Inhaftierungsdokumente > Lager und Ghettos > Konzentrationslager [GEOGRAPHIC_DA…" at bounding box center [162, 489] width 112 height 15
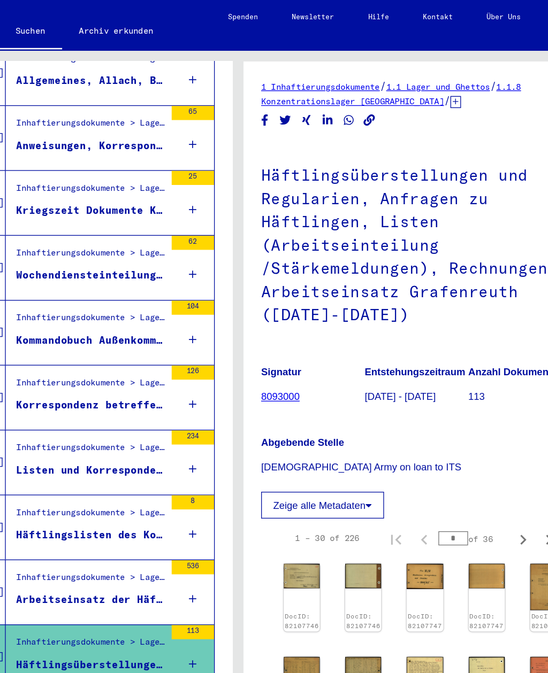
click at [309, 427] on img at bounding box center [322, 436] width 27 height 19
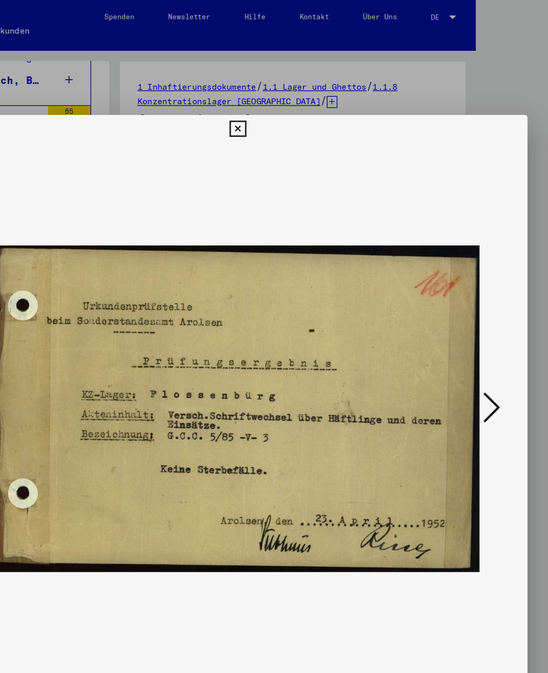
click at [457, 305] on button at bounding box center [466, 310] width 19 height 30
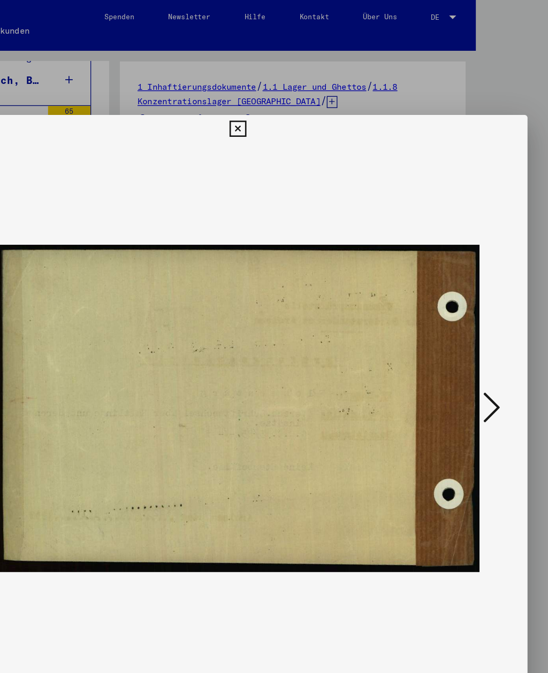
click at [460, 305] on icon at bounding box center [466, 309] width 13 height 26
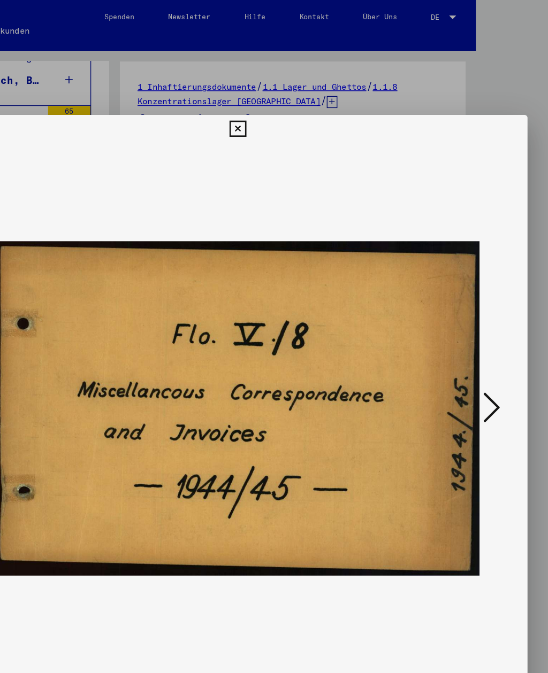
click at [460, 306] on icon at bounding box center [466, 309] width 13 height 26
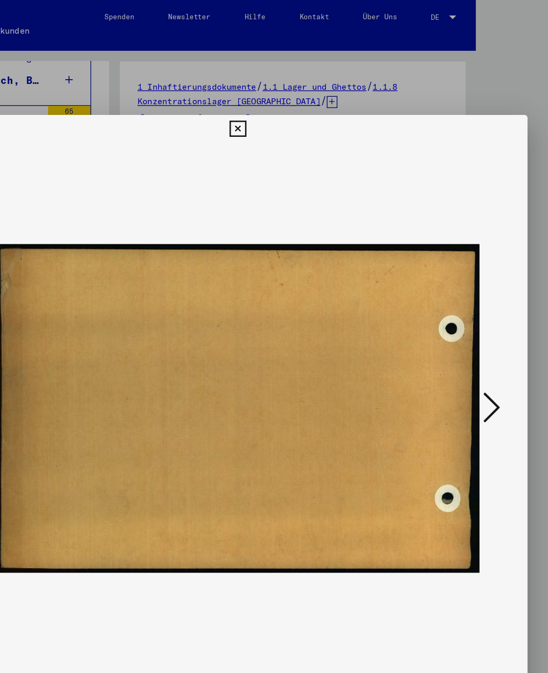
click at [460, 306] on icon at bounding box center [466, 309] width 13 height 26
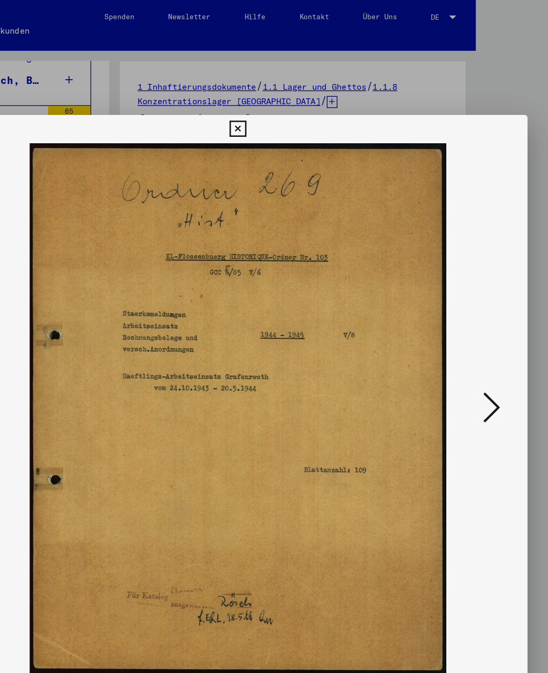
click at [460, 307] on icon at bounding box center [466, 309] width 13 height 26
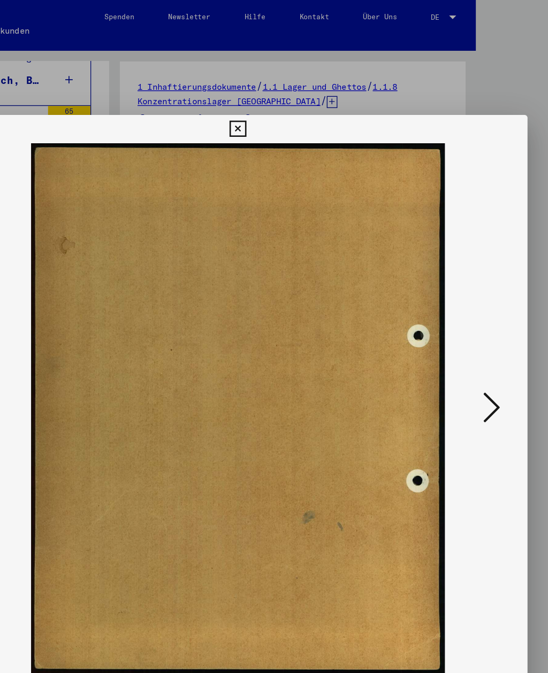
click at [460, 307] on icon at bounding box center [466, 309] width 13 height 26
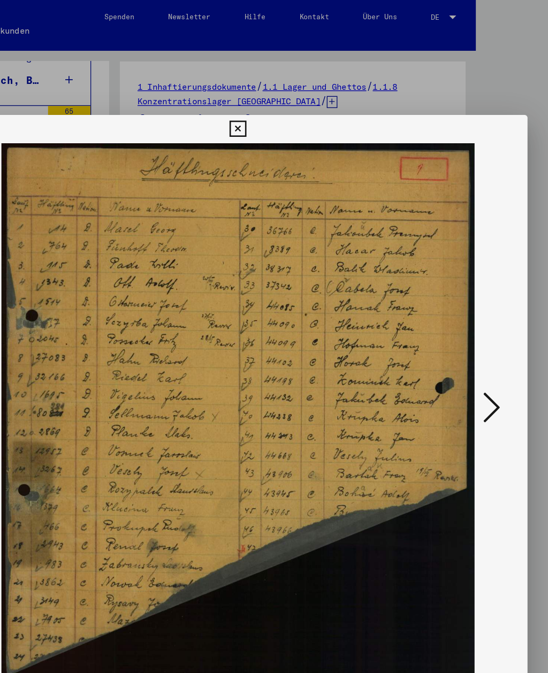
click at [460, 313] on icon at bounding box center [466, 309] width 13 height 26
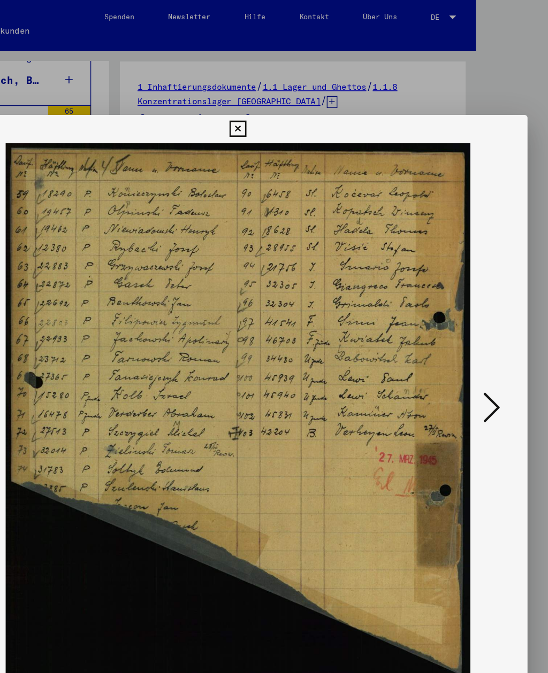
click at [460, 313] on icon at bounding box center [466, 309] width 13 height 26
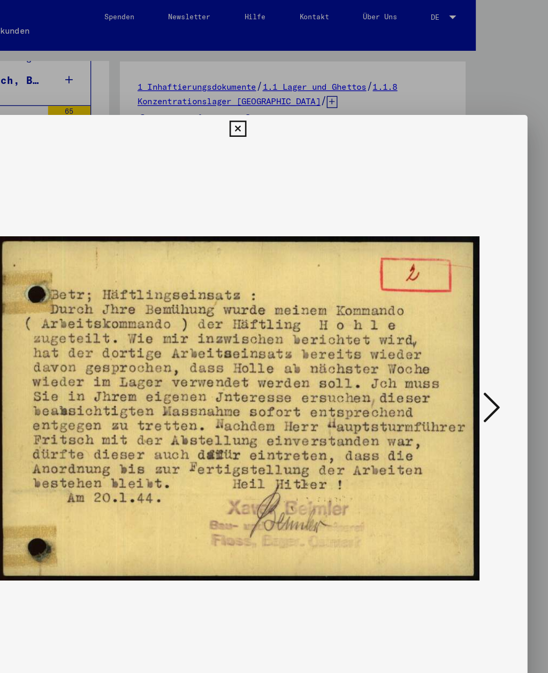
click at [460, 306] on icon at bounding box center [466, 309] width 13 height 26
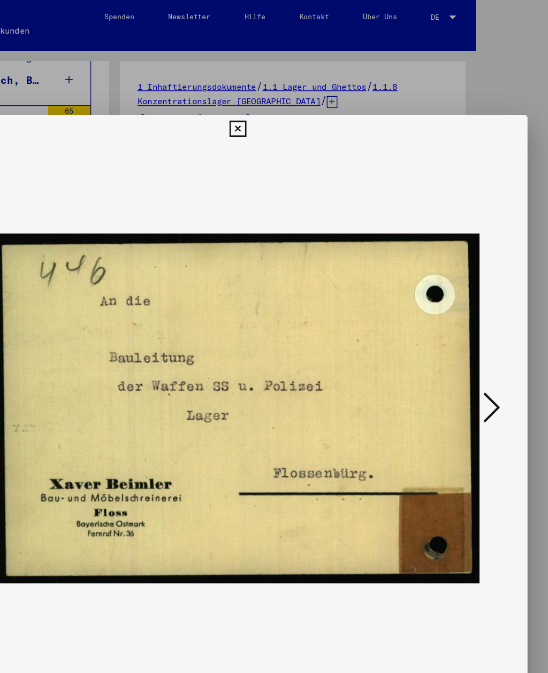
click at [460, 305] on icon at bounding box center [466, 309] width 13 height 26
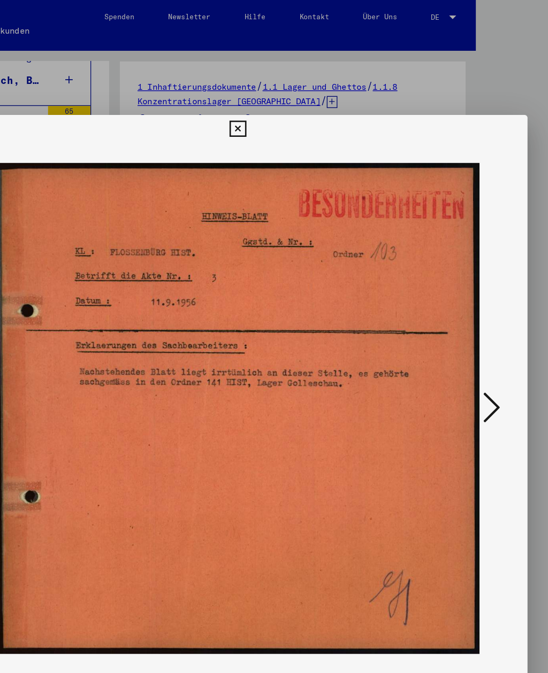
click at [460, 306] on icon at bounding box center [466, 309] width 13 height 26
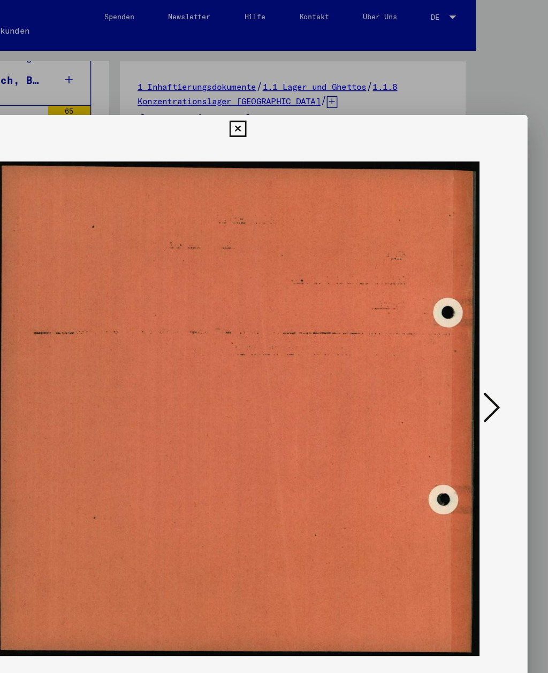
click at [460, 306] on icon at bounding box center [466, 309] width 13 height 26
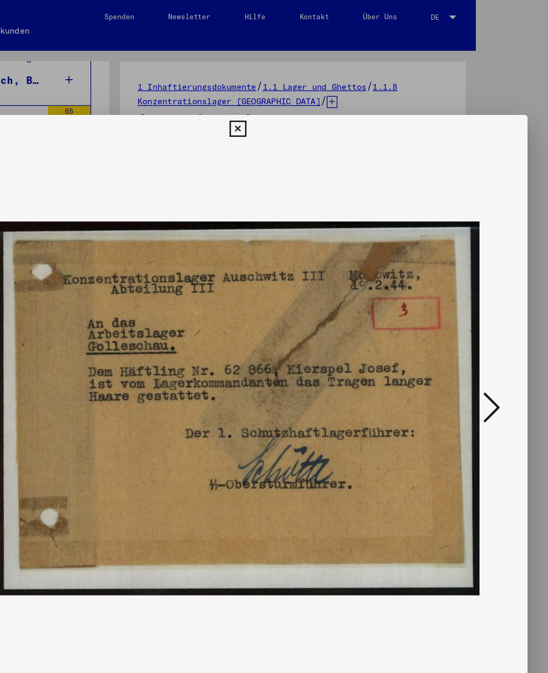
click at [460, 306] on icon at bounding box center [466, 309] width 13 height 26
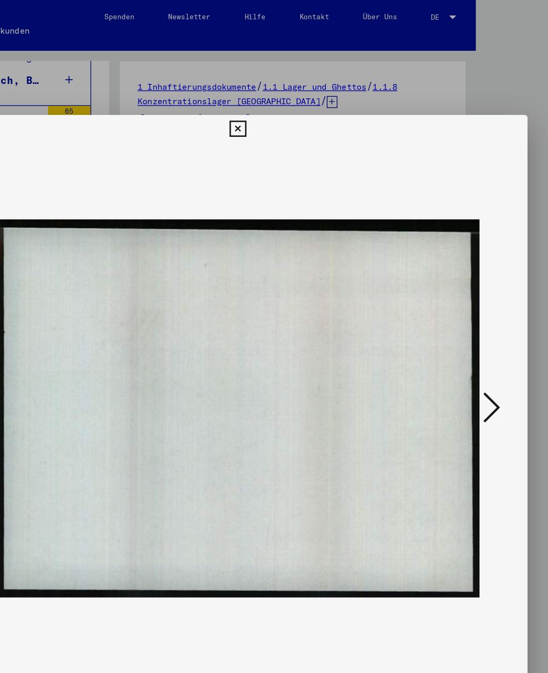
click at [460, 306] on icon at bounding box center [466, 309] width 13 height 26
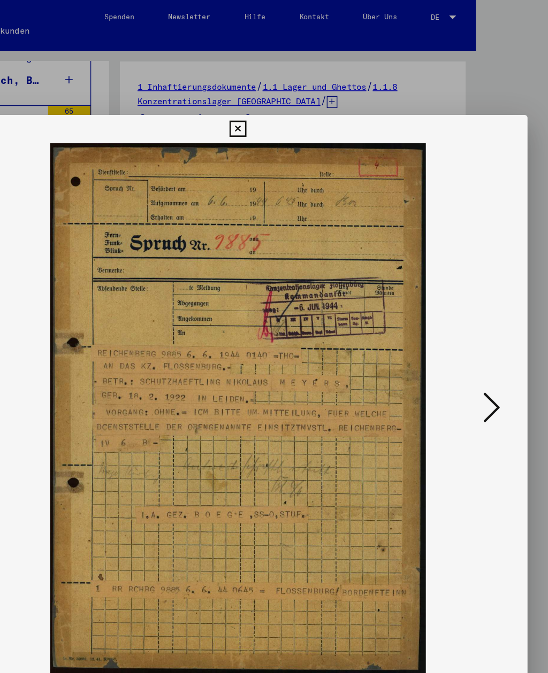
click at [460, 307] on icon at bounding box center [466, 309] width 13 height 26
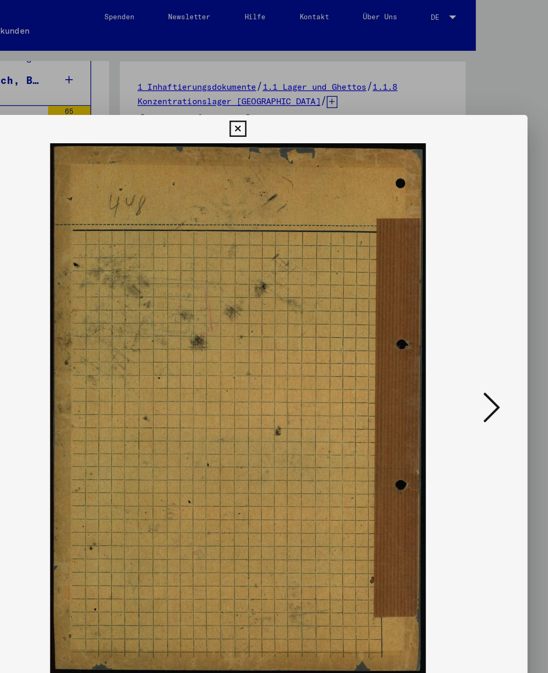
click at [460, 308] on icon at bounding box center [466, 309] width 13 height 26
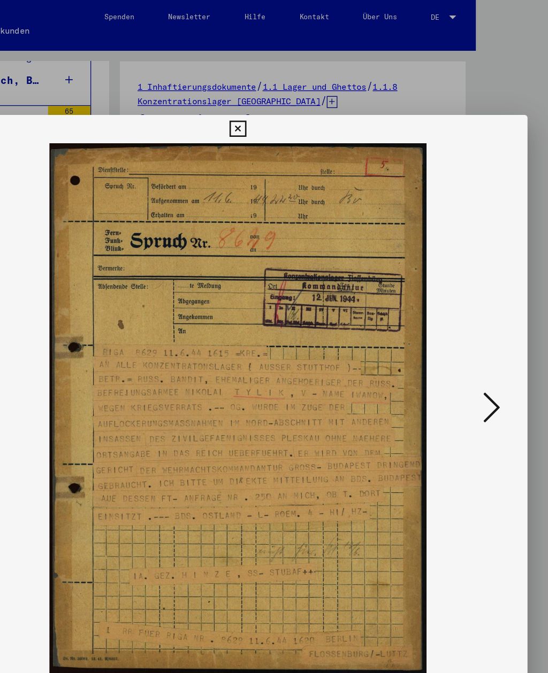
click at [280, 101] on icon at bounding box center [273, 97] width 12 height 13
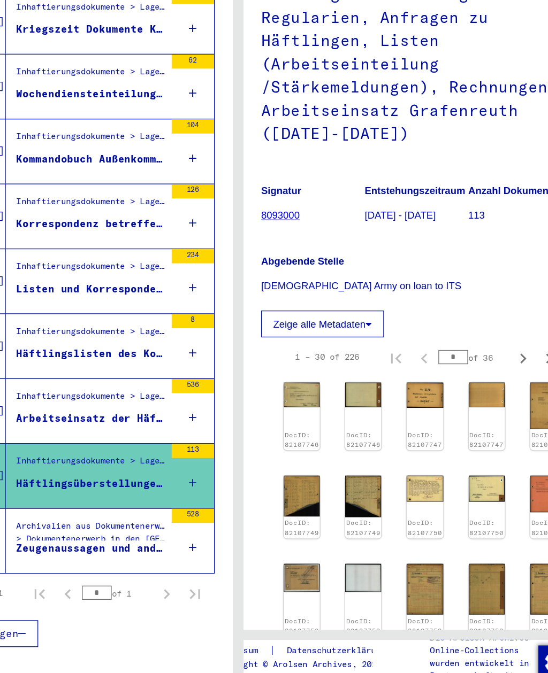
click at [106, 531] on div "Archivalien aus Dokumentenerwerb > Dokumentenerwerb in den [GEOGRAPHIC_DATA] > …" at bounding box center [162, 543] width 112 height 25
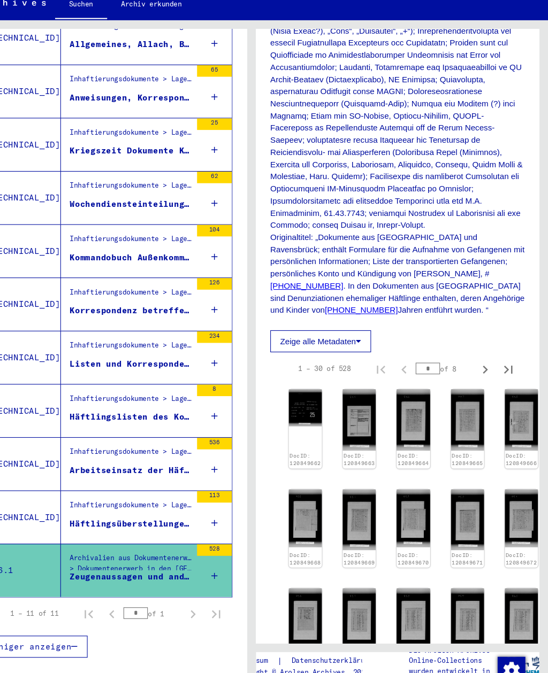
scroll to position [305, 0]
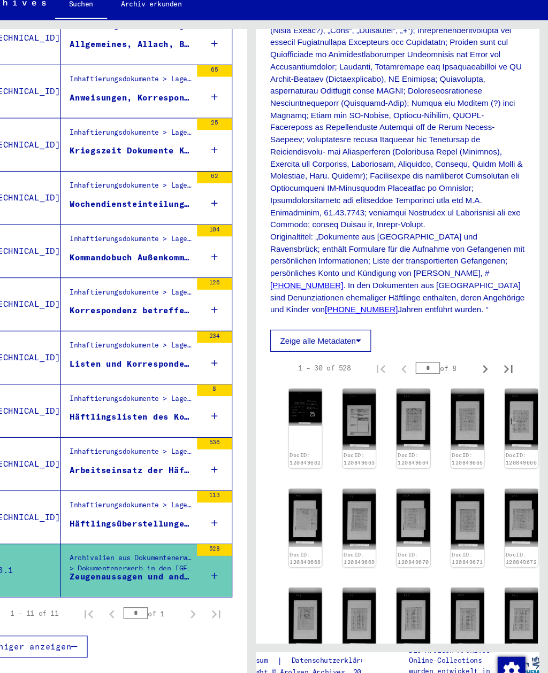
click at [358, 379] on img at bounding box center [373, 407] width 30 height 57
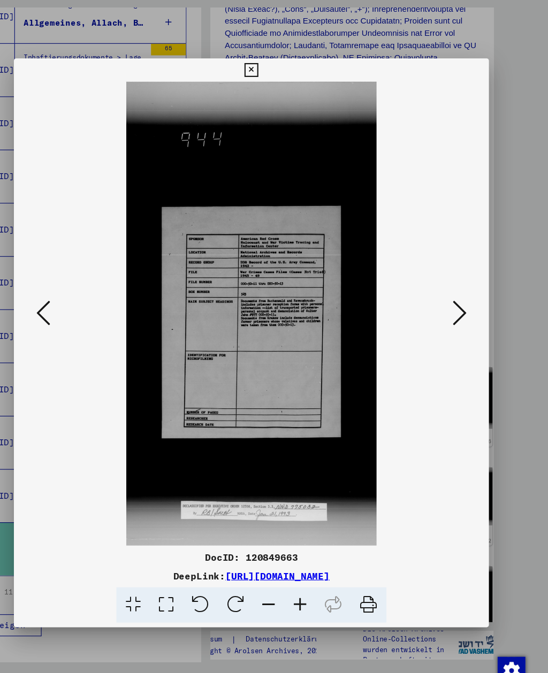
scroll to position [0, 0]
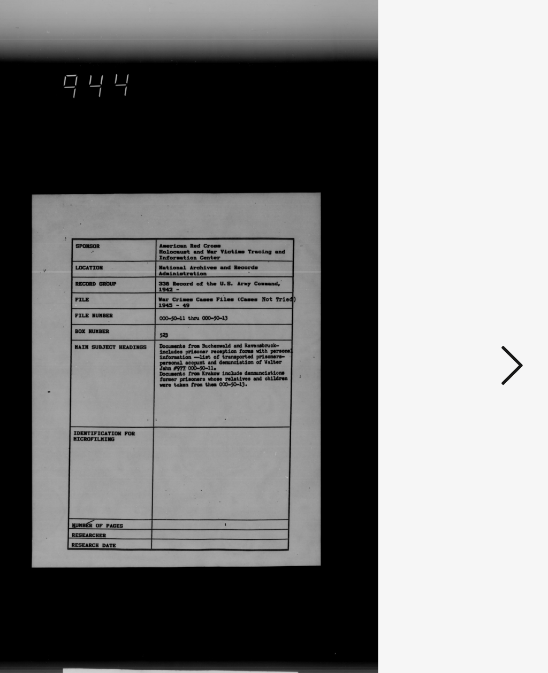
click at [460, 296] on icon at bounding box center [466, 309] width 13 height 26
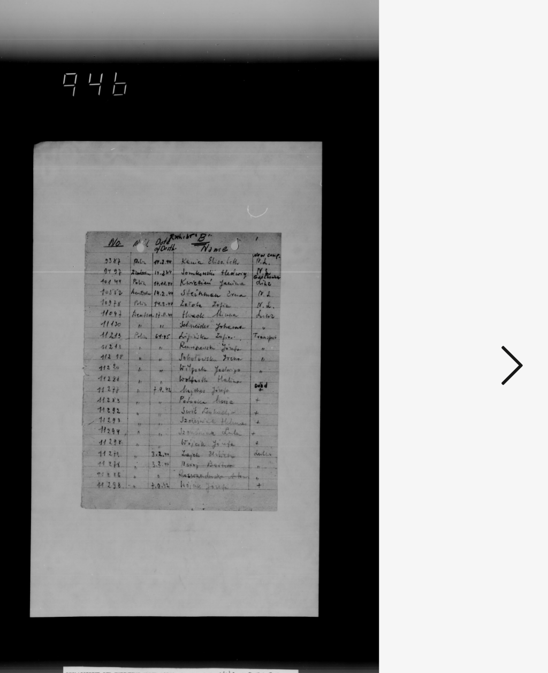
click at [460, 296] on icon at bounding box center [466, 309] width 13 height 26
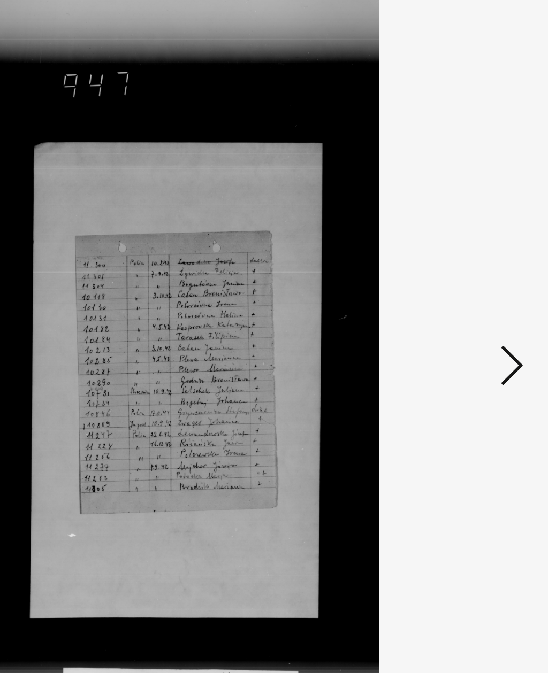
click at [460, 296] on icon at bounding box center [466, 309] width 13 height 26
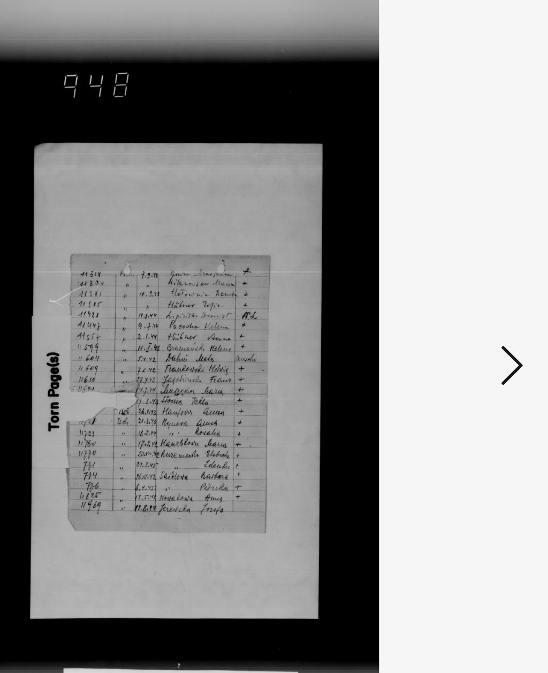
click at [460, 296] on icon at bounding box center [466, 309] width 13 height 26
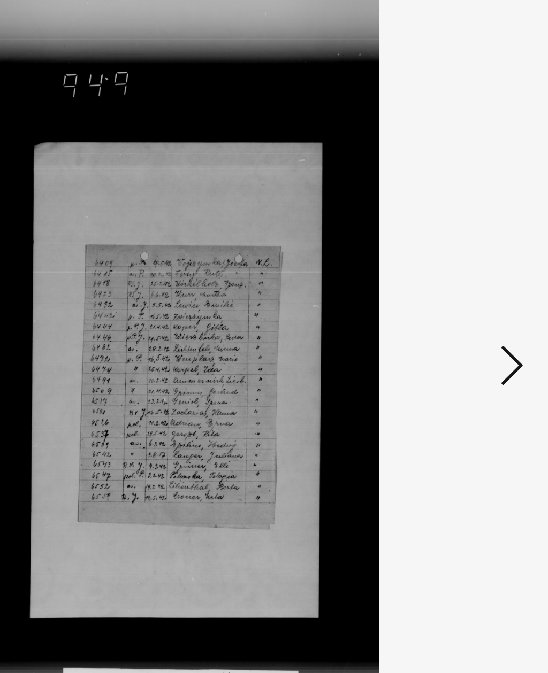
click at [460, 296] on icon at bounding box center [466, 309] width 13 height 26
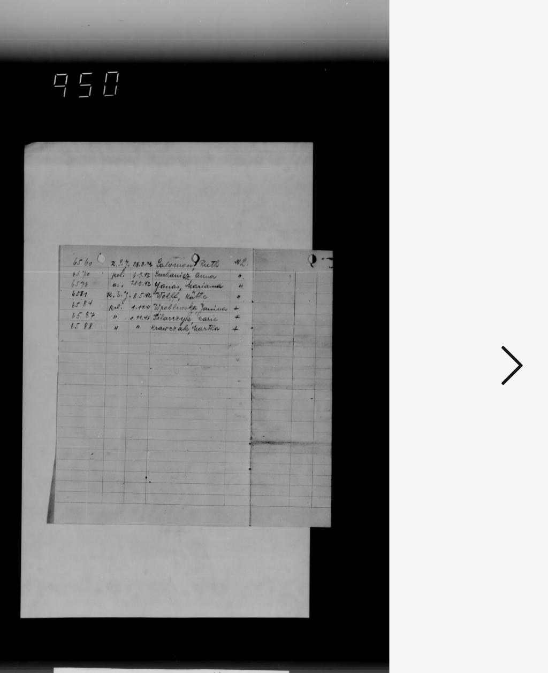
click at [460, 296] on icon at bounding box center [466, 309] width 13 height 26
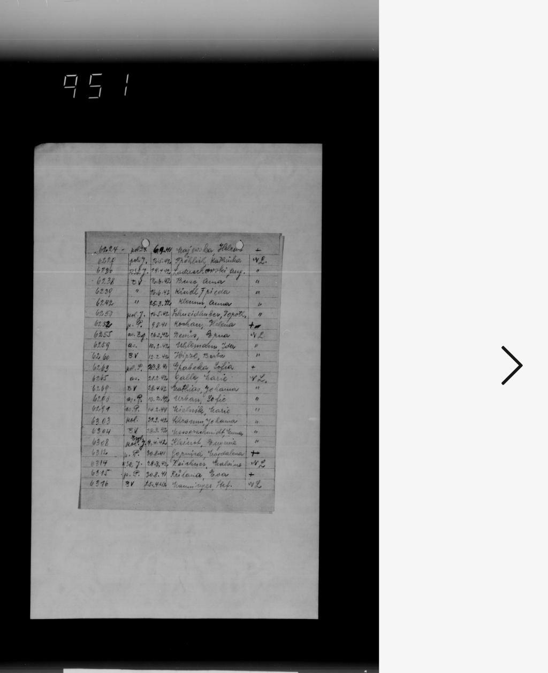
click at [460, 296] on icon at bounding box center [466, 309] width 13 height 26
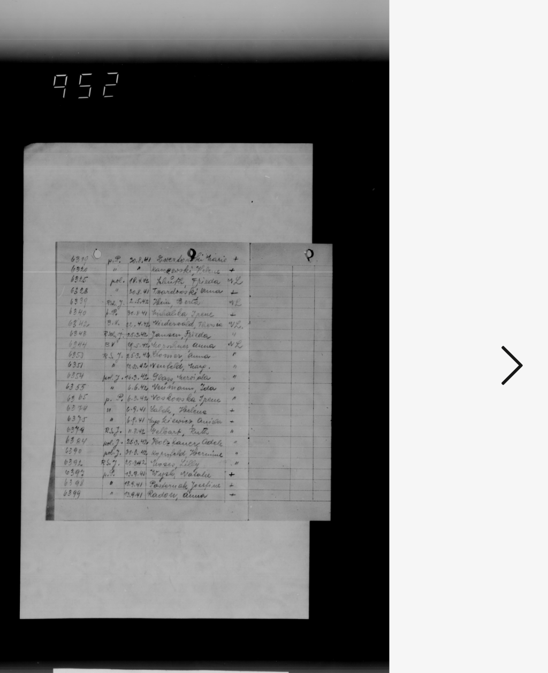
click at [460, 296] on icon at bounding box center [466, 309] width 13 height 26
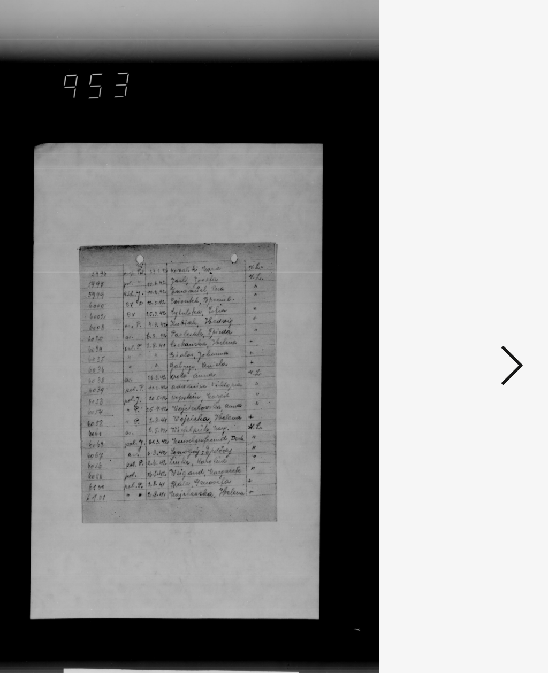
click at [460, 296] on icon at bounding box center [466, 309] width 13 height 26
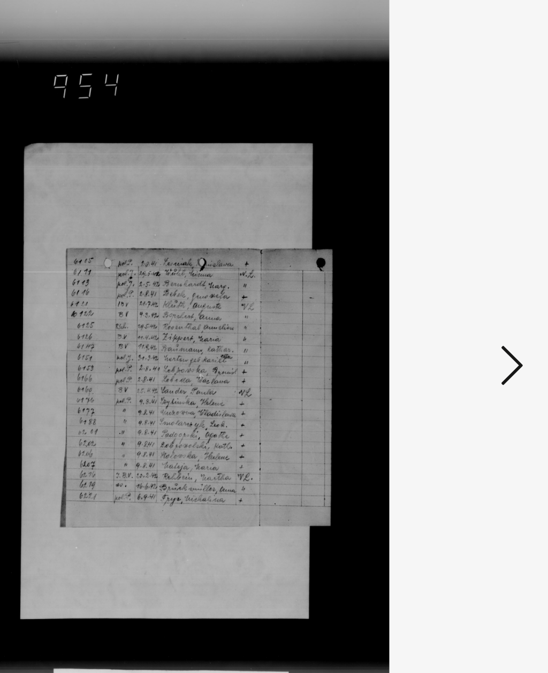
click at [460, 296] on icon at bounding box center [466, 309] width 13 height 26
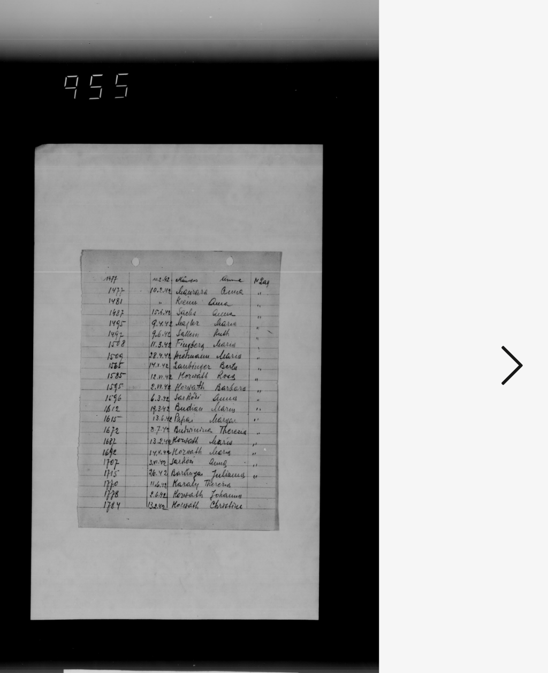
click at [460, 296] on icon at bounding box center [466, 309] width 13 height 26
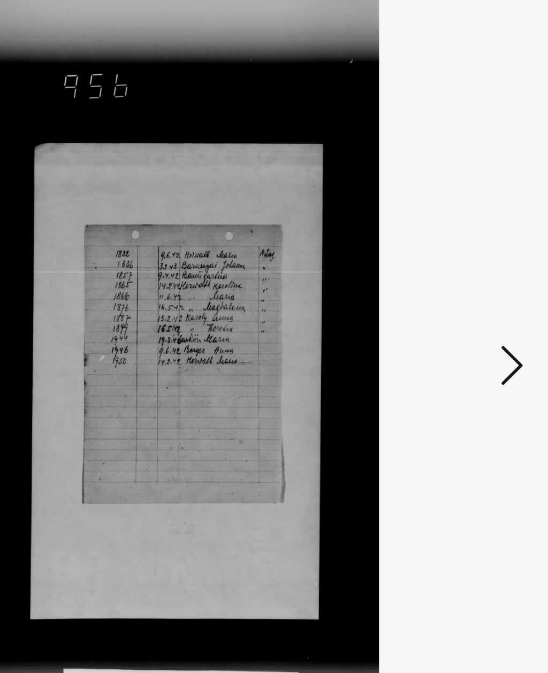
click at [460, 296] on icon at bounding box center [466, 309] width 13 height 26
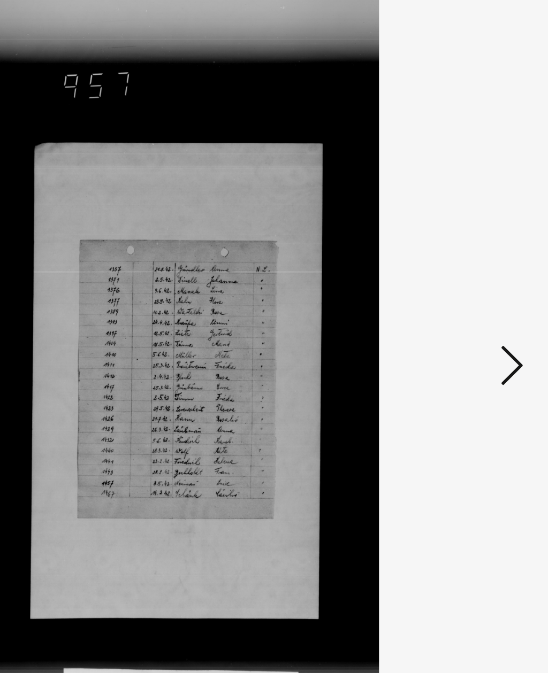
click at [460, 296] on icon at bounding box center [466, 309] width 13 height 26
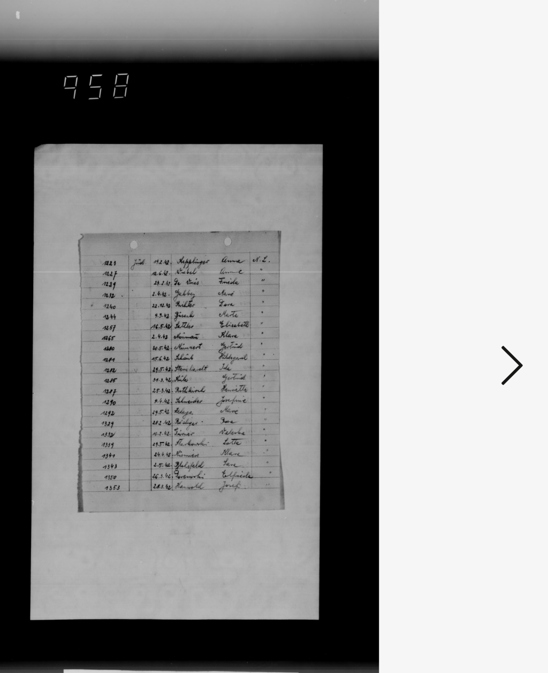
click at [460, 296] on icon at bounding box center [466, 309] width 13 height 26
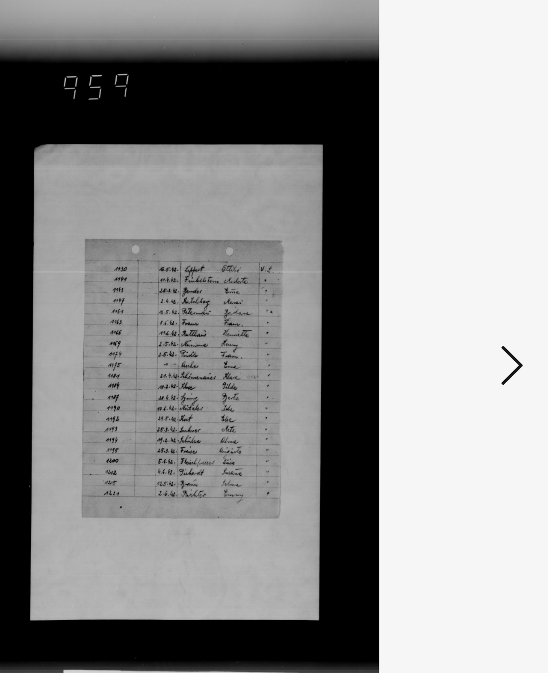
click at [460, 296] on icon at bounding box center [466, 309] width 13 height 26
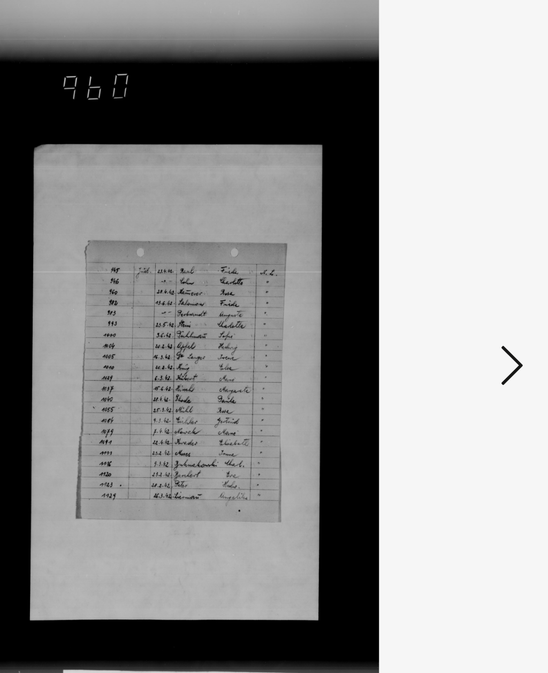
click at [460, 296] on icon at bounding box center [466, 309] width 13 height 26
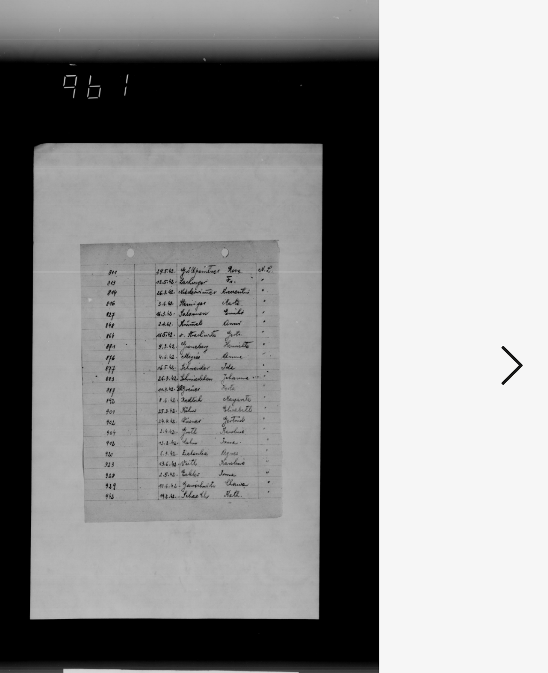
click at [460, 296] on icon at bounding box center [466, 309] width 13 height 26
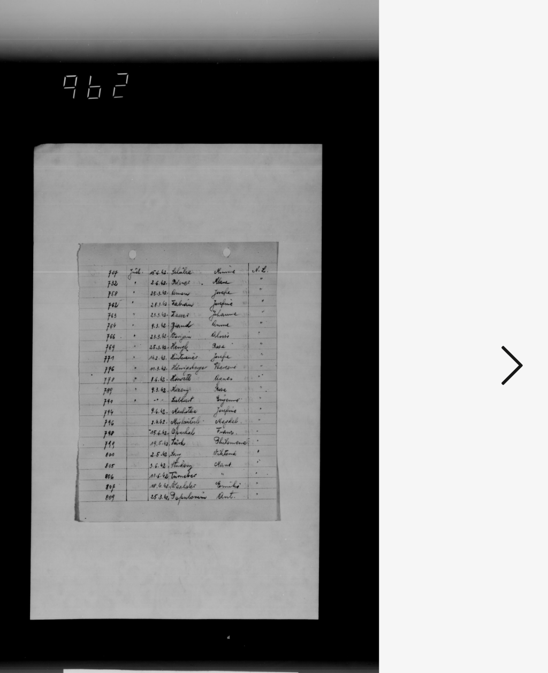
click at [460, 296] on icon at bounding box center [466, 309] width 13 height 26
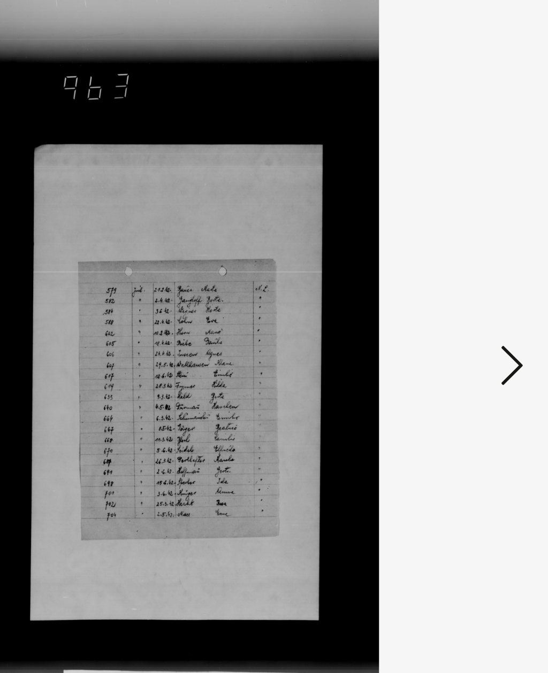
click at [460, 296] on icon at bounding box center [466, 309] width 13 height 26
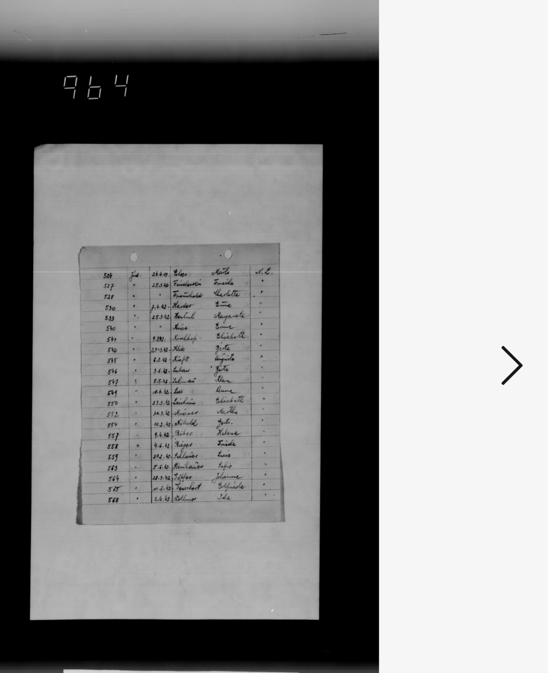
click at [460, 296] on icon at bounding box center [466, 309] width 13 height 26
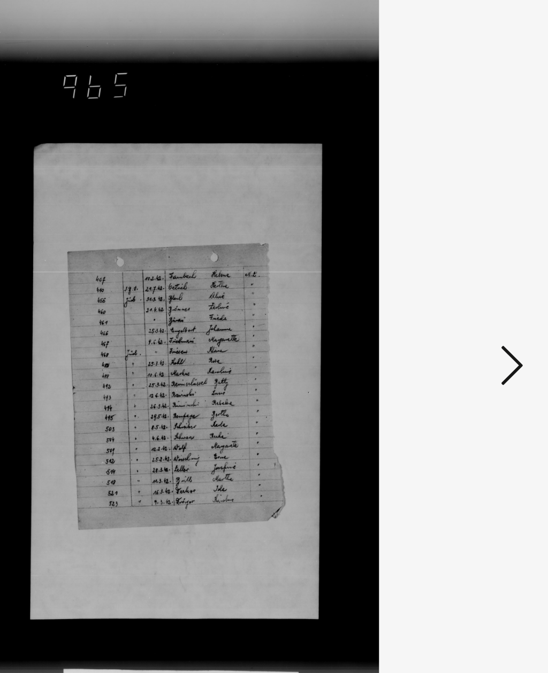
click at [460, 296] on icon at bounding box center [466, 309] width 13 height 26
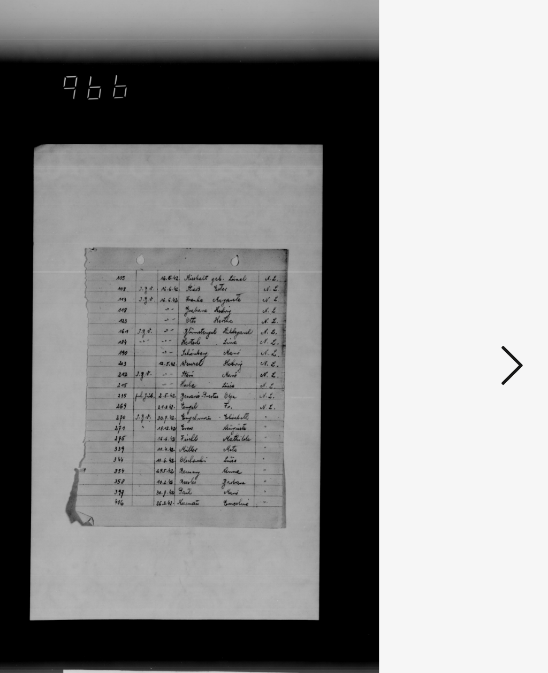
click at [460, 296] on icon at bounding box center [466, 309] width 13 height 26
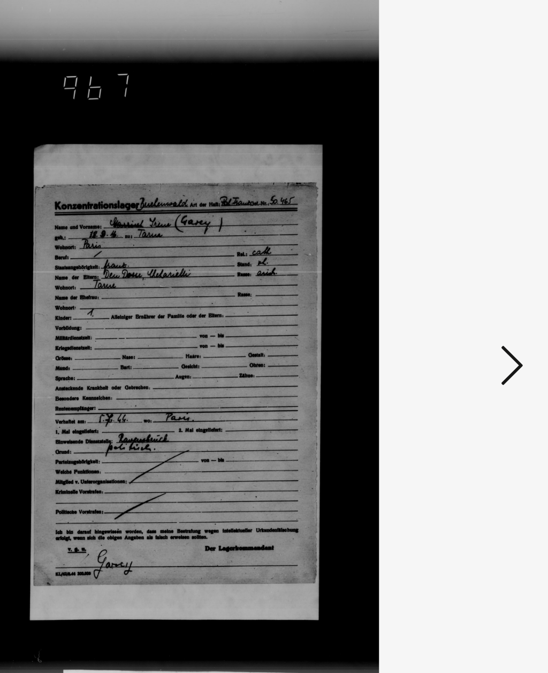
click at [460, 296] on icon at bounding box center [466, 309] width 13 height 26
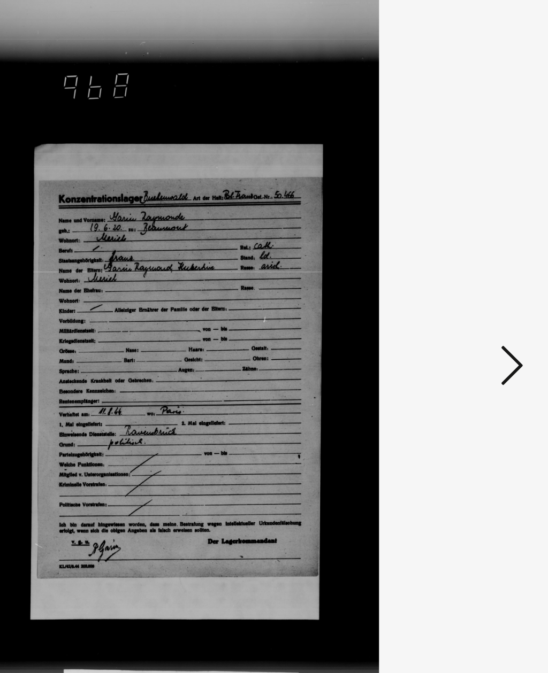
click at [460, 296] on icon at bounding box center [466, 309] width 13 height 26
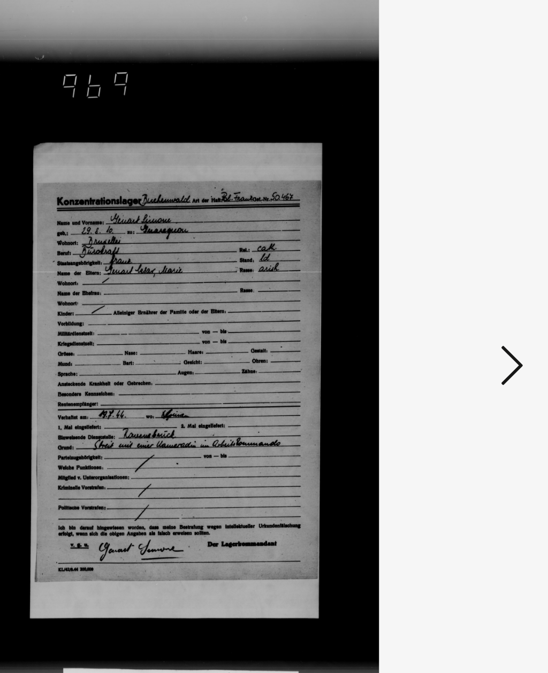
click at [460, 296] on icon at bounding box center [466, 309] width 13 height 26
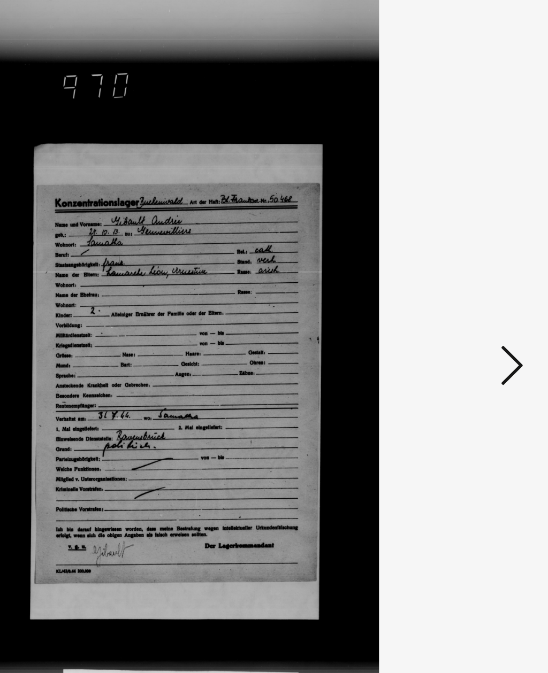
click at [460, 296] on icon at bounding box center [466, 309] width 13 height 26
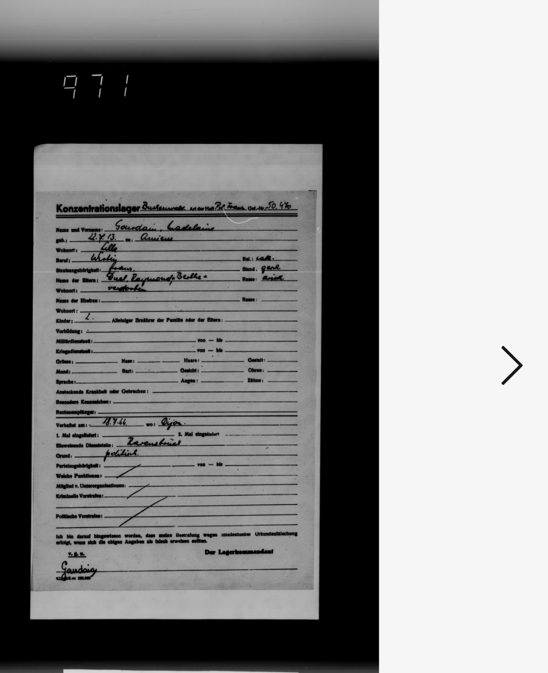
click at [460, 296] on icon at bounding box center [466, 309] width 13 height 26
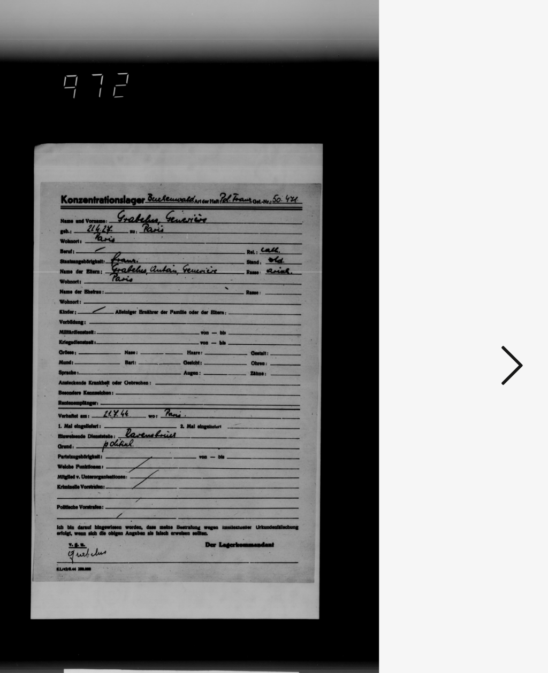
click at [460, 296] on icon at bounding box center [466, 309] width 13 height 26
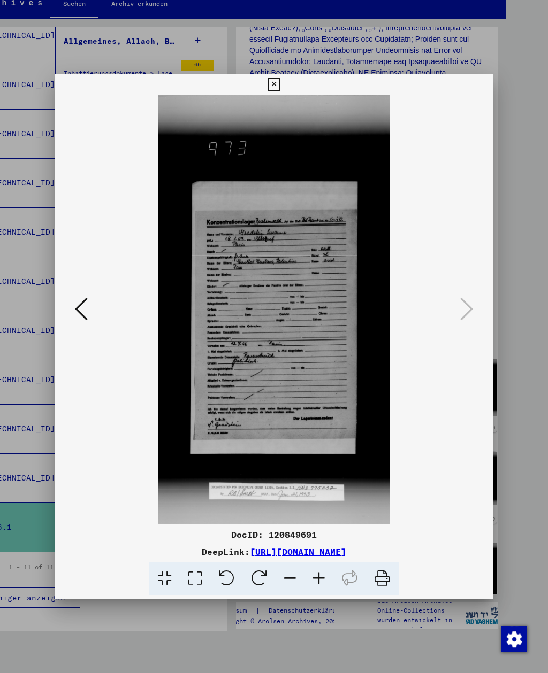
click at [280, 84] on icon at bounding box center [273, 84] width 12 height 13
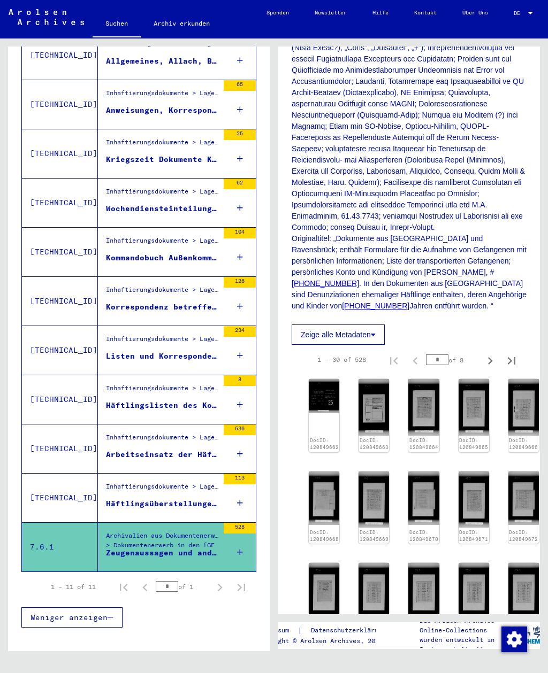
click at [492, 351] on button "Next page" at bounding box center [489, 359] width 21 height 21
type input "*"
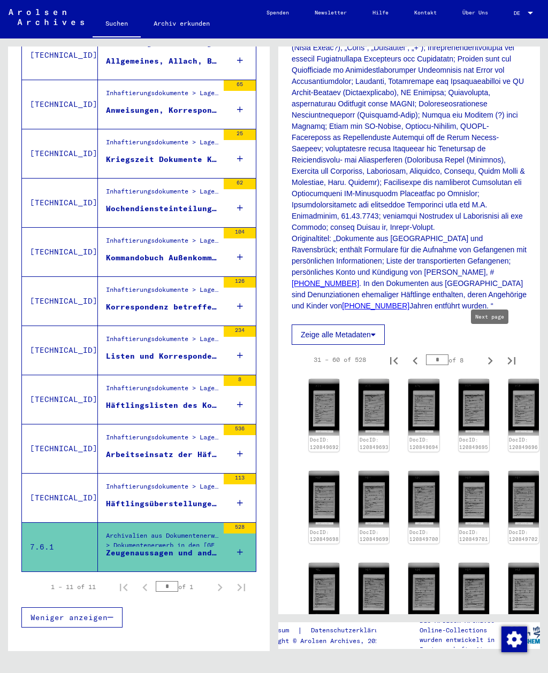
scroll to position [289, 0]
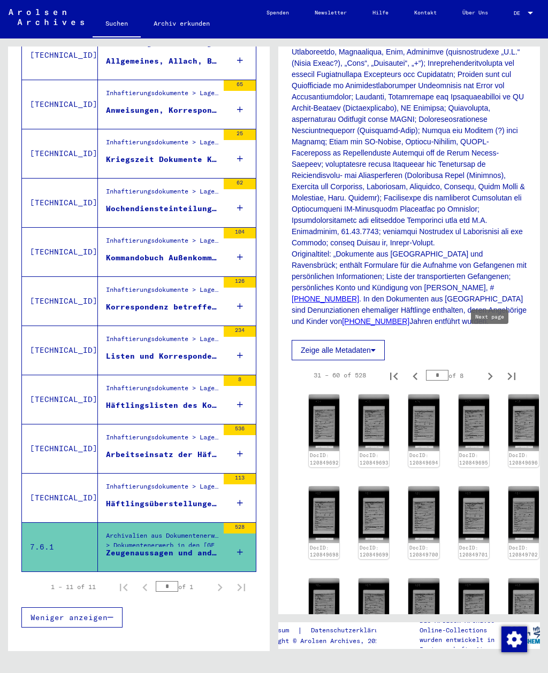
click at [325, 396] on img at bounding box center [324, 423] width 30 height 56
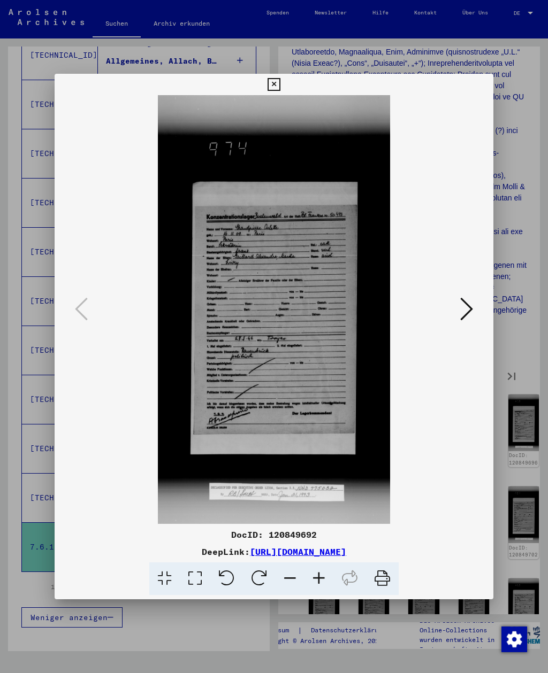
click at [461, 302] on icon at bounding box center [466, 309] width 13 height 26
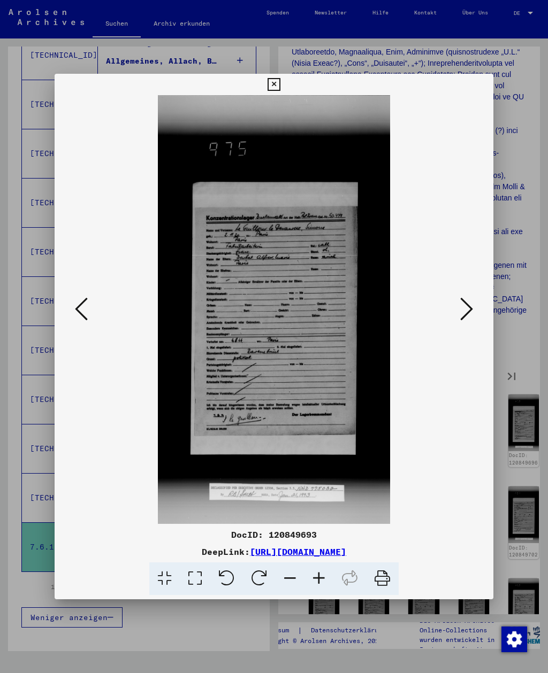
click at [475, 305] on button at bounding box center [466, 310] width 19 height 30
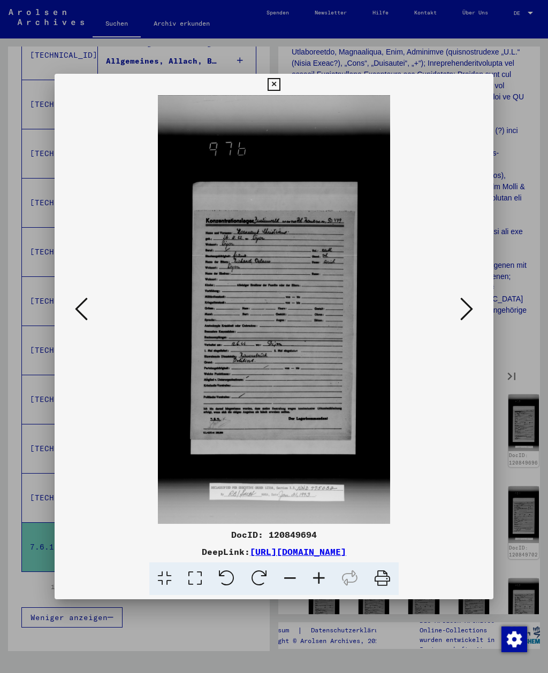
click at [467, 302] on icon at bounding box center [466, 309] width 13 height 26
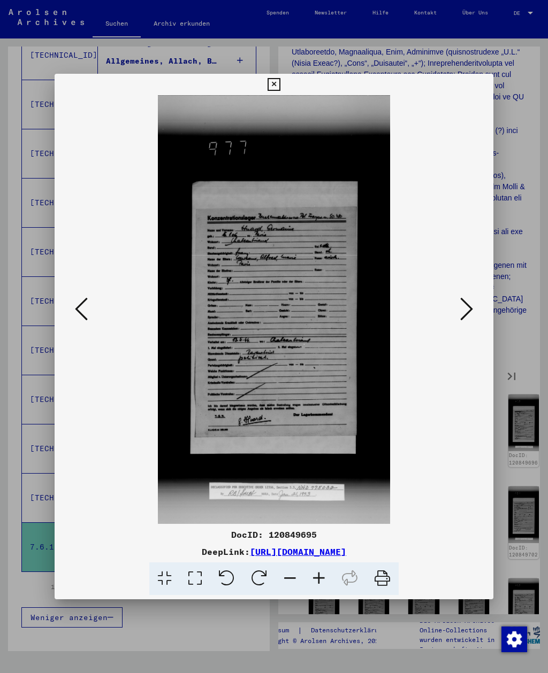
click at [471, 300] on icon at bounding box center [466, 309] width 13 height 26
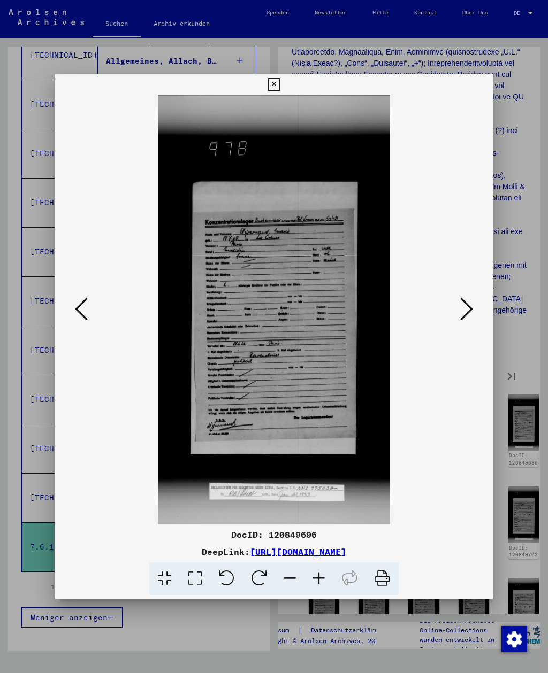
click at [467, 313] on icon at bounding box center [466, 309] width 13 height 26
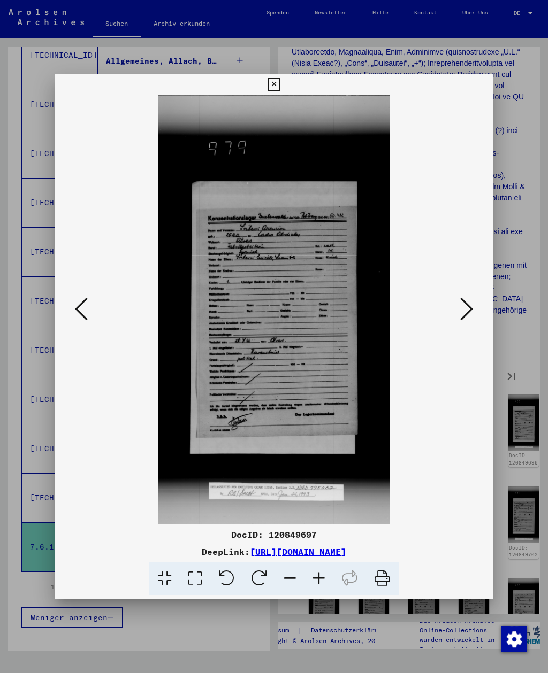
click at [474, 309] on button at bounding box center [466, 310] width 19 height 30
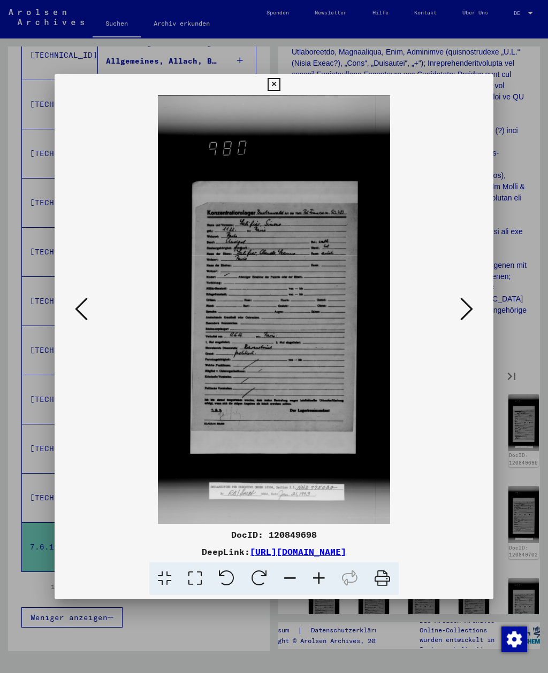
click at [465, 304] on icon at bounding box center [466, 309] width 13 height 26
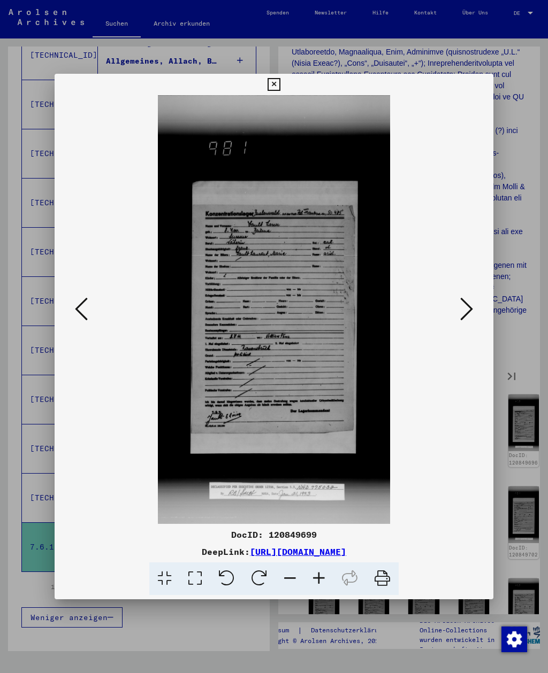
click at [465, 303] on icon at bounding box center [466, 309] width 13 height 26
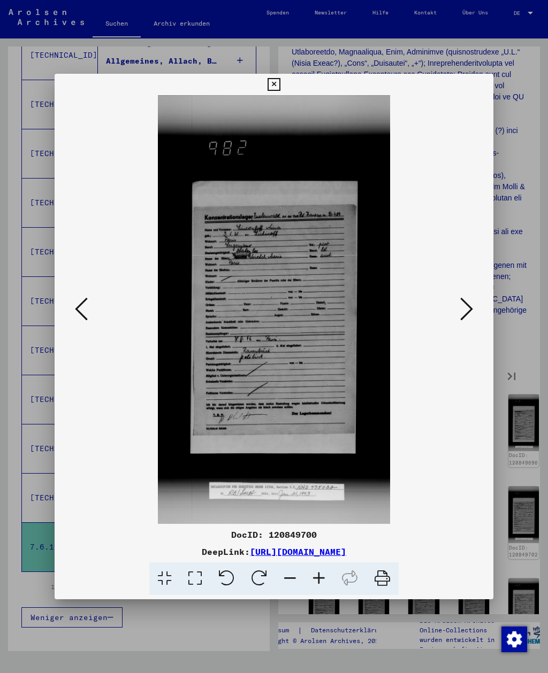
click at [460, 302] on icon at bounding box center [466, 309] width 13 height 26
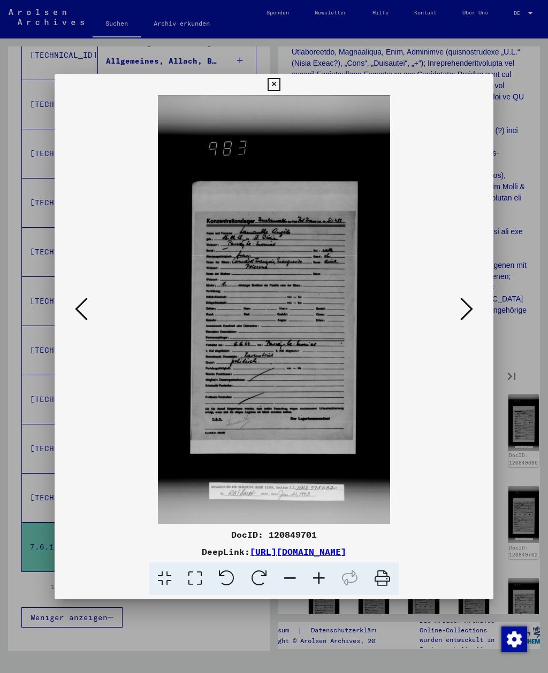
click at [454, 306] on img at bounding box center [273, 309] width 365 height 429
click at [456, 307] on img at bounding box center [273, 309] width 365 height 429
click at [456, 320] on img at bounding box center [273, 309] width 365 height 429
click at [474, 314] on button at bounding box center [466, 310] width 19 height 30
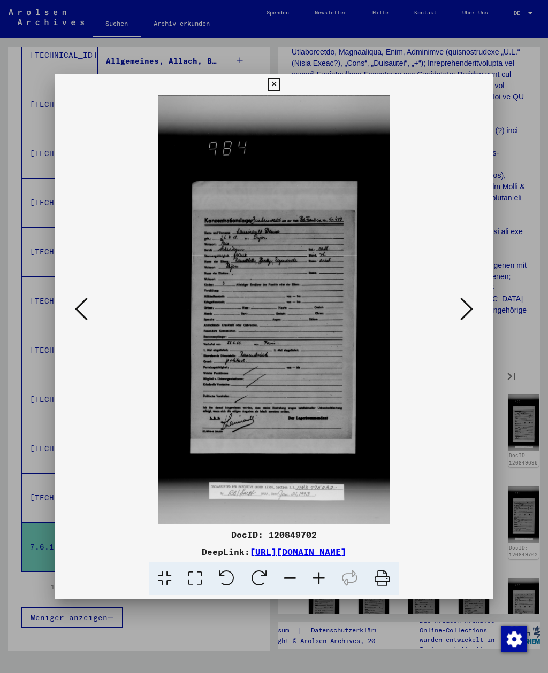
click at [467, 308] on icon at bounding box center [466, 309] width 13 height 26
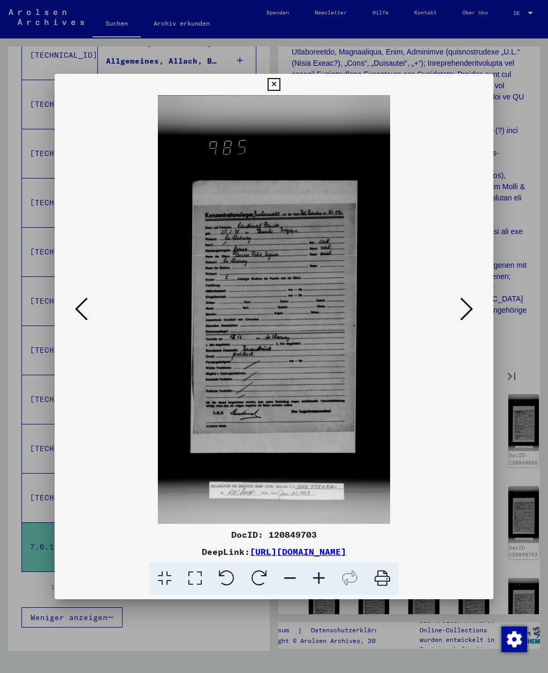
click at [469, 307] on icon at bounding box center [466, 309] width 13 height 26
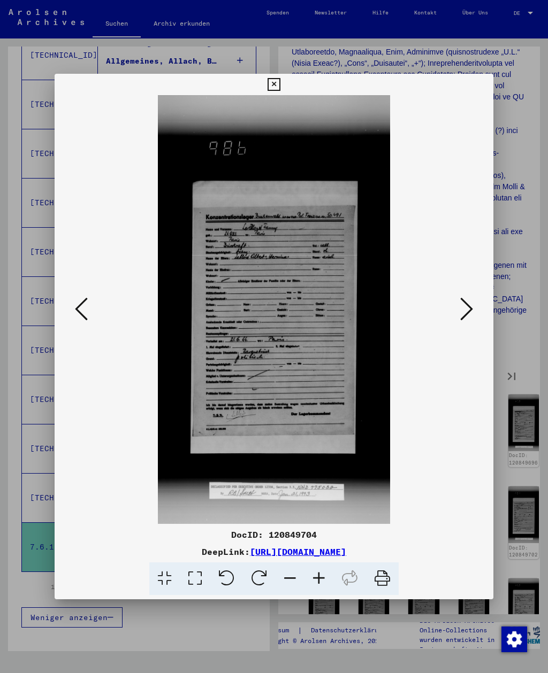
click at [471, 308] on icon at bounding box center [466, 309] width 13 height 26
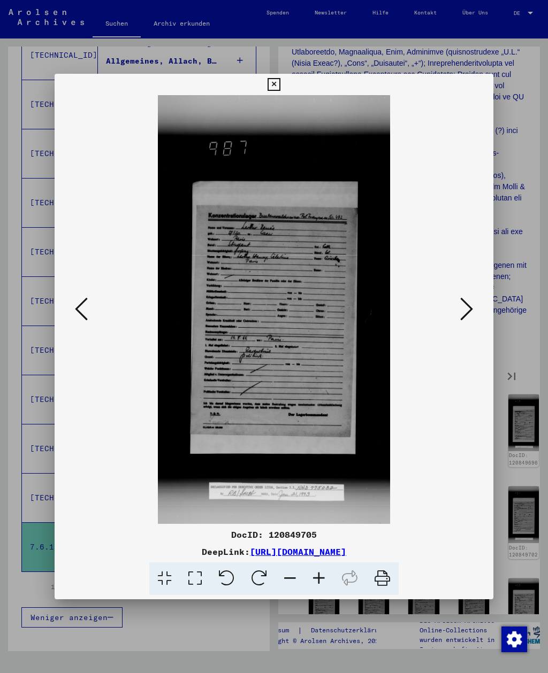
click at [472, 309] on icon at bounding box center [466, 309] width 13 height 26
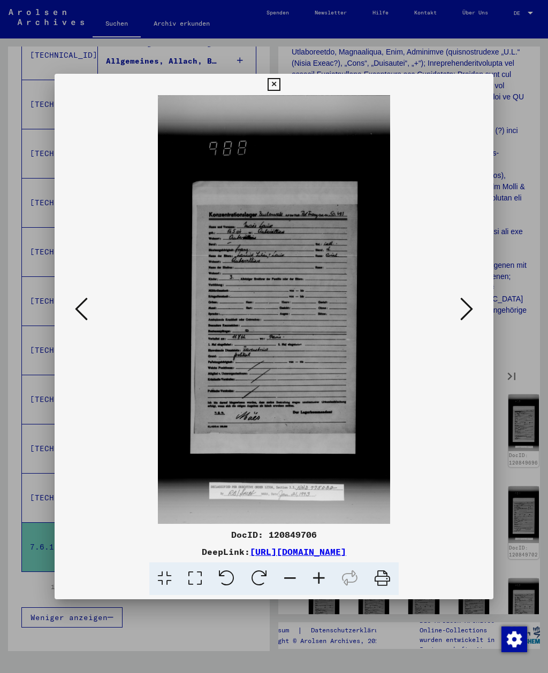
click at [471, 310] on icon at bounding box center [466, 309] width 13 height 26
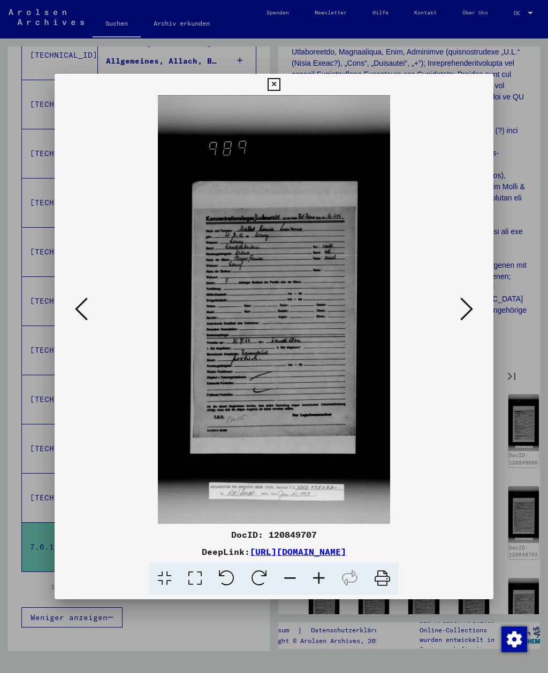
click at [471, 311] on icon at bounding box center [466, 309] width 13 height 26
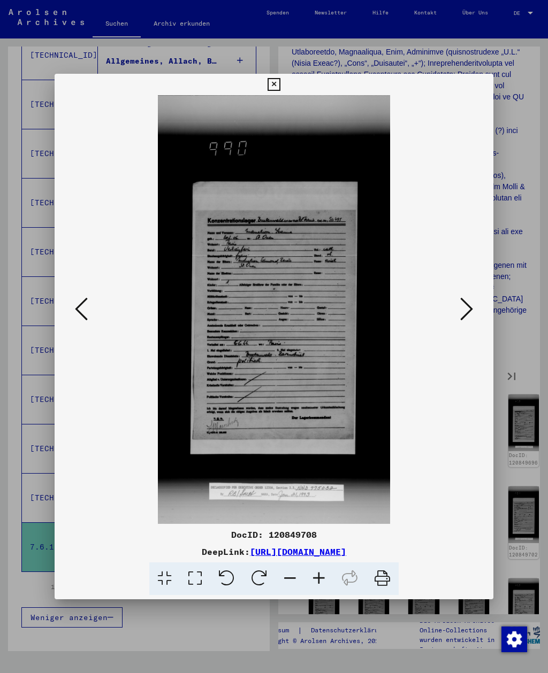
click at [471, 312] on icon at bounding box center [466, 309] width 13 height 26
click at [472, 312] on icon at bounding box center [466, 309] width 13 height 26
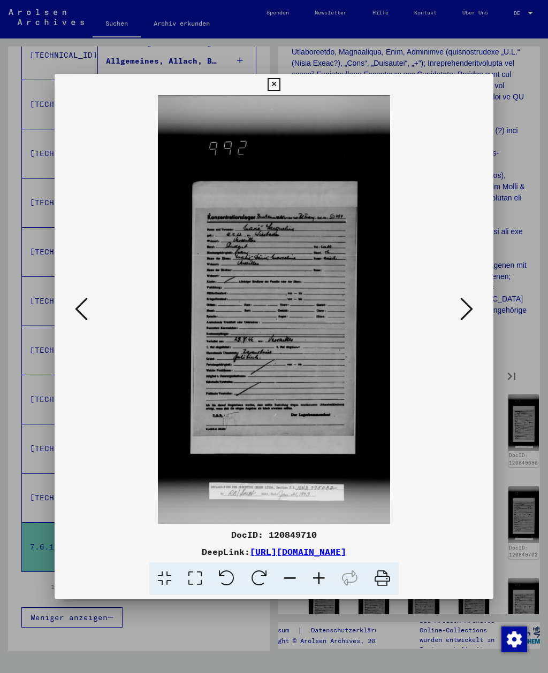
click at [472, 311] on icon at bounding box center [466, 309] width 13 height 26
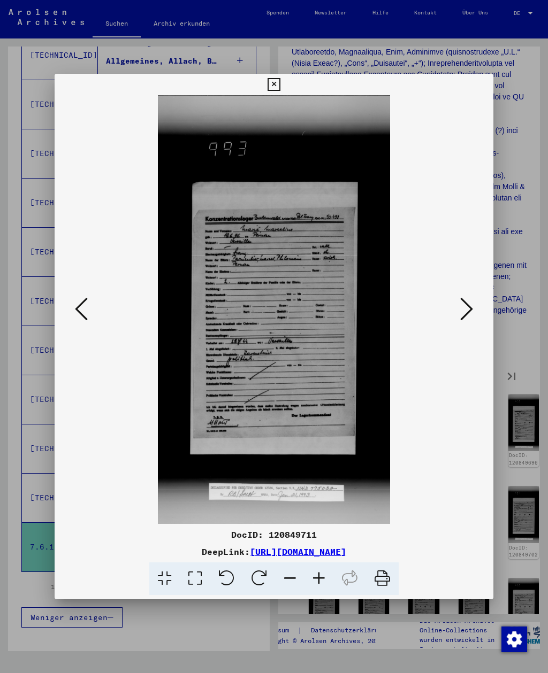
click at [471, 311] on icon at bounding box center [466, 309] width 13 height 26
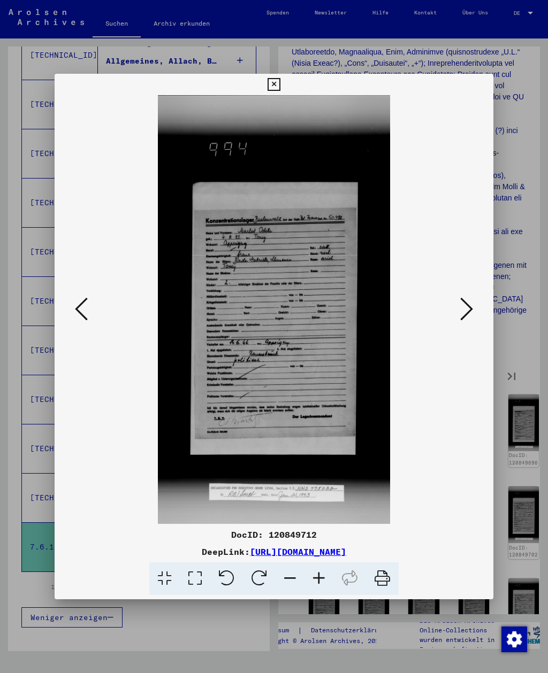
click at [471, 311] on icon at bounding box center [466, 309] width 13 height 26
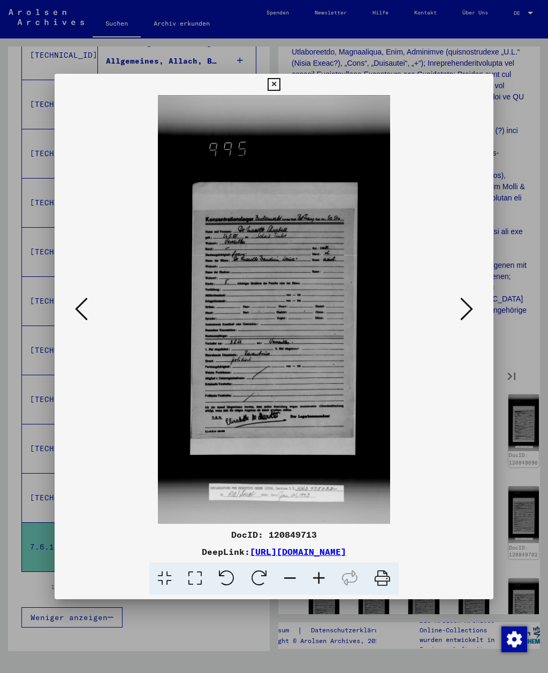
click at [481, 303] on div at bounding box center [274, 309] width 438 height 429
click at [466, 311] on icon at bounding box center [466, 309] width 13 height 26
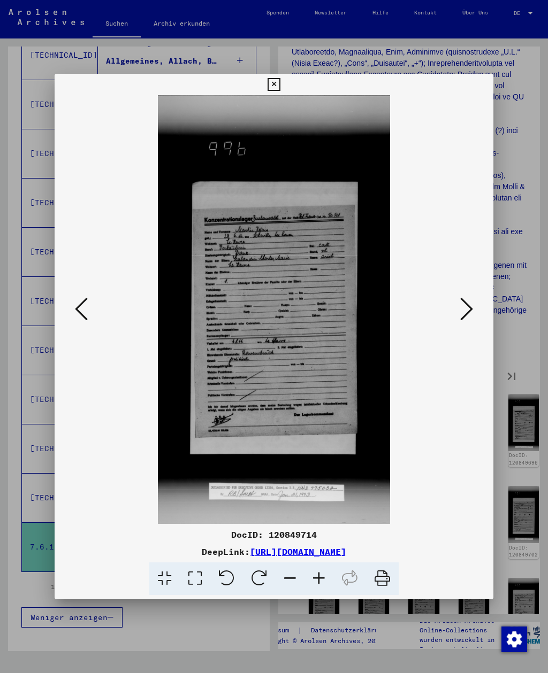
click at [456, 307] on img at bounding box center [273, 309] width 365 height 429
click at [459, 307] on button at bounding box center [466, 310] width 19 height 30
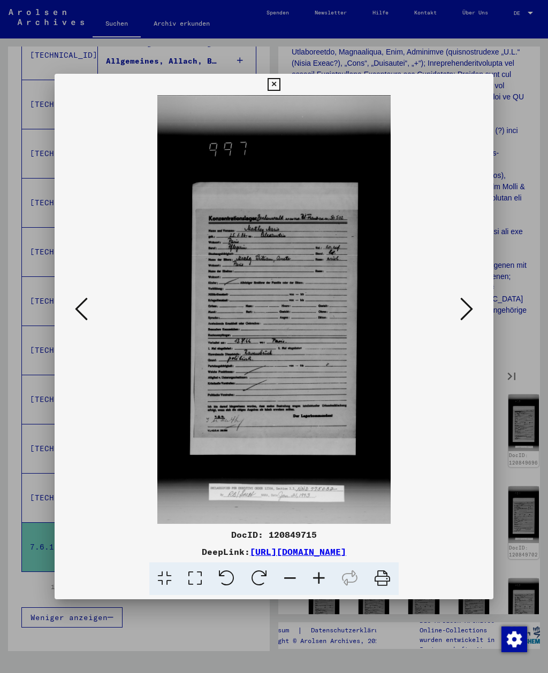
click at [461, 309] on icon at bounding box center [466, 309] width 13 height 26
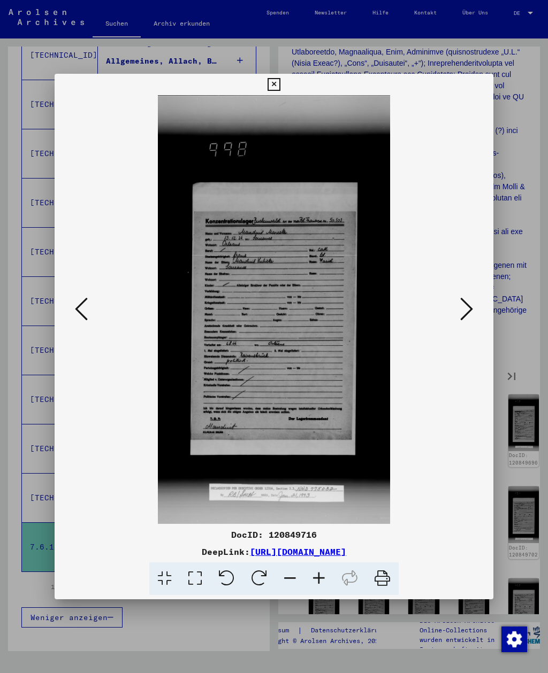
click at [471, 311] on icon at bounding box center [466, 309] width 13 height 26
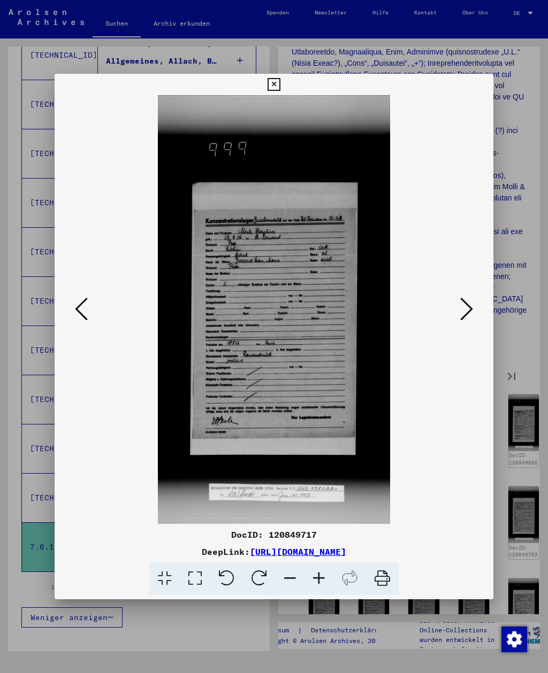
click at [467, 311] on icon at bounding box center [466, 309] width 13 height 26
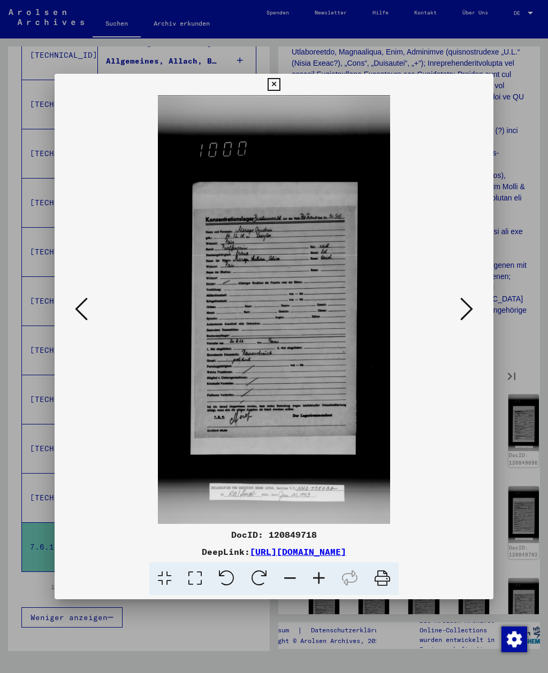
click at [472, 304] on icon at bounding box center [466, 309] width 13 height 26
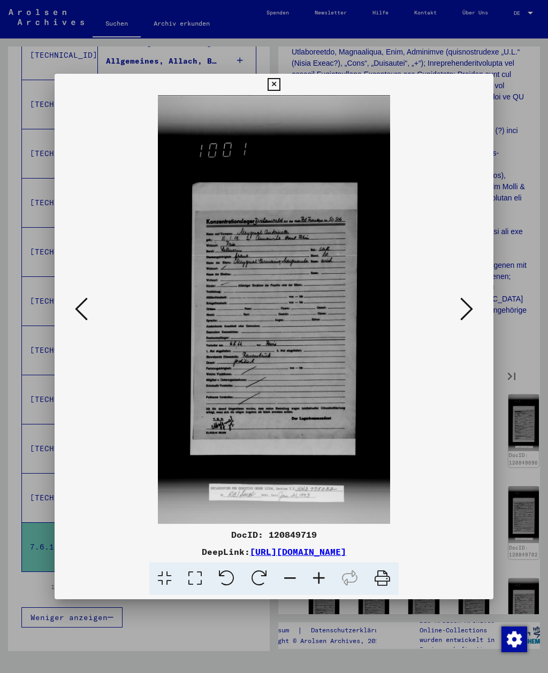
click at [475, 311] on button at bounding box center [466, 310] width 19 height 30
click at [471, 299] on icon at bounding box center [466, 309] width 13 height 26
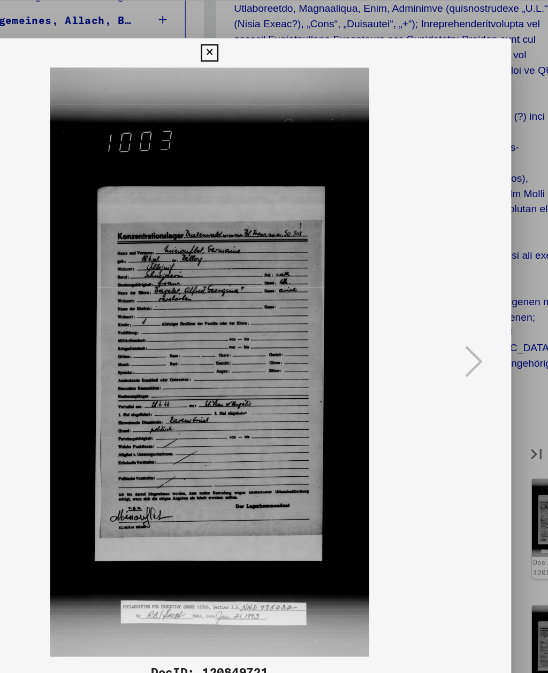
click at [280, 78] on icon at bounding box center [273, 84] width 12 height 13
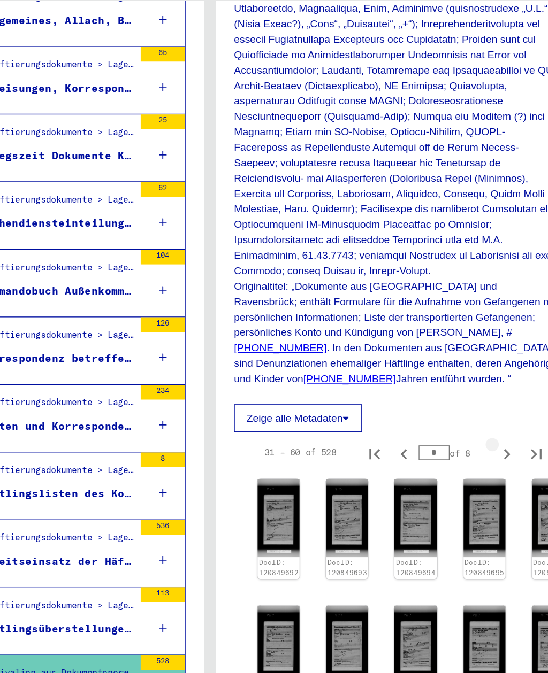
click at [482, 369] on icon "Next page" at bounding box center [489, 376] width 15 height 15
type input "*"
click at [309, 395] on img at bounding box center [324, 423] width 30 height 56
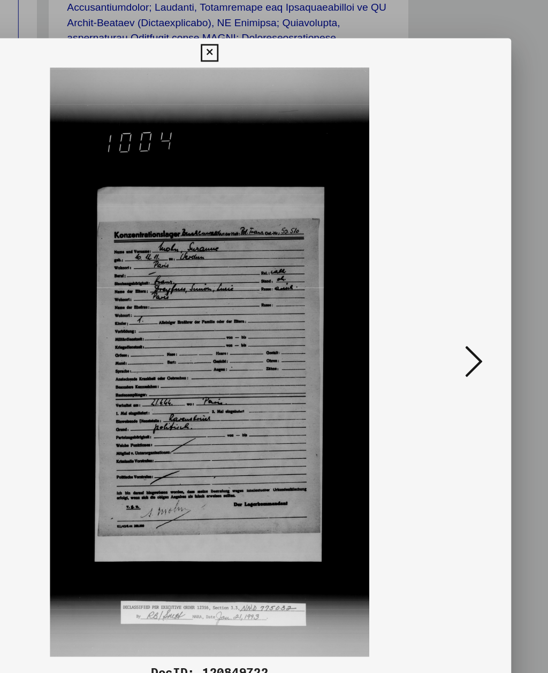
click at [460, 296] on icon at bounding box center [466, 309] width 13 height 26
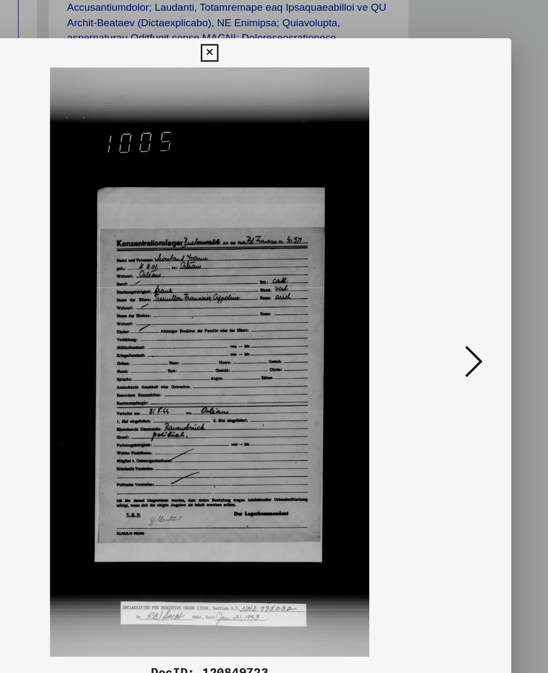
click at [457, 295] on button at bounding box center [466, 310] width 19 height 30
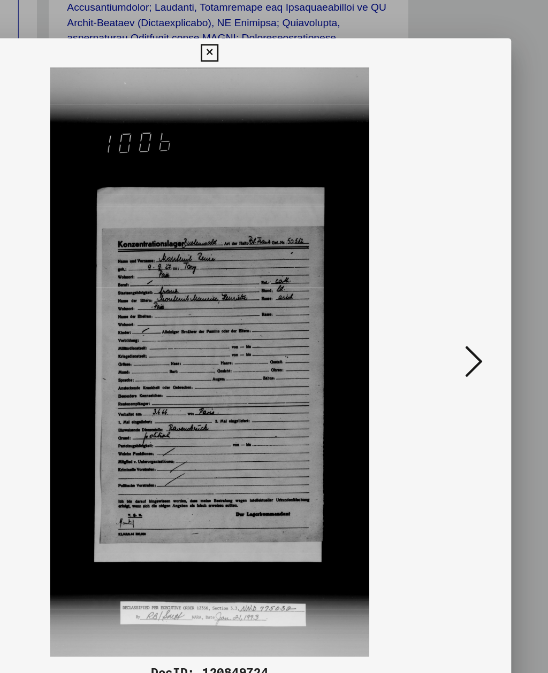
click at [460, 296] on icon at bounding box center [466, 309] width 13 height 26
click at [457, 295] on button at bounding box center [466, 310] width 19 height 30
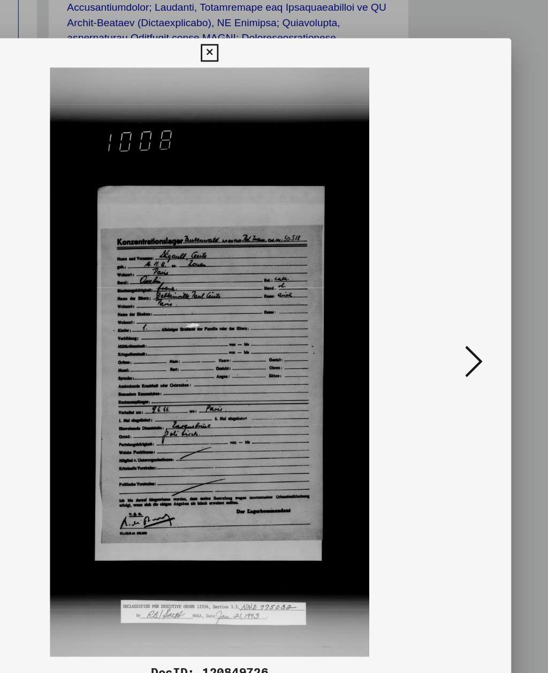
click at [457, 295] on button at bounding box center [466, 310] width 19 height 30
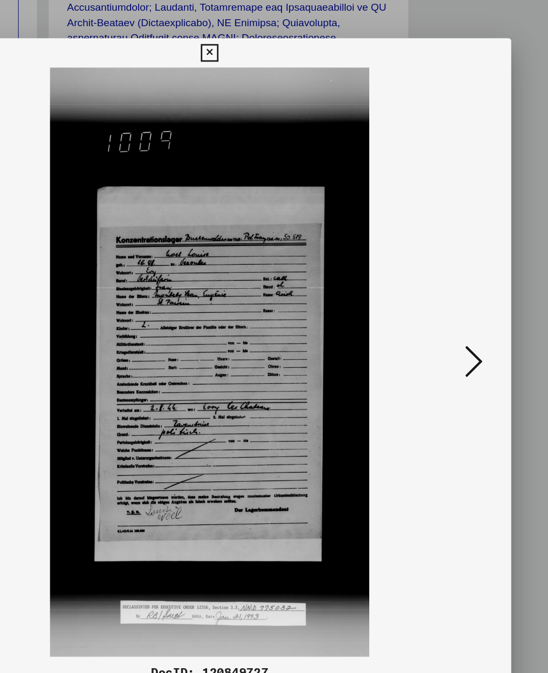
click at [457, 295] on button at bounding box center [466, 310] width 19 height 30
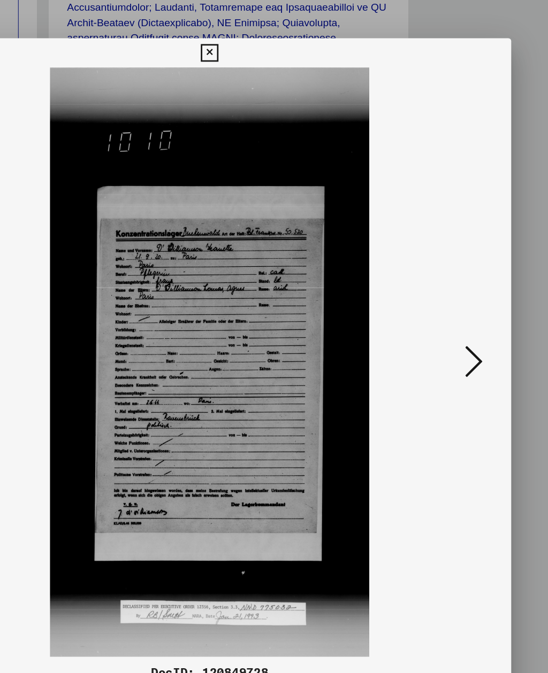
click at [457, 295] on button at bounding box center [466, 310] width 19 height 30
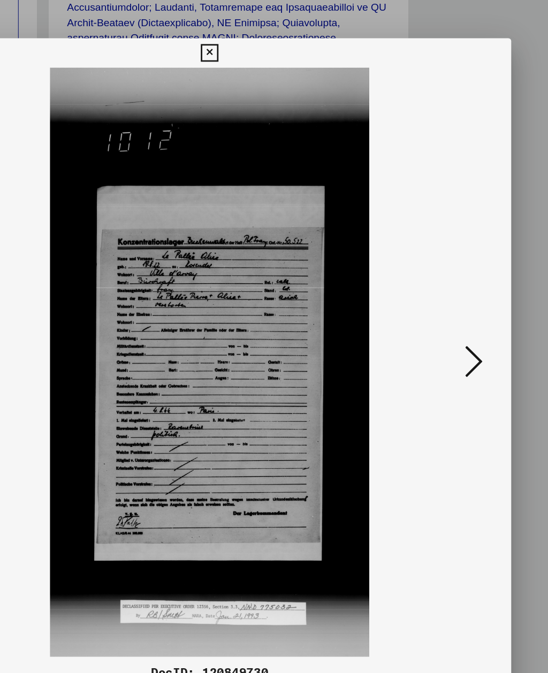
click at [457, 295] on button at bounding box center [466, 310] width 19 height 30
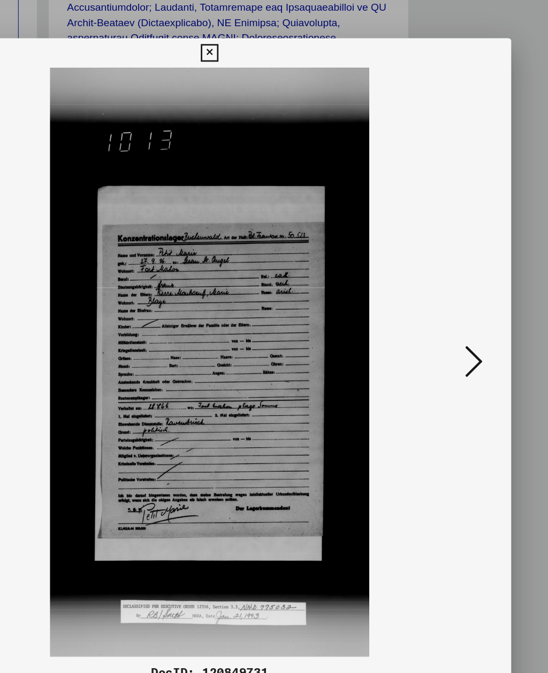
click at [457, 295] on button at bounding box center [466, 310] width 19 height 30
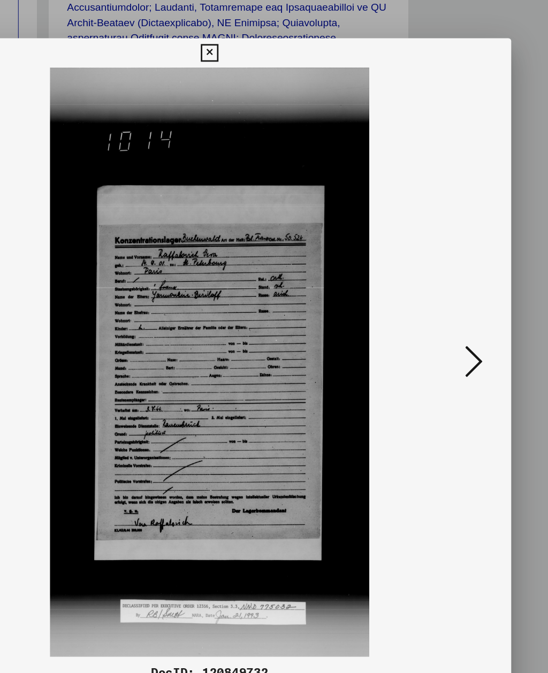
click at [457, 295] on button at bounding box center [466, 310] width 19 height 30
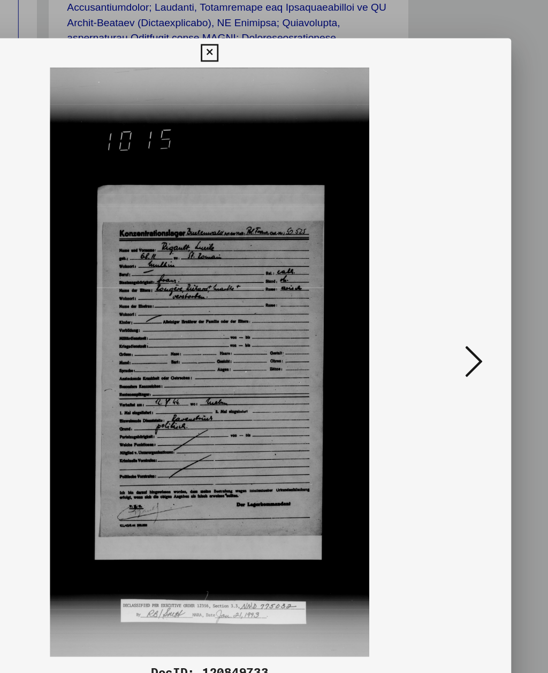
click at [460, 296] on icon at bounding box center [466, 309] width 13 height 26
click at [457, 295] on button at bounding box center [466, 310] width 19 height 30
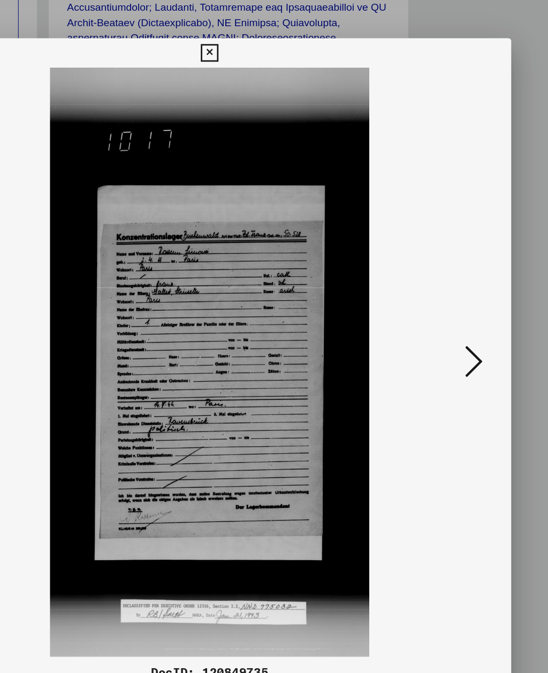
click at [457, 295] on button at bounding box center [466, 310] width 19 height 30
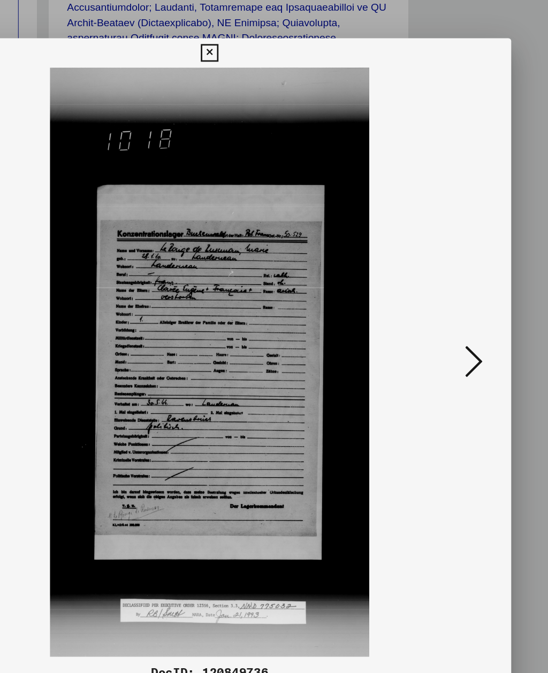
click at [460, 296] on icon at bounding box center [466, 309] width 13 height 26
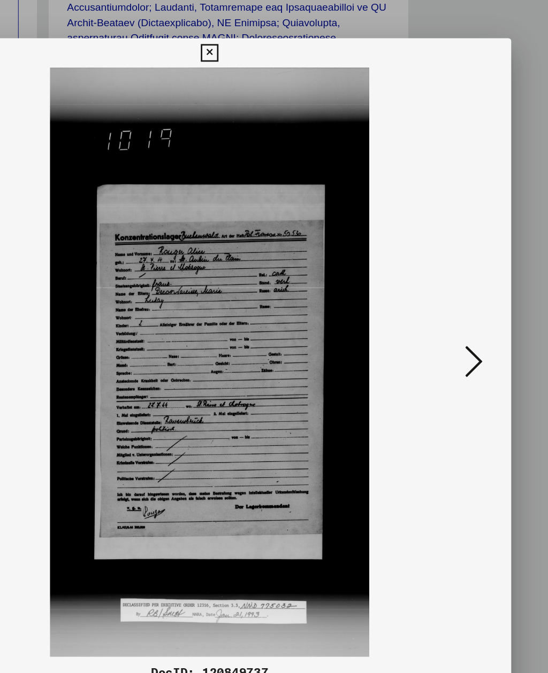
click at [460, 296] on icon at bounding box center [466, 309] width 13 height 26
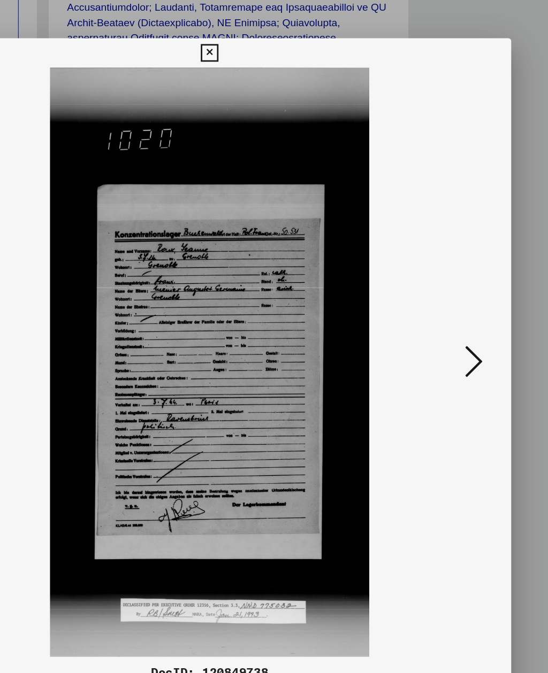
click at [460, 296] on icon at bounding box center [466, 309] width 13 height 26
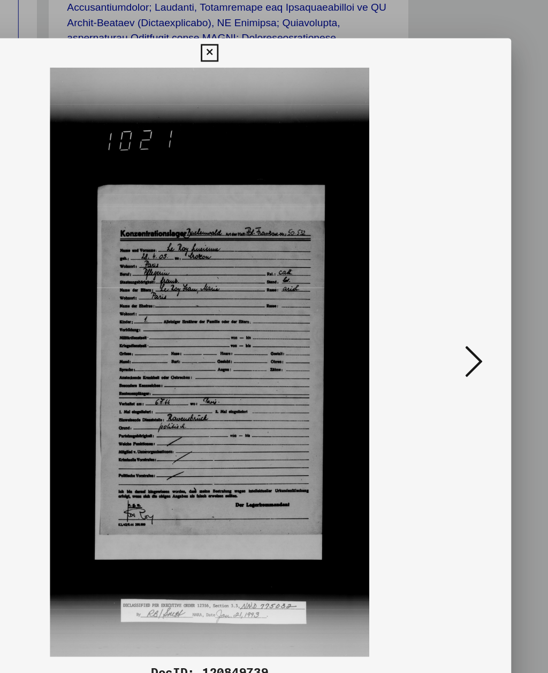
click at [457, 295] on button at bounding box center [466, 310] width 19 height 30
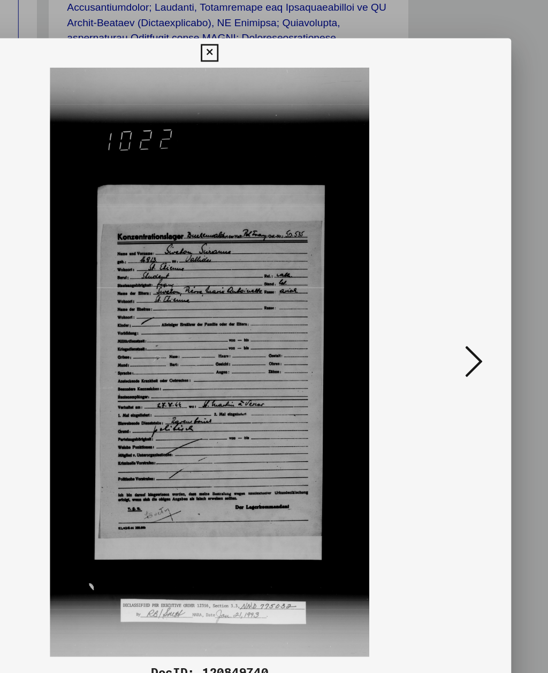
click at [457, 295] on button at bounding box center [466, 310] width 19 height 30
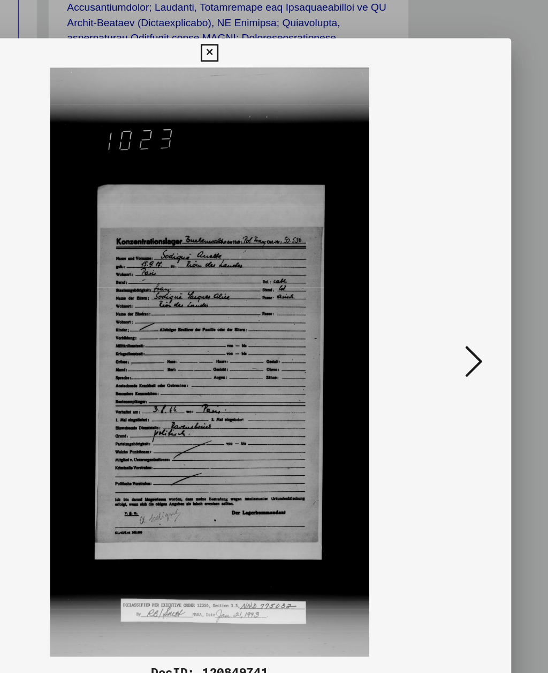
click at [457, 295] on button at bounding box center [466, 310] width 19 height 30
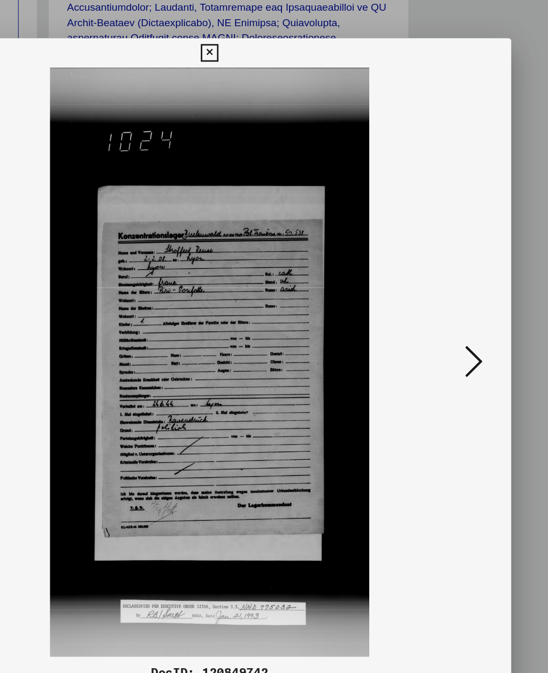
click at [460, 296] on icon at bounding box center [466, 309] width 13 height 26
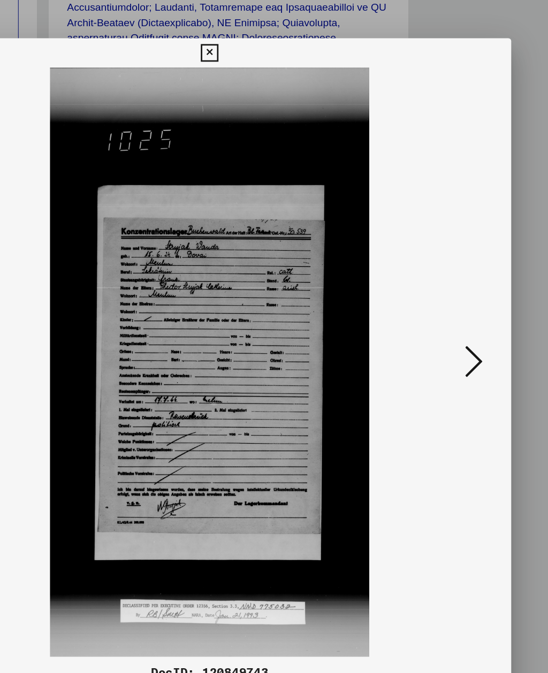
click at [457, 295] on button at bounding box center [466, 310] width 19 height 30
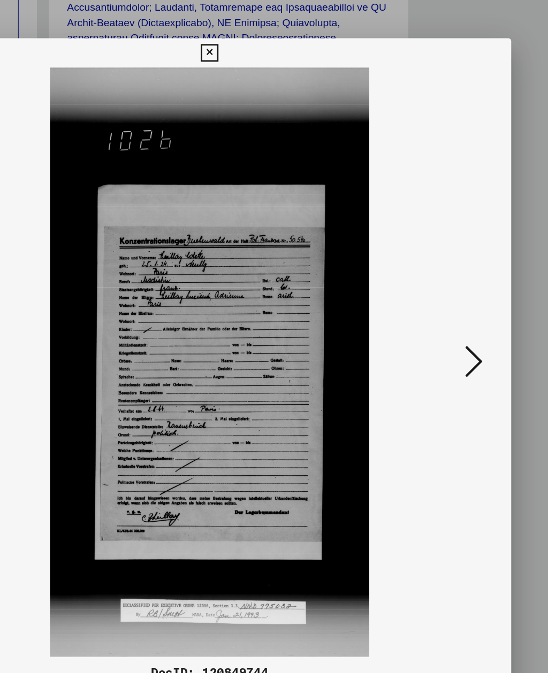
click at [460, 296] on icon at bounding box center [466, 309] width 13 height 26
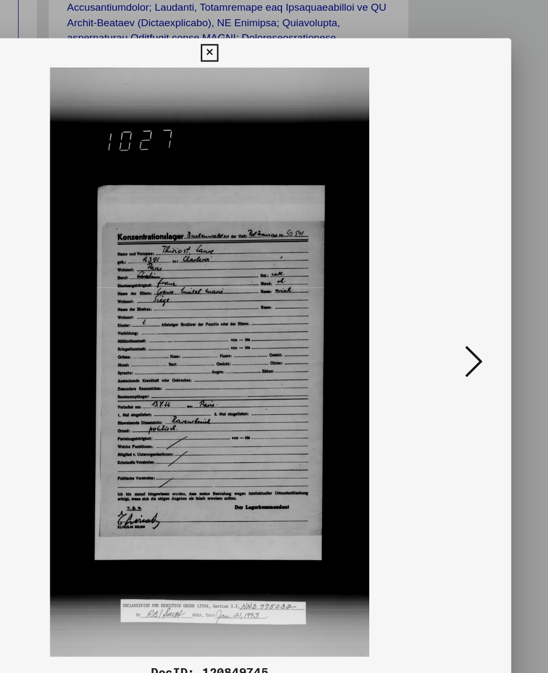
click at [460, 296] on icon at bounding box center [466, 309] width 13 height 26
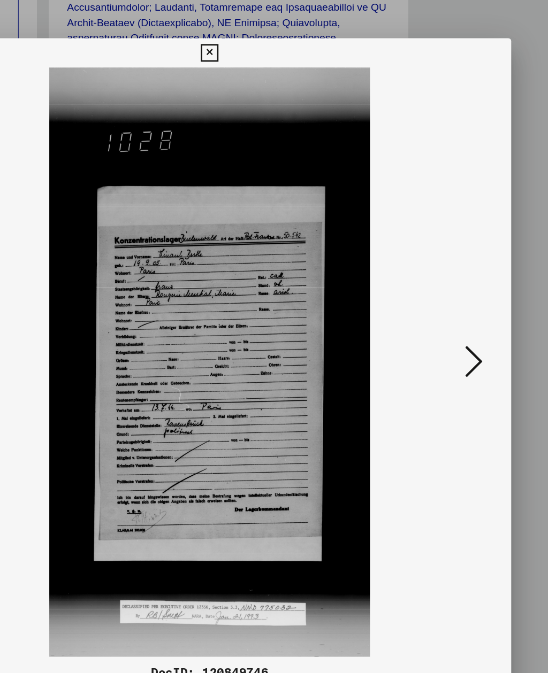
click at [280, 78] on icon at bounding box center [273, 84] width 12 height 13
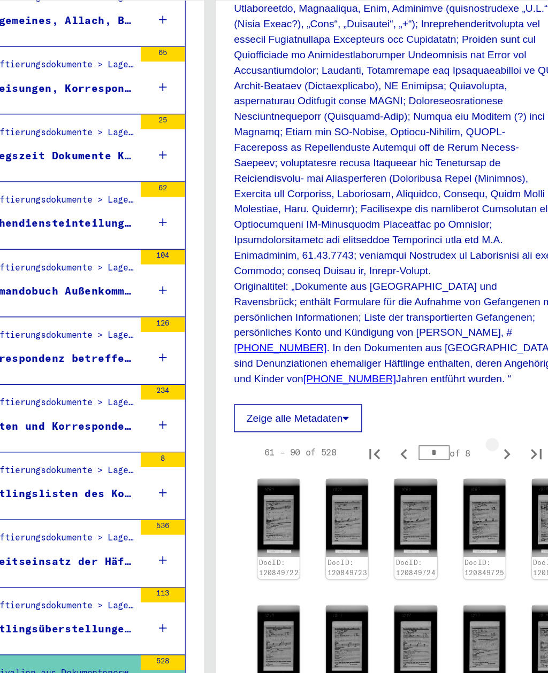
click at [482, 369] on icon "Next page" at bounding box center [489, 376] width 15 height 15
type input "*"
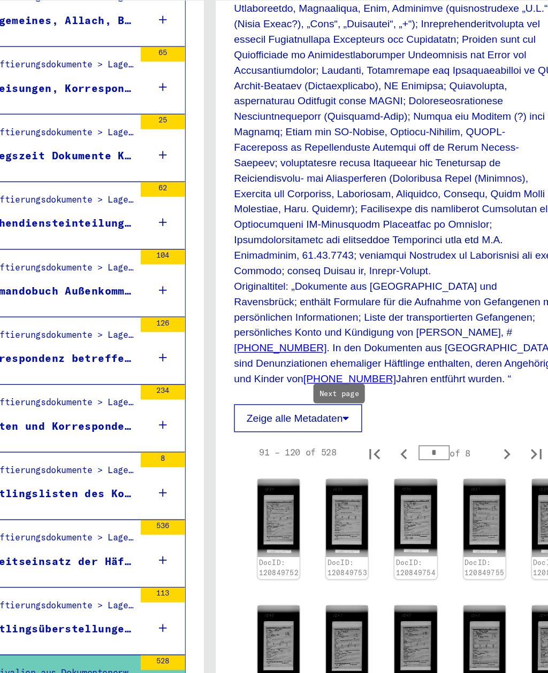
click at [309, 395] on img at bounding box center [324, 423] width 30 height 56
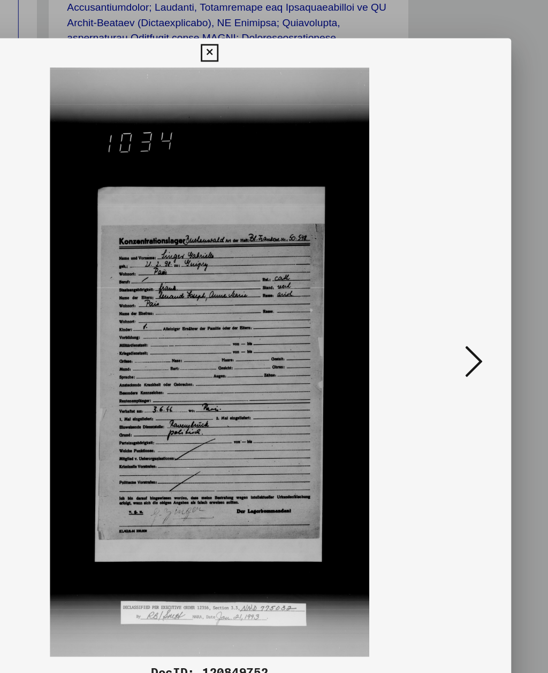
click at [460, 296] on icon at bounding box center [466, 309] width 13 height 26
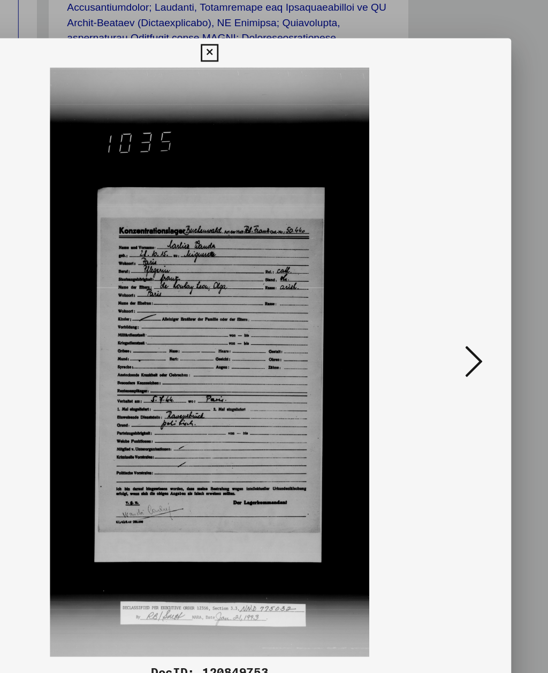
click at [460, 296] on icon at bounding box center [466, 309] width 13 height 26
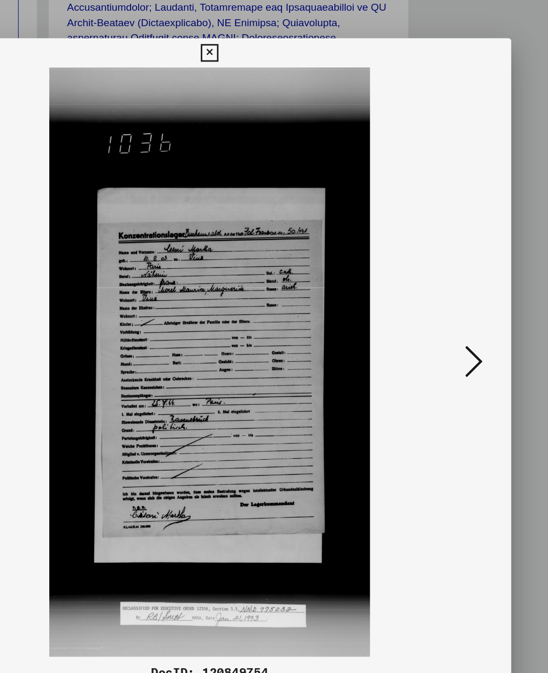
click at [460, 296] on icon at bounding box center [466, 309] width 13 height 26
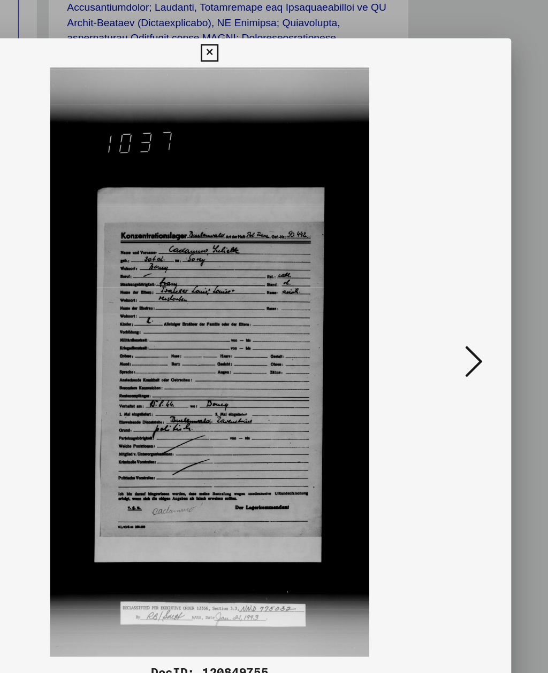
click at [460, 296] on icon at bounding box center [466, 309] width 13 height 26
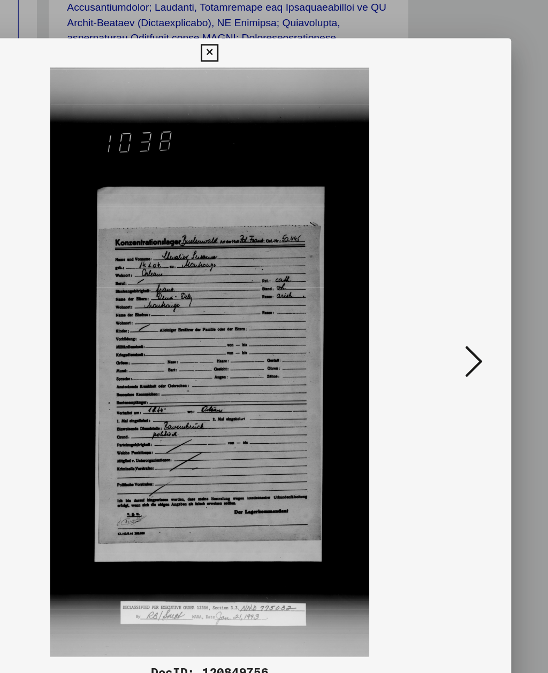
click at [460, 296] on icon at bounding box center [466, 309] width 13 height 26
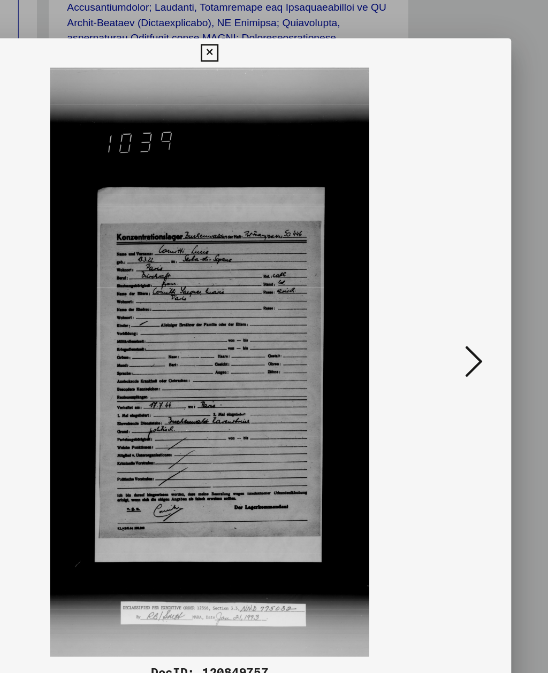
click at [460, 296] on icon at bounding box center [466, 309] width 13 height 26
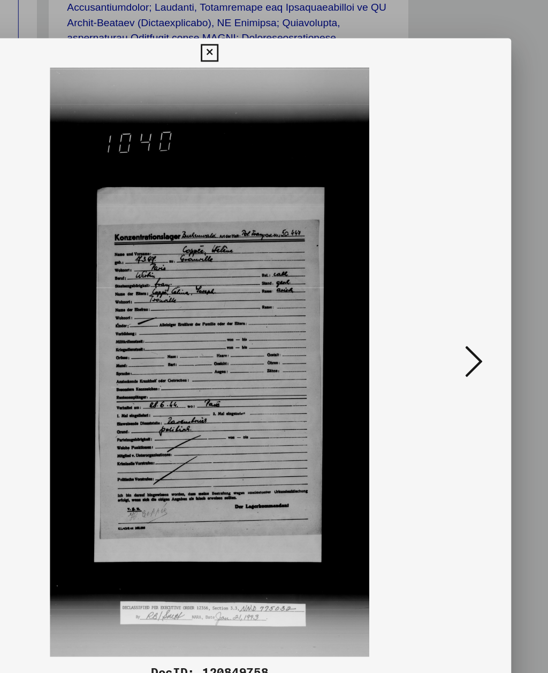
click at [460, 296] on icon at bounding box center [466, 309] width 13 height 26
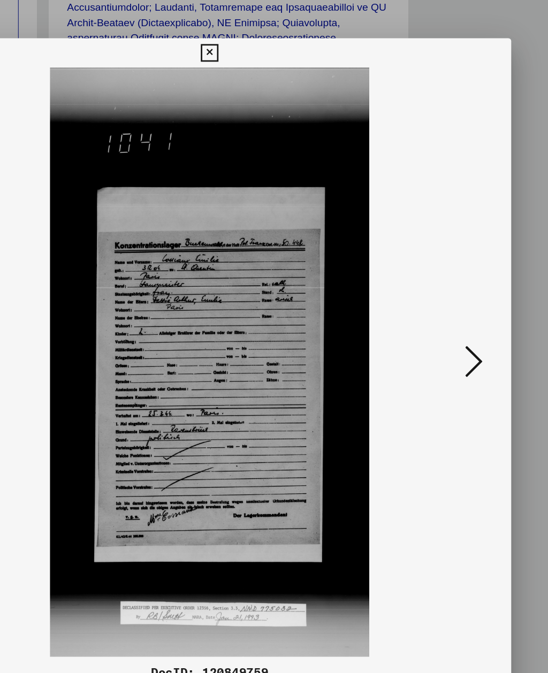
click at [457, 295] on button at bounding box center [466, 310] width 19 height 30
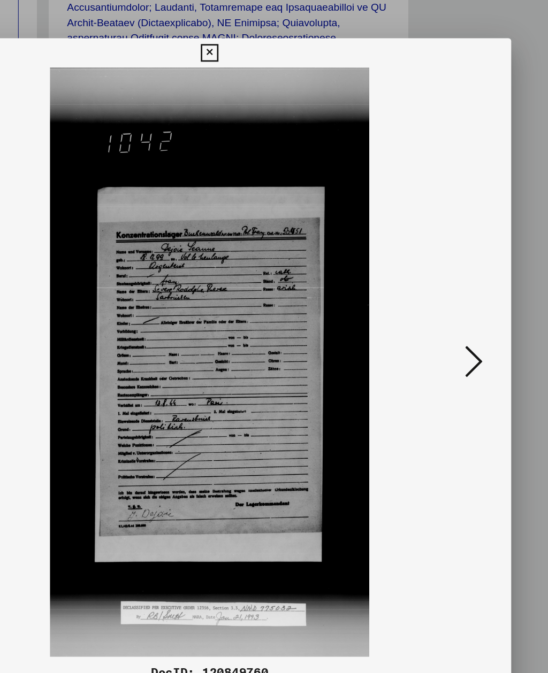
click at [457, 295] on button at bounding box center [466, 310] width 19 height 30
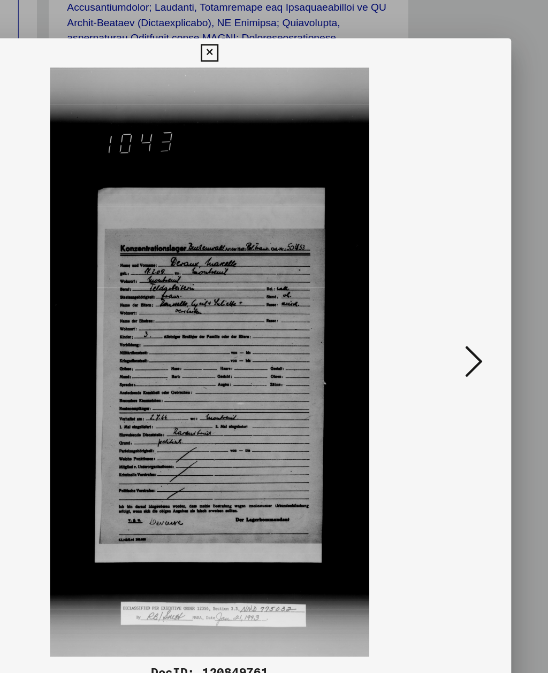
click at [460, 296] on icon at bounding box center [466, 309] width 13 height 26
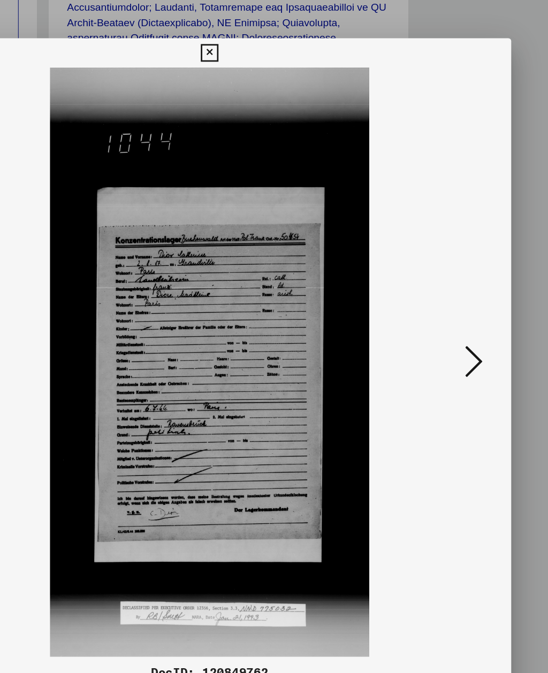
click at [460, 296] on icon at bounding box center [466, 309] width 13 height 26
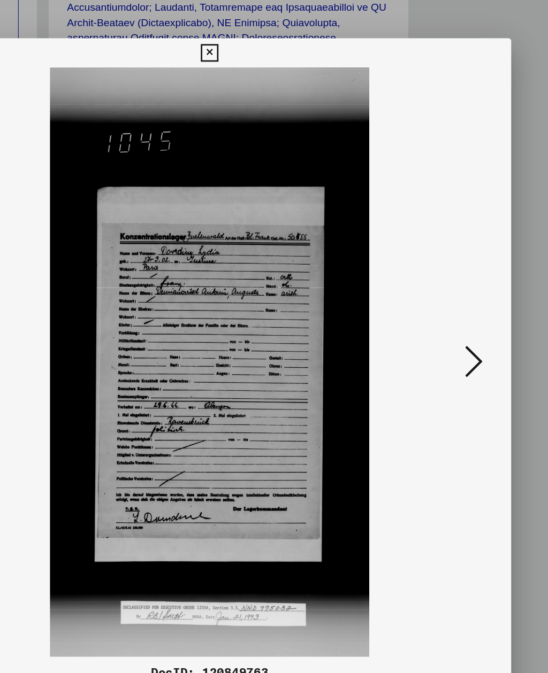
click at [457, 295] on button at bounding box center [466, 310] width 19 height 30
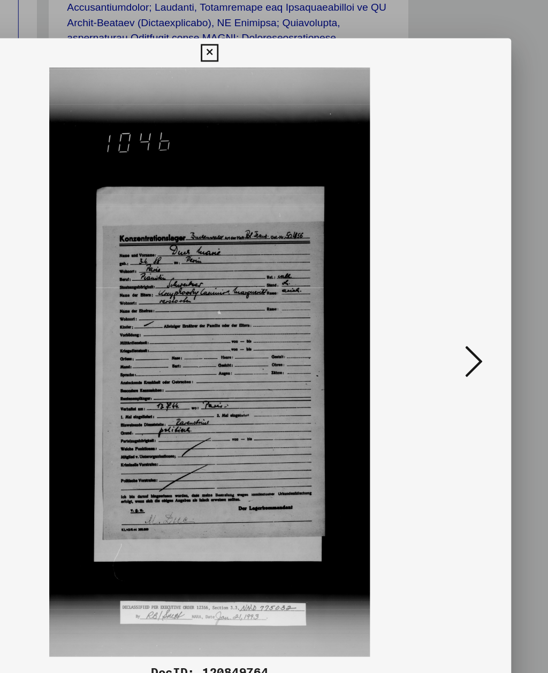
click at [457, 295] on button at bounding box center [466, 310] width 19 height 30
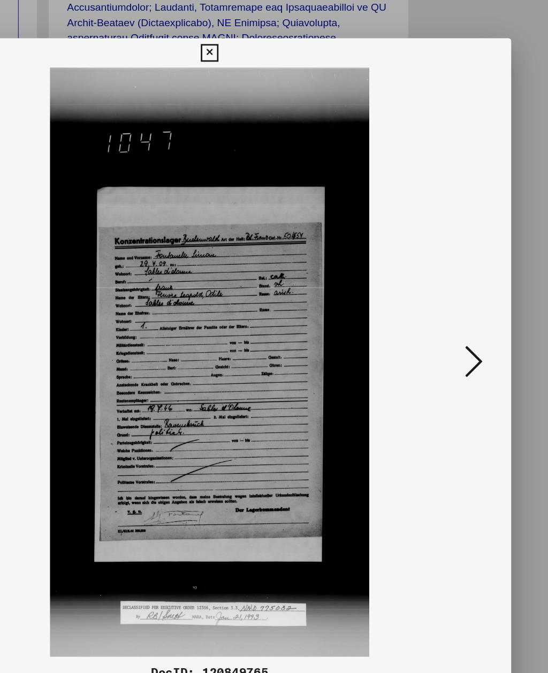
click at [460, 296] on icon at bounding box center [466, 309] width 13 height 26
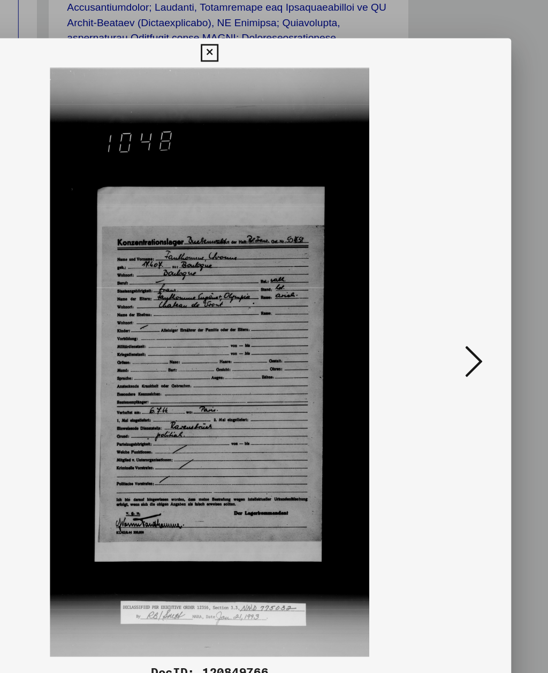
click at [457, 295] on button at bounding box center [466, 310] width 19 height 30
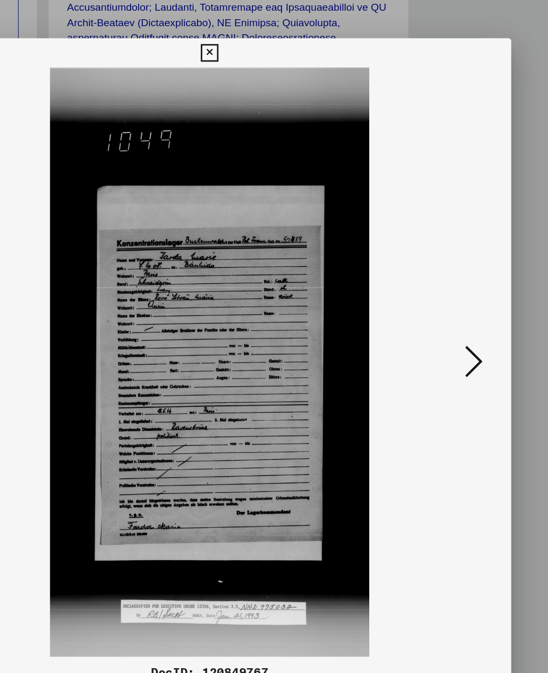
click at [460, 296] on icon at bounding box center [466, 309] width 13 height 26
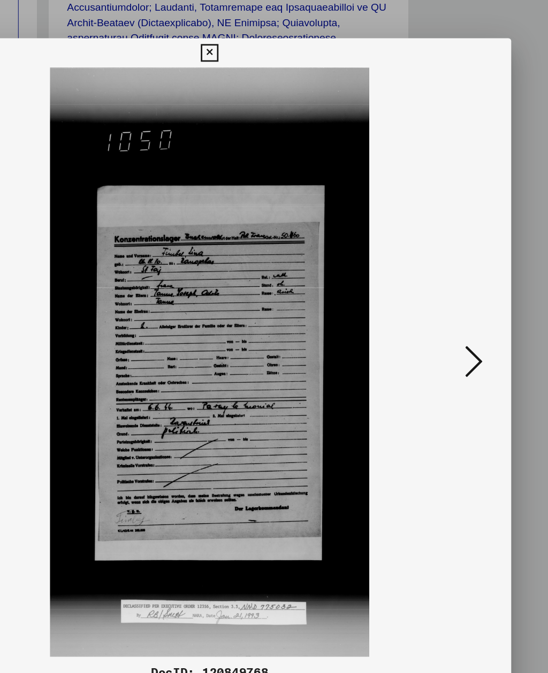
click at [460, 296] on icon at bounding box center [466, 309] width 13 height 26
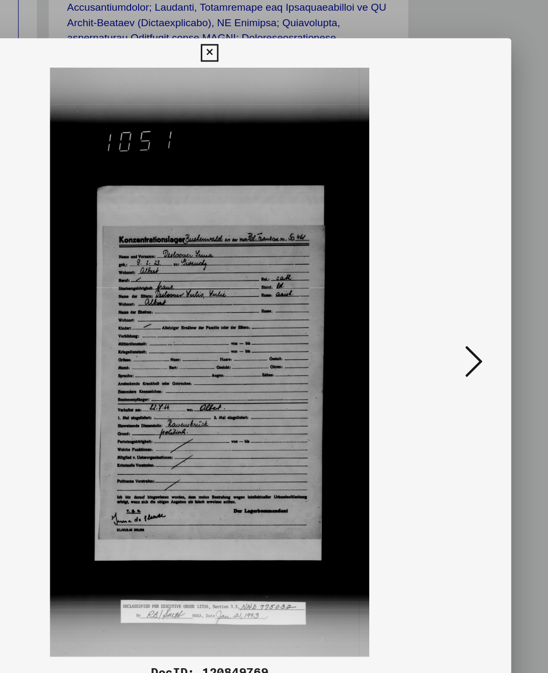
click at [460, 296] on icon at bounding box center [466, 309] width 13 height 26
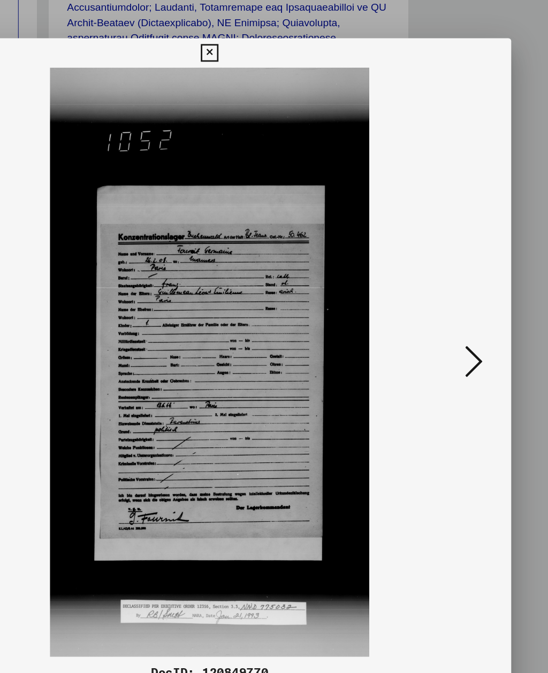
click at [460, 296] on icon at bounding box center [466, 309] width 13 height 26
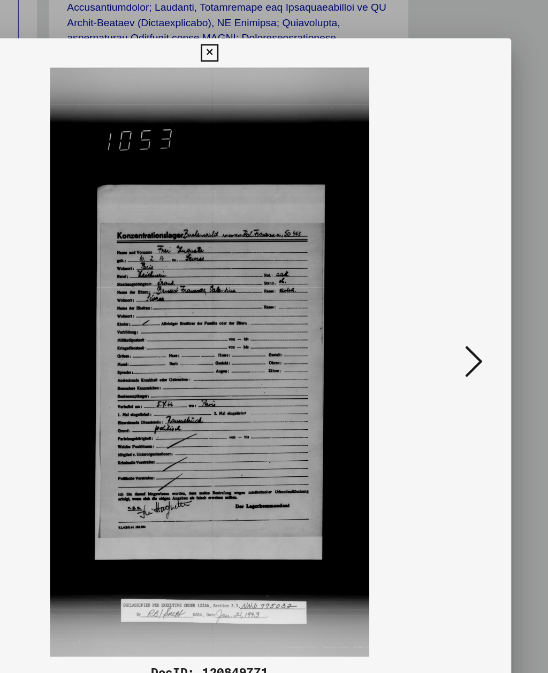
click at [460, 296] on icon at bounding box center [466, 309] width 13 height 26
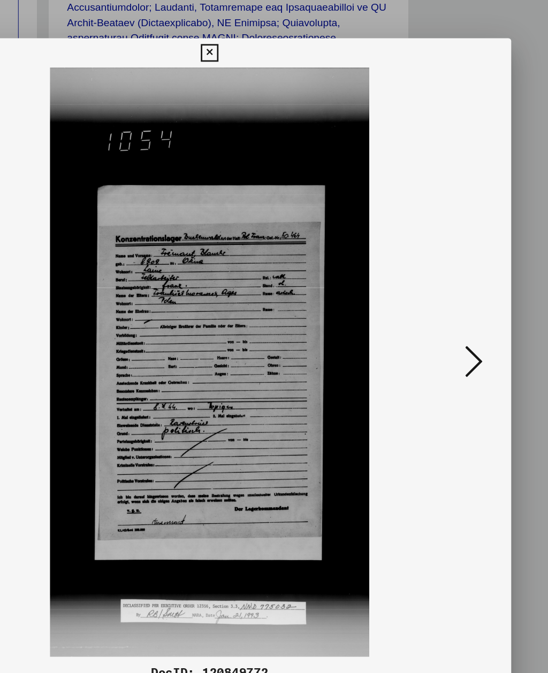
click at [460, 296] on icon at bounding box center [466, 309] width 13 height 26
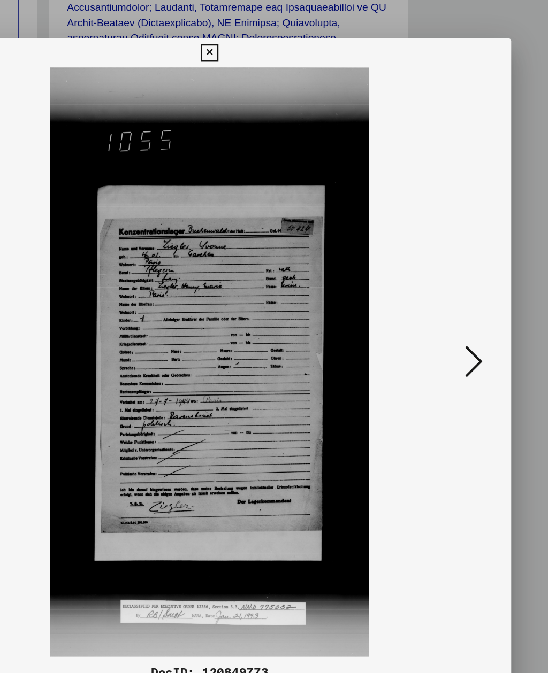
click at [460, 296] on icon at bounding box center [466, 309] width 13 height 26
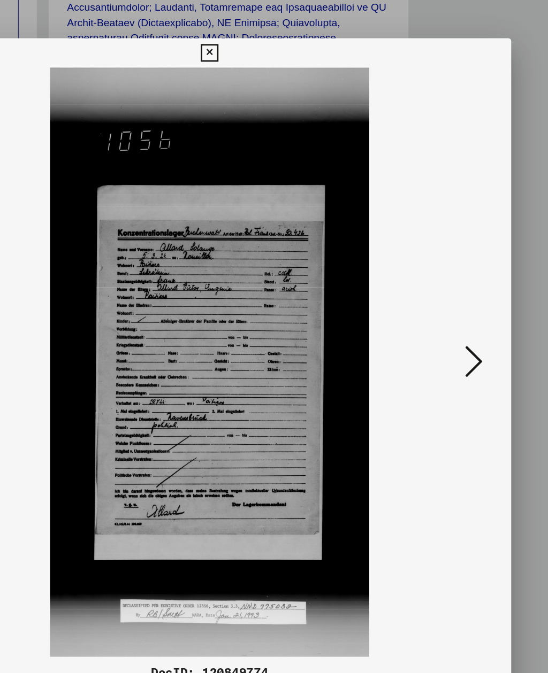
click at [460, 296] on icon at bounding box center [466, 309] width 13 height 26
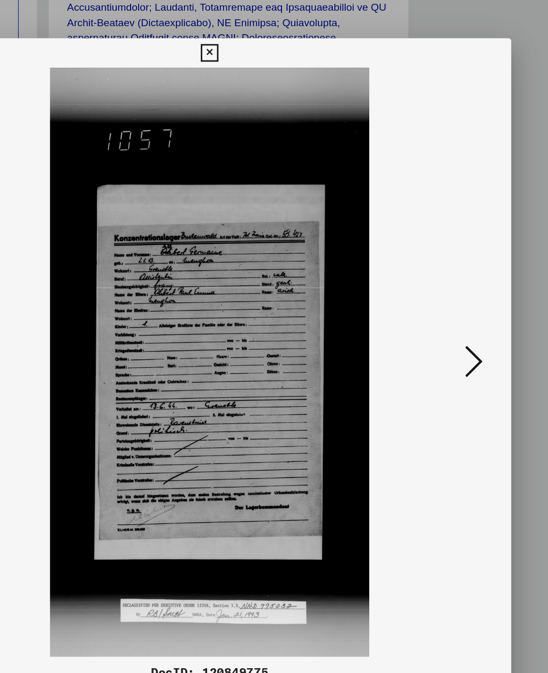
click at [460, 296] on icon at bounding box center [466, 309] width 13 height 26
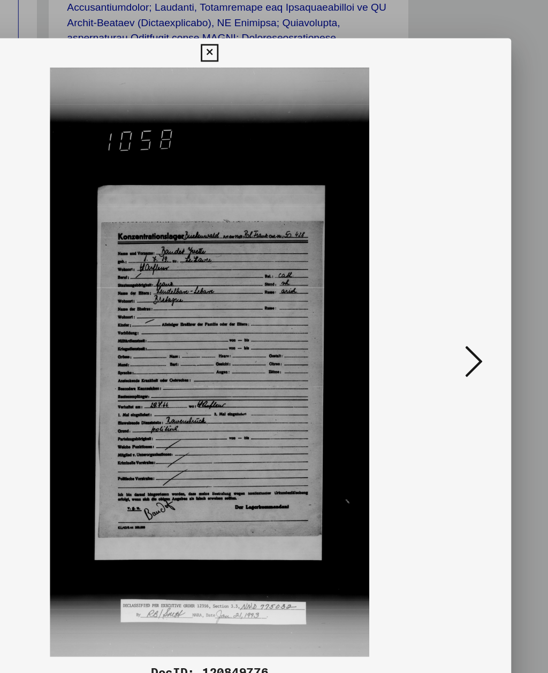
click at [460, 296] on icon at bounding box center [466, 309] width 13 height 26
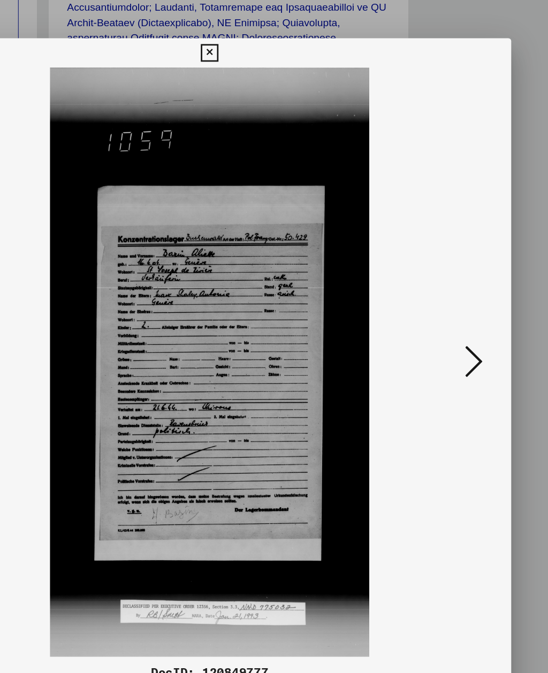
click at [280, 78] on icon at bounding box center [273, 84] width 12 height 13
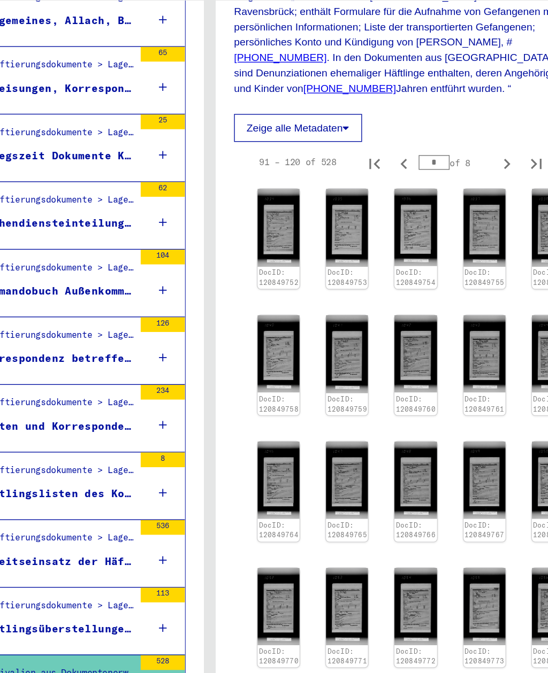
scroll to position [500, 0]
click at [408, 459] on img at bounding box center [423, 487] width 30 height 56
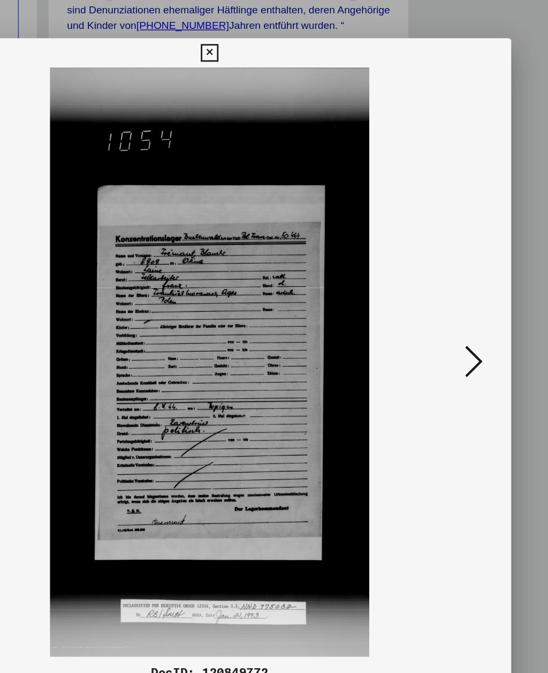
click at [280, 78] on icon at bounding box center [273, 84] width 12 height 13
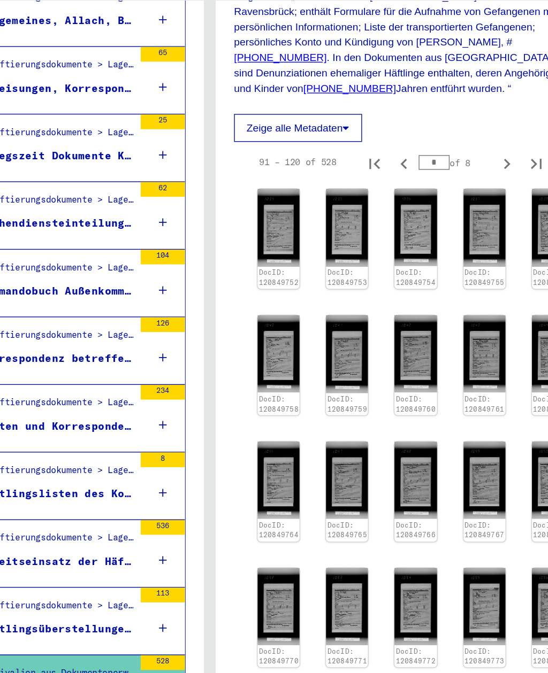
click at [482, 158] on icon "Next page" at bounding box center [489, 165] width 15 height 15
type input "*"
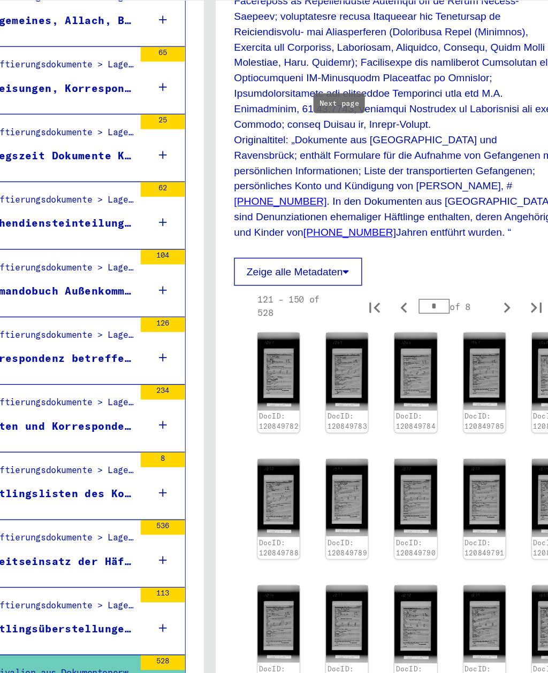
scroll to position [395, 0]
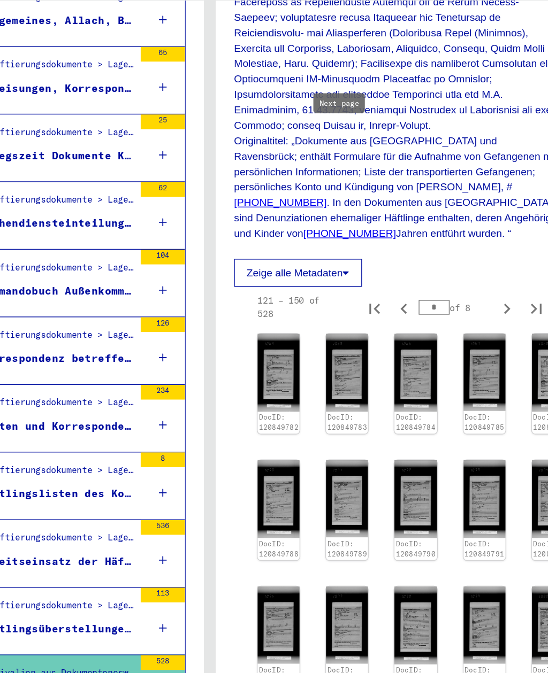
click at [309, 381] on img at bounding box center [324, 409] width 30 height 56
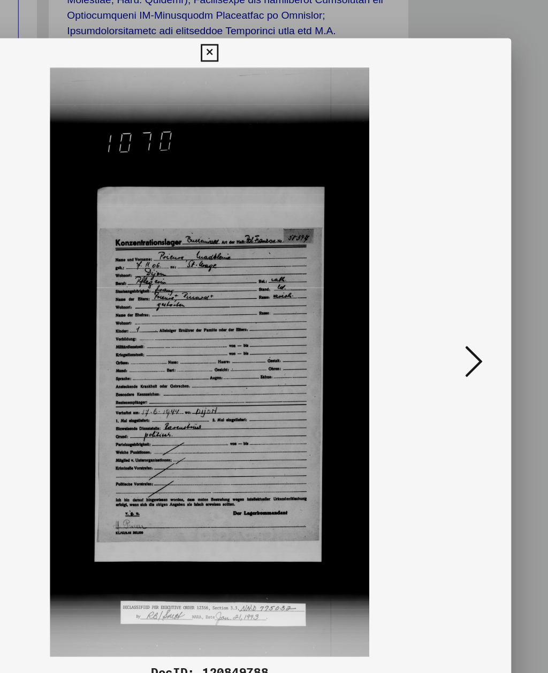
click at [460, 296] on icon at bounding box center [466, 309] width 13 height 26
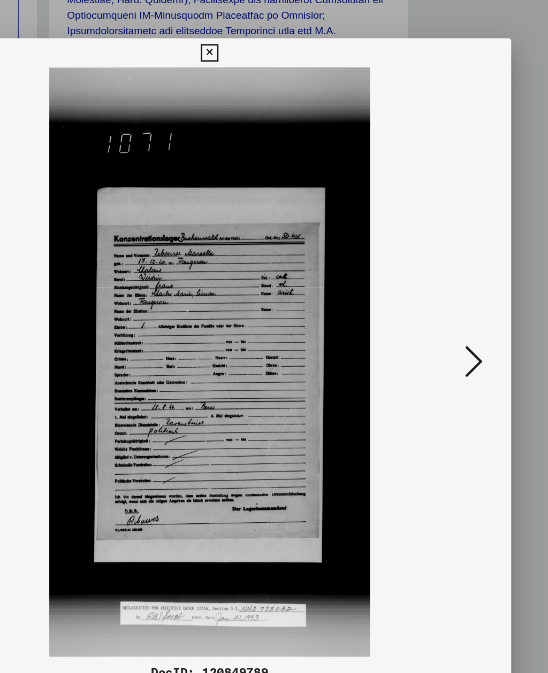
click at [460, 296] on icon at bounding box center [466, 309] width 13 height 26
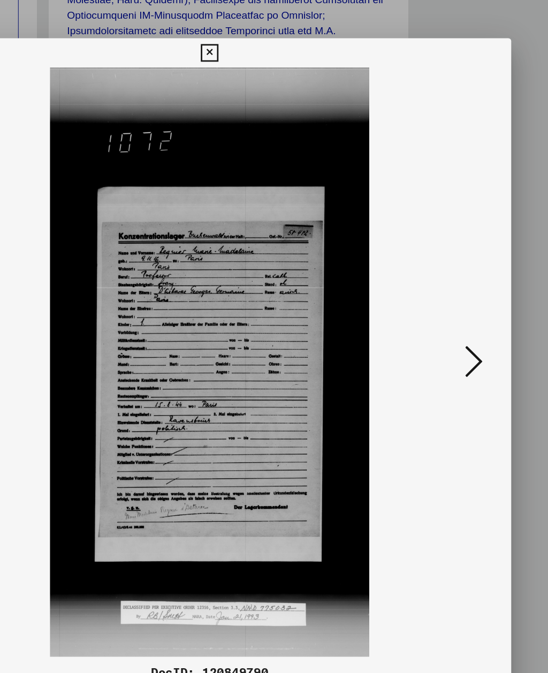
click at [460, 296] on icon at bounding box center [466, 309] width 13 height 26
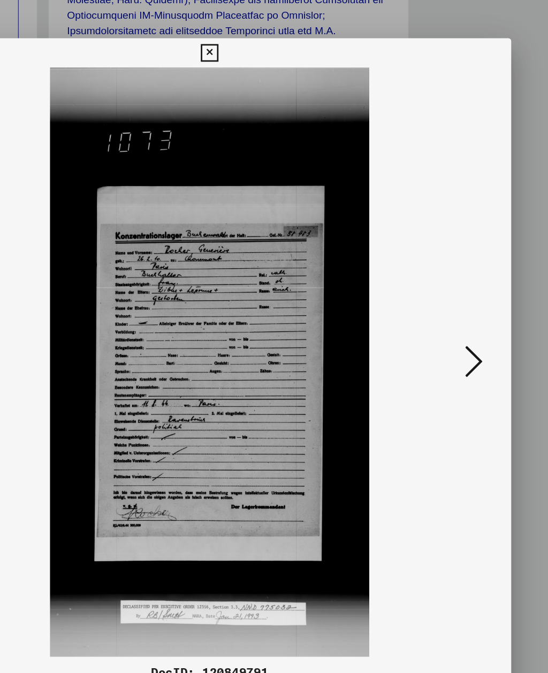
click at [460, 296] on icon at bounding box center [466, 309] width 13 height 26
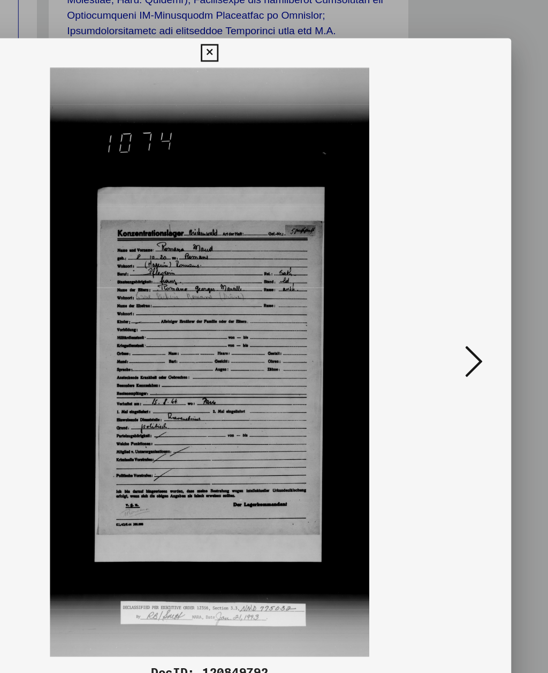
click at [460, 296] on icon at bounding box center [466, 309] width 13 height 26
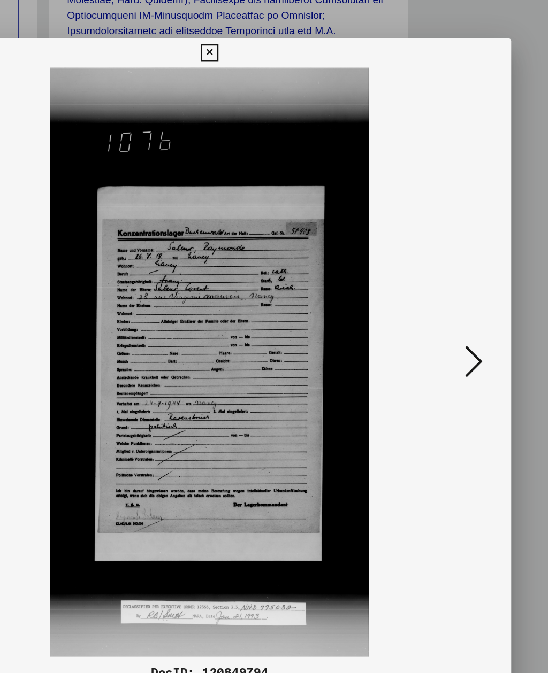
click at [460, 296] on icon at bounding box center [466, 309] width 13 height 26
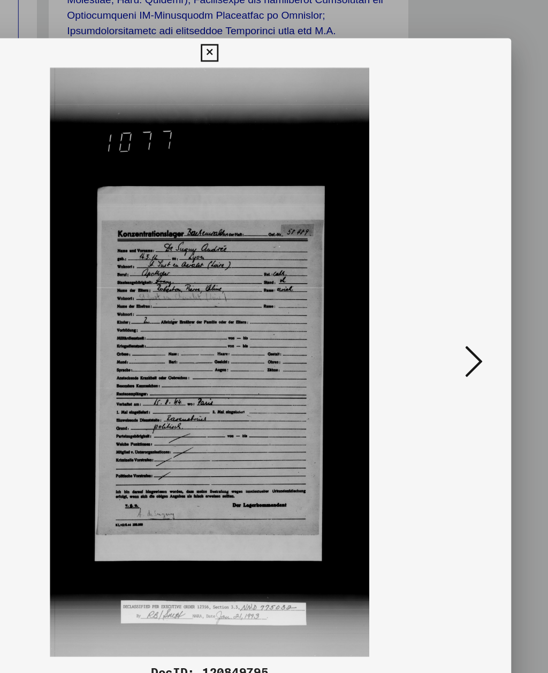
click at [460, 296] on icon at bounding box center [466, 309] width 13 height 26
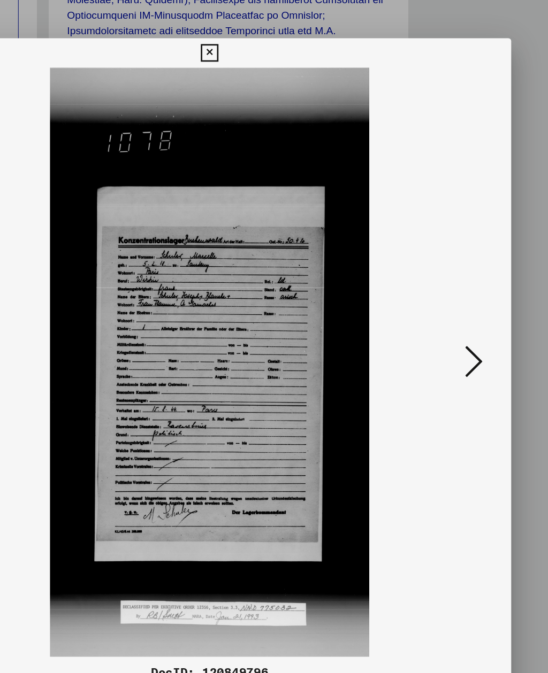
click at [460, 296] on icon at bounding box center [466, 309] width 13 height 26
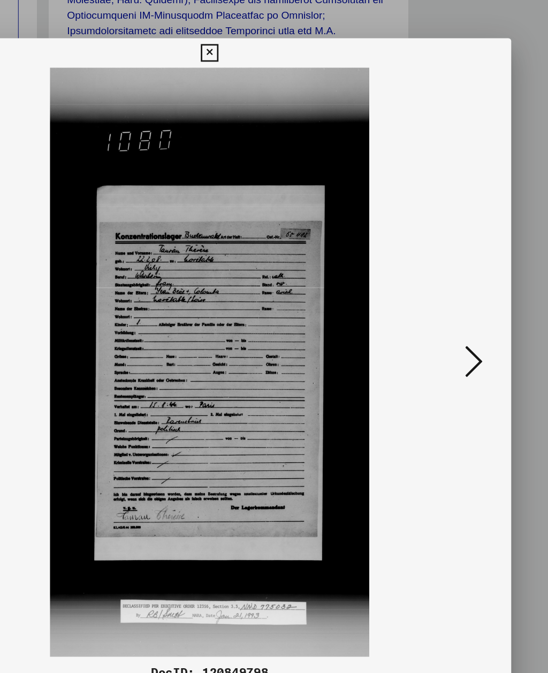
click at [460, 296] on icon at bounding box center [466, 309] width 13 height 26
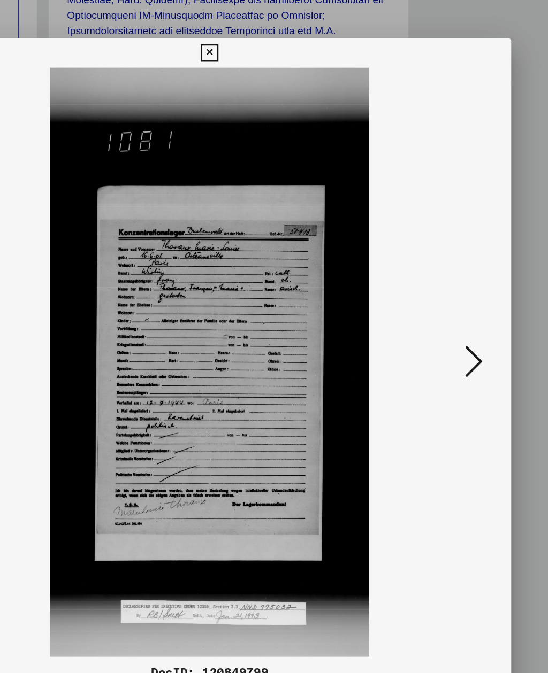
click at [460, 296] on icon at bounding box center [466, 309] width 13 height 26
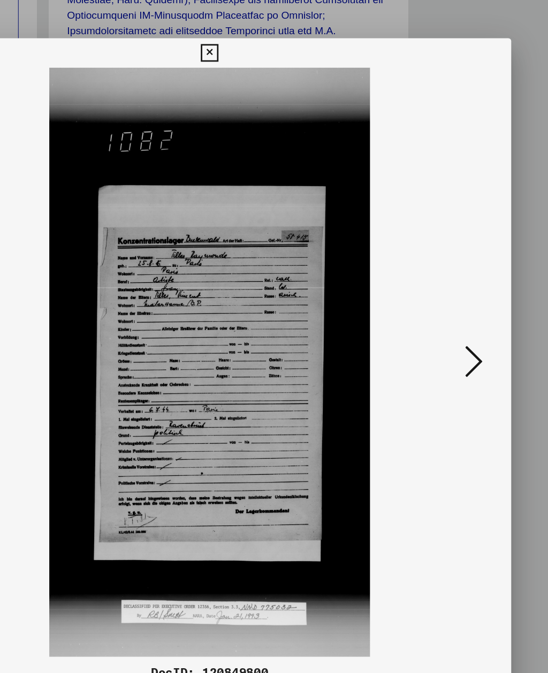
click at [460, 296] on icon at bounding box center [466, 309] width 13 height 26
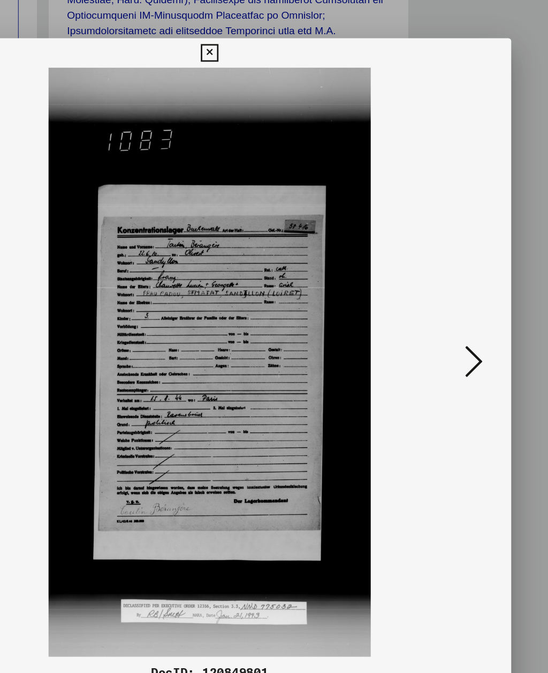
click at [460, 296] on icon at bounding box center [466, 309] width 13 height 26
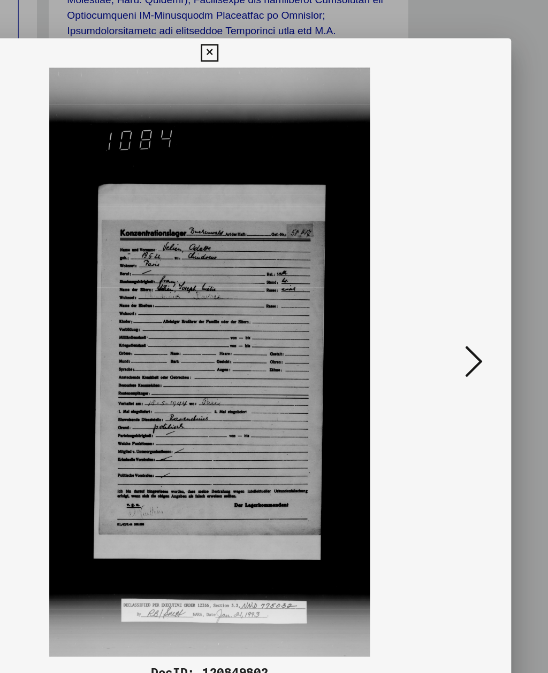
click at [460, 296] on icon at bounding box center [466, 309] width 13 height 26
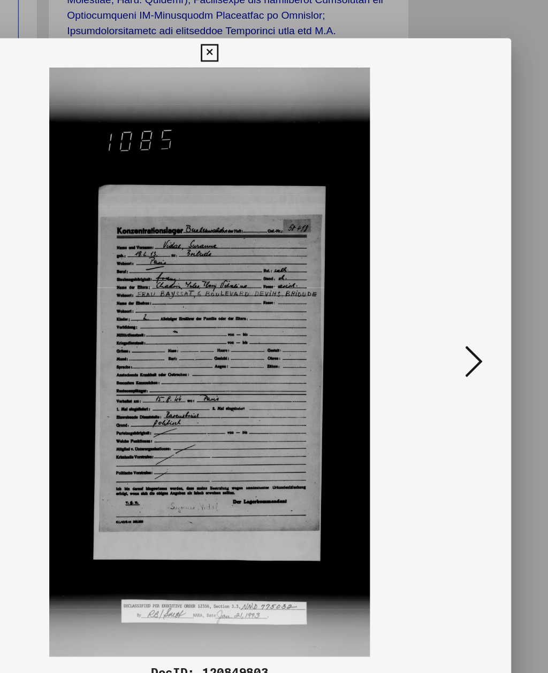
click at [460, 296] on icon at bounding box center [466, 309] width 13 height 26
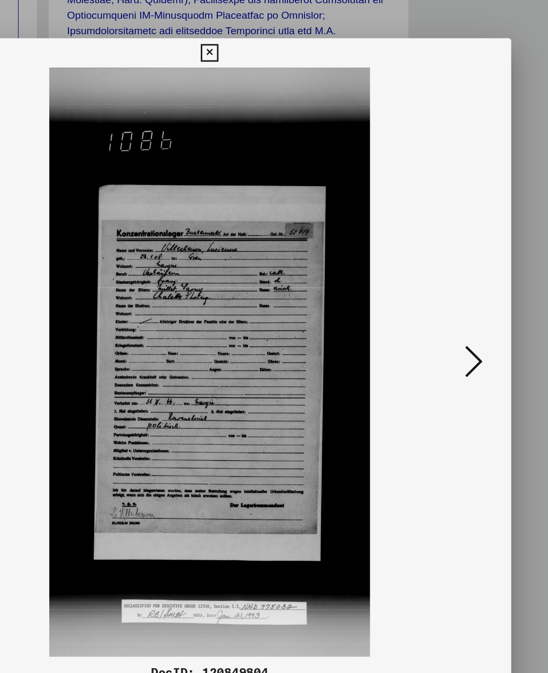
click at [460, 296] on icon at bounding box center [466, 309] width 13 height 26
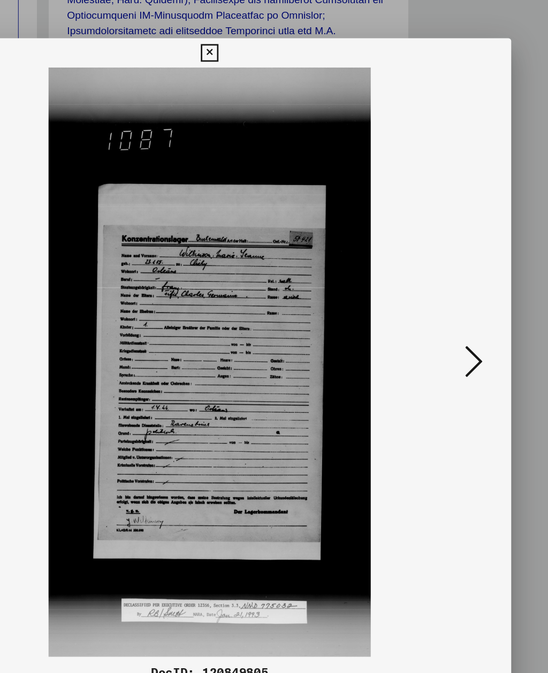
click at [457, 295] on button at bounding box center [466, 310] width 19 height 30
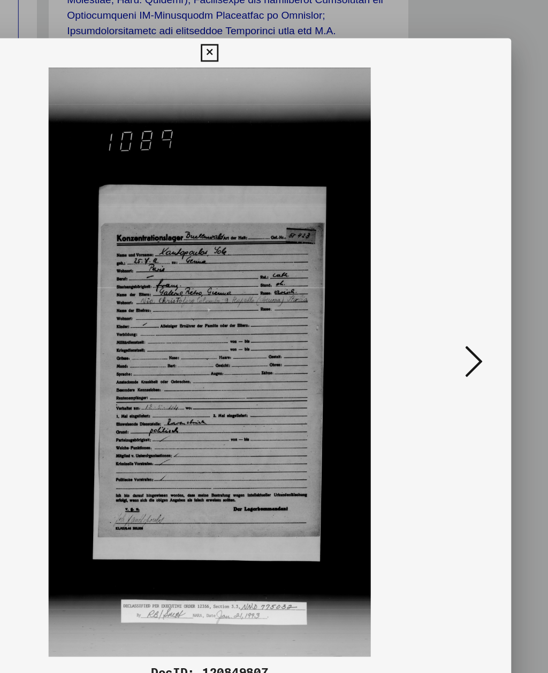
click at [280, 78] on icon at bounding box center [273, 84] width 12 height 13
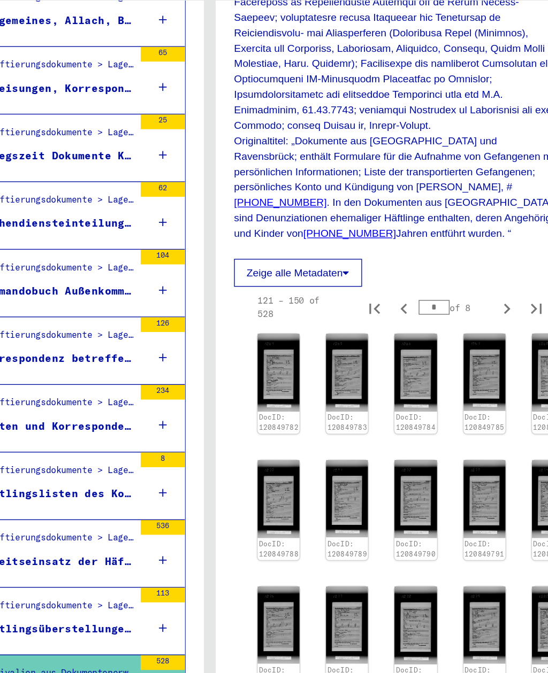
click at [482, 263] on icon "Next page" at bounding box center [489, 270] width 15 height 15
type input "*"
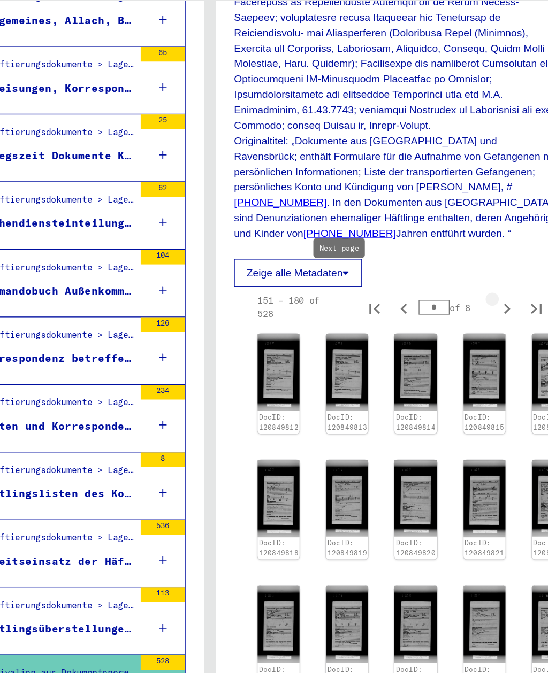
scroll to position [289, 0]
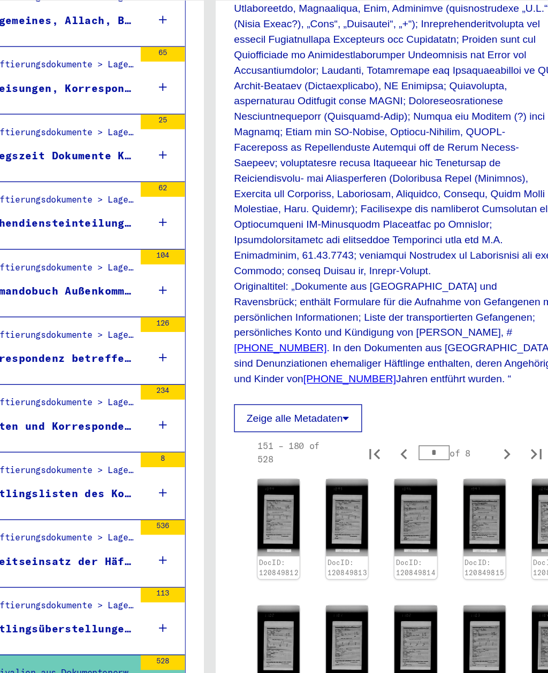
click at [309, 395] on img at bounding box center [324, 423] width 30 height 56
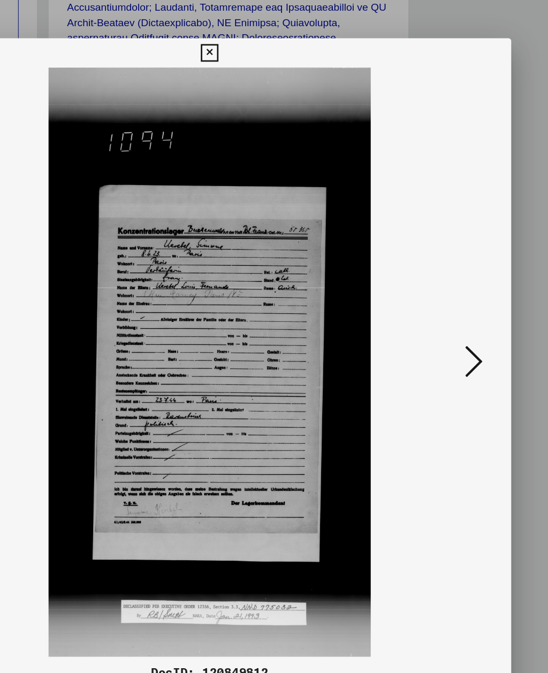
click at [460, 296] on icon at bounding box center [466, 309] width 13 height 26
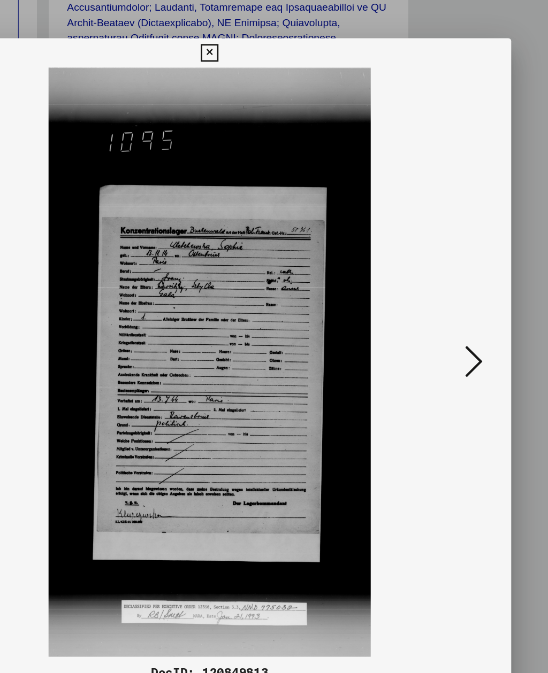
click at [460, 296] on icon at bounding box center [466, 309] width 13 height 26
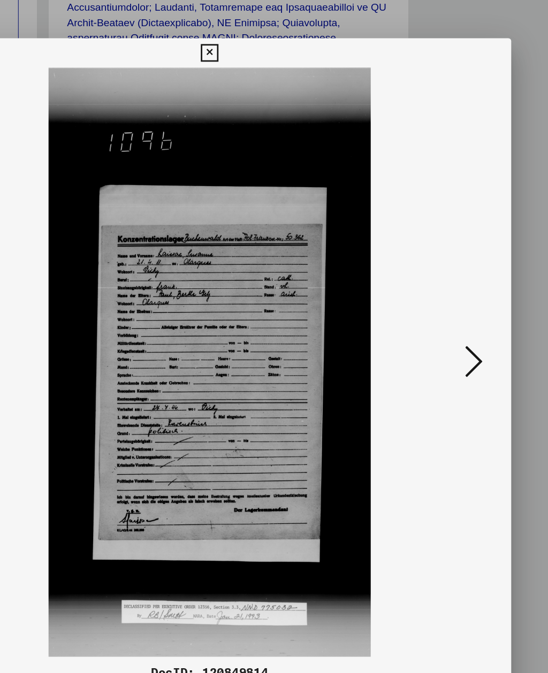
click at [460, 296] on icon at bounding box center [466, 309] width 13 height 26
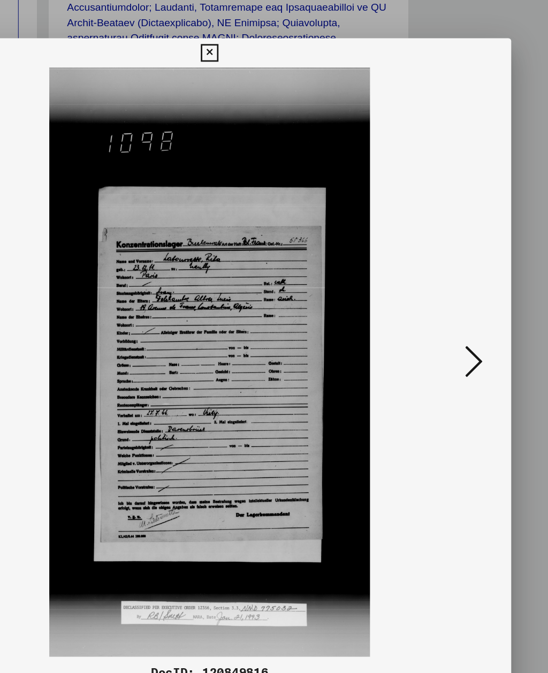
click at [460, 296] on icon at bounding box center [466, 309] width 13 height 26
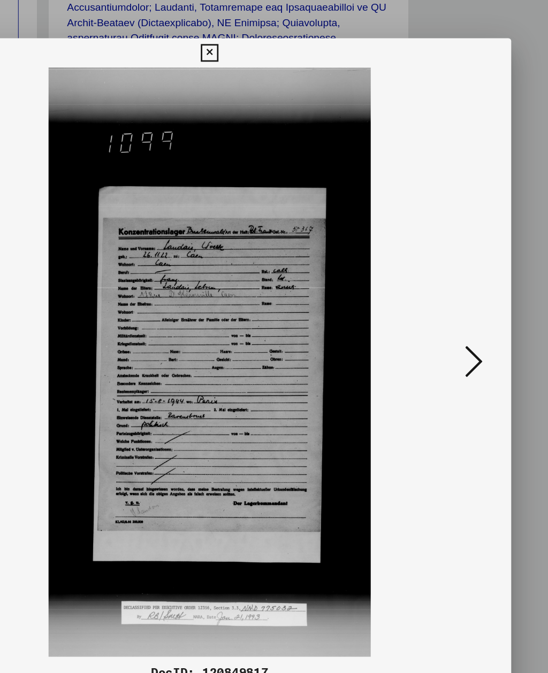
click at [460, 296] on icon at bounding box center [466, 309] width 13 height 26
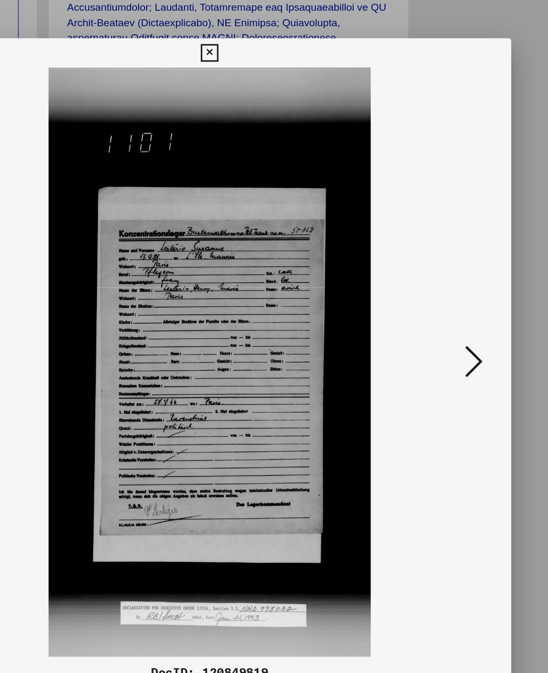
click at [460, 296] on icon at bounding box center [466, 309] width 13 height 26
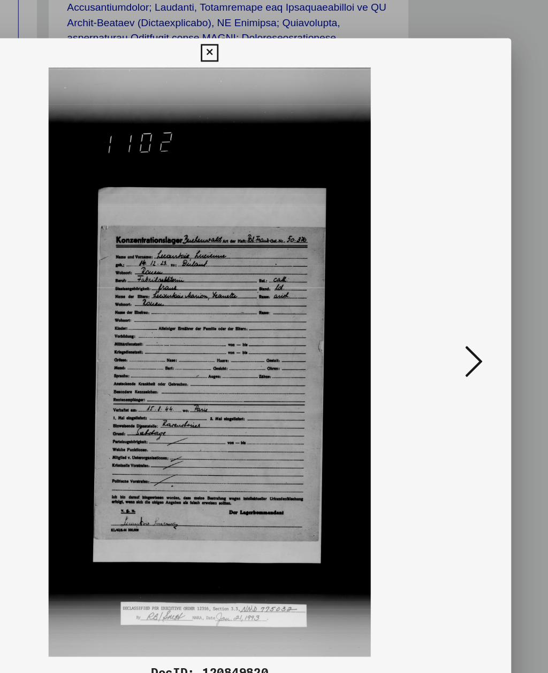
click at [460, 296] on icon at bounding box center [466, 309] width 13 height 26
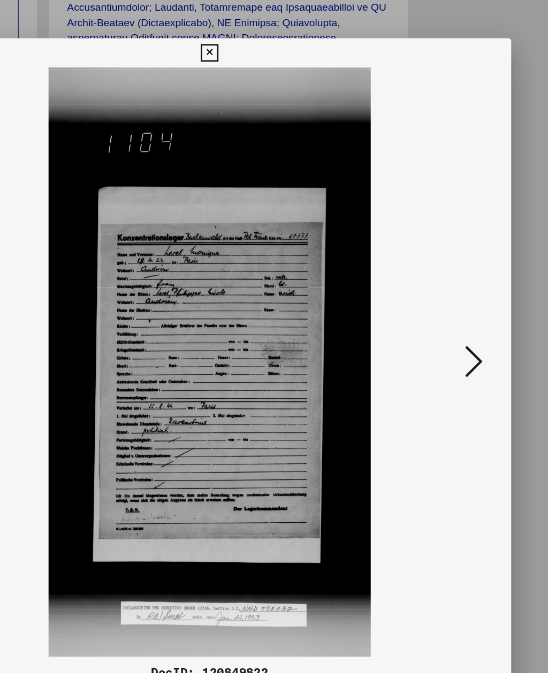
click at [460, 296] on icon at bounding box center [466, 309] width 13 height 26
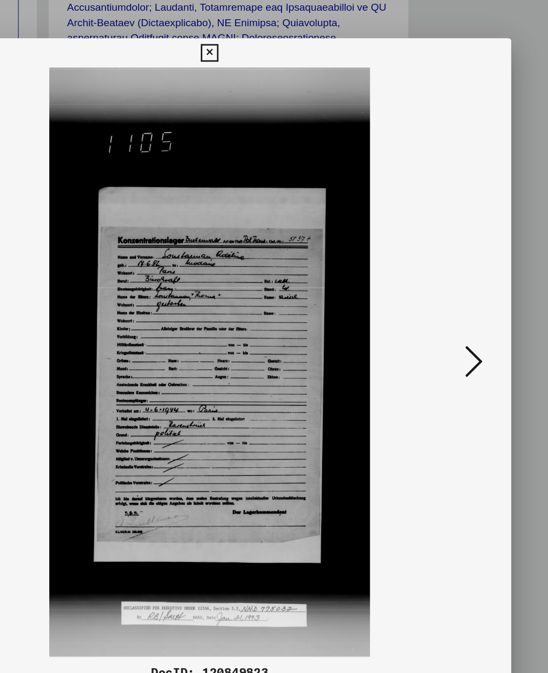
click at [460, 296] on icon at bounding box center [466, 309] width 13 height 26
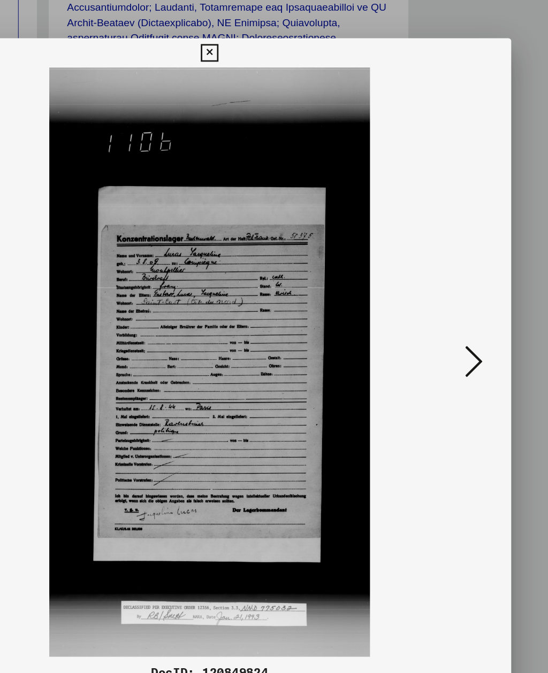
click at [460, 296] on icon at bounding box center [466, 309] width 13 height 26
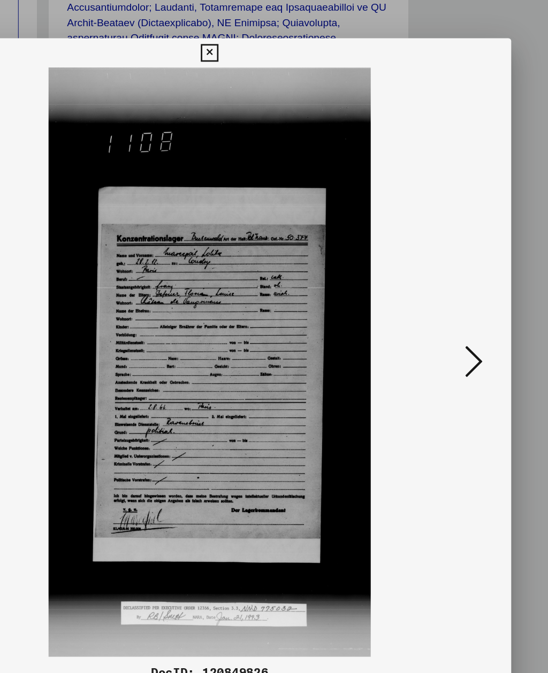
click at [460, 296] on icon at bounding box center [466, 309] width 13 height 26
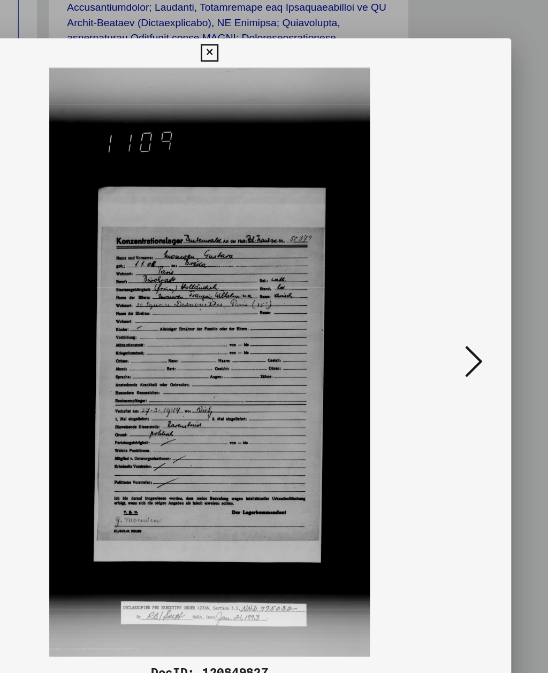
click at [460, 296] on icon at bounding box center [466, 309] width 13 height 26
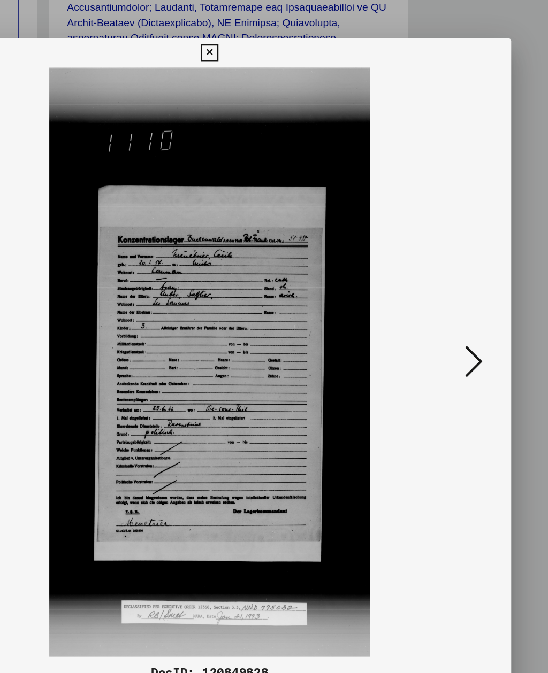
click at [280, 78] on icon at bounding box center [273, 84] width 12 height 13
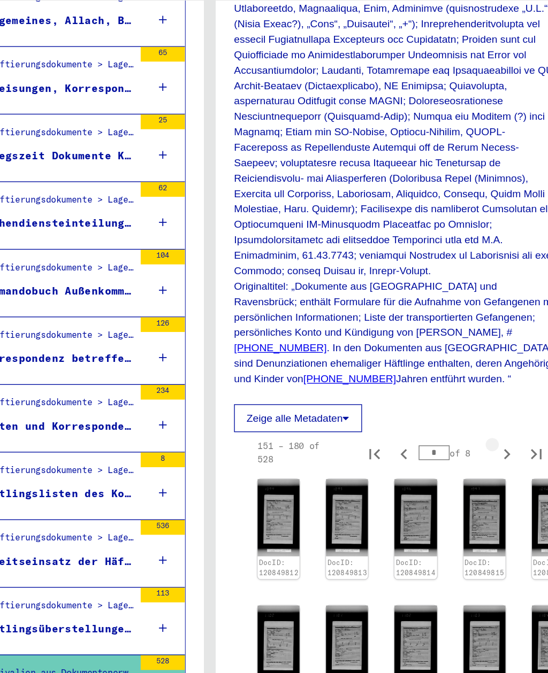
click at [482, 369] on icon "Next page" at bounding box center [489, 376] width 15 height 15
type input "*"
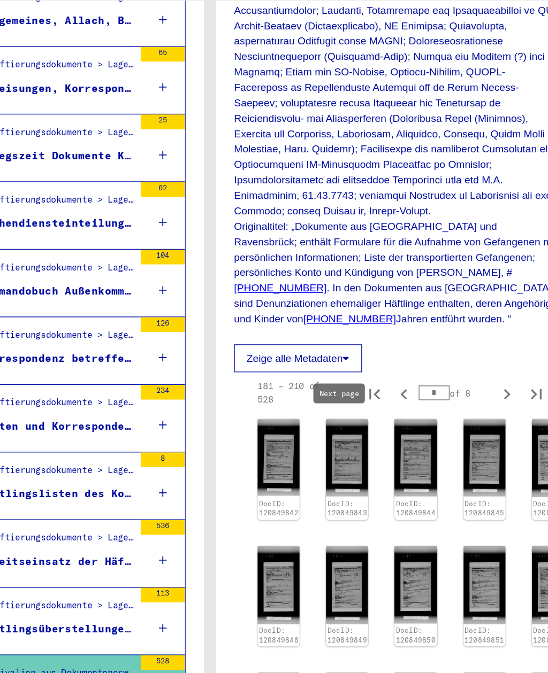
scroll to position [332, 0]
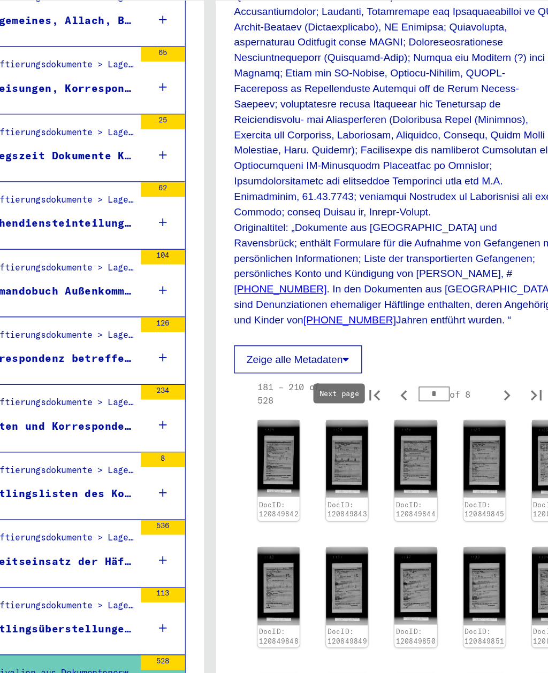
click at [309, 352] on img at bounding box center [324, 380] width 30 height 56
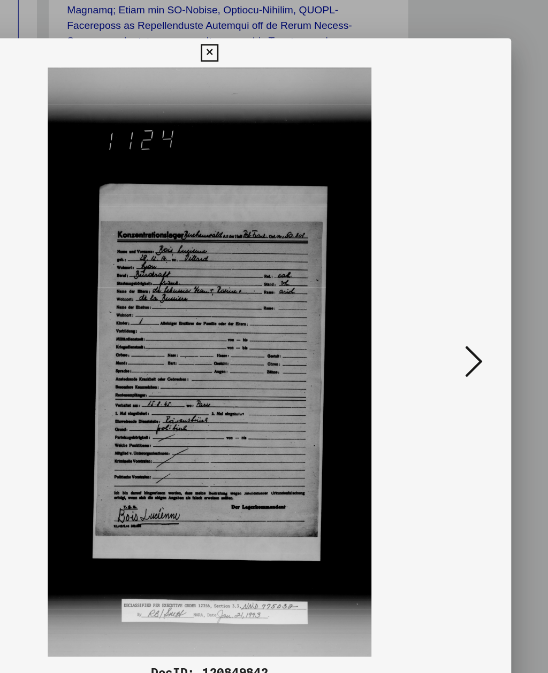
click at [460, 296] on icon at bounding box center [466, 309] width 13 height 26
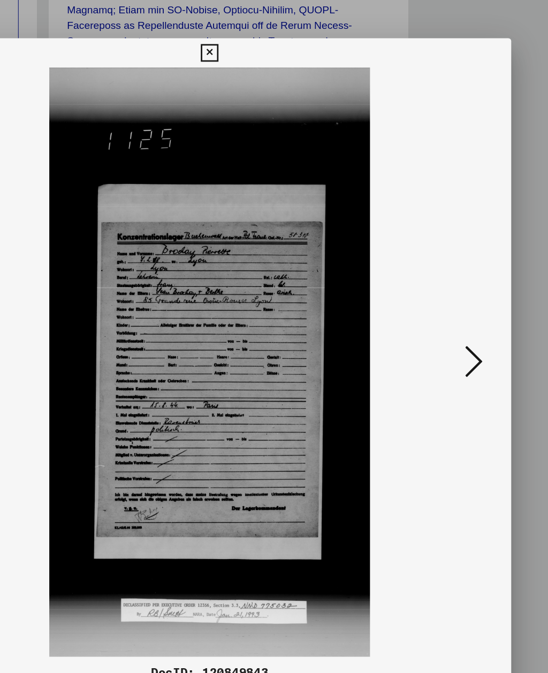
click at [460, 296] on icon at bounding box center [466, 309] width 13 height 26
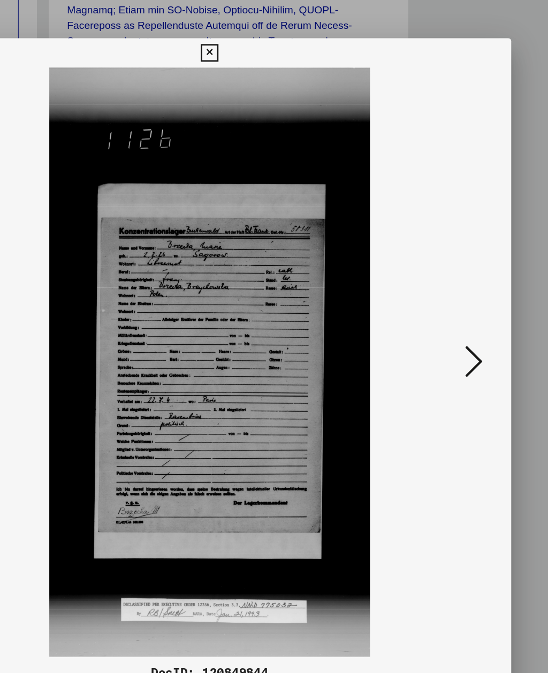
click at [460, 296] on icon at bounding box center [466, 309] width 13 height 26
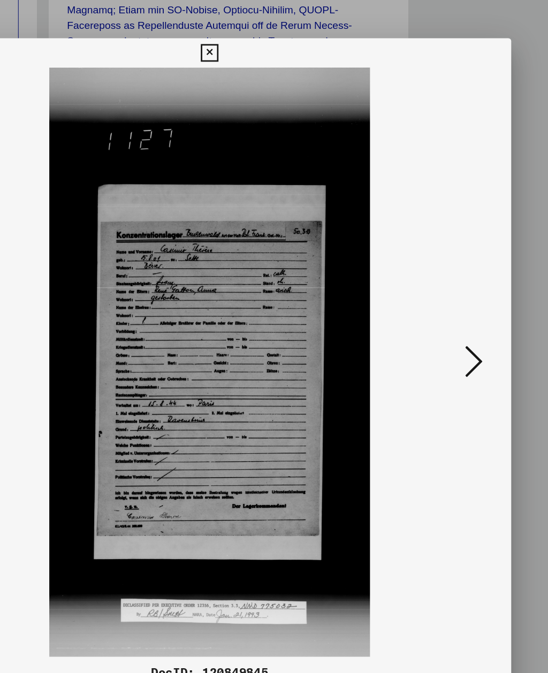
click at [460, 296] on icon at bounding box center [466, 309] width 13 height 26
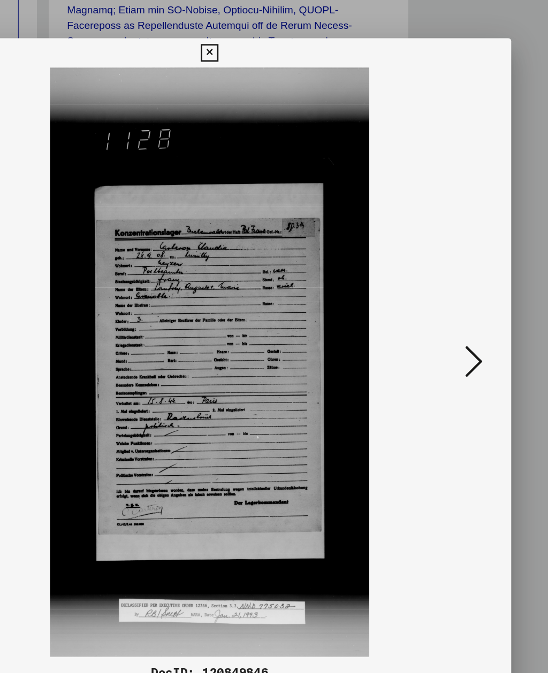
click at [460, 296] on icon at bounding box center [466, 309] width 13 height 26
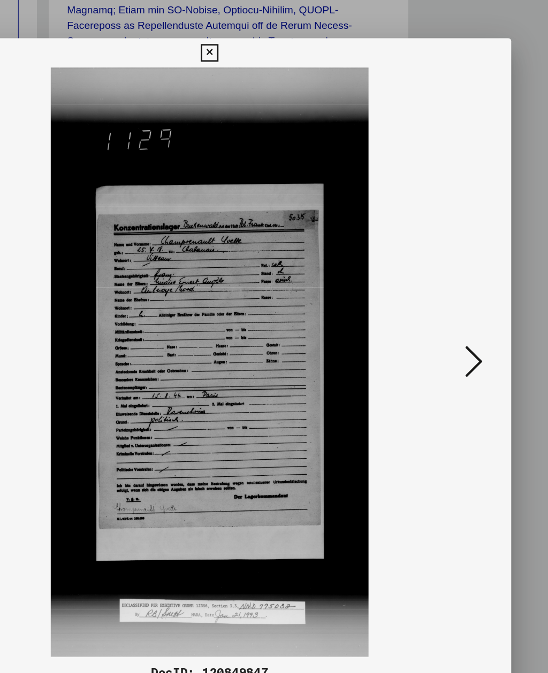
click at [457, 295] on button at bounding box center [466, 310] width 19 height 30
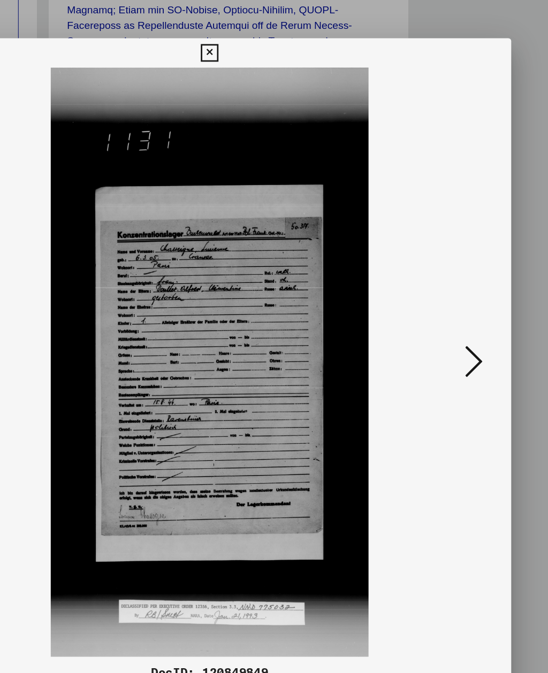
click at [460, 296] on icon at bounding box center [466, 309] width 13 height 26
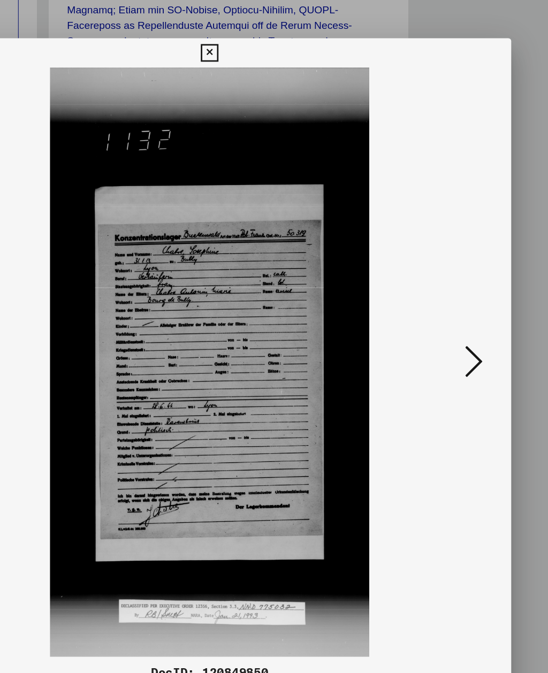
click at [460, 296] on icon at bounding box center [466, 309] width 13 height 26
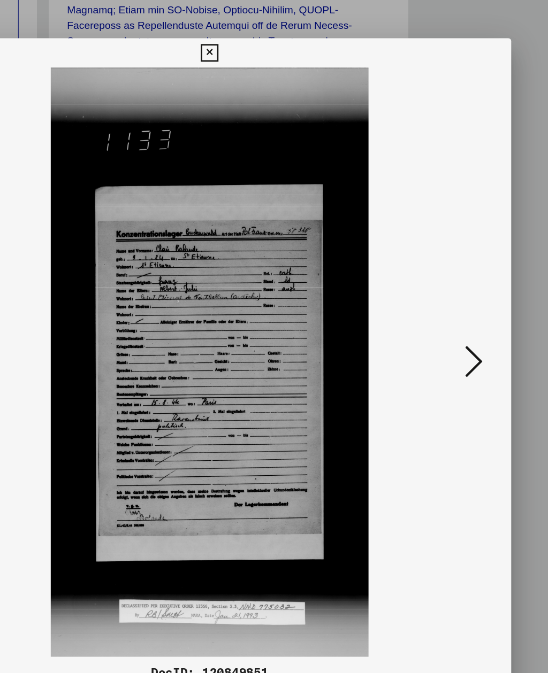
click at [460, 296] on icon at bounding box center [466, 309] width 13 height 26
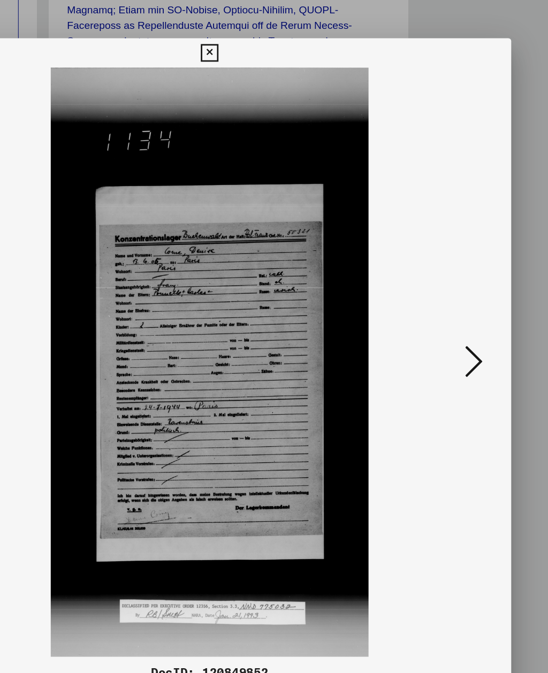
click at [460, 296] on icon at bounding box center [466, 309] width 13 height 26
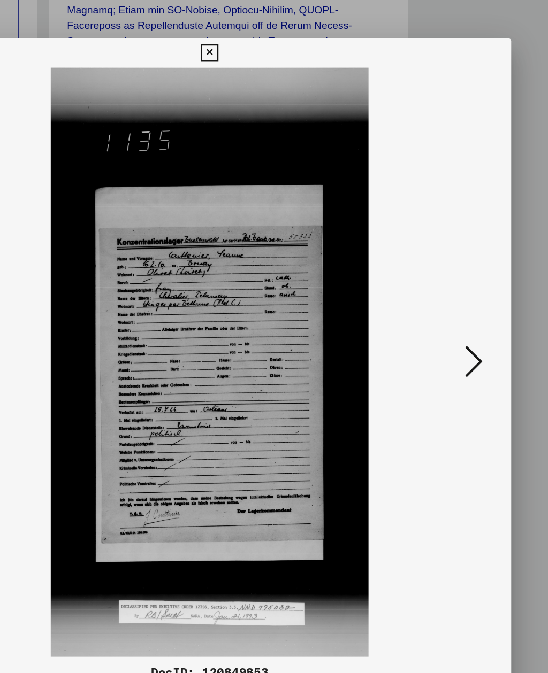
click at [460, 296] on icon at bounding box center [466, 309] width 13 height 26
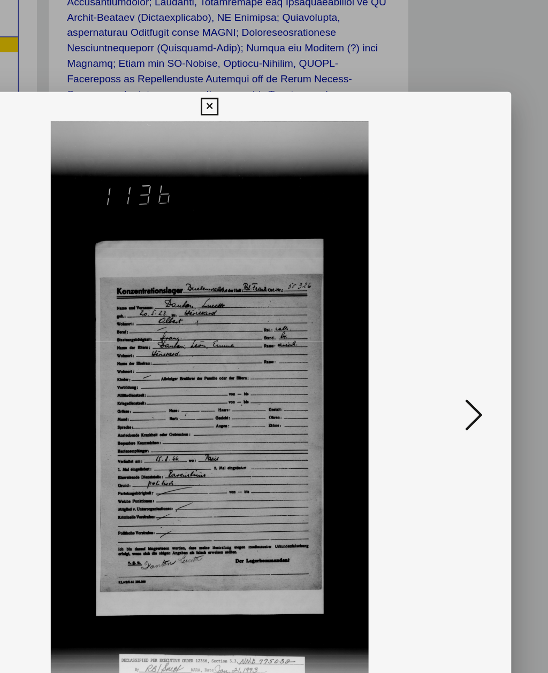
click at [460, 300] on icon at bounding box center [466, 309] width 13 height 26
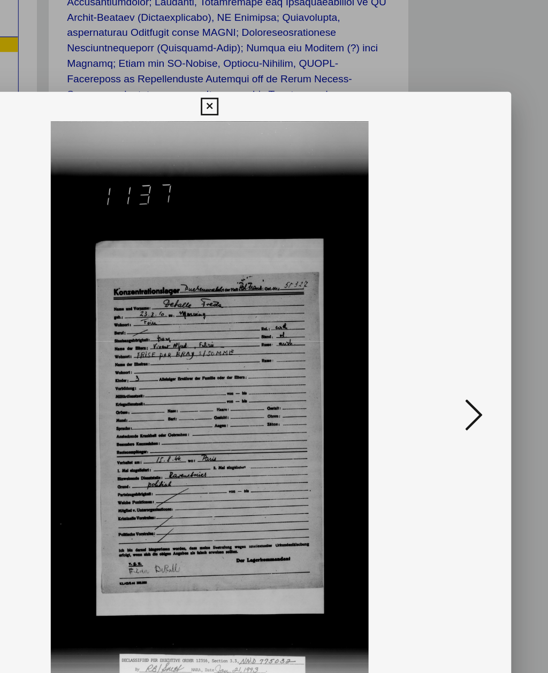
click at [460, 301] on icon at bounding box center [466, 309] width 13 height 26
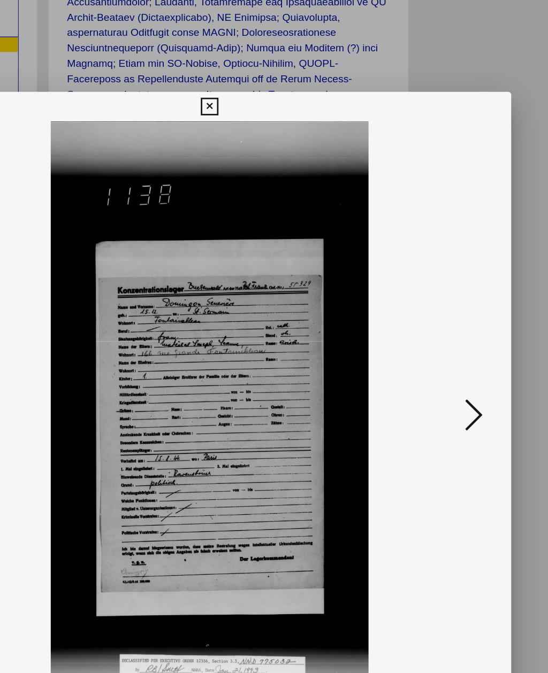
click at [460, 303] on icon at bounding box center [466, 309] width 13 height 26
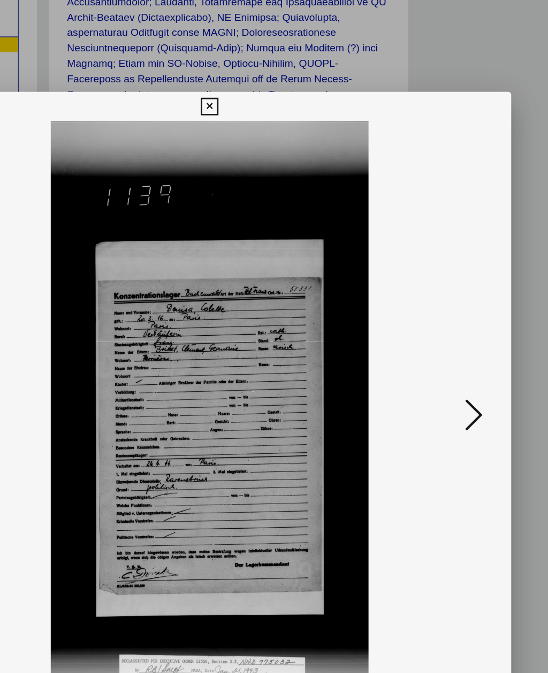
click at [460, 301] on icon at bounding box center [466, 309] width 13 height 26
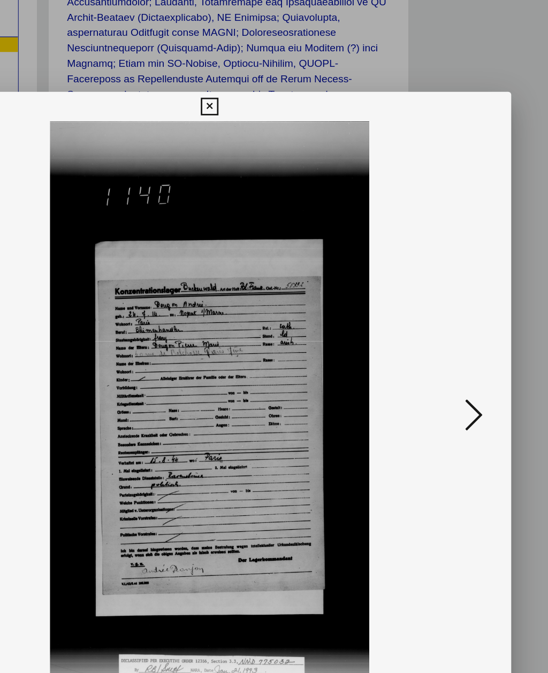
click at [460, 300] on icon at bounding box center [466, 309] width 13 height 26
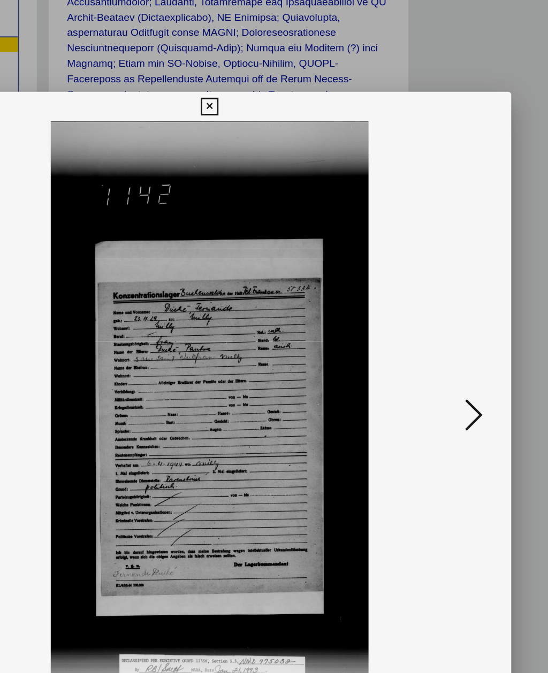
click at [460, 300] on icon at bounding box center [466, 309] width 13 height 26
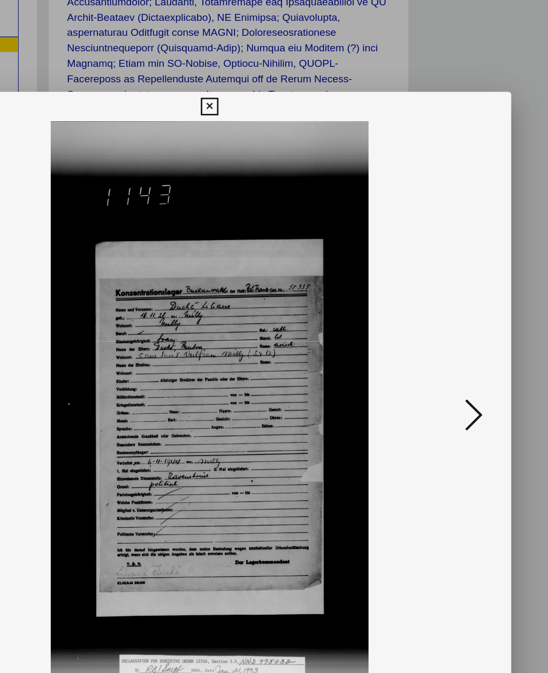
click at [460, 300] on icon at bounding box center [466, 309] width 13 height 26
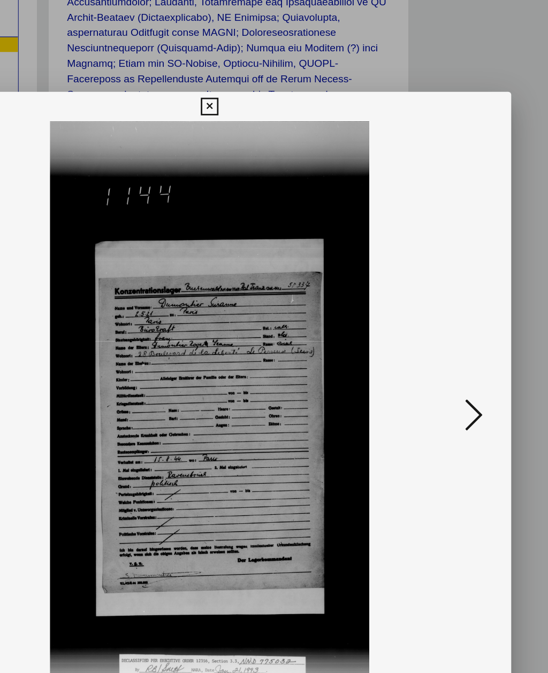
click at [460, 299] on icon at bounding box center [466, 309] width 13 height 26
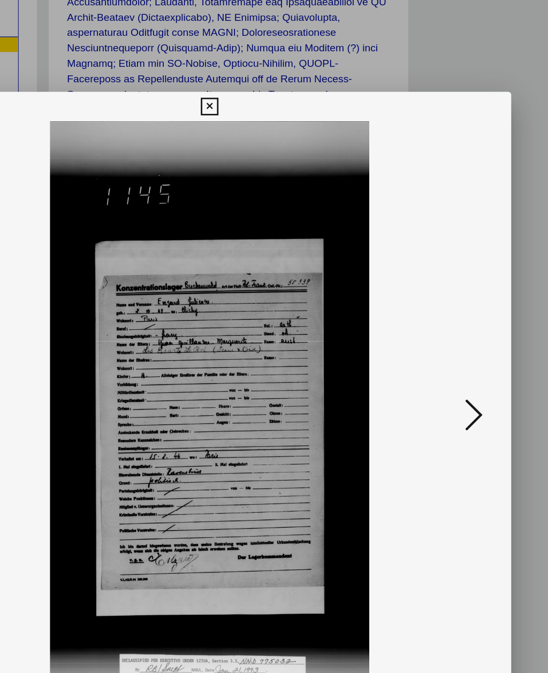
click at [457, 297] on button at bounding box center [466, 310] width 19 height 30
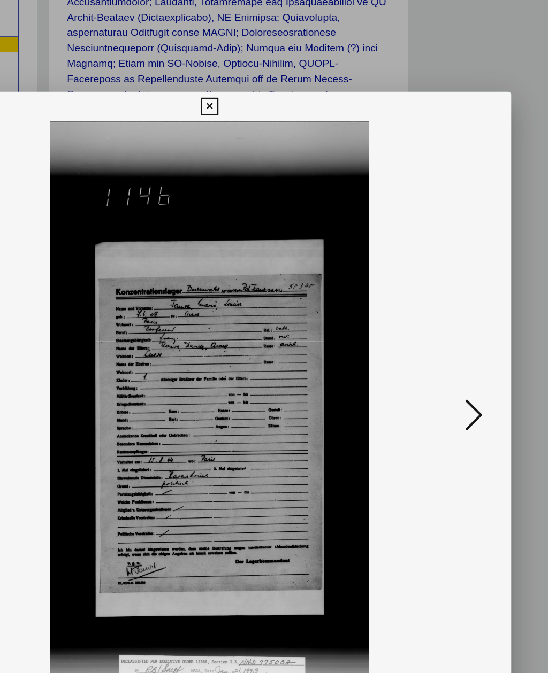
click at [460, 300] on icon at bounding box center [466, 309] width 13 height 26
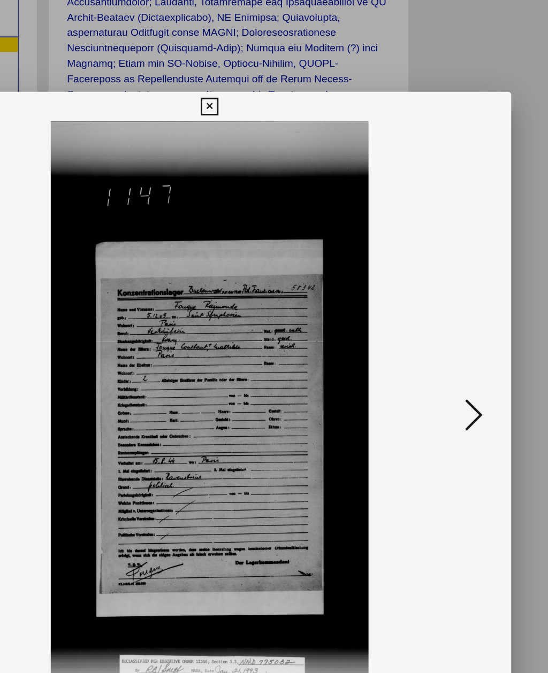
click at [460, 304] on icon at bounding box center [466, 309] width 13 height 26
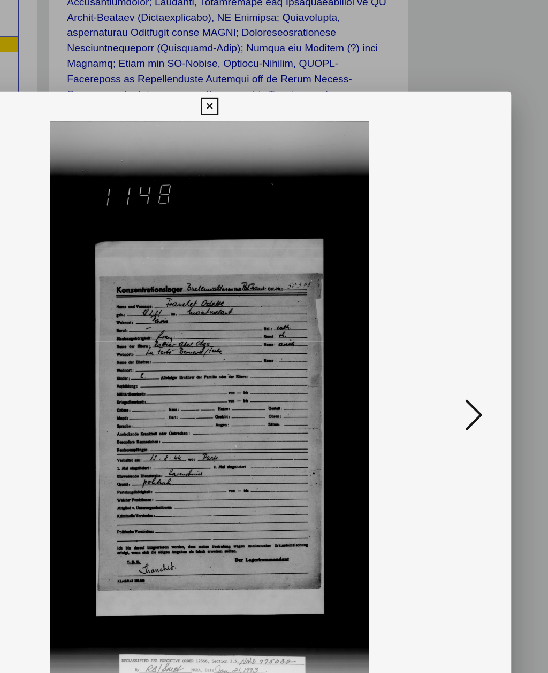
click at [460, 301] on icon at bounding box center [466, 309] width 13 height 26
click at [460, 300] on icon at bounding box center [466, 309] width 13 height 26
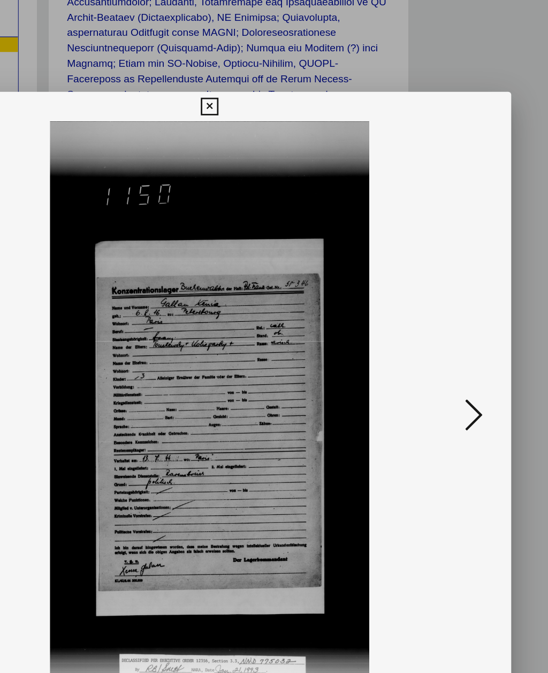
click at [460, 302] on icon at bounding box center [466, 309] width 13 height 26
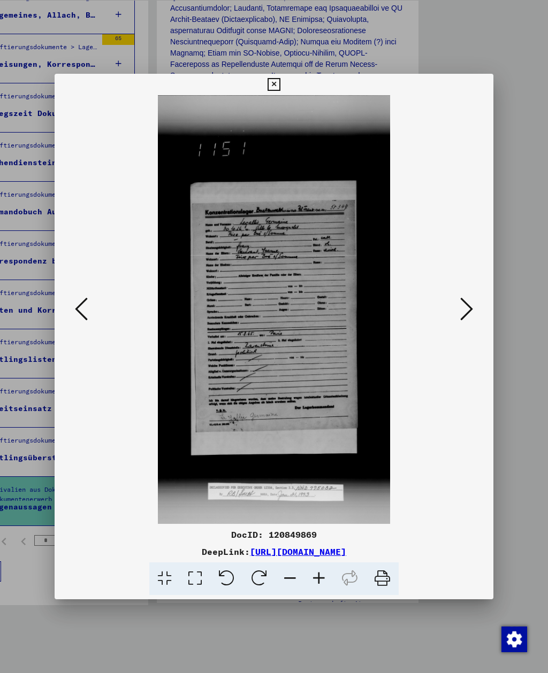
click at [472, 308] on icon at bounding box center [466, 309] width 13 height 26
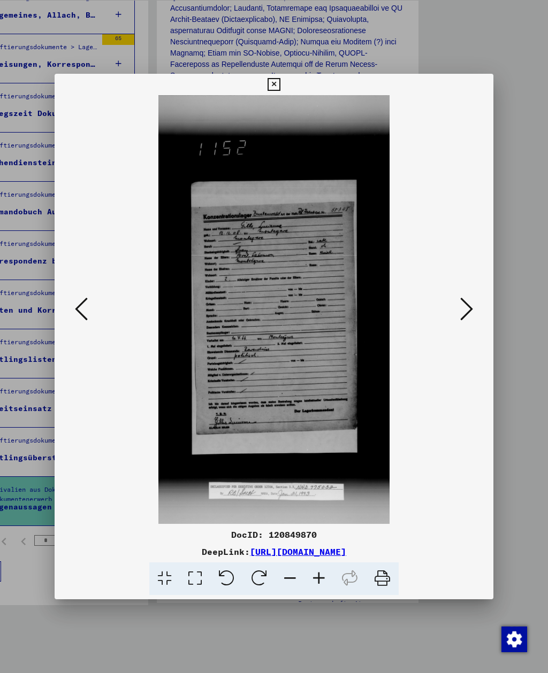
click at [470, 307] on icon at bounding box center [466, 309] width 13 height 26
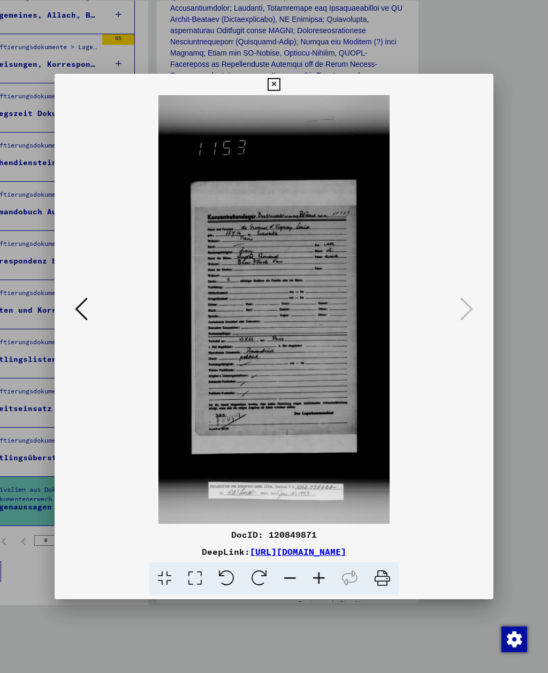
click at [280, 82] on icon at bounding box center [273, 84] width 12 height 13
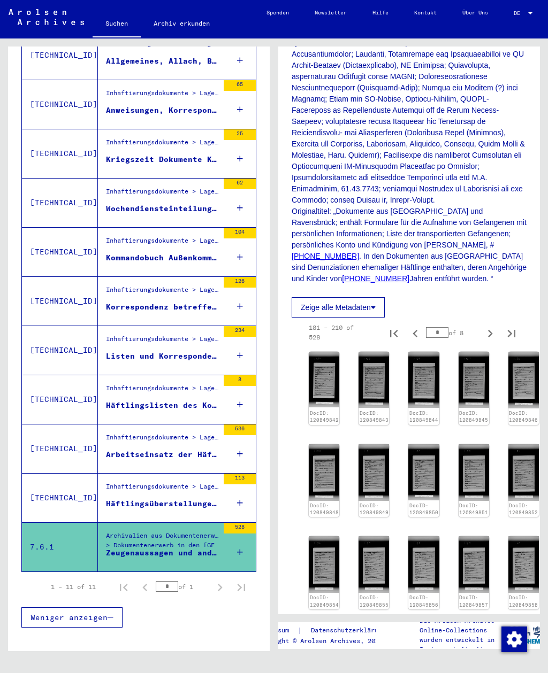
click at [494, 326] on icon "Next page" at bounding box center [489, 333] width 15 height 15
type input "*"
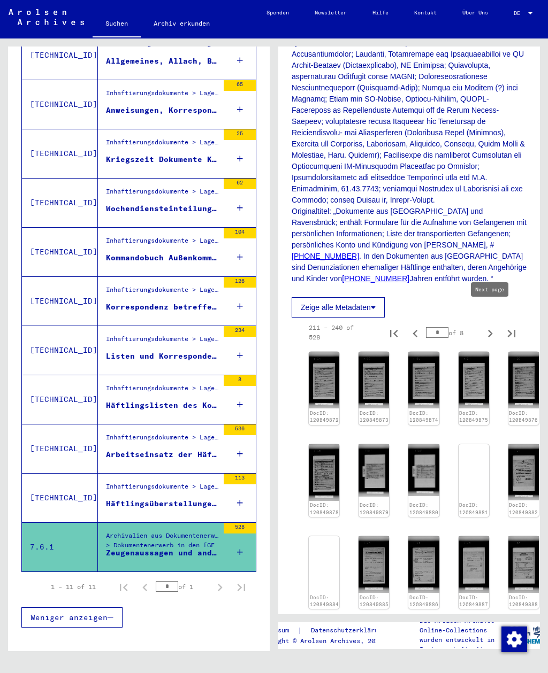
click at [310, 367] on img at bounding box center [324, 380] width 30 height 57
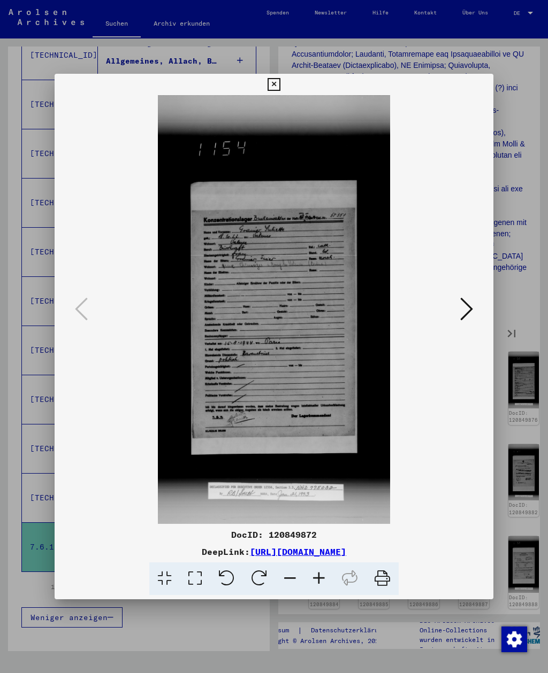
click at [468, 310] on icon at bounding box center [466, 309] width 13 height 26
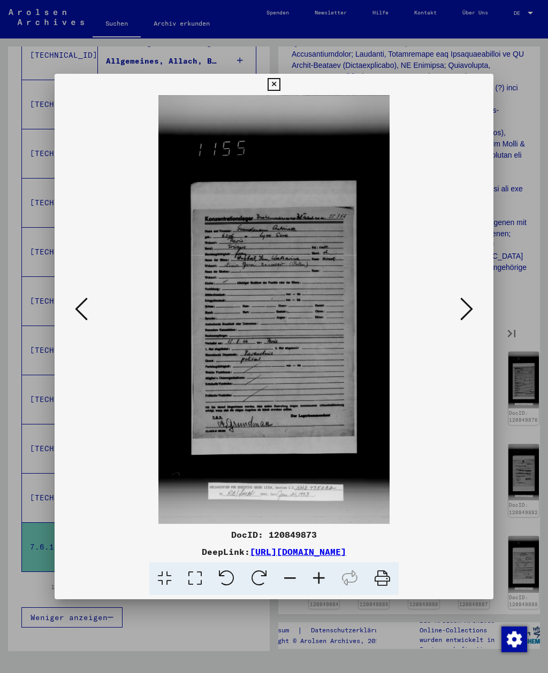
click at [468, 307] on icon at bounding box center [466, 309] width 13 height 26
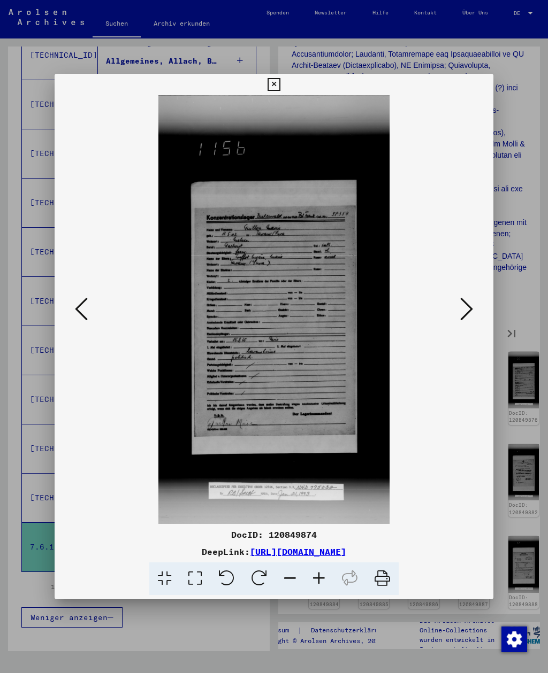
click at [467, 306] on icon at bounding box center [466, 309] width 13 height 26
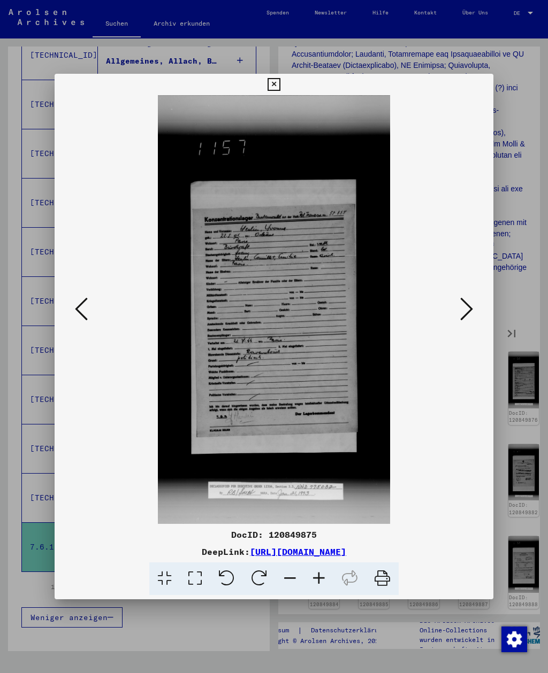
click at [467, 306] on icon at bounding box center [466, 309] width 13 height 26
click at [466, 305] on icon at bounding box center [466, 309] width 13 height 26
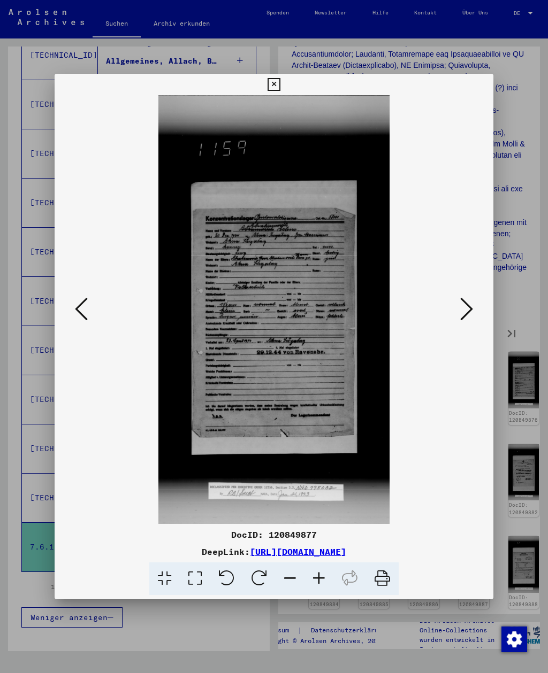
click at [466, 304] on icon at bounding box center [466, 309] width 13 height 26
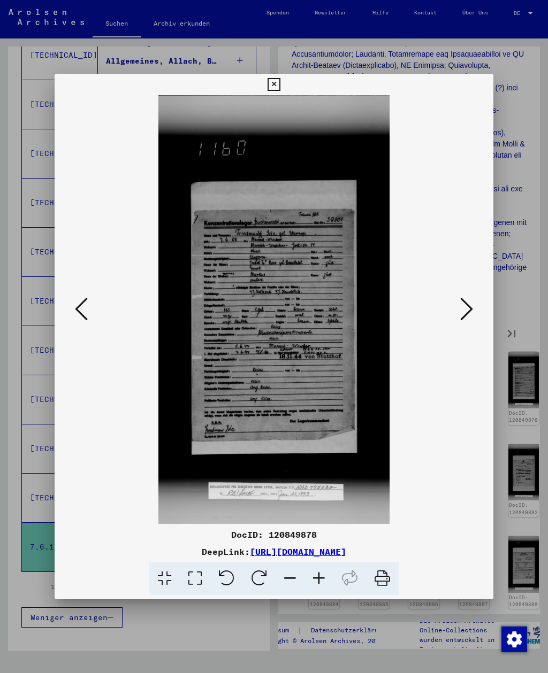
click at [466, 304] on icon at bounding box center [466, 309] width 13 height 26
click
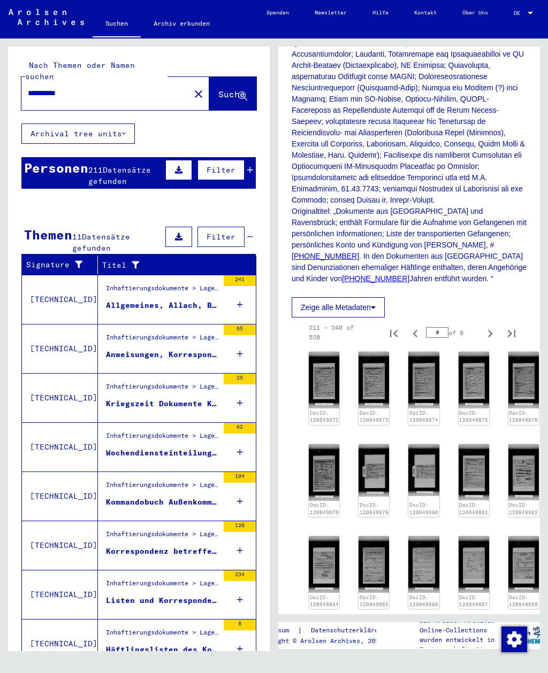
scroll to position [0, 0]
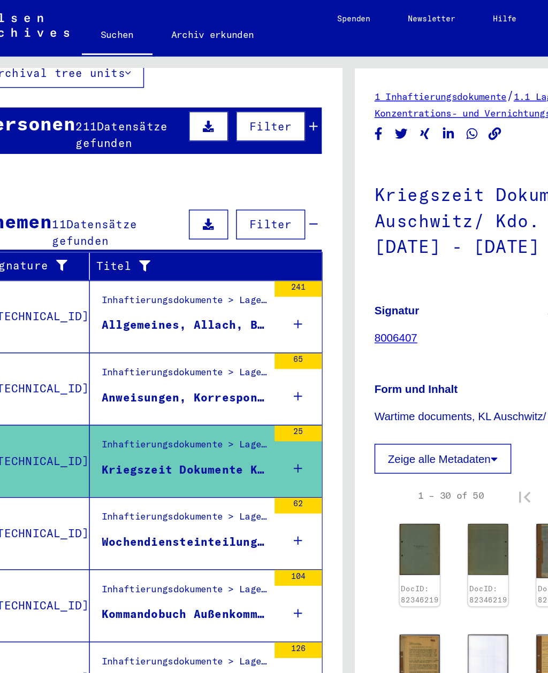
scroll to position [83, 0]
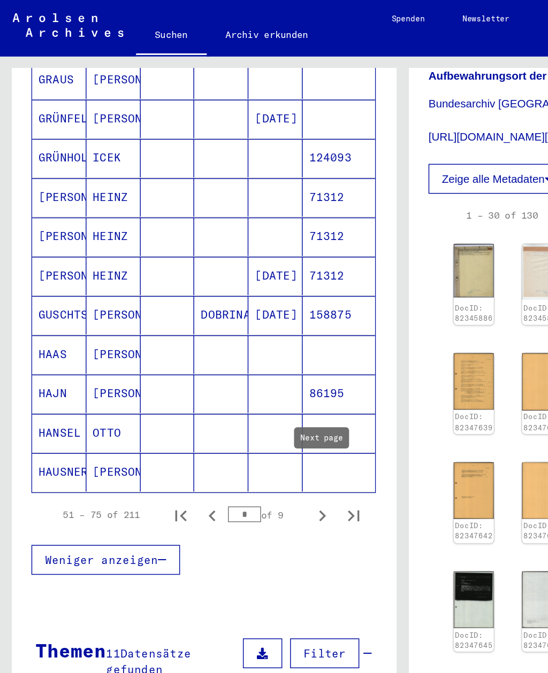
scroll to position [559, 0]
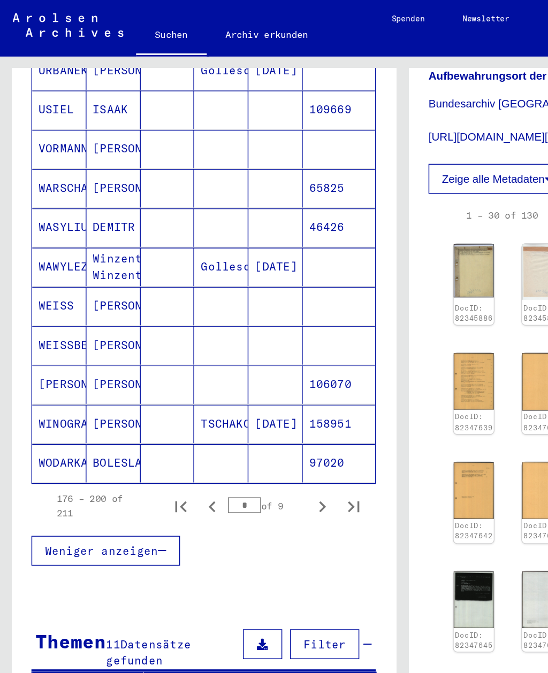
type input "*"
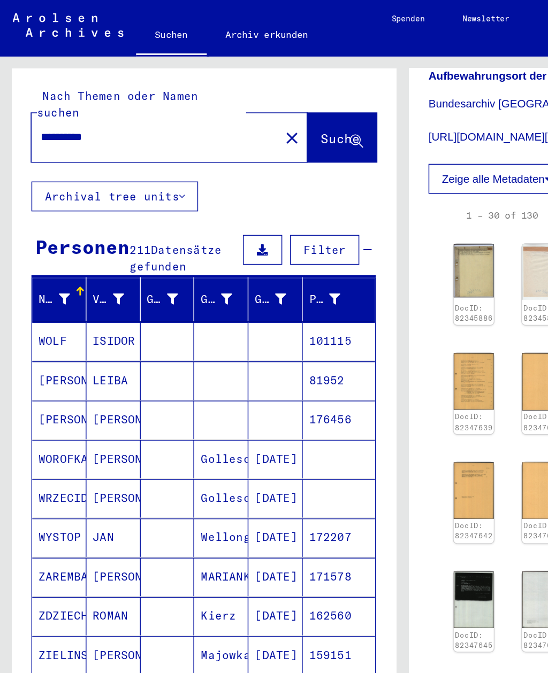
scroll to position [0, 0]
